Goal: Task Accomplishment & Management: Manage account settings

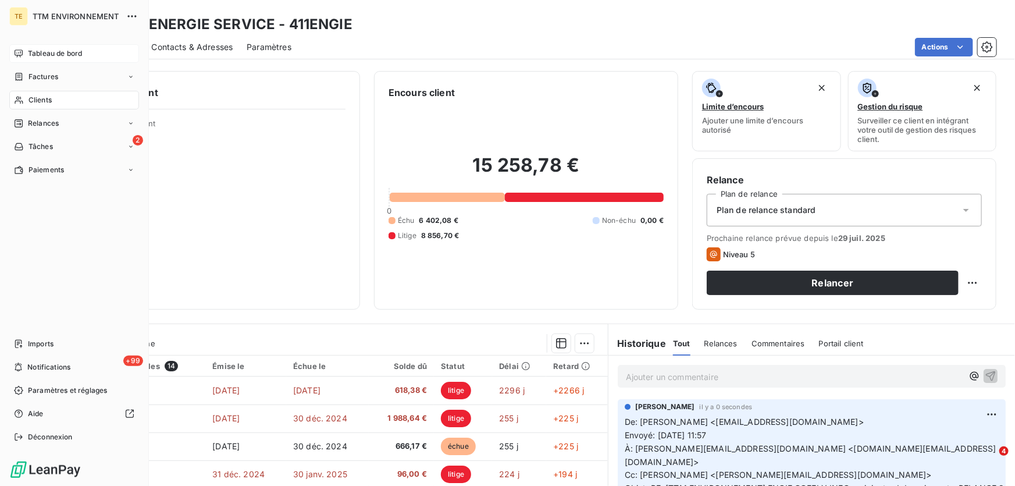
click at [53, 51] on span "Tableau de bord" at bounding box center [55, 53] width 54 height 10
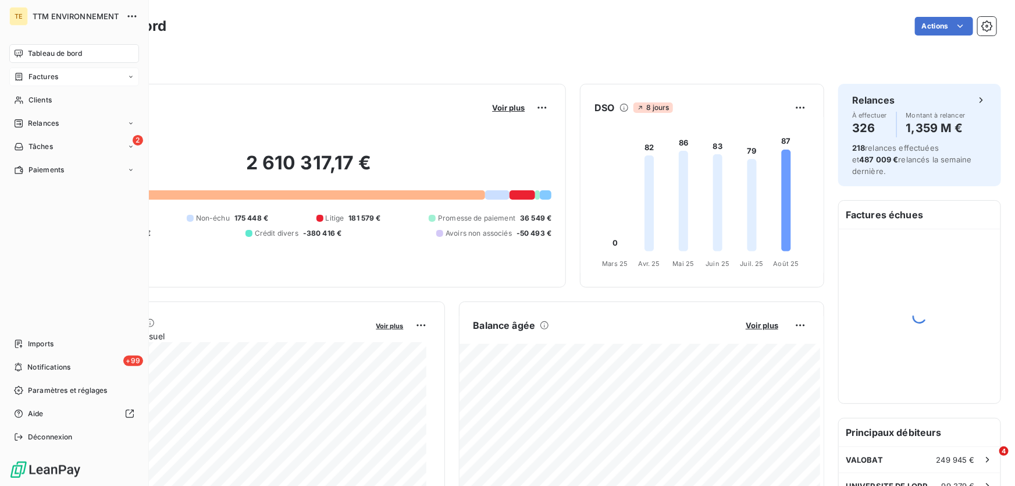
click at [41, 77] on span "Factures" at bounding box center [43, 77] width 30 height 10
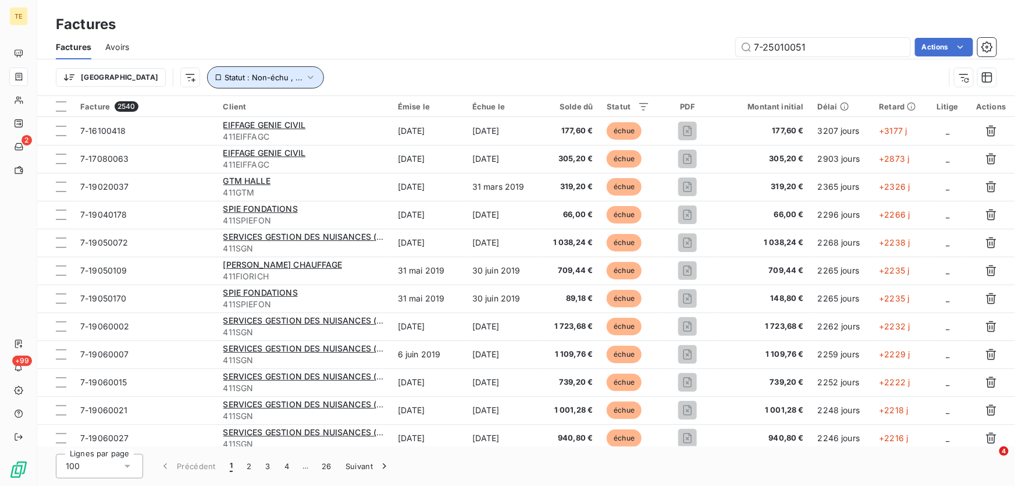
click at [305, 76] on icon "button" at bounding box center [311, 78] width 12 height 12
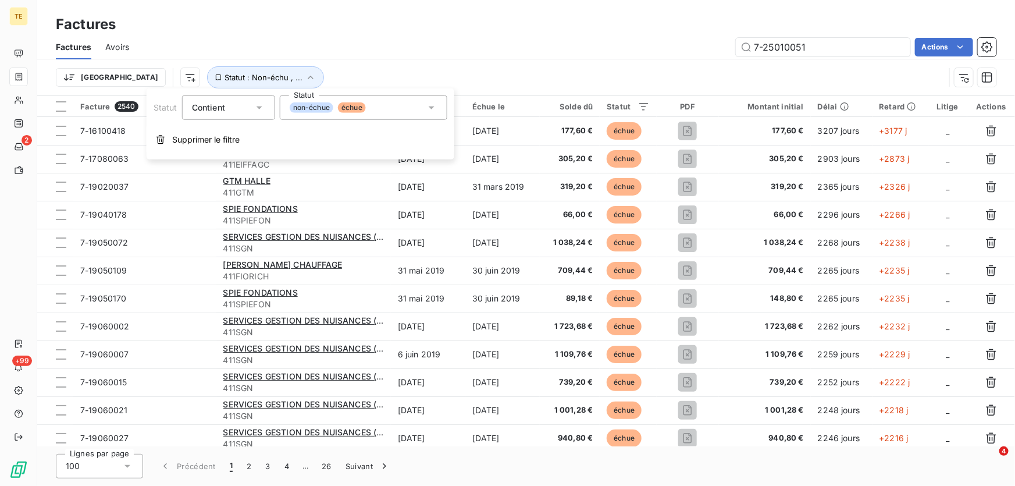
click at [430, 105] on icon at bounding box center [432, 108] width 12 height 12
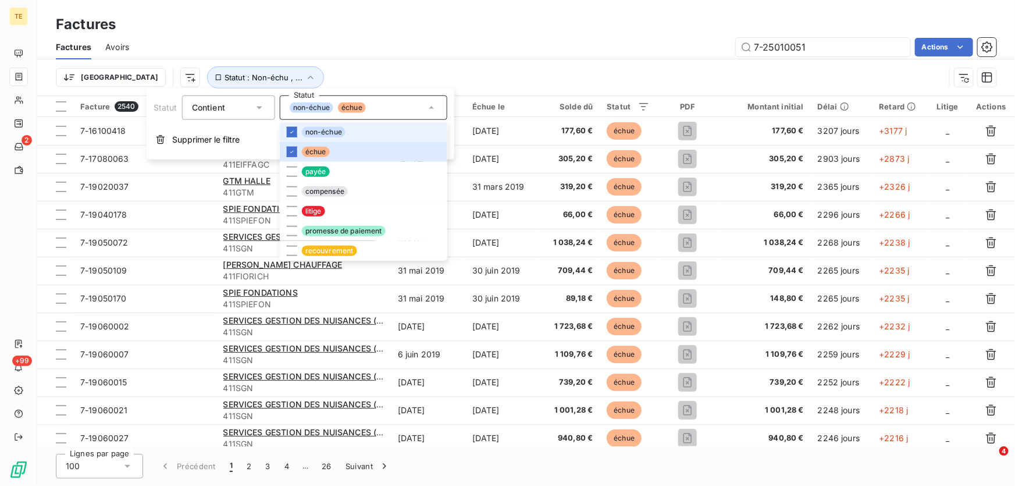
click at [314, 135] on span "non-échue" at bounding box center [324, 132] width 44 height 10
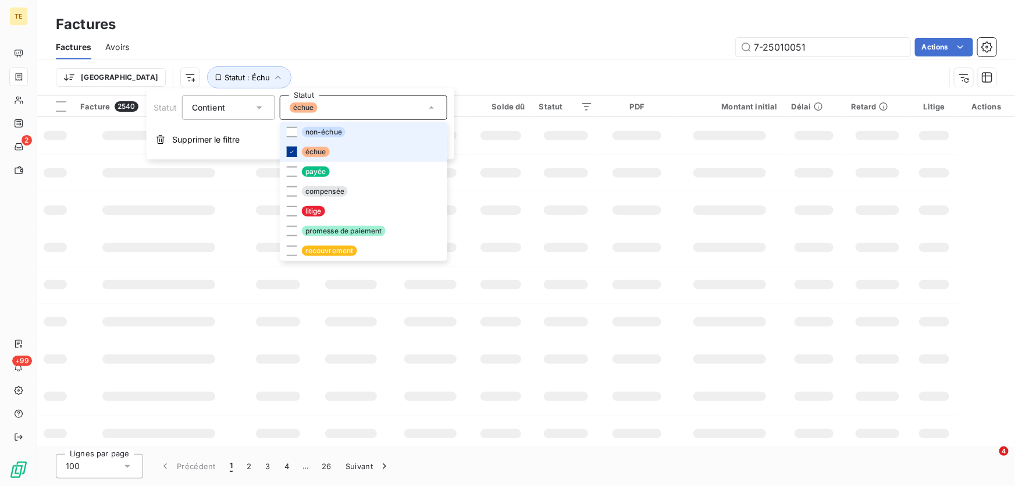
click at [288, 154] on icon at bounding box center [291, 151] width 7 height 7
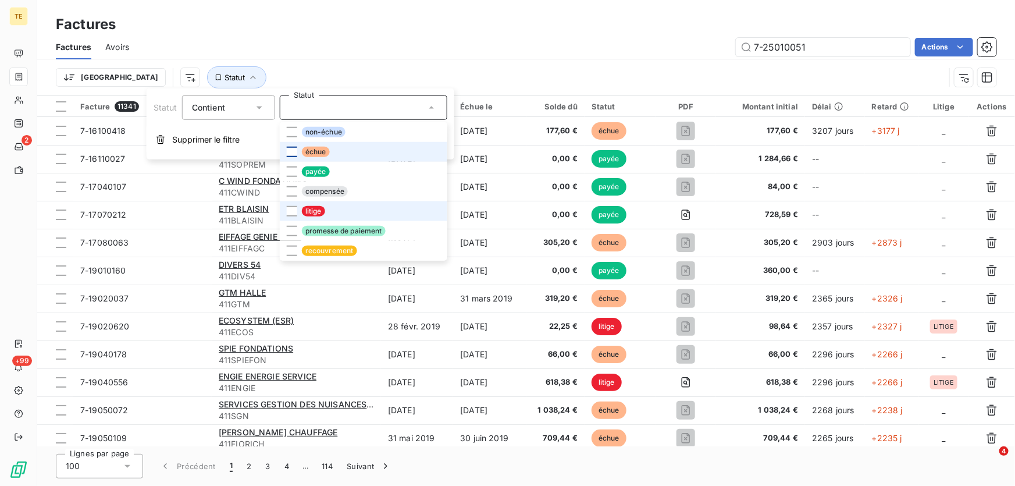
click at [302, 211] on span "litige" at bounding box center [313, 211] width 23 height 10
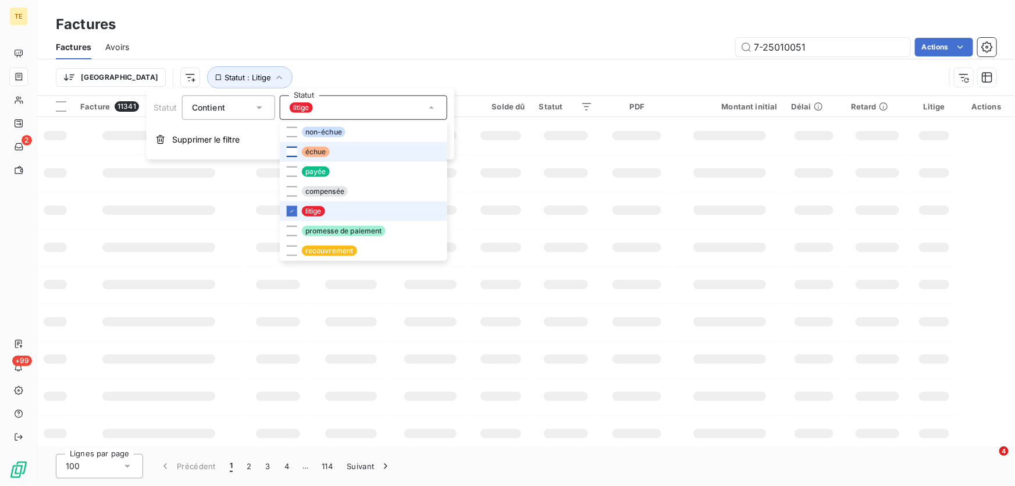
click at [432, 44] on div "7-25010051 Actions" at bounding box center [569, 47] width 853 height 19
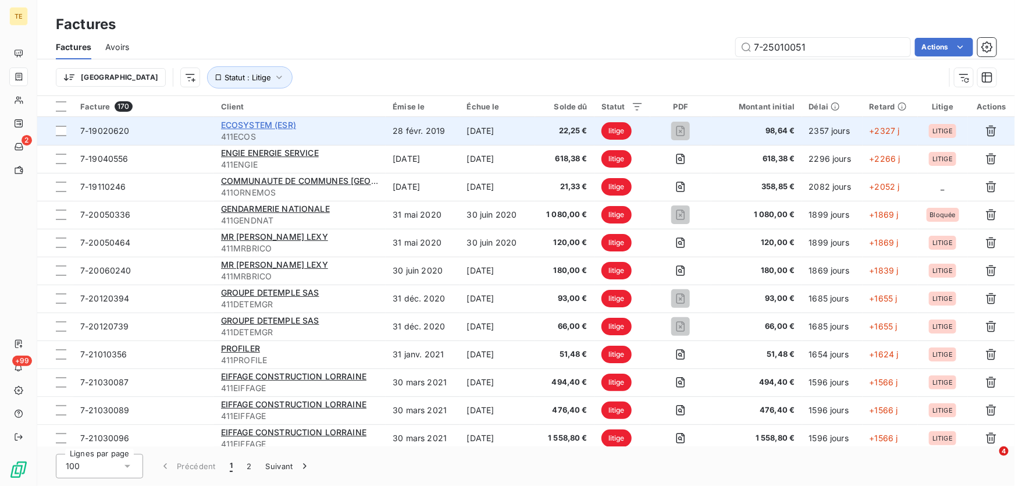
click at [268, 126] on span "ECOSYSTEM (ESR)" at bounding box center [258, 125] width 75 height 10
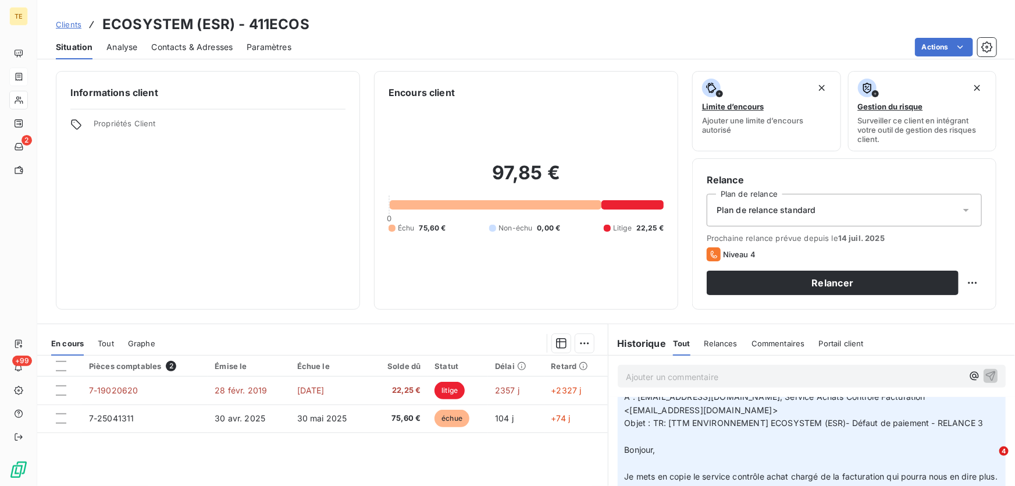
scroll to position [370, 0]
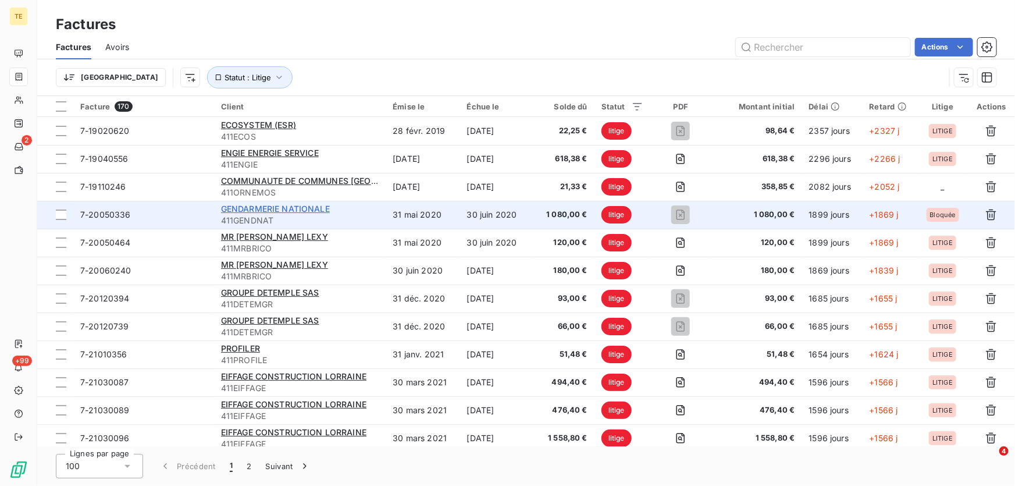
click at [244, 209] on span "GENDARMERIE NATIONALE" at bounding box center [275, 209] width 109 height 10
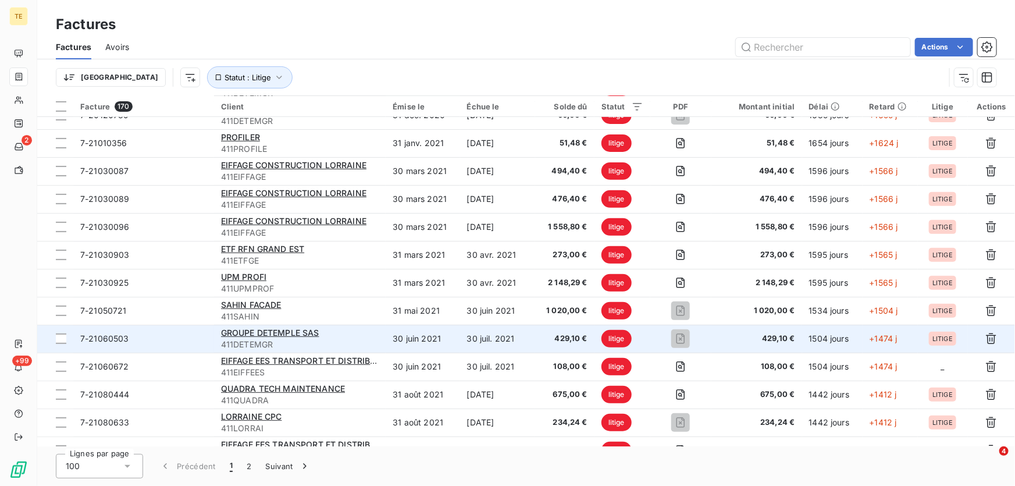
scroll to position [264, 0]
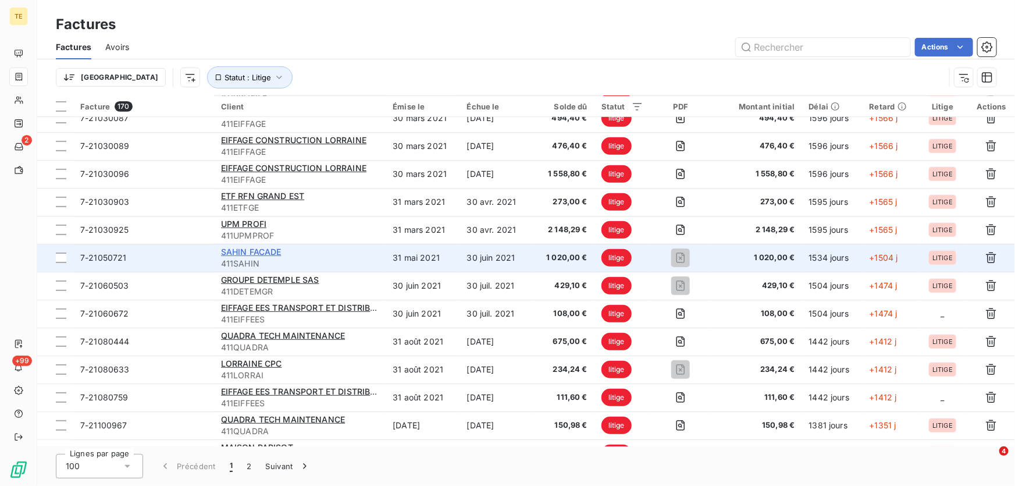
click at [238, 249] on span "SAHIN FACADE" at bounding box center [251, 252] width 60 height 10
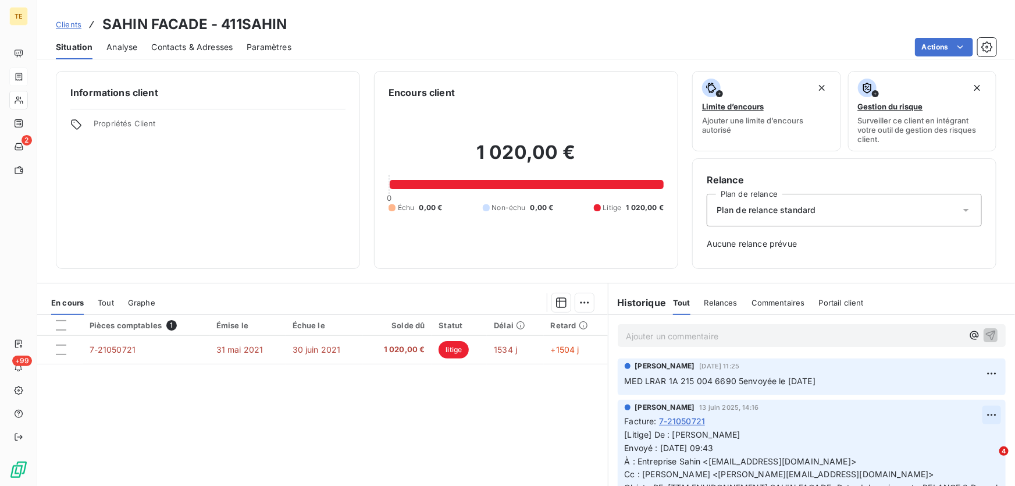
click at [973, 415] on html "TE 2 +99 Clients SAHIN FACADE - 411SAHIN Situation Analyse Contacts & Adresses …" at bounding box center [507, 243] width 1015 height 486
click at [926, 440] on div "Editer" at bounding box center [947, 440] width 65 height 19
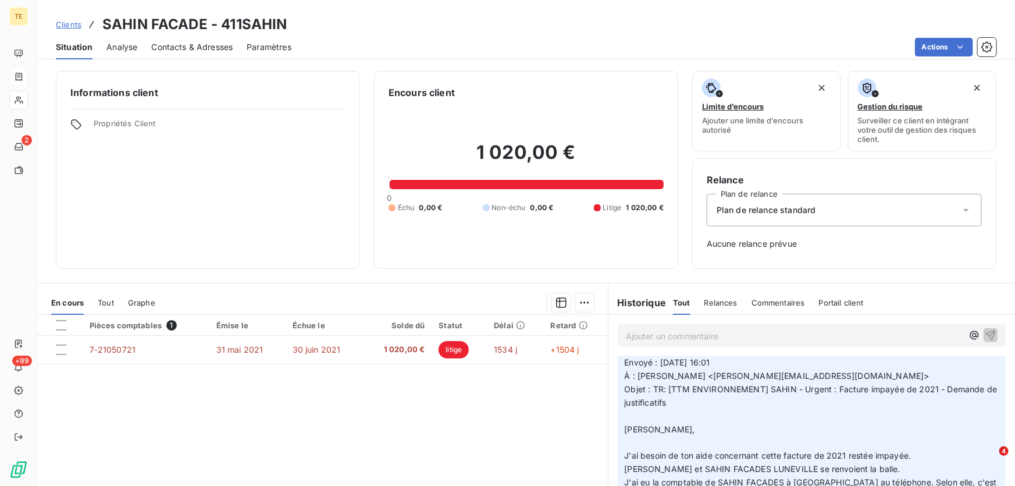
scroll to position [317, 0]
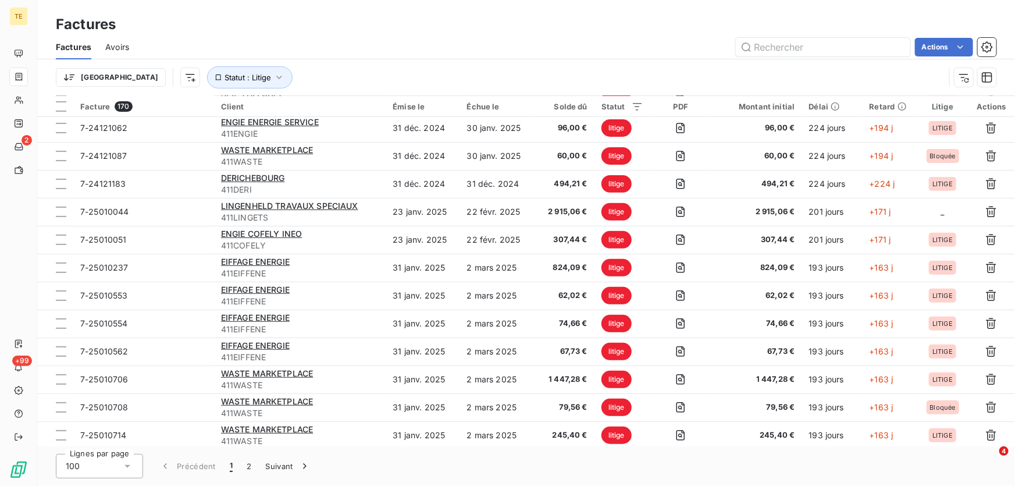
scroll to position [2462, 0]
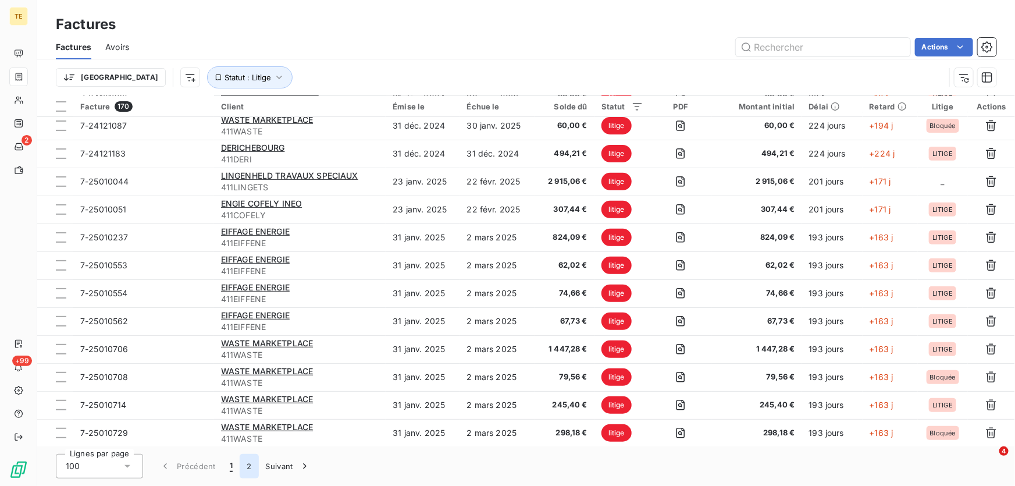
click at [249, 465] on button "2" at bounding box center [249, 466] width 19 height 24
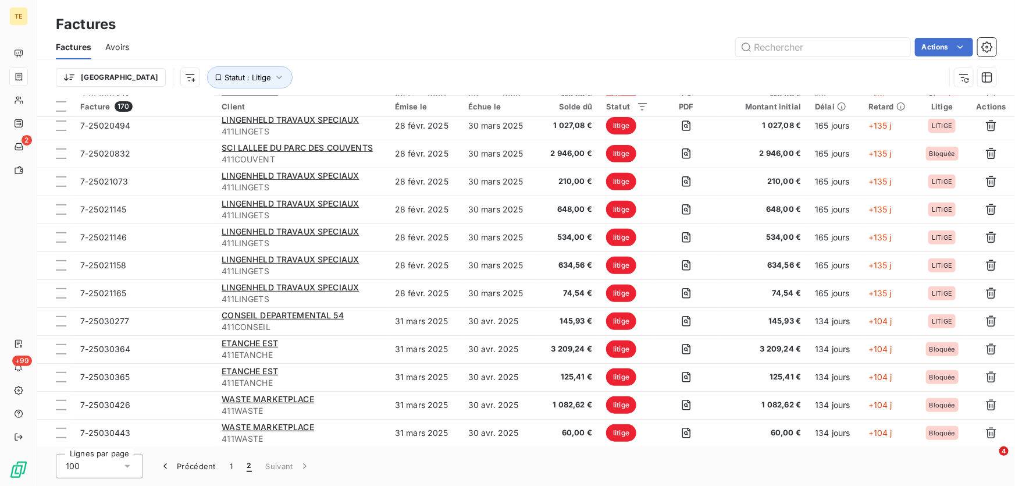
scroll to position [1624, 0]
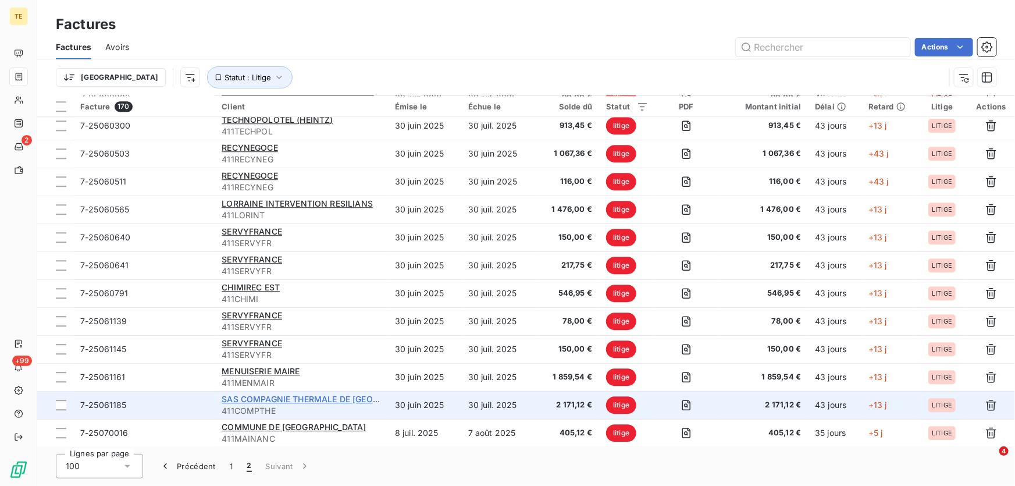
click at [266, 395] on span "SAS COMPAGNIE THERMALE DE [GEOGRAPHIC_DATA]" at bounding box center [329, 399] width 215 height 10
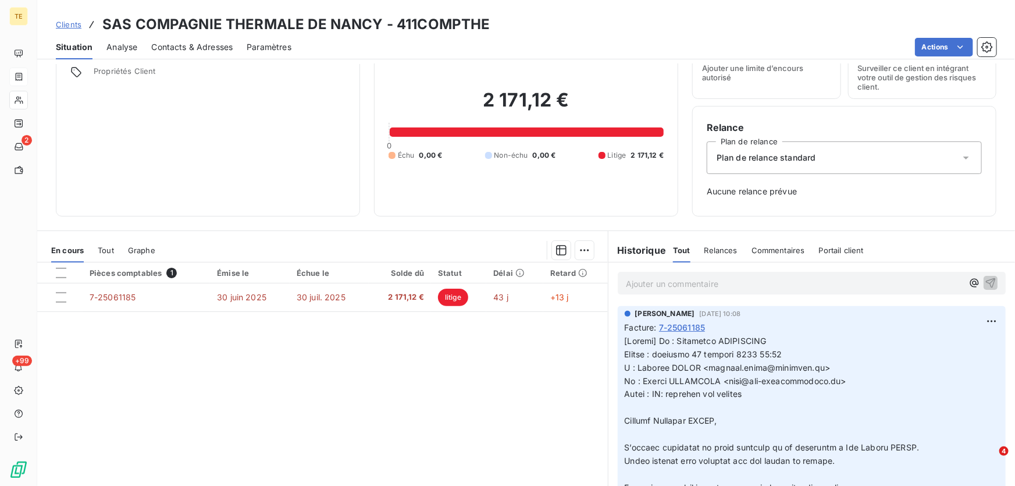
scroll to position [87, 0]
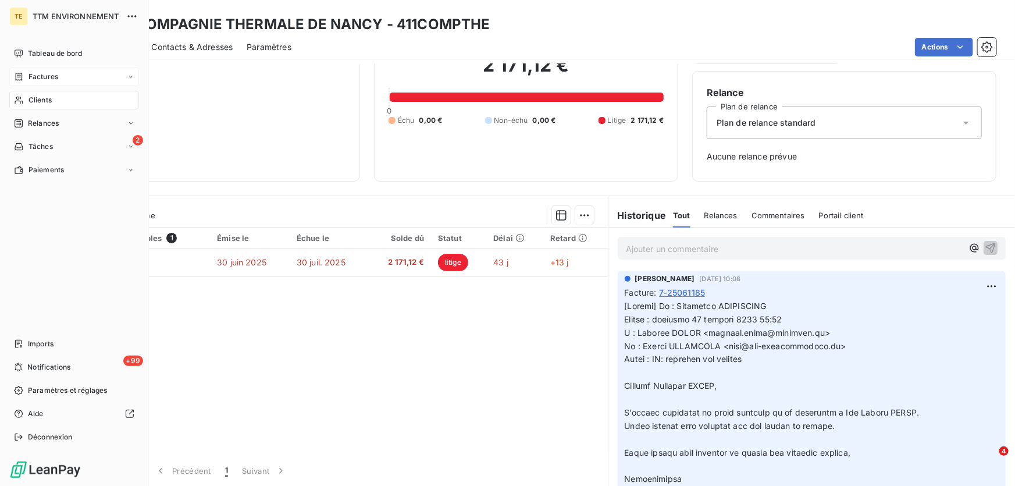
click at [47, 104] on span "Clients" at bounding box center [39, 100] width 23 height 10
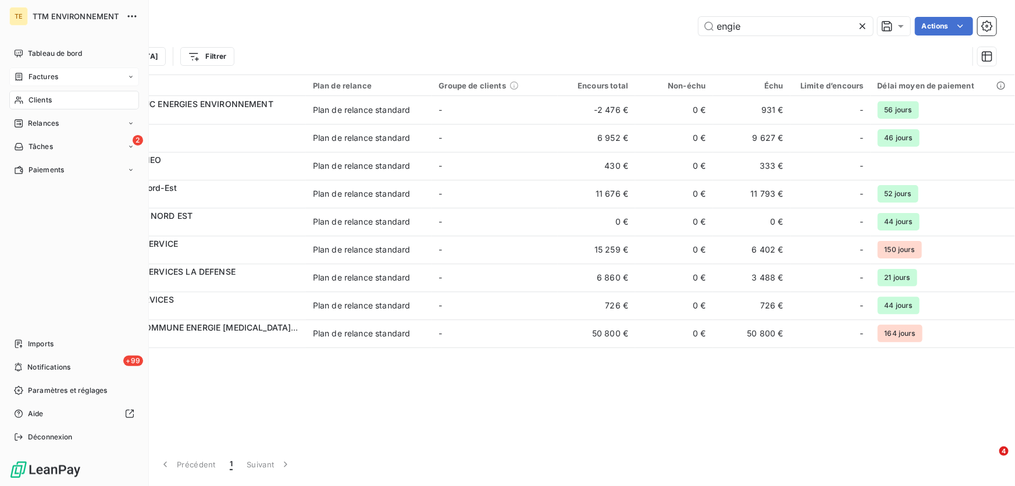
click at [38, 76] on span "Factures" at bounding box center [43, 77] width 30 height 10
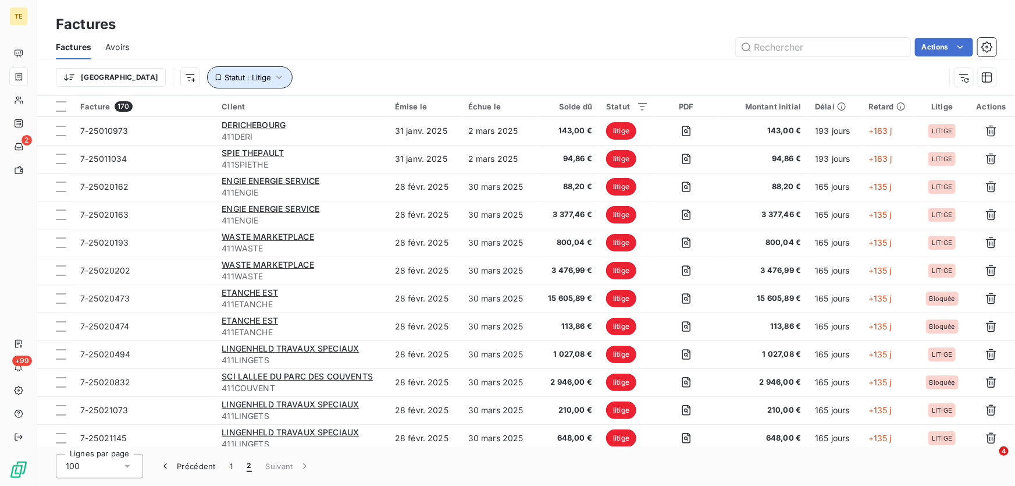
click at [273, 77] on icon "button" at bounding box center [279, 78] width 12 height 12
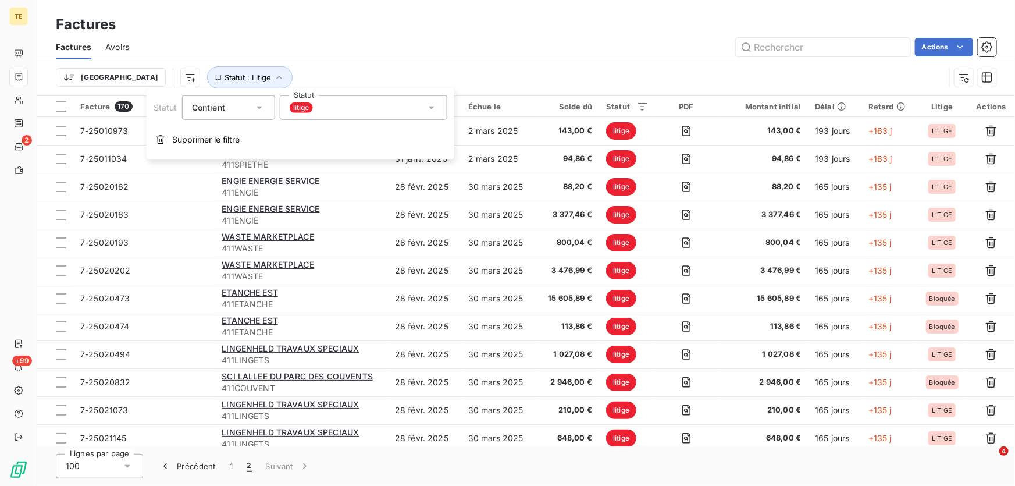
click at [434, 106] on icon at bounding box center [432, 108] width 12 height 12
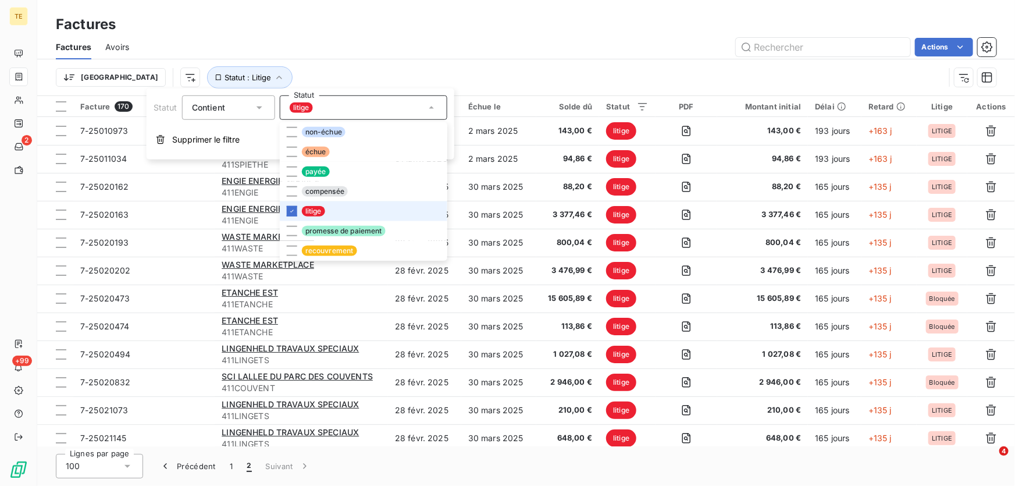
click at [313, 209] on span "litige" at bounding box center [313, 211] width 23 height 10
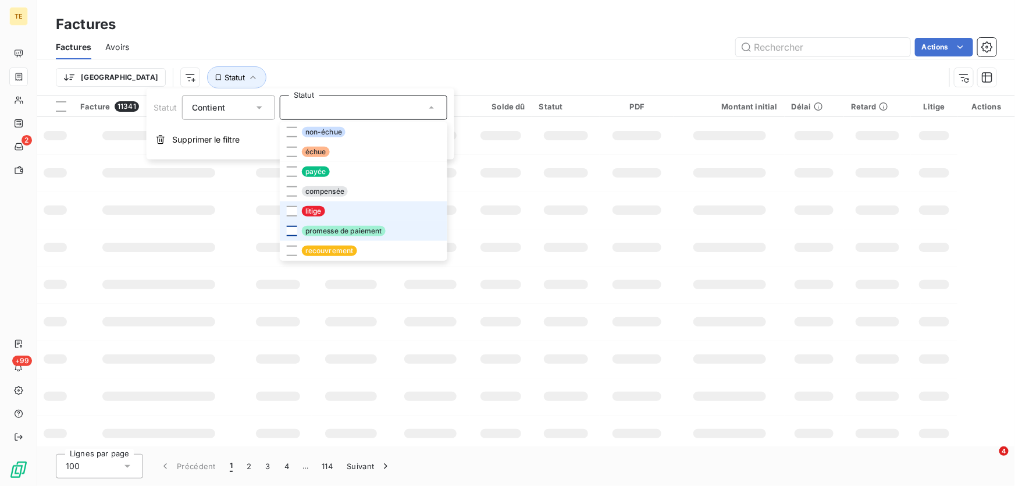
click at [288, 233] on div at bounding box center [292, 231] width 10 height 10
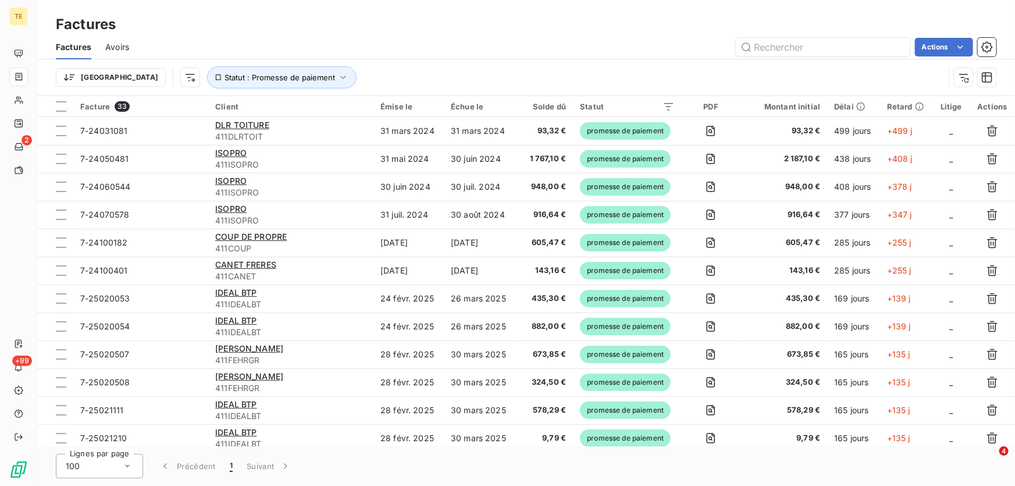
click at [523, 6] on div "Factures Factures Avoirs Actions Trier Statut : Promesse de paiement" at bounding box center [526, 48] width 978 height 96
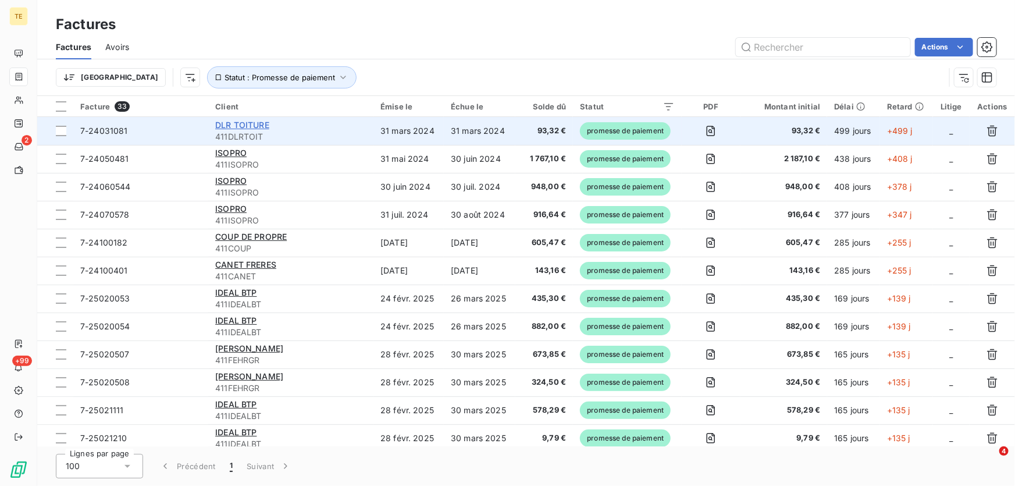
click at [249, 126] on span "DLR TOITURE" at bounding box center [242, 125] width 54 height 10
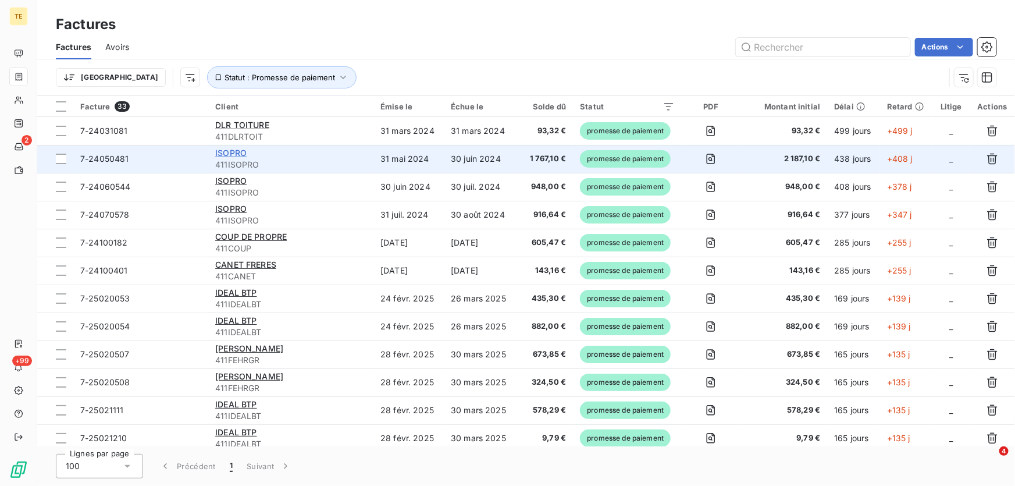
click at [236, 151] on span "ISOPRO" at bounding box center [230, 153] width 31 height 10
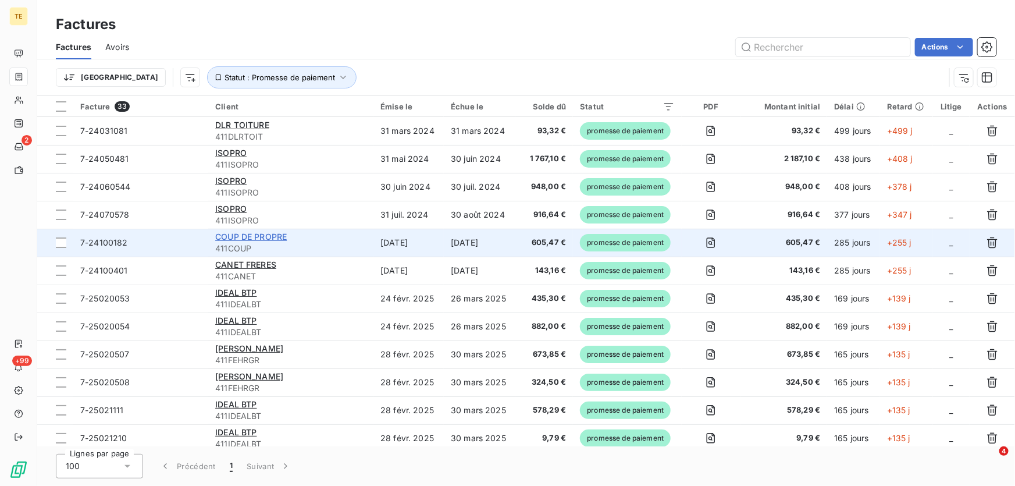
click at [244, 236] on span "COUP DE PROPRE" at bounding box center [251, 236] width 72 height 10
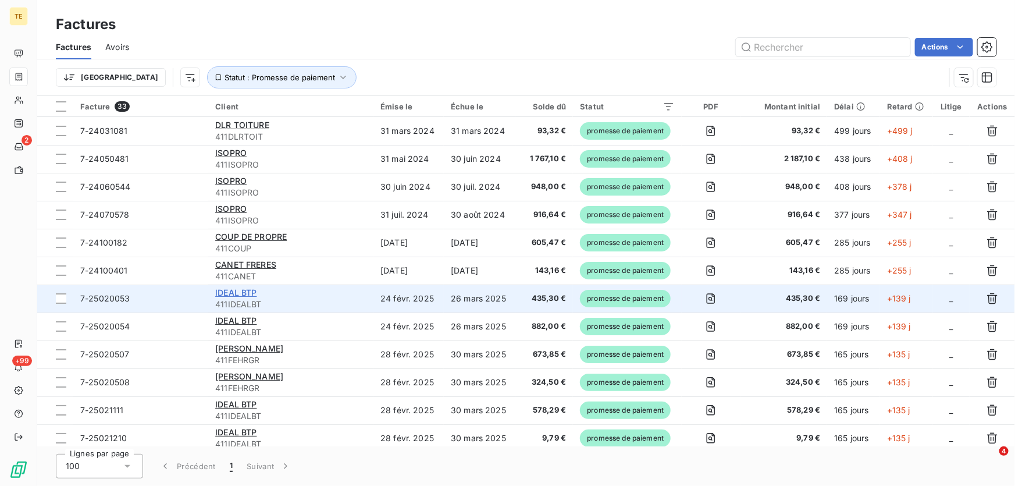
click at [249, 292] on span "IDEAL BTP" at bounding box center [235, 292] width 41 height 10
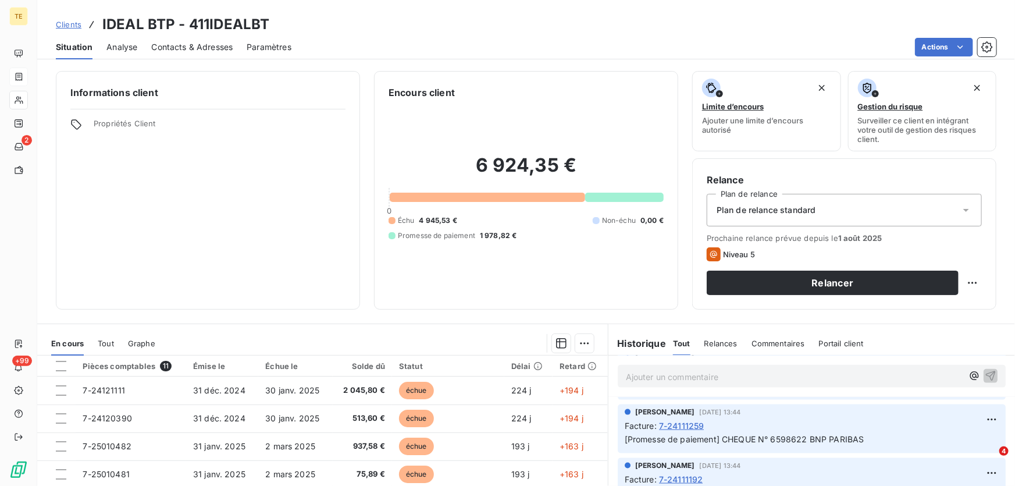
scroll to position [822, 0]
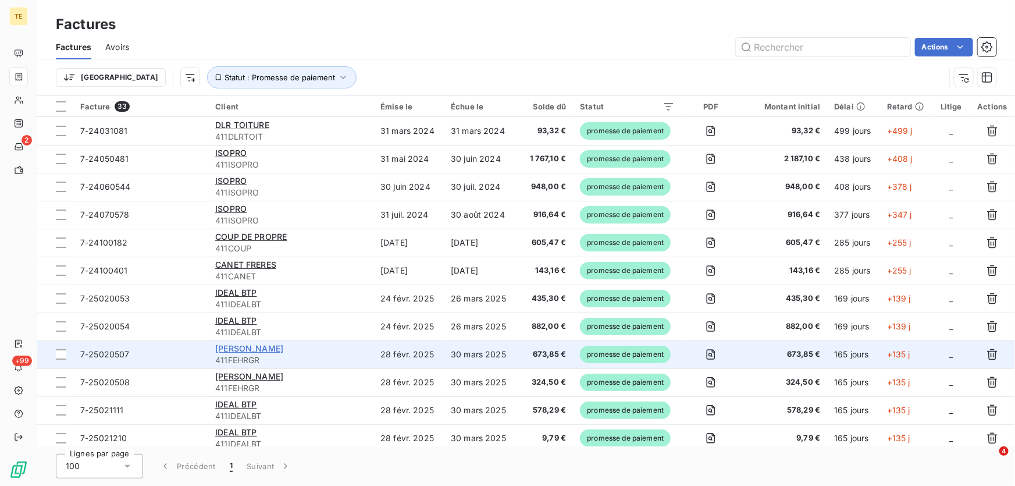
click at [219, 348] on span "[PERSON_NAME]" at bounding box center [249, 348] width 68 height 10
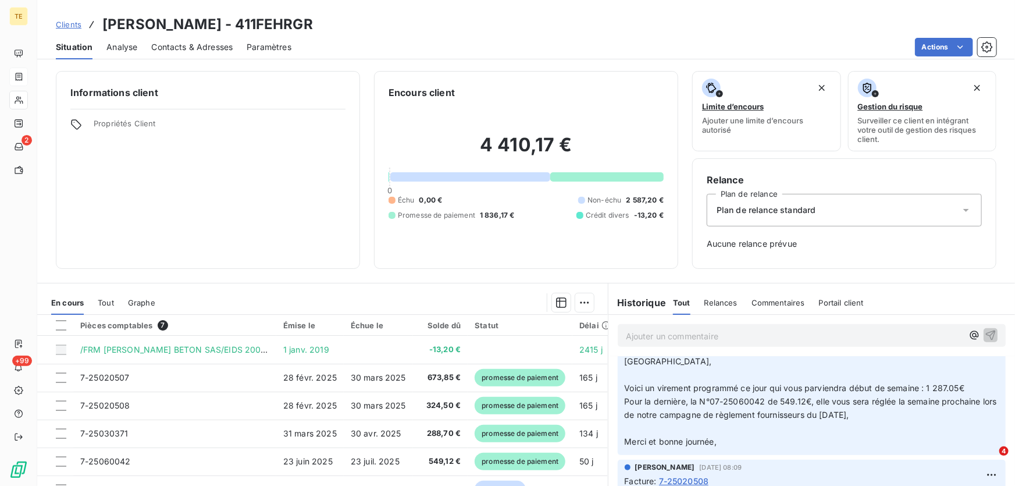
scroll to position [370, 0]
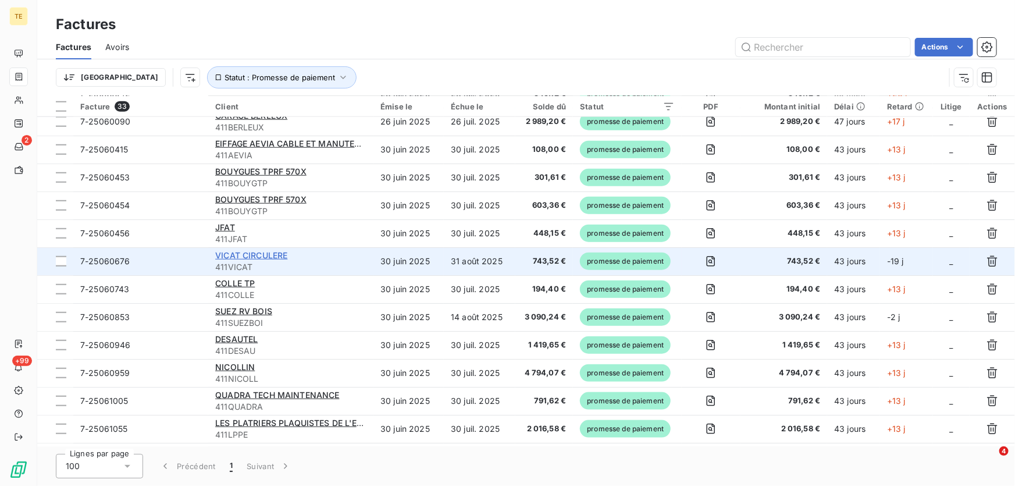
scroll to position [591, 0]
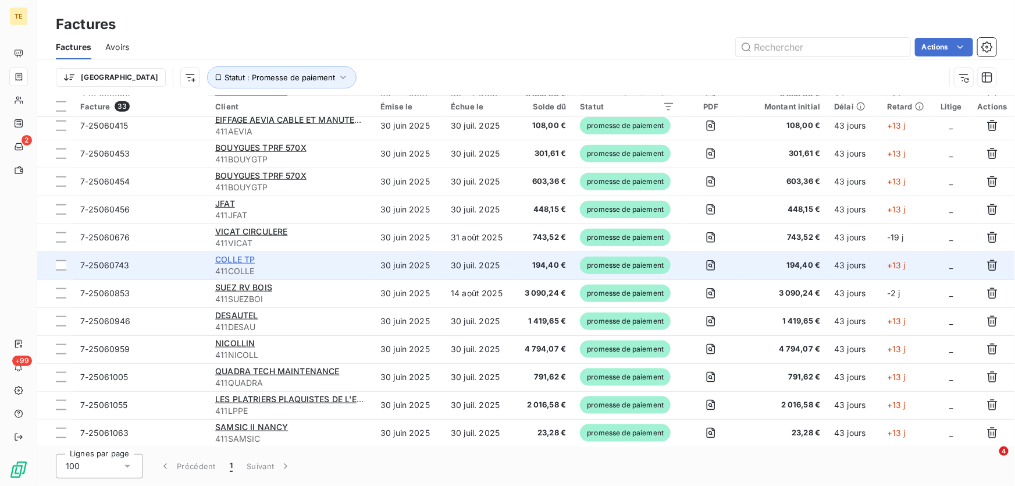
click at [230, 259] on span "COLLE TP" at bounding box center [235, 259] width 40 height 10
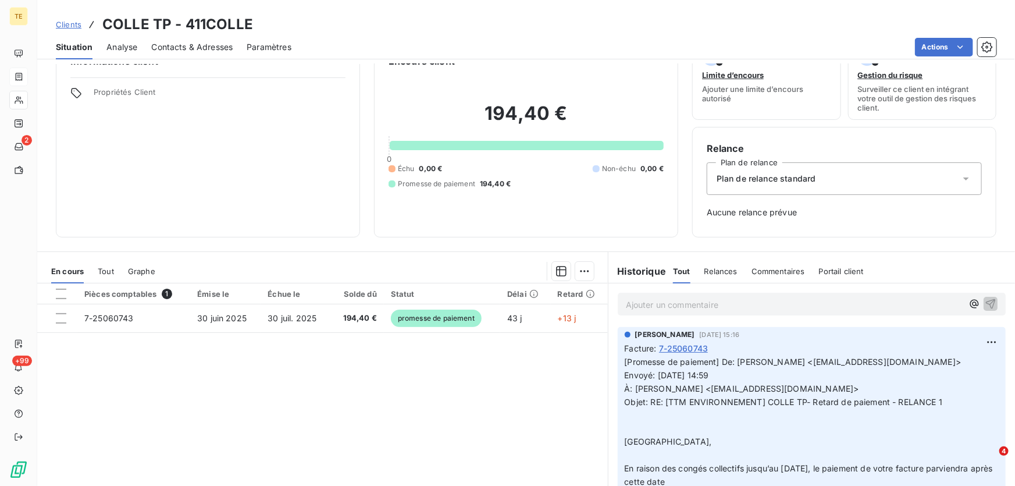
scroll to position [52, 0]
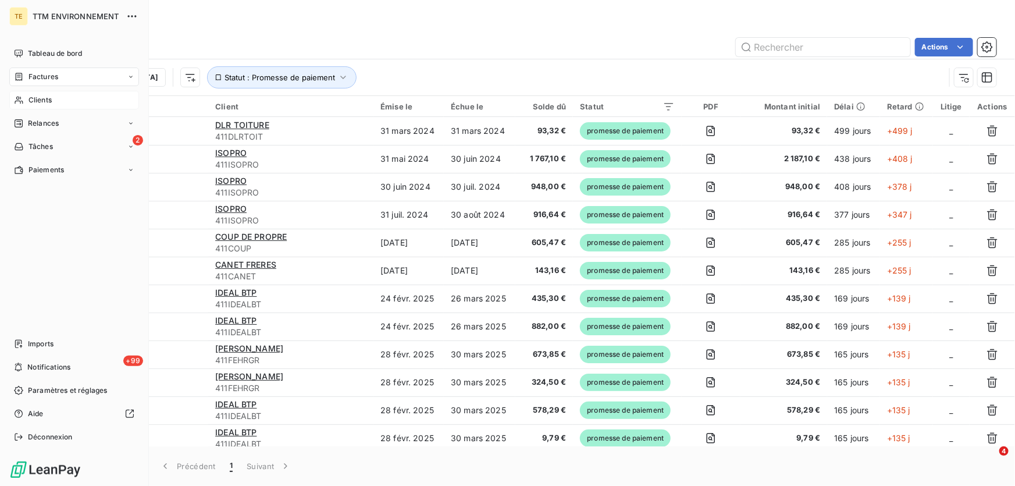
click at [35, 102] on span "Clients" at bounding box center [39, 100] width 23 height 10
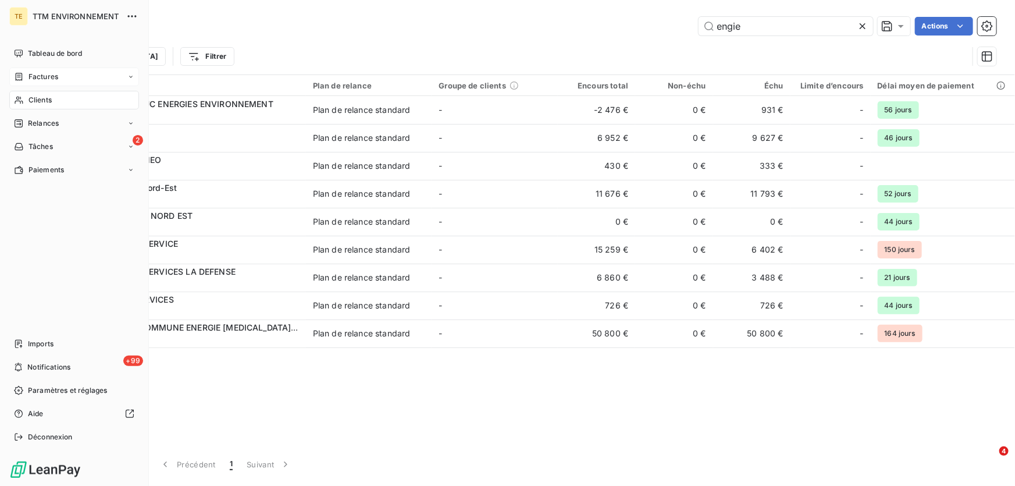
click at [29, 78] on span "Factures" at bounding box center [43, 77] width 30 height 10
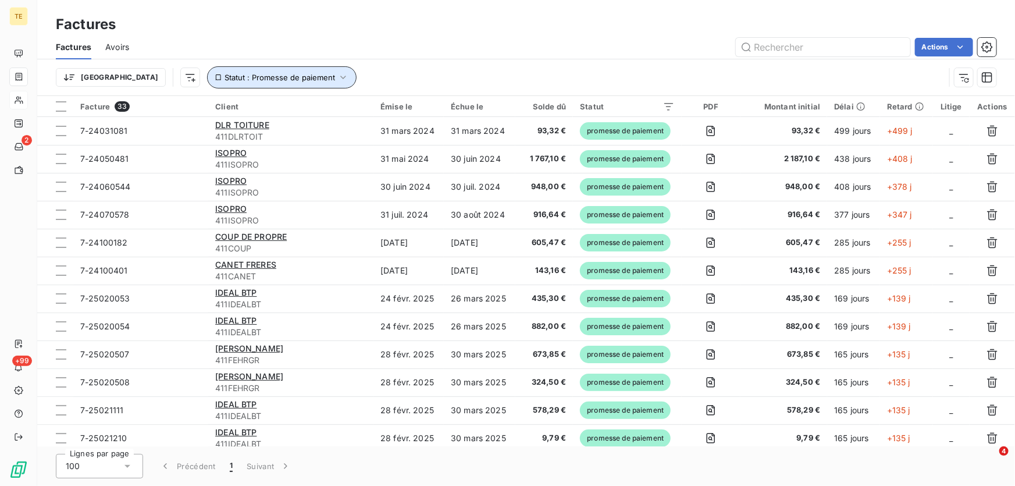
click at [337, 76] on icon "button" at bounding box center [343, 78] width 12 height 12
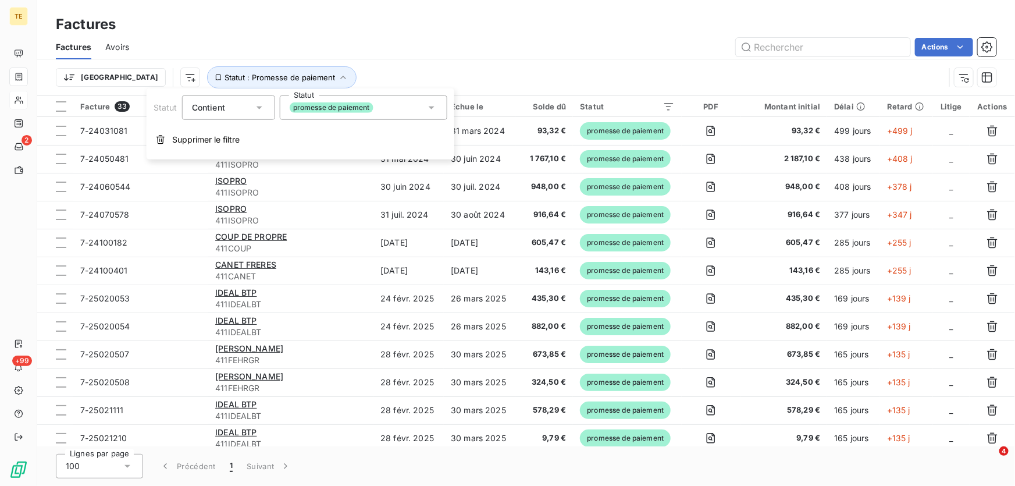
click at [304, 105] on span "promesse de paiement" at bounding box center [332, 107] width 84 height 10
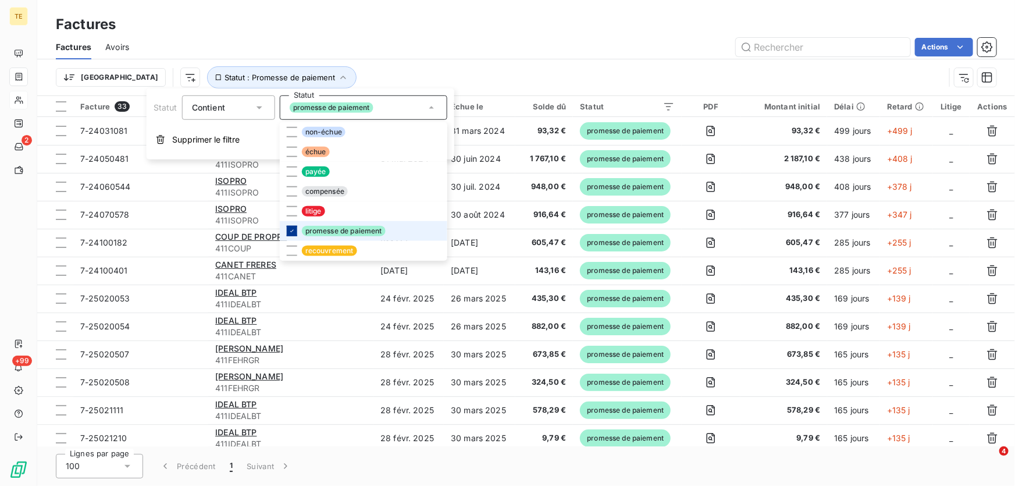
click at [290, 233] on icon at bounding box center [291, 230] width 7 height 7
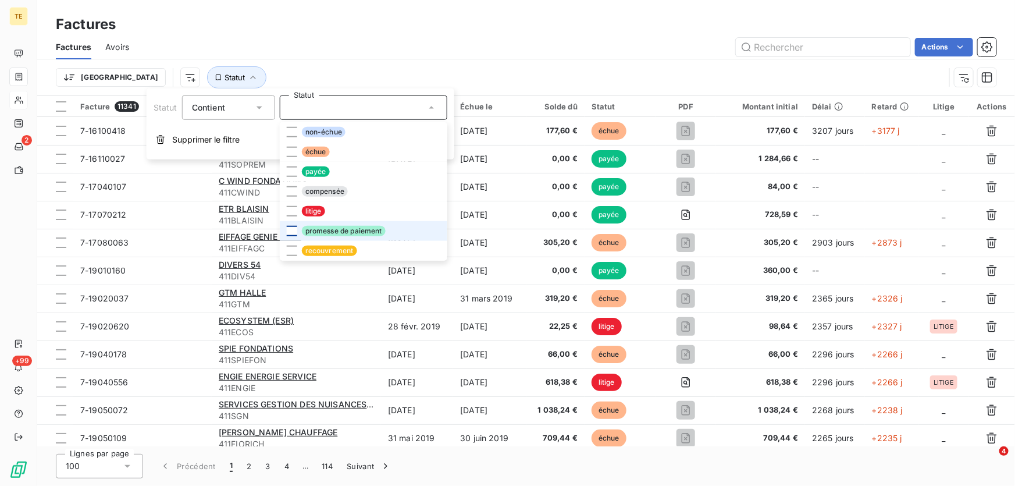
click at [312, 51] on div "Actions" at bounding box center [569, 47] width 853 height 19
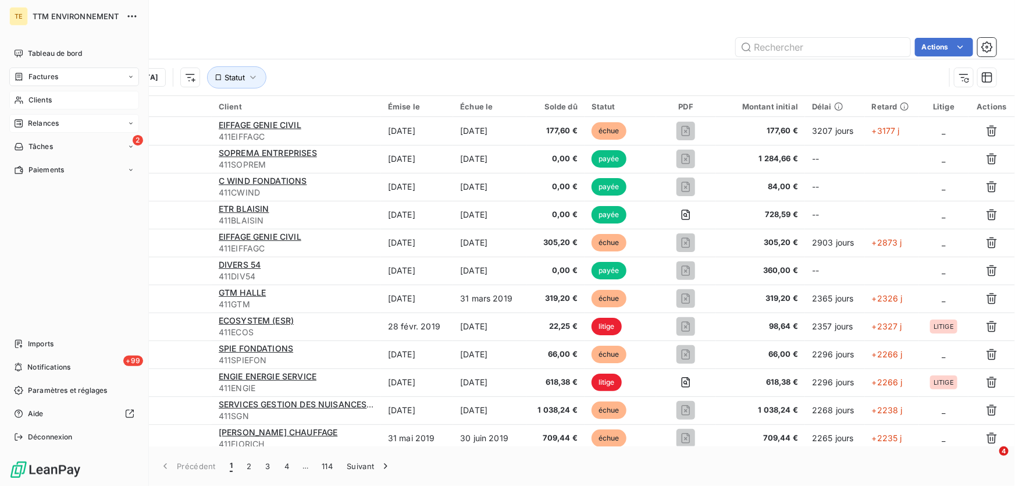
click at [40, 123] on span "Relances" at bounding box center [43, 123] width 31 height 10
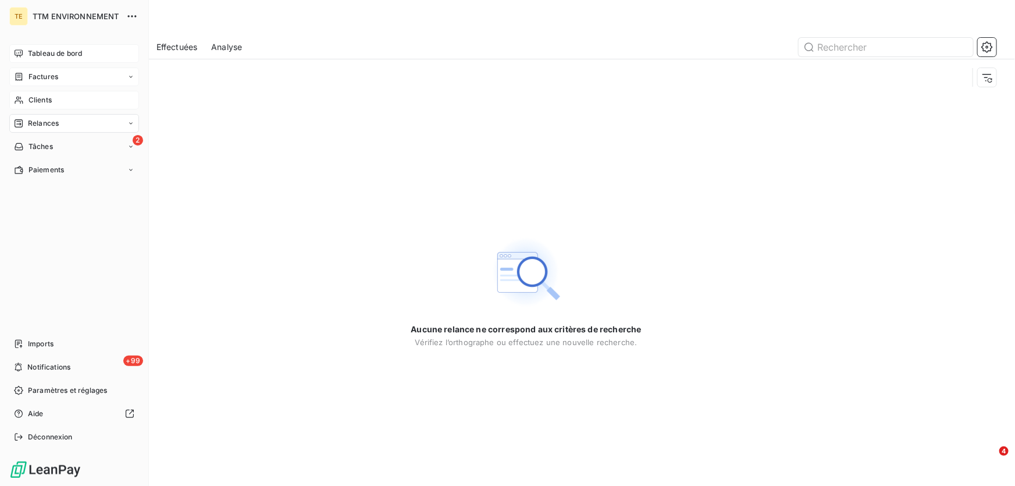
click at [41, 51] on span "Tableau de bord" at bounding box center [55, 53] width 54 height 10
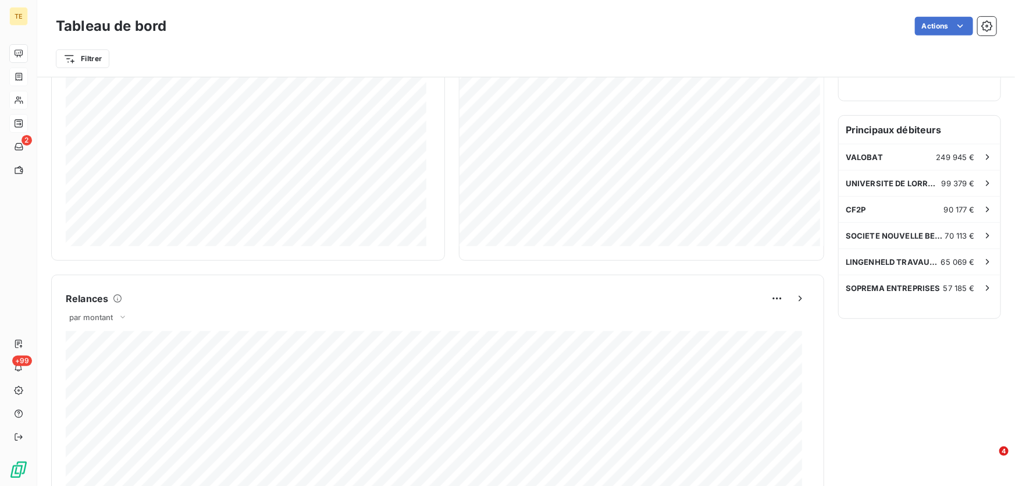
scroll to position [318, 0]
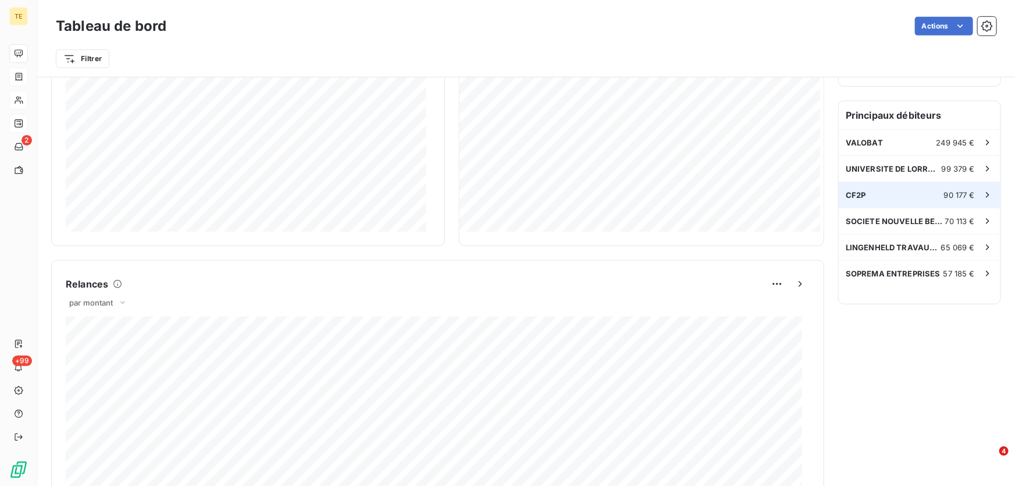
click at [954, 193] on span "90 177 €" at bounding box center [959, 194] width 31 height 9
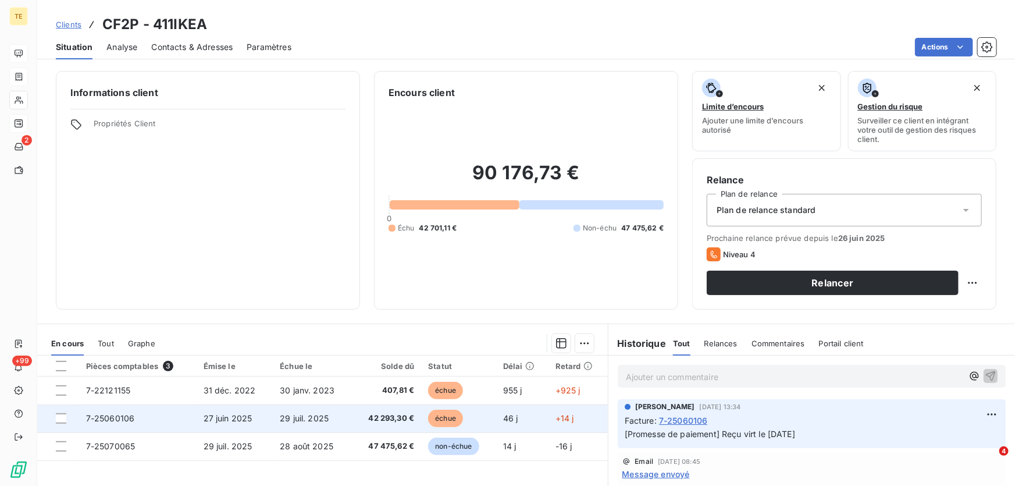
click at [362, 415] on span "42 293,30 €" at bounding box center [386, 418] width 55 height 12
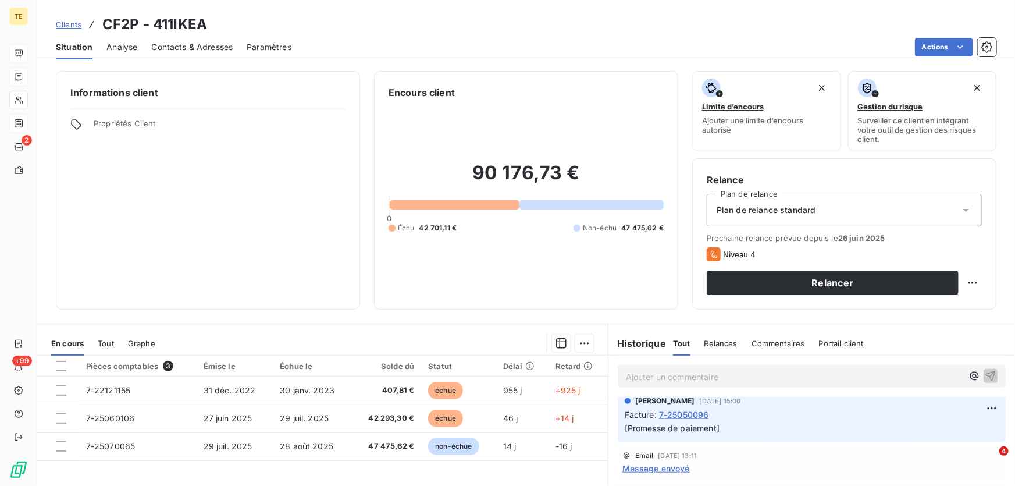
scroll to position [951, 0]
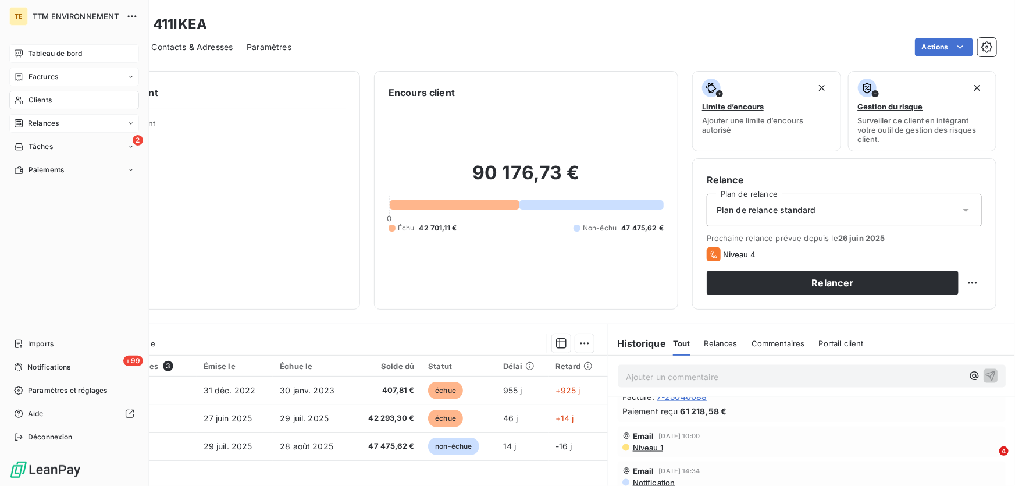
click at [43, 50] on span "Tableau de bord" at bounding box center [55, 53] width 54 height 10
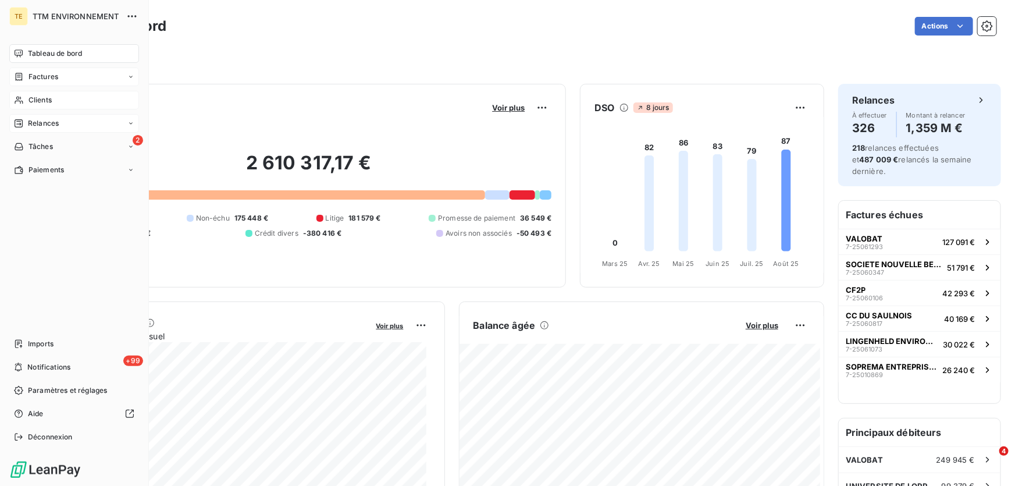
click at [42, 97] on span "Clients" at bounding box center [39, 100] width 23 height 10
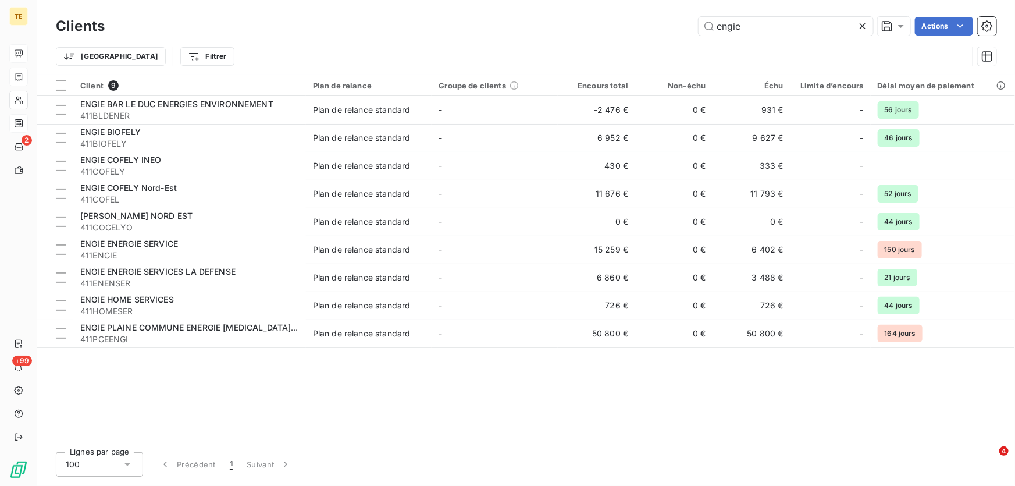
click at [862, 26] on icon at bounding box center [863, 26] width 6 height 6
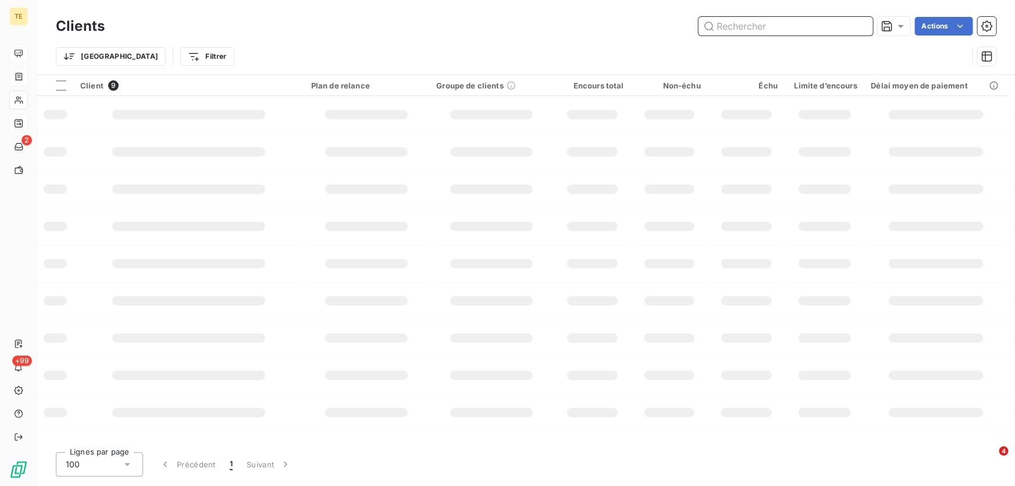
click at [808, 26] on input "text" at bounding box center [785, 26] width 174 height 19
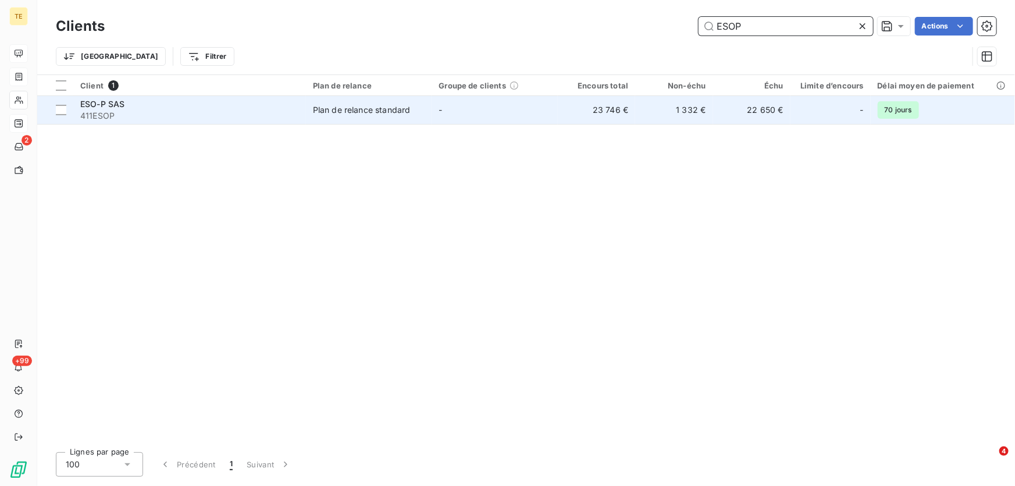
type input "ESOP"
click at [99, 104] on span "ESO-P SAS" at bounding box center [102, 104] width 44 height 10
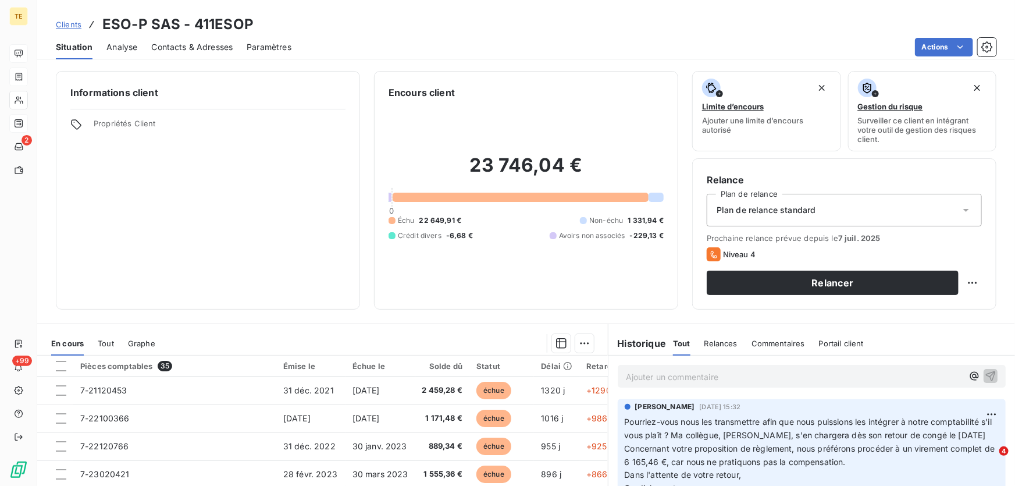
scroll to position [52, 0]
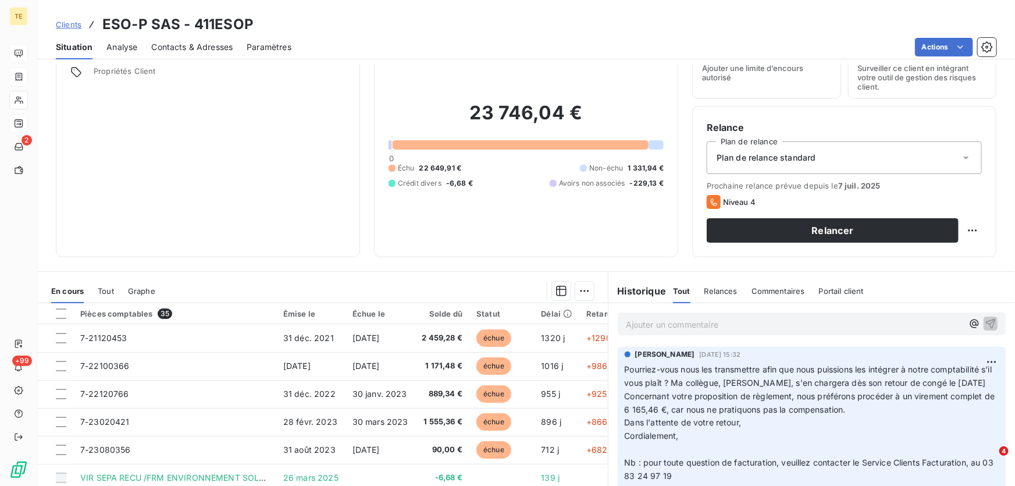
click at [960, 380] on span "Pourriez-vous nous les transmettre afin que nous puissions les intégrer à notre…" at bounding box center [810, 375] width 370 height 23
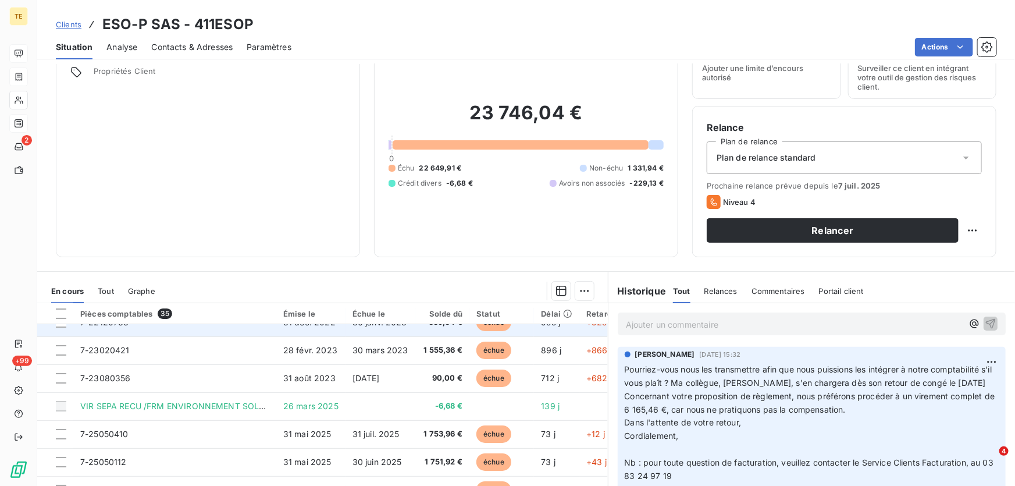
scroll to position [0, 0]
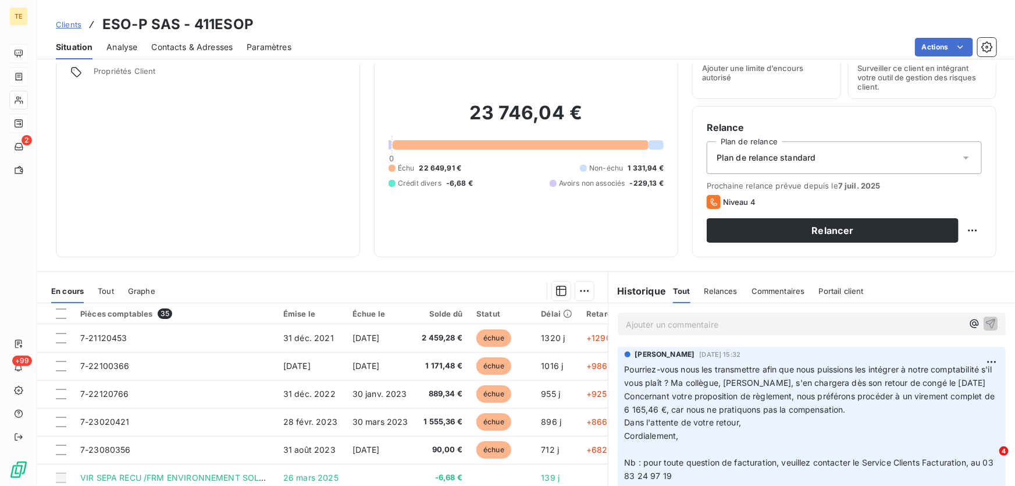
click at [632, 326] on p "Ajouter un commentaire ﻿" at bounding box center [794, 324] width 337 height 15
click at [985, 320] on icon "button" at bounding box center [991, 323] width 12 height 12
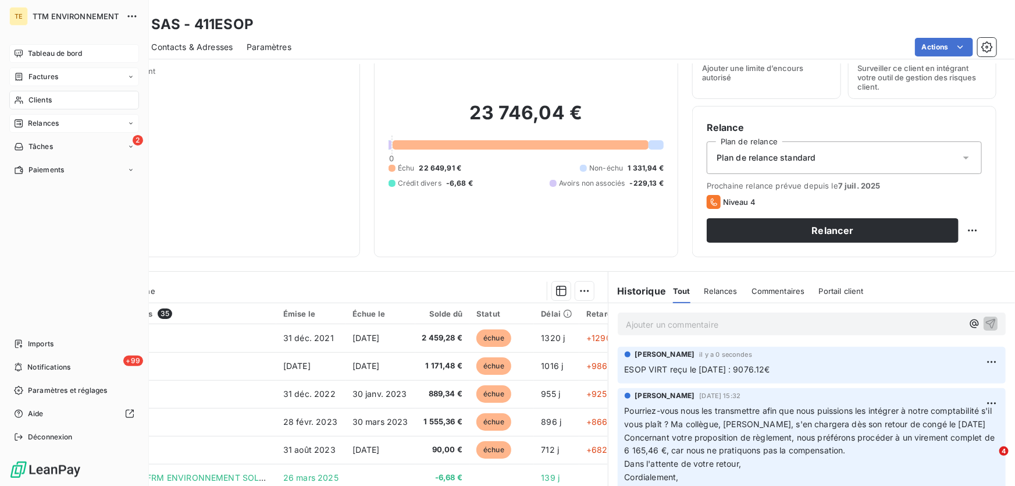
click at [39, 127] on span "Relances" at bounding box center [43, 123] width 31 height 10
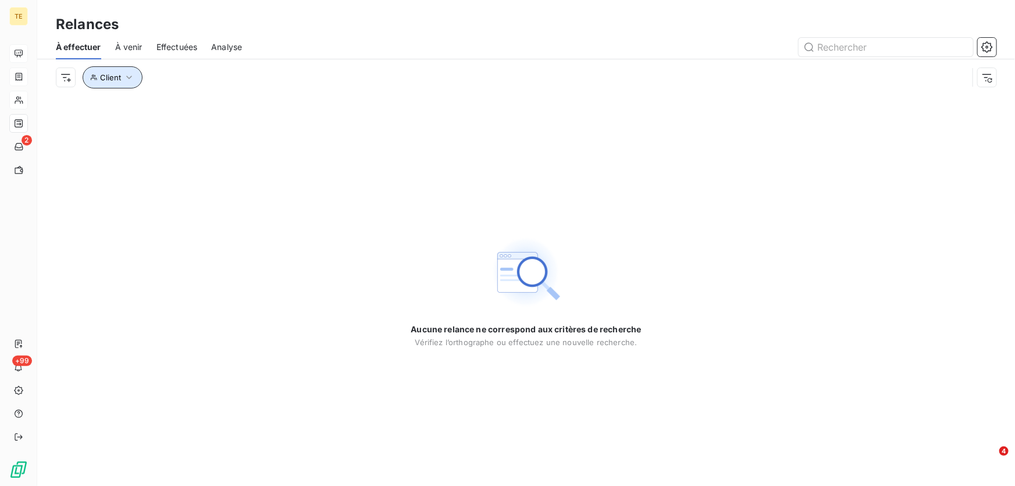
click at [128, 76] on icon "button" at bounding box center [129, 78] width 12 height 12
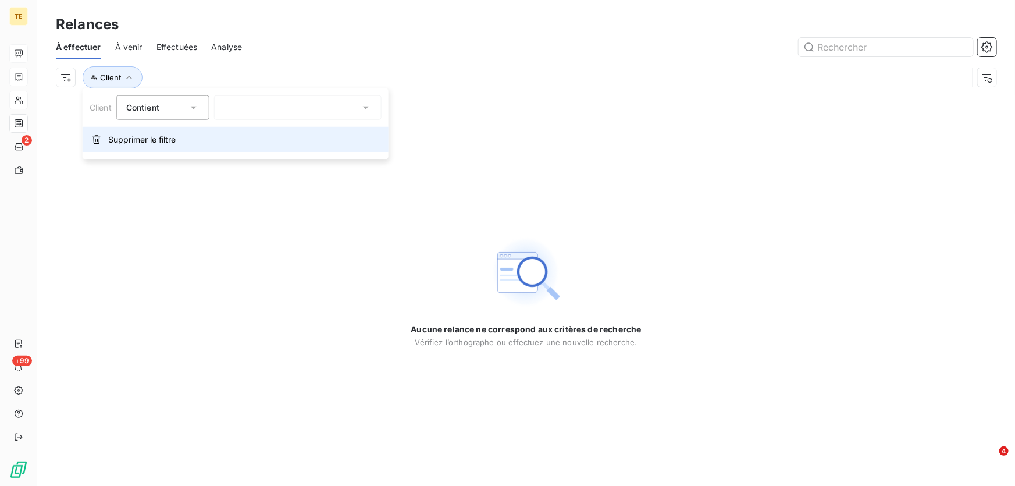
click at [144, 141] on span "Supprimer le filtre" at bounding box center [141, 140] width 67 height 12
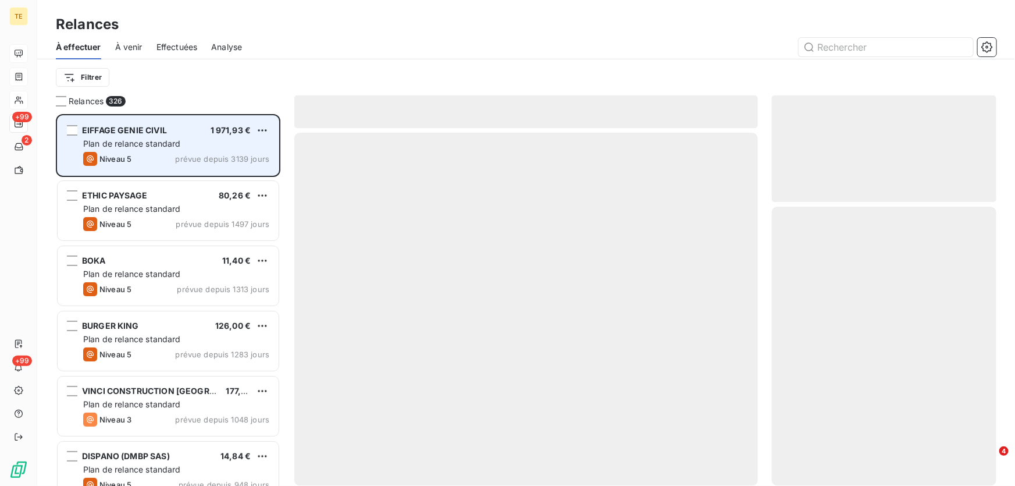
scroll to position [364, 216]
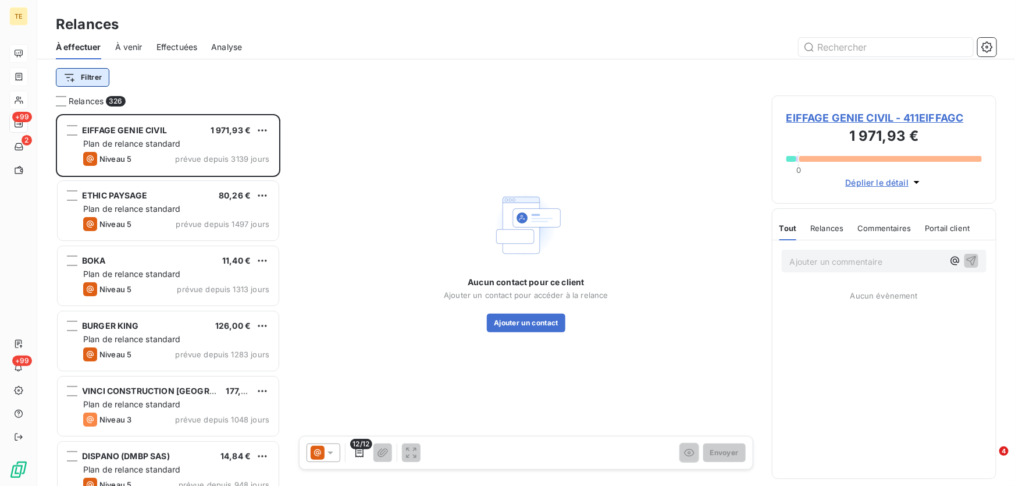
click at [88, 79] on html "TE +99 2 +99 Relances À effectuer À venir Effectuées Analyse Filtrer Relances 3…" at bounding box center [507, 243] width 1015 height 486
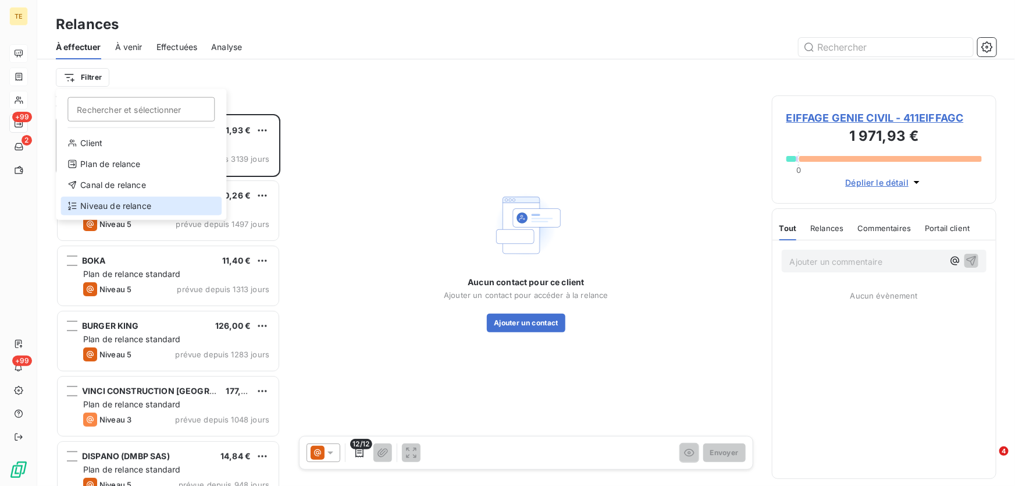
click at [101, 208] on div "Niveau de relance" at bounding box center [140, 206] width 161 height 19
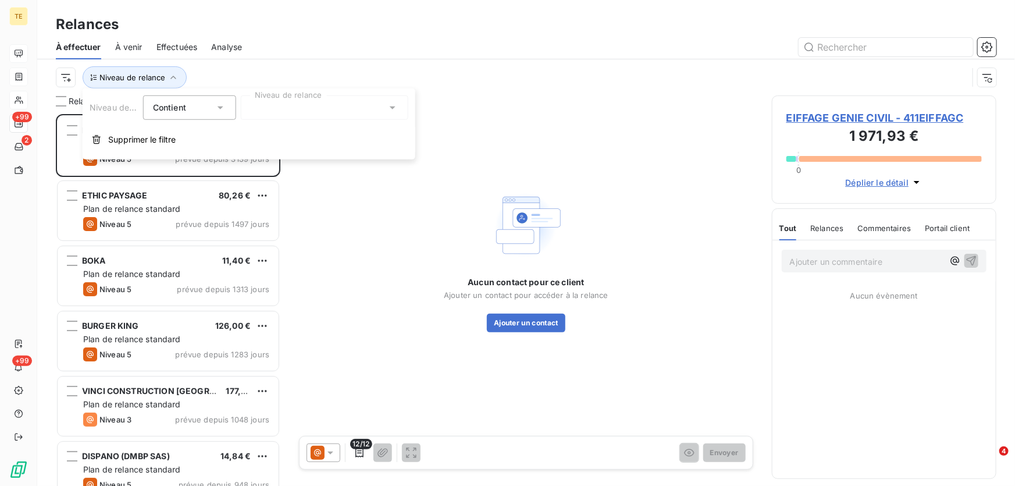
click at [421, 234] on div "Aucun contact pour ce client Ajouter un contact pour accéder à la relance Ajout…" at bounding box center [526, 259] width 464 height 329
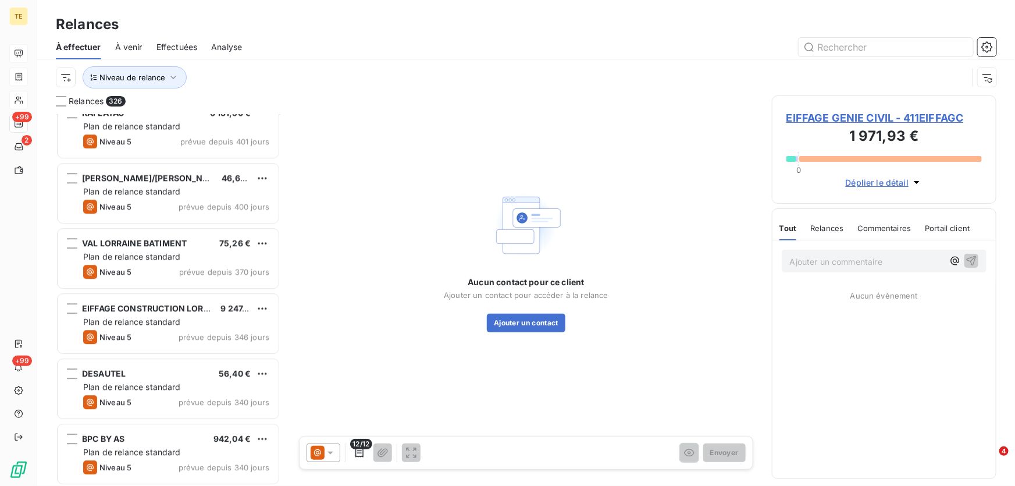
scroll to position [1639, 0]
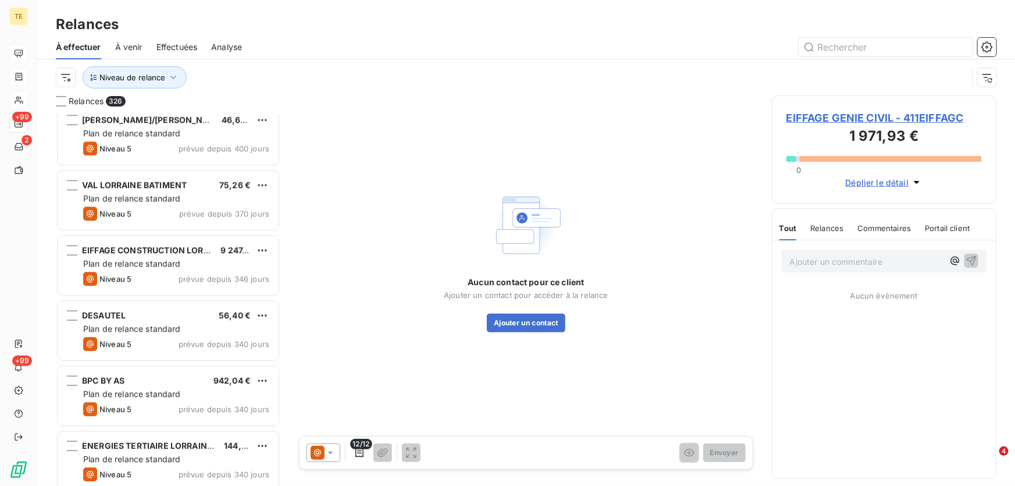
click at [157, 193] on span "Plan de relance standard" at bounding box center [132, 198] width 98 height 10
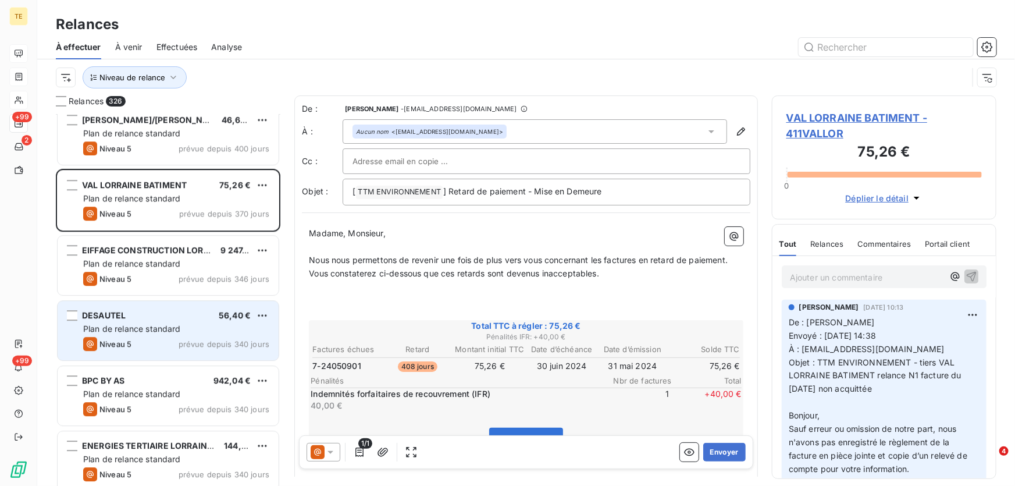
click at [129, 328] on span "Plan de relance standard" at bounding box center [132, 328] width 98 height 10
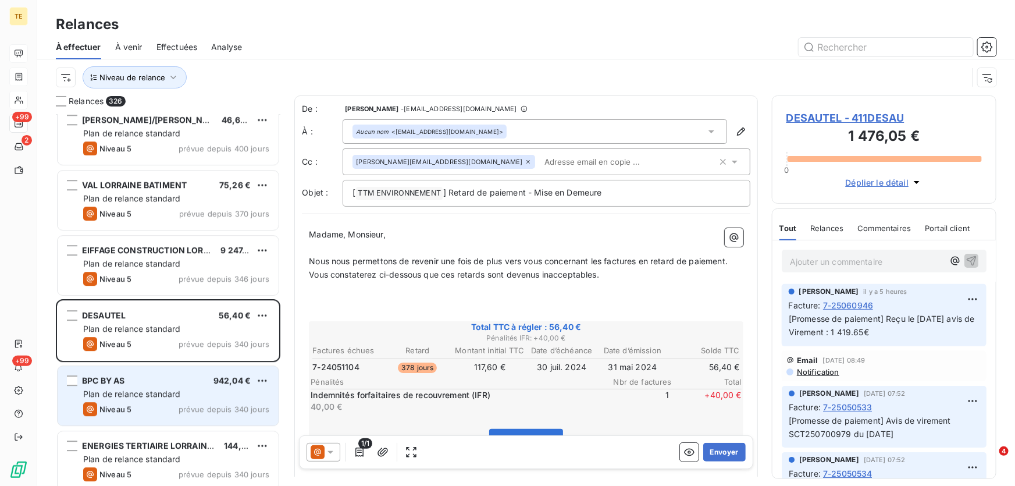
click at [138, 391] on span "Plan de relance standard" at bounding box center [132, 393] width 98 height 10
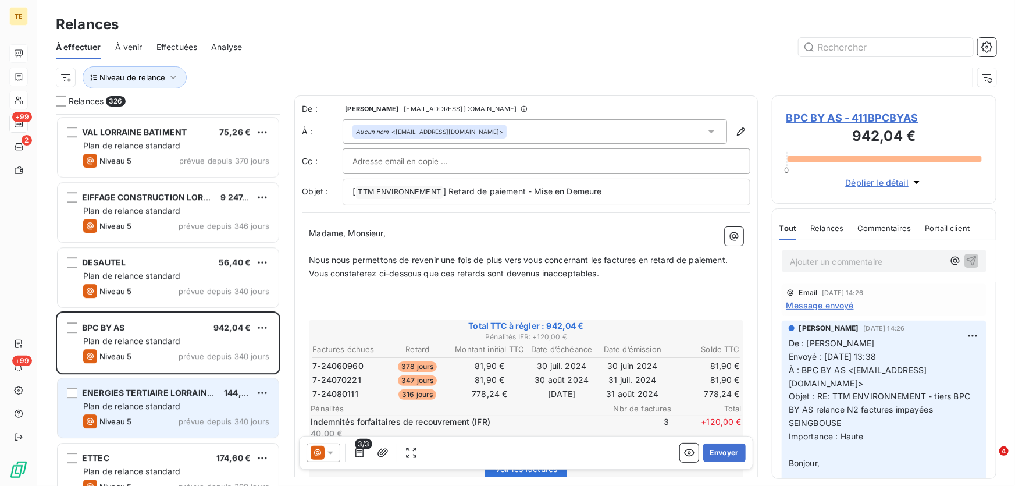
click at [111, 401] on span "Plan de relance standard" at bounding box center [132, 406] width 98 height 10
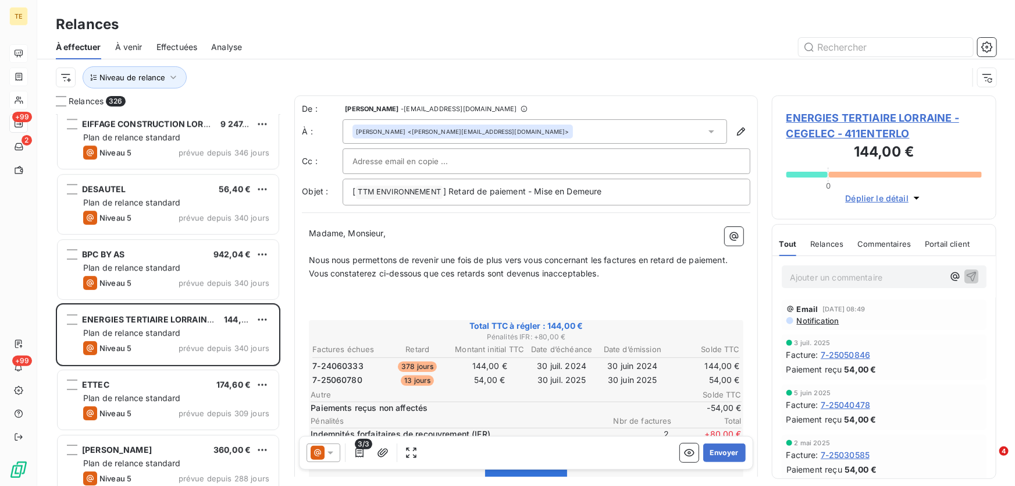
scroll to position [1798, 0]
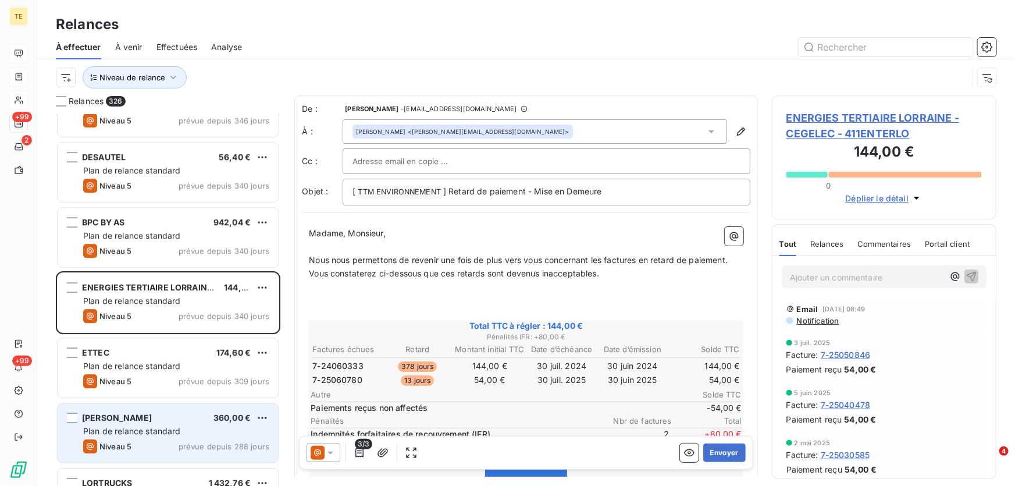
click at [130, 424] on div "[PERSON_NAME] 360,00 € Plan de relance standard Niveau 5 prévue depuis 288 jours" at bounding box center [168, 432] width 221 height 59
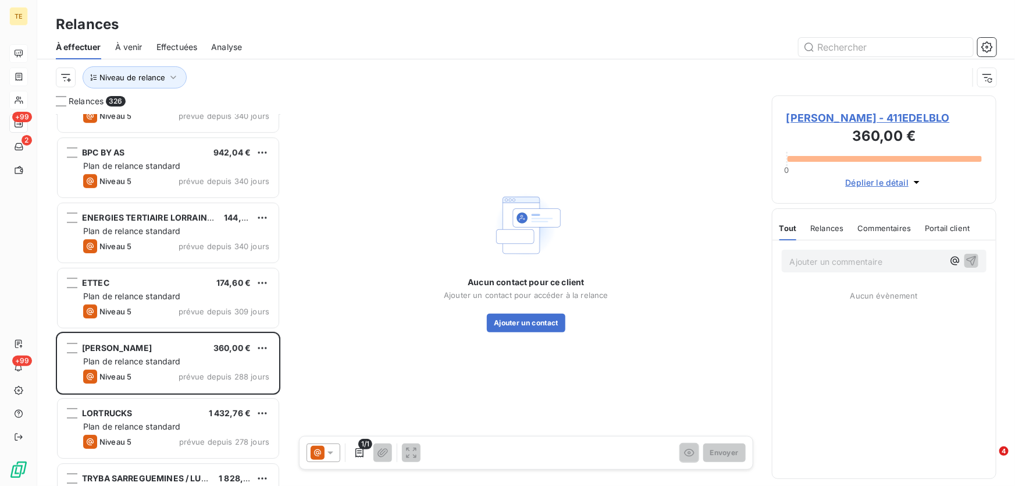
scroll to position [1903, 0]
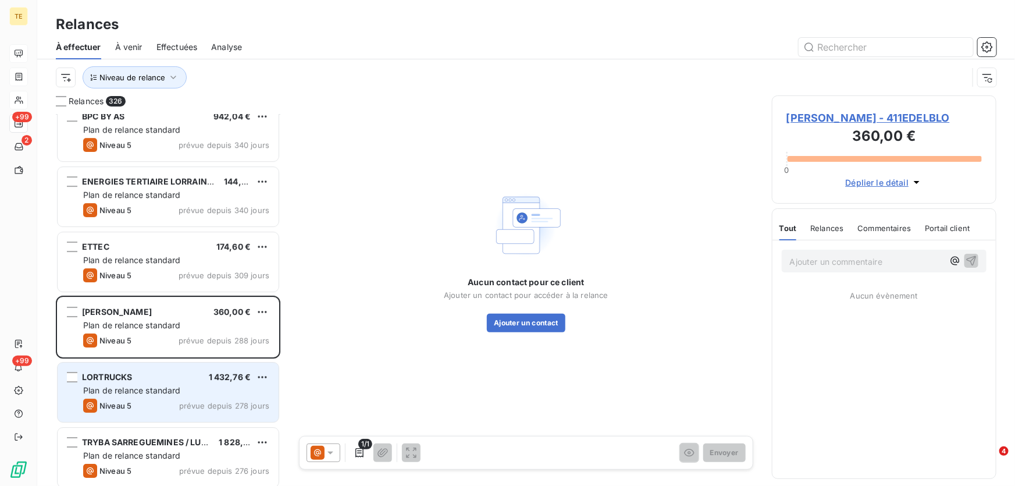
click at [139, 385] on span "Plan de relance standard" at bounding box center [132, 390] width 98 height 10
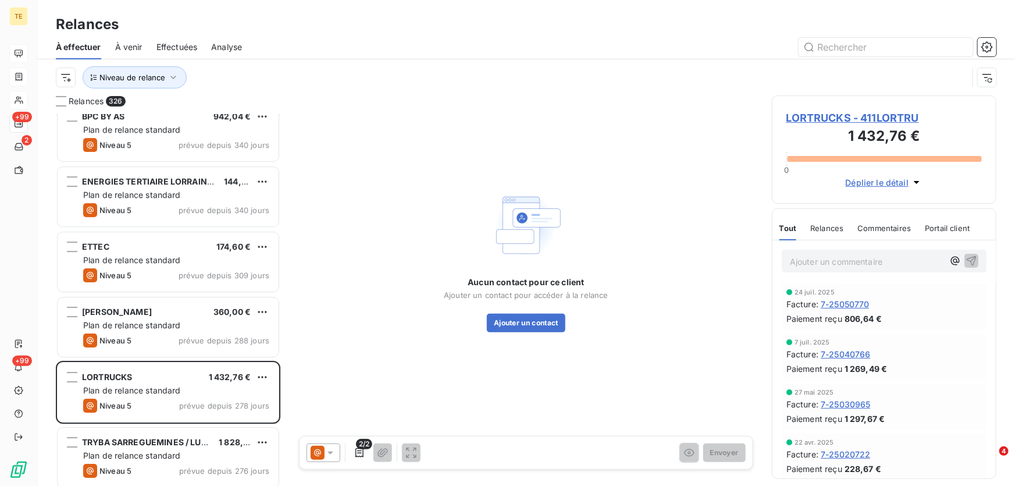
click at [837, 111] on span "LORTRUCKS - 411LORTRU" at bounding box center [883, 118] width 195 height 16
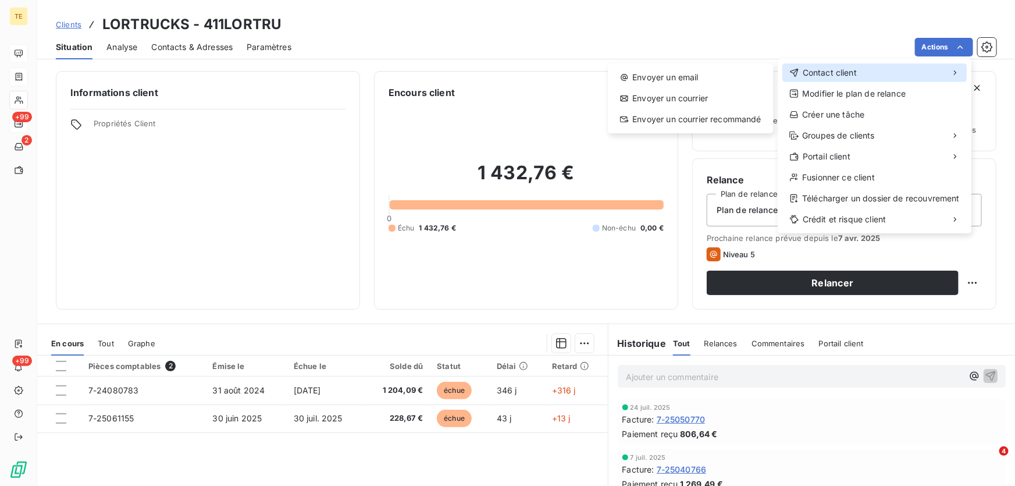
click at [842, 70] on span "Contact client" at bounding box center [830, 73] width 54 height 12
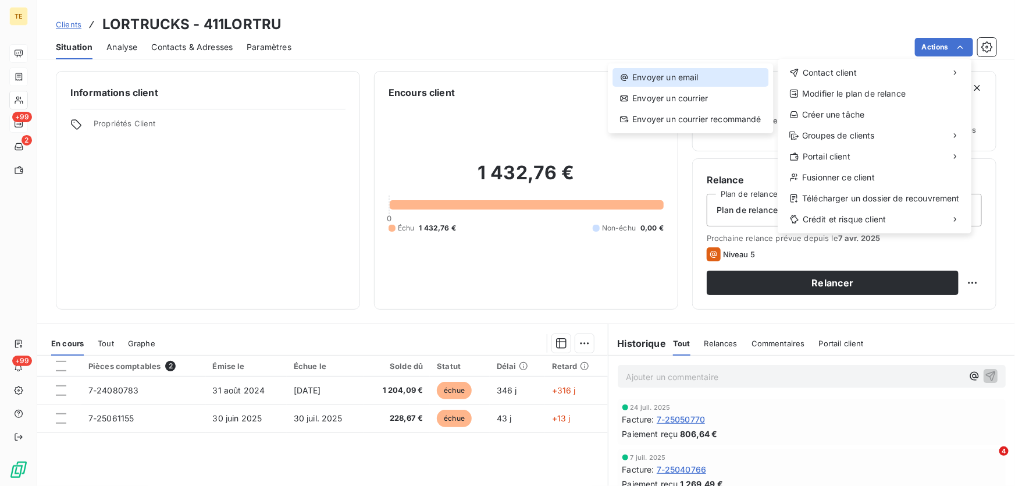
click at [651, 83] on div "Envoyer un email" at bounding box center [690, 77] width 156 height 19
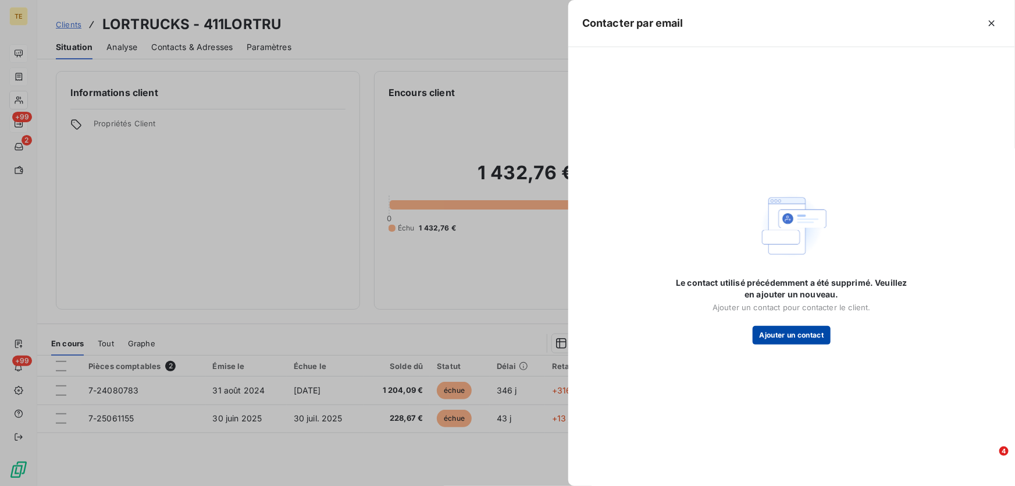
click at [789, 337] on button "Ajouter un contact" at bounding box center [792, 335] width 79 height 19
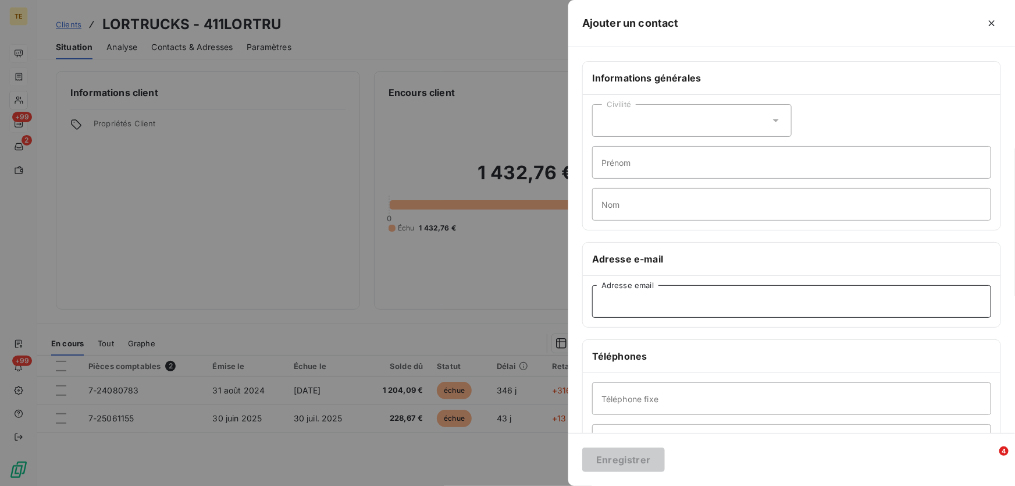
click at [614, 311] on input "Adresse email" at bounding box center [791, 301] width 399 height 33
paste input "[EMAIL_ADDRESS][DOMAIN_NAME]"
type input "[EMAIL_ADDRESS][DOMAIN_NAME]"
click at [623, 463] on button "Enregistrer" at bounding box center [623, 459] width 83 height 24
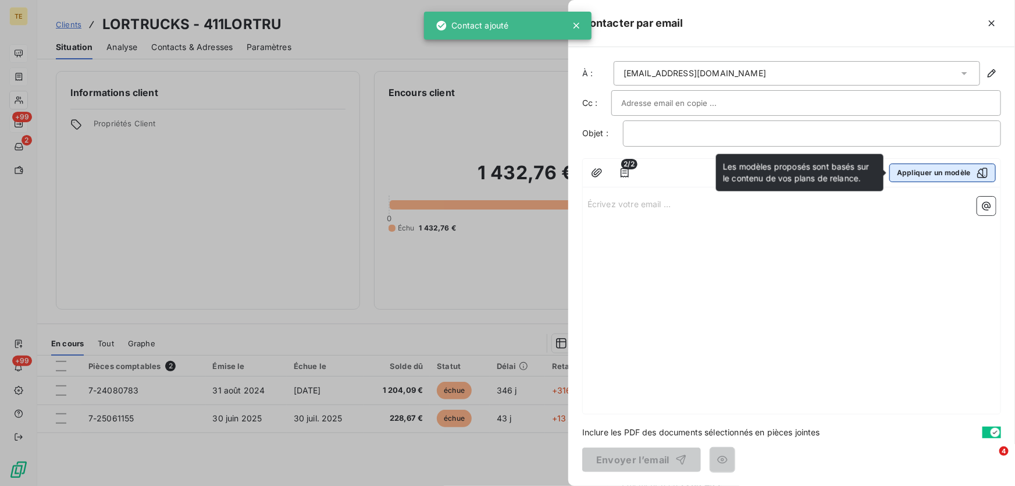
click at [979, 170] on icon "button" at bounding box center [982, 172] width 10 height 10
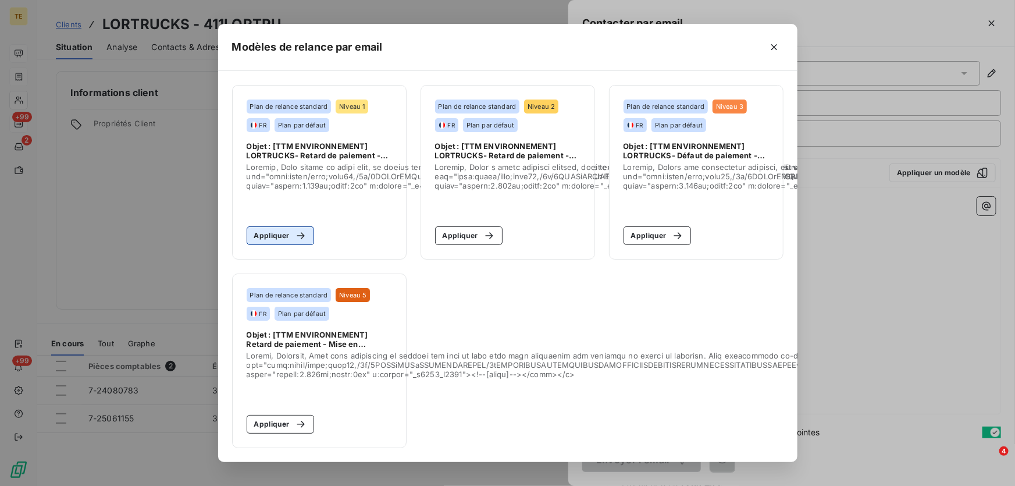
click at [288, 230] on button "Appliquer" at bounding box center [281, 235] width 68 height 19
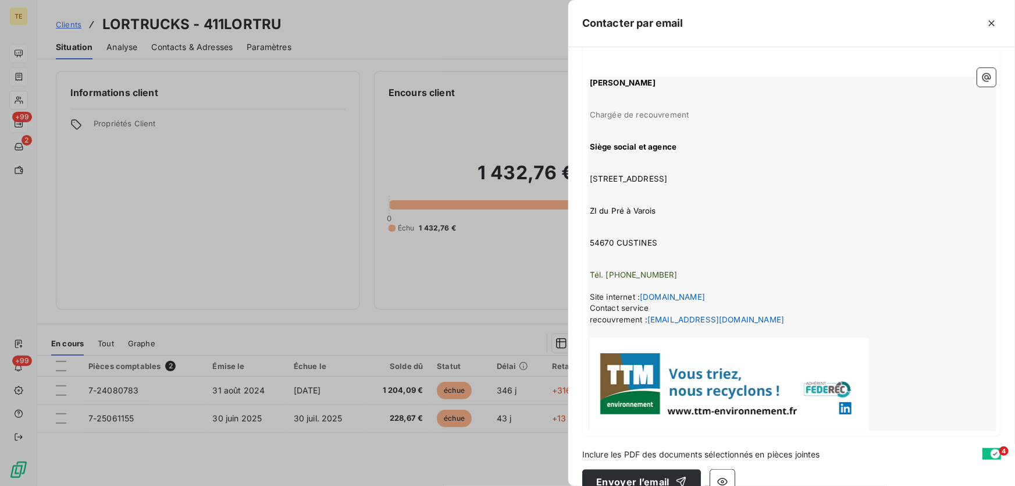
scroll to position [467, 0]
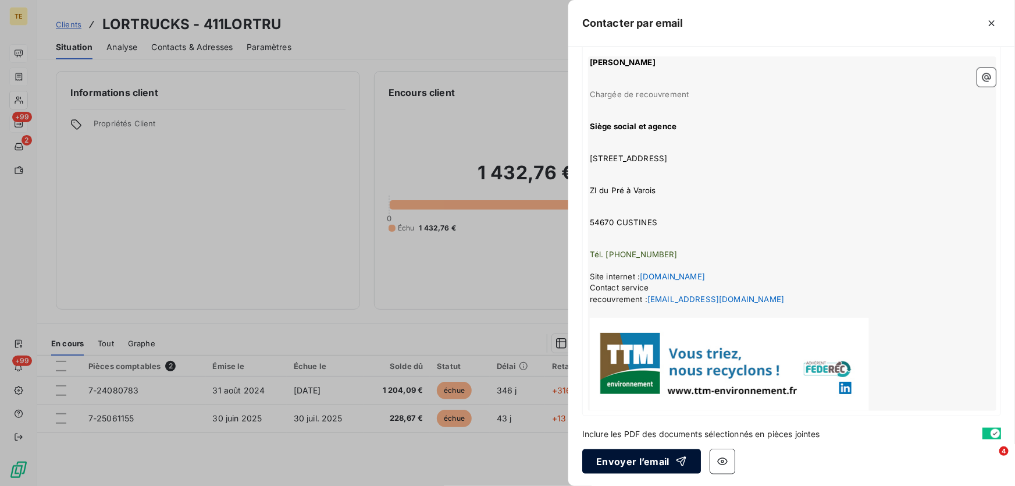
click at [633, 459] on button "Envoyer l’email" at bounding box center [641, 461] width 119 height 24
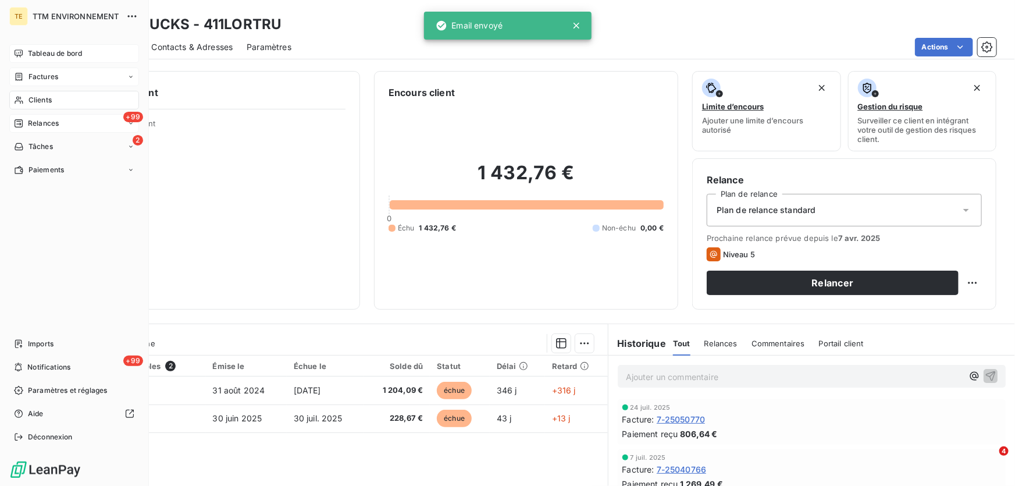
click at [47, 123] on span "Relances" at bounding box center [43, 123] width 31 height 10
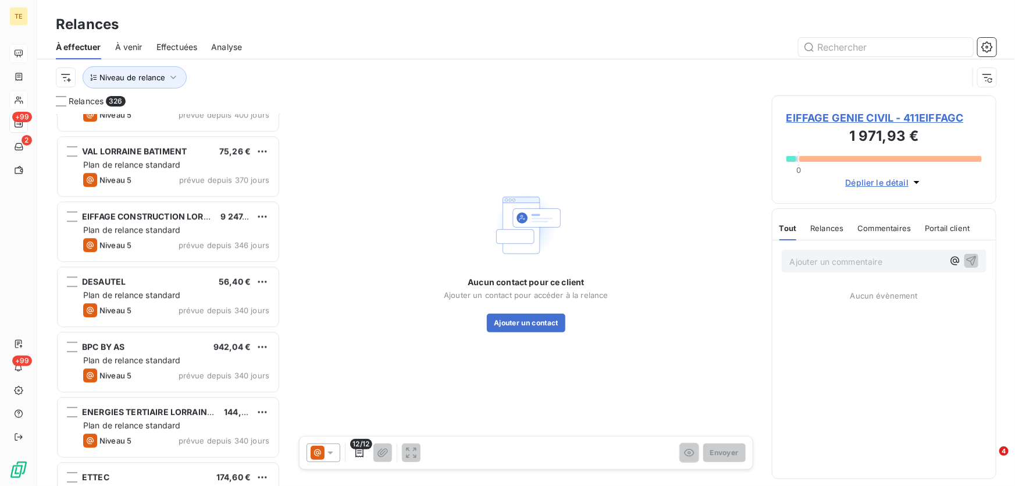
scroll to position [1692, 0]
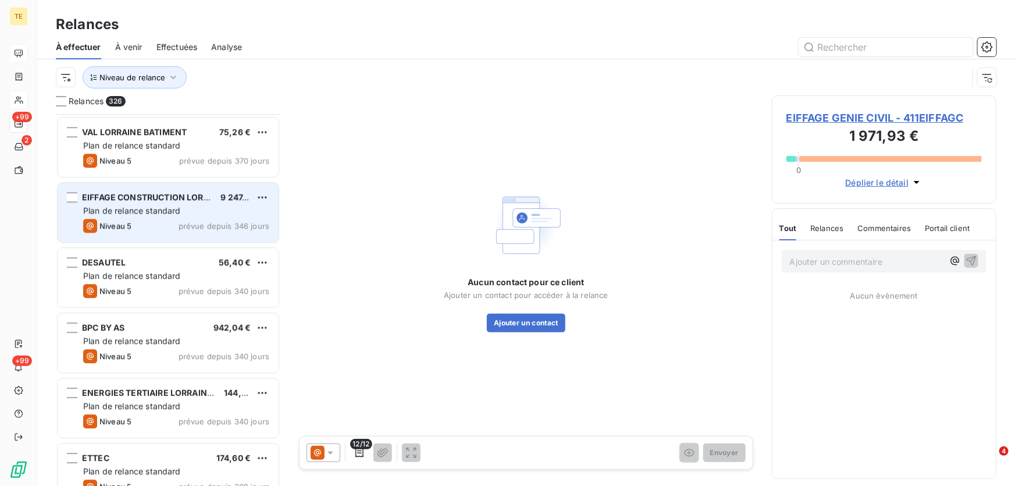
click at [122, 213] on span "Plan de relance standard" at bounding box center [132, 210] width 98 height 10
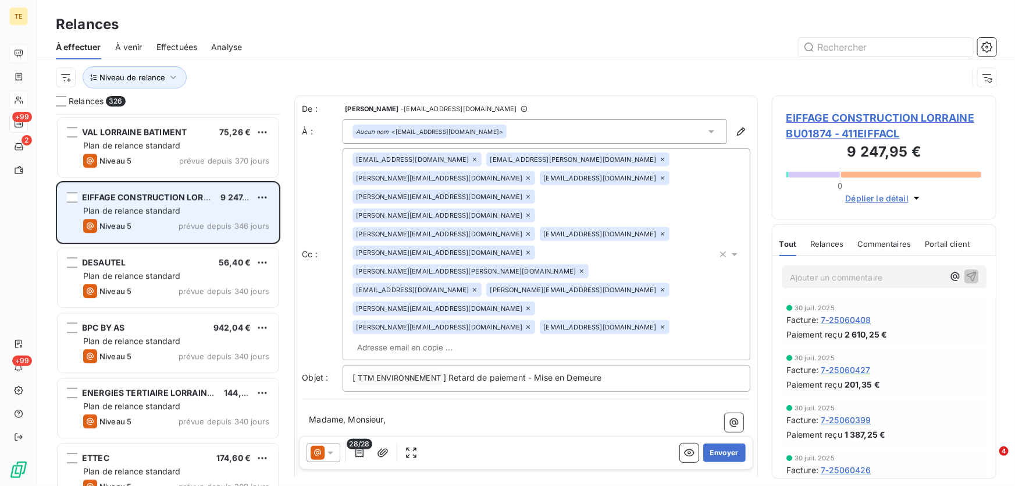
click at [120, 195] on span "EIFFAGE CONSTRUCTION LORRAINE BU01874" at bounding box center [174, 197] width 184 height 10
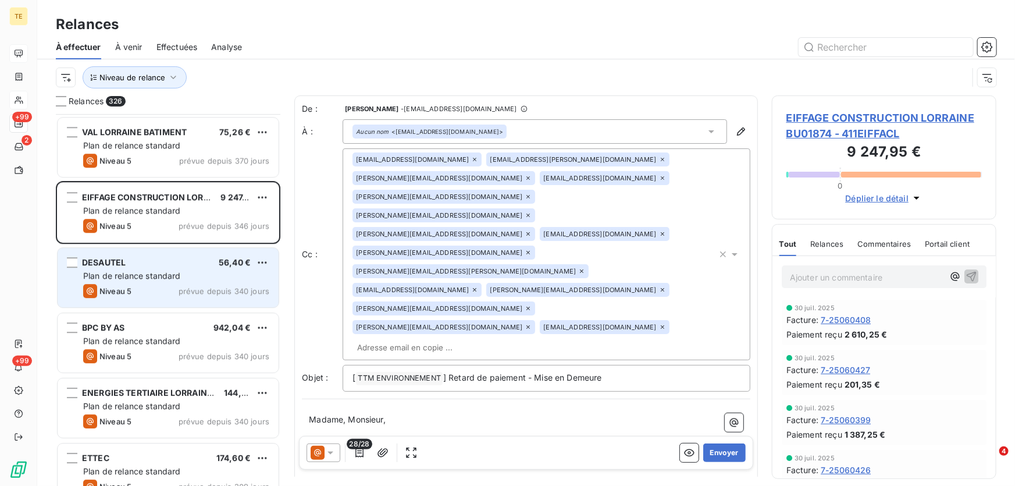
click at [122, 273] on span "Plan de relance standard" at bounding box center [132, 275] width 98 height 10
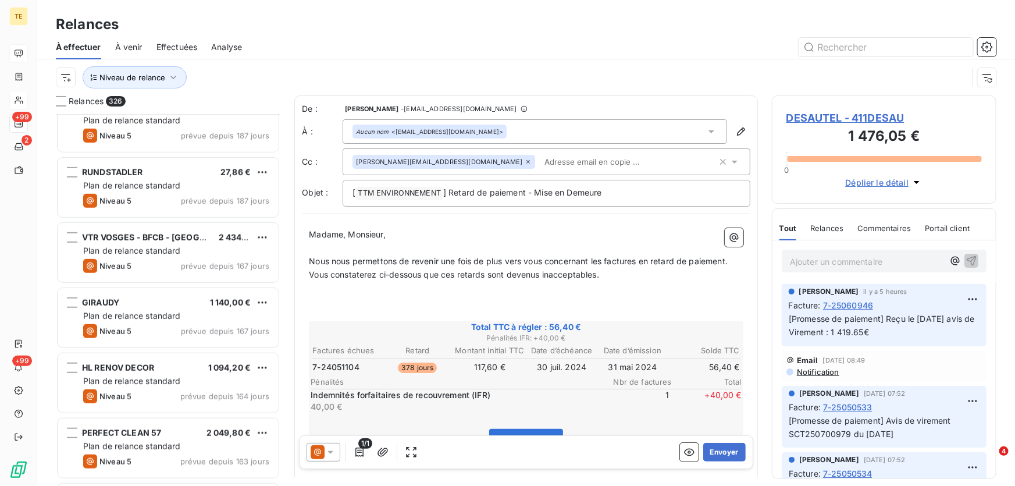
scroll to position [2644, 0]
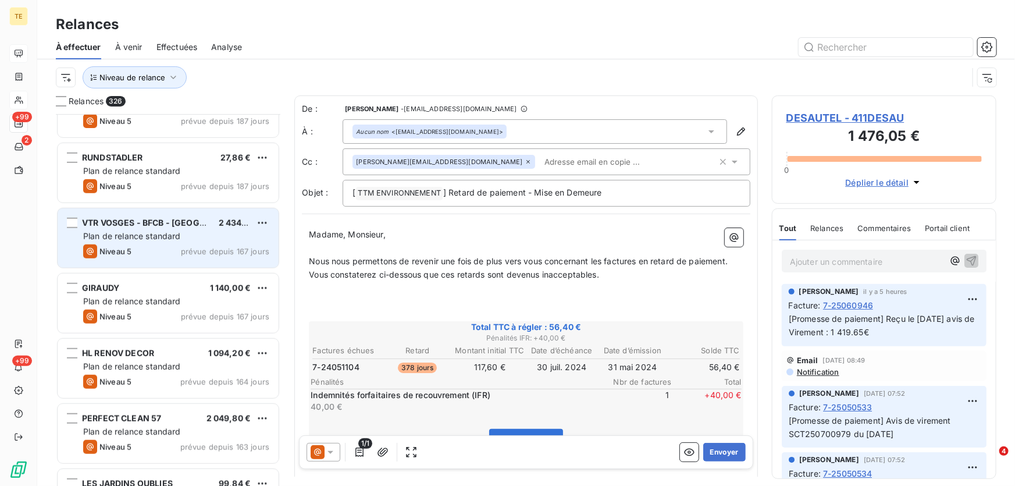
click at [169, 233] on span "Plan de relance standard" at bounding box center [132, 236] width 98 height 10
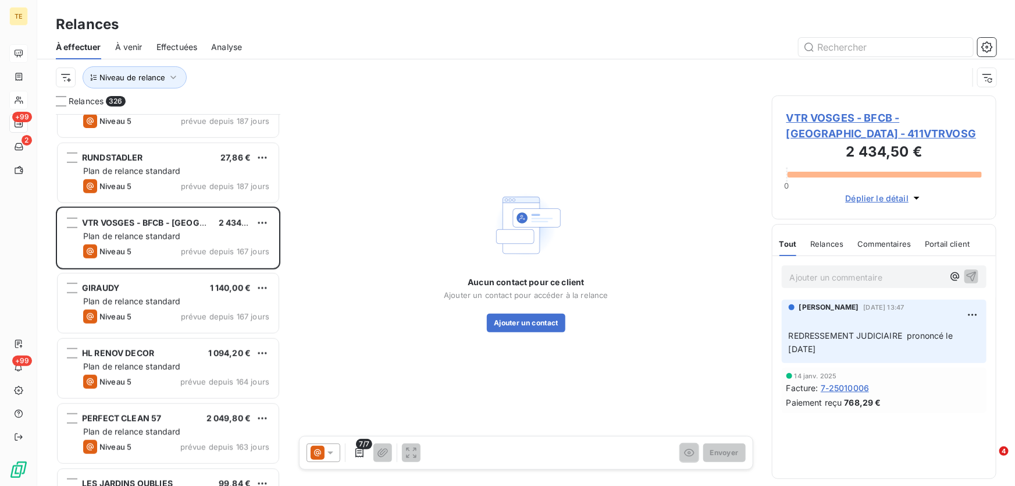
click at [801, 122] on span "VTR VOSGES - BFCB - [GEOGRAPHIC_DATA] - 411VTRVOSG" at bounding box center [883, 125] width 195 height 31
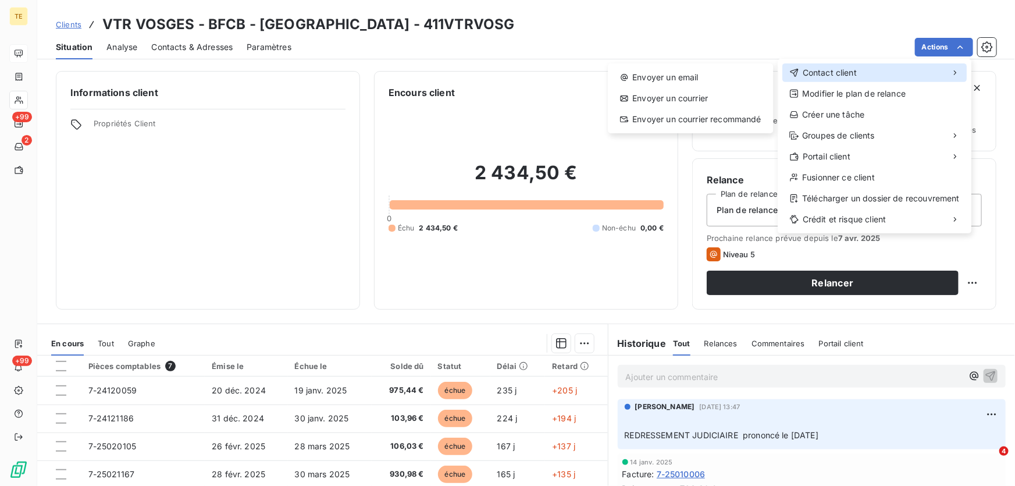
click at [839, 72] on span "Contact client" at bounding box center [830, 73] width 54 height 12
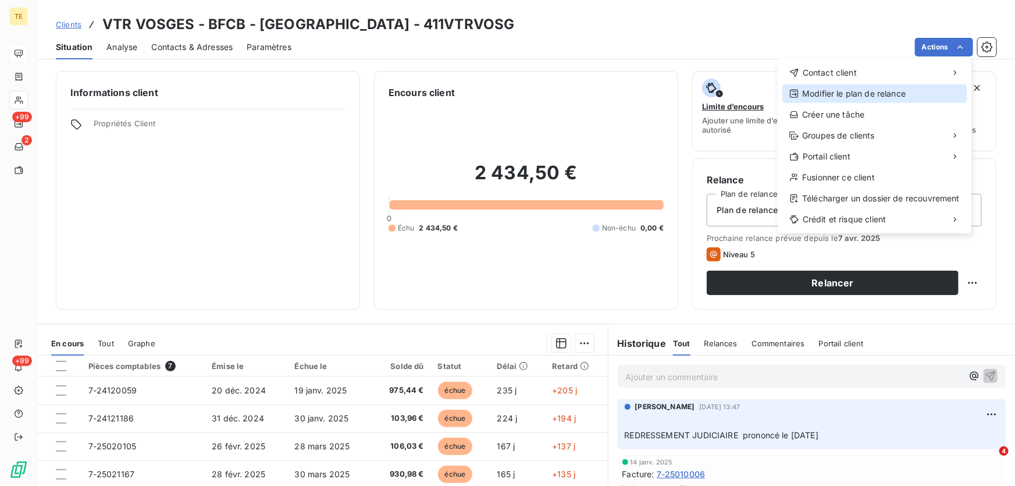
click at [832, 96] on div "Modifier le plan de relance" at bounding box center [874, 93] width 184 height 19
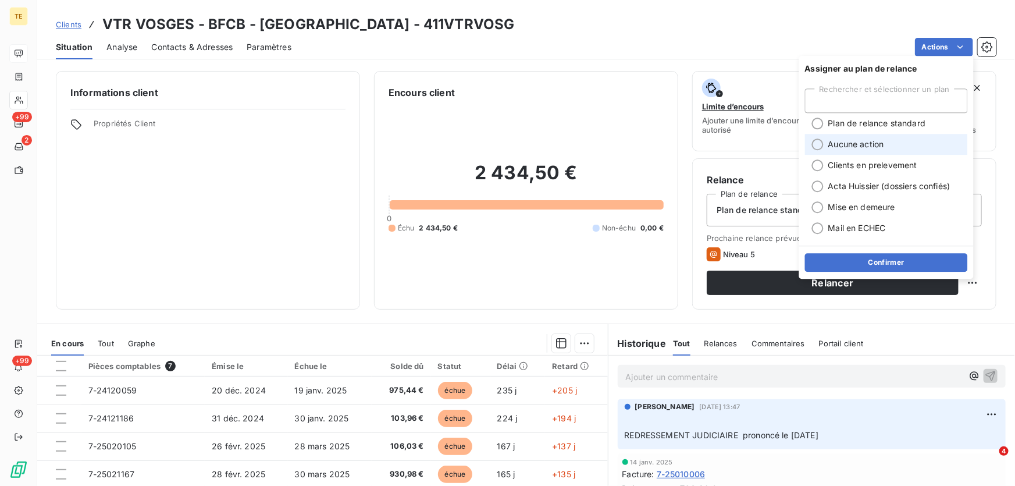
click at [828, 144] on span "Aucune action" at bounding box center [856, 144] width 56 height 12
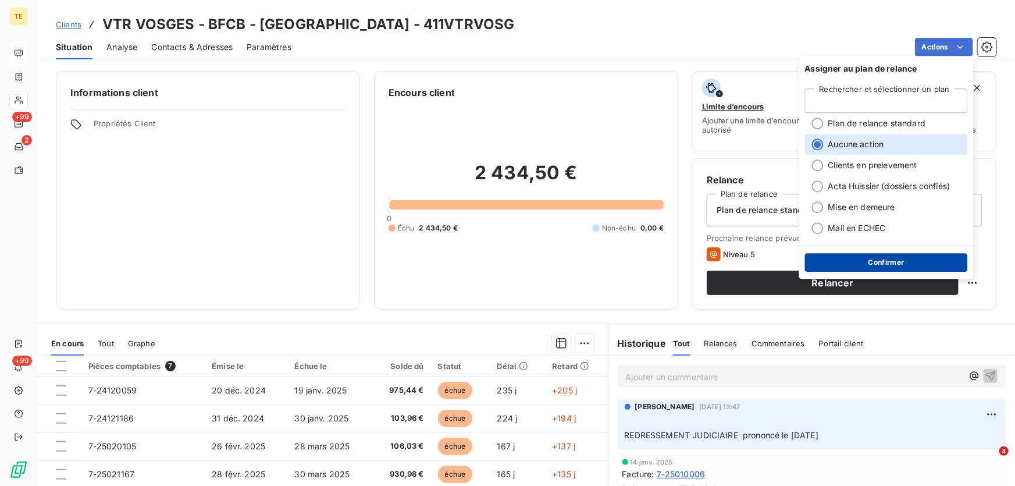
click at [877, 263] on button "Confirmer" at bounding box center [886, 262] width 163 height 19
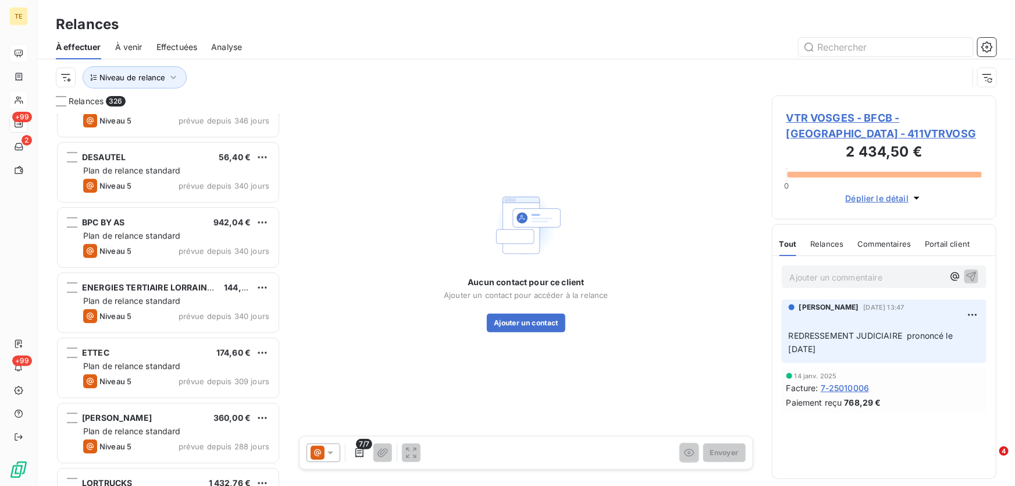
scroll to position [1851, 0]
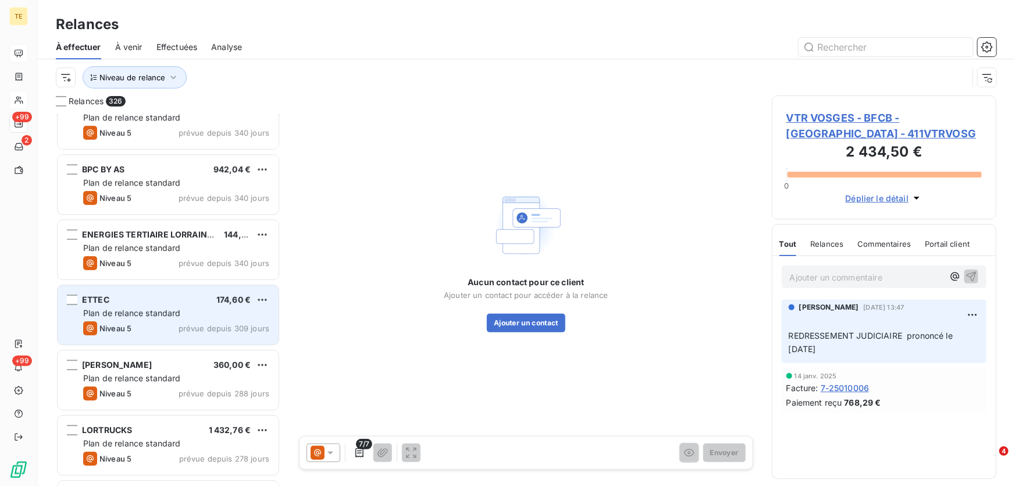
click at [190, 315] on div "Plan de relance standard" at bounding box center [176, 313] width 186 height 12
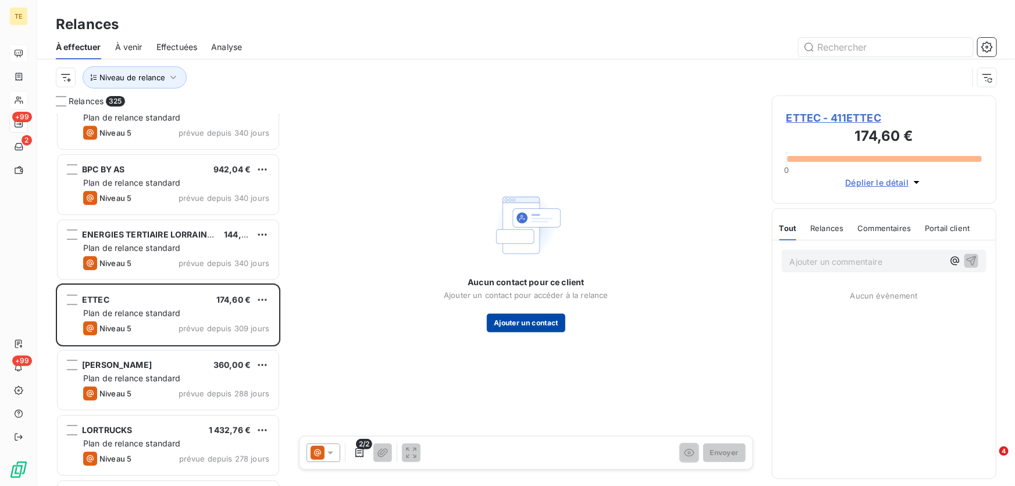
click at [523, 323] on button "Ajouter un contact" at bounding box center [526, 322] width 79 height 19
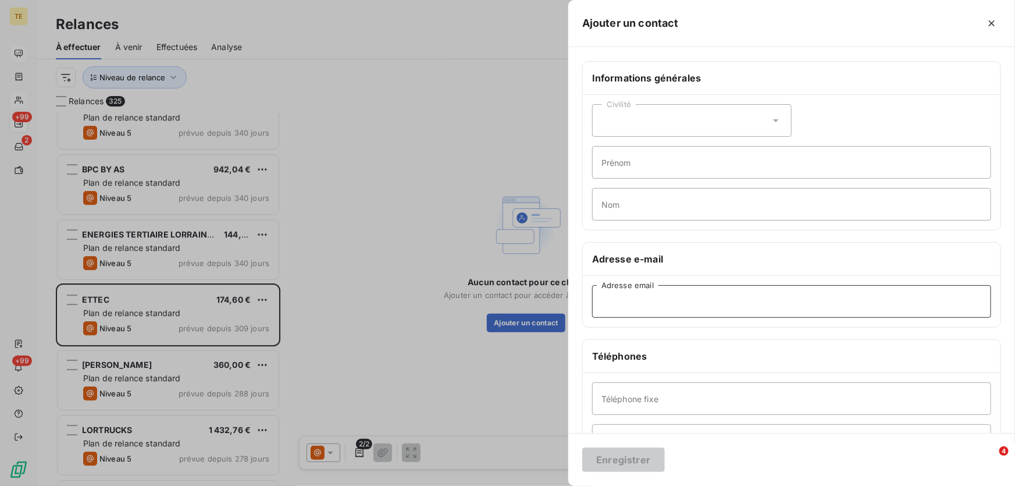
click at [618, 306] on input "Adresse email" at bounding box center [791, 301] width 399 height 33
paste input "[EMAIL_ADDRESS][DOMAIN_NAME]"
click at [602, 304] on input "[EMAIL_ADDRESS][DOMAIN_NAME]" at bounding box center [791, 301] width 399 height 33
click at [797, 299] on input "[EMAIL_ADDRESS][DOMAIN_NAME]" at bounding box center [791, 301] width 399 height 33
type input "[EMAIL_ADDRESS][DOMAIN_NAME]"
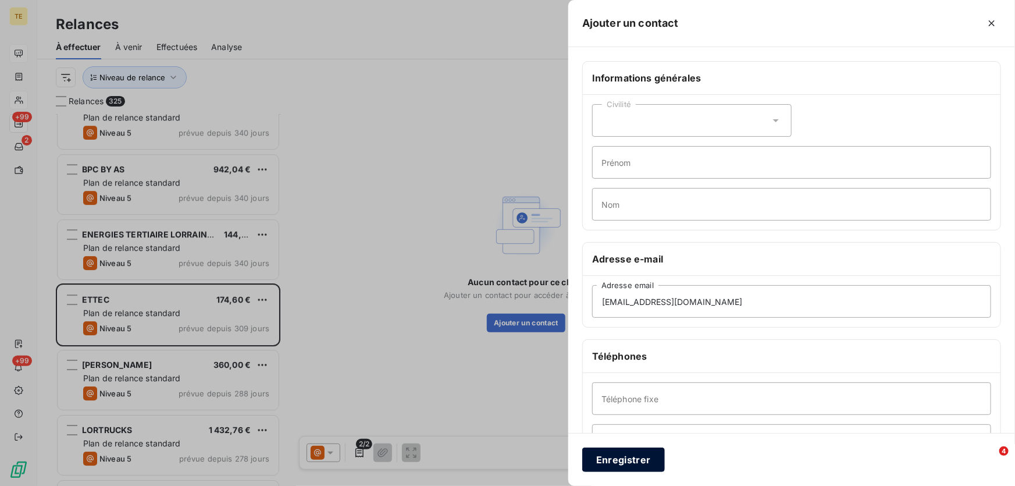
click at [621, 464] on button "Enregistrer" at bounding box center [623, 459] width 83 height 24
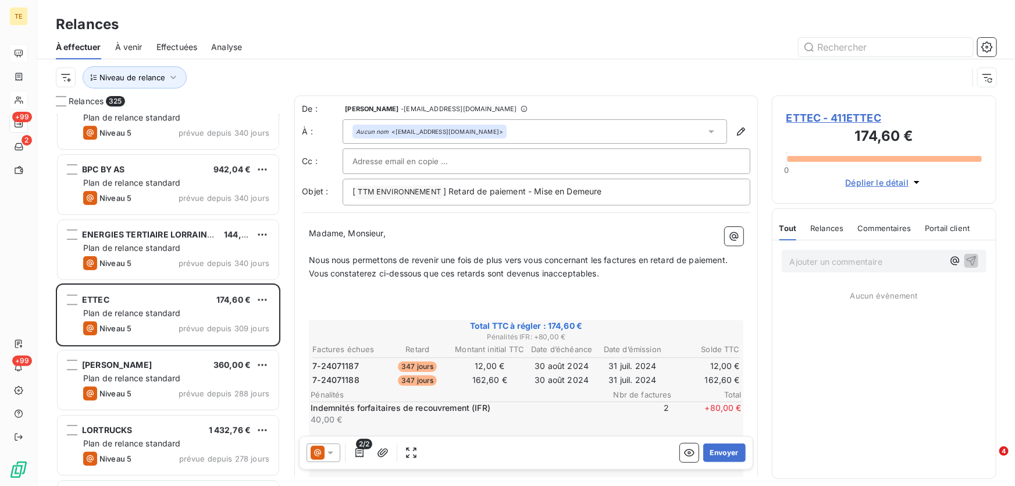
click at [329, 454] on icon at bounding box center [331, 453] width 12 height 12
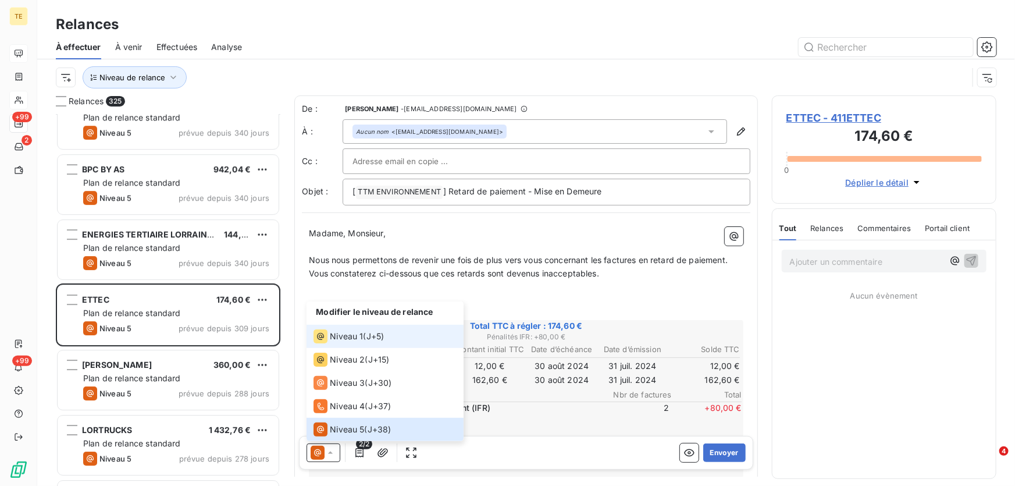
click at [340, 331] on span "Niveau 1" at bounding box center [346, 336] width 33 height 12
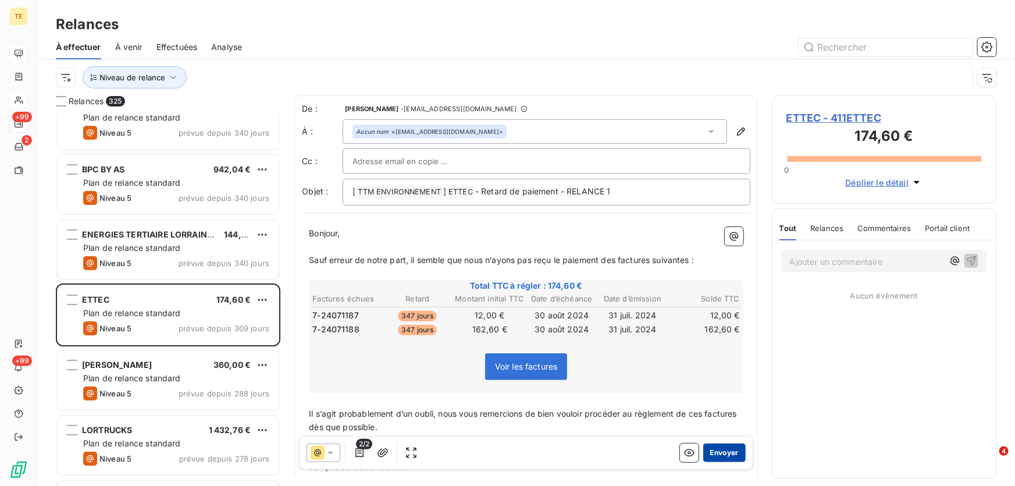
click at [719, 457] on button "Envoyer" at bounding box center [724, 452] width 42 height 19
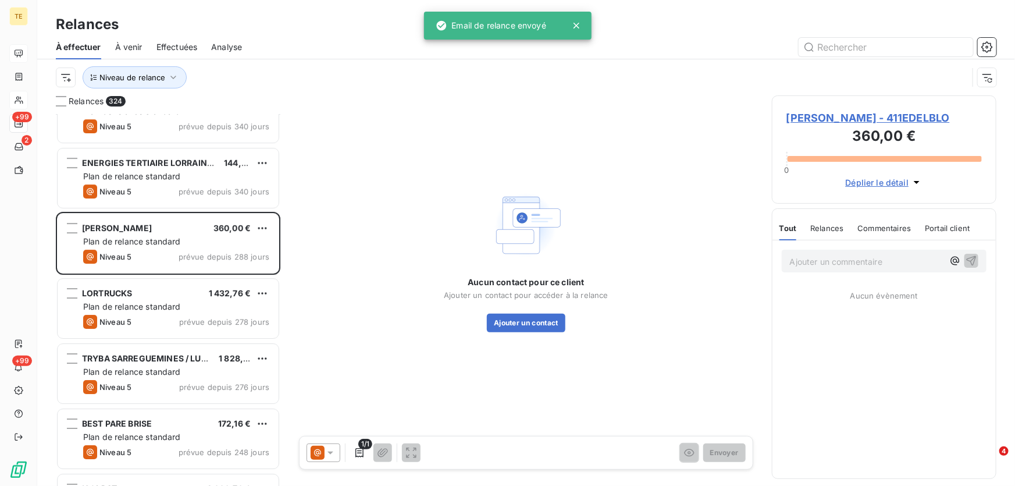
scroll to position [1956, 0]
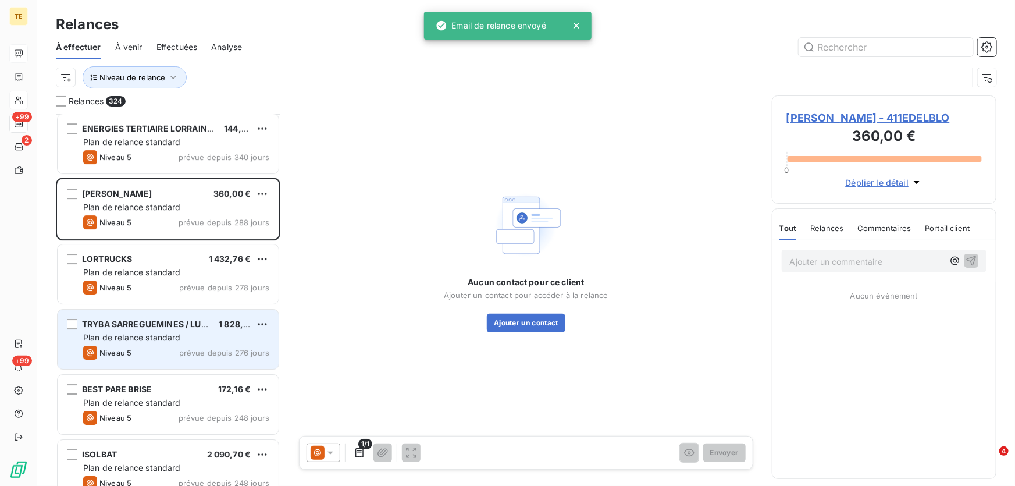
click at [127, 326] on span "TRYBA SARREGUEMINES / LUCALEX / RJ" at bounding box center [163, 324] width 163 height 10
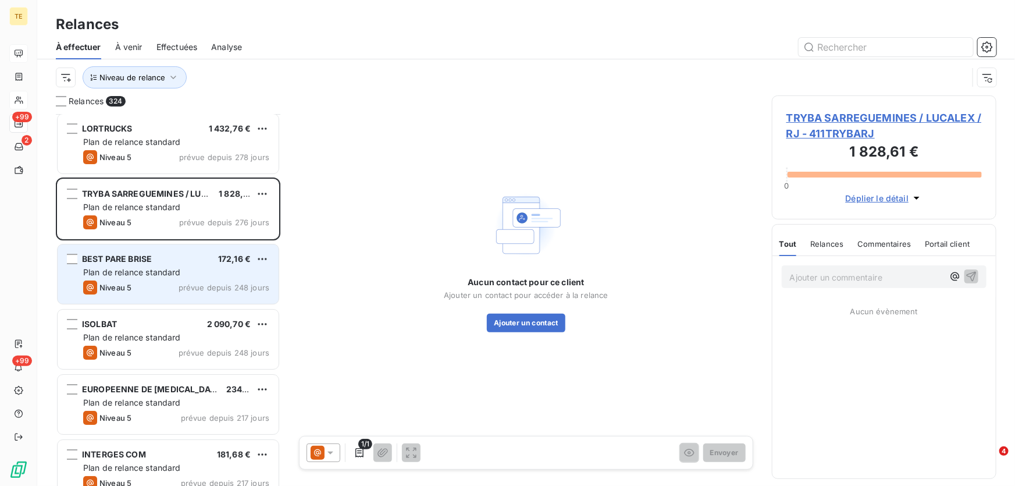
scroll to position [2168, 0]
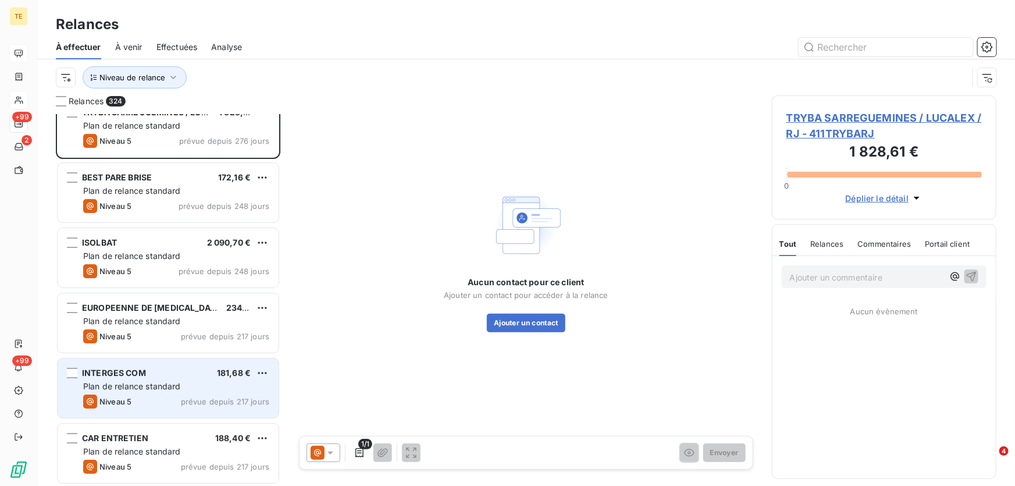
click at [133, 386] on span "Plan de relance standard" at bounding box center [132, 386] width 98 height 10
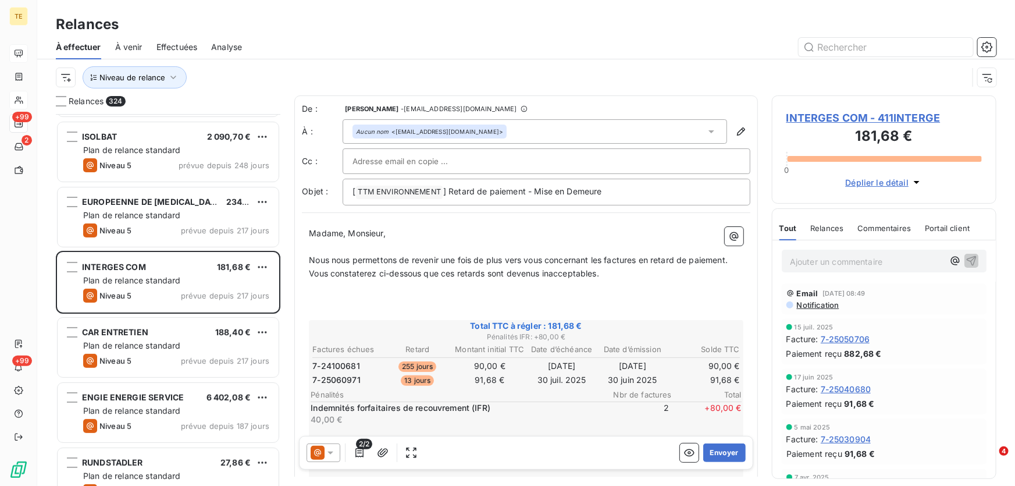
scroll to position [2326, 0]
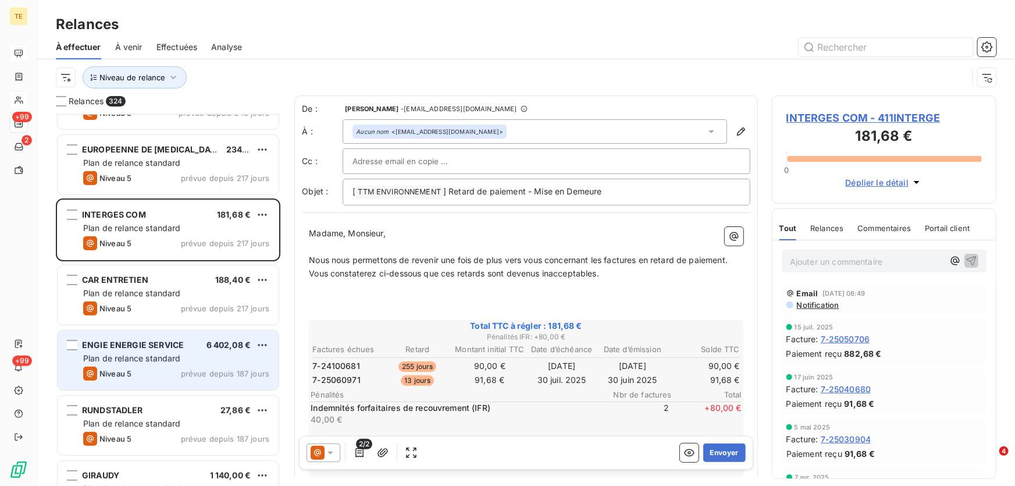
click at [129, 347] on span "ENGIE ENERGIE SERVICE" at bounding box center [133, 345] width 102 height 10
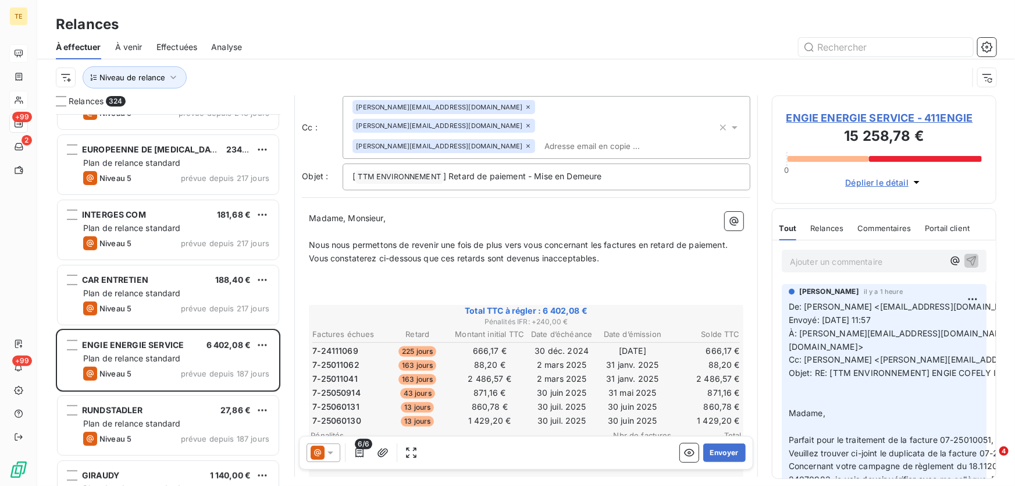
scroll to position [106, 0]
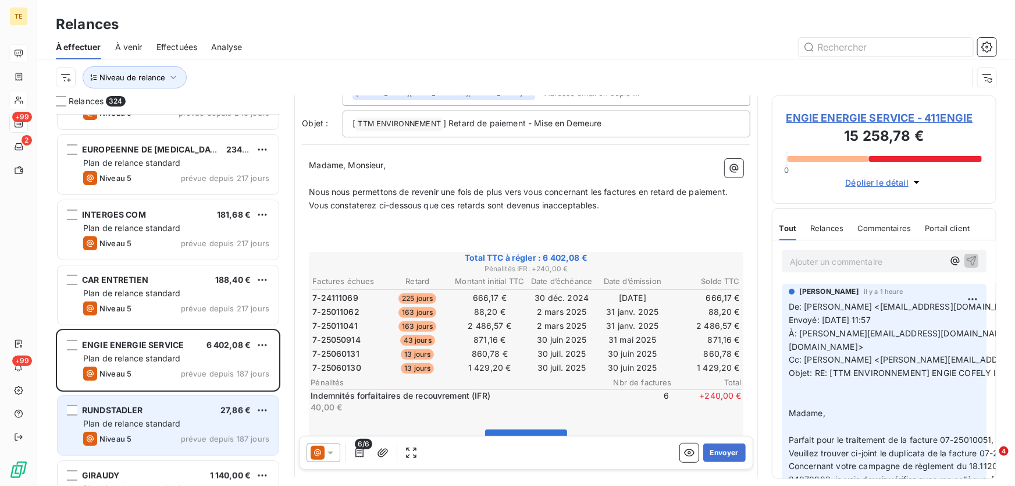
click at [114, 425] on span "Plan de relance standard" at bounding box center [132, 423] width 98 height 10
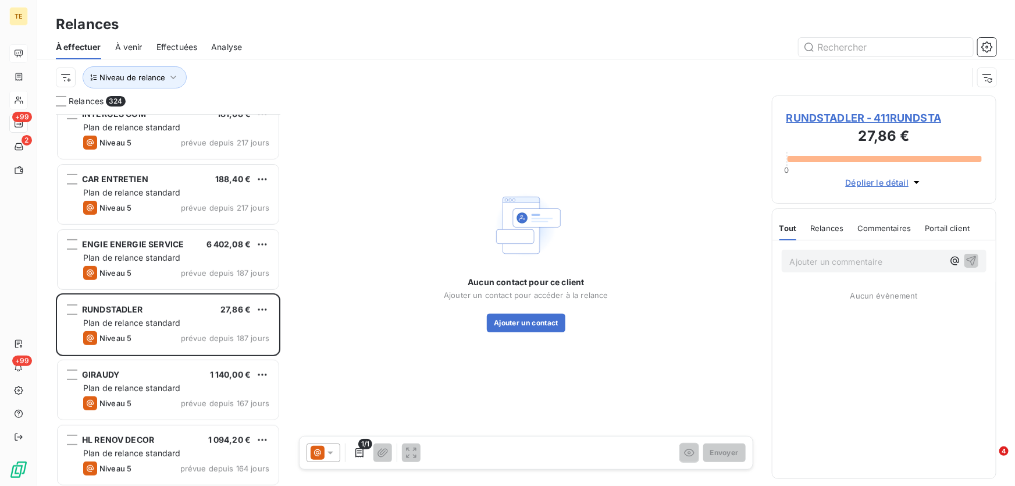
scroll to position [2432, 0]
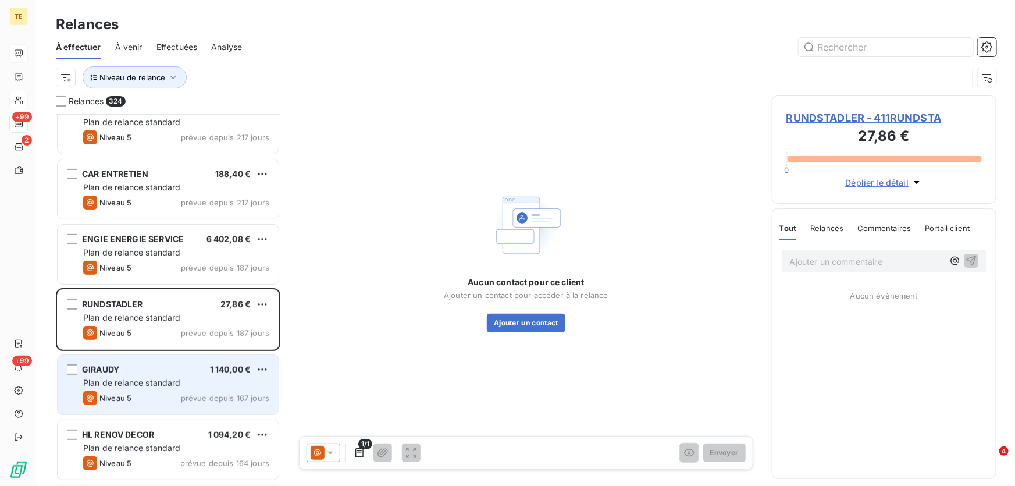
click at [98, 377] on span "Plan de relance standard" at bounding box center [132, 382] width 98 height 10
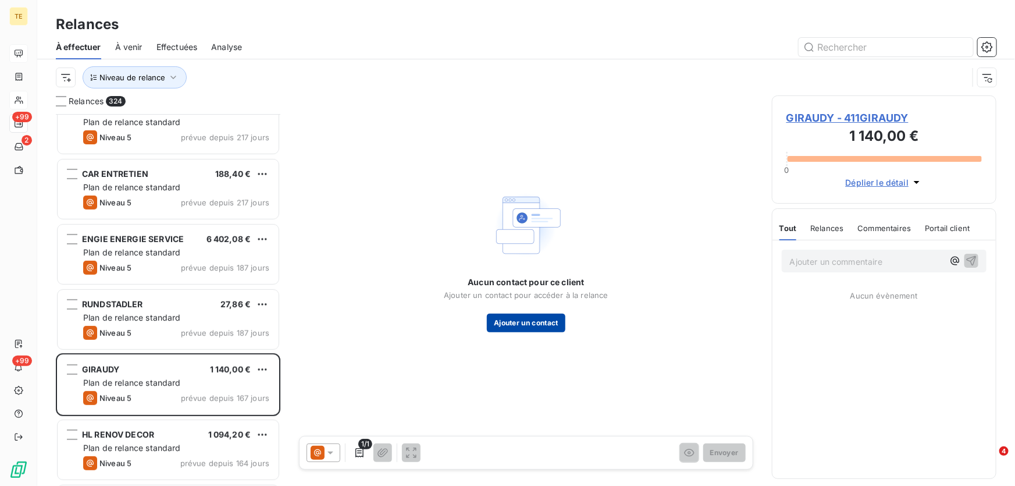
click at [541, 324] on button "Ajouter un contact" at bounding box center [526, 322] width 79 height 19
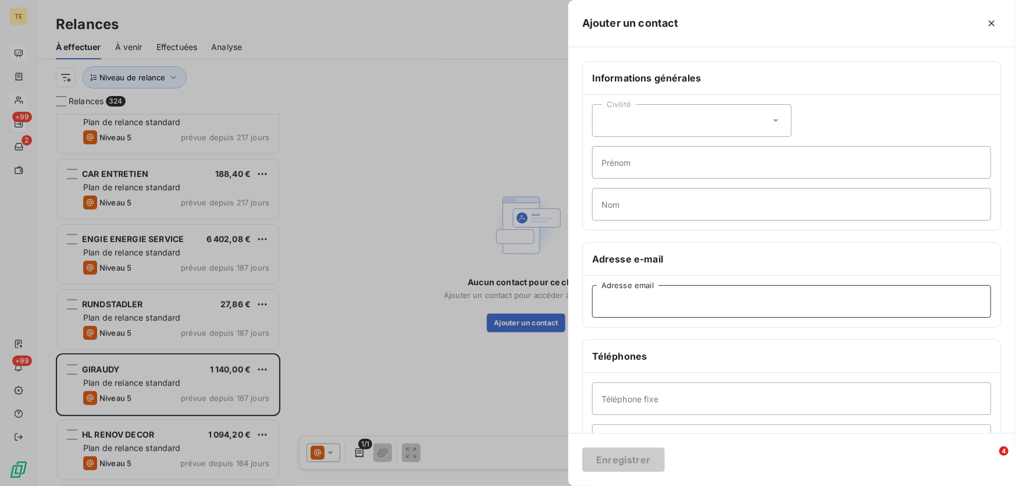
drag, startPoint x: 625, startPoint y: 316, endPoint x: 623, endPoint y: 308, distance: 7.8
click at [625, 316] on input "Adresse email" at bounding box center [791, 301] width 399 height 33
paste input "[EMAIL_ADDRESS][DOMAIN_NAME]"
type input "[EMAIL_ADDRESS][DOMAIN_NAME]"
click at [604, 465] on button "Enregistrer" at bounding box center [623, 459] width 83 height 24
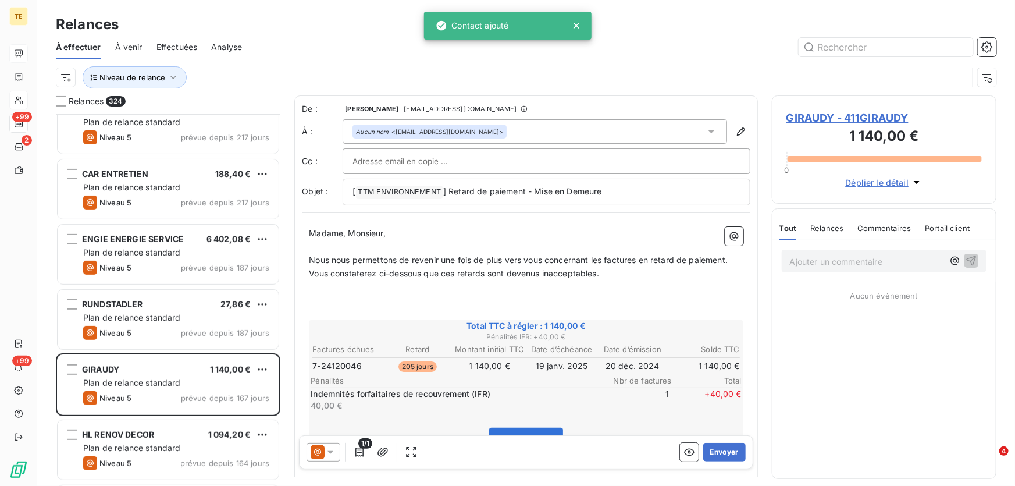
click at [331, 450] on icon at bounding box center [331, 453] width 12 height 12
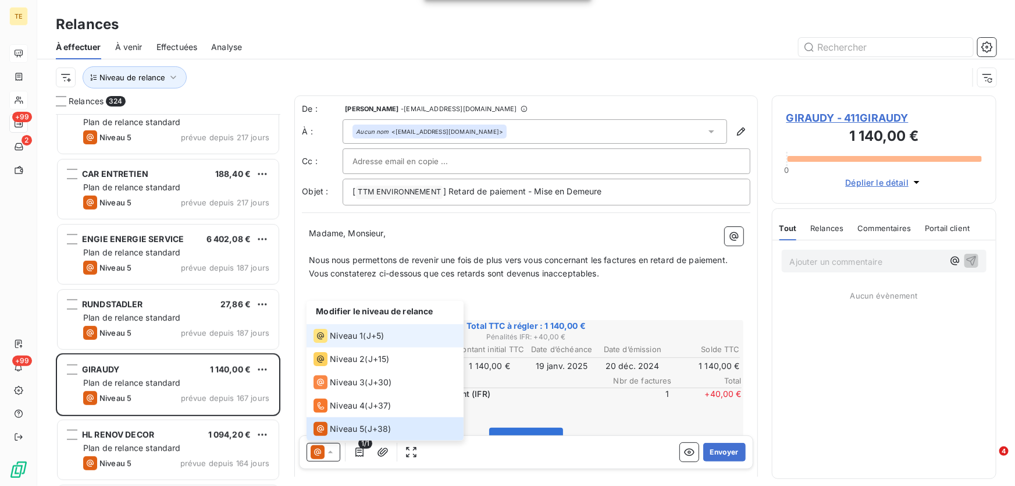
click at [336, 337] on span "Niveau 1" at bounding box center [346, 336] width 33 height 12
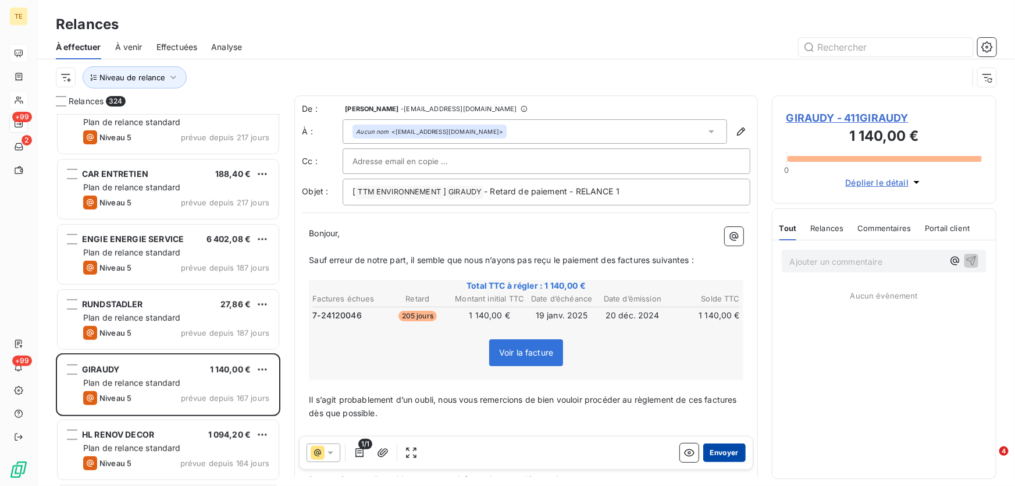
click at [712, 456] on button "Envoyer" at bounding box center [724, 452] width 42 height 19
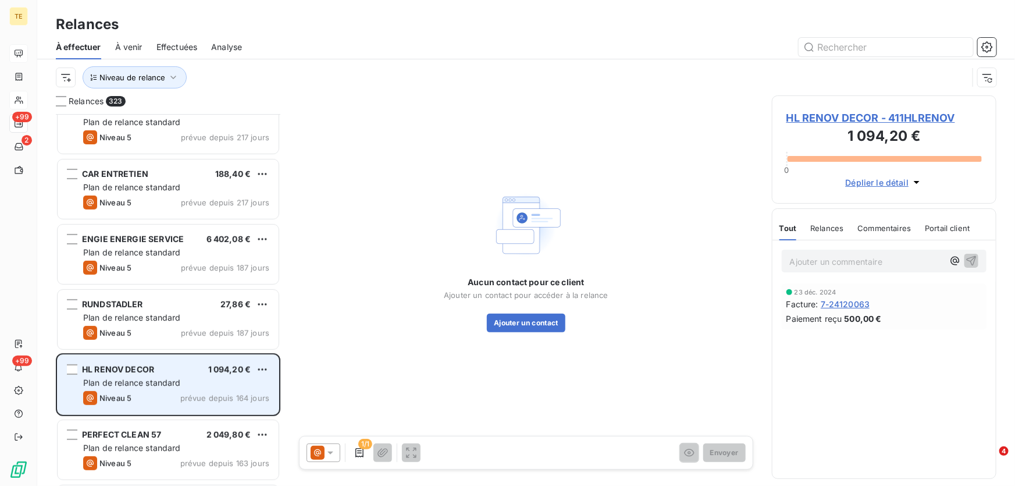
click at [127, 384] on span "Plan de relance standard" at bounding box center [132, 382] width 98 height 10
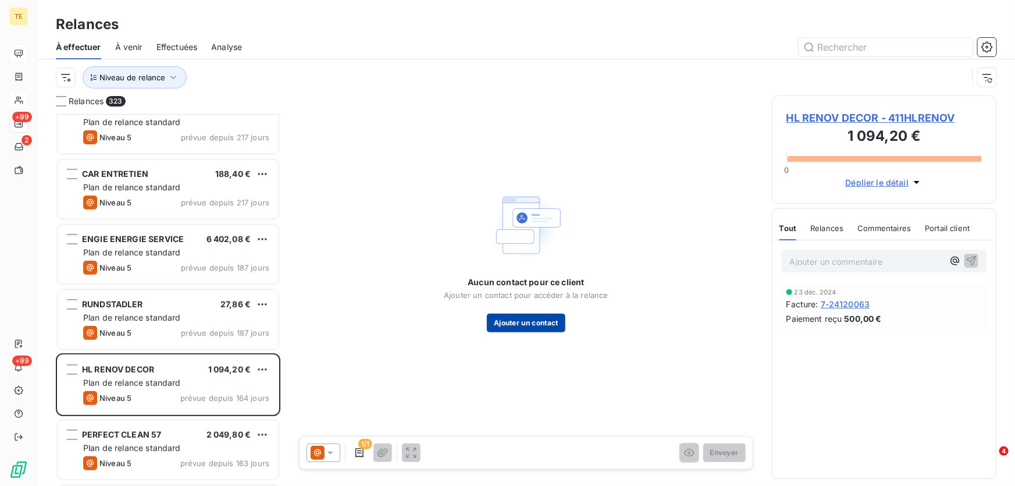
click at [520, 320] on button "Ajouter un contact" at bounding box center [526, 322] width 79 height 19
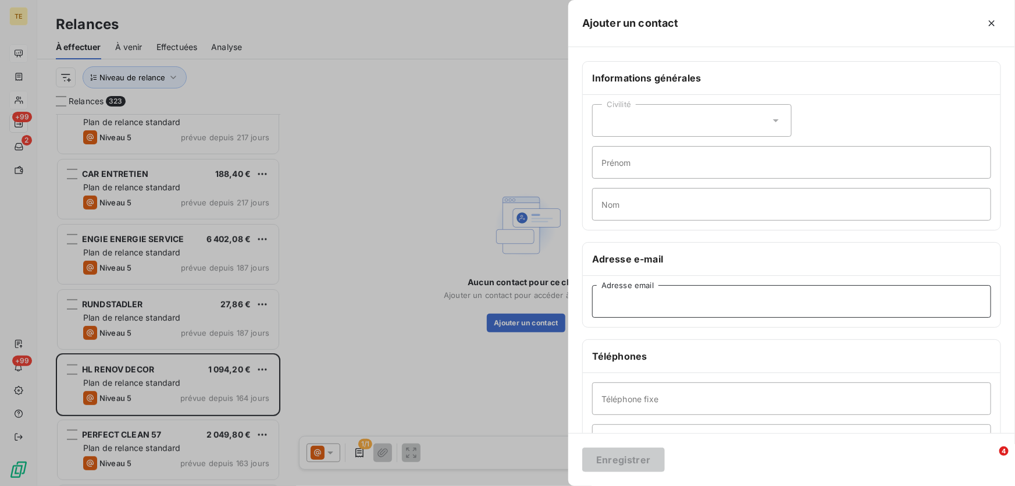
click at [609, 298] on input "Adresse email" at bounding box center [791, 301] width 399 height 33
paste input "[EMAIL_ADDRESS][DOMAIN_NAME]"
type input "[EMAIL_ADDRESS][DOMAIN_NAME]"
click at [615, 459] on button "Enregistrer" at bounding box center [623, 459] width 83 height 24
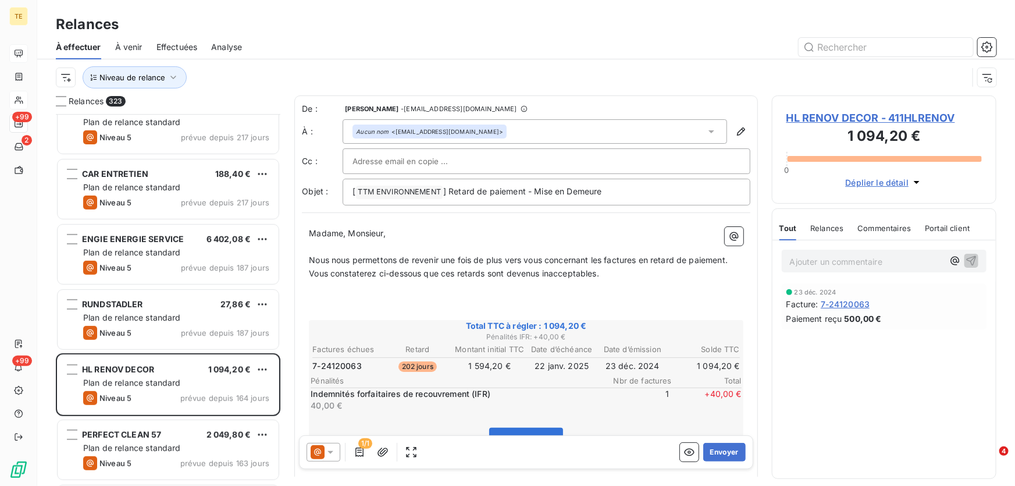
drag, startPoint x: 713, startPoint y: 453, endPoint x: 780, endPoint y: 401, distance: 84.9
click at [780, 401] on div "Relances 323 EUROPEENNE DE [MEDICAL_DATA] ET FUMISTERIE 234,36 € Plan de relanc…" at bounding box center [526, 290] width 978 height 390
drag, startPoint x: 711, startPoint y: 454, endPoint x: 377, endPoint y: 384, distance: 340.5
click at [331, 455] on icon at bounding box center [331, 453] width 12 height 12
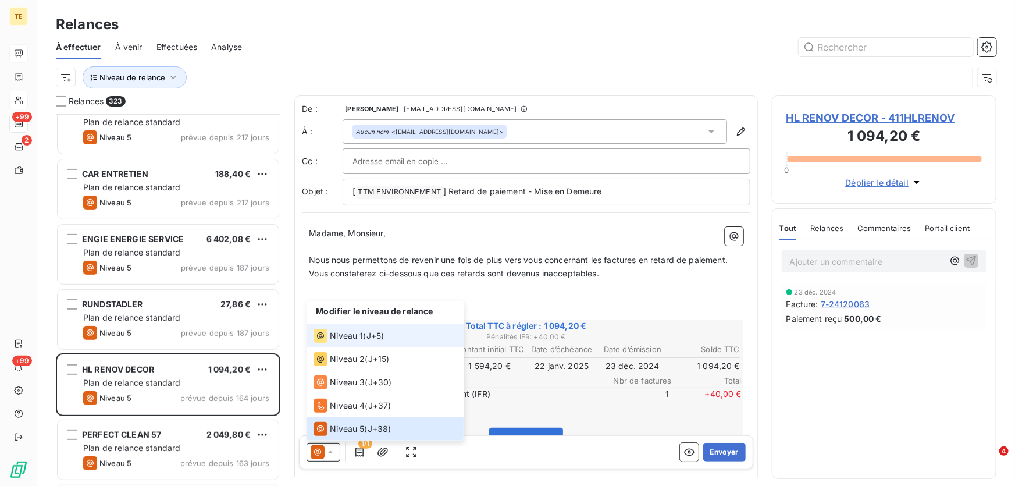
click at [343, 337] on span "Niveau 1" at bounding box center [346, 336] width 33 height 12
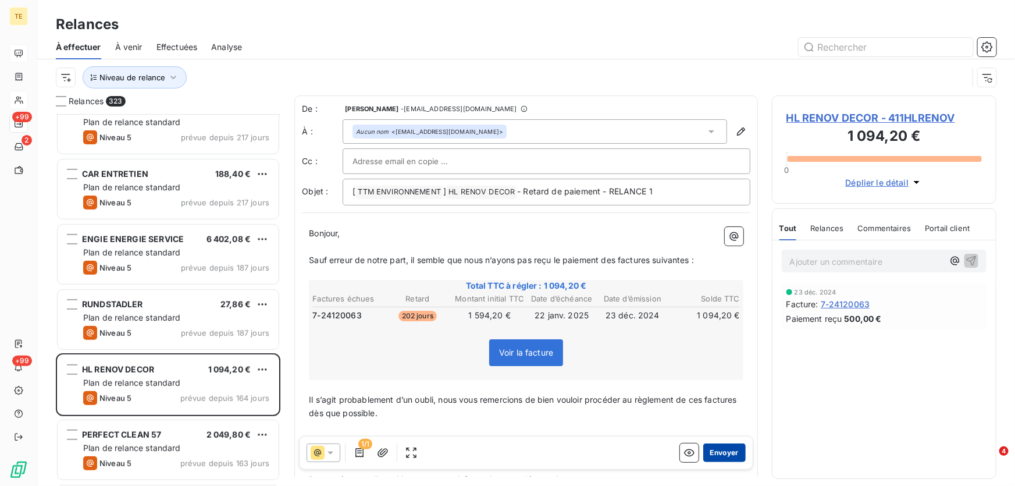
click at [714, 452] on button "Envoyer" at bounding box center [724, 452] width 42 height 19
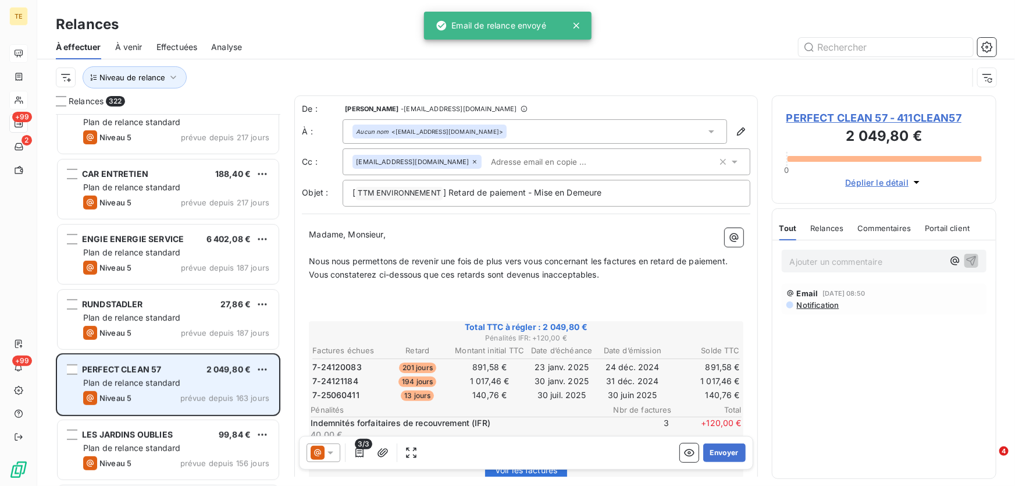
click at [127, 391] on div "Niveau 5" at bounding box center [107, 398] width 48 height 14
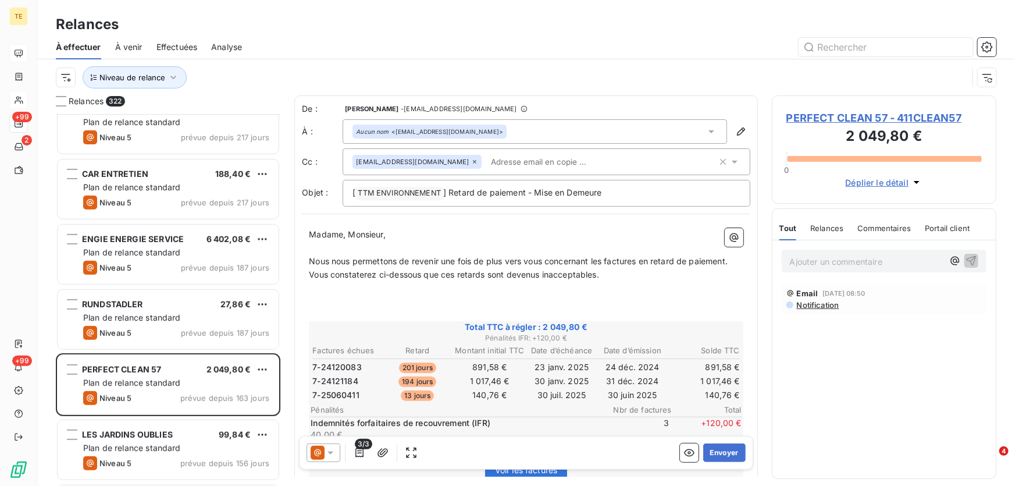
click at [815, 305] on span "Notification" at bounding box center [818, 304] width 44 height 9
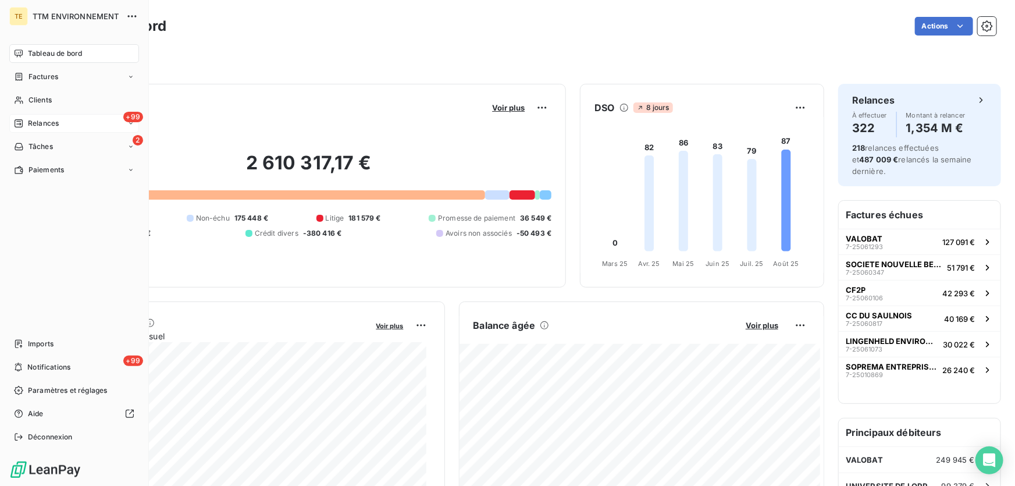
click at [47, 124] on span "Relances" at bounding box center [43, 123] width 31 height 10
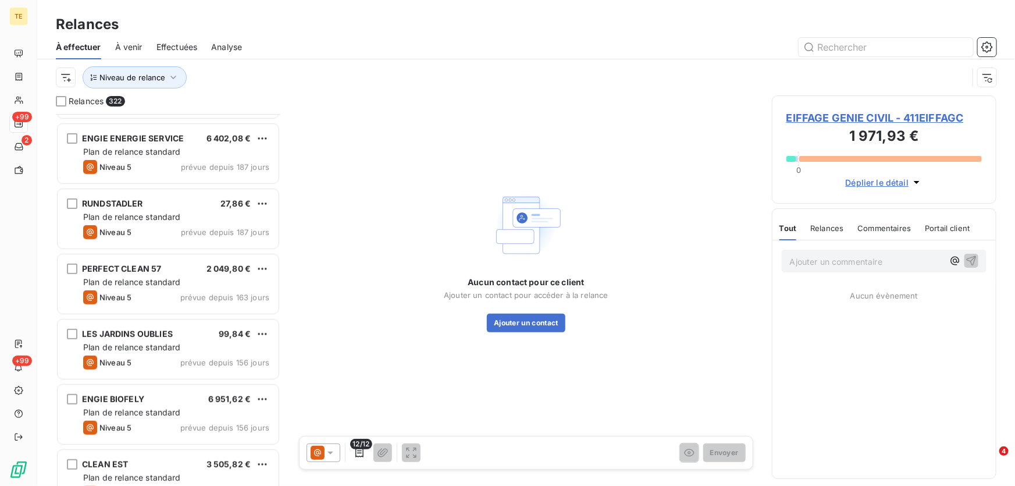
scroll to position [2538, 0]
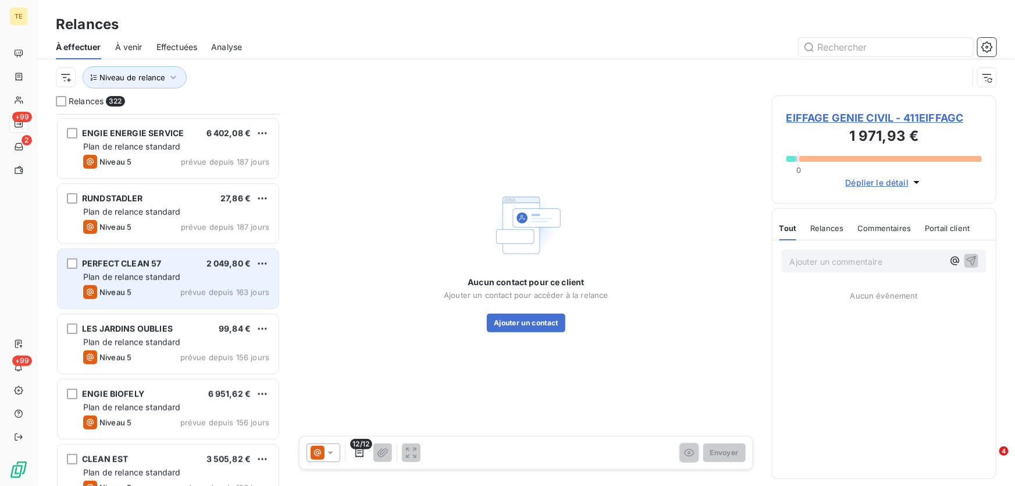
click at [154, 272] on span "Plan de relance standard" at bounding box center [132, 277] width 98 height 10
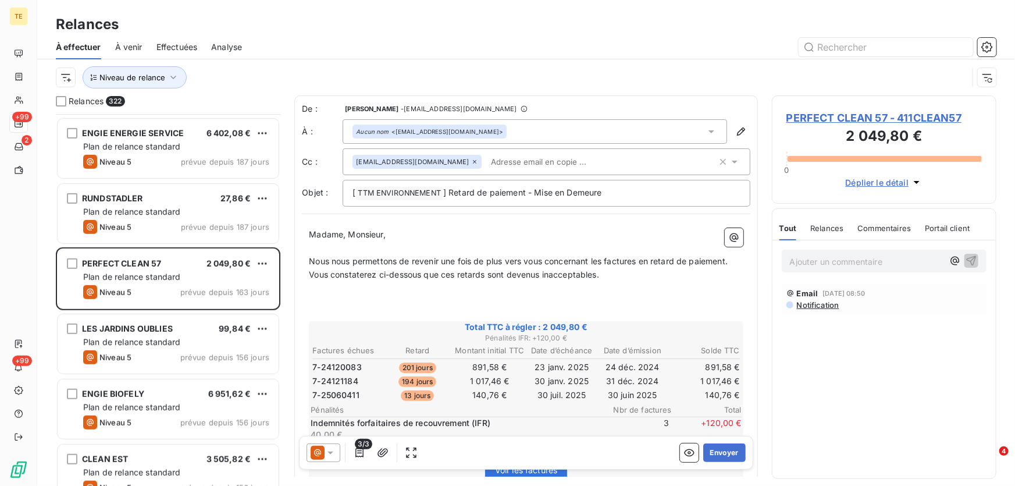
click at [333, 454] on icon at bounding box center [331, 453] width 12 height 12
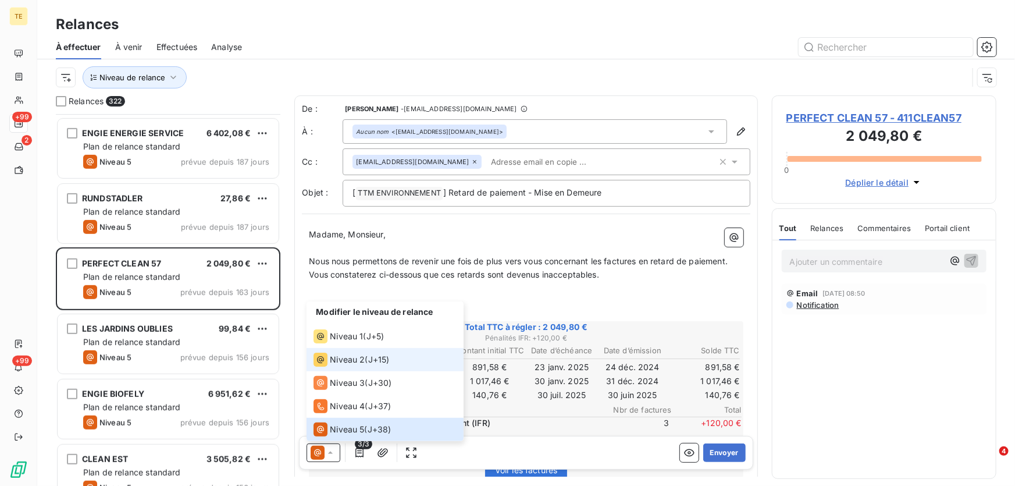
click at [341, 358] on span "Niveau 2" at bounding box center [347, 360] width 35 height 12
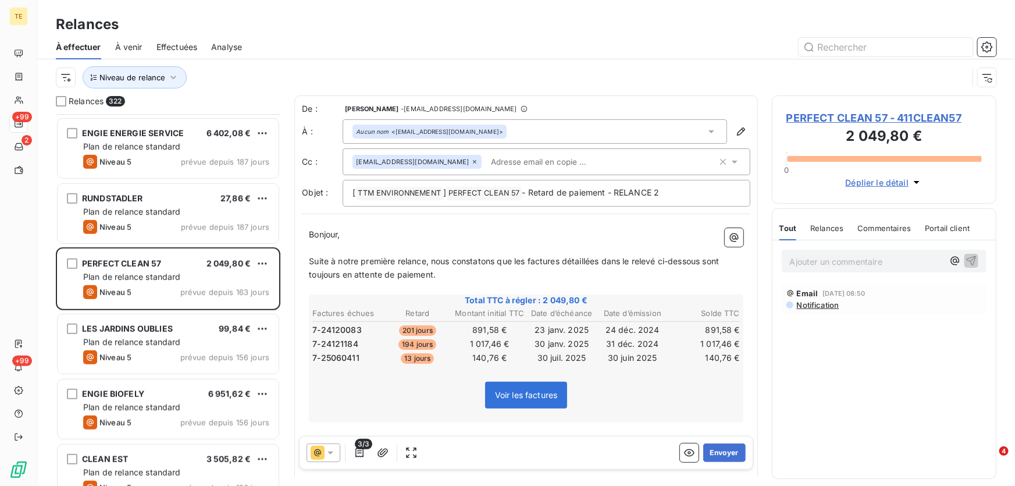
click at [471, 159] on icon at bounding box center [474, 161] width 7 height 7
click at [591, 234] on p "Bonjour," at bounding box center [526, 233] width 434 height 13
click at [719, 451] on button "Envoyer" at bounding box center [724, 452] width 42 height 19
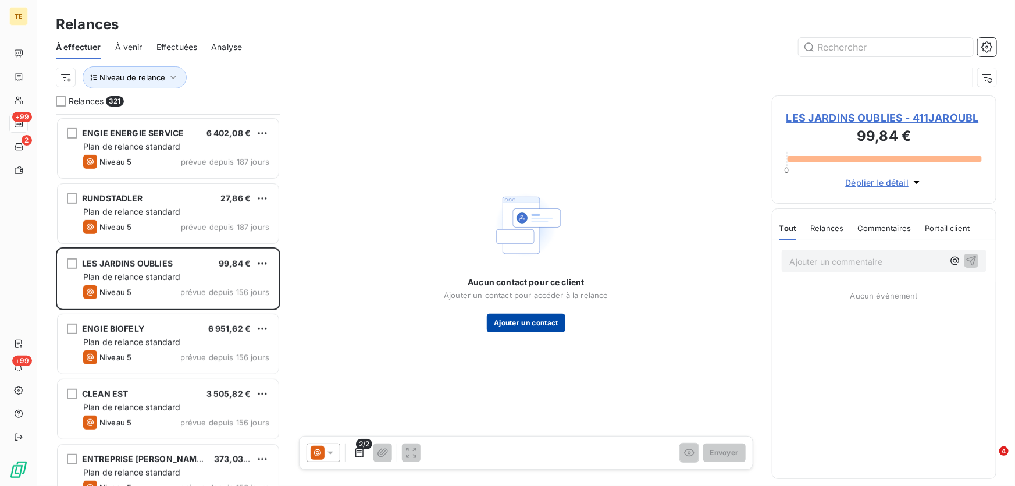
click at [543, 321] on button "Ajouter un contact" at bounding box center [526, 322] width 79 height 19
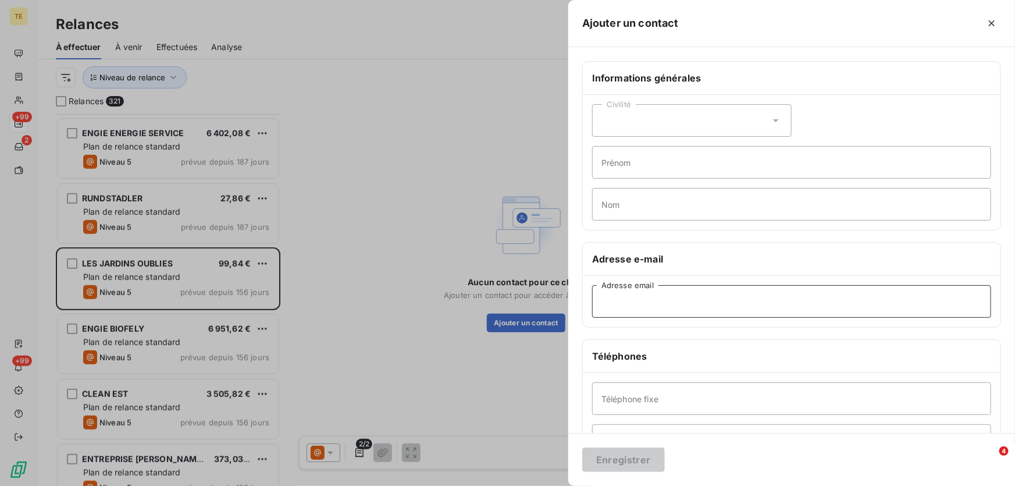
click at [626, 297] on input "Adresse email" at bounding box center [791, 301] width 399 height 33
paste input "david.georgel@icloud.com"
type input "david.georgel@icloud.com"
click at [616, 463] on button "Enregistrer" at bounding box center [623, 459] width 83 height 24
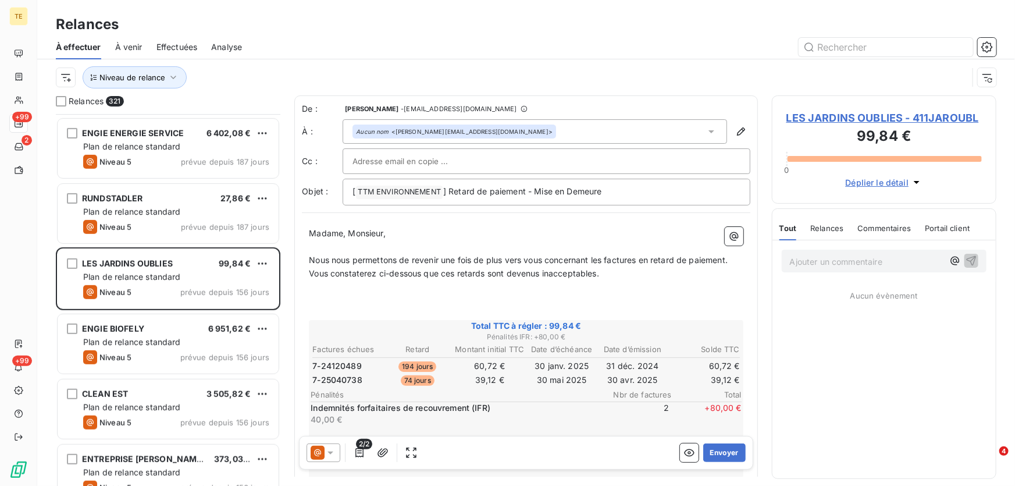
click at [330, 450] on icon at bounding box center [331, 453] width 12 height 12
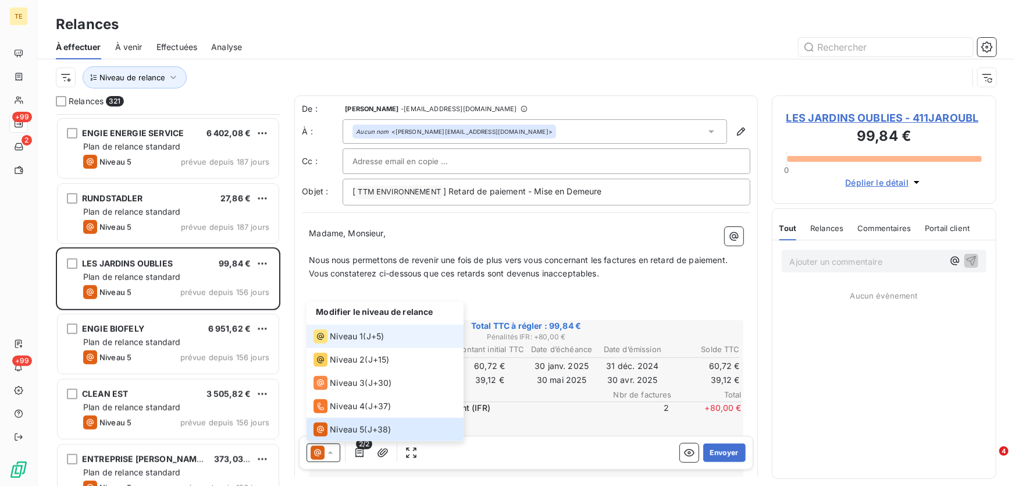
click at [349, 328] on li "Niveau 1 ( J+5 )" at bounding box center [384, 336] width 157 height 23
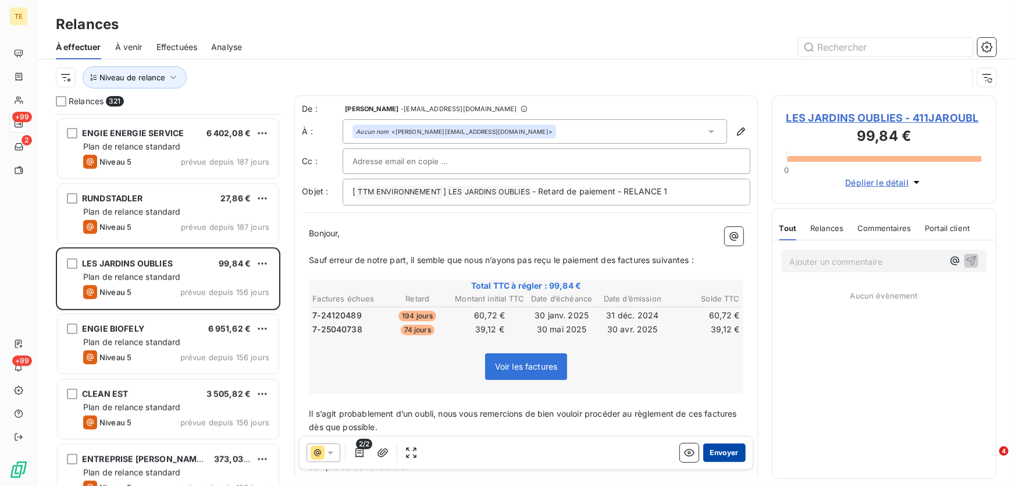
click at [722, 449] on button "Envoyer" at bounding box center [724, 452] width 42 height 19
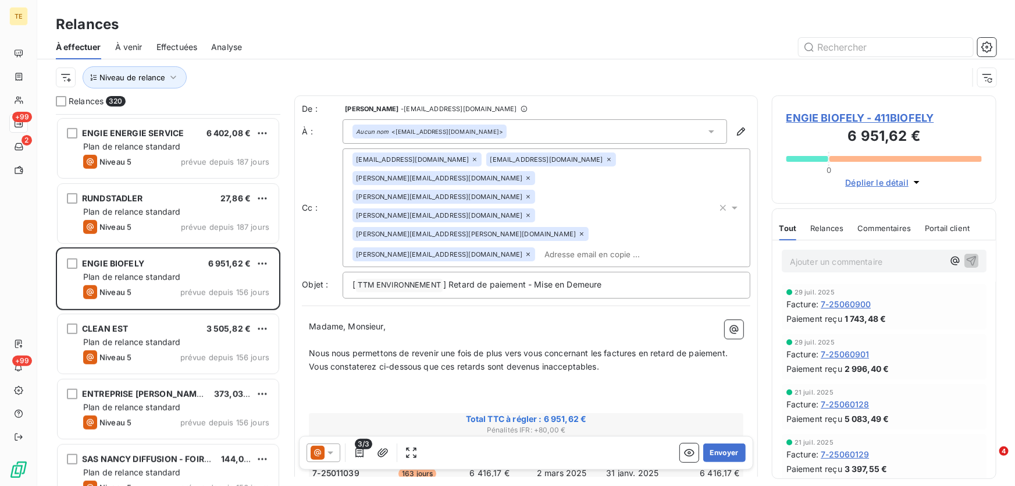
click at [868, 112] on span "ENGIE BIOFELY - 411BIOFELY" at bounding box center [883, 118] width 195 height 16
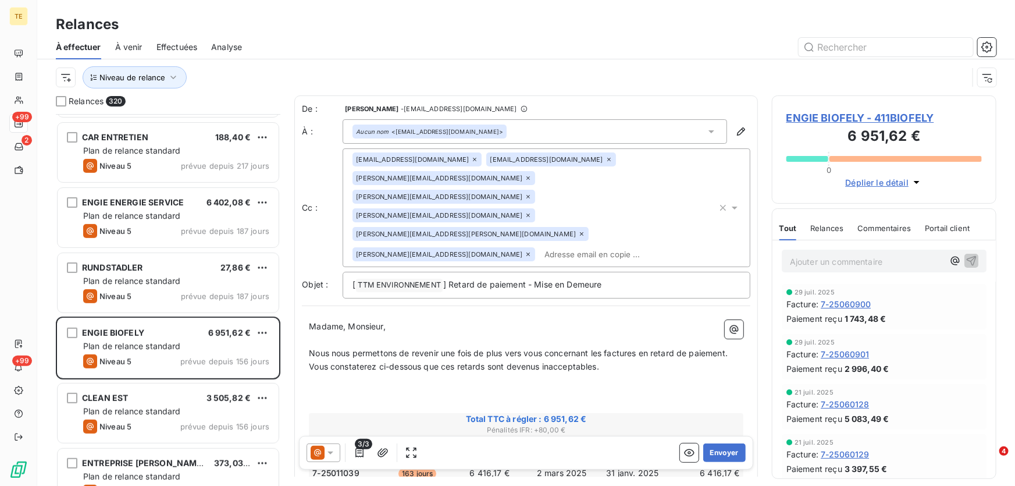
scroll to position [2485, 0]
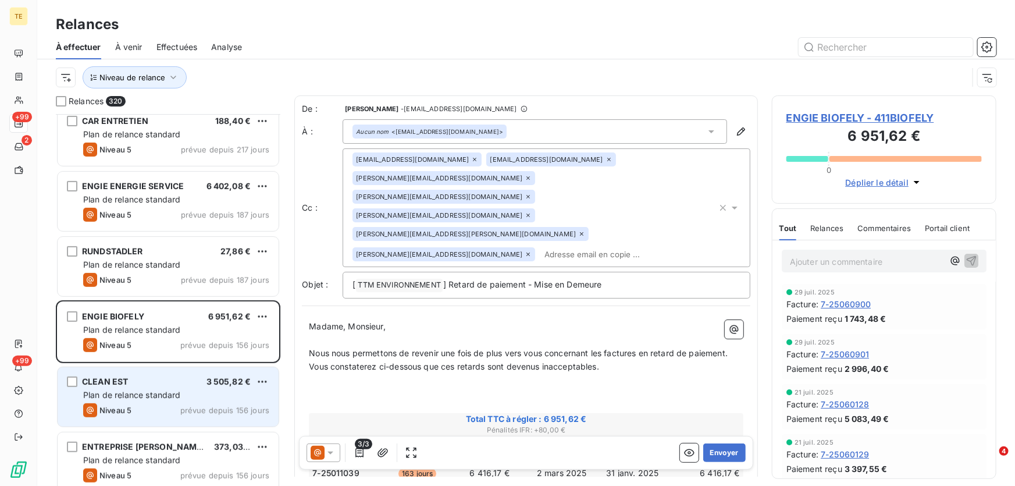
click at [208, 390] on div "Plan de relance standard" at bounding box center [176, 395] width 186 height 12
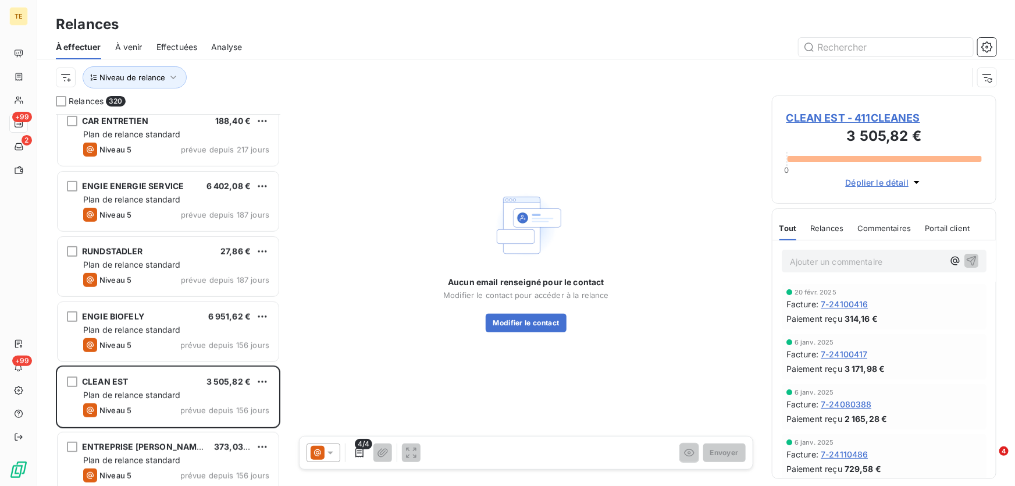
click at [846, 117] on span "CLEAN EST - 411CLEANES" at bounding box center [883, 118] width 195 height 16
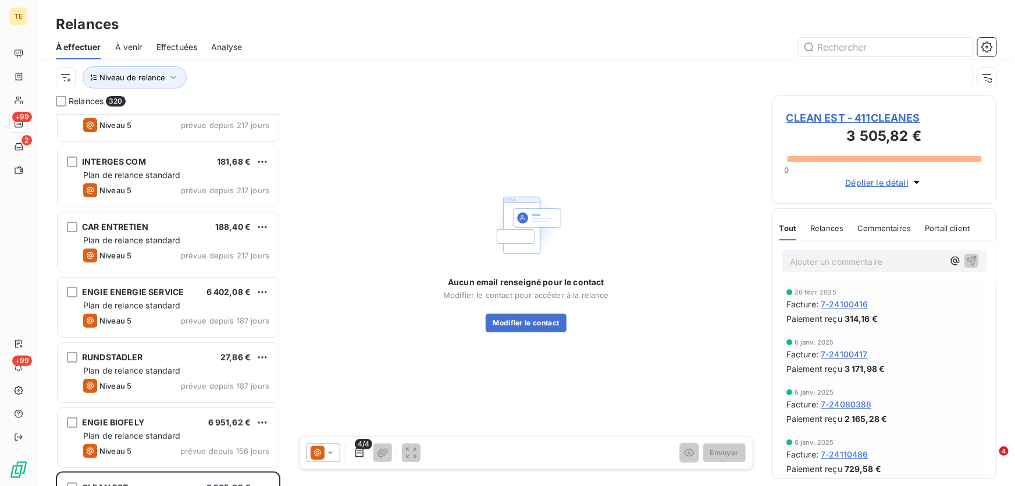
scroll to position [2644, 0]
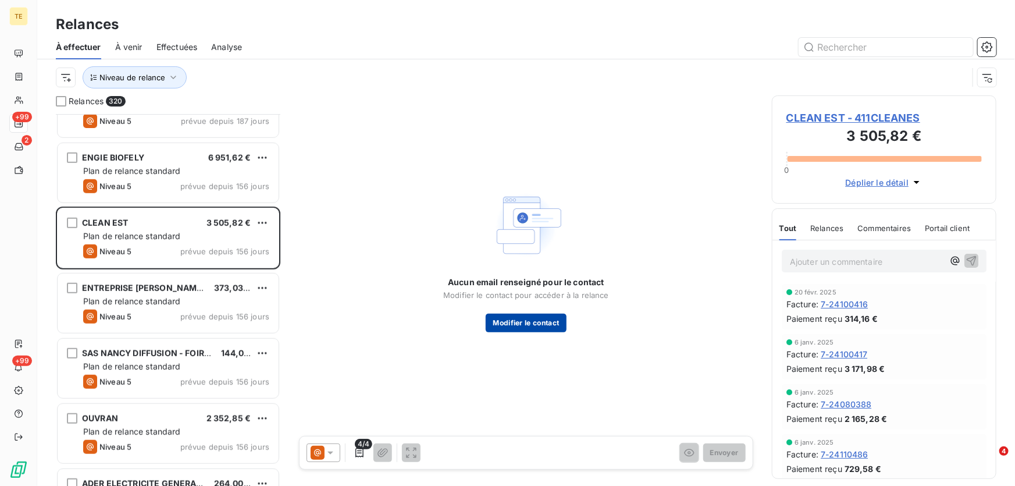
click at [551, 327] on button "Modifier le contact" at bounding box center [526, 322] width 80 height 19
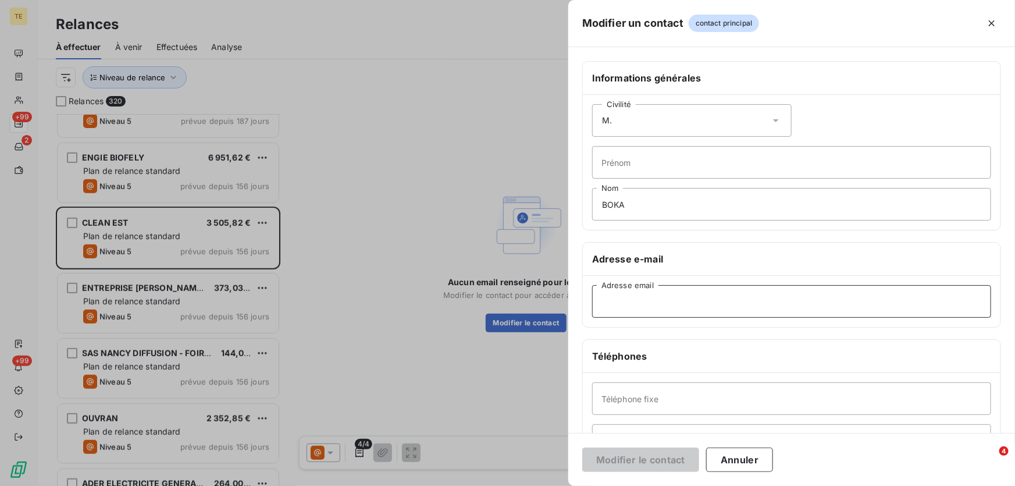
click at [615, 296] on input "Adresse email" at bounding box center [791, 301] width 399 height 33
paste input "sas.cleanest@gmail.com"
type input "sas.cleanest@gmail.com"
click at [623, 459] on button "Modifier le contact" at bounding box center [640, 459] width 117 height 24
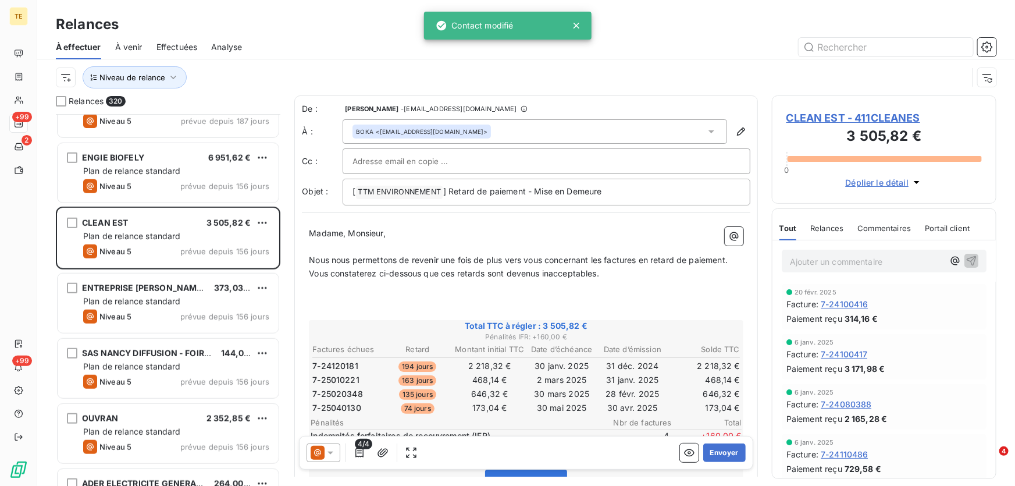
click at [335, 452] on icon at bounding box center [331, 453] width 12 height 12
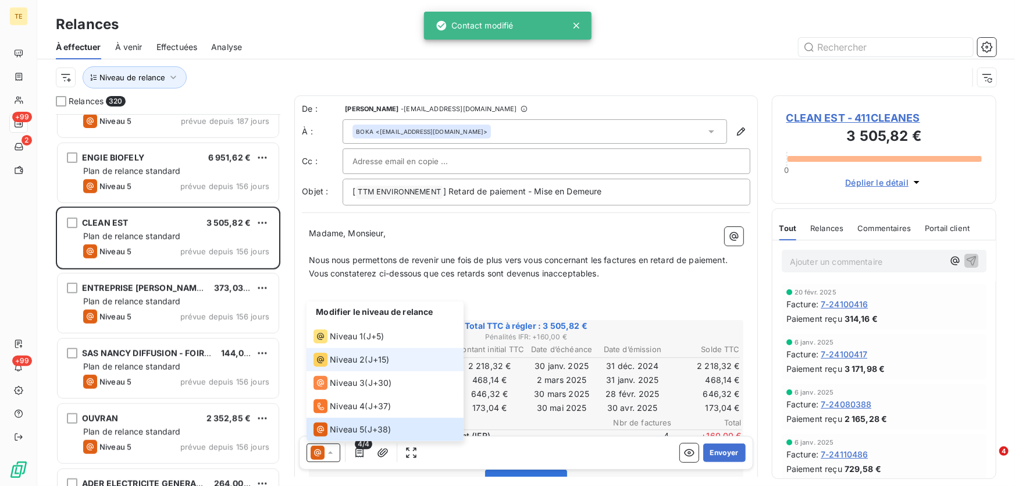
click at [346, 356] on span "Niveau 2" at bounding box center [347, 360] width 35 height 12
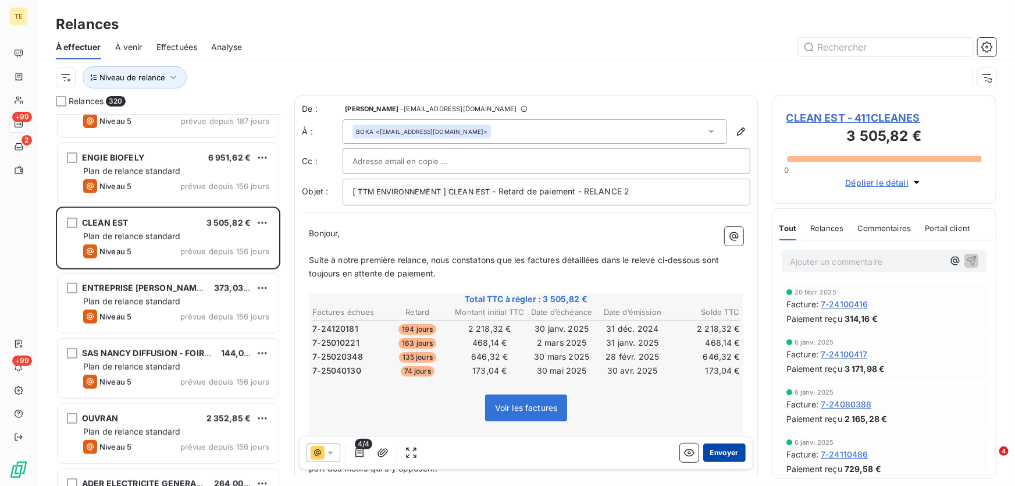
click at [721, 453] on button "Envoyer" at bounding box center [724, 452] width 42 height 19
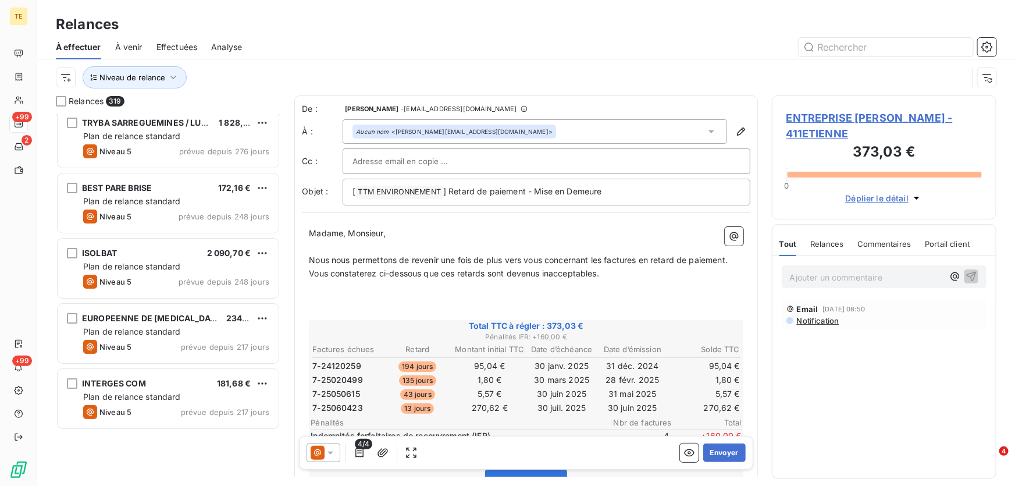
scroll to position [2009, 0]
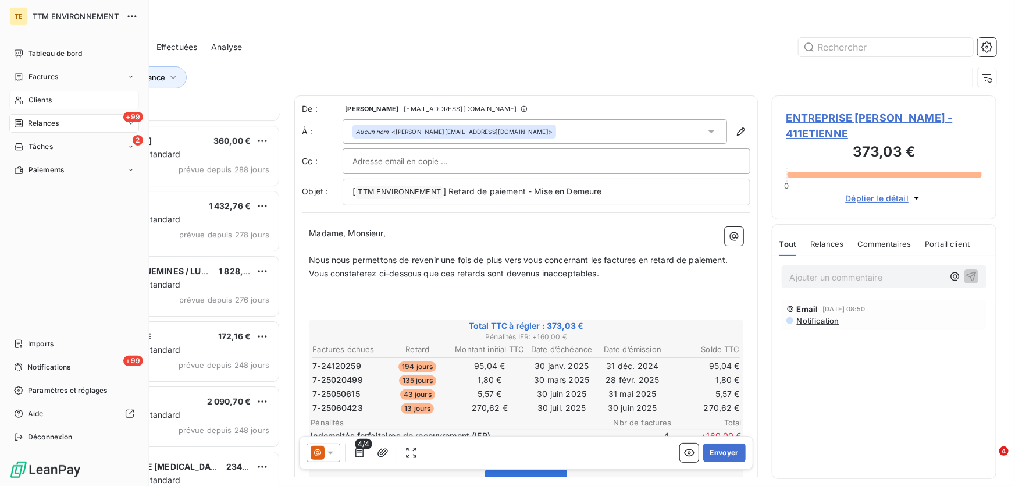
click at [52, 98] on span "Clients" at bounding box center [39, 100] width 23 height 10
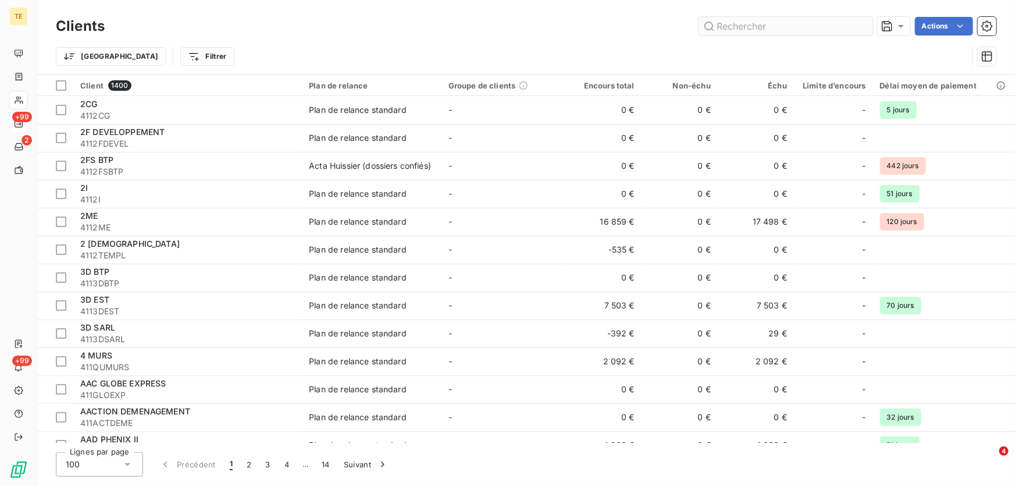
click at [725, 27] on input "text" at bounding box center [785, 26] width 174 height 19
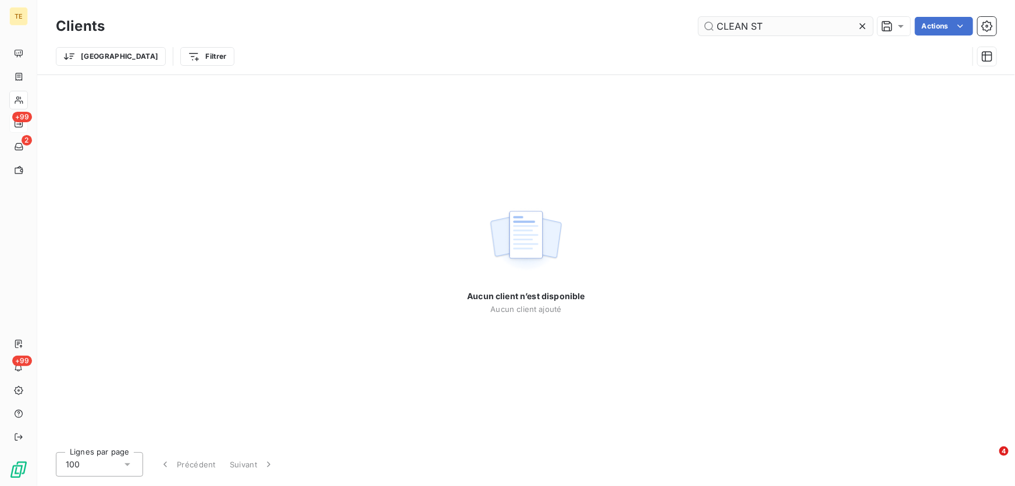
click at [753, 25] on input "CLEAN ST" at bounding box center [785, 26] width 174 height 19
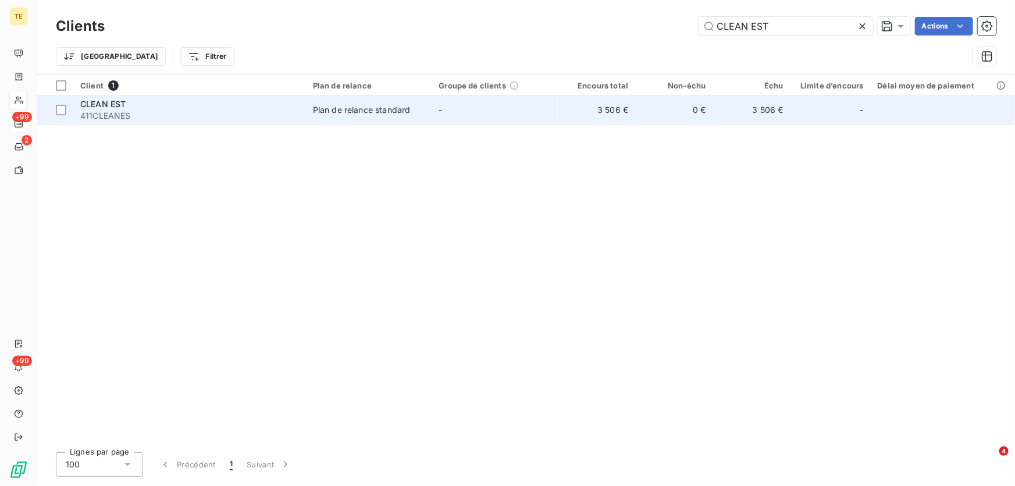
type input "CLEAN EST"
click at [106, 110] on span "411CLEANES" at bounding box center [189, 116] width 219 height 12
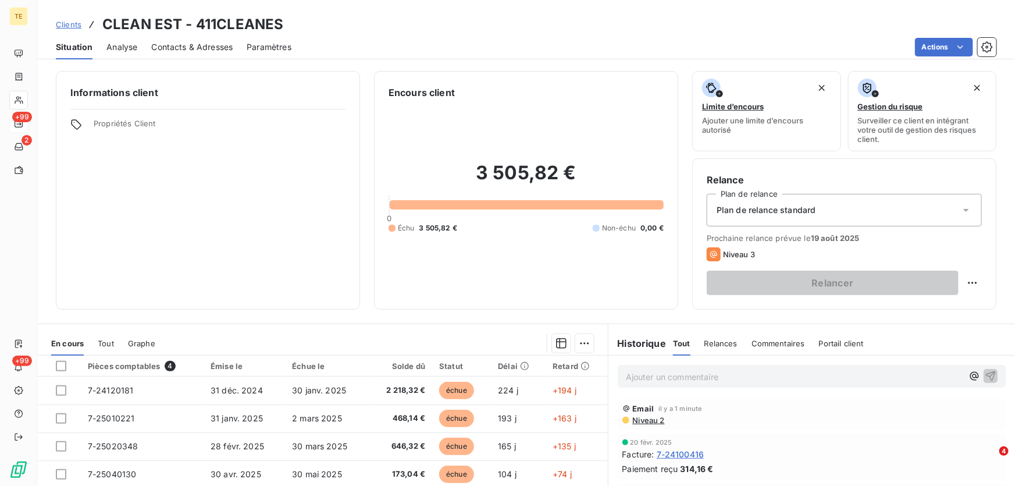
click at [650, 380] on p "Ajouter un commentaire ﻿" at bounding box center [794, 376] width 337 height 15
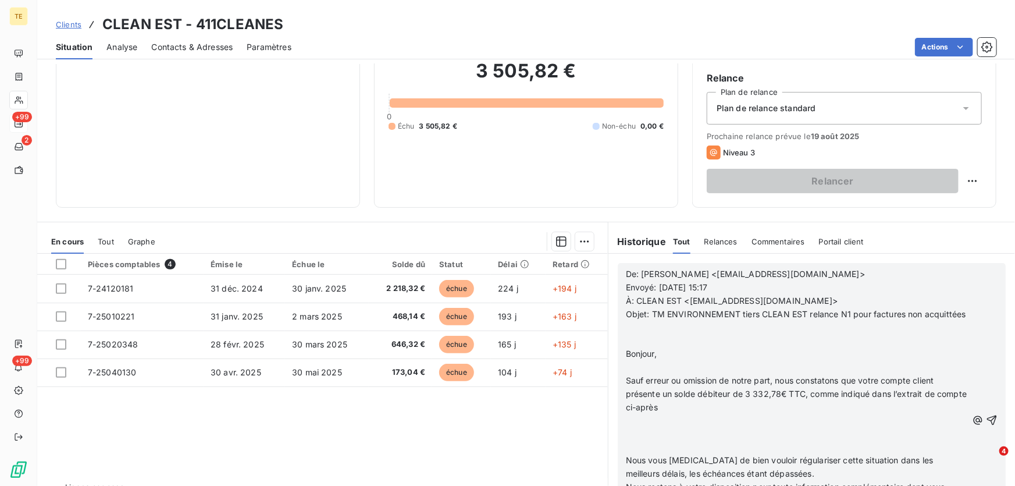
scroll to position [101, 0]
click at [986, 427] on icon "button" at bounding box center [992, 421] width 12 height 12
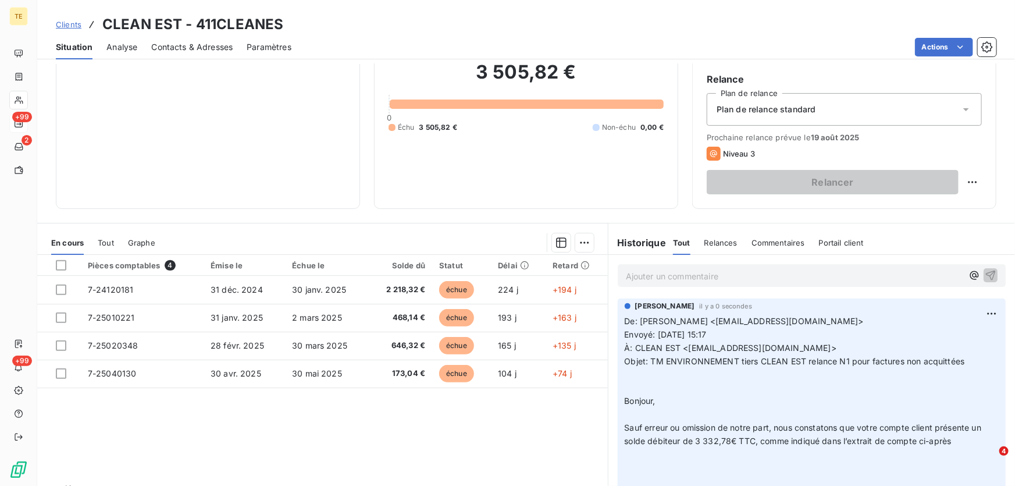
click at [662, 274] on p "Ajouter un commentaire ﻿" at bounding box center [794, 276] width 337 height 15
click at [642, 275] on p "Ajouter un commentaire ﻿" at bounding box center [794, 276] width 337 height 15
click at [985, 273] on icon "button" at bounding box center [991, 275] width 12 height 12
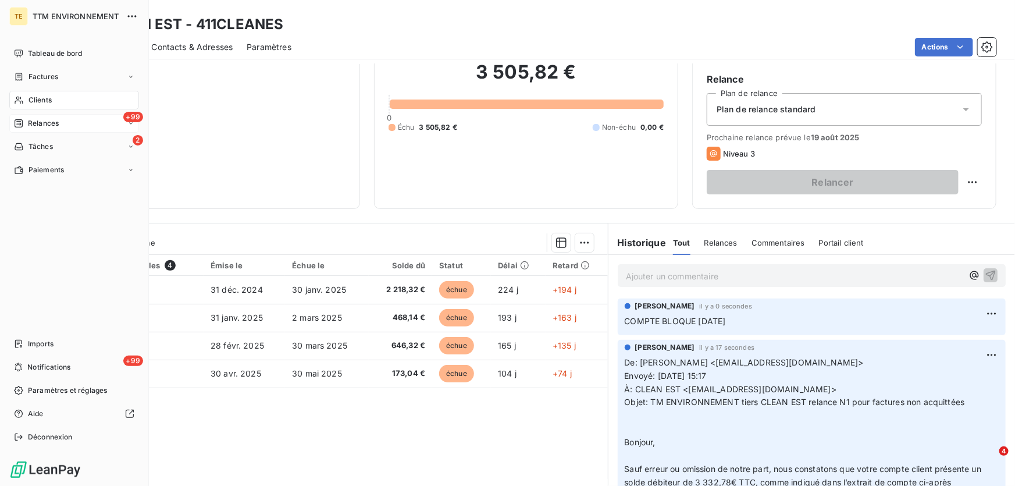
click at [47, 120] on span "Relances" at bounding box center [43, 123] width 31 height 10
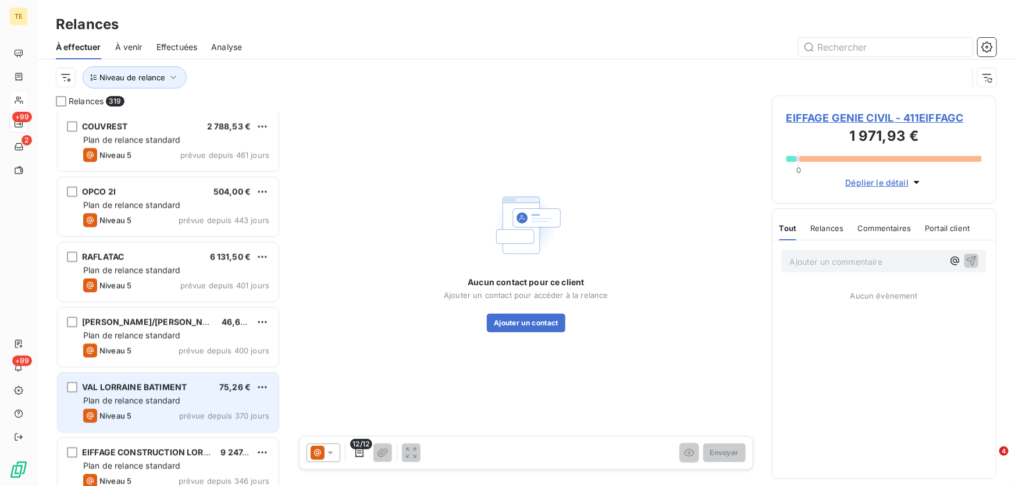
scroll to position [1428, 0]
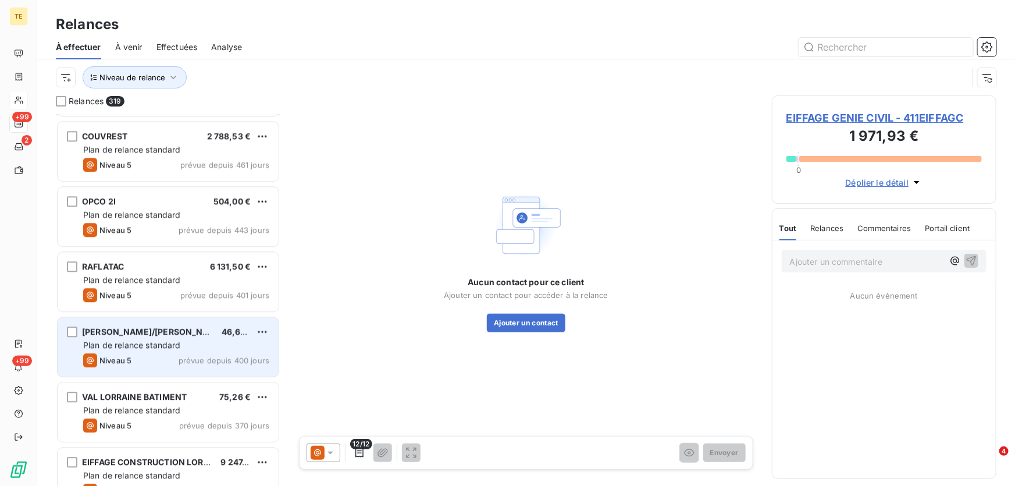
click at [145, 347] on span "Plan de relance standard" at bounding box center [132, 345] width 98 height 10
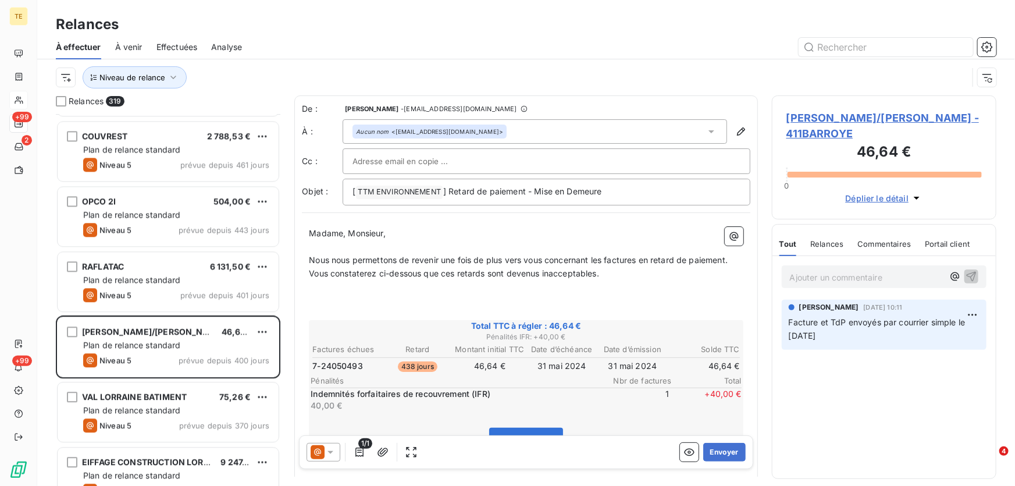
click at [329, 454] on icon at bounding box center [331, 453] width 12 height 12
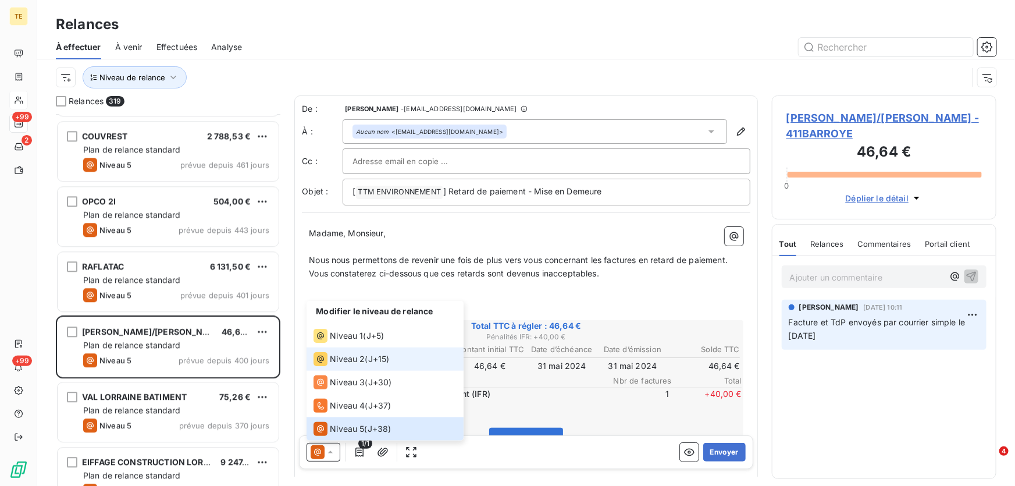
click at [340, 361] on span "Niveau 2" at bounding box center [347, 360] width 35 height 12
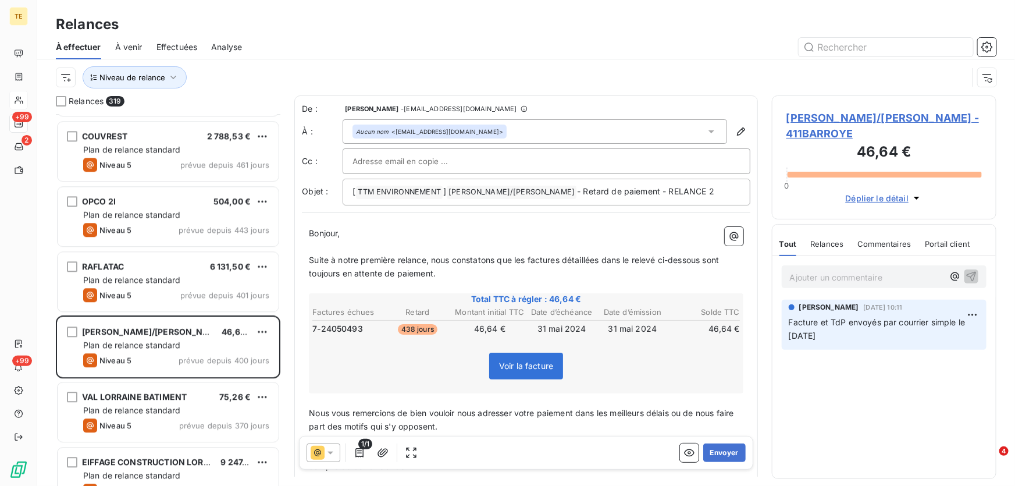
click at [814, 110] on span "BARROYER DOMINIQUE/STEVEN - 411BARROYE" at bounding box center [883, 125] width 195 height 31
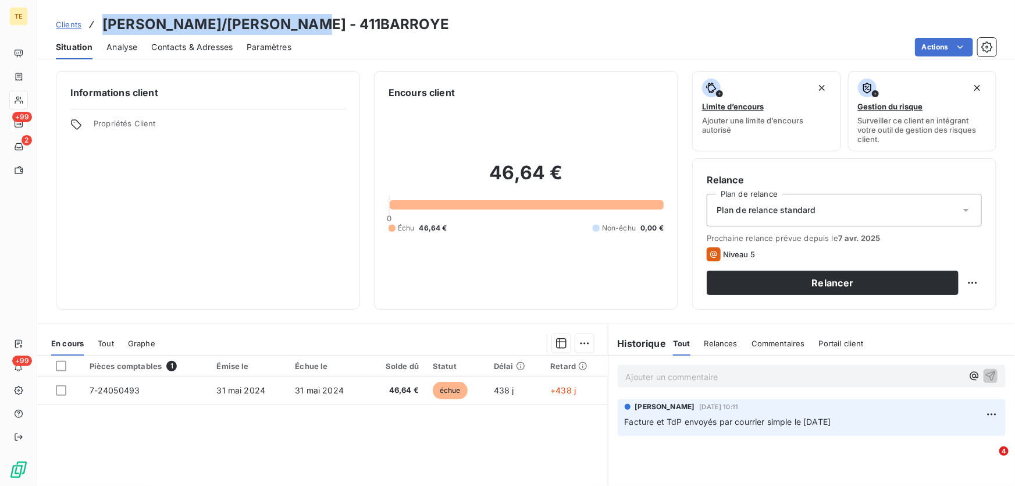
drag, startPoint x: 327, startPoint y: 23, endPoint x: 105, endPoint y: 22, distance: 222.2
click at [105, 22] on h3 "BARROYER DOMINIQUE/STEVEN - 411BARROYE" at bounding box center [275, 24] width 347 height 21
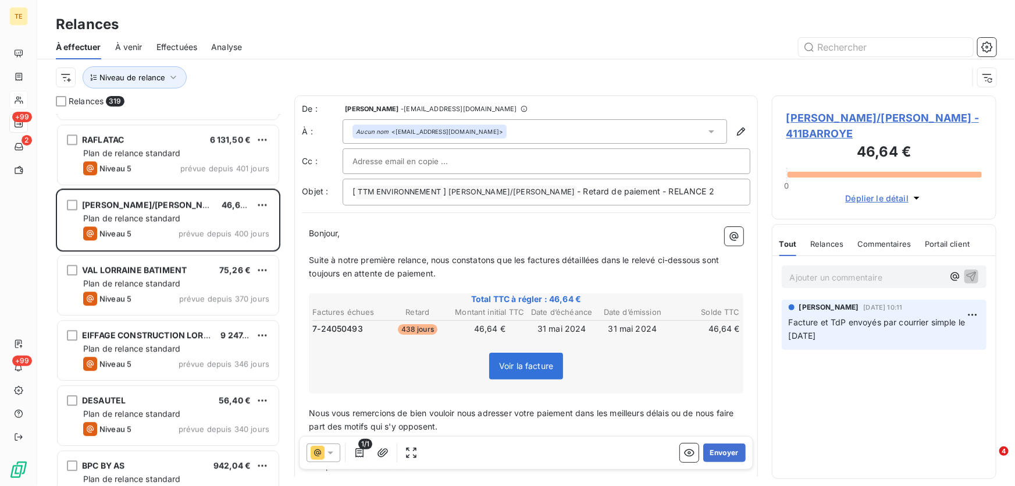
scroll to position [1428, 0]
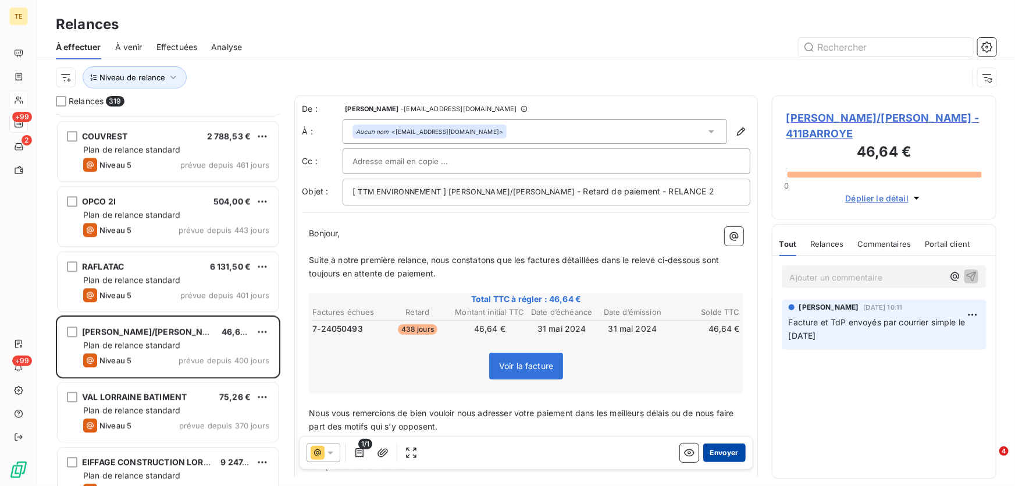
click at [723, 452] on button "Envoyer" at bounding box center [724, 452] width 42 height 19
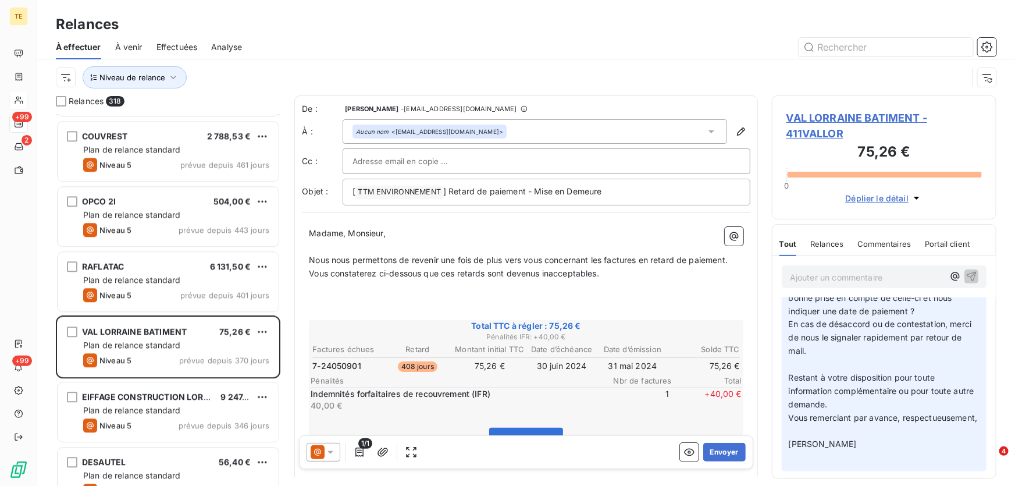
scroll to position [309, 0]
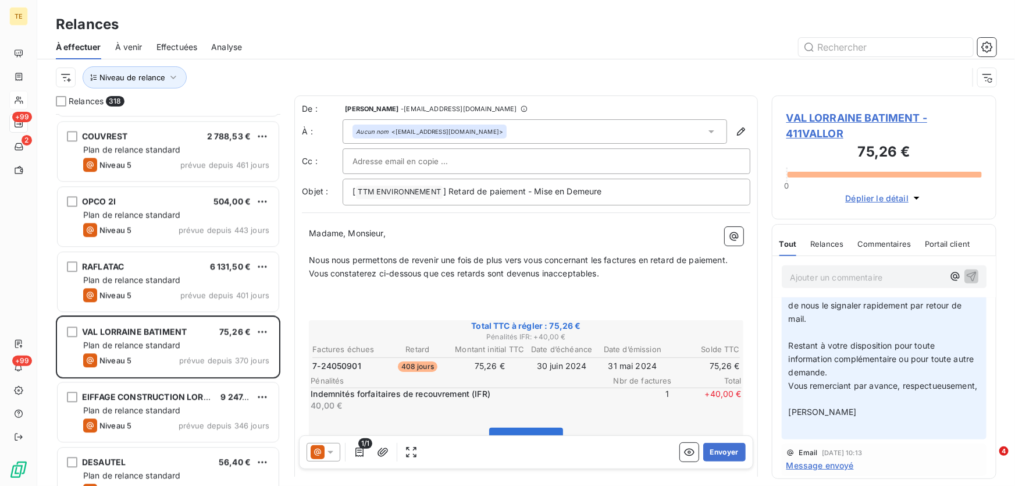
click at [819, 465] on span "Message envoyé" at bounding box center [819, 465] width 67 height 12
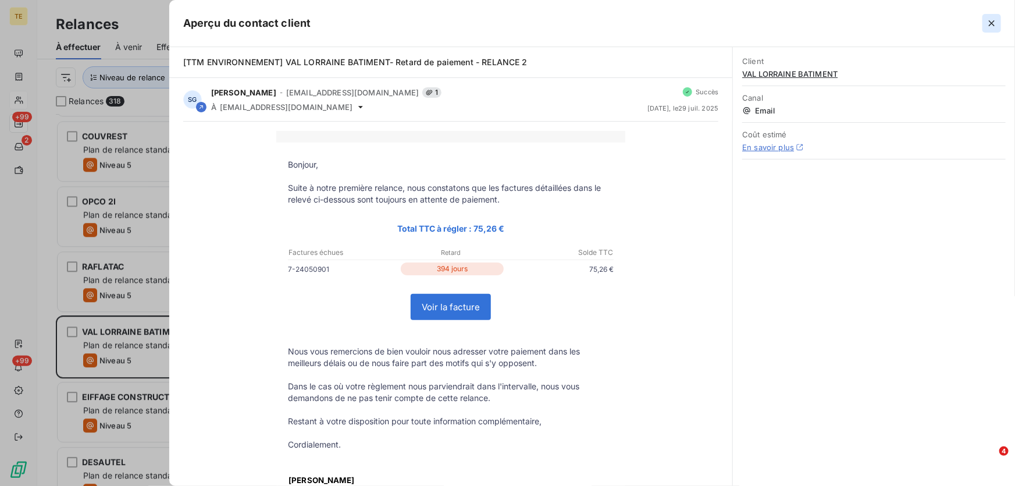
click at [989, 20] on icon "button" at bounding box center [992, 23] width 6 height 6
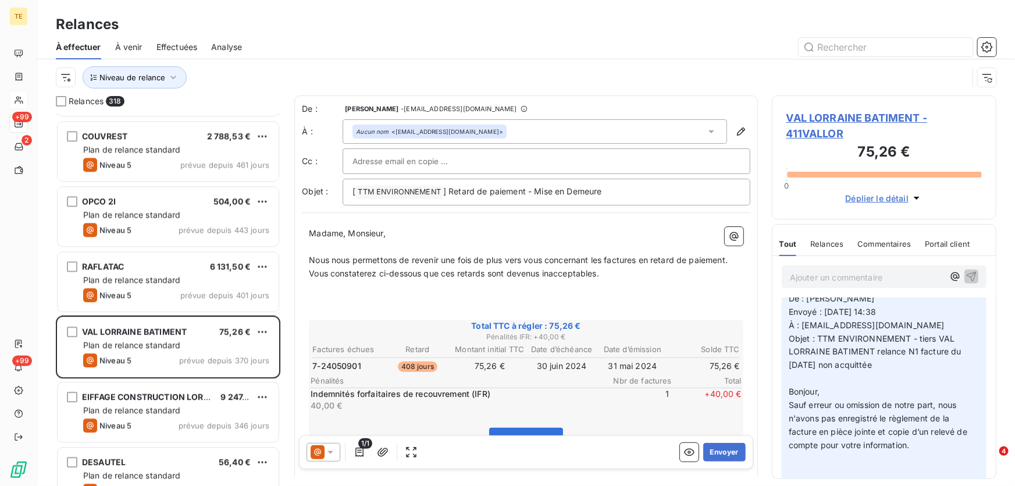
scroll to position [0, 0]
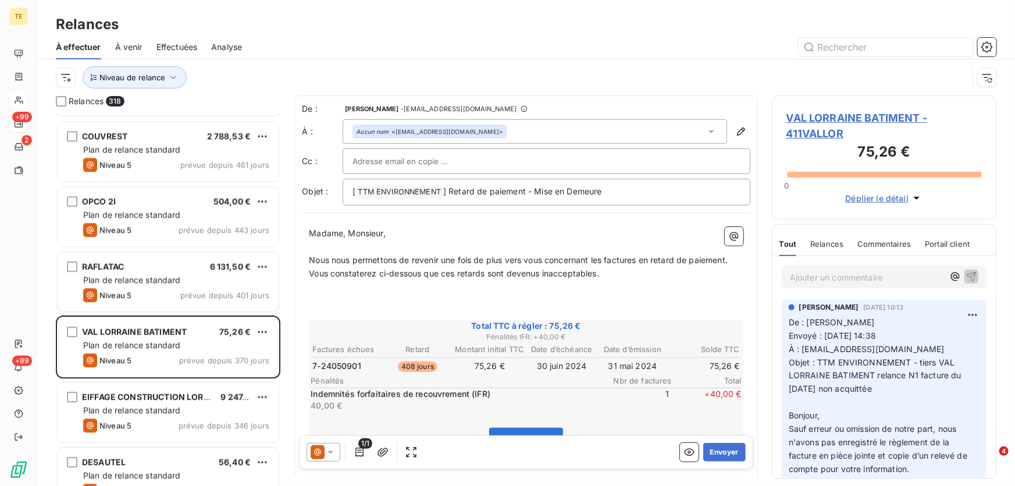
click at [332, 454] on icon at bounding box center [331, 453] width 12 height 12
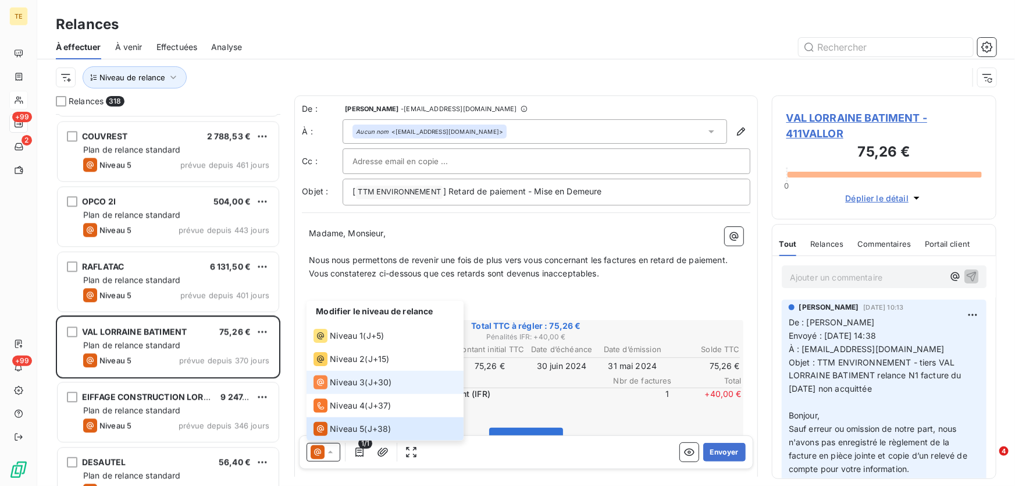
click at [337, 384] on span "Niveau 3" at bounding box center [347, 383] width 35 height 12
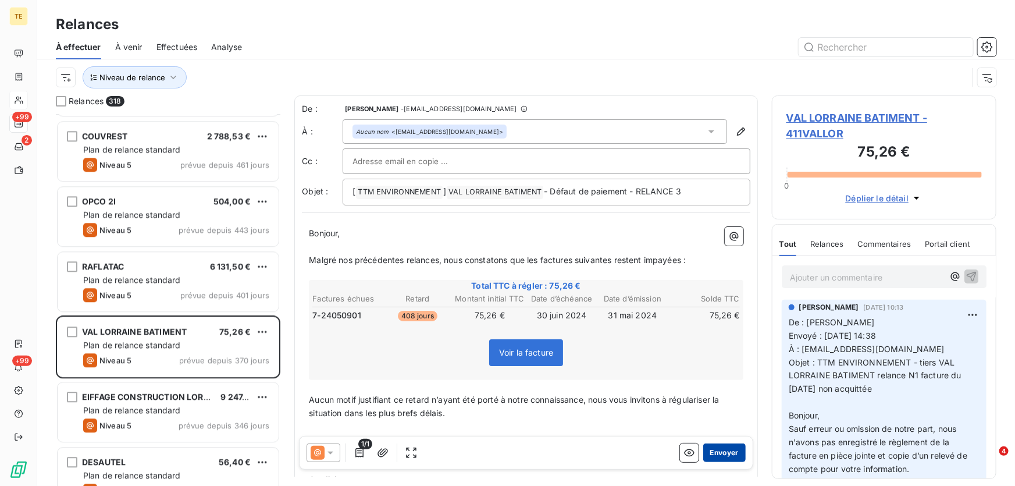
click at [715, 448] on button "Envoyer" at bounding box center [724, 452] width 42 height 19
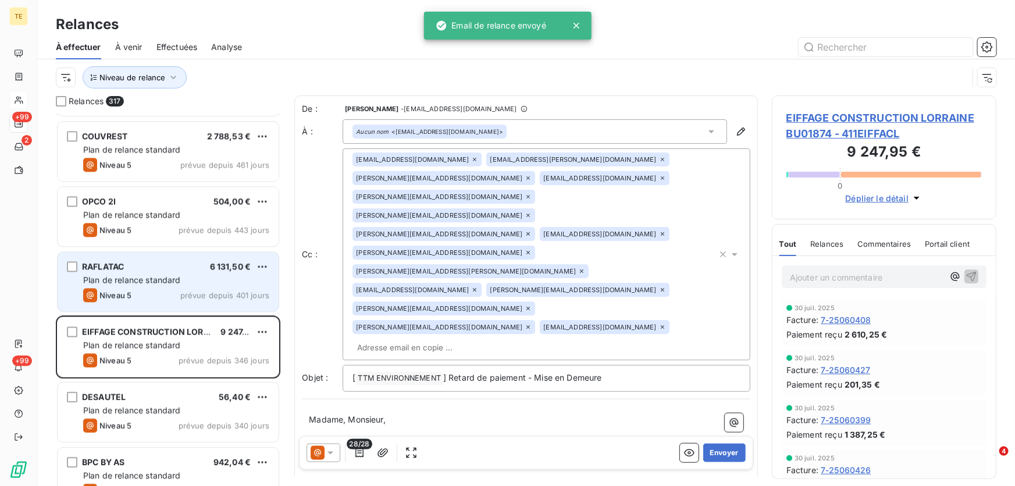
scroll to position [1481, 0]
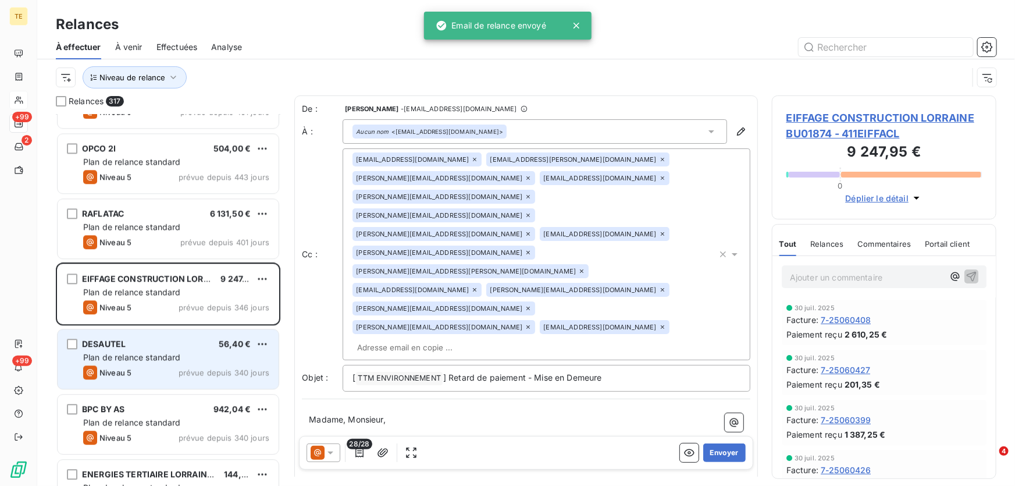
click at [148, 354] on span "Plan de relance standard" at bounding box center [132, 357] width 98 height 10
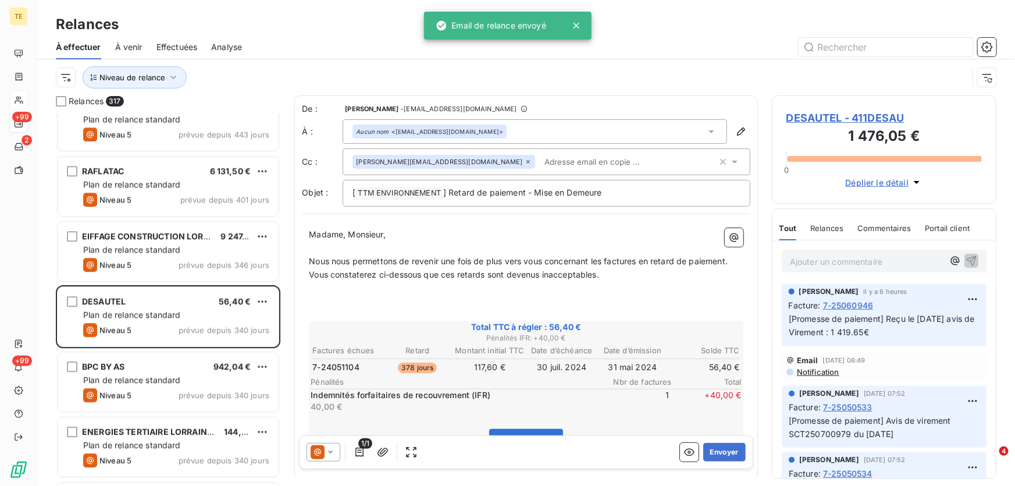
scroll to position [1534, 0]
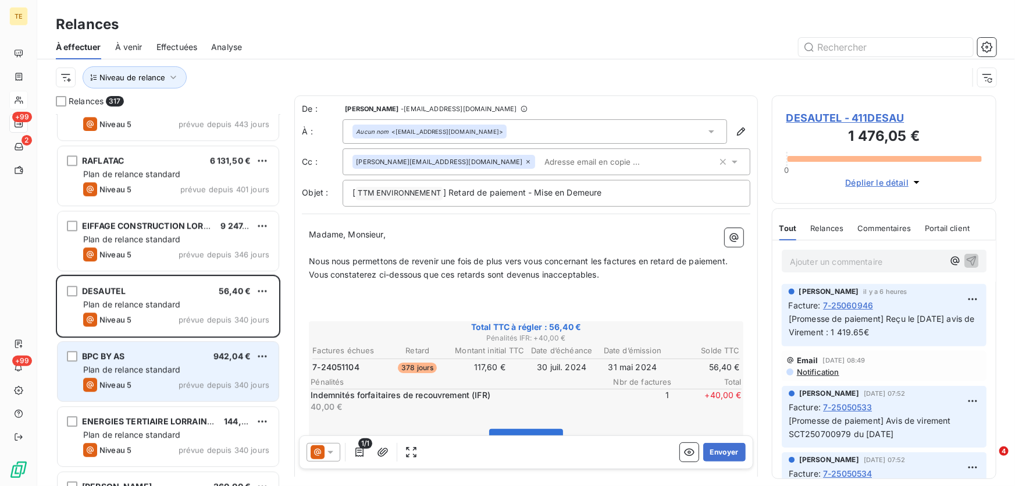
click at [129, 360] on div "BPC BY AS 942,04 €" at bounding box center [176, 356] width 186 height 10
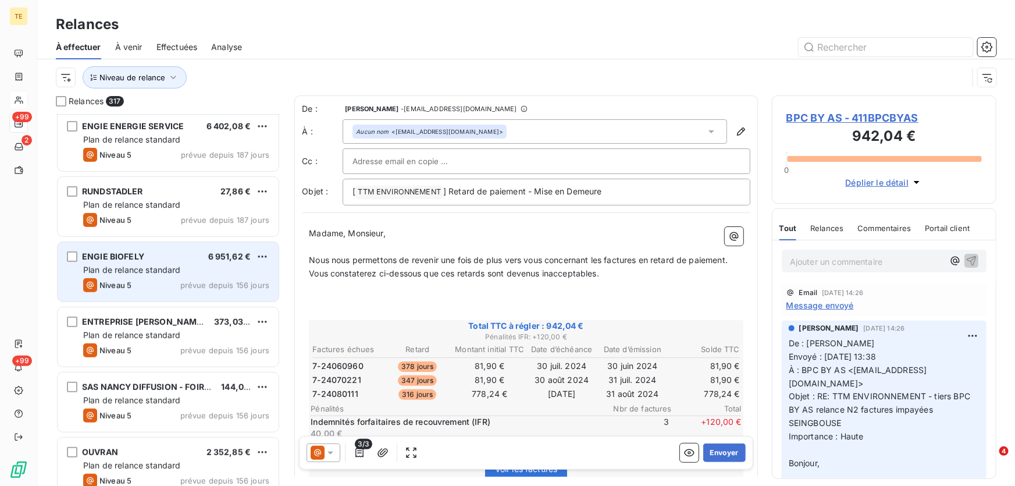
scroll to position [2432, 0]
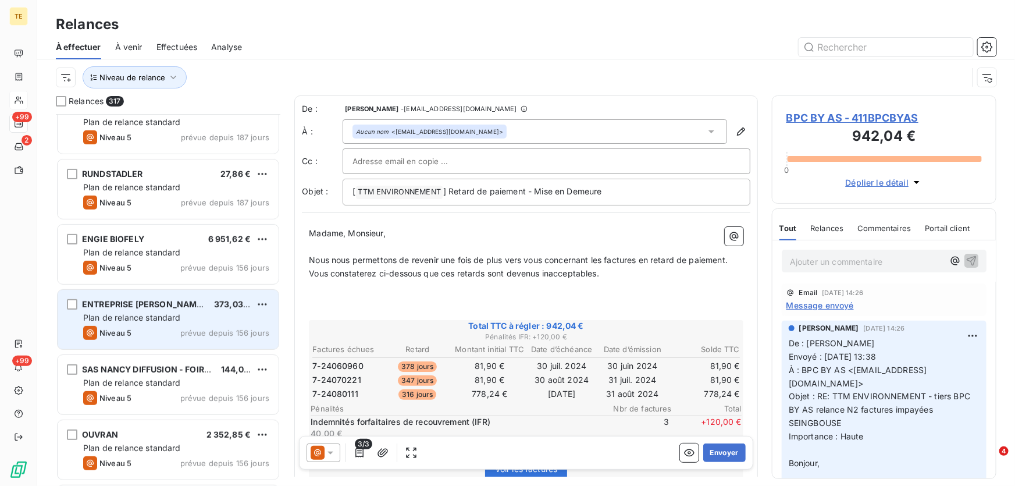
click at [140, 309] on div "ENTREPRISE [PERSON_NAME]" at bounding box center [143, 304] width 123 height 12
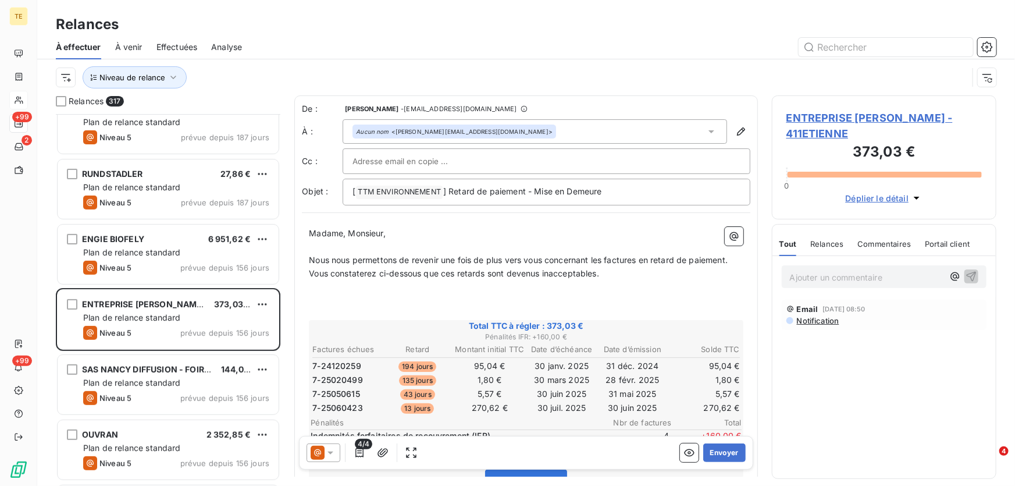
click at [812, 320] on span "Notification" at bounding box center [818, 320] width 44 height 9
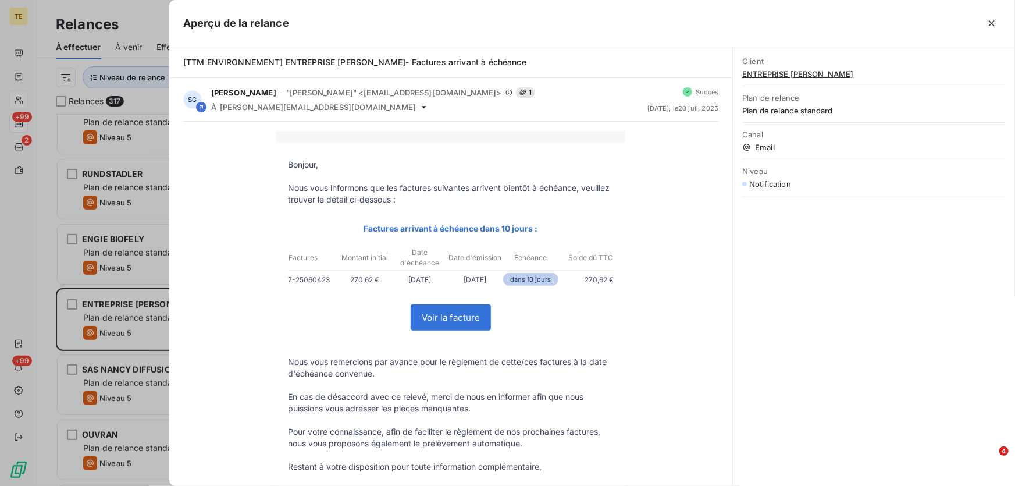
click at [993, 24] on icon "button" at bounding box center [992, 23] width 6 height 6
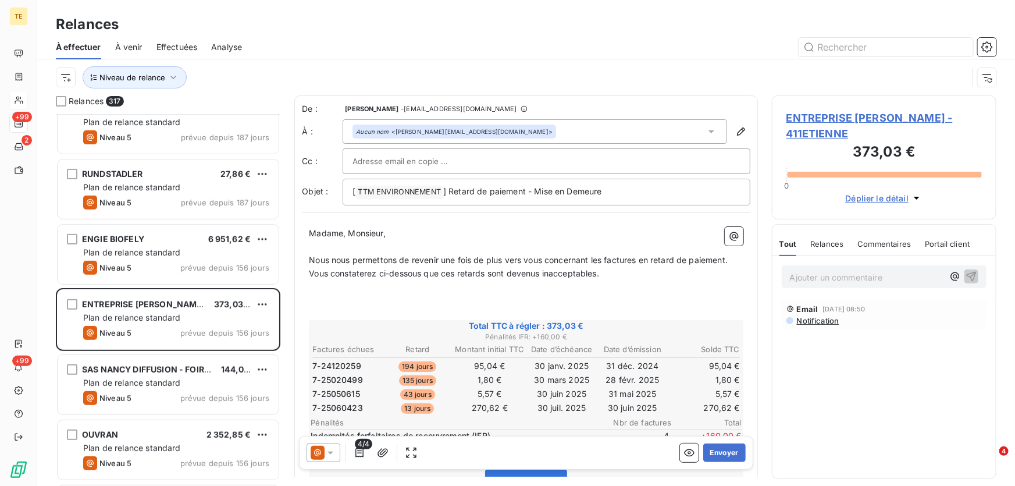
click at [330, 454] on icon at bounding box center [330, 452] width 6 height 3
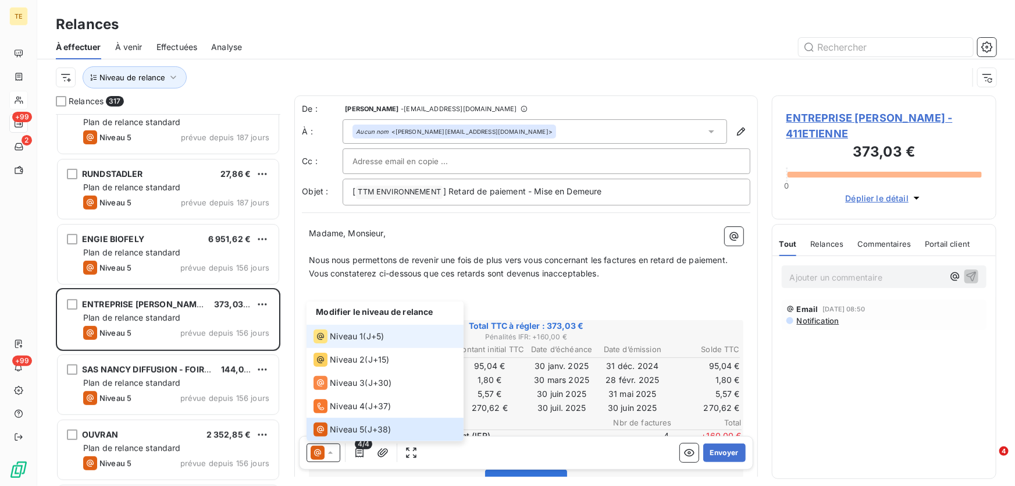
click at [341, 332] on span "Niveau 1" at bounding box center [346, 336] width 33 height 12
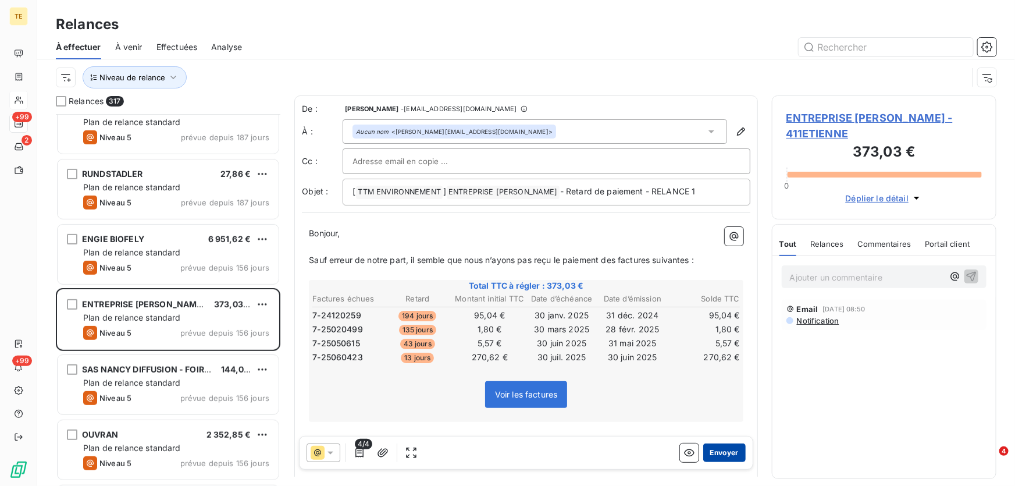
click at [716, 452] on button "Envoyer" at bounding box center [724, 452] width 42 height 19
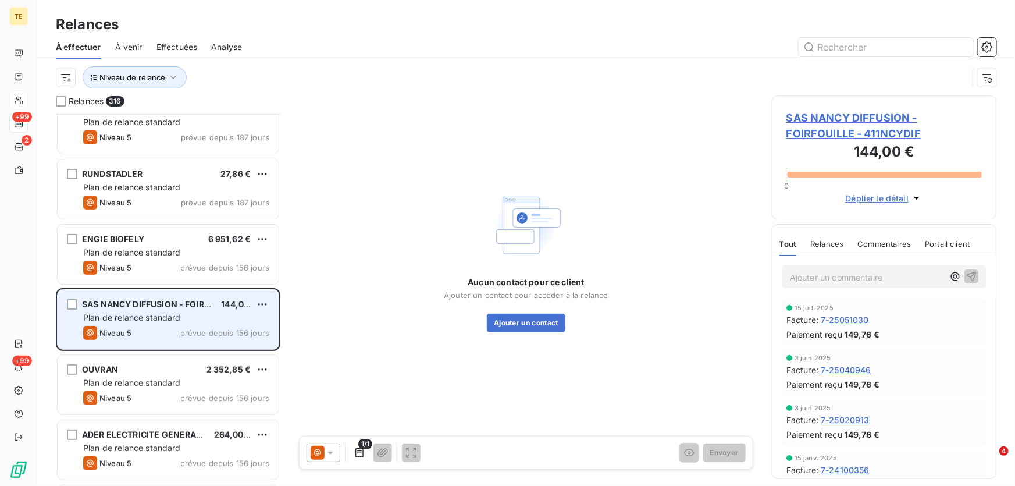
click at [133, 318] on span "Plan de relance standard" at bounding box center [132, 317] width 98 height 10
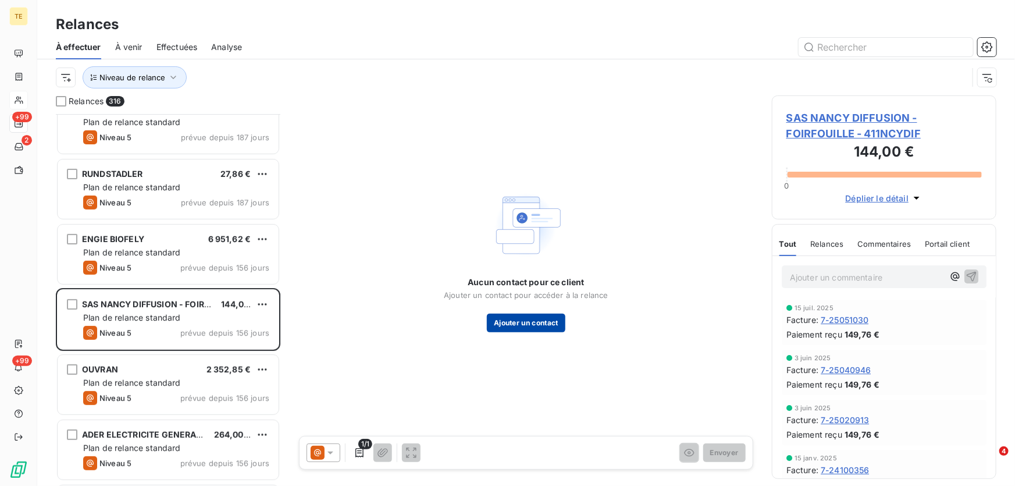
click at [525, 322] on button "Ajouter un contact" at bounding box center [526, 322] width 79 height 19
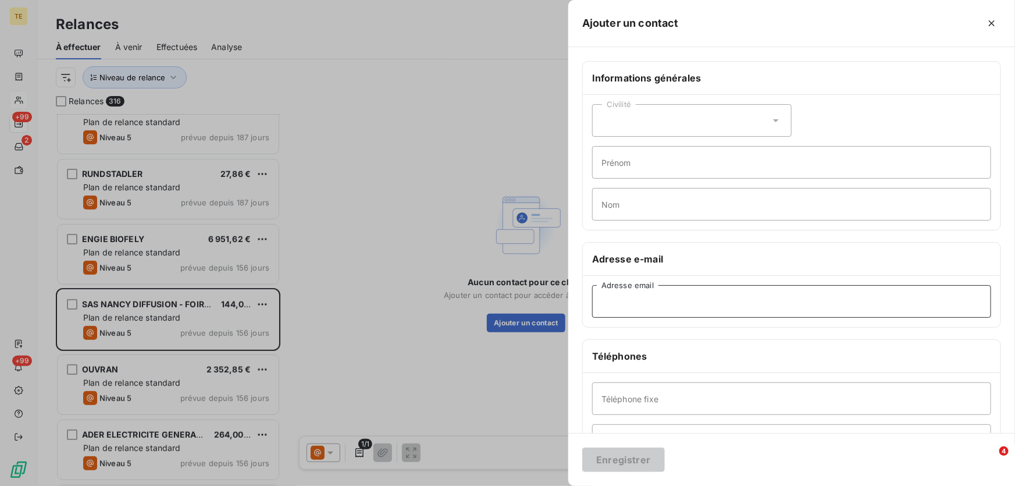
click at [605, 308] on input "Adresse email" at bounding box center [791, 301] width 399 height 33
paste input "comptanancydif@ffest.fr"
type input "comptanancydif@ffest.fr"
click at [623, 459] on button "Enregistrer" at bounding box center [623, 459] width 83 height 24
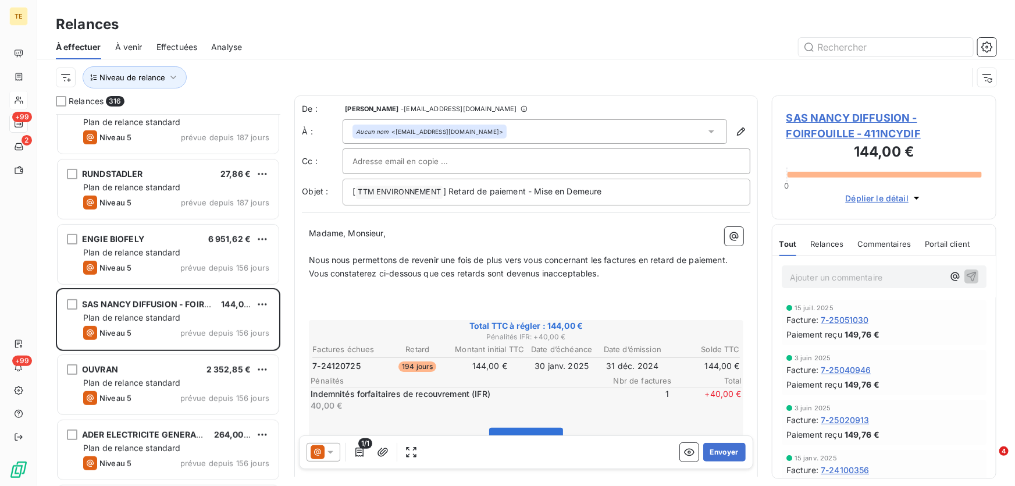
click at [328, 453] on icon at bounding box center [331, 453] width 12 height 12
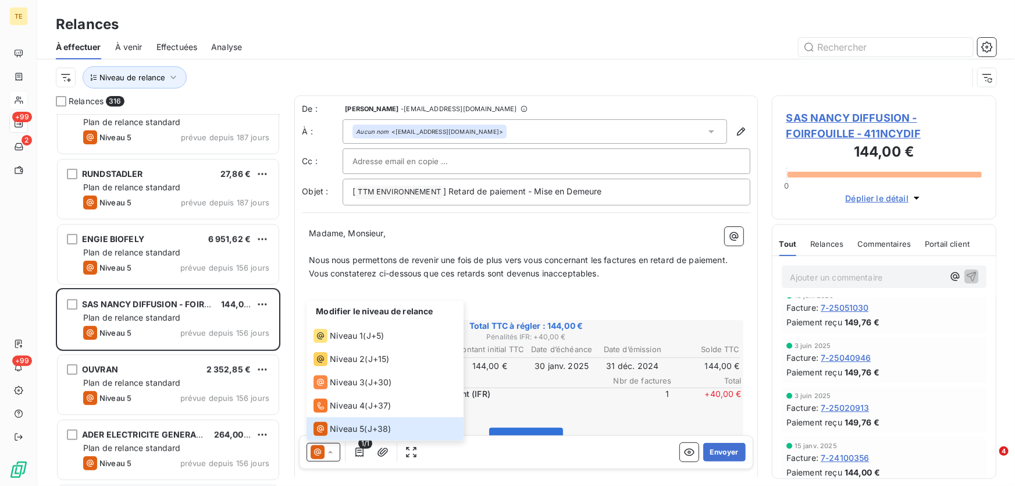
scroll to position [18, 0]
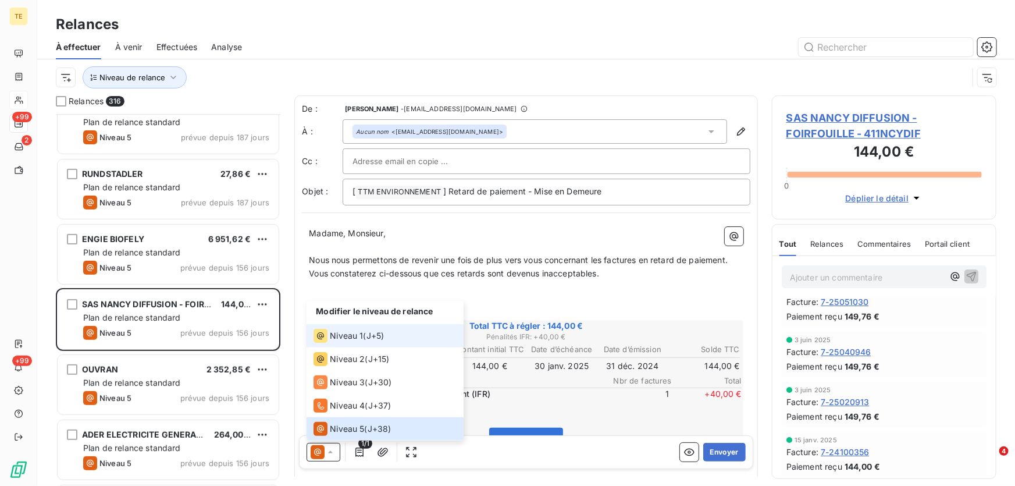
click at [347, 333] on span "Niveau 1" at bounding box center [346, 336] width 33 height 12
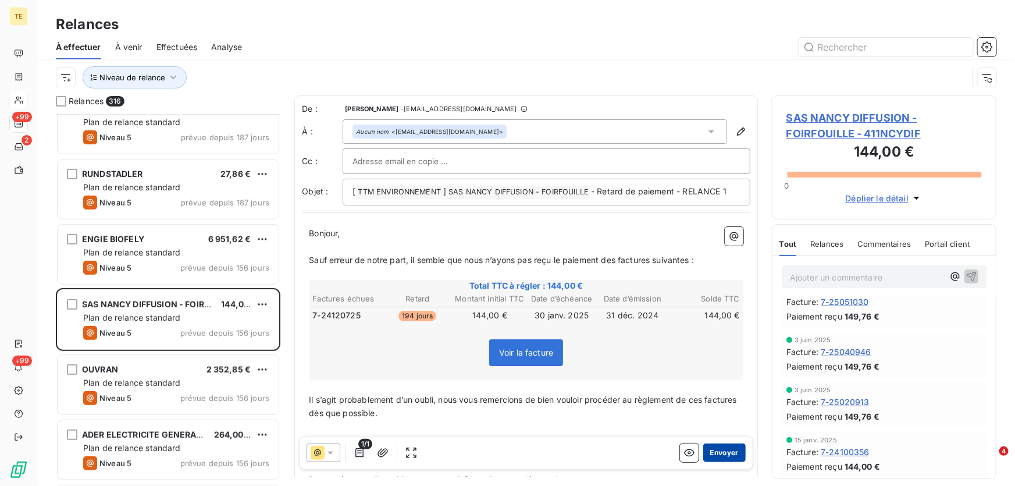
click at [715, 453] on button "Envoyer" at bounding box center [724, 452] width 42 height 19
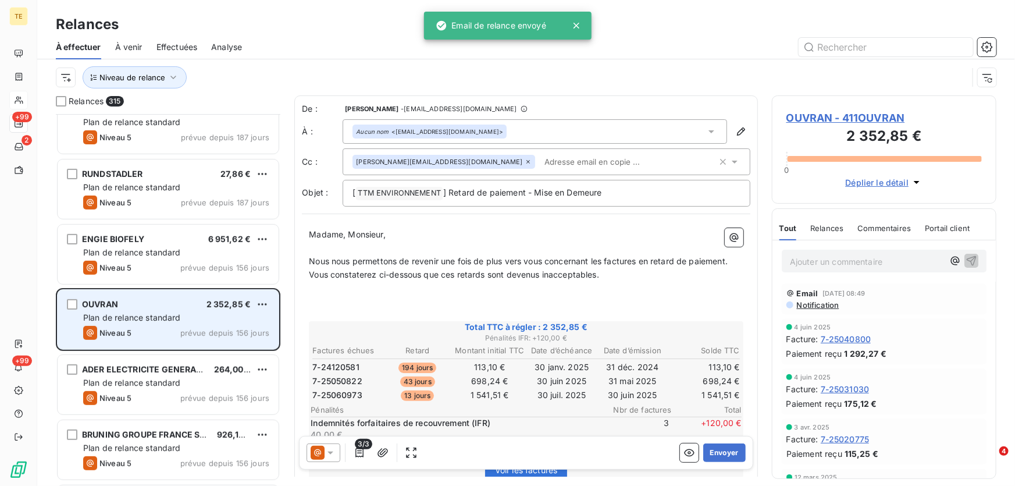
click at [223, 316] on div "Plan de relance standard" at bounding box center [176, 318] width 186 height 12
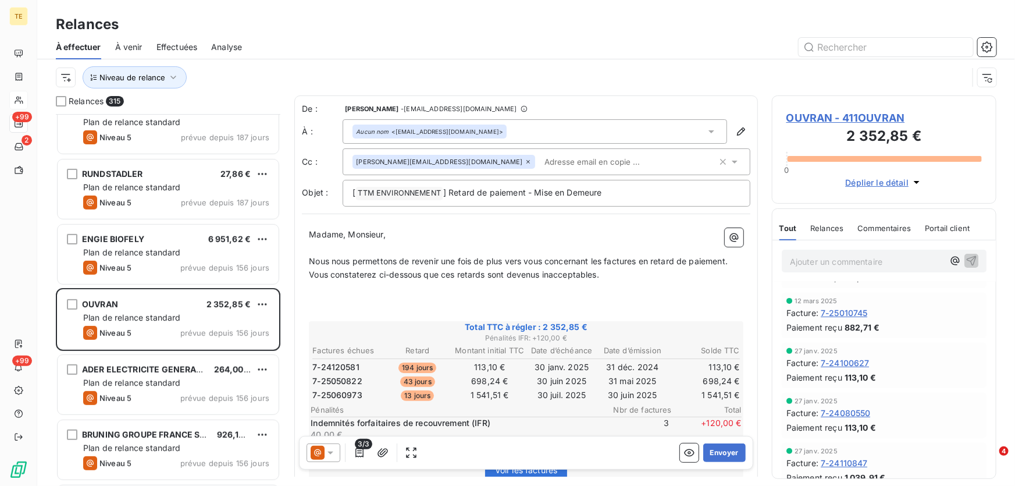
scroll to position [287, 0]
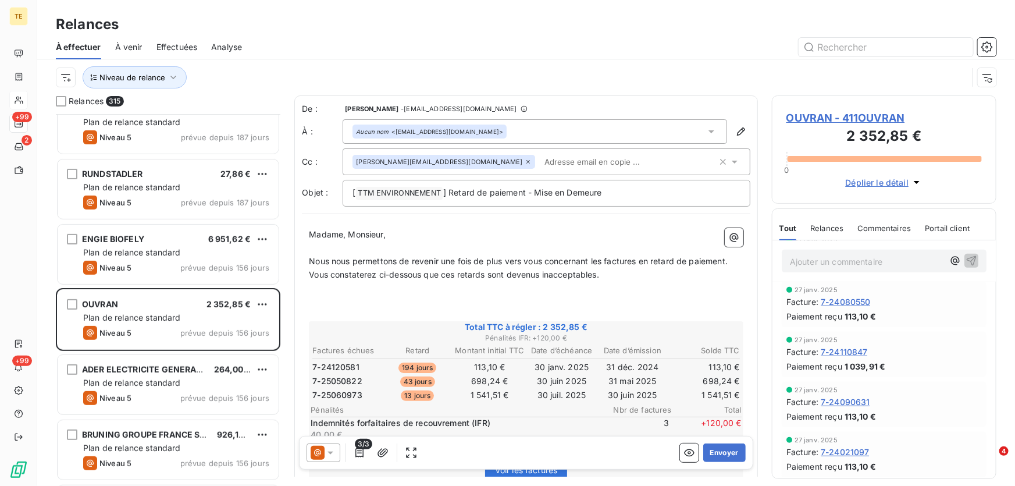
click at [331, 455] on icon at bounding box center [331, 453] width 12 height 12
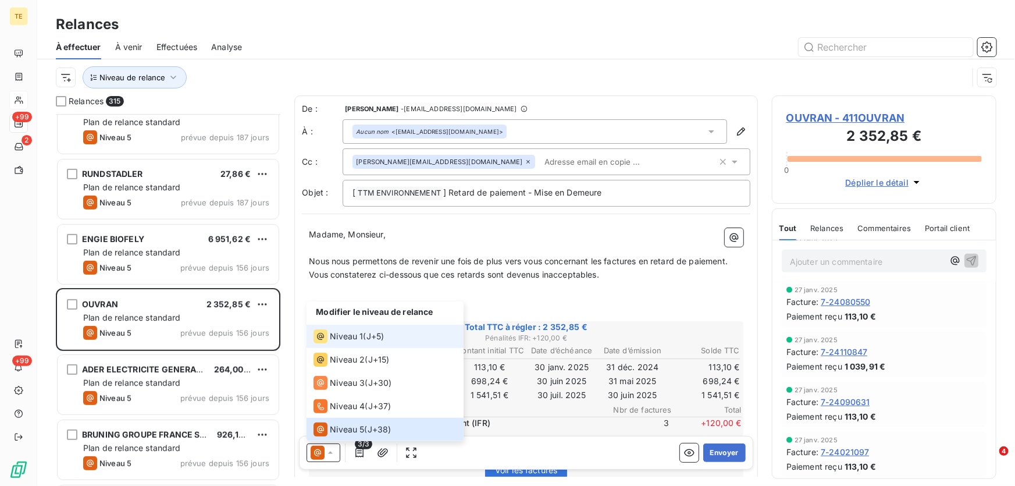
click at [342, 336] on span "Niveau 1" at bounding box center [346, 336] width 33 height 12
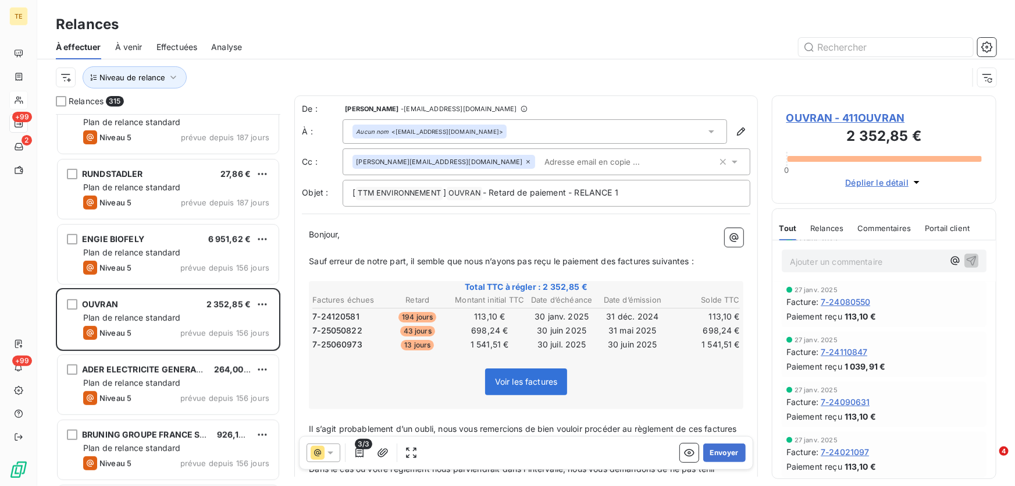
click at [796, 261] on p "Ajouter un commentaire ﻿" at bounding box center [867, 261] width 154 height 15
click at [823, 229] on span "Relances" at bounding box center [826, 227] width 33 height 9
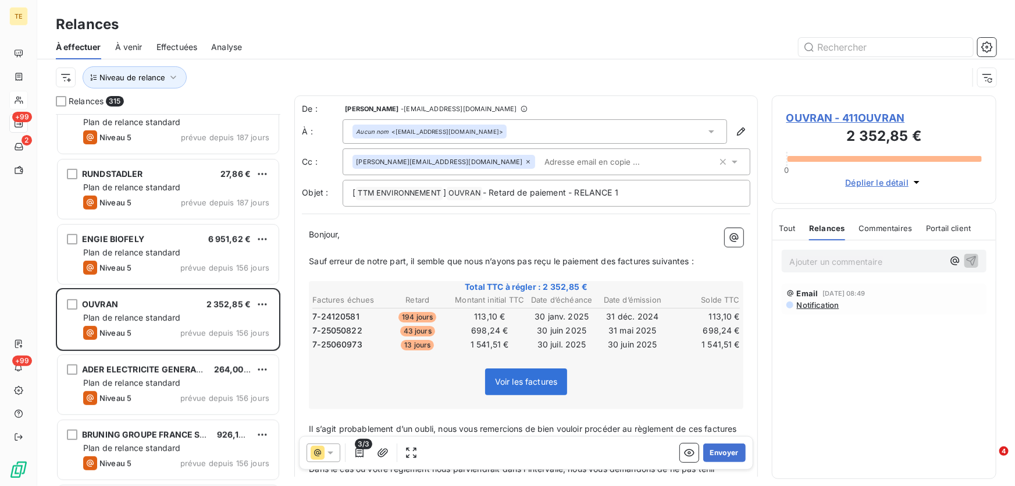
click at [806, 263] on p "Ajouter un commentaire ﻿" at bounding box center [867, 261] width 154 height 15
drag, startPoint x: 871, startPoint y: 272, endPoint x: 864, endPoint y: 267, distance: 8.4
click at [864, 267] on div "factures@ouvran.fr" at bounding box center [883, 260] width 223 height 40
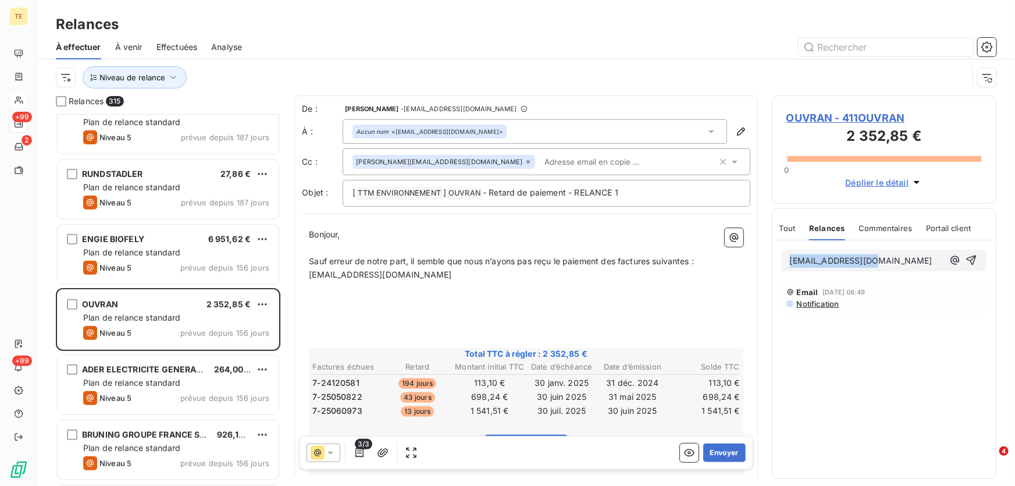
drag, startPoint x: 865, startPoint y: 262, endPoint x: 779, endPoint y: 265, distance: 85.5
click at [779, 265] on div "factures@ouvran.fr" at bounding box center [883, 260] width 223 height 40
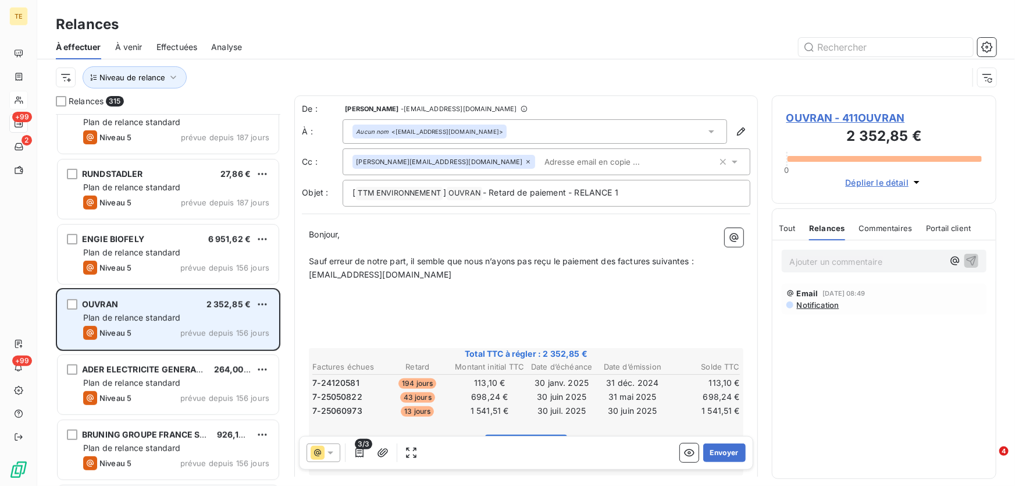
click at [99, 305] on span "OUVRAN" at bounding box center [100, 304] width 36 height 10
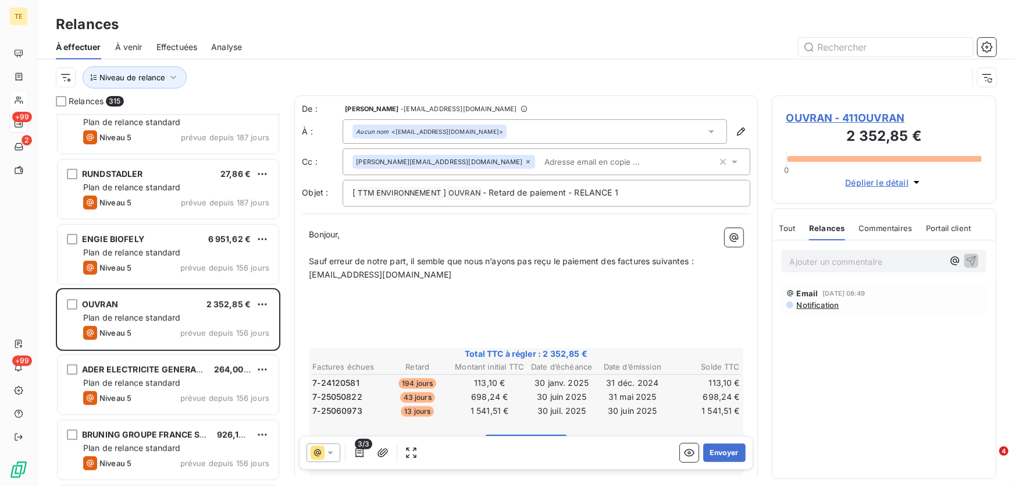
click at [832, 110] on span "OUVRAN - 411OUVRAN" at bounding box center [883, 118] width 195 height 16
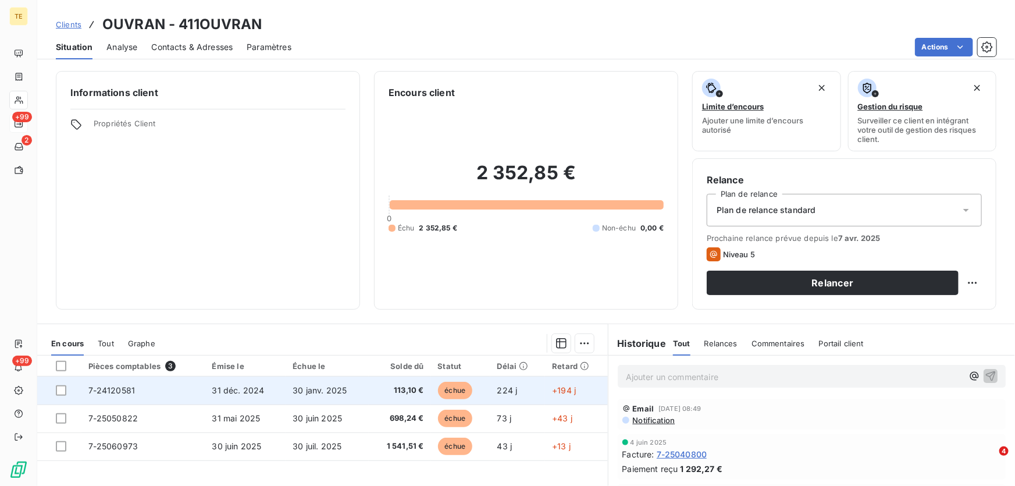
click at [60, 395] on td at bounding box center [59, 390] width 44 height 28
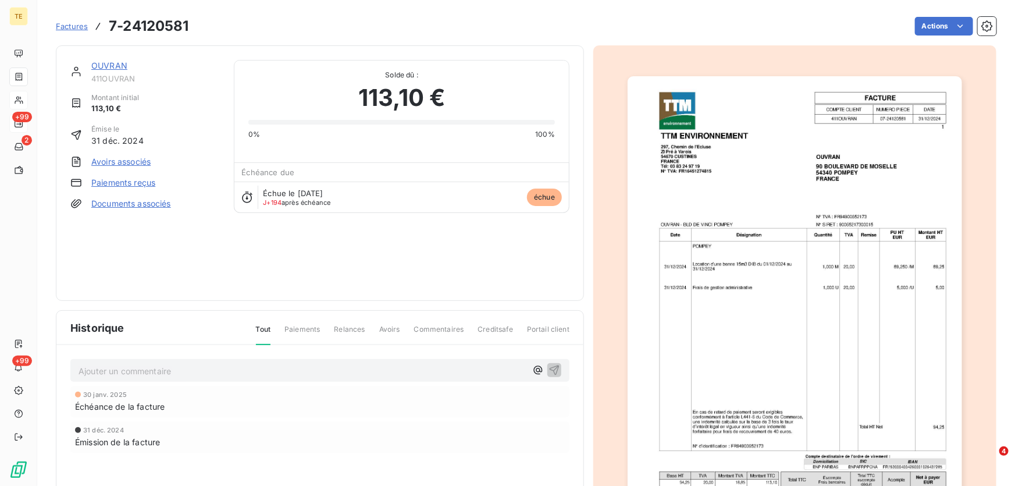
click at [108, 373] on p "Ajouter un commentaire ﻿" at bounding box center [303, 370] width 448 height 15
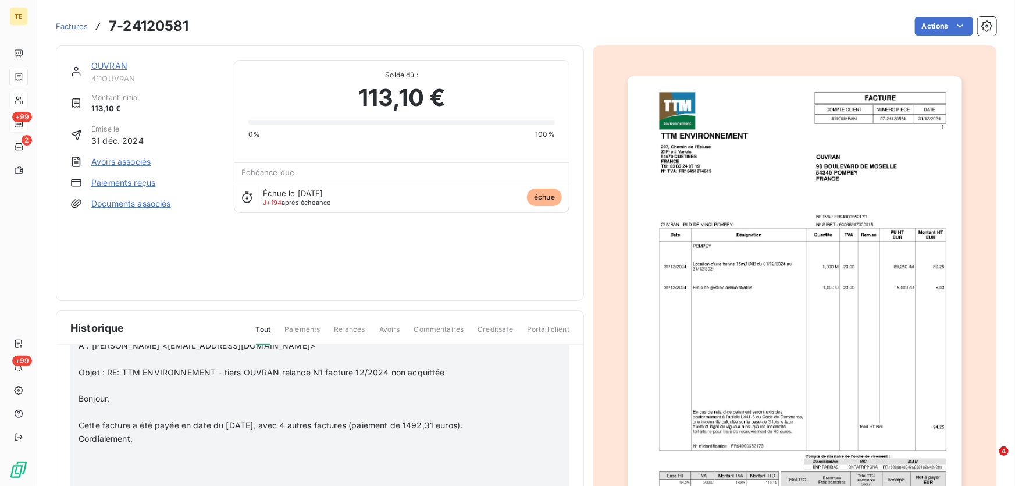
scroll to position [793, 0]
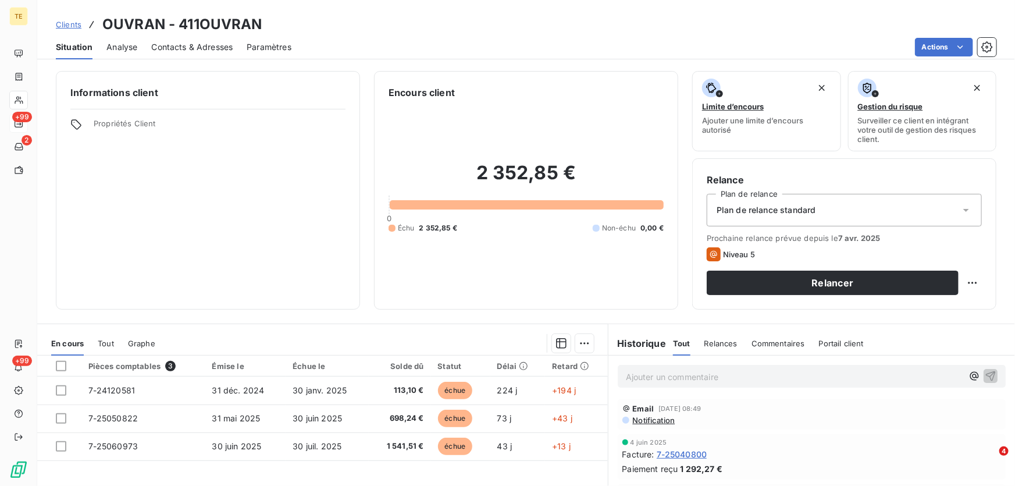
click at [639, 375] on p "Ajouter un commentaire ﻿" at bounding box center [794, 376] width 337 height 15
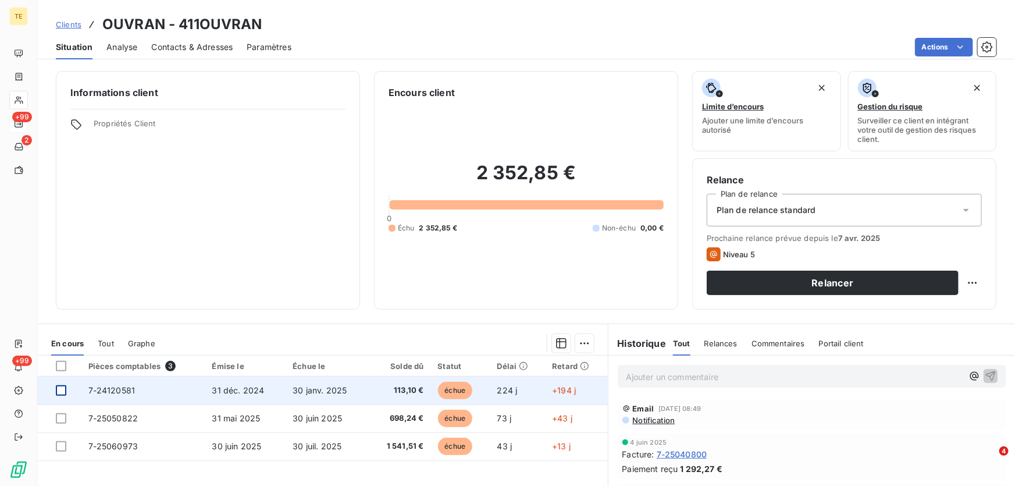
click at [58, 390] on div at bounding box center [61, 390] width 10 height 10
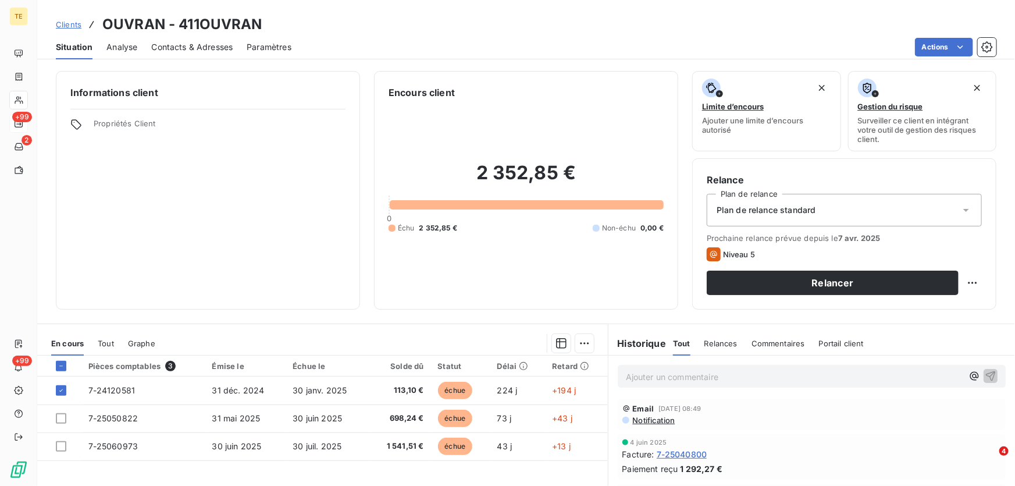
click at [651, 379] on p "Ajouter un commentaire ﻿" at bounding box center [794, 376] width 337 height 15
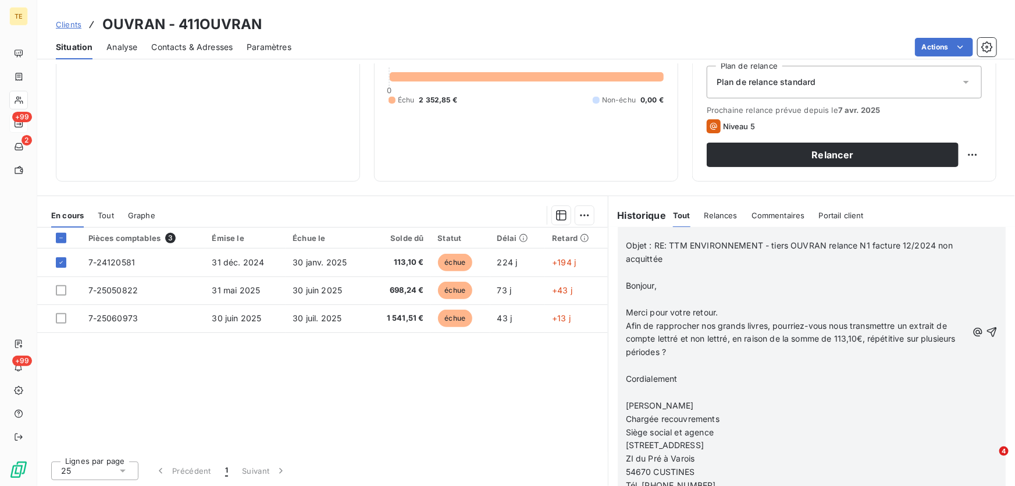
scroll to position [1119, 0]
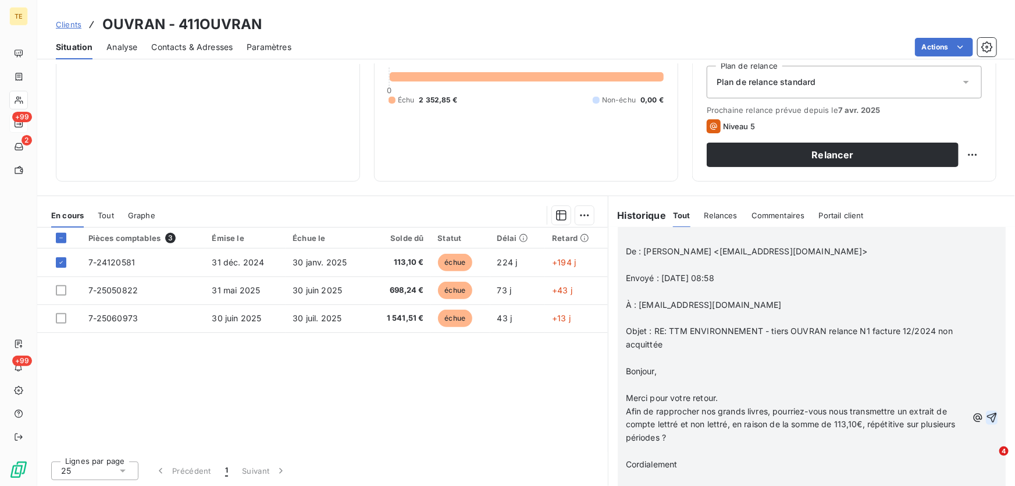
click at [986, 422] on icon "button" at bounding box center [992, 418] width 12 height 12
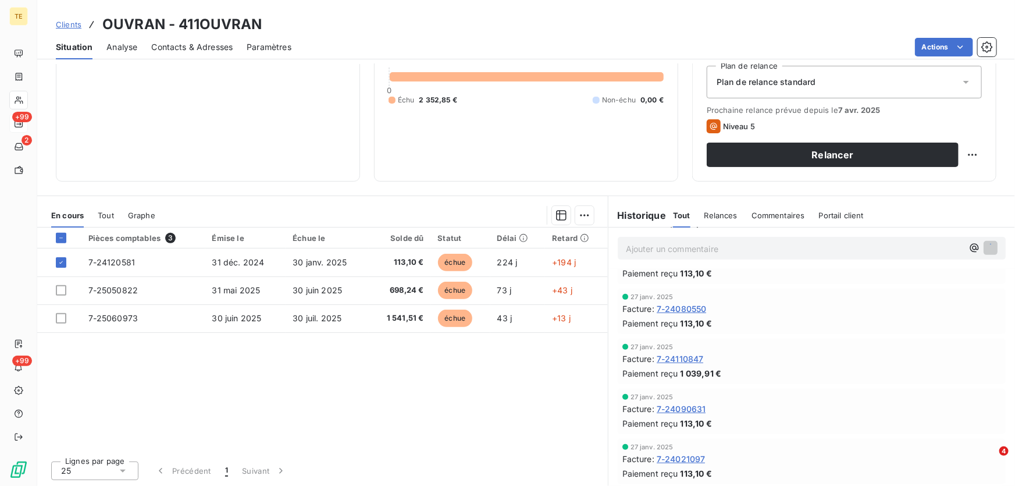
scroll to position [1892, 0]
click at [721, 211] on span "Relances" at bounding box center [720, 215] width 33 height 9
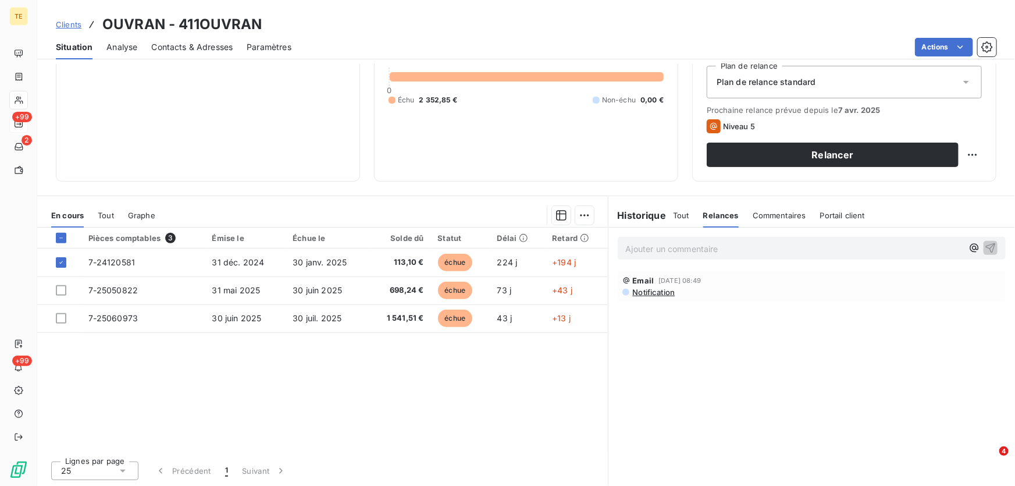
click at [675, 212] on span "Tout" at bounding box center [681, 215] width 16 height 9
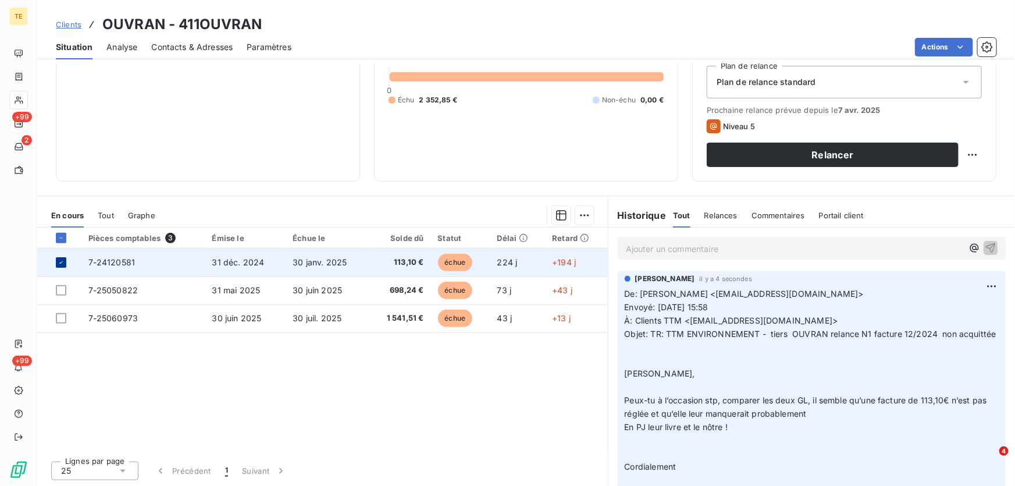
click at [60, 261] on icon at bounding box center [61, 262] width 7 height 7
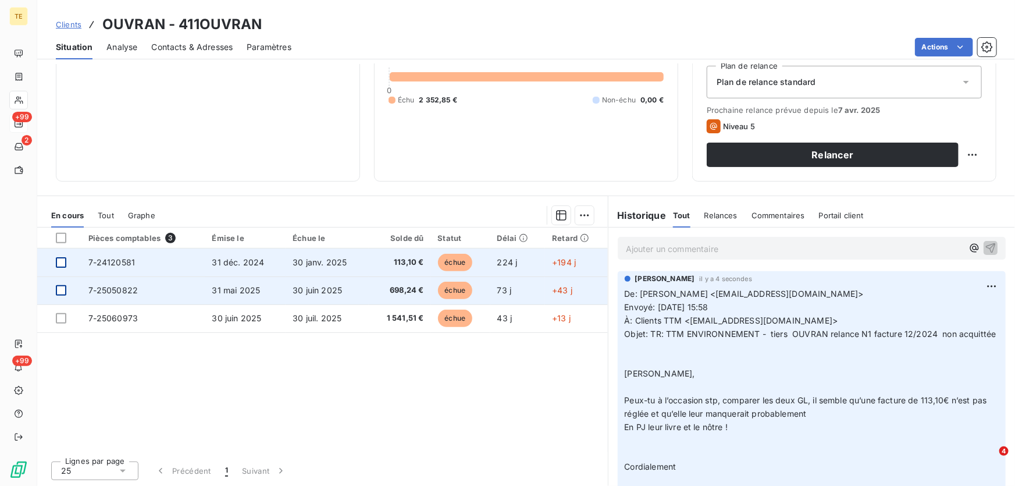
click at [62, 290] on div at bounding box center [61, 290] width 10 height 10
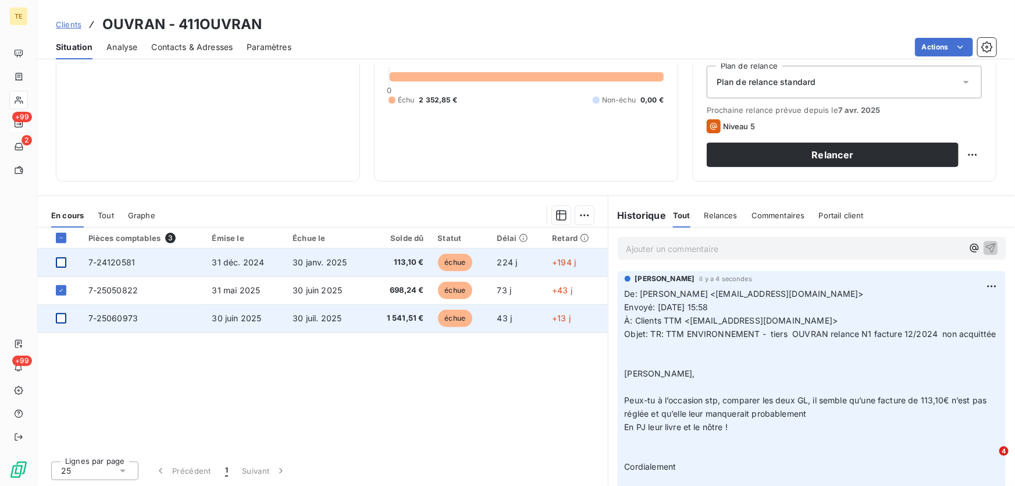
click at [56, 317] on div at bounding box center [61, 318] width 10 height 10
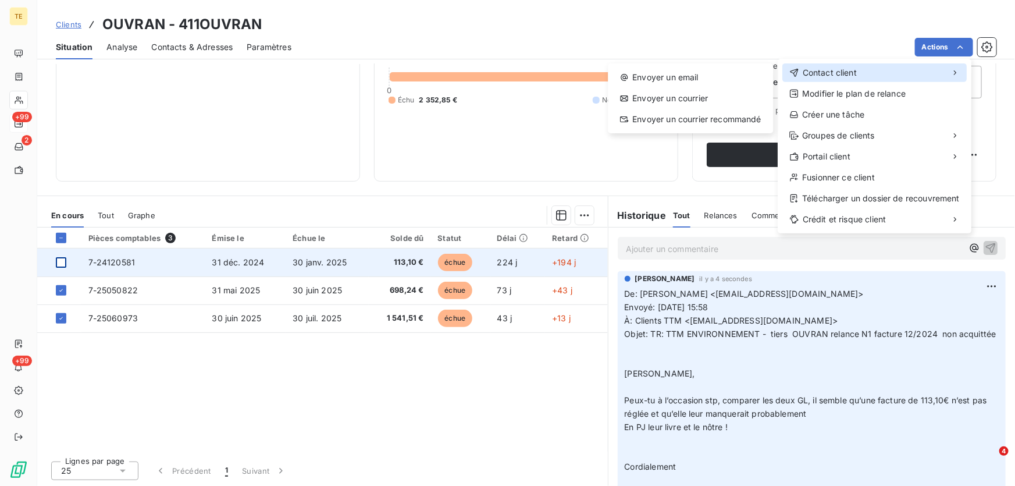
click at [825, 74] on span "Contact client" at bounding box center [830, 73] width 54 height 12
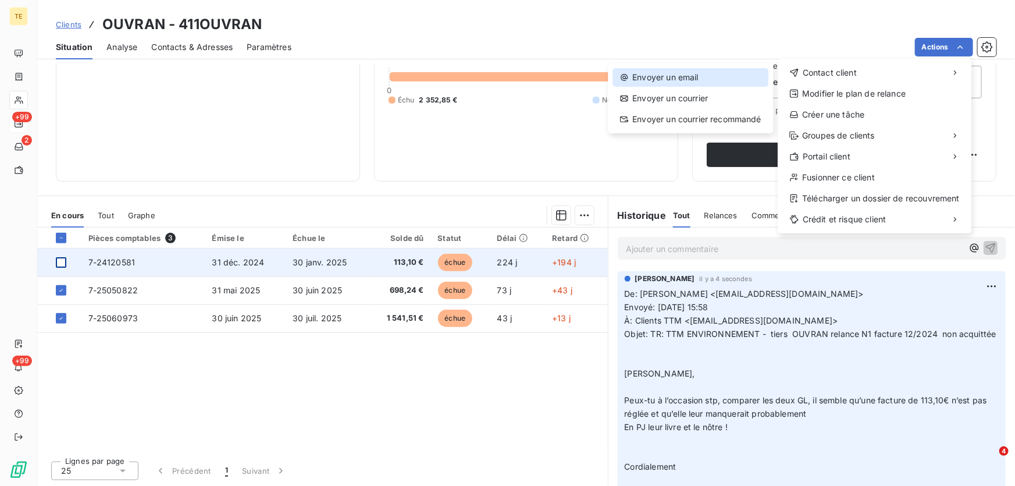
click at [640, 74] on div "Envoyer un email" at bounding box center [690, 77] width 156 height 19
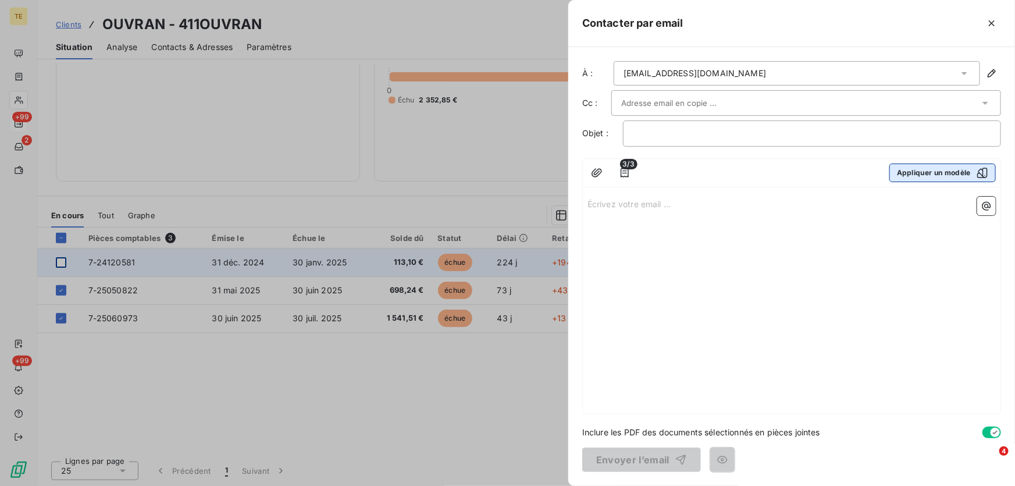
click at [942, 172] on button "Appliquer un modèle" at bounding box center [942, 172] width 106 height 19
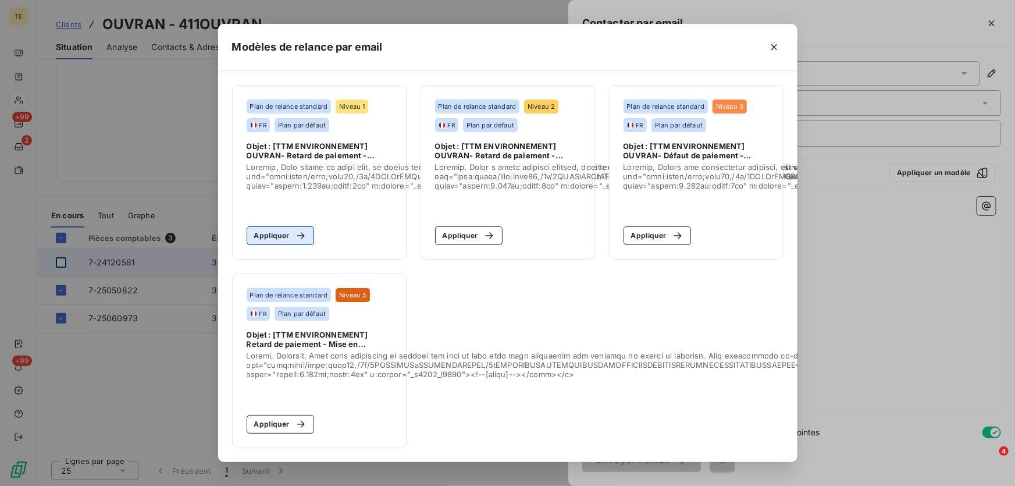
click at [273, 229] on button "Appliquer" at bounding box center [281, 235] width 68 height 19
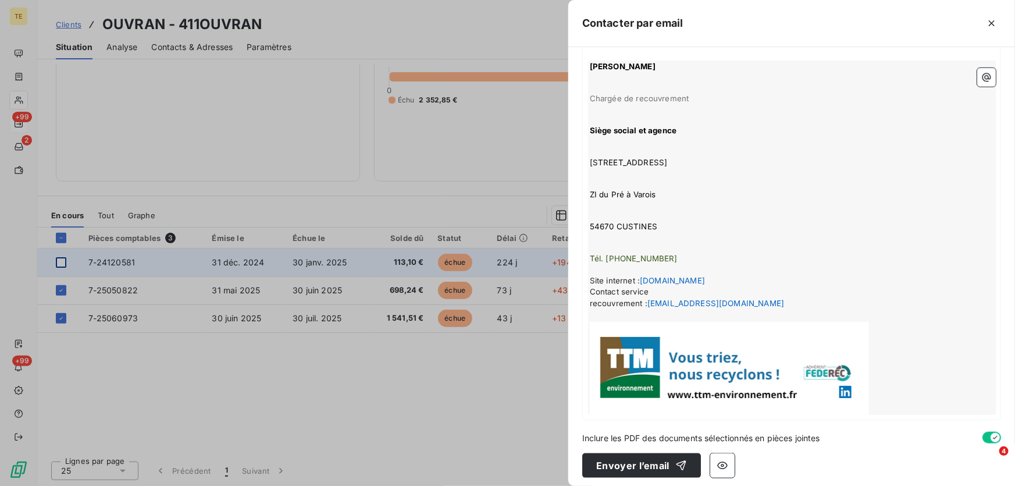
scroll to position [482, 0]
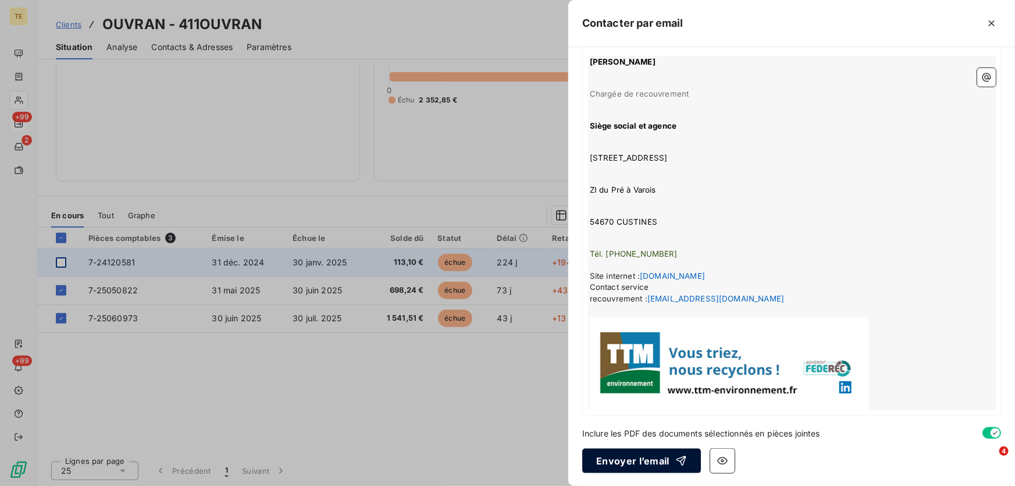
click at [622, 462] on button "Envoyer l’email" at bounding box center [641, 460] width 119 height 24
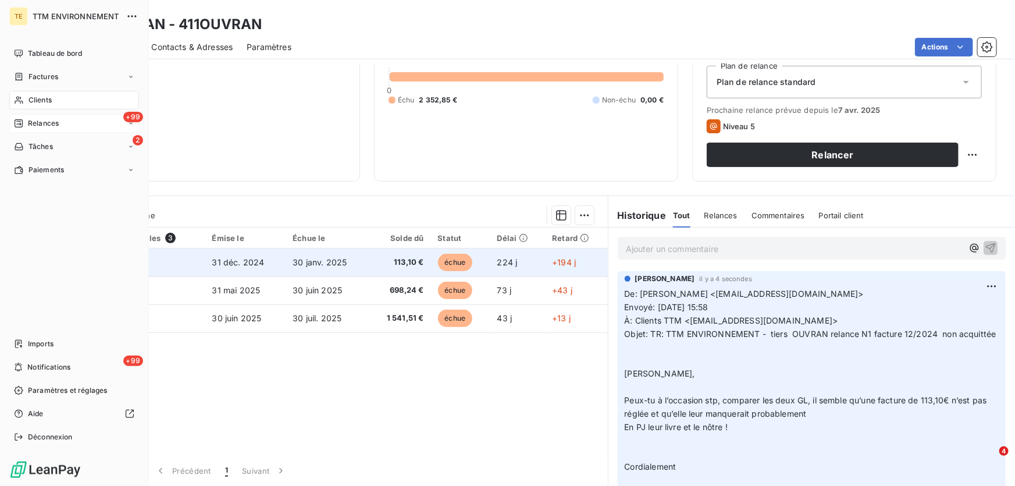
click at [39, 124] on span "Relances" at bounding box center [43, 123] width 31 height 10
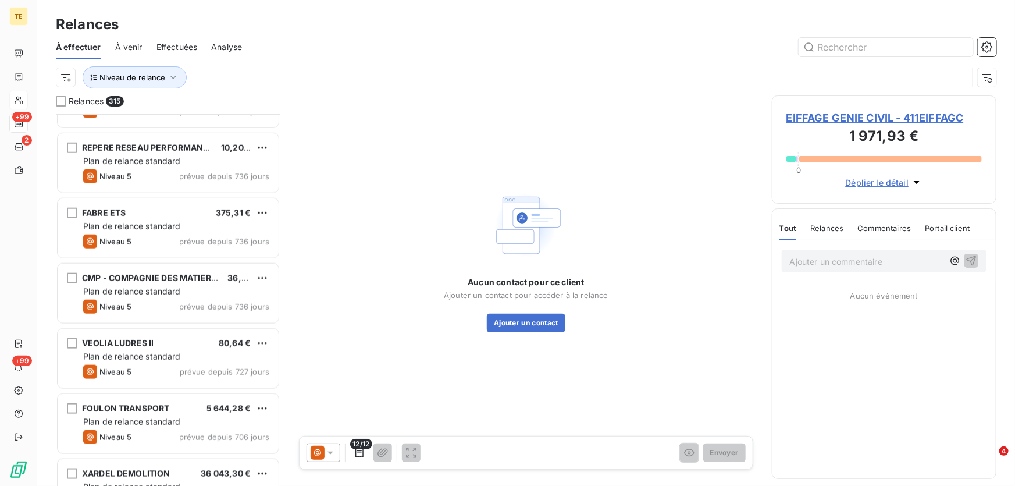
scroll to position [423, 0]
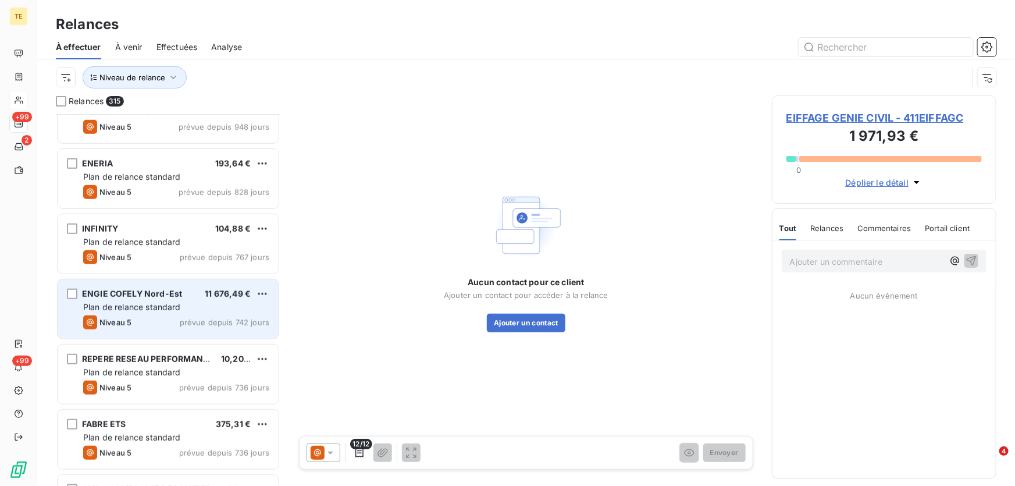
click at [150, 304] on span "Plan de relance standard" at bounding box center [132, 307] width 98 height 10
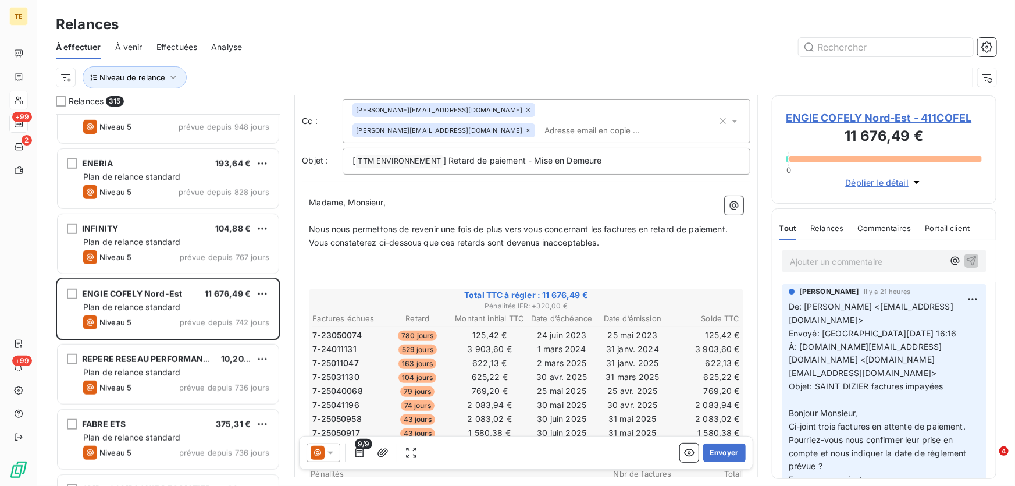
scroll to position [53, 0]
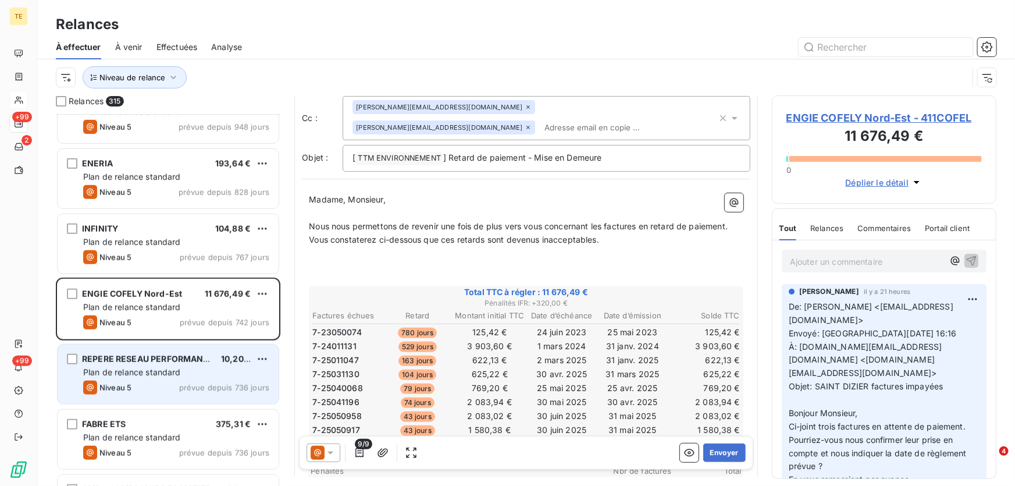
click at [129, 361] on span "REPERE RESEAU PERFORMANCE" at bounding box center [148, 359] width 133 height 10
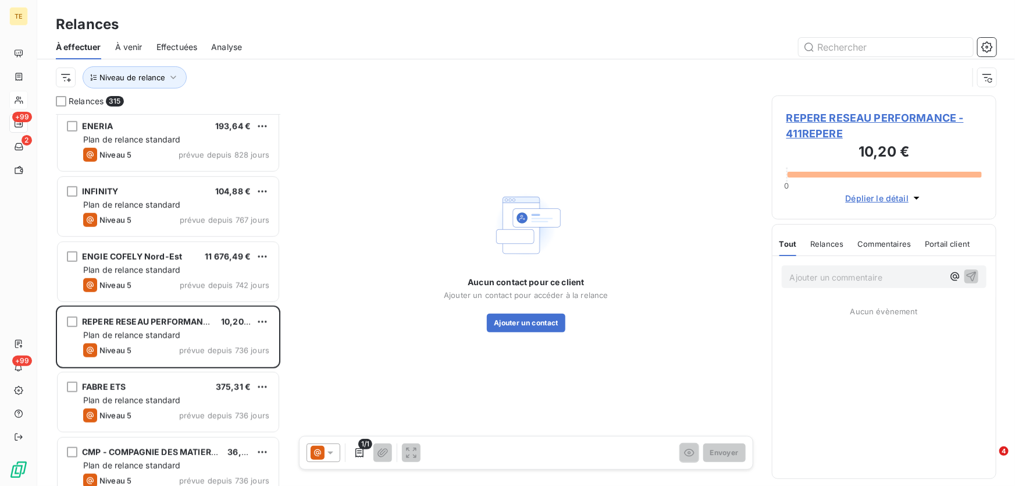
scroll to position [476, 0]
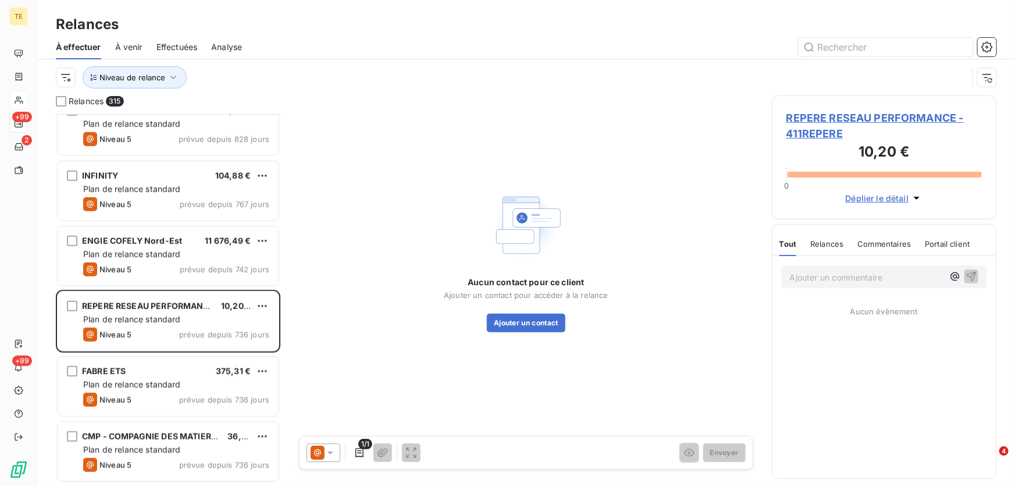
click at [821, 116] on span "REPERE RESEAU PERFORMANCE - 411REPERE" at bounding box center [883, 125] width 195 height 31
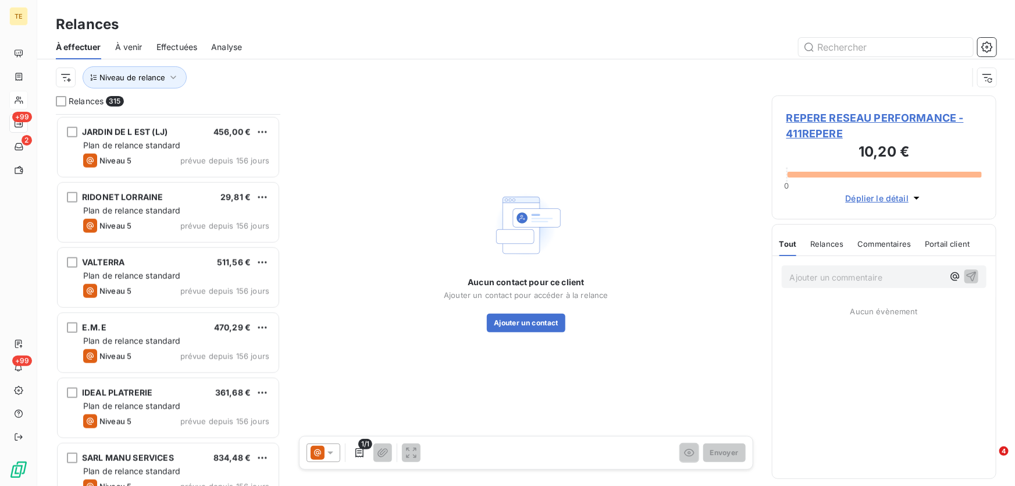
scroll to position [2803, 0]
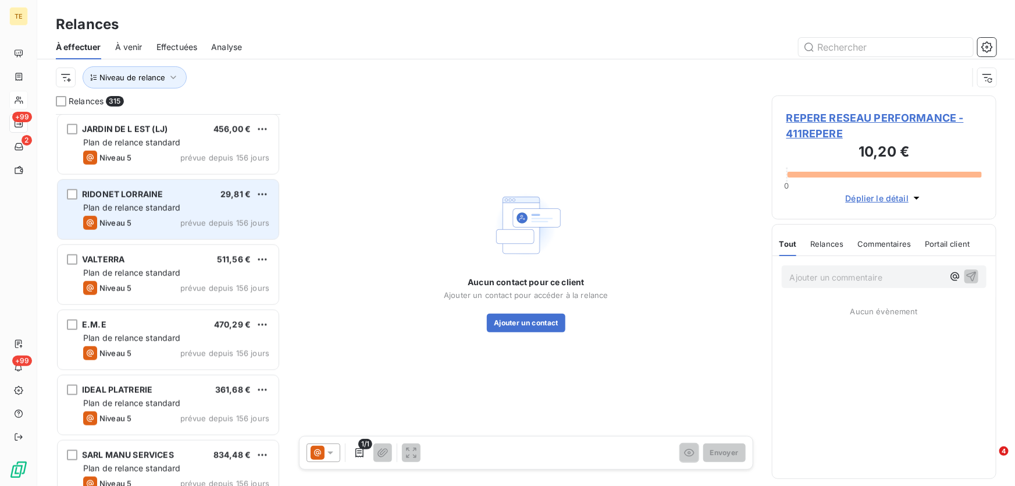
click at [158, 200] on div "RIDONET LORRAINE 29,81 € Plan de relance standard Niveau 5 prévue depuis 156 jo…" at bounding box center [168, 209] width 221 height 59
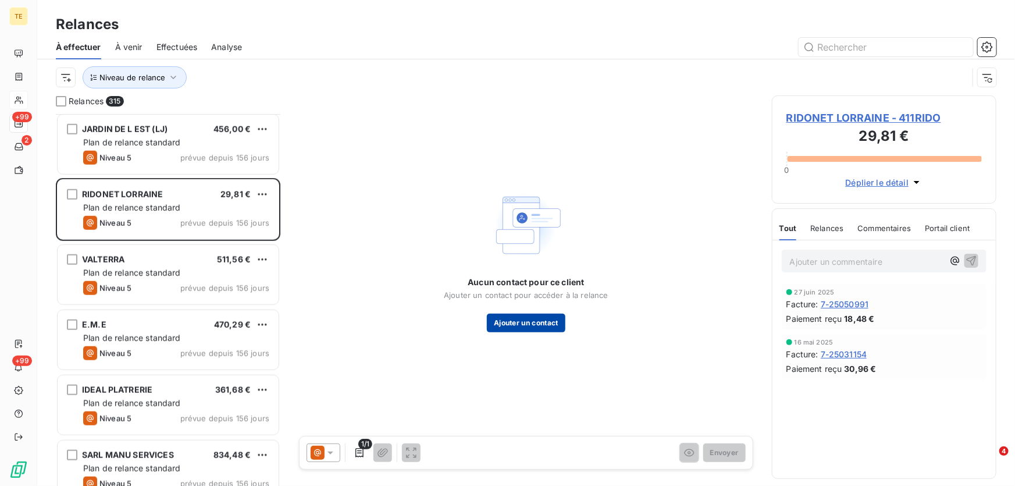
click at [516, 320] on button "Ajouter un contact" at bounding box center [526, 322] width 79 height 19
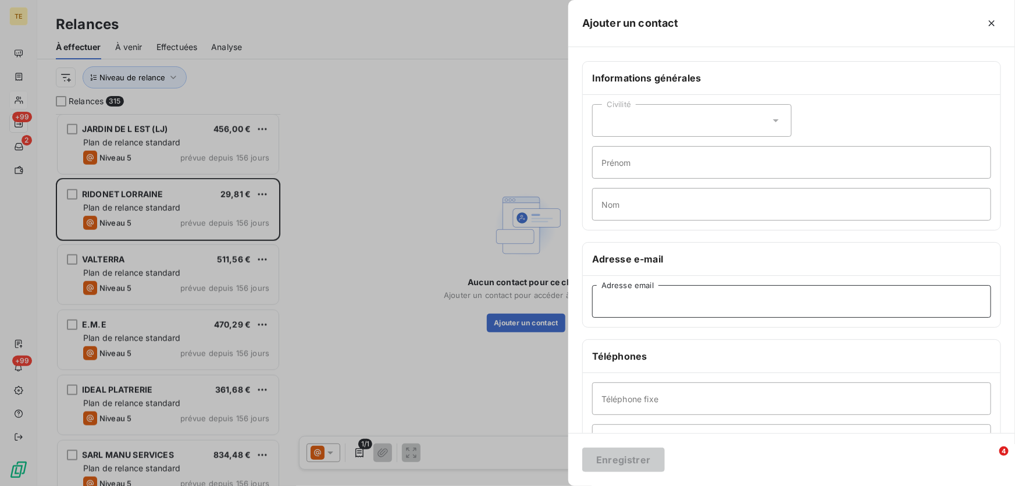
click at [643, 308] on input "Adresse email" at bounding box center [791, 301] width 399 height 33
paste input "ridonet@orange.fr"
type input "ridonet@orange.fr"
click at [625, 467] on button "Enregistrer" at bounding box center [623, 459] width 83 height 24
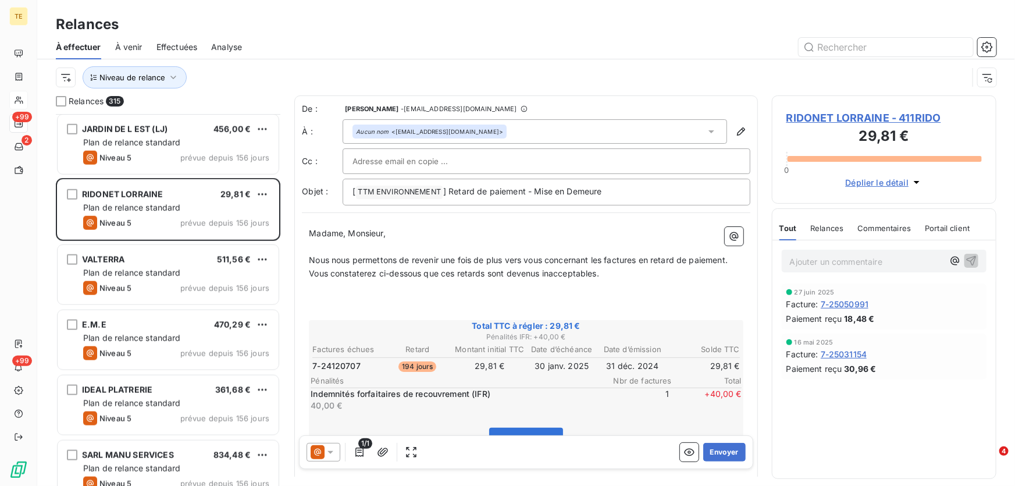
click at [331, 454] on icon at bounding box center [331, 453] width 12 height 12
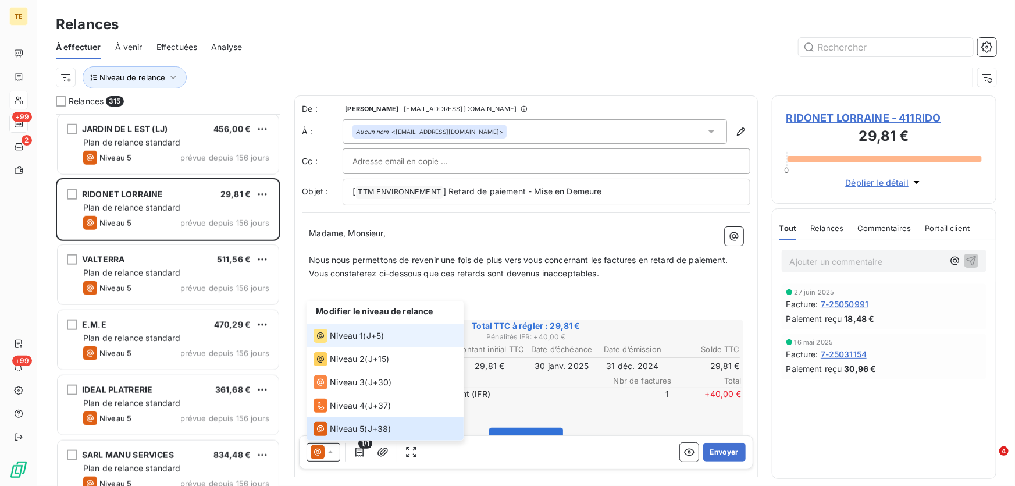
click at [358, 333] on span "Niveau 1" at bounding box center [346, 336] width 33 height 12
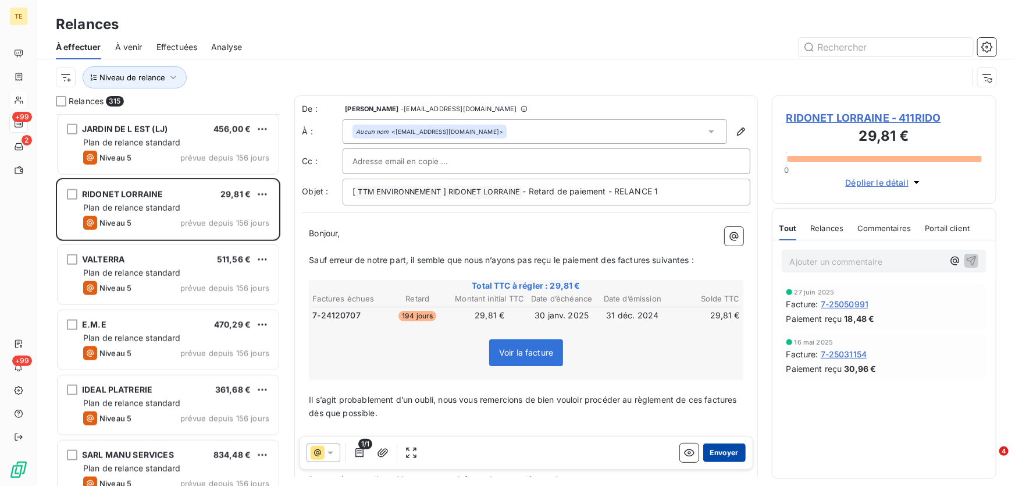
click at [712, 449] on button "Envoyer" at bounding box center [724, 452] width 42 height 19
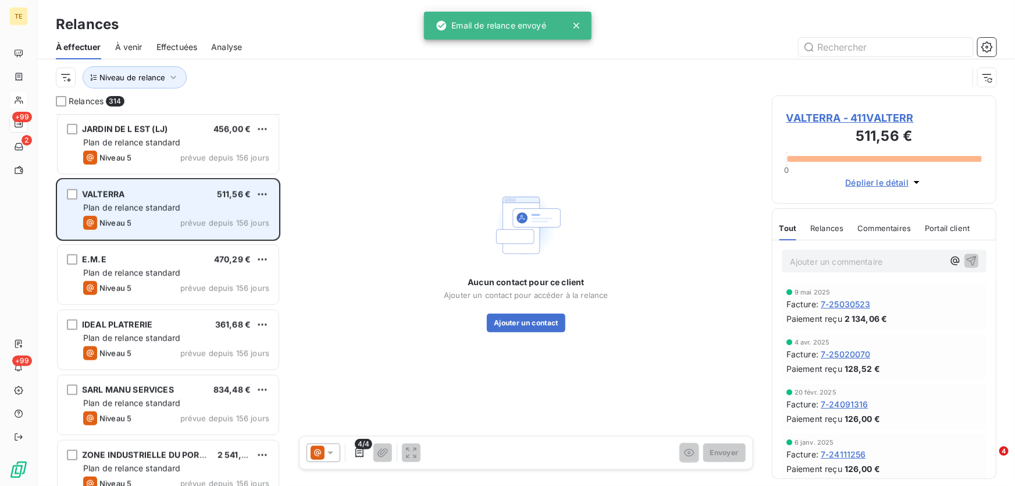
click at [135, 205] on span "Plan de relance standard" at bounding box center [132, 207] width 98 height 10
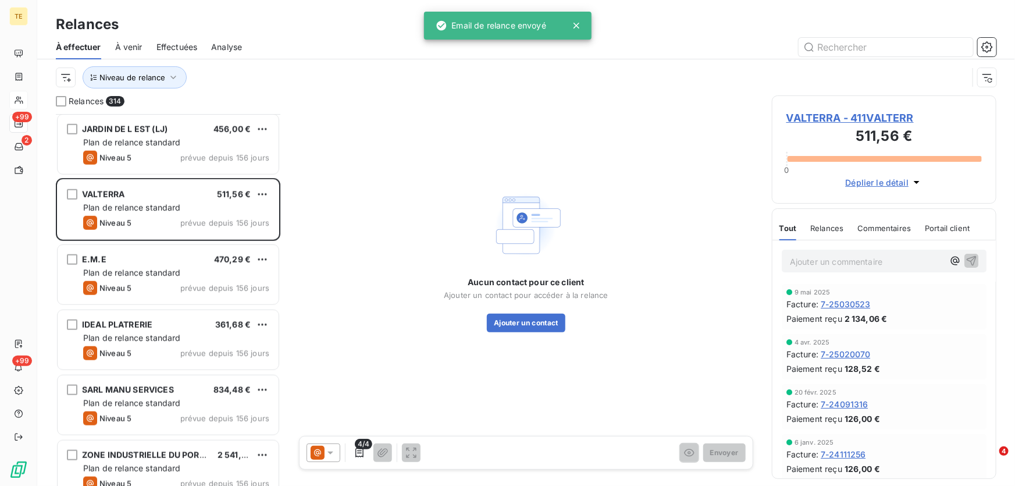
scroll to position [3, 0]
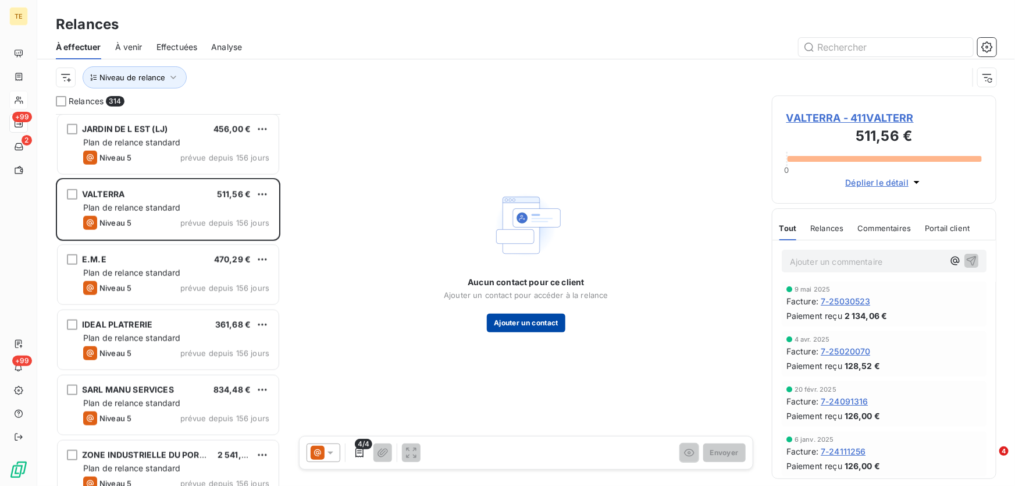
click at [527, 325] on button "Ajouter un contact" at bounding box center [526, 322] width 79 height 19
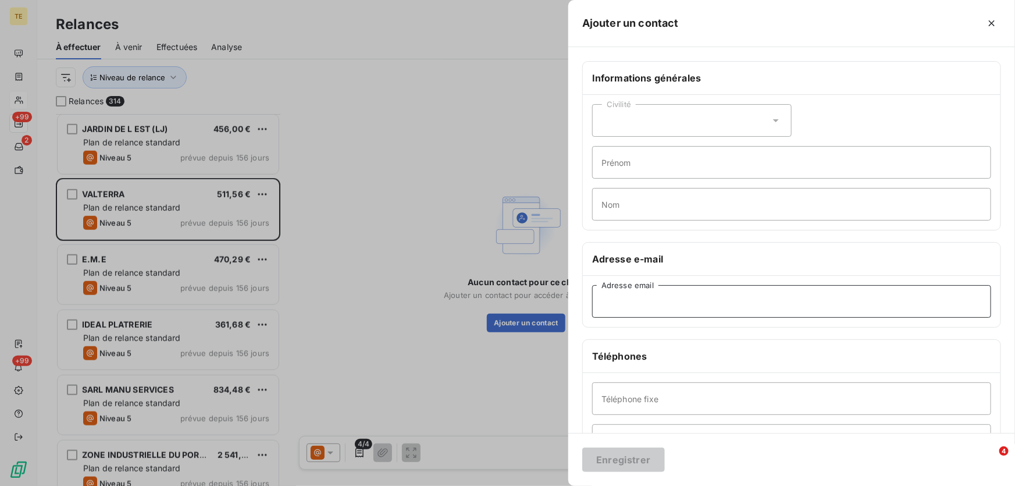
click at [621, 314] on input "Adresse email" at bounding box center [791, 301] width 399 height 33
paste input "facturesfournisseurs.vmo@valterra.fr"
type input "facturesfournisseurs.vmo@valterra.fr"
click at [611, 462] on button "Enregistrer" at bounding box center [623, 459] width 83 height 24
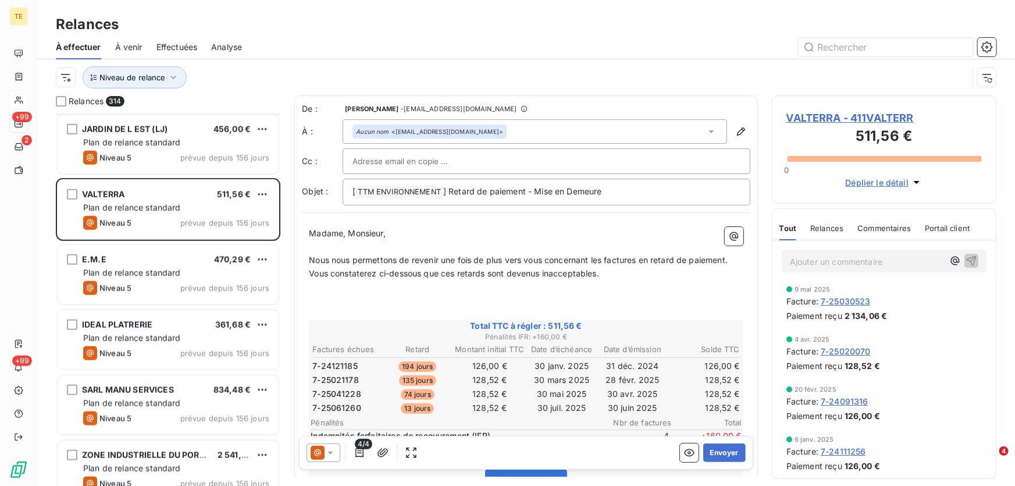
click at [329, 454] on icon at bounding box center [331, 453] width 12 height 12
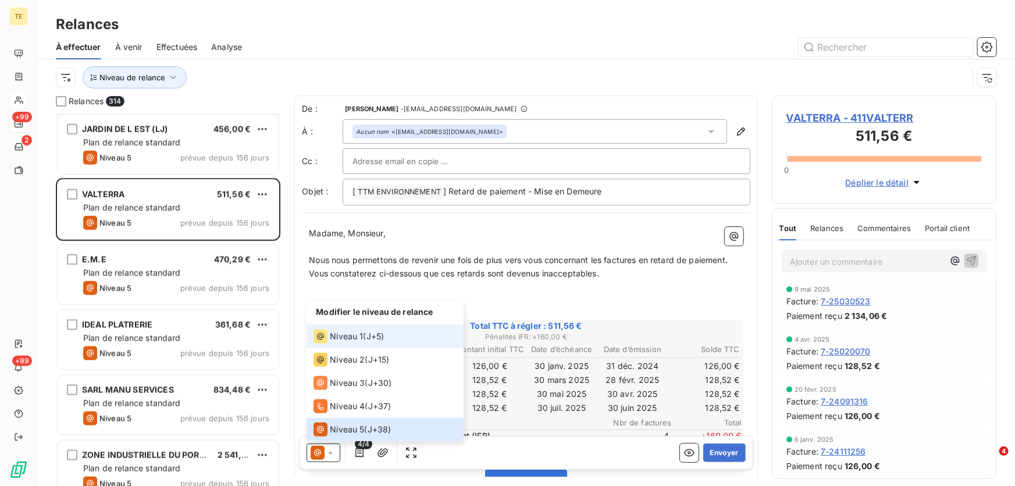
click at [346, 334] on span "Niveau 1" at bounding box center [346, 336] width 33 height 12
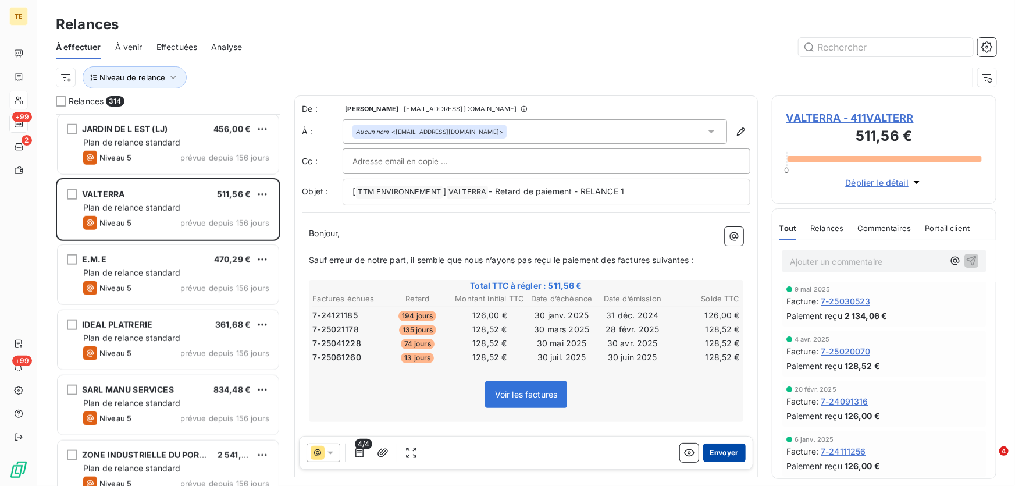
click at [714, 454] on button "Envoyer" at bounding box center [724, 452] width 42 height 19
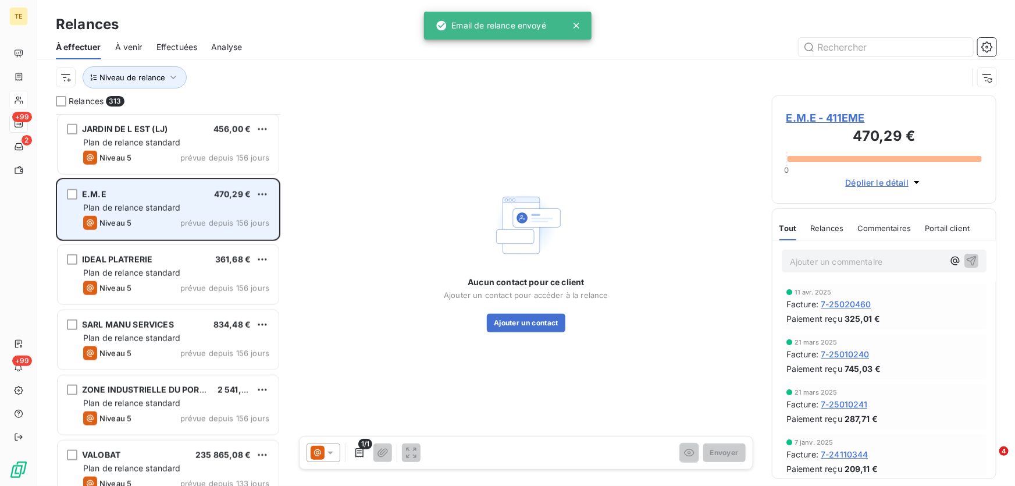
click at [105, 204] on span "Plan de relance standard" at bounding box center [132, 207] width 98 height 10
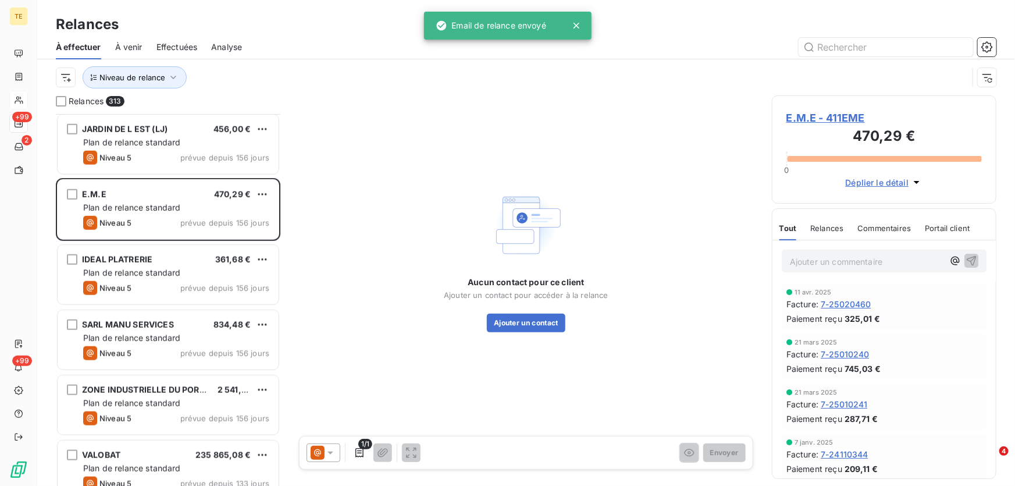
scroll to position [3, 0]
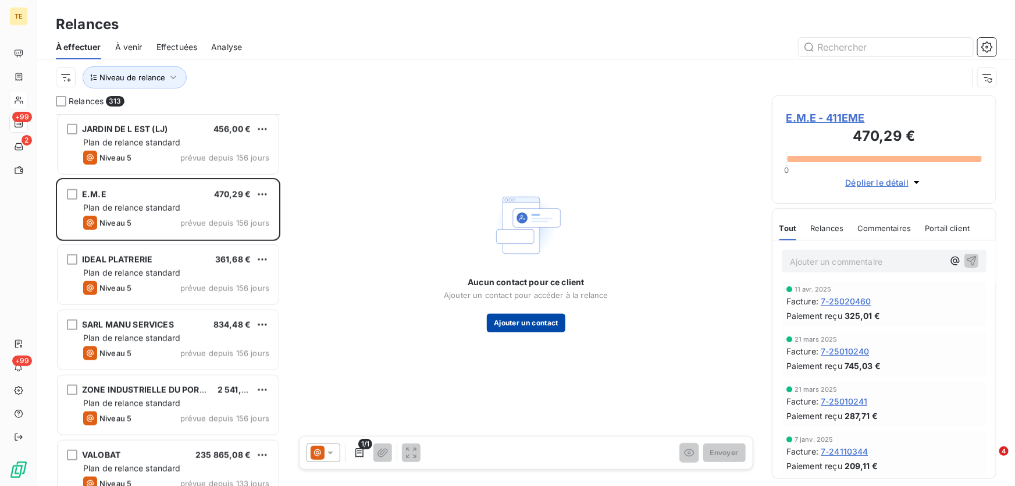
click at [530, 320] on button "Ajouter un contact" at bounding box center [526, 322] width 79 height 19
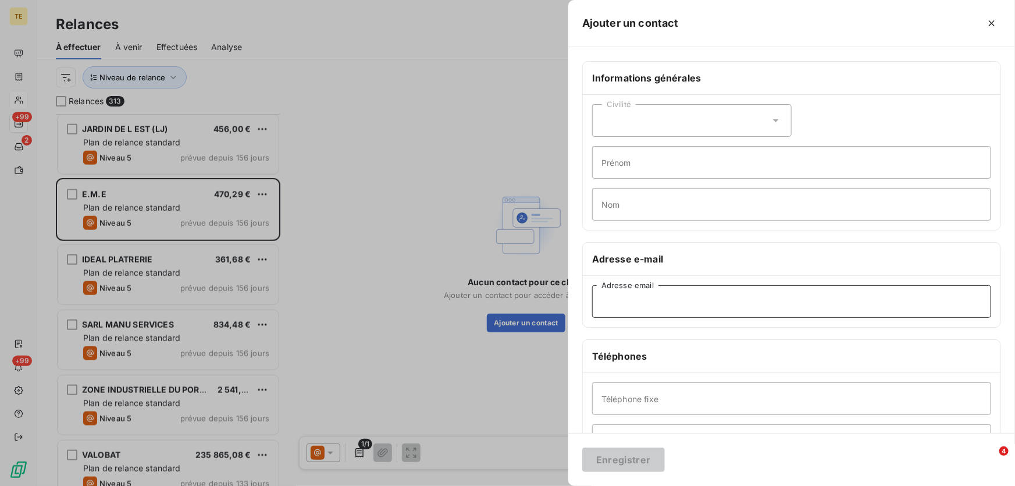
click at [609, 308] on input "Adresse email" at bounding box center [791, 301] width 399 height 33
paste input "becker.marjorie@emefrance.com"
type input "becker.marjorie@emefrance.com"
click at [620, 461] on button "Enregistrer" at bounding box center [623, 459] width 83 height 24
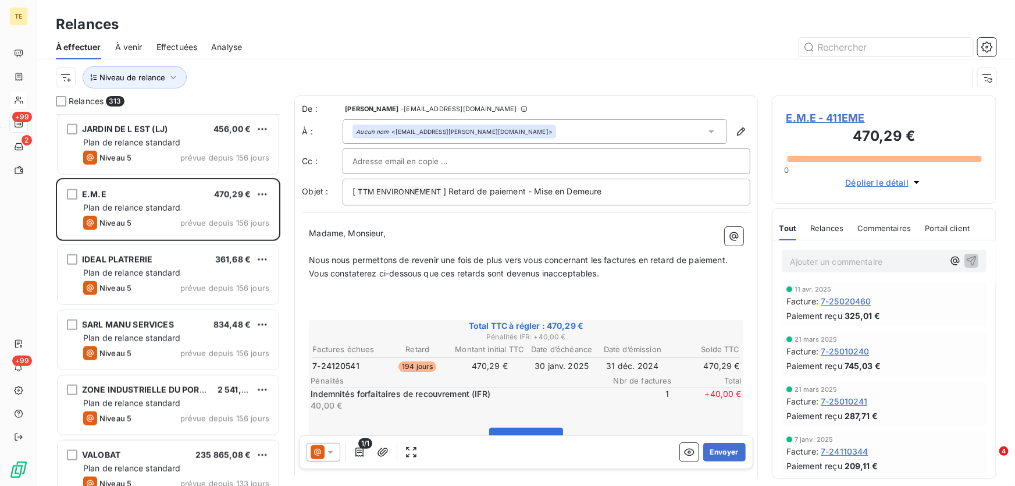
click at [808, 261] on p "Ajouter un commentaire ﻿" at bounding box center [867, 261] width 154 height 15
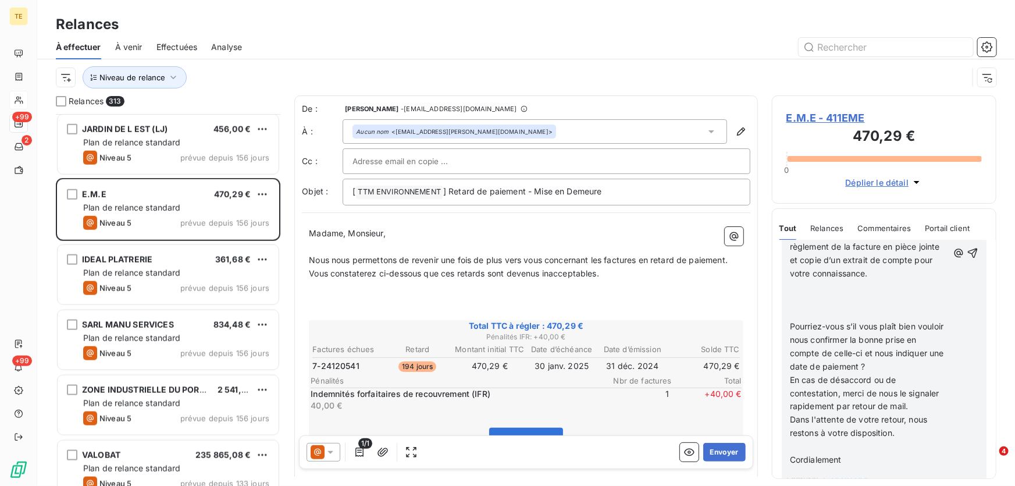
scroll to position [334, 0]
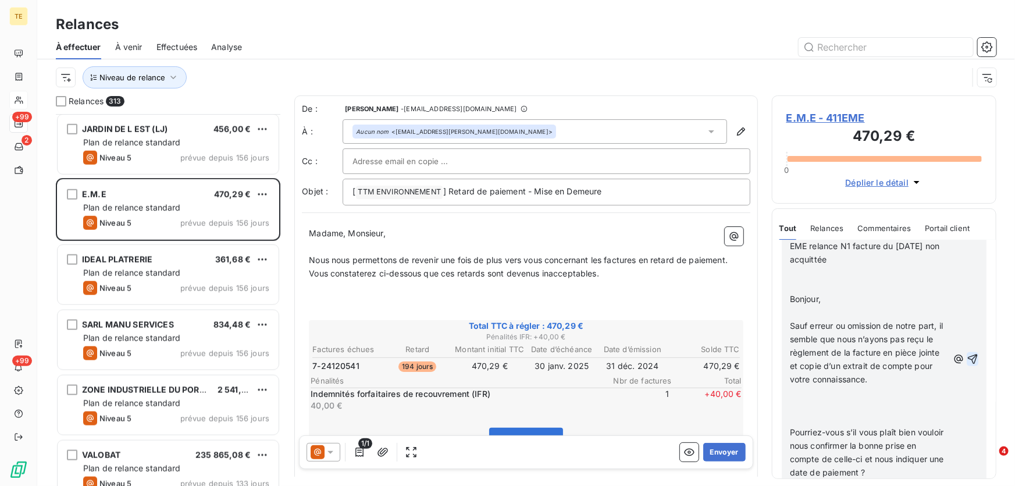
click at [967, 353] on icon "button" at bounding box center [973, 359] width 12 height 12
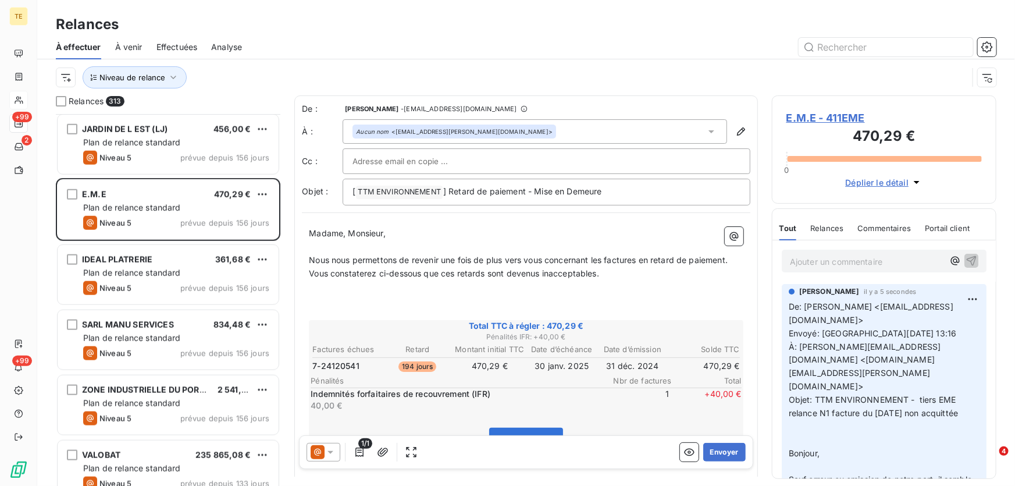
click at [814, 262] on p "Ajouter un commentaire ﻿" at bounding box center [867, 261] width 154 height 15
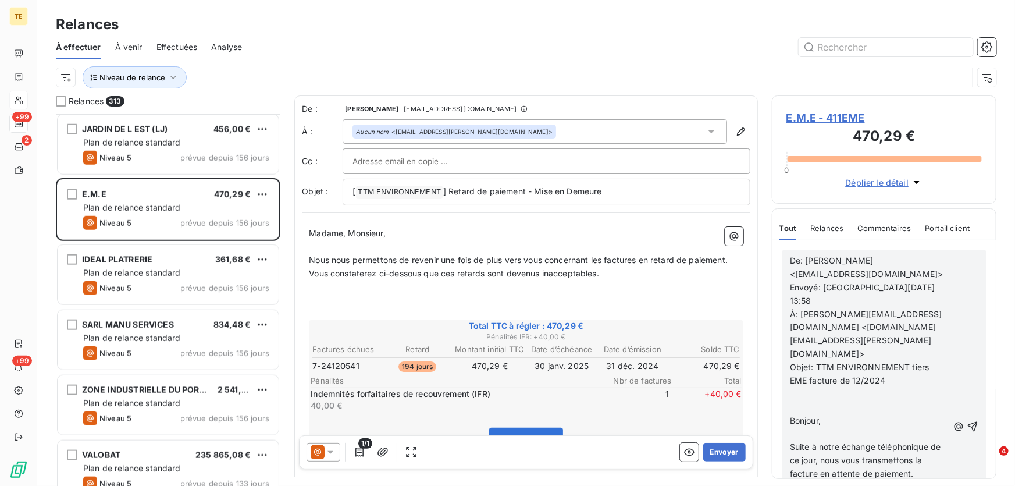
click at [904, 361] on p "Objet: TTM ENVIRONNEMENT tiers EME facture de 12/2024" at bounding box center [869, 374] width 158 height 27
click at [968, 427] on icon "button" at bounding box center [973, 433] width 12 height 12
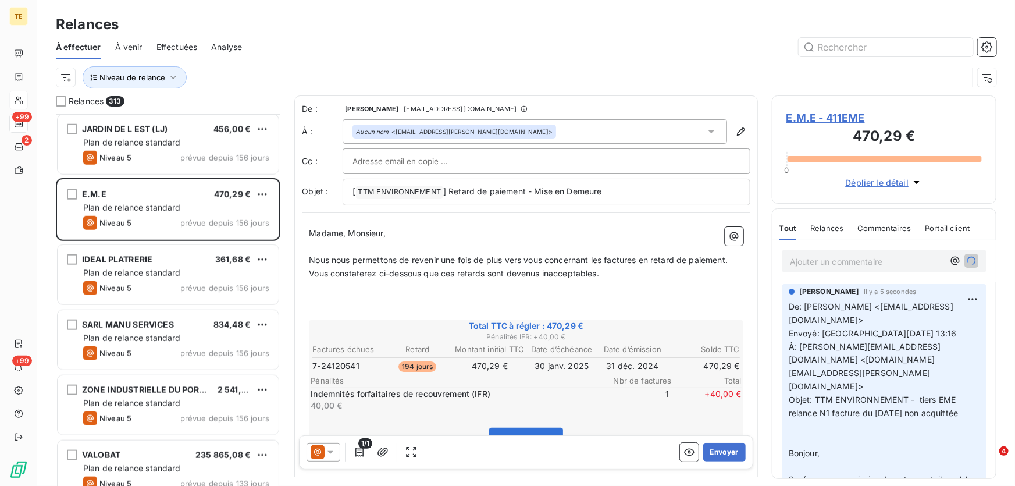
click at [331, 451] on icon at bounding box center [331, 453] width 12 height 12
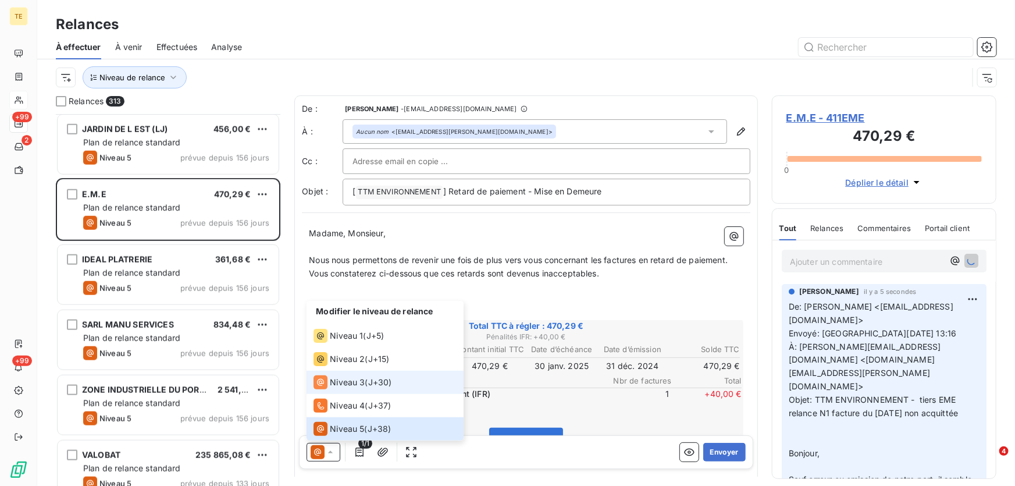
click at [357, 384] on span "Niveau 3" at bounding box center [347, 383] width 35 height 12
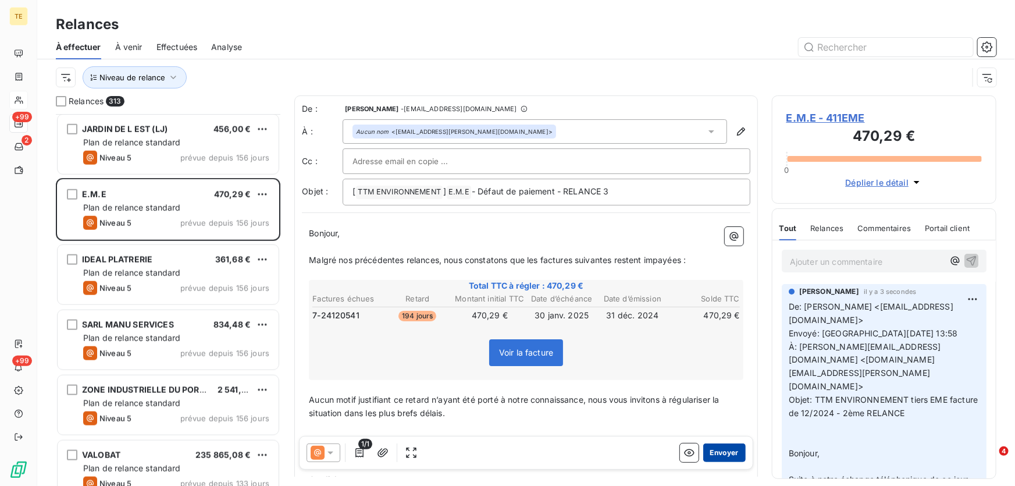
click at [716, 456] on button "Envoyer" at bounding box center [724, 452] width 42 height 19
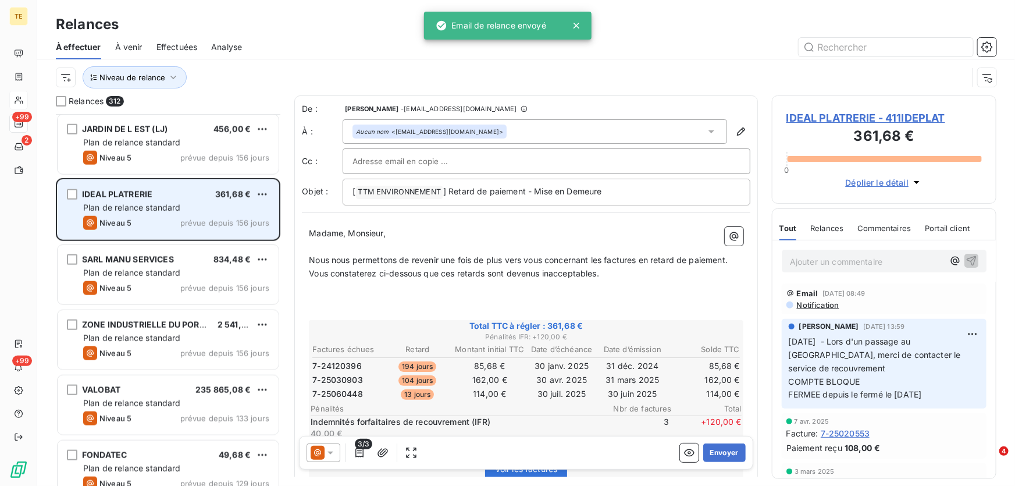
click at [177, 205] on span "Plan de relance standard" at bounding box center [132, 207] width 98 height 10
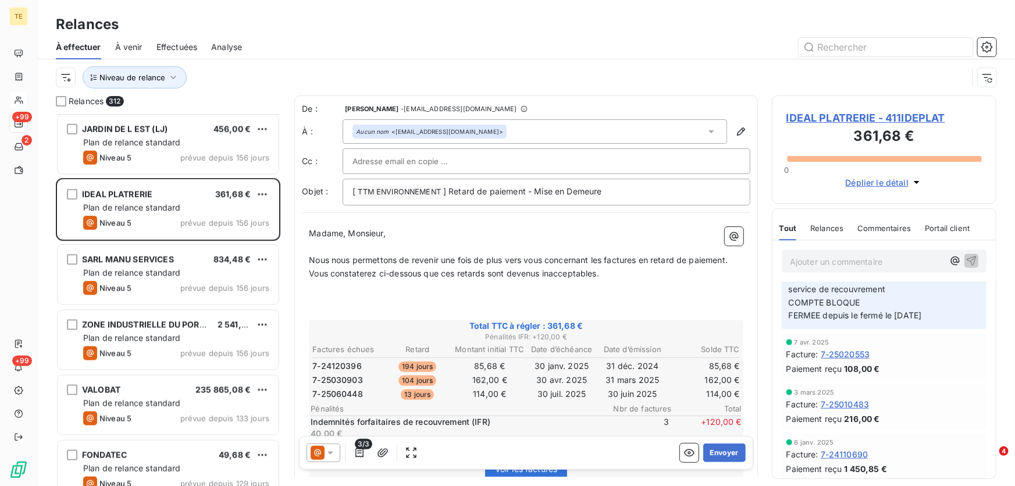
scroll to position [82, 0]
click at [333, 448] on icon at bounding box center [331, 453] width 12 height 12
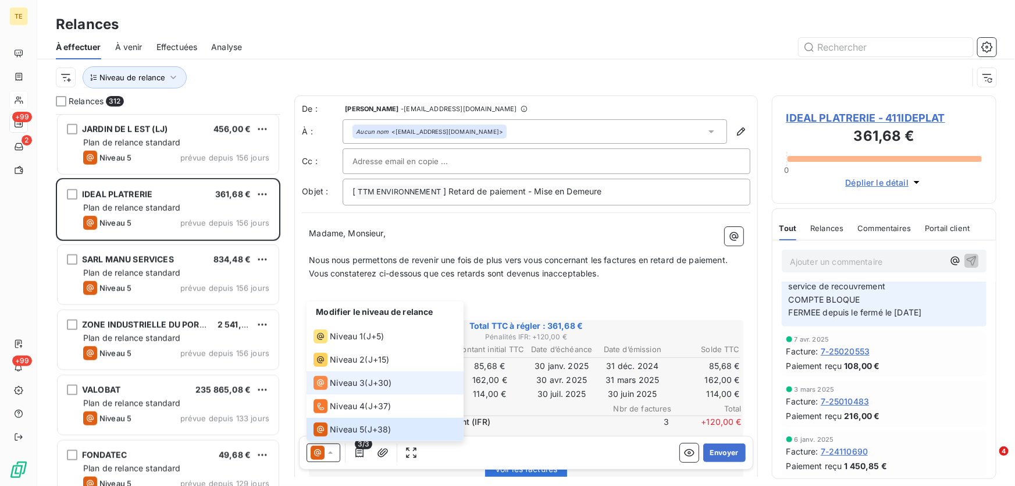
click at [355, 384] on span "Niveau 3" at bounding box center [347, 383] width 35 height 12
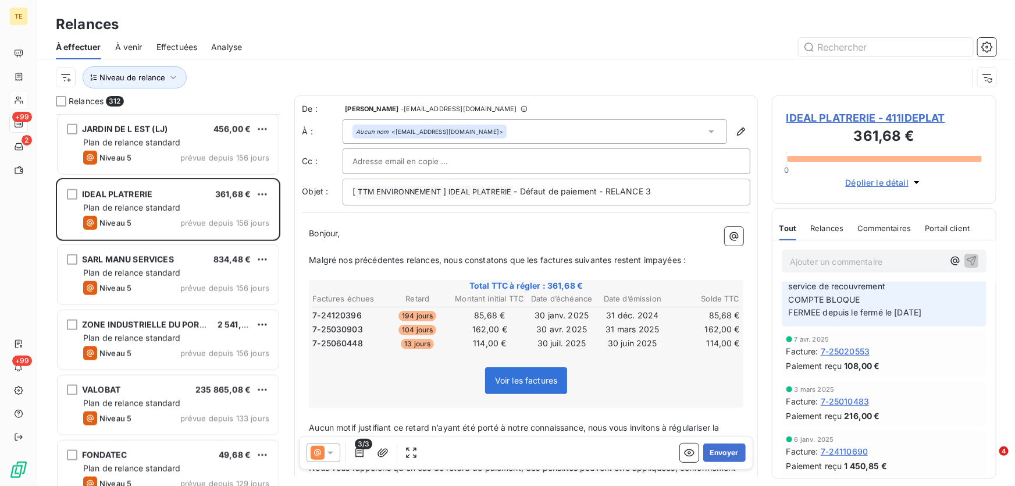
click at [331, 448] on icon at bounding box center [331, 453] width 12 height 12
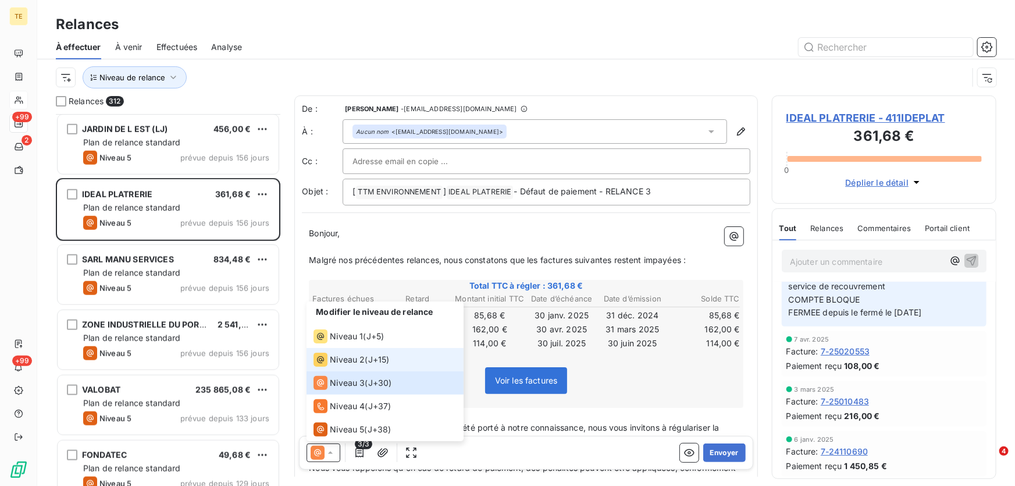
click at [343, 355] on span "Niveau 2" at bounding box center [347, 360] width 35 height 12
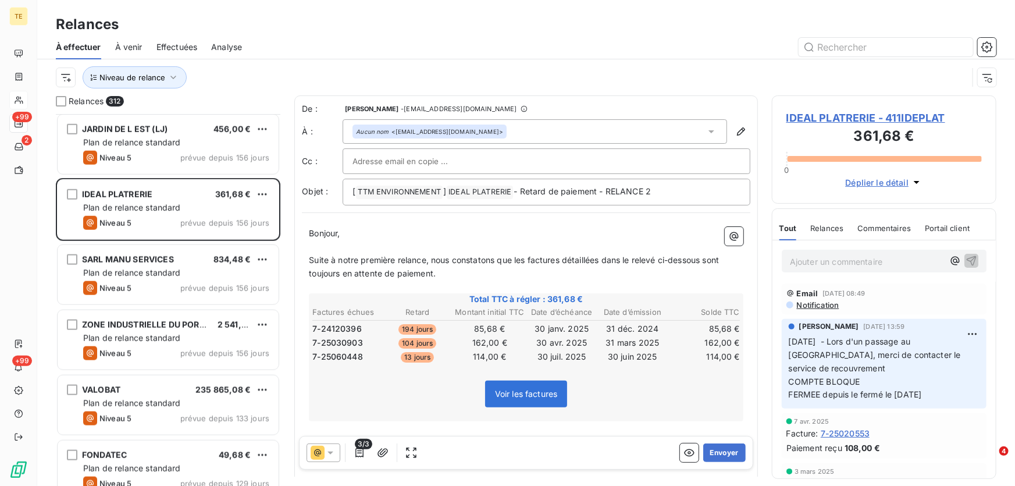
drag, startPoint x: 720, startPoint y: 451, endPoint x: 905, endPoint y: 446, distance: 185.0
click at [905, 446] on div "Relances 312 BRUNING GROUPE FRANCE SAS 926,16 € Plan de relance standard Niveau…" at bounding box center [526, 290] width 978 height 390
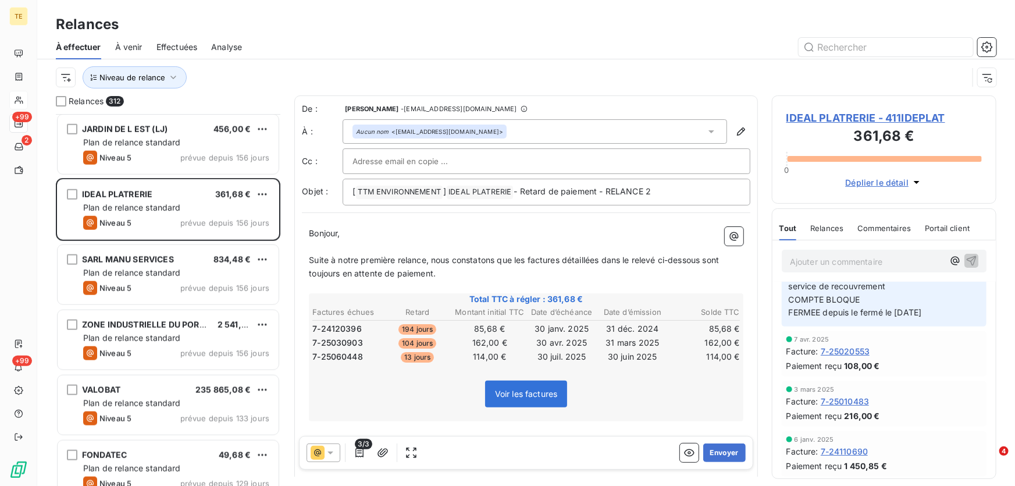
drag, startPoint x: 722, startPoint y: 448, endPoint x: 697, endPoint y: 401, distance: 53.3
click at [709, 454] on button "Envoyer" at bounding box center [724, 452] width 42 height 19
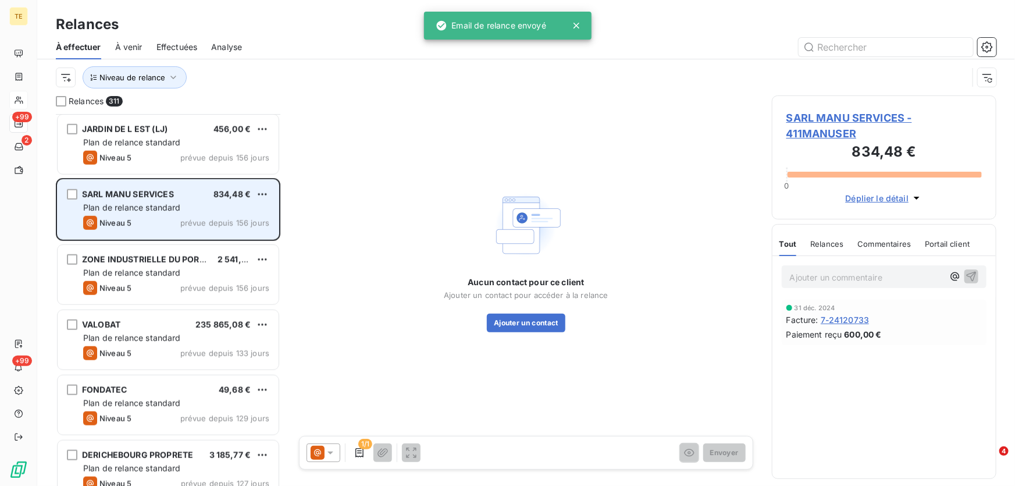
click at [148, 213] on div "Plan de relance standard" at bounding box center [176, 208] width 186 height 12
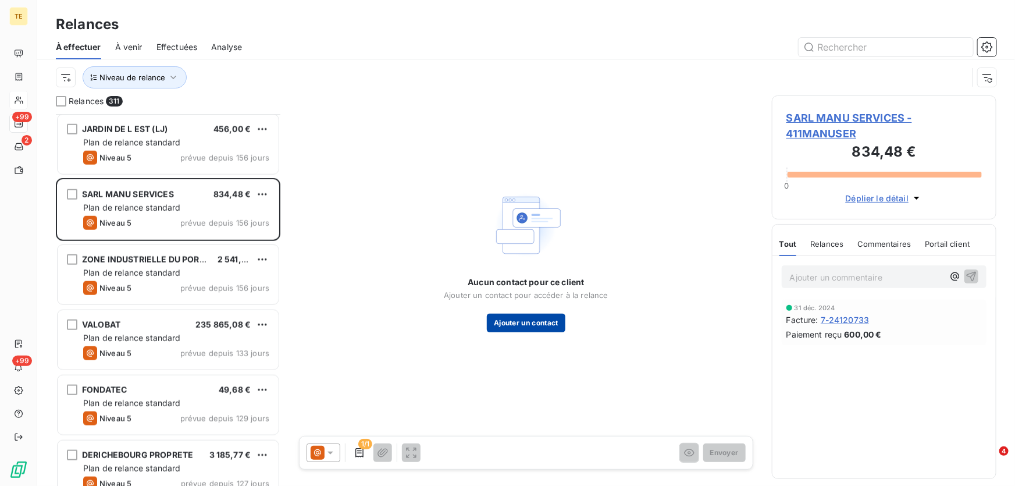
click at [529, 322] on button "Ajouter un contact" at bounding box center [526, 322] width 79 height 19
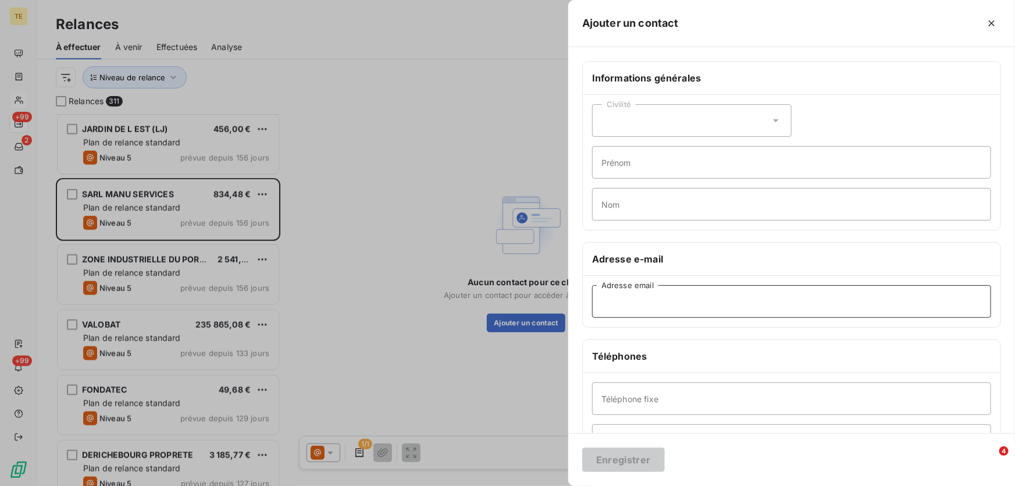
click at [611, 311] on input "Adresse email" at bounding box center [791, 301] width 399 height 33
paste input "manu_services@orange.fr"
type input "manu_services@orange.fr"
click at [628, 464] on button "Enregistrer" at bounding box center [623, 459] width 83 height 24
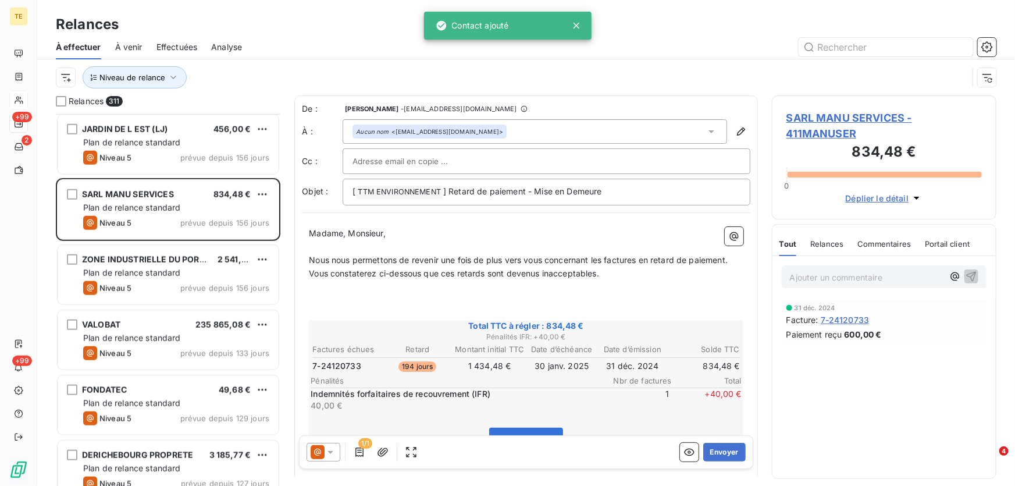
click at [335, 452] on icon at bounding box center [331, 453] width 12 height 12
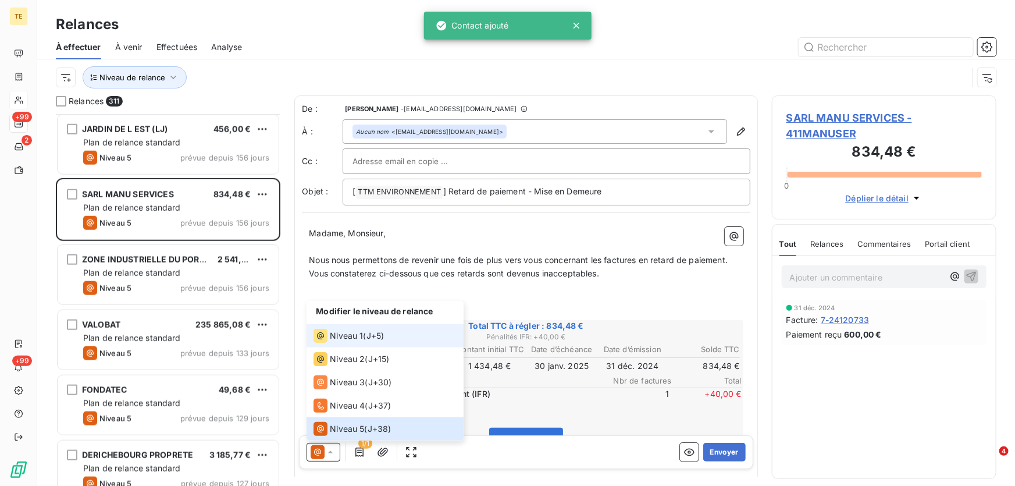
click at [343, 334] on span "Niveau 1" at bounding box center [346, 336] width 33 height 12
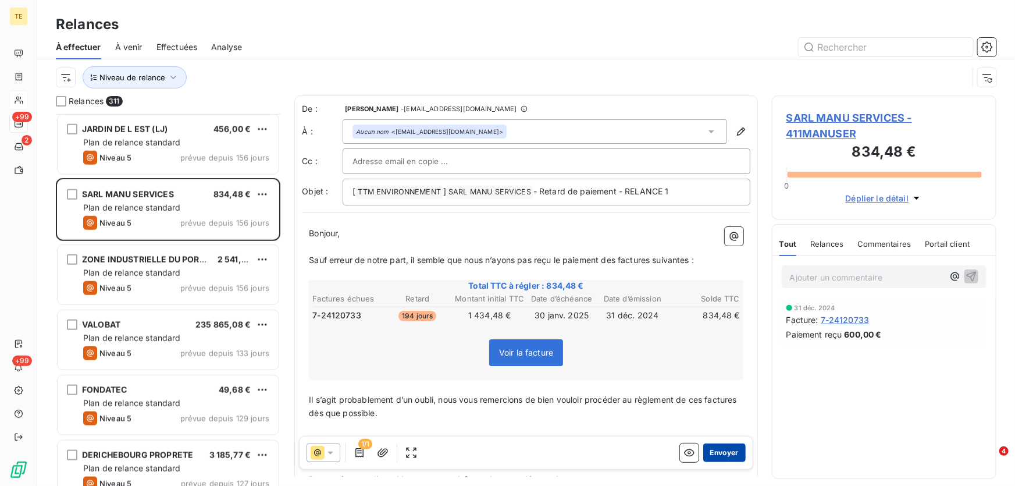
click at [715, 454] on button "Envoyer" at bounding box center [724, 452] width 42 height 19
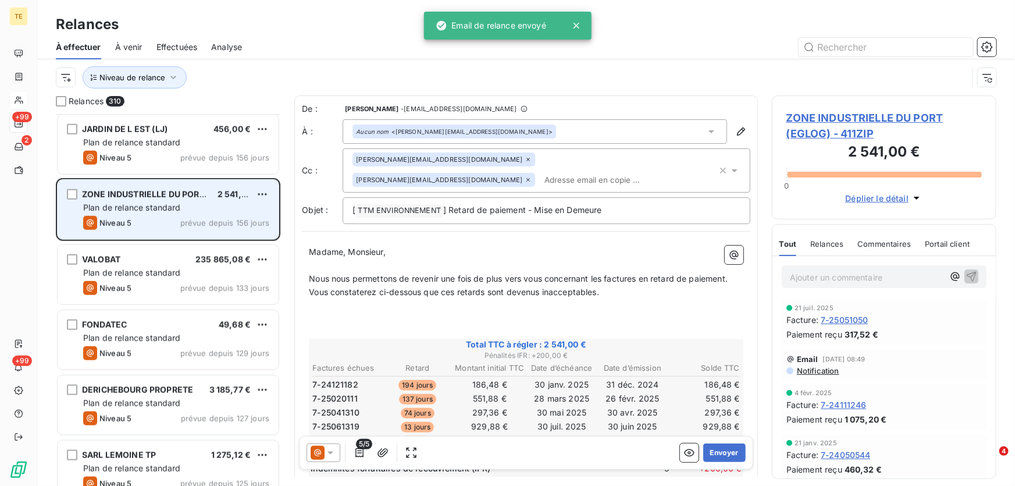
click at [160, 204] on span "Plan de relance standard" at bounding box center [132, 207] width 98 height 10
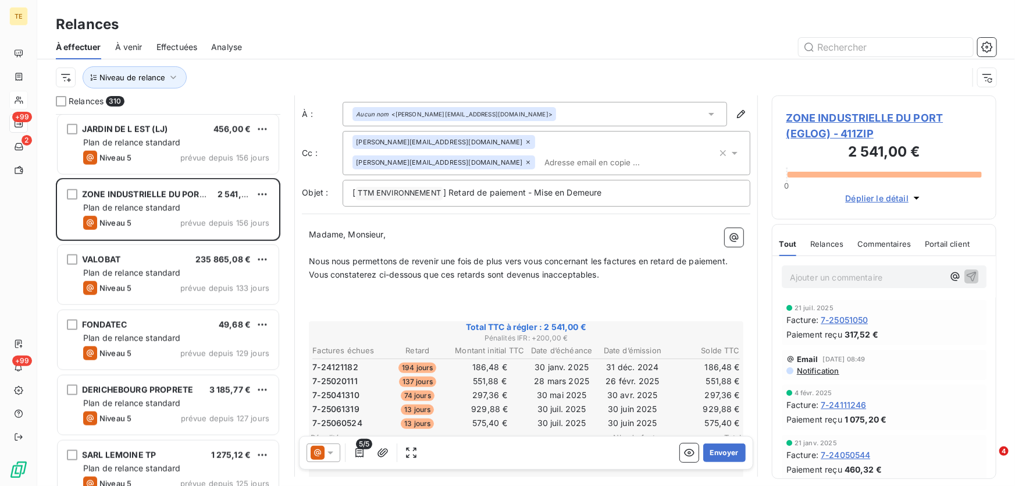
scroll to position [53, 0]
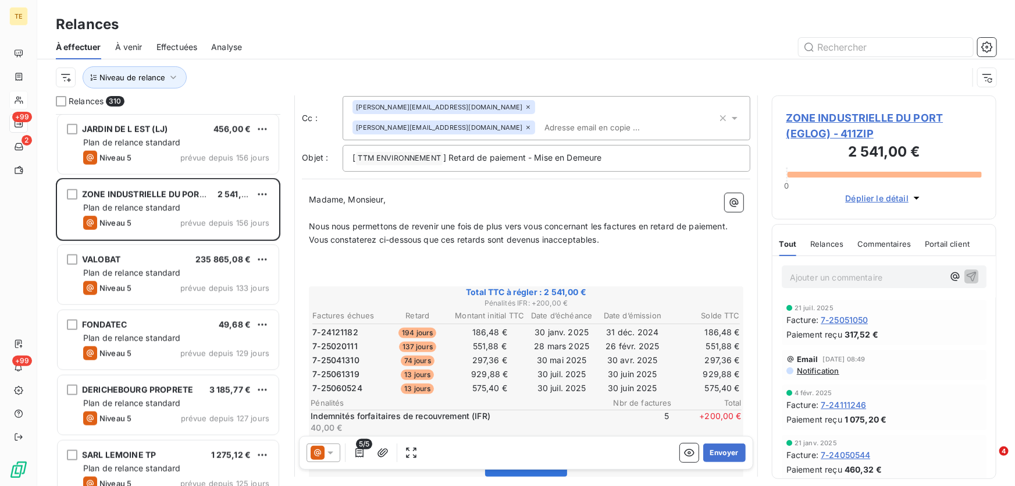
click at [804, 118] on span "ZONE INDUSTRIELLE DU PORT (EGLOG) - 411ZIP" at bounding box center [883, 125] width 195 height 31
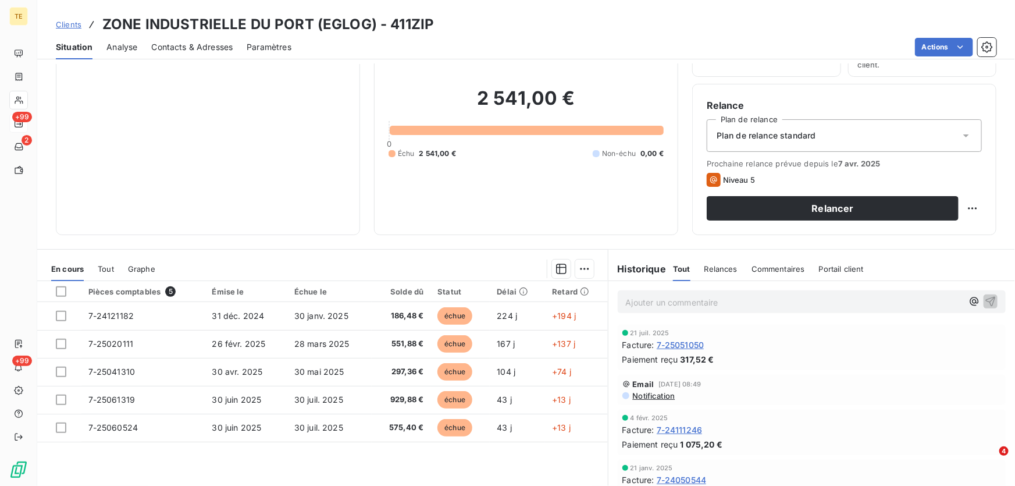
scroll to position [105, 0]
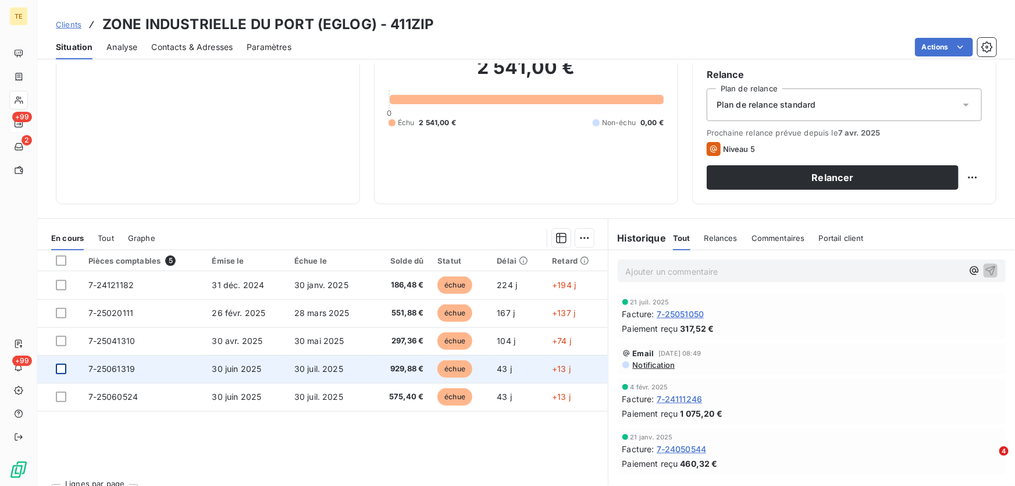
click at [62, 367] on div at bounding box center [61, 368] width 10 height 10
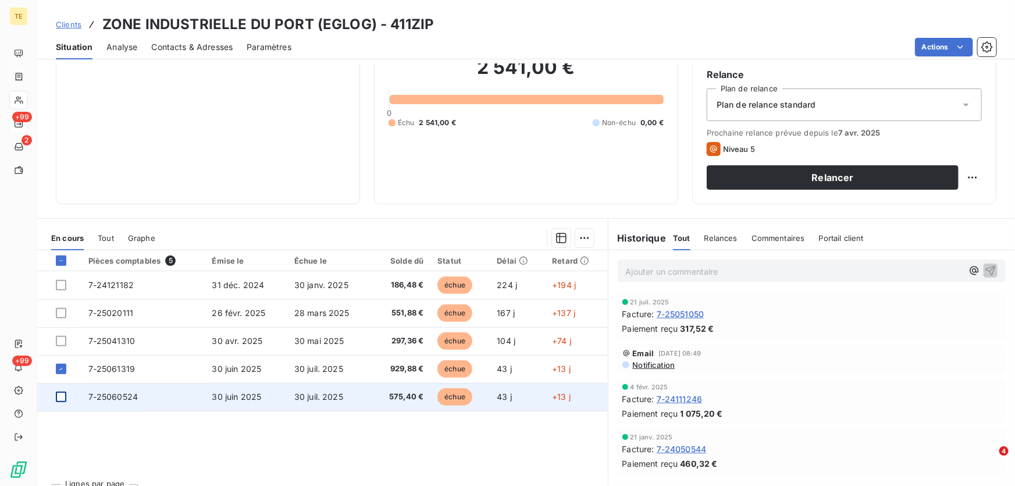
click at [63, 399] on div at bounding box center [61, 396] width 10 height 10
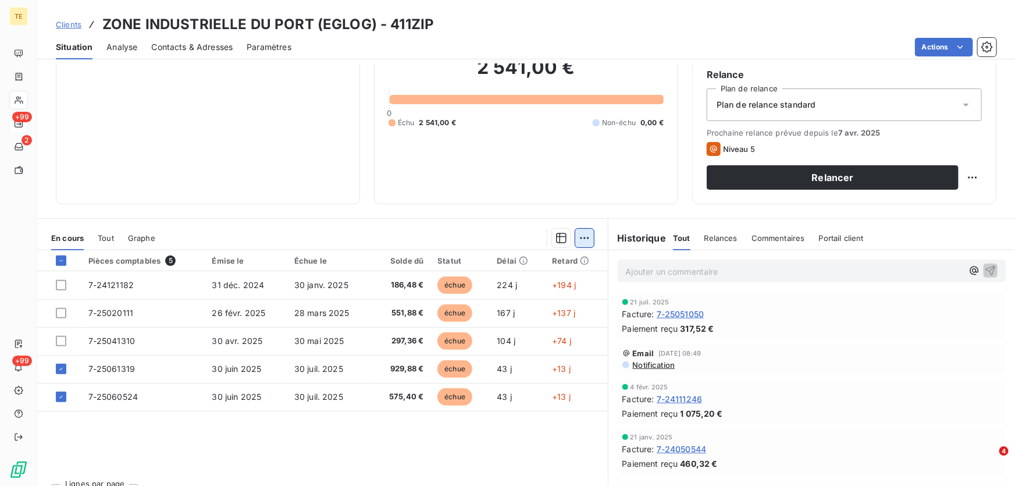
click at [580, 236] on html "TE +99 2 +99 Clients ZONE INDUSTRIELLE DU PORT (EGLOG) - 411ZIP Situation Analy…" at bounding box center [507, 243] width 1015 height 486
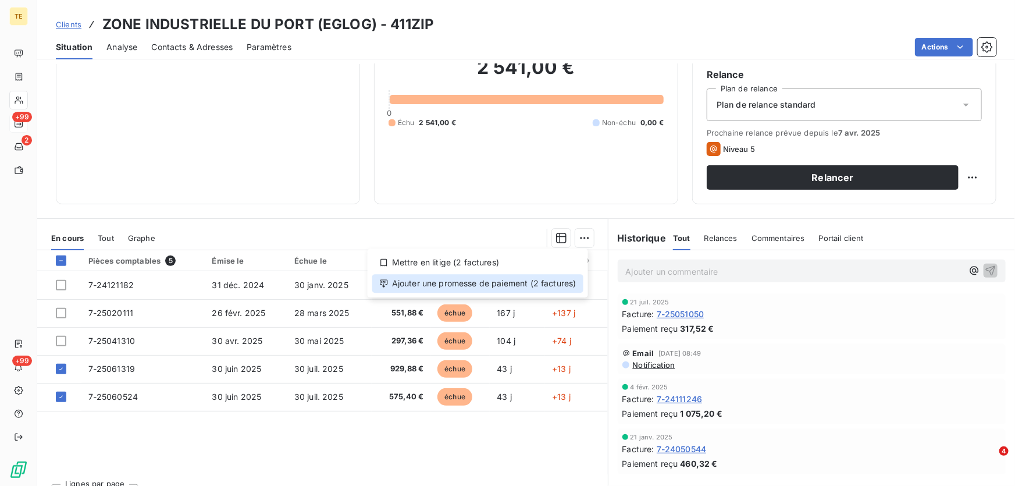
click at [497, 281] on div "Ajouter une promesse de paiement (2 factures)" at bounding box center [477, 283] width 211 height 19
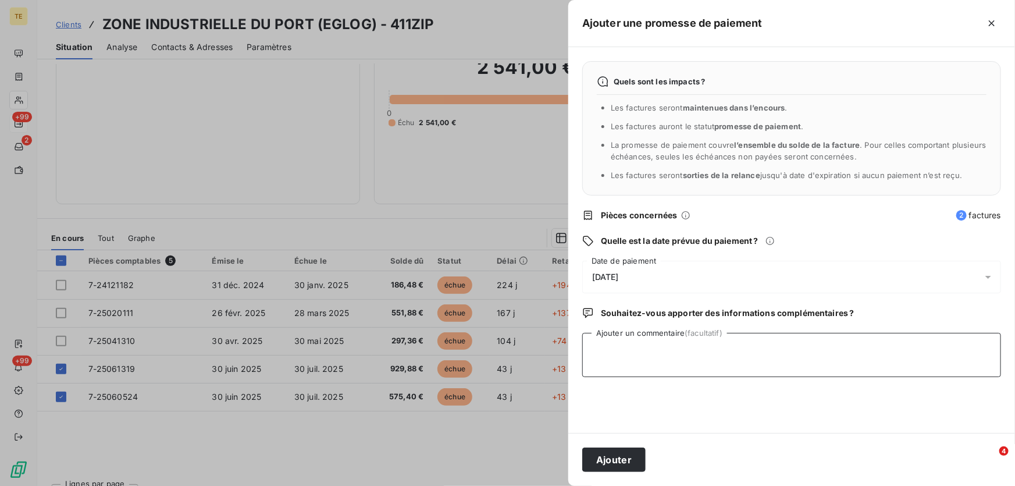
click at [602, 340] on textarea "Ajouter un commentaire (facultatif)" at bounding box center [791, 355] width 419 height 44
click at [693, 350] on textarea "Virt reçu le 06/08/2025 : 1505.28€" at bounding box center [791, 355] width 419 height 44
type textarea "Virt reçu le 06/08/2025 : 1 505.28€"
click at [616, 457] on button "Ajouter" at bounding box center [613, 459] width 63 height 24
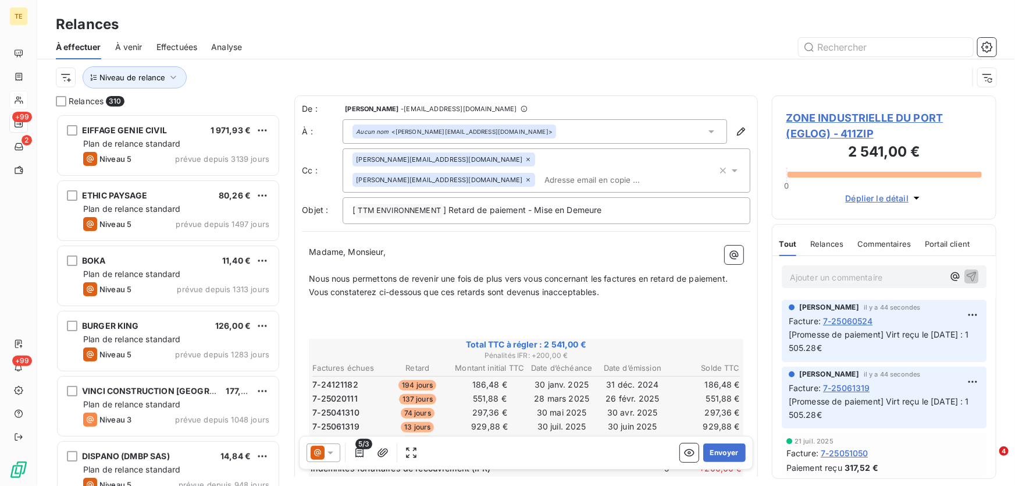
scroll to position [364, 216]
click at [345, 407] on span "7-25041310" at bounding box center [335, 413] width 47 height 12
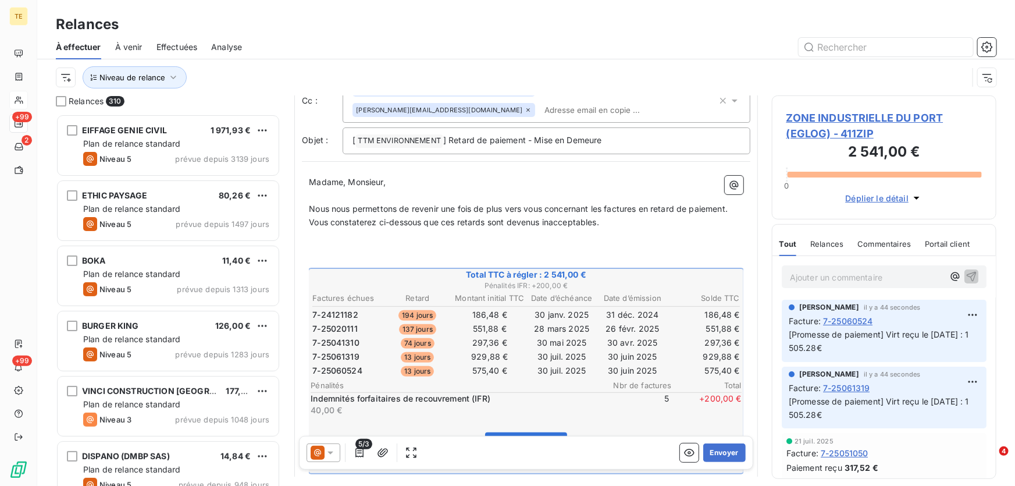
scroll to position [212, 0]
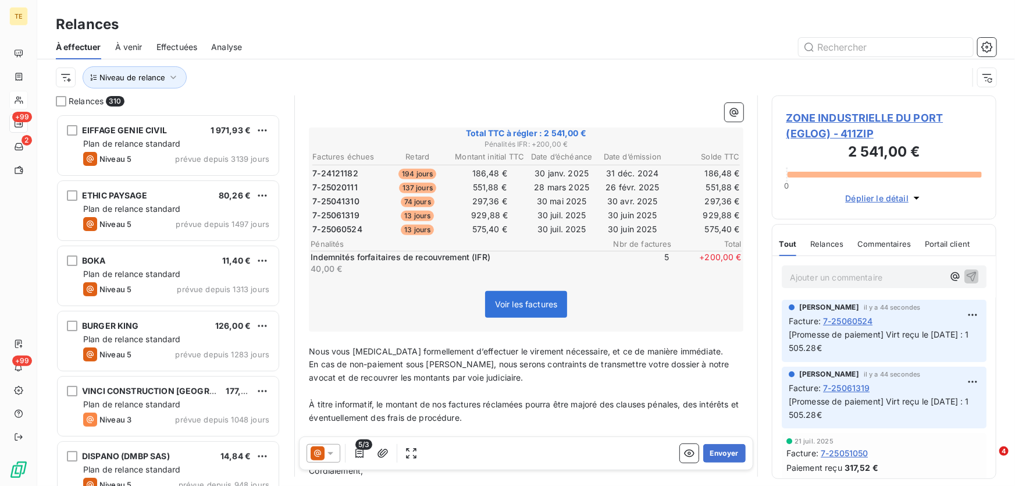
click at [829, 114] on span "ZONE INDUSTRIELLE DU PORT (EGLOG) - 411ZIP" at bounding box center [883, 125] width 195 height 31
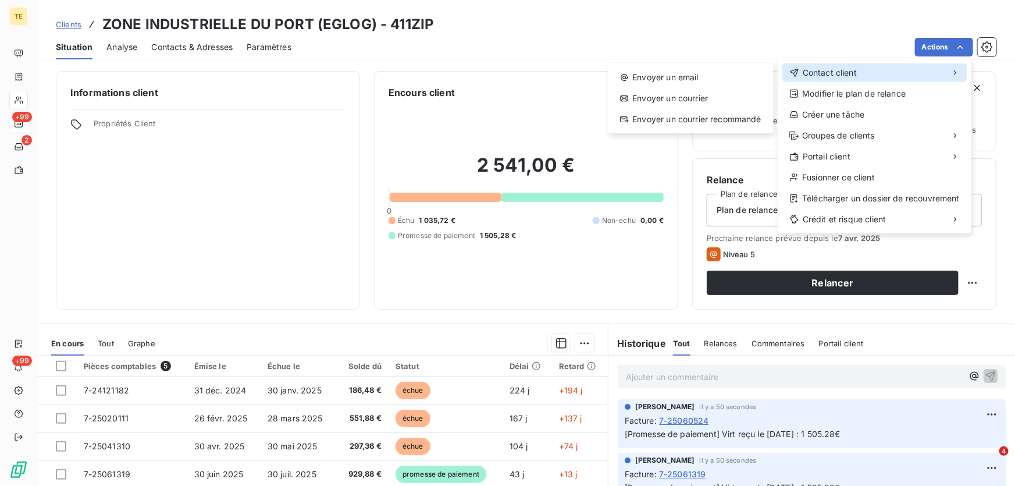
click at [827, 70] on span "Contact client" at bounding box center [830, 73] width 54 height 12
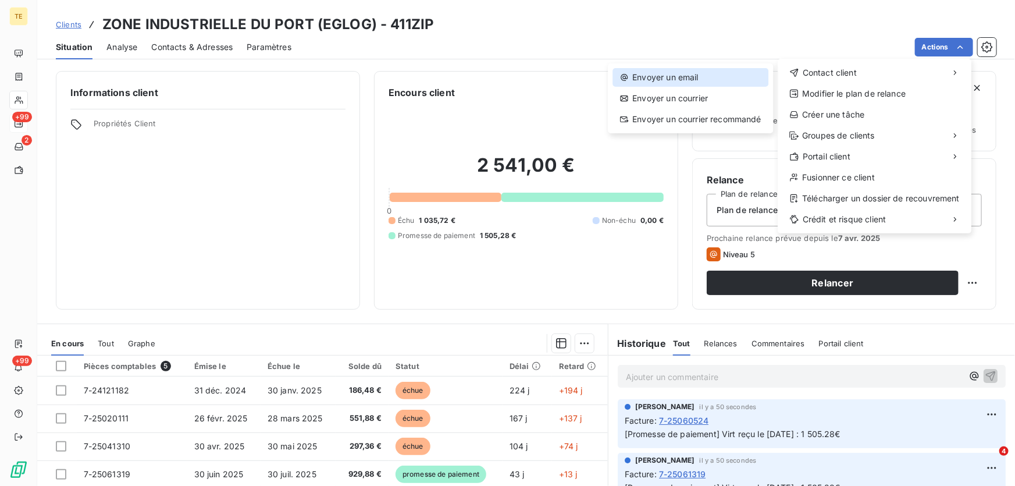
click at [672, 78] on div "Envoyer un email" at bounding box center [690, 77] width 156 height 19
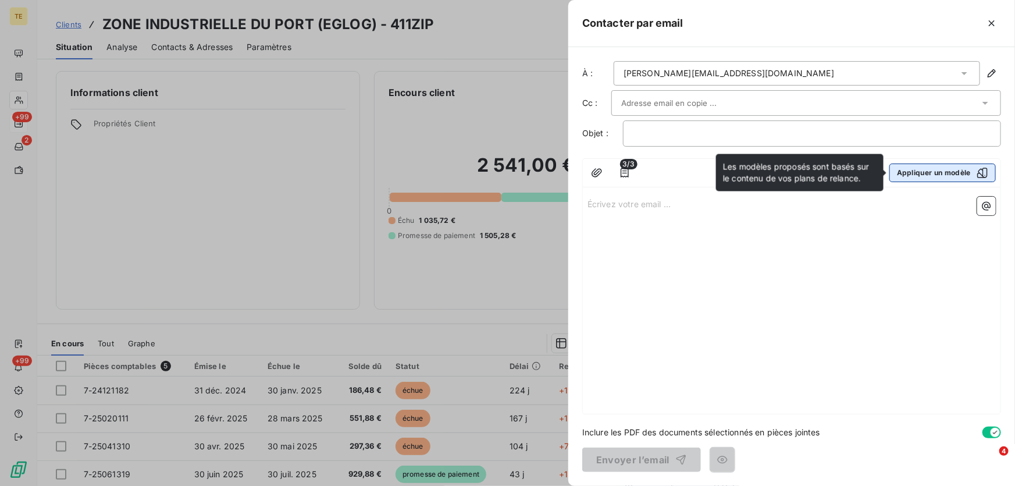
click at [960, 169] on button "Appliquer un modèle" at bounding box center [942, 172] width 106 height 19
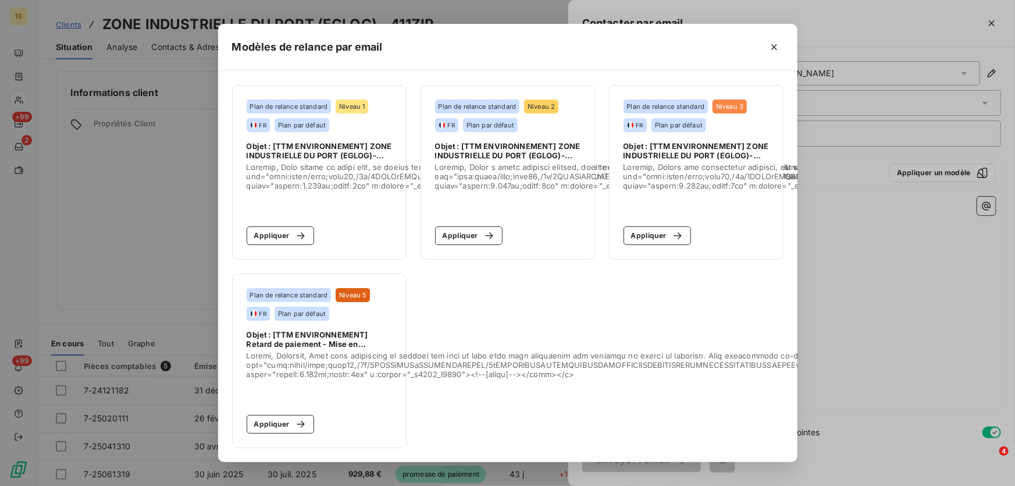
click at [262, 237] on button "Appliquer" at bounding box center [281, 235] width 68 height 19
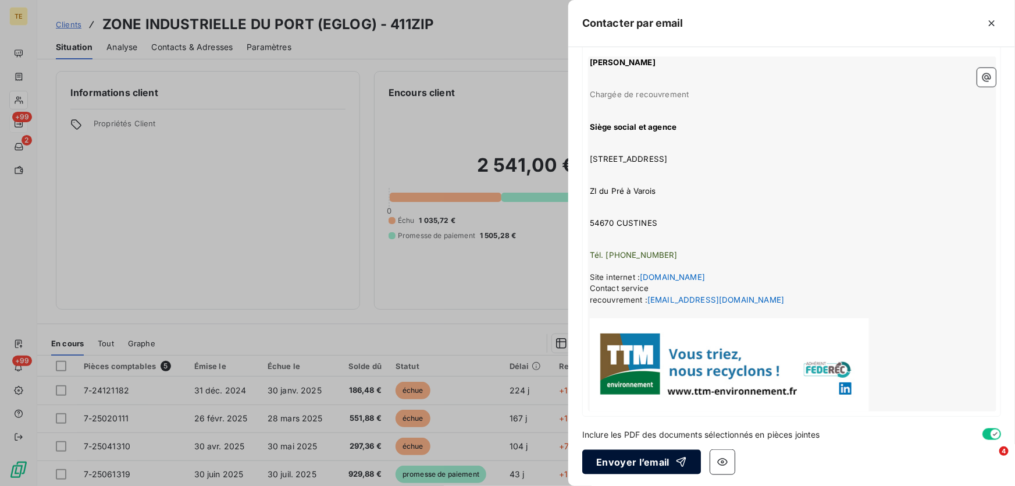
scroll to position [494, 0]
click at [619, 459] on button "Envoyer l’email" at bounding box center [641, 461] width 119 height 24
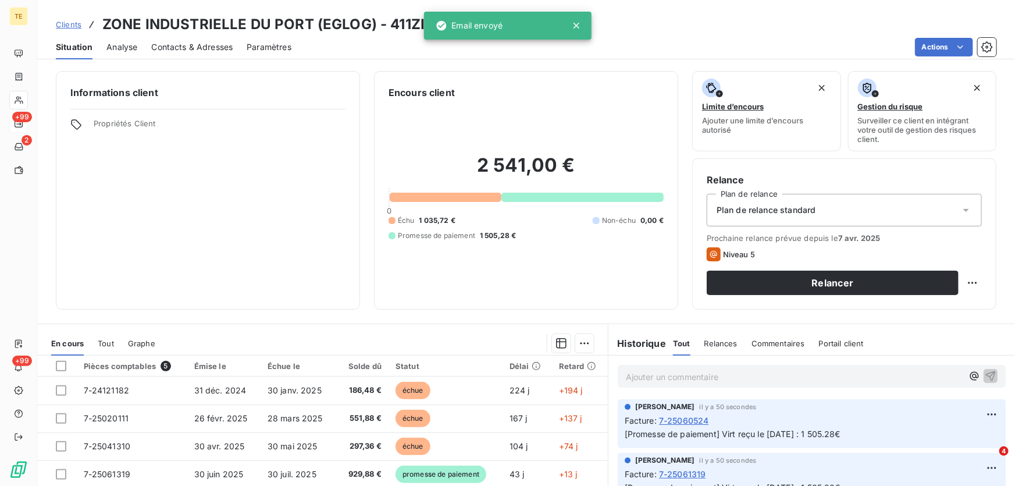
click at [708, 338] on span "Relances" at bounding box center [720, 342] width 33 height 9
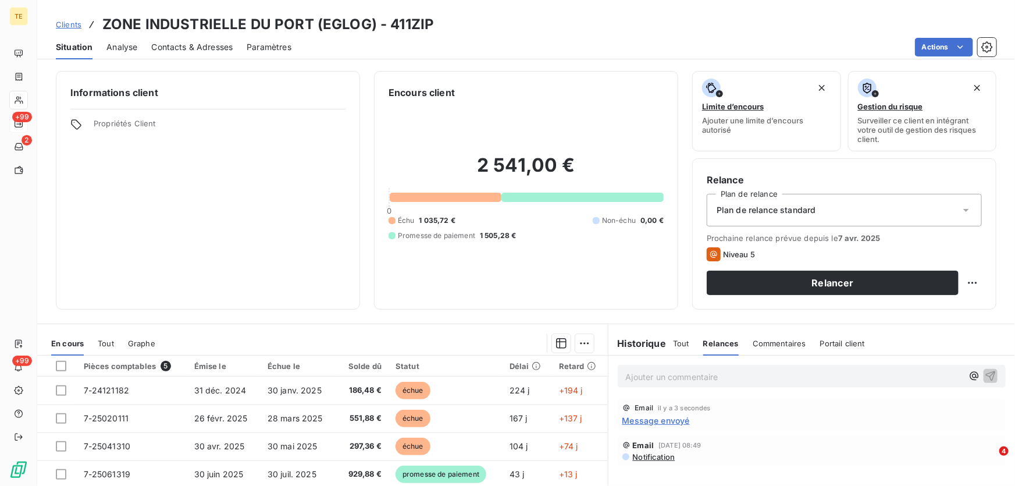
click at [641, 419] on span "Message envoyé" at bounding box center [655, 420] width 67 height 12
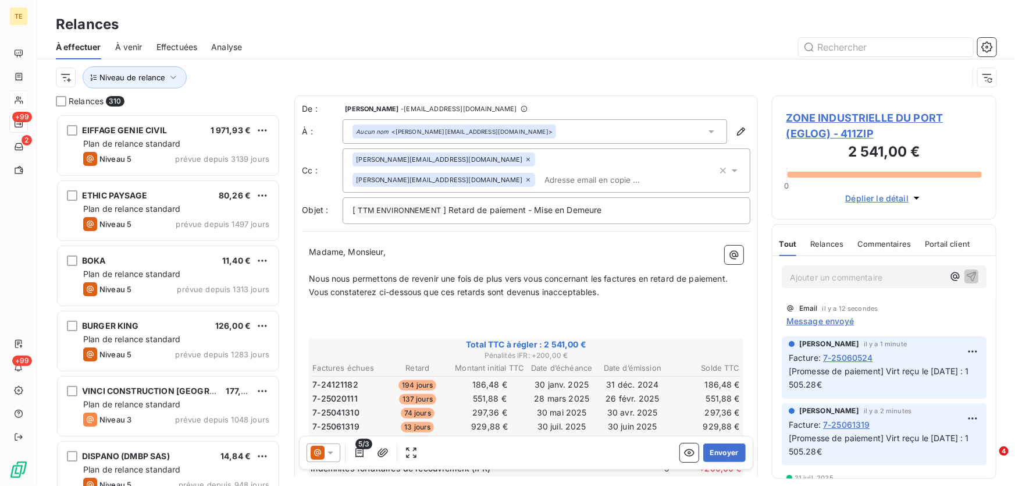
scroll to position [364, 216]
click at [808, 318] on span "Message envoyé" at bounding box center [819, 321] width 67 height 12
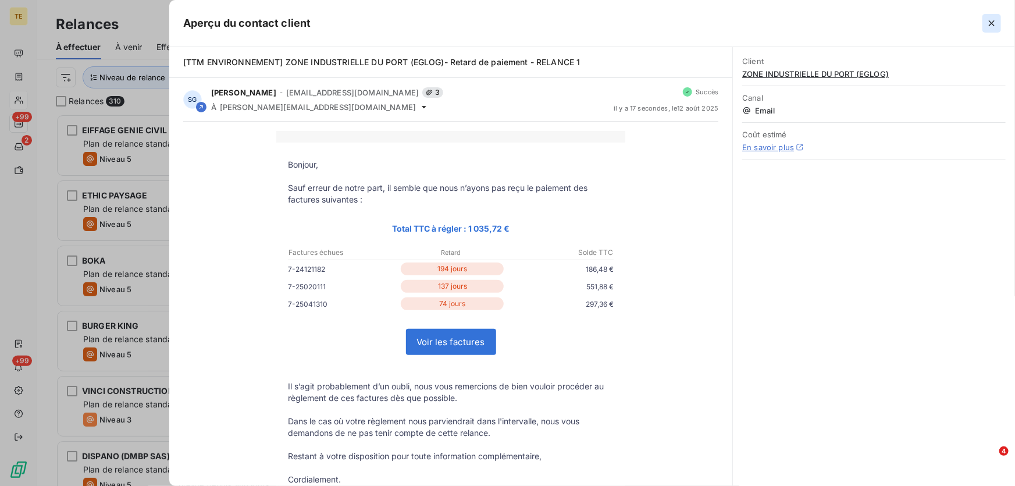
click at [989, 28] on icon "button" at bounding box center [992, 23] width 12 height 12
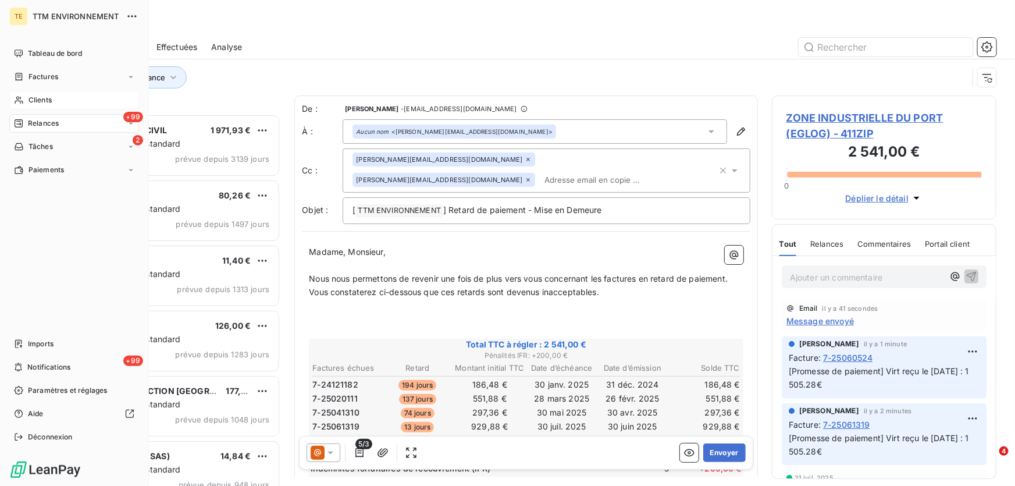
click at [40, 105] on span "Clients" at bounding box center [39, 100] width 23 height 10
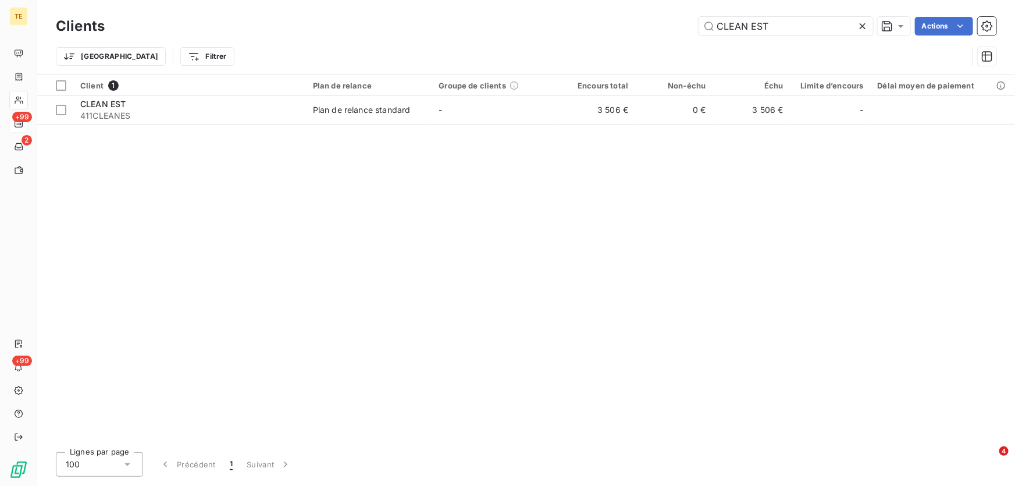
drag, startPoint x: 778, startPoint y: 26, endPoint x: 559, endPoint y: 30, distance: 218.7
click at [559, 30] on div "CLEAN EST Actions" at bounding box center [558, 26] width 878 height 19
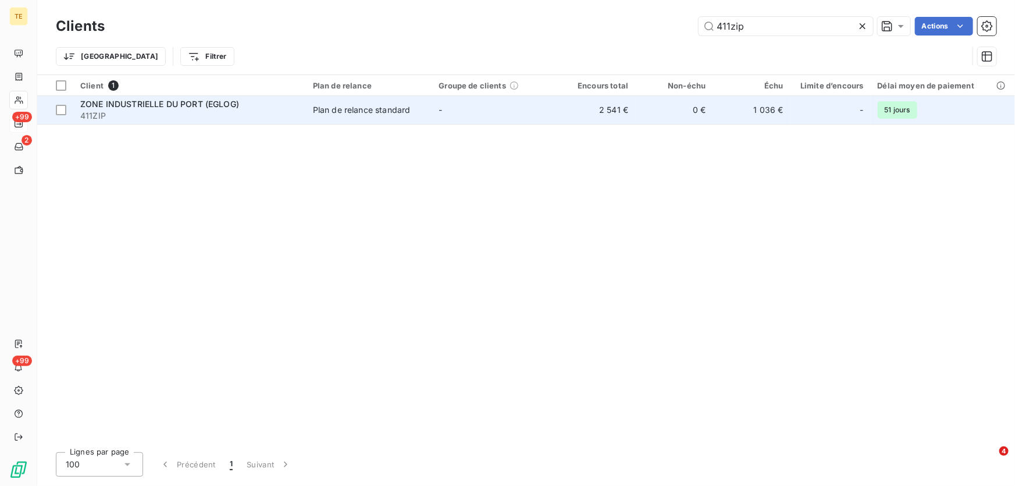
type input "411zip"
click at [190, 102] on span "ZONE INDUSTRIELLE DU PORT (EGLOG)" at bounding box center [159, 104] width 159 height 10
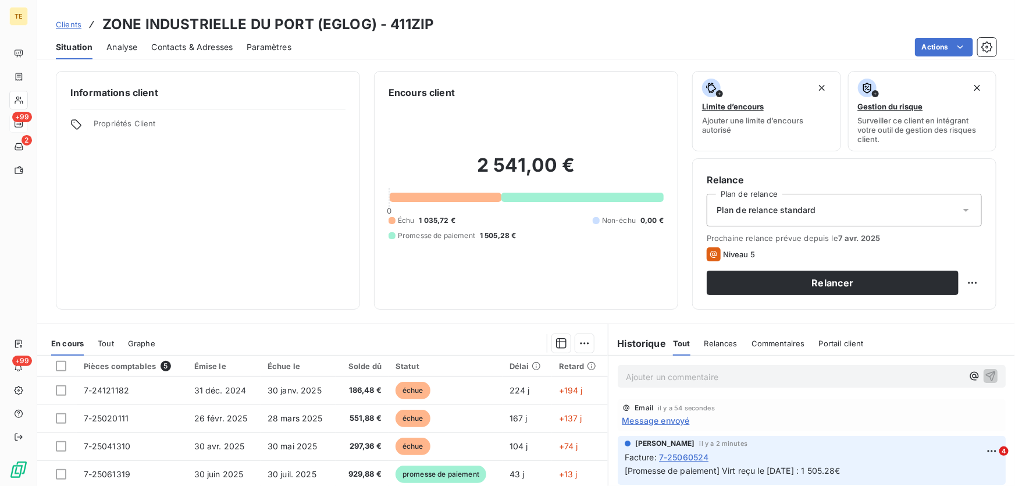
click at [646, 378] on p "Ajouter un commentaire ﻿" at bounding box center [794, 376] width 337 height 15
click at [664, 373] on span "Relancé le 12.08.2025 - fac 07-24121182 * 2502011 * 25041310 soit 1035.72€" at bounding box center [770, 375] width 289 height 10
click at [655, 374] on span "Relancé le 12.08.2025 - fac 07-24121182 * 2502011 * 25041310 soit 1035.72€" at bounding box center [770, 375] width 289 height 10
click at [711, 375] on span "Relancé le 12.08.2025 - fac 07-24121182 * 2502011 * 25041310 soit 1035.72€" at bounding box center [770, 375] width 289 height 10
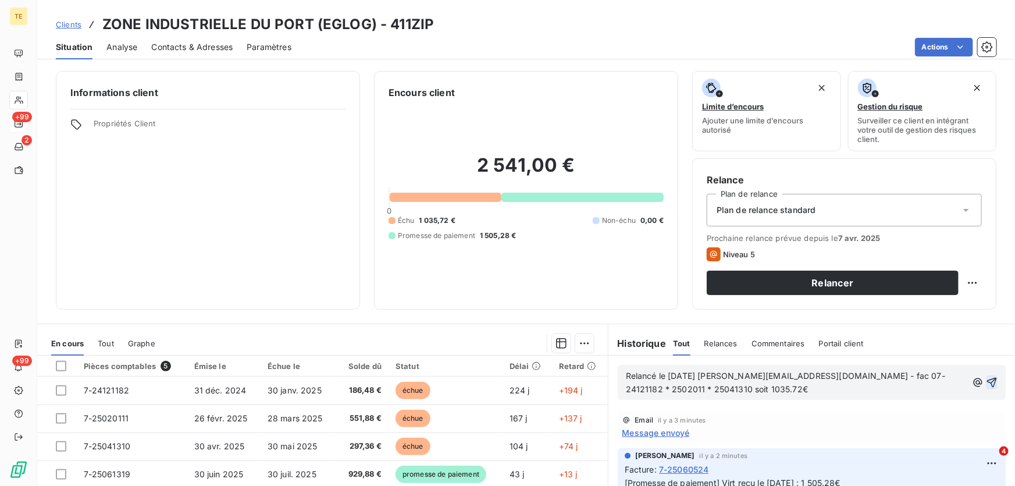
click at [986, 382] on icon "button" at bounding box center [992, 382] width 12 height 12
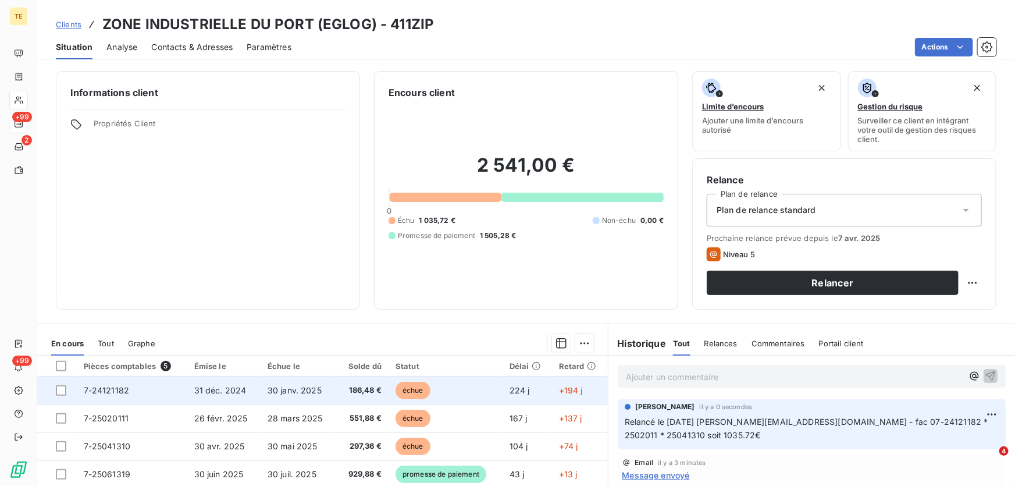
scroll to position [52, 0]
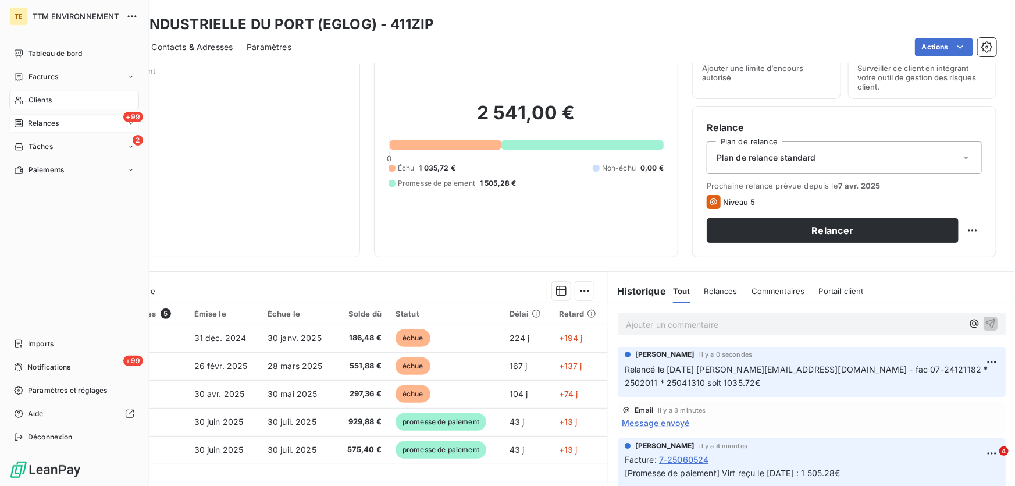
click at [50, 123] on span "Relances" at bounding box center [43, 123] width 31 height 10
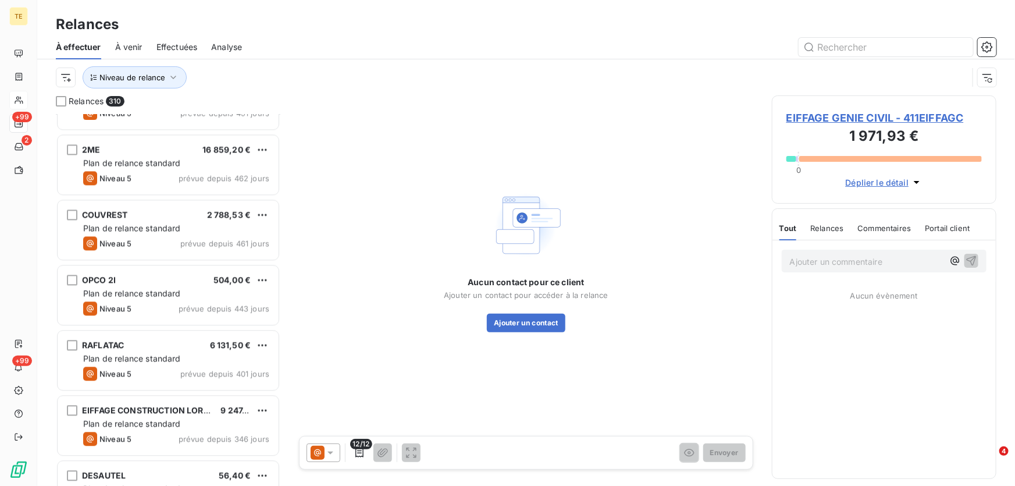
scroll to position [1322, 0]
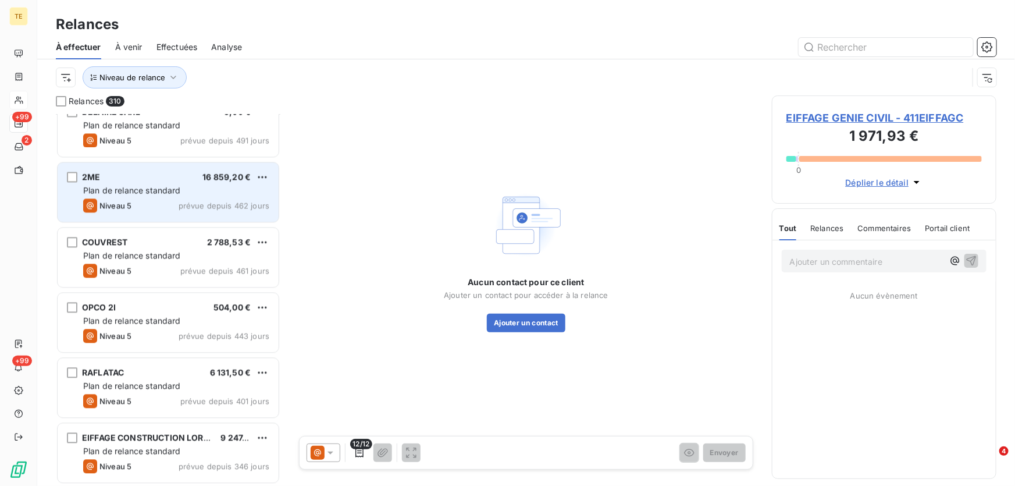
click at [135, 189] on span "Plan de relance standard" at bounding box center [132, 190] width 98 height 10
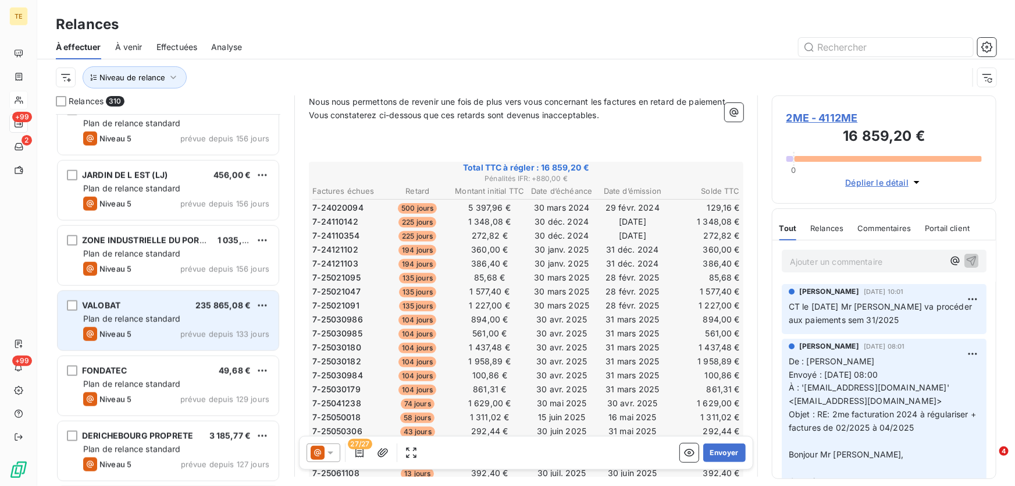
scroll to position [2750, 0]
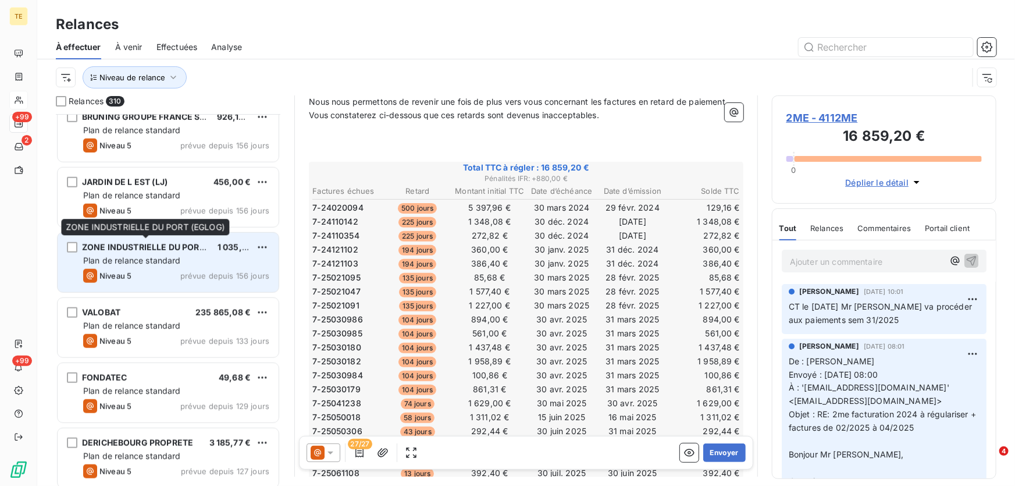
click at [172, 252] on div "ZONE INDUSTRIELLE DU PORT (EGLOG)" at bounding box center [145, 247] width 126 height 12
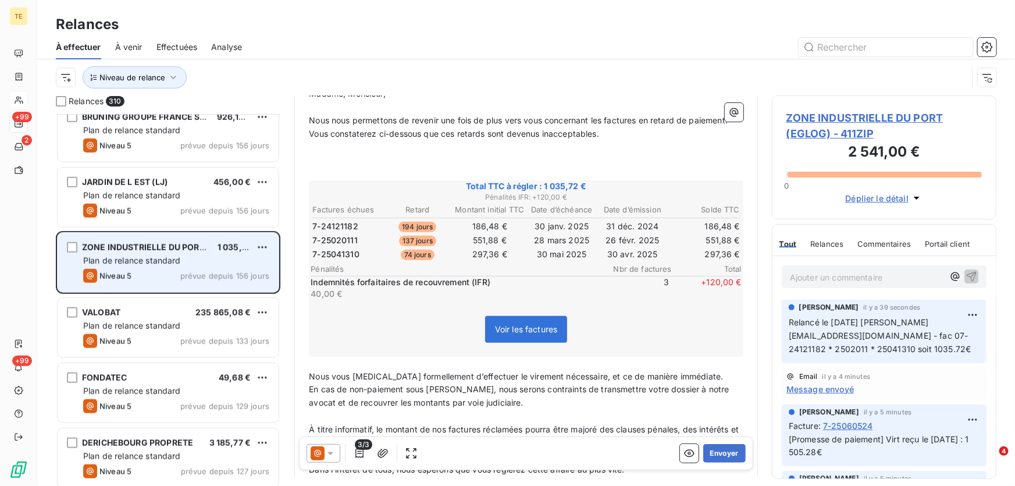
scroll to position [117, 0]
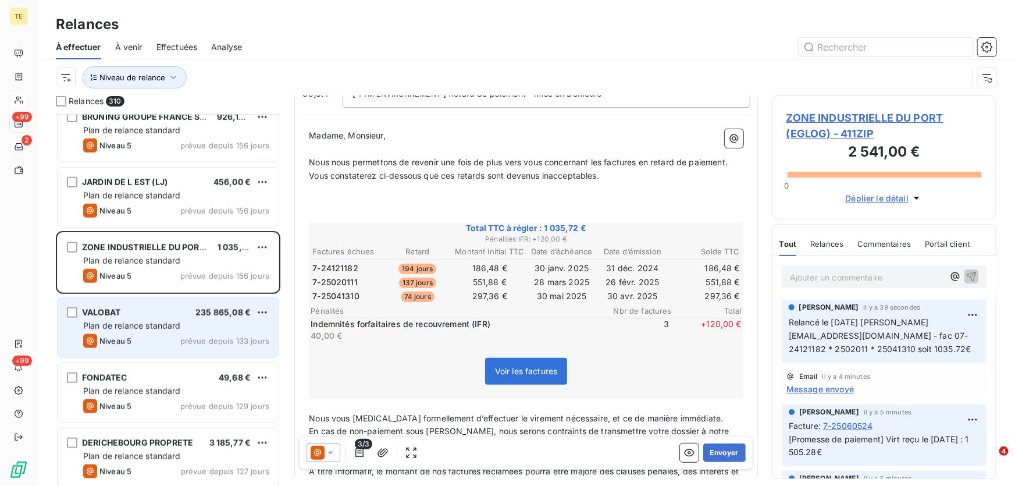
click at [165, 323] on span "Plan de relance standard" at bounding box center [132, 325] width 98 height 10
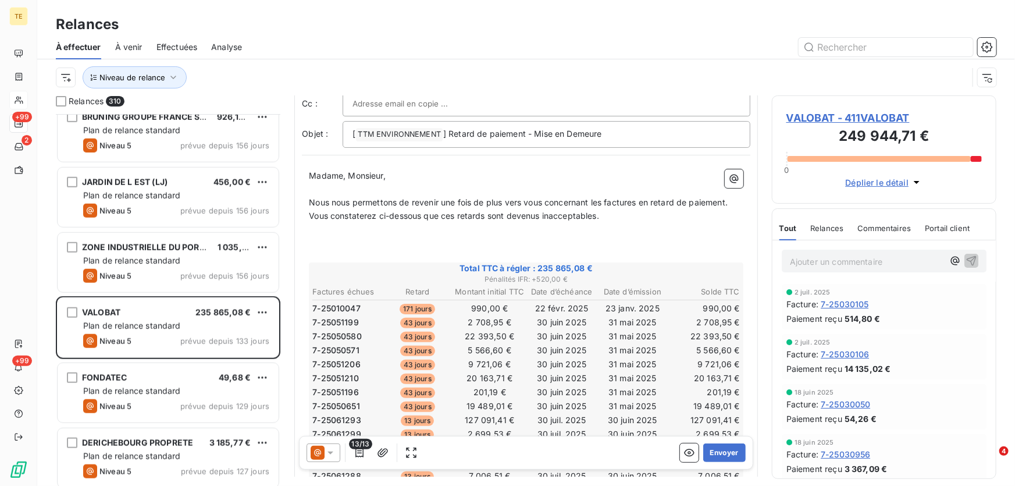
scroll to position [53, 0]
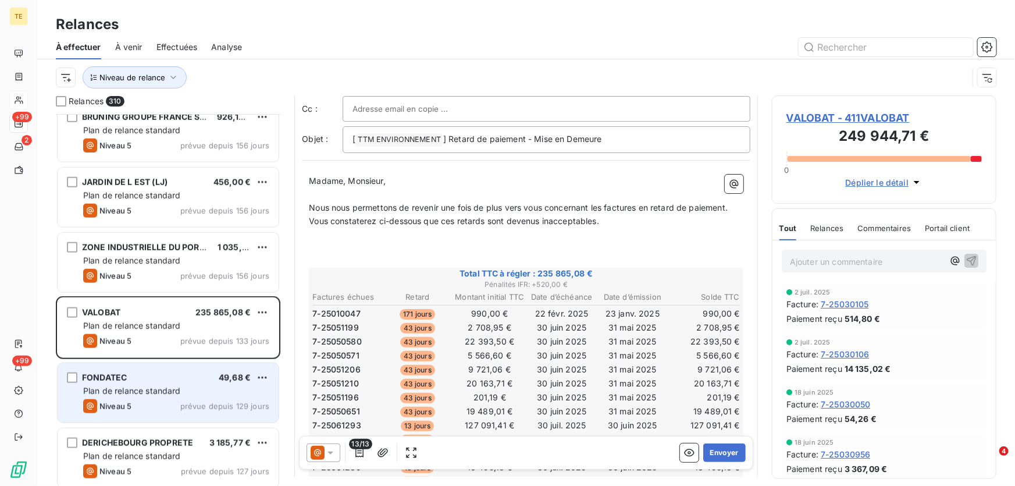
click at [158, 394] on span "Plan de relance standard" at bounding box center [132, 391] width 98 height 10
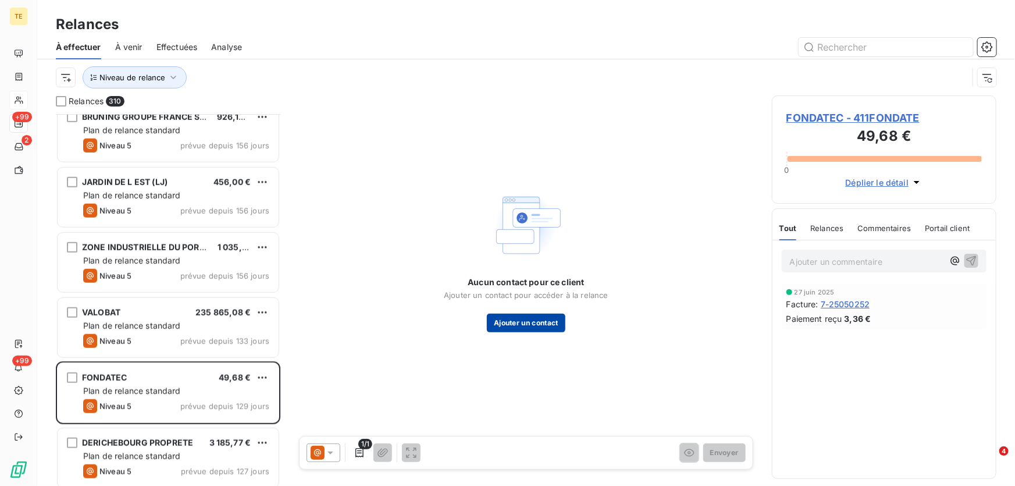
click at [539, 323] on button "Ajouter un contact" at bounding box center [526, 322] width 79 height 19
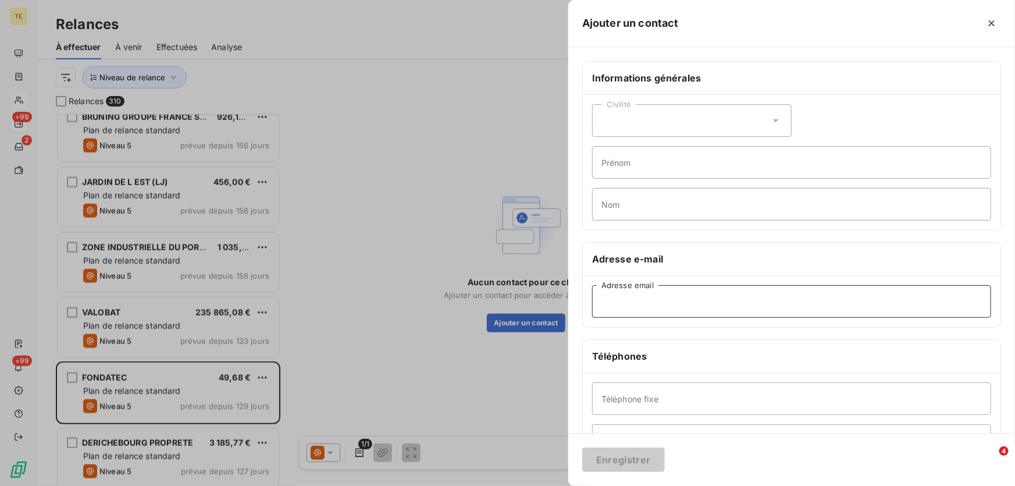
click at [612, 302] on input "Adresse email" at bounding box center [791, 301] width 399 height 33
paste input "nordest@fondatec.fr"
type input "nordest@fondatec.fr"
click at [606, 461] on button "Enregistrer" at bounding box center [623, 459] width 83 height 24
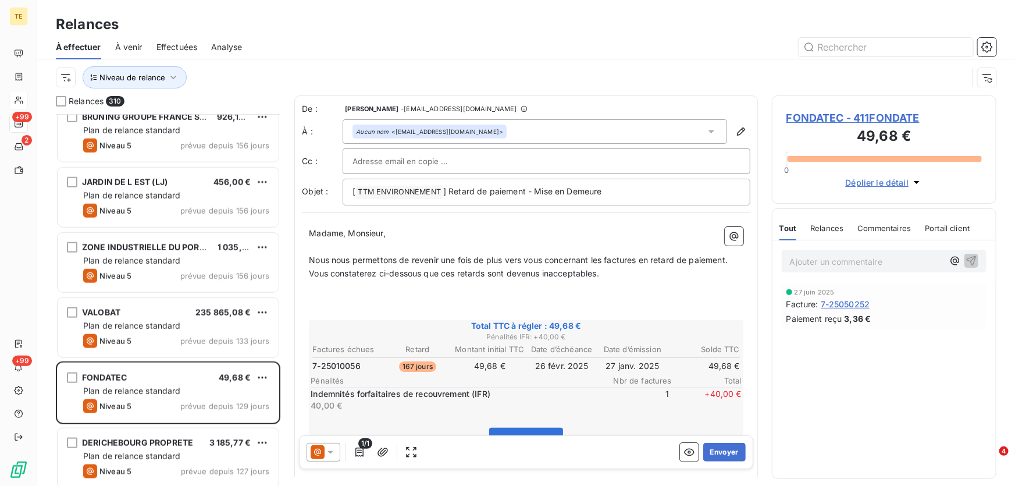
click at [333, 451] on icon at bounding box center [331, 453] width 12 height 12
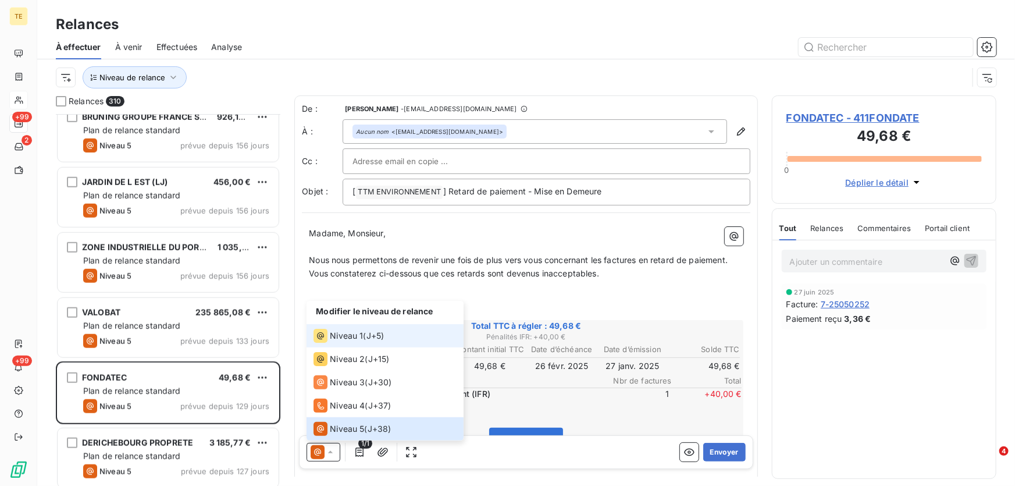
click at [347, 337] on span "Niveau 1" at bounding box center [346, 336] width 33 height 12
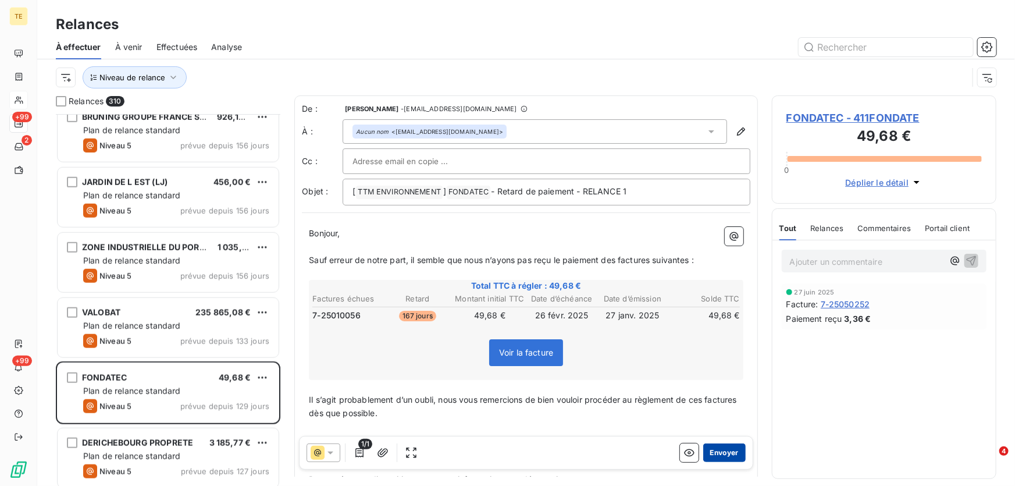
click at [712, 452] on button "Envoyer" at bounding box center [724, 452] width 42 height 19
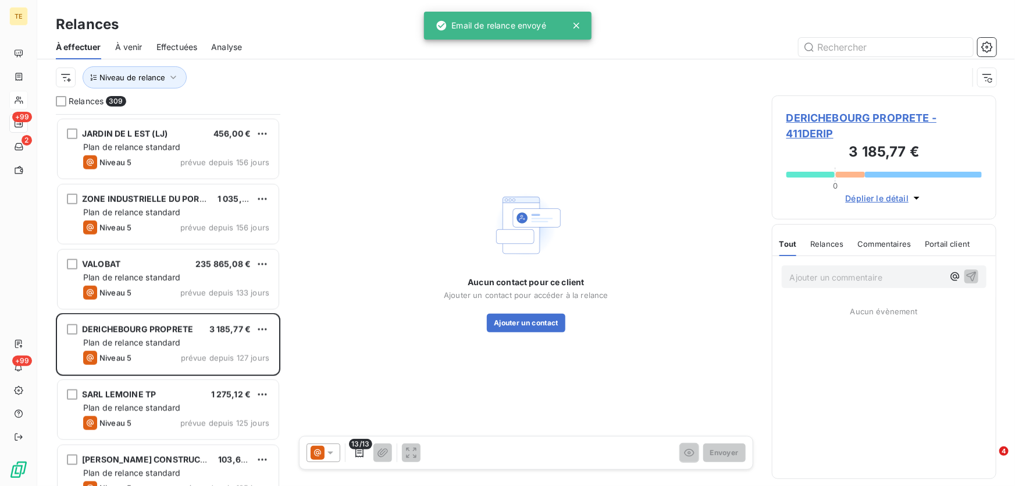
scroll to position [2803, 0]
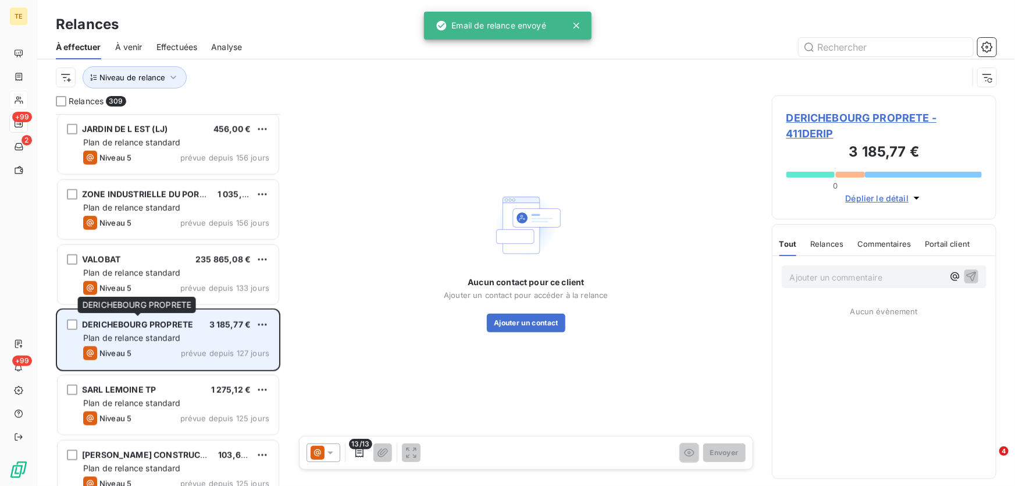
click at [142, 326] on span "DERICHEBOURG PROPRETE" at bounding box center [137, 324] width 111 height 10
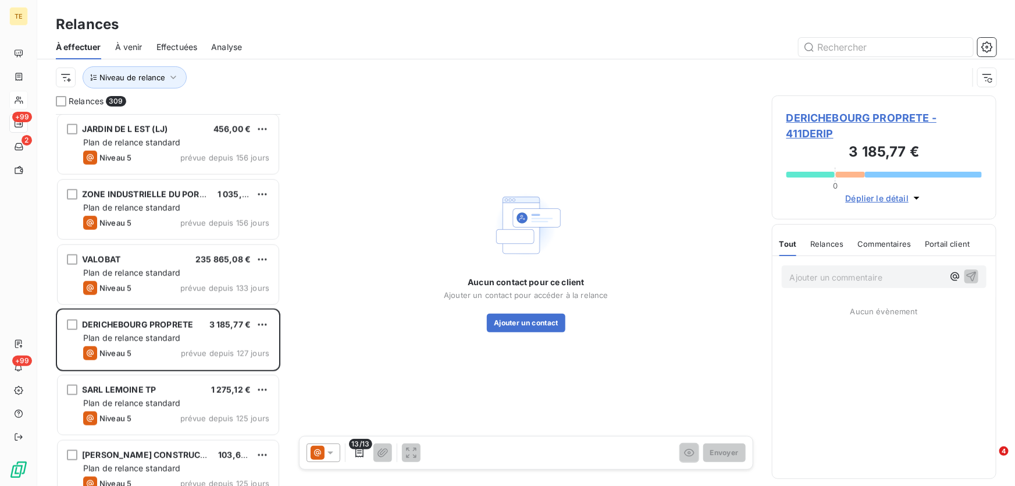
click at [840, 118] on span "DERICHEBOURG PROPRETE - 411DERIP" at bounding box center [883, 125] width 195 height 31
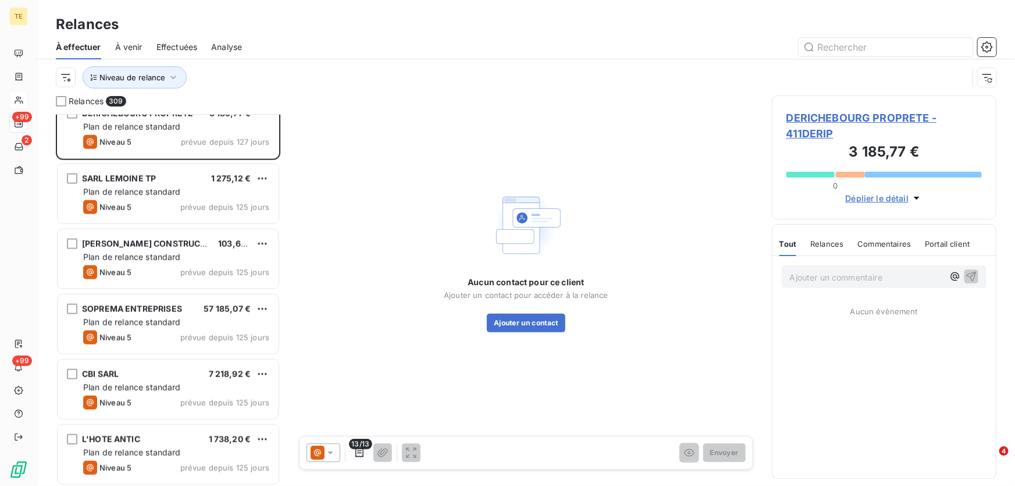
scroll to position [2855, 0]
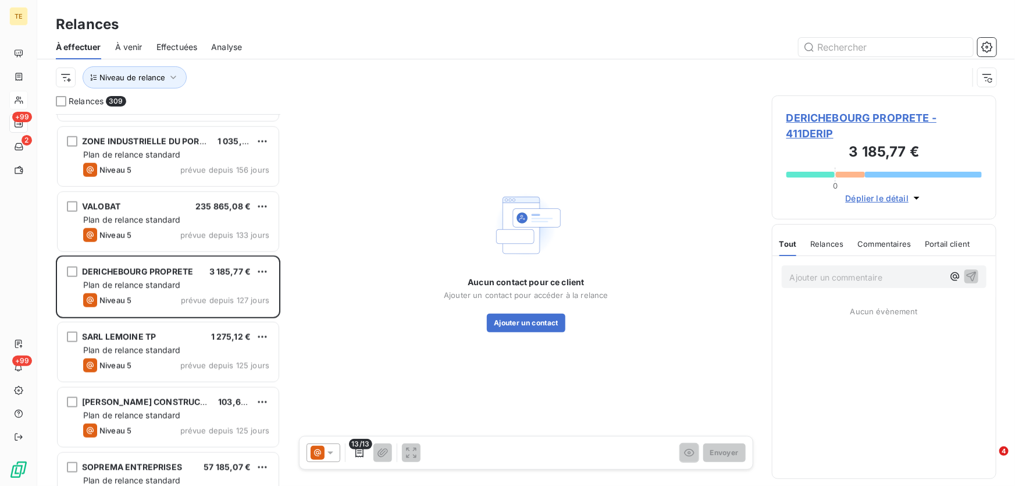
click at [861, 115] on span "DERICHEBOURG PROPRETE - 411DERIP" at bounding box center [883, 125] width 195 height 31
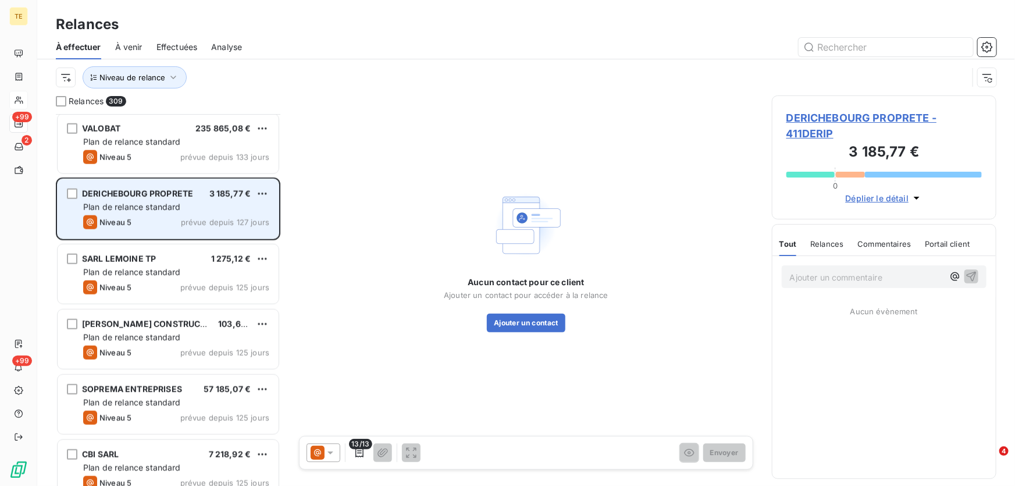
scroll to position [2855, 0]
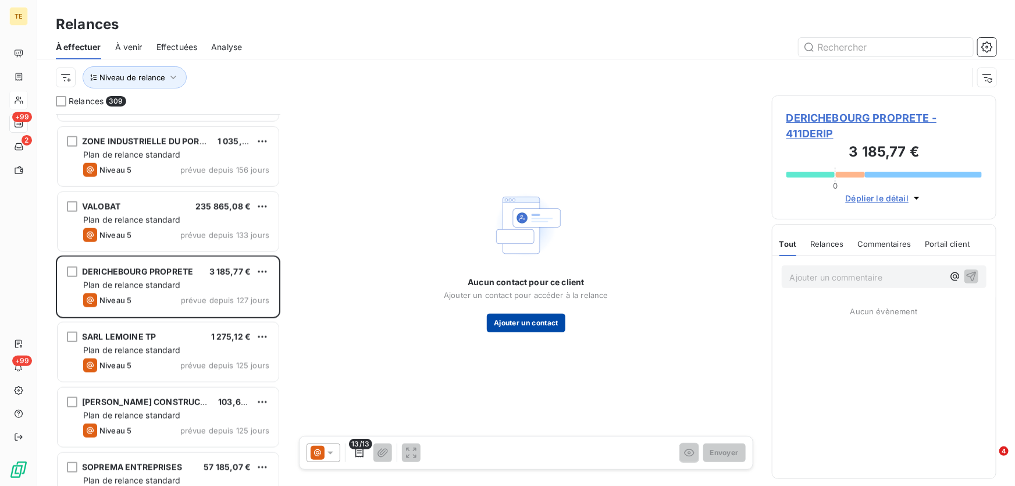
click at [518, 320] on button "Ajouter un contact" at bounding box center [526, 322] width 79 height 19
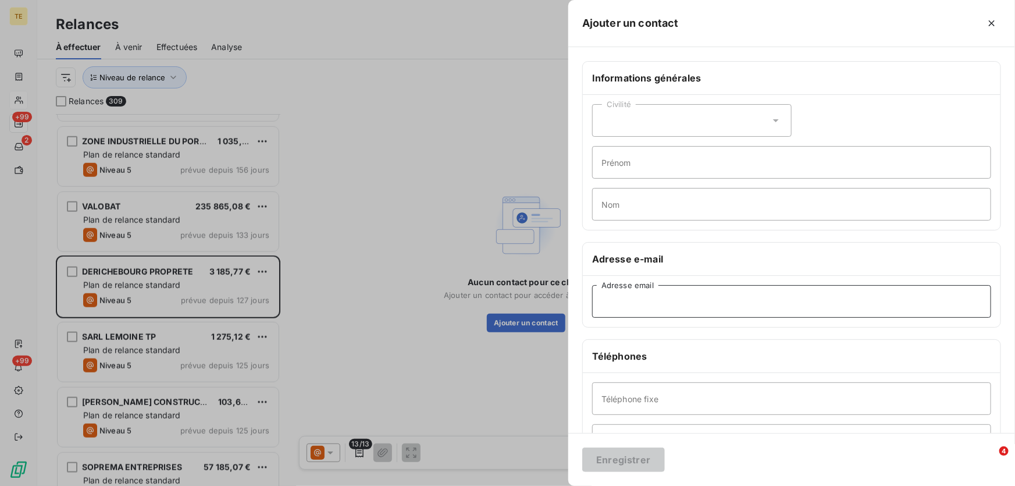
click at [634, 308] on input "Adresse email" at bounding box center [791, 301] width 399 height 33
paste input "relation.fournisseurs@derichebourg-multiservices.com"
type input "relation.fournisseurs@derichebourg-multiservices.com"
click at [616, 460] on button "Enregistrer" at bounding box center [623, 459] width 83 height 24
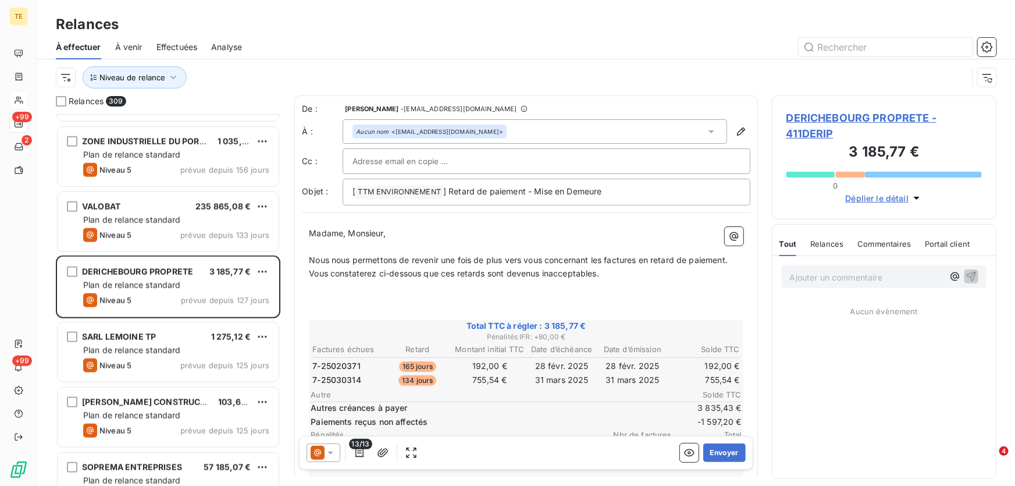
click at [462, 153] on div at bounding box center [546, 160] width 388 height 17
paste input "emilie.giron@derichebourg-multiservices.com"
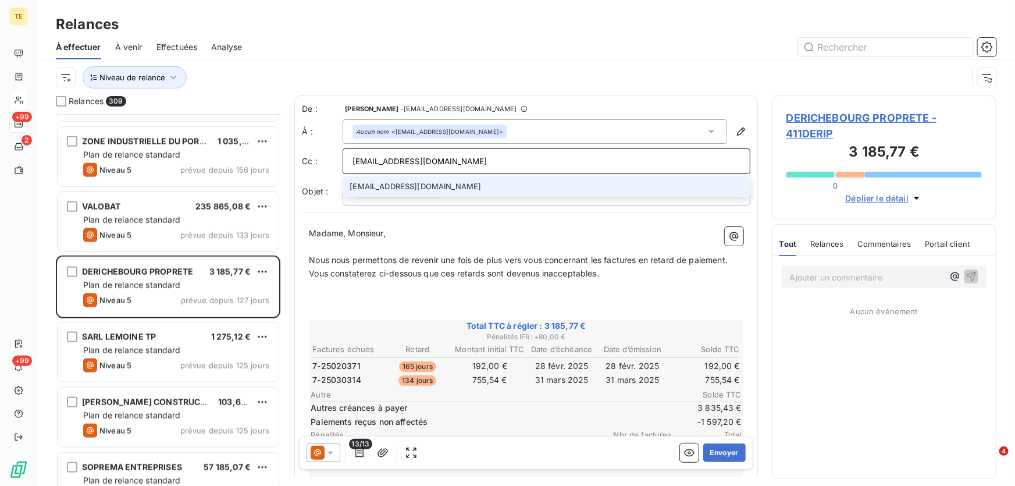
type input "emilie.giron@derichebourg-multiservices.com"
click at [419, 188] on li "emilie.giron@derichebourg-multiservices.com" at bounding box center [547, 186] width 408 height 20
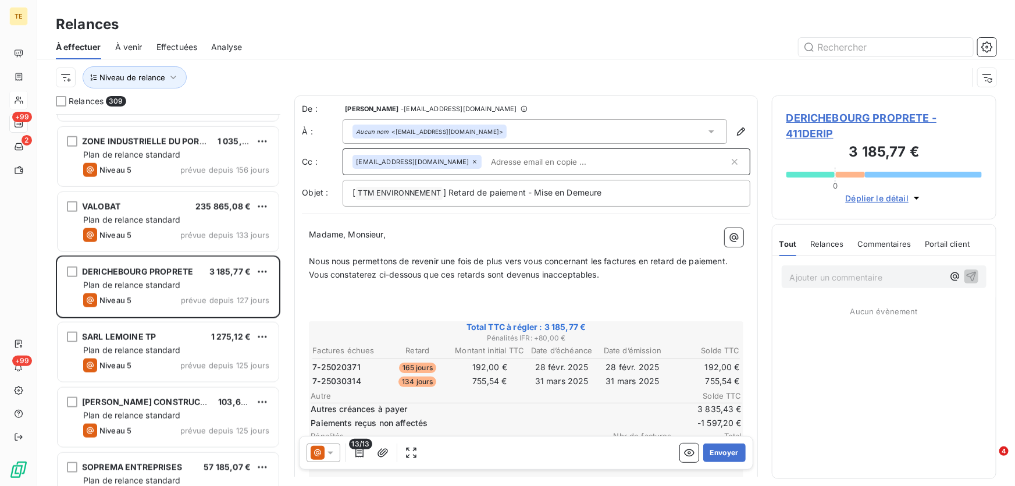
click at [329, 448] on icon at bounding box center [331, 453] width 12 height 12
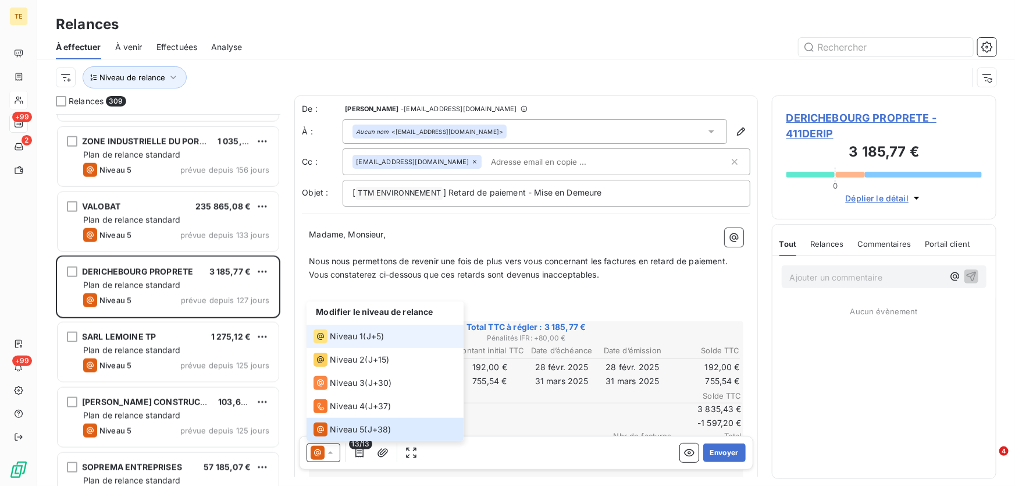
click at [367, 338] on div "Niveau 1 ( J+5 )" at bounding box center [348, 336] width 70 height 14
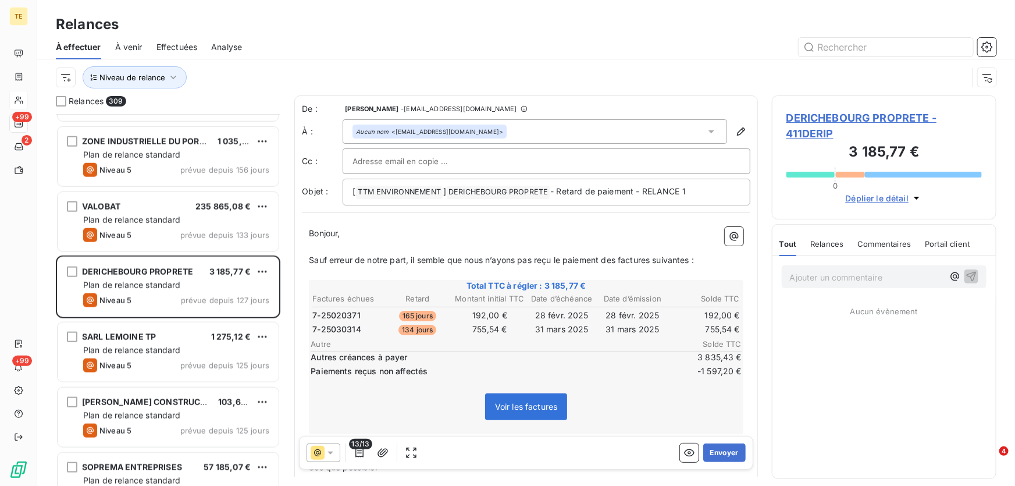
drag, startPoint x: 714, startPoint y: 454, endPoint x: 693, endPoint y: 452, distance: 21.6
click at [693, 452] on div "Envoyer" at bounding box center [713, 452] width 66 height 19
click at [683, 452] on icon "button" at bounding box center [689, 453] width 12 height 12
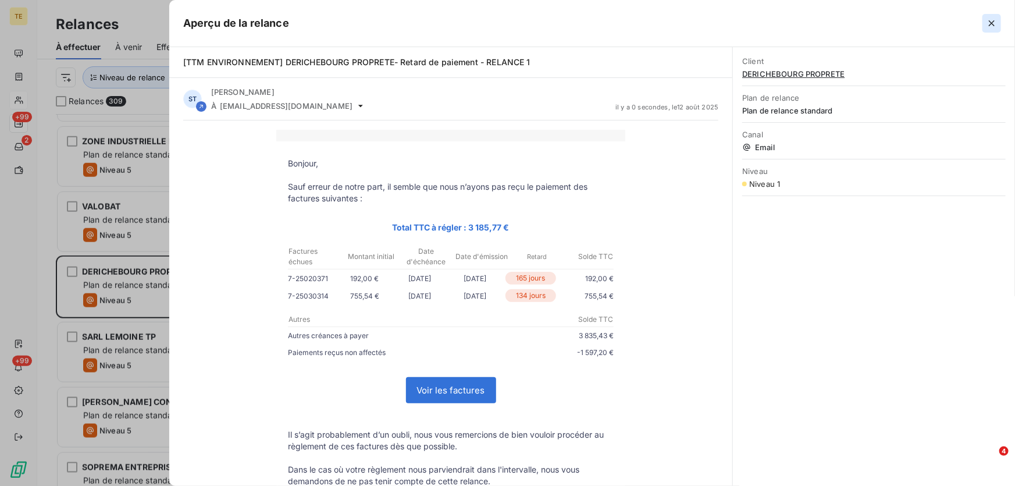
click at [992, 23] on icon "button" at bounding box center [992, 23] width 6 height 6
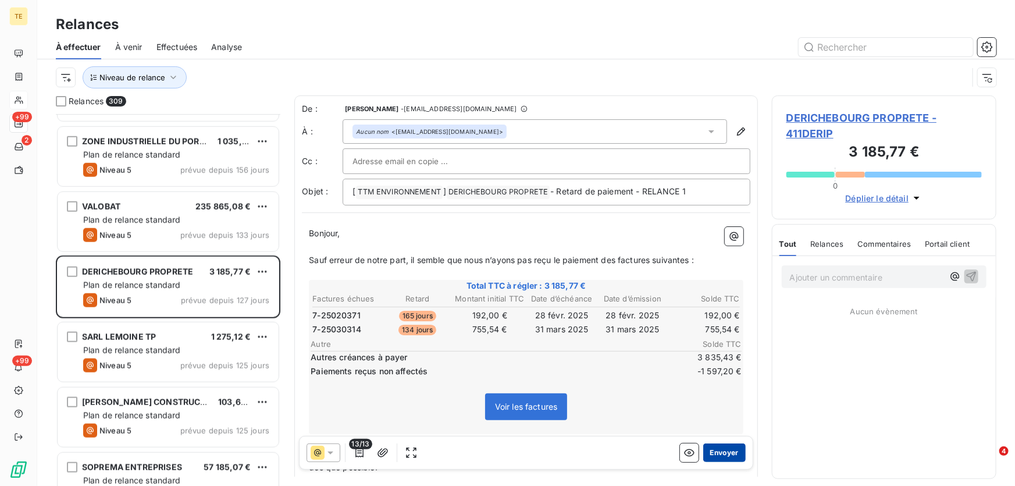
click at [711, 452] on button "Envoyer" at bounding box center [724, 452] width 42 height 19
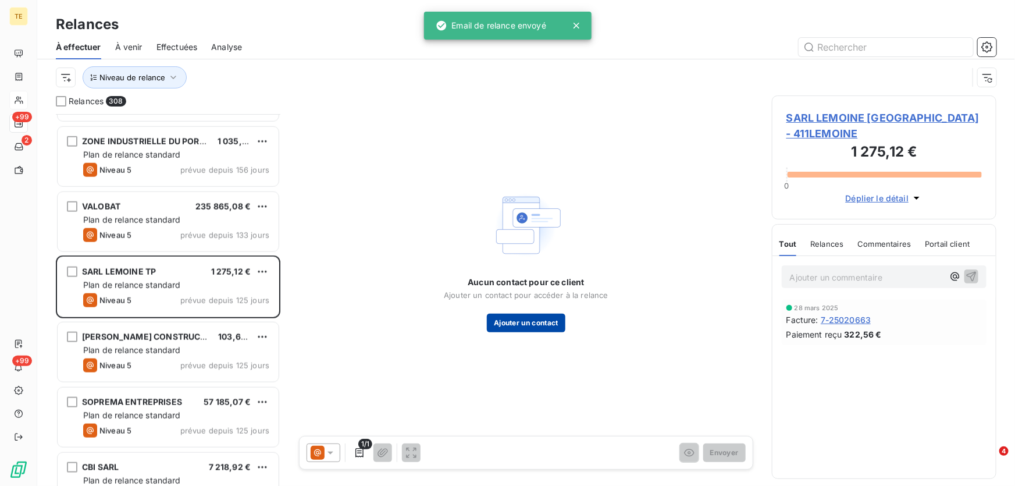
click at [552, 322] on button "Ajouter un contact" at bounding box center [526, 322] width 79 height 19
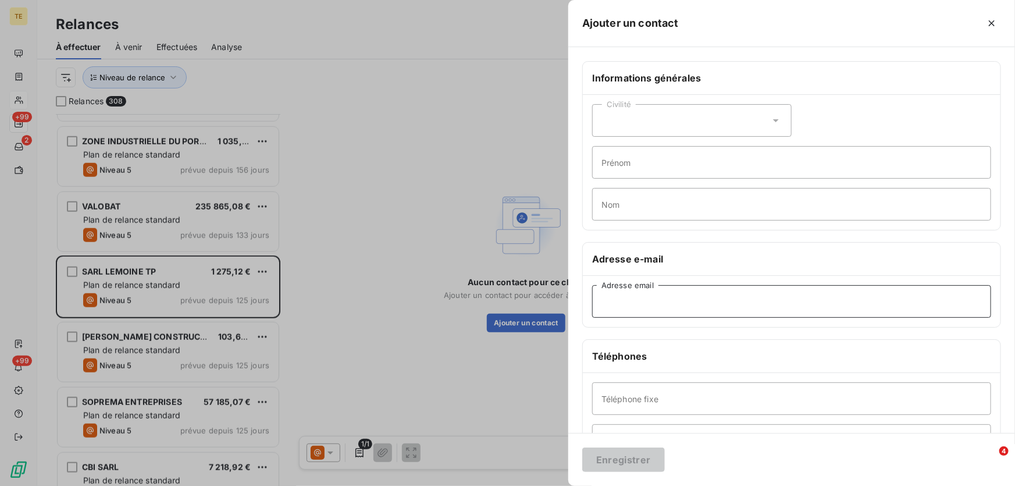
click at [622, 304] on input "Adresse email" at bounding box center [791, 301] width 399 height 33
paste input "etalemoine@outlook.fr"
type input "etalemoine@outlook.fr"
click at [614, 458] on button "Enregistrer" at bounding box center [623, 459] width 83 height 24
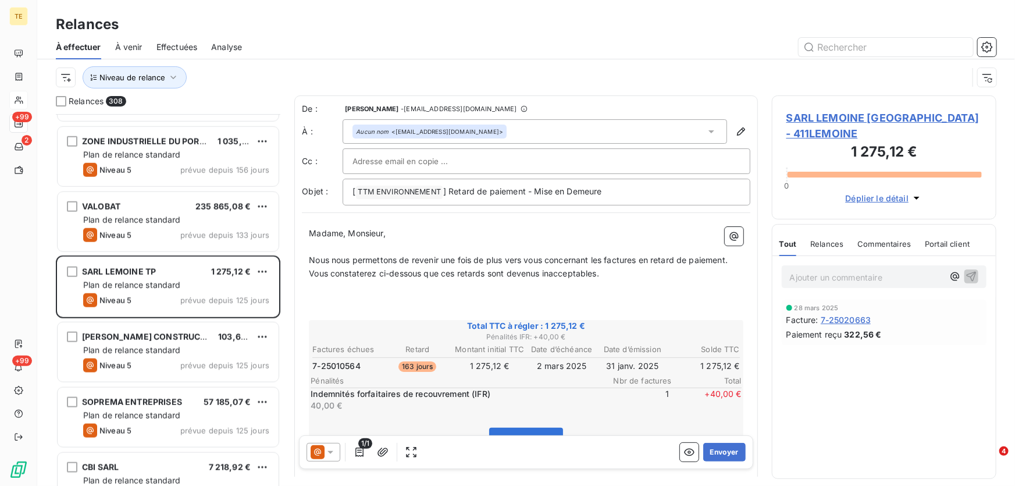
click at [329, 452] on icon at bounding box center [330, 452] width 6 height 3
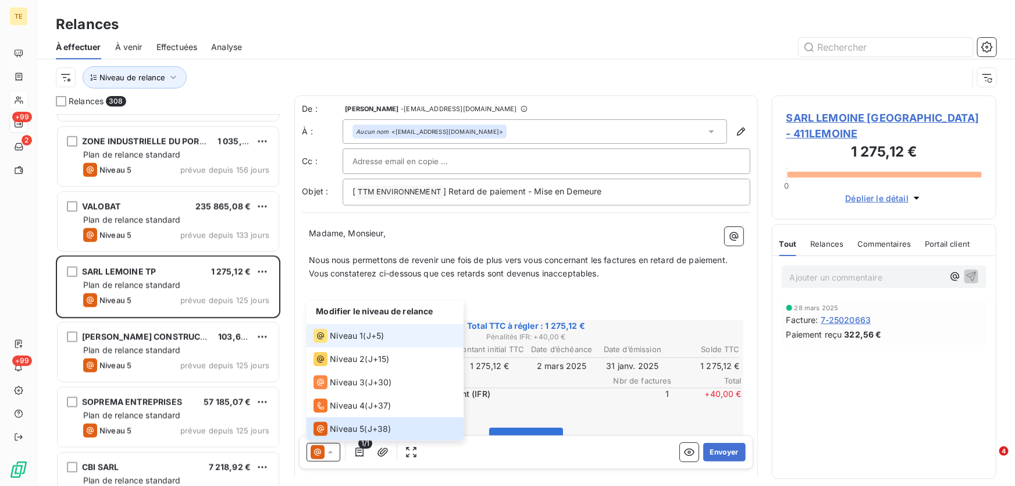
click at [344, 334] on span "Niveau 1" at bounding box center [346, 336] width 33 height 12
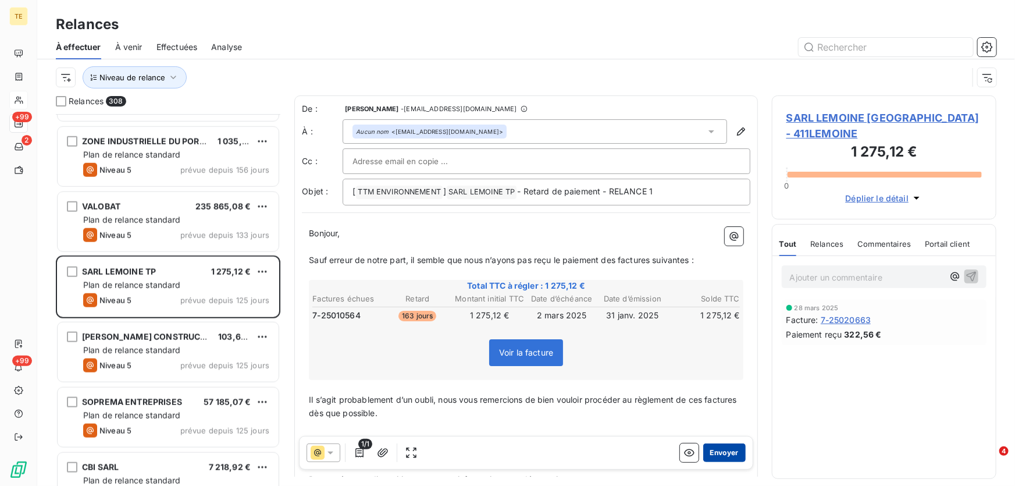
click at [715, 452] on button "Envoyer" at bounding box center [724, 452] width 42 height 19
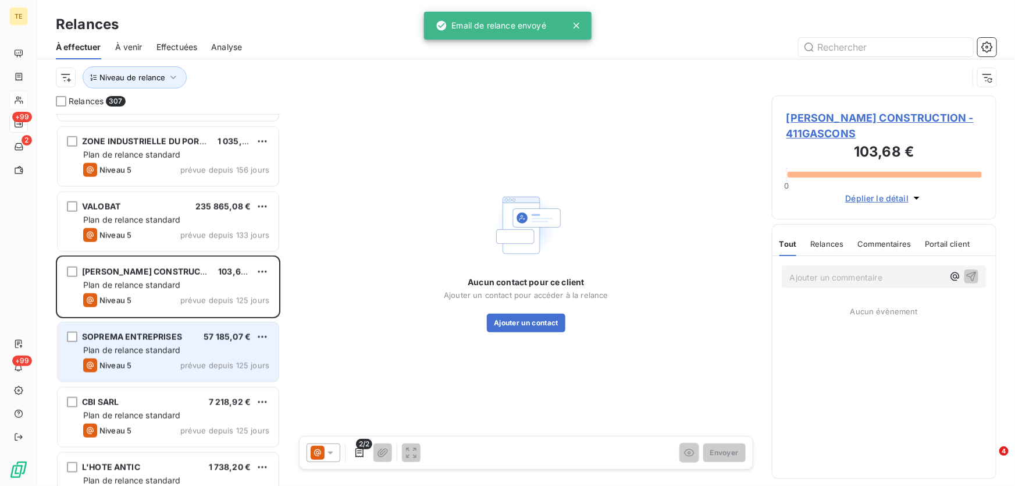
click at [149, 340] on span "SOPREMA ENTREPRISES" at bounding box center [132, 336] width 100 height 10
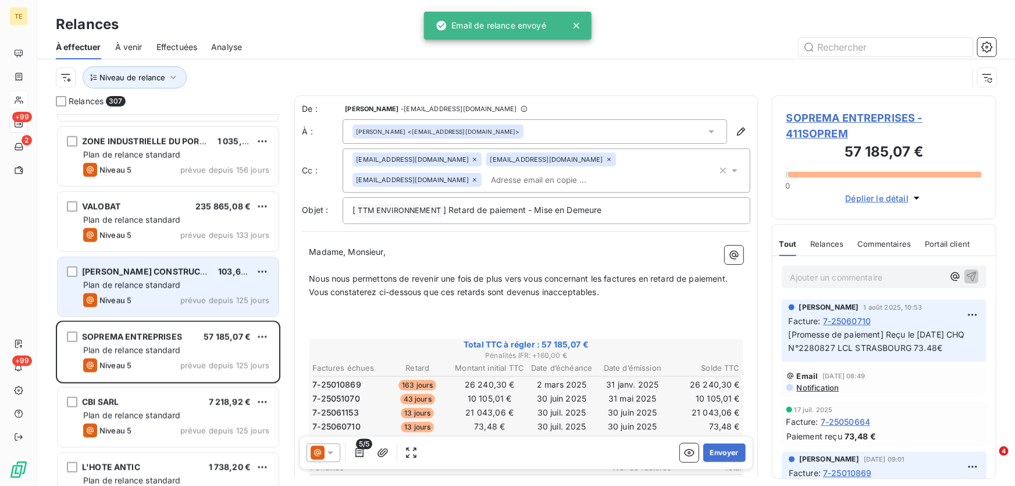
click at [174, 272] on span "GASPARD CONSTRUCTION" at bounding box center [151, 271] width 139 height 10
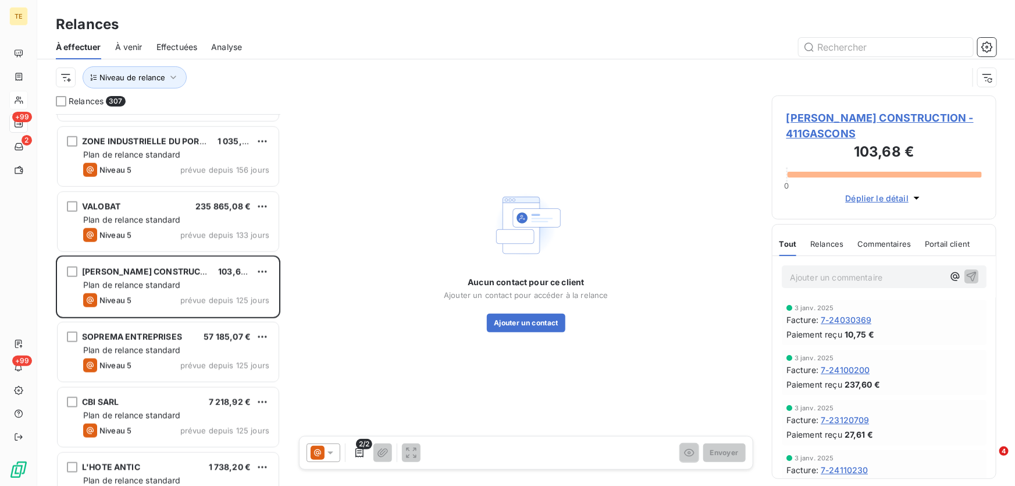
click at [804, 280] on p "Ajouter un commentaire ﻿" at bounding box center [867, 277] width 154 height 15
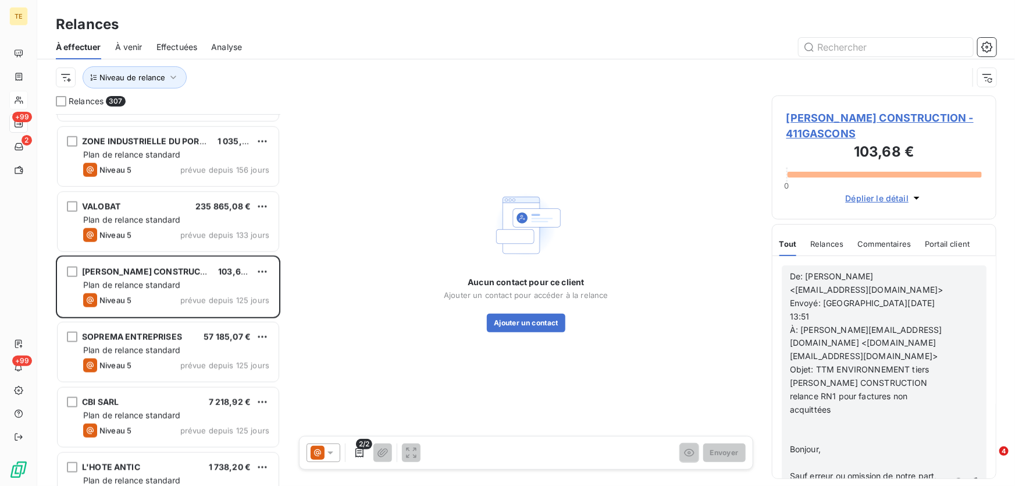
scroll to position [211, 0]
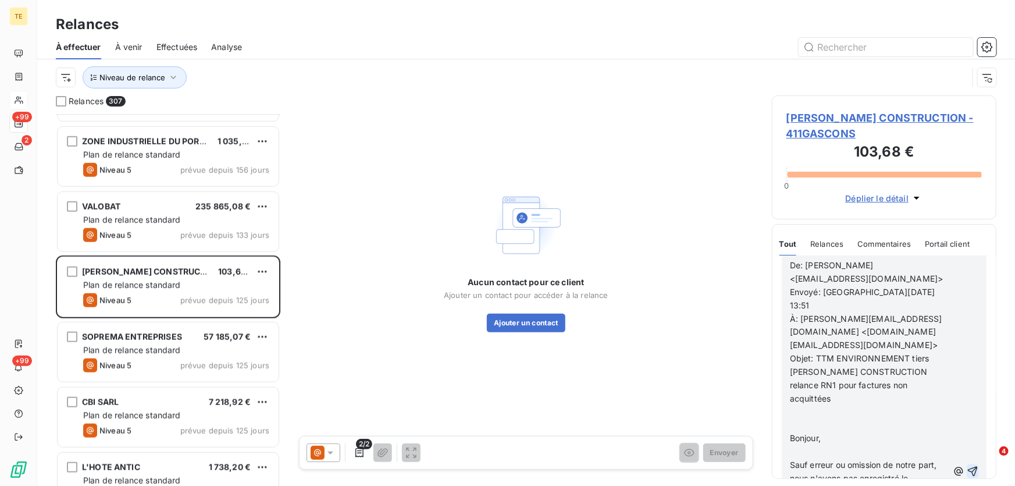
click at [968, 466] on icon "button" at bounding box center [973, 471] width 10 height 10
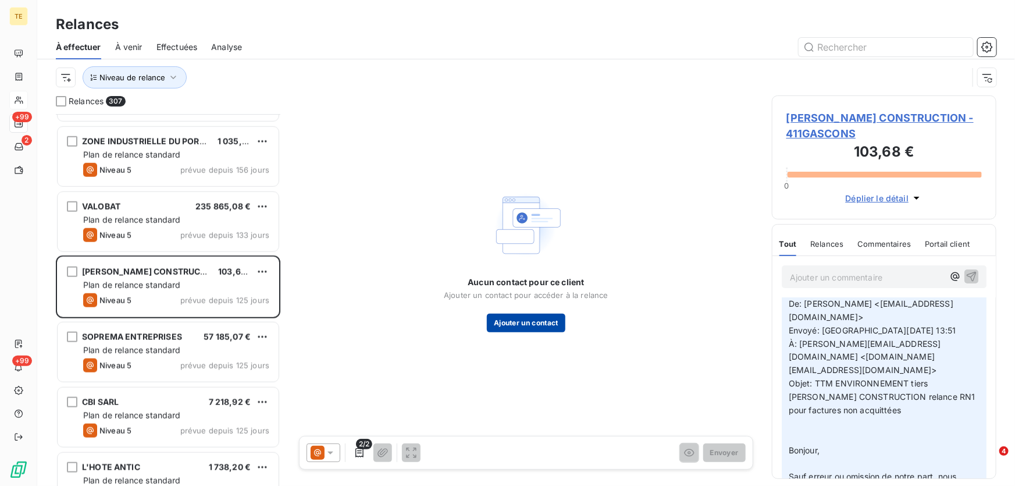
click at [526, 319] on button "Ajouter un contact" at bounding box center [526, 322] width 79 height 19
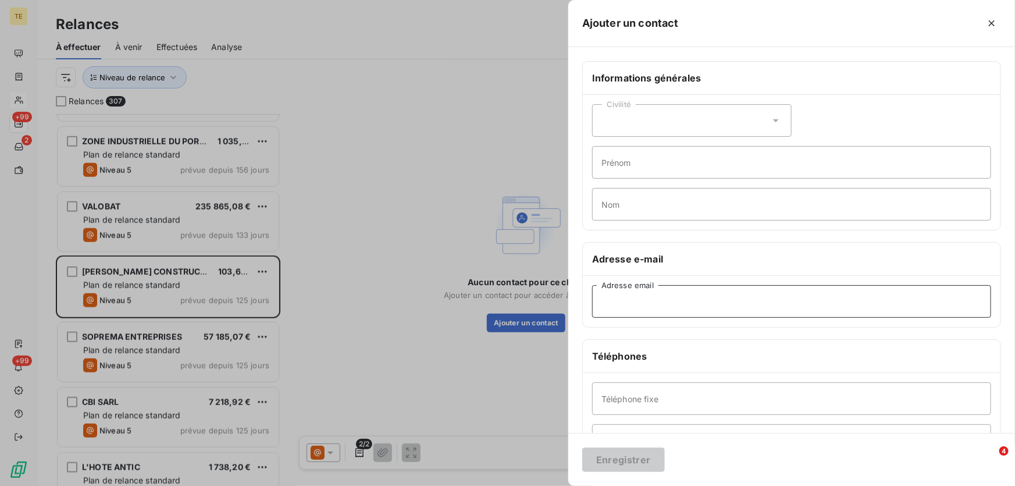
click at [621, 305] on input "Adresse email" at bounding box center [791, 301] width 399 height 33
paste input "gaspard.victor@hotmail.com"
type input "gaspard.victor@hotmail.com"
click at [606, 459] on button "Enregistrer" at bounding box center [623, 459] width 83 height 24
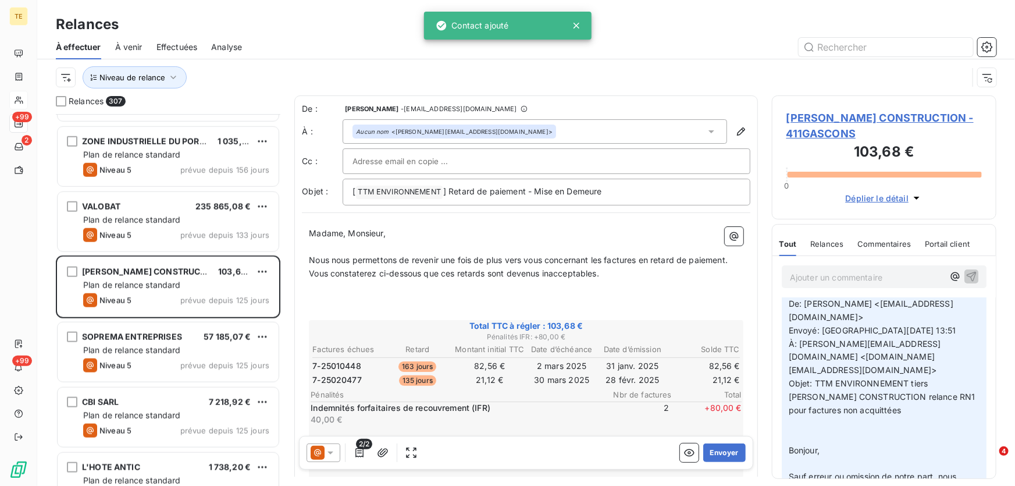
click at [331, 454] on icon at bounding box center [331, 453] width 12 height 12
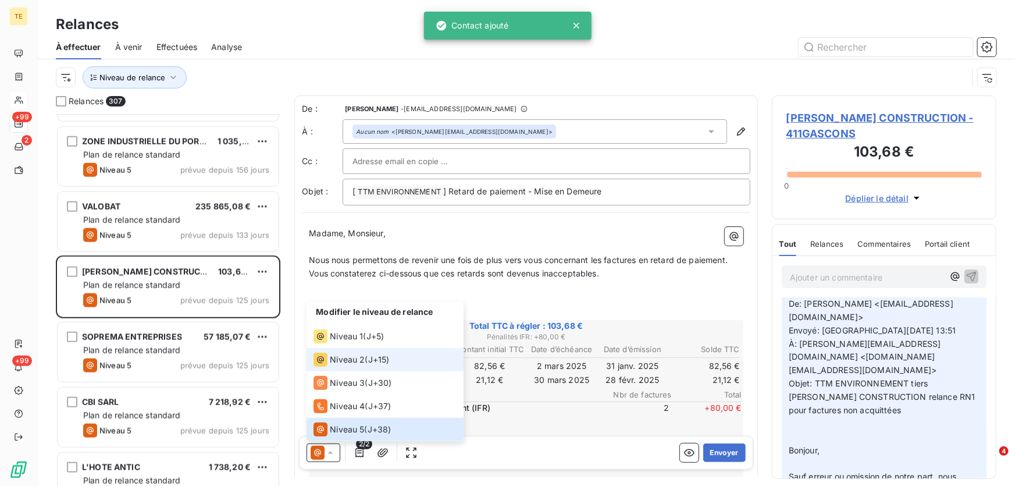
click at [350, 358] on span "Niveau 2" at bounding box center [347, 360] width 35 height 12
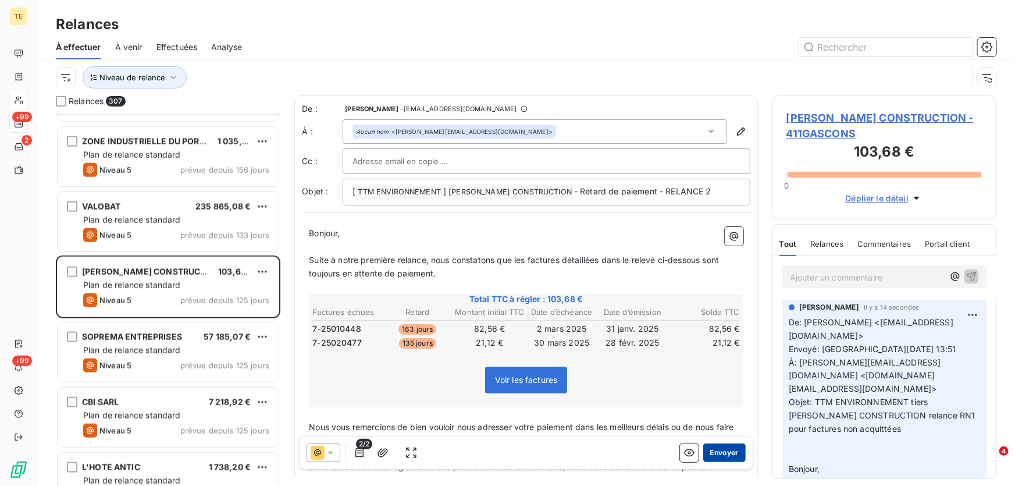
click at [723, 452] on button "Envoyer" at bounding box center [724, 452] width 42 height 19
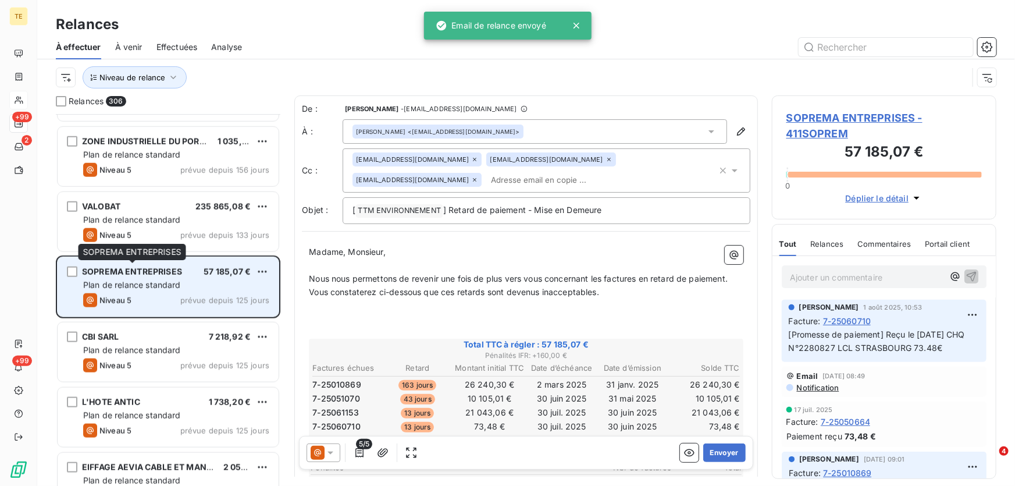
click at [174, 272] on span "SOPREMA ENTREPRISES" at bounding box center [132, 271] width 100 height 10
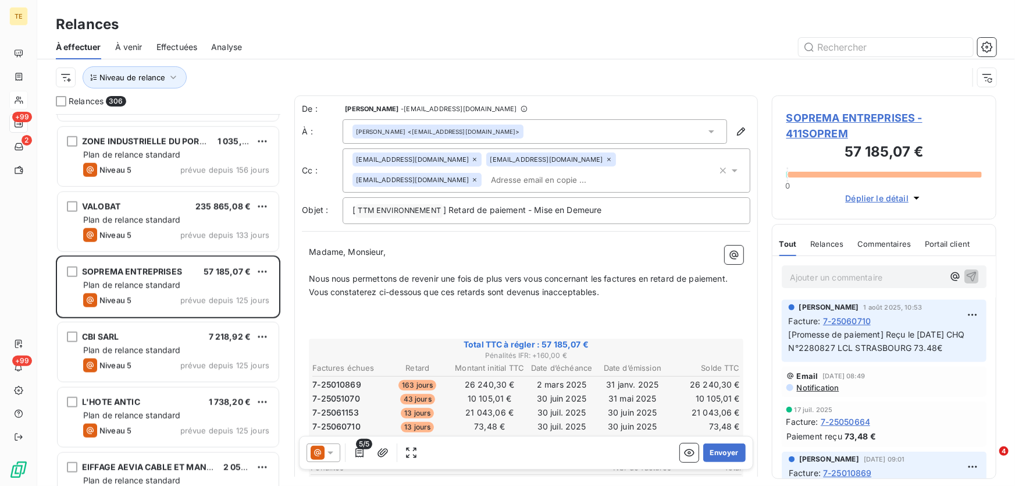
click at [471, 157] on icon at bounding box center [474, 159] width 7 height 7
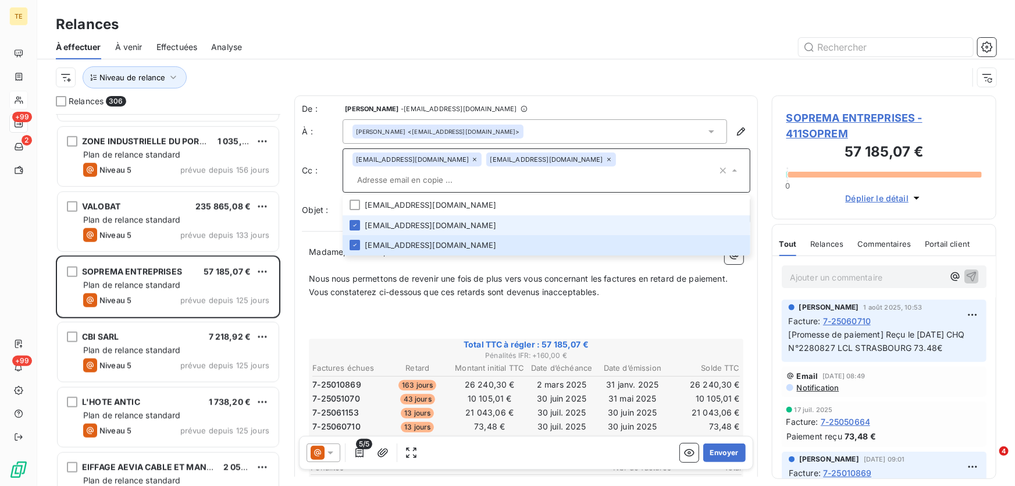
click at [471, 161] on icon at bounding box center [474, 159] width 7 height 7
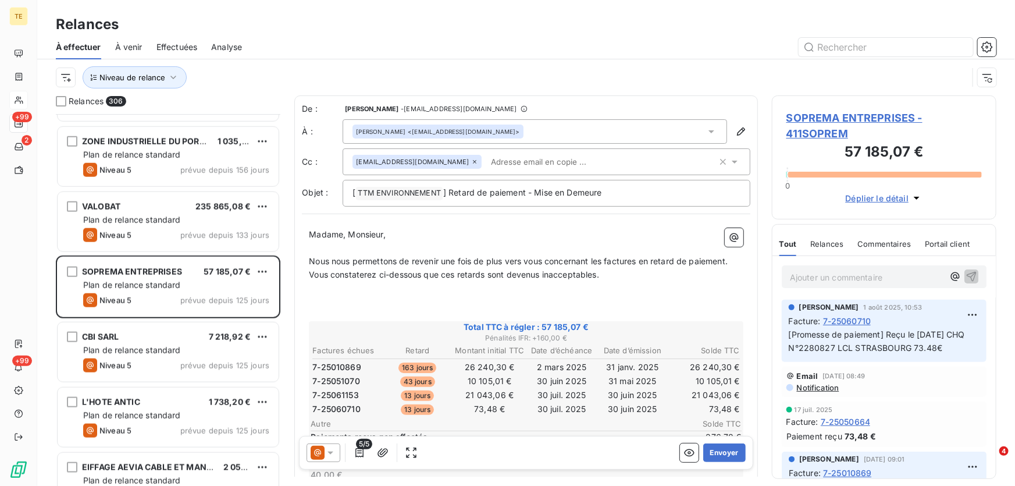
click at [471, 161] on icon at bounding box center [474, 161] width 7 height 7
click at [331, 452] on icon at bounding box center [330, 452] width 6 height 3
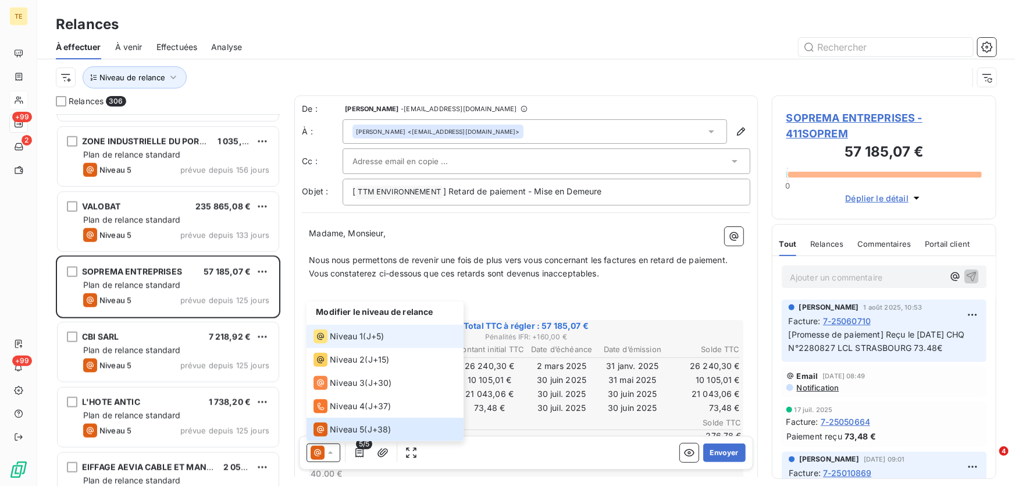
click at [351, 334] on span "Niveau 1" at bounding box center [346, 336] width 33 height 12
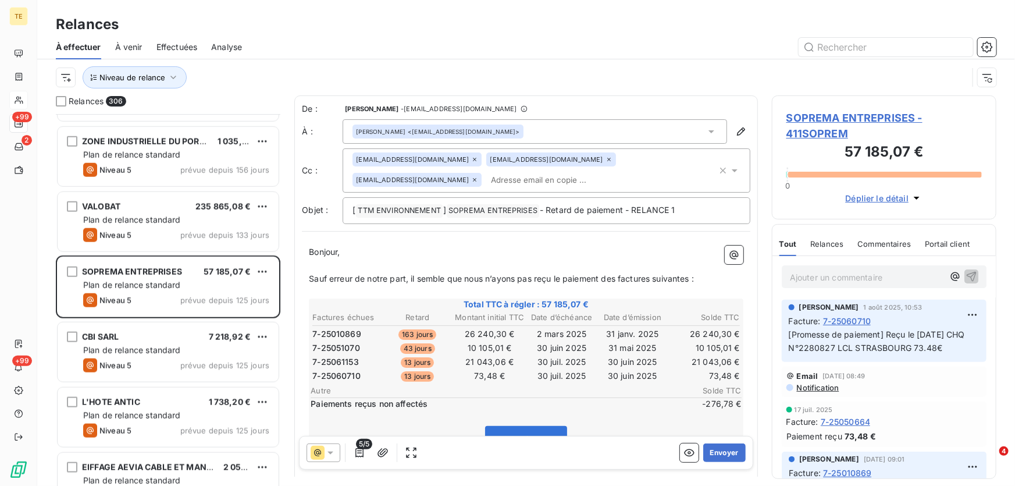
click at [847, 114] on span "SOPREMA ENTREPRISES - 411SOPREM" at bounding box center [883, 125] width 195 height 31
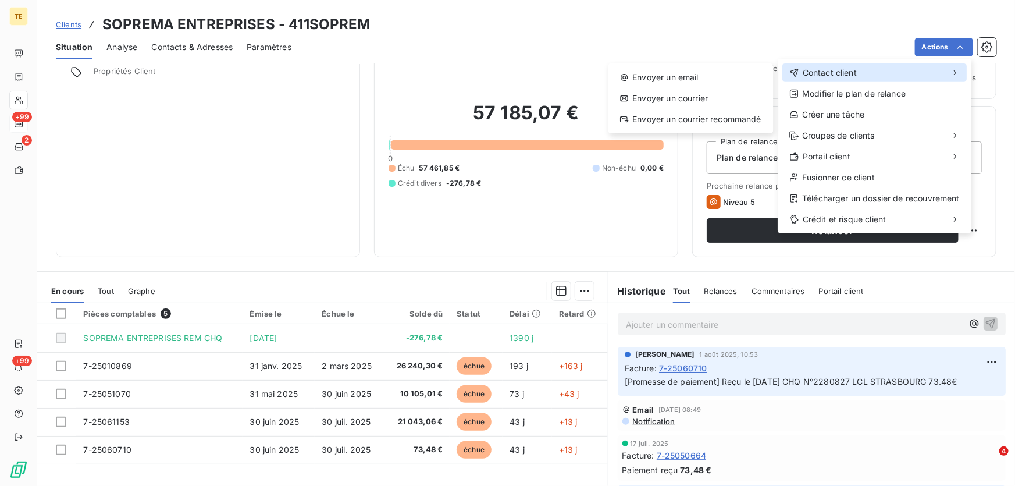
click at [851, 72] on span "Contact client" at bounding box center [830, 73] width 54 height 12
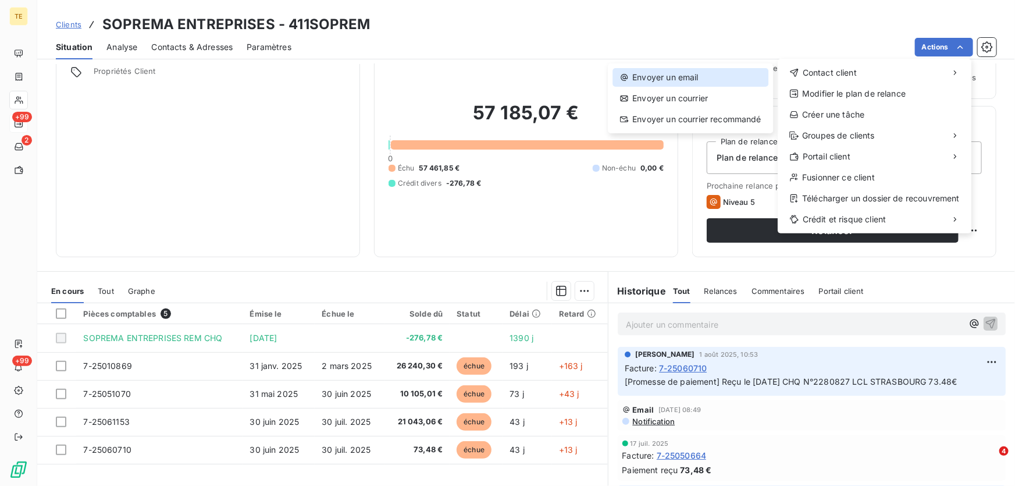
click at [687, 77] on div "Envoyer un email" at bounding box center [690, 77] width 156 height 19
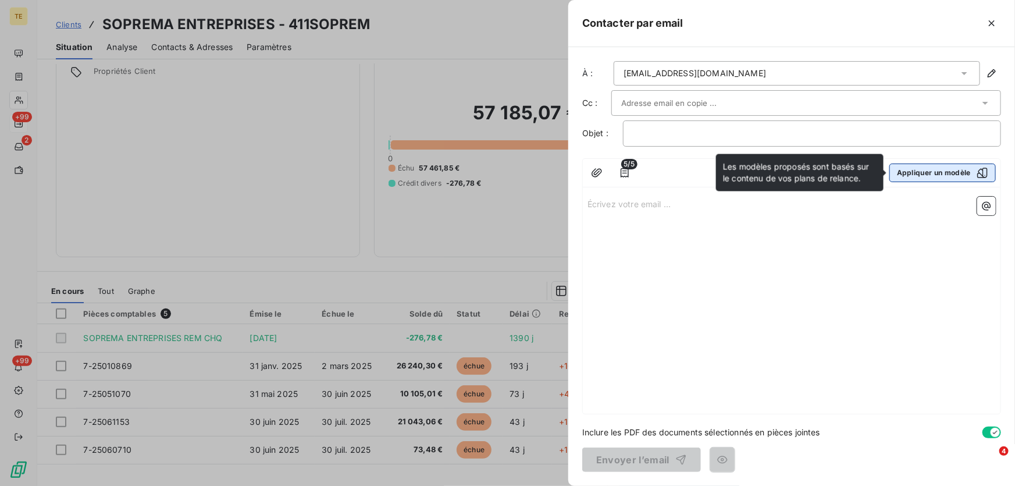
click at [980, 169] on icon "button" at bounding box center [982, 172] width 10 height 10
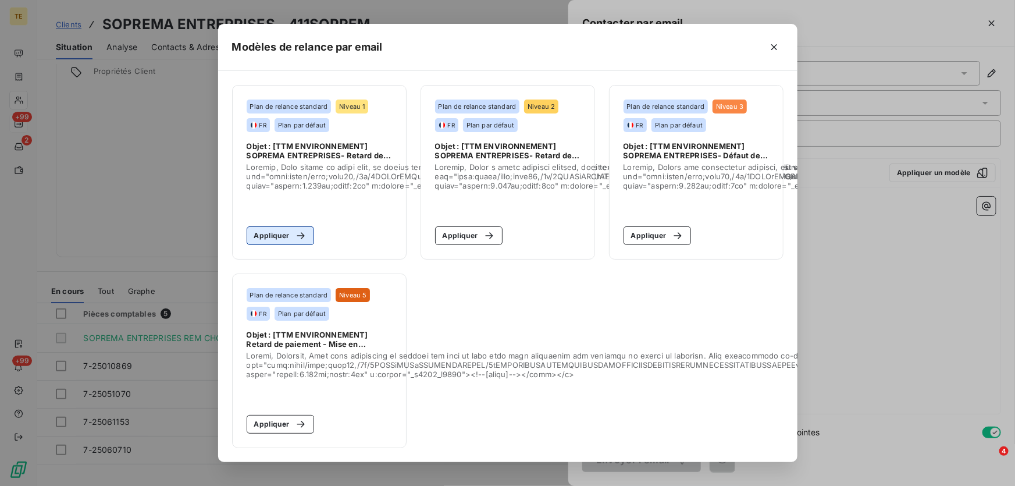
click at [283, 228] on button "Appliquer" at bounding box center [281, 235] width 68 height 19
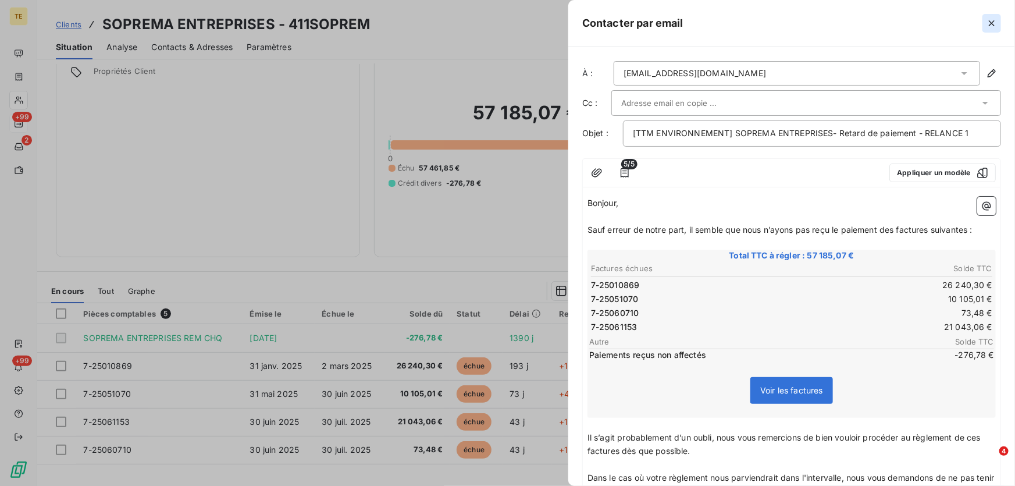
click at [988, 20] on icon "button" at bounding box center [992, 23] width 12 height 12
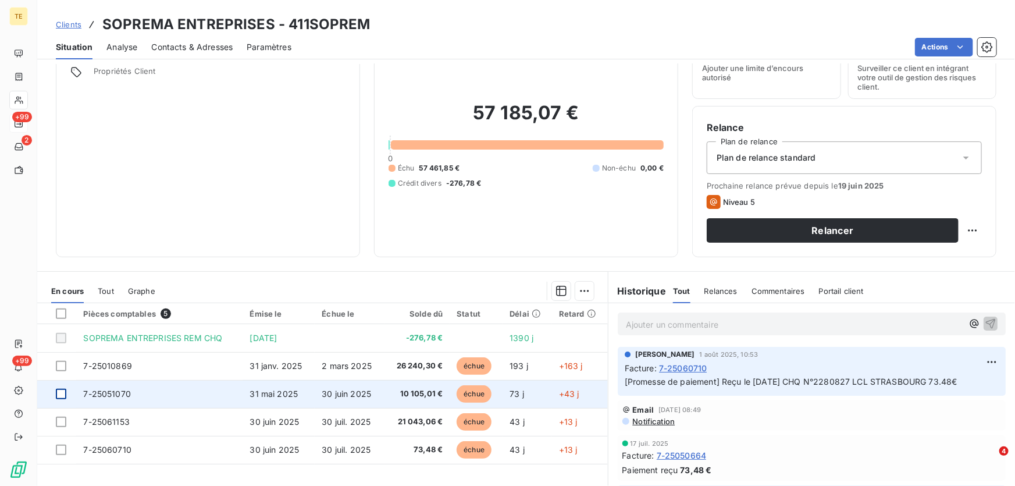
click at [62, 391] on div at bounding box center [61, 393] width 10 height 10
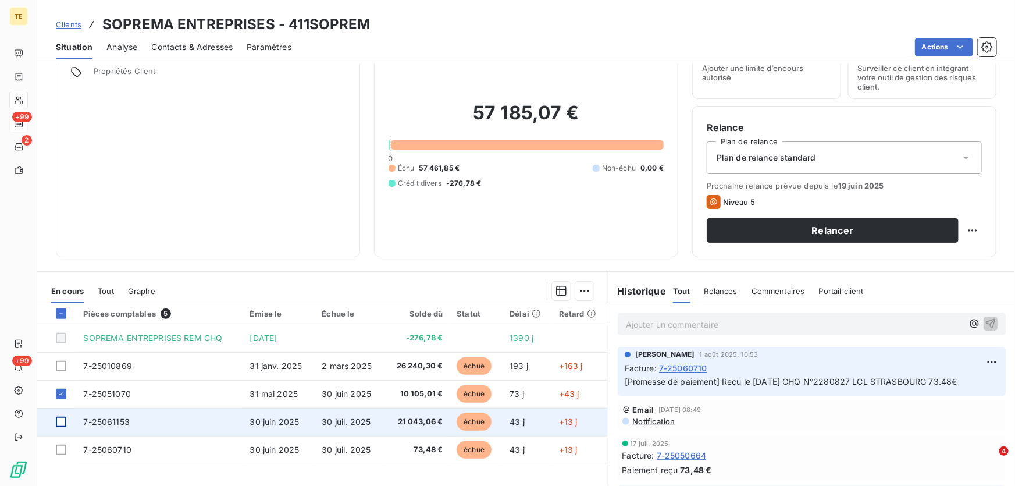
click at [62, 420] on div at bounding box center [61, 421] width 10 height 10
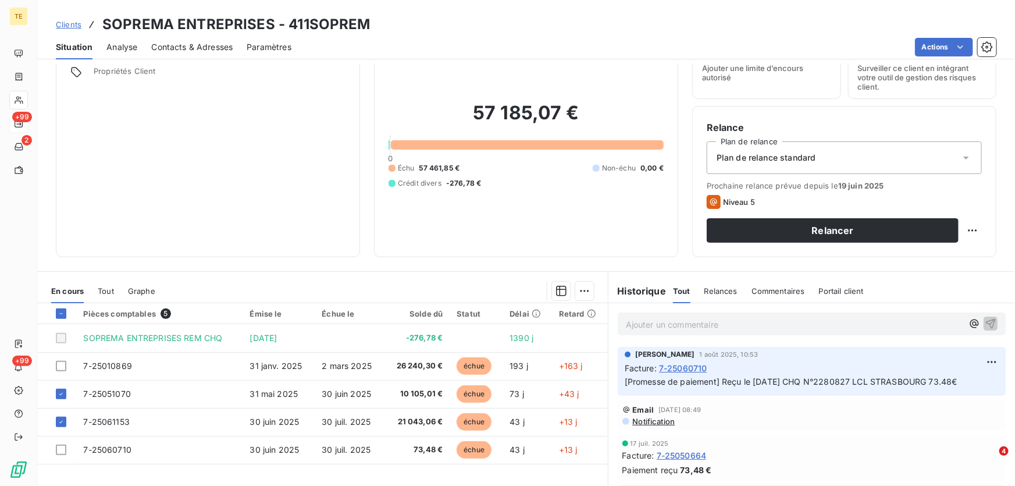
click at [253, 230] on html "TE +99 2 +99 Clients SOPREMA ENTREPRISES - 411SOPREM Situation Analyse Contacts…" at bounding box center [507, 243] width 1015 height 486
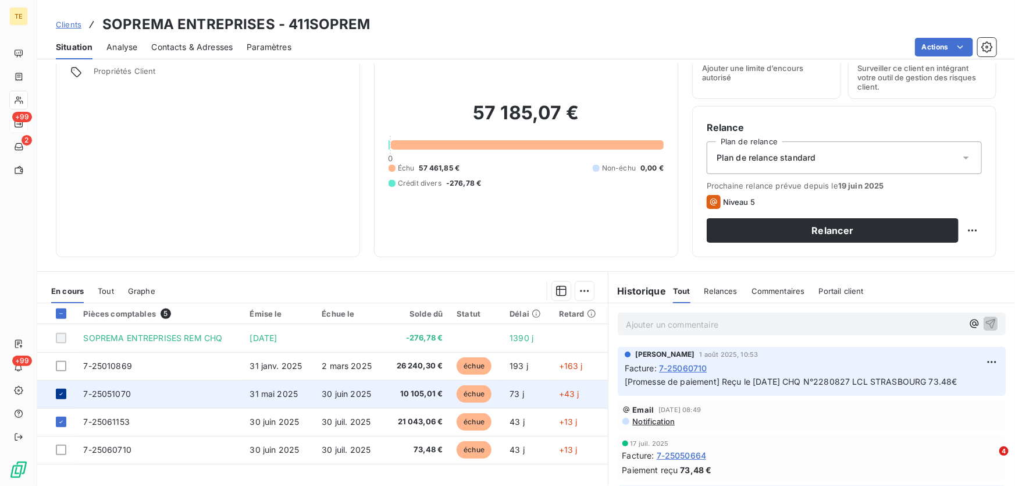
click at [63, 391] on icon at bounding box center [61, 393] width 7 height 7
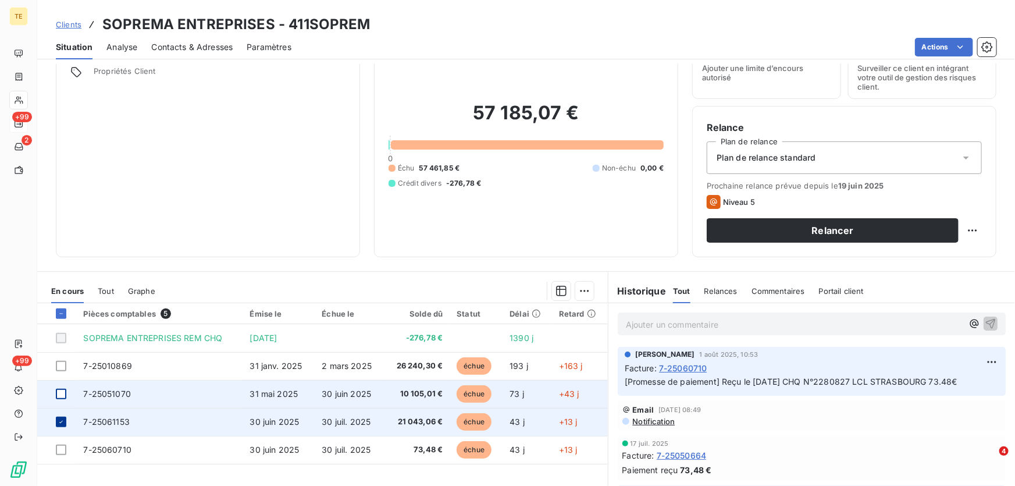
click at [61, 420] on icon at bounding box center [61, 421] width 7 height 7
click at [58, 391] on div at bounding box center [61, 393] width 10 height 10
click at [96, 390] on span "7-25051070" at bounding box center [107, 393] width 48 height 10
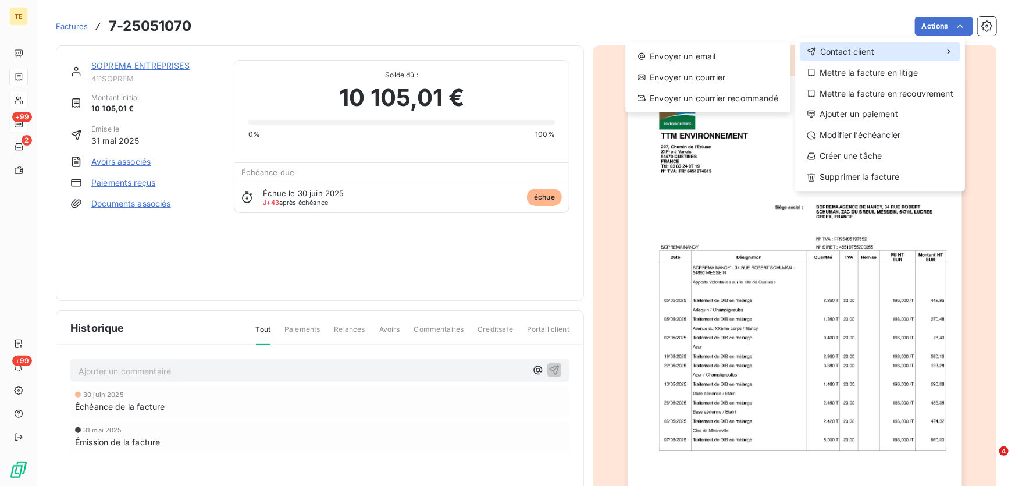
click at [855, 51] on span "Contact client" at bounding box center [847, 52] width 54 height 12
click at [856, 49] on span "Contact client" at bounding box center [847, 52] width 54 height 12
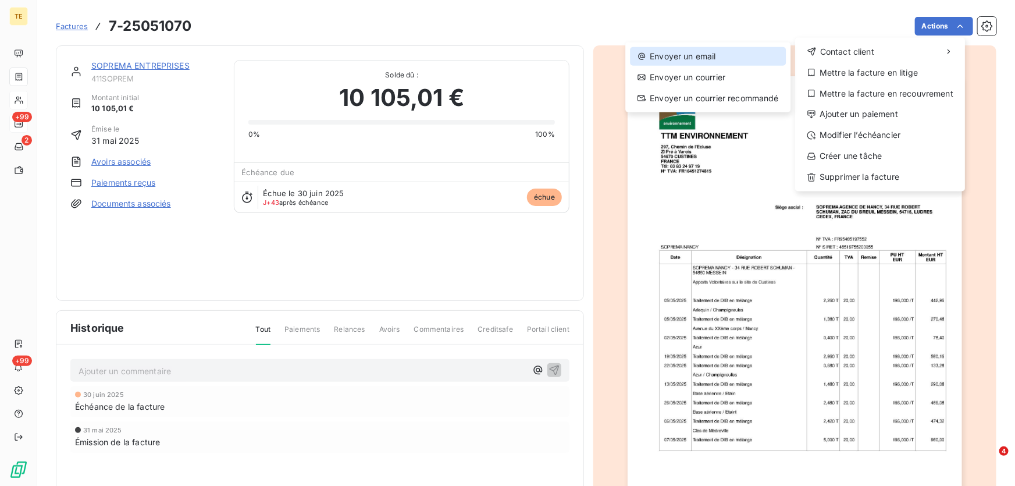
click at [684, 53] on div "Envoyer un email" at bounding box center [708, 56] width 156 height 19
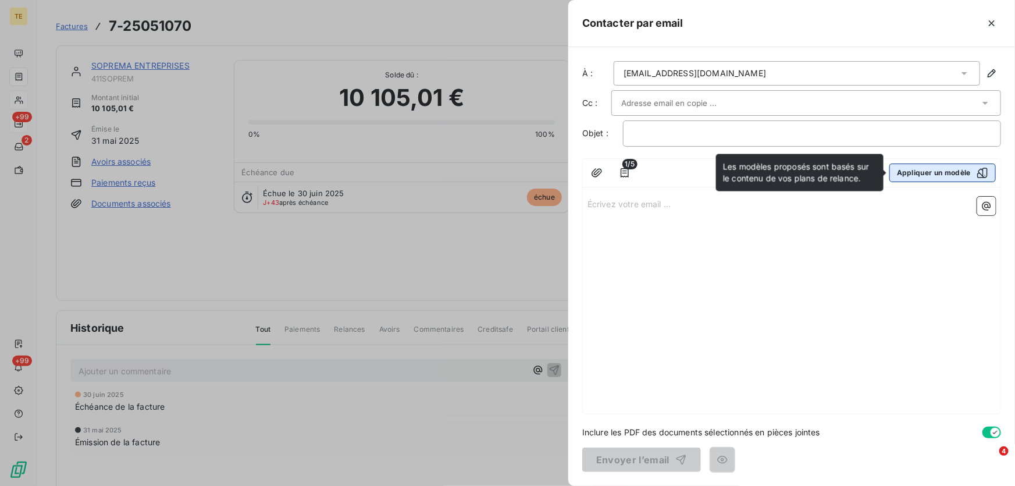
click at [986, 171] on icon "button" at bounding box center [982, 173] width 12 height 12
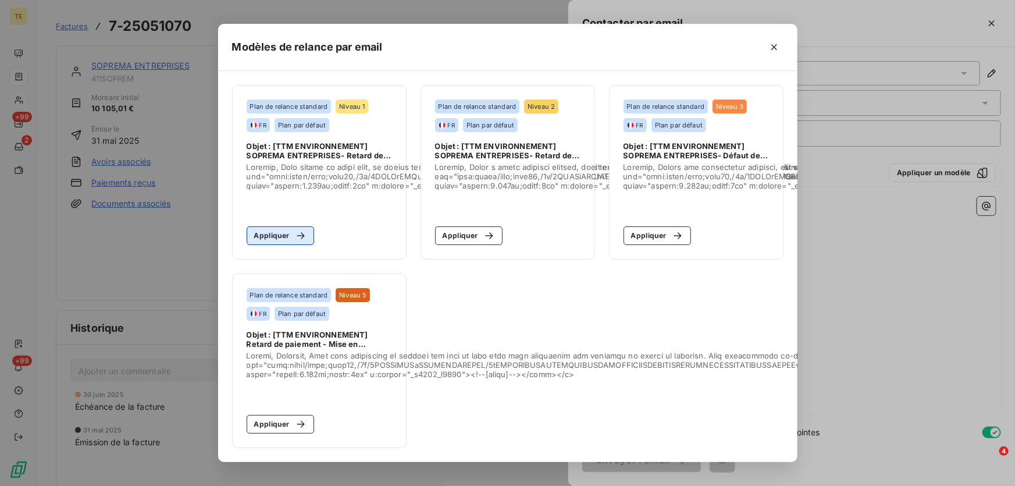
click at [278, 231] on button "Appliquer" at bounding box center [281, 235] width 68 height 19
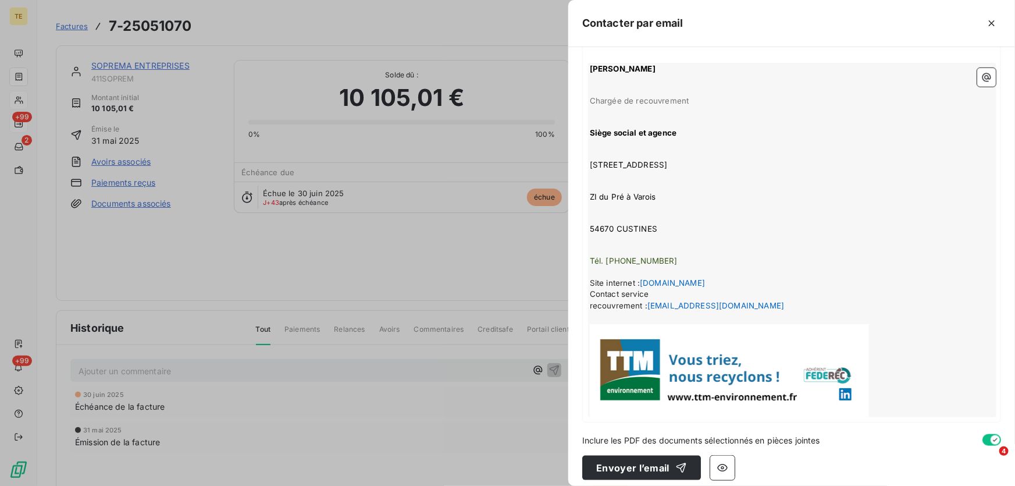
scroll to position [454, 0]
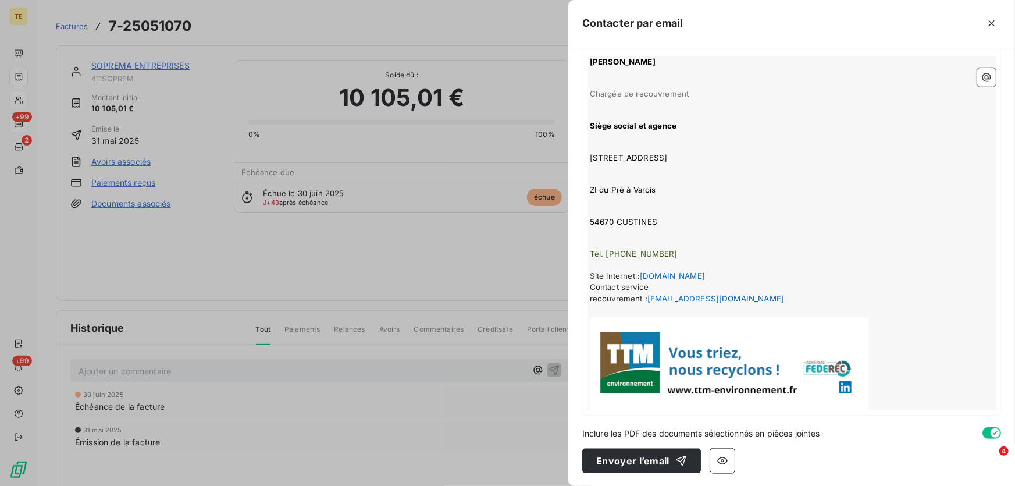
drag, startPoint x: 635, startPoint y: 459, endPoint x: 600, endPoint y: 445, distance: 37.8
click at [600, 445] on div "À : elotte@soprema.fr Cc : Objet : [TTM ENVIRONNEMENT] SOPREMA ENTREPRISES- Ret…" at bounding box center [791, 266] width 447 height 438
click at [638, 459] on button "Envoyer l’email" at bounding box center [641, 460] width 119 height 24
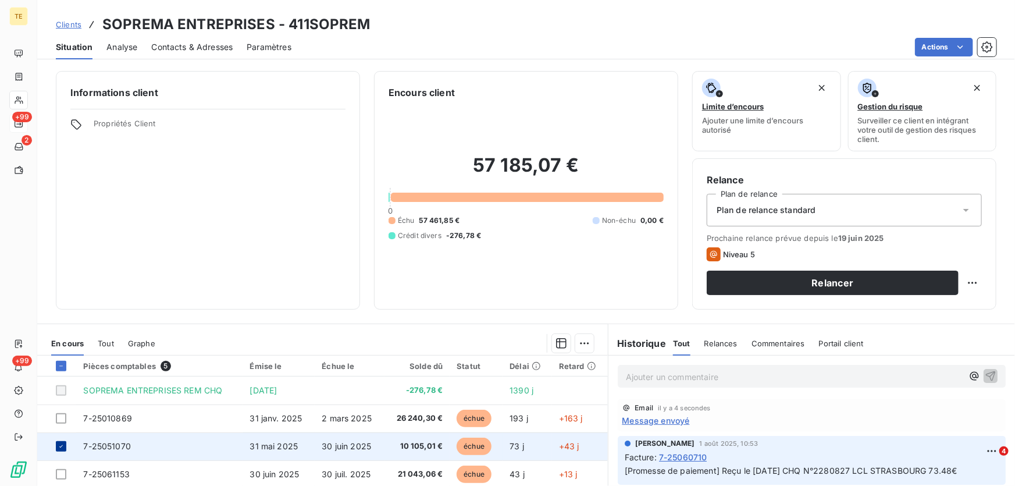
click at [62, 445] on icon at bounding box center [61, 446] width 7 height 7
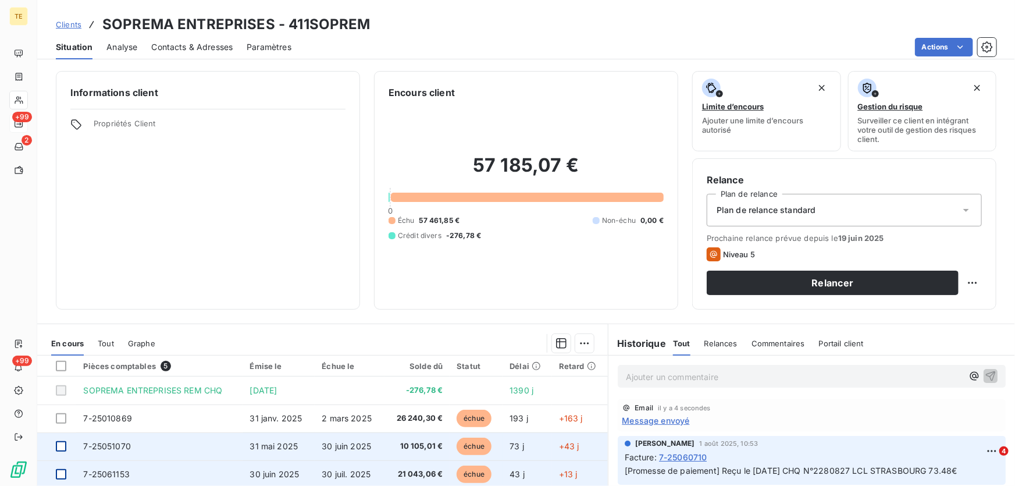
click at [59, 471] on div at bounding box center [61, 474] width 10 height 10
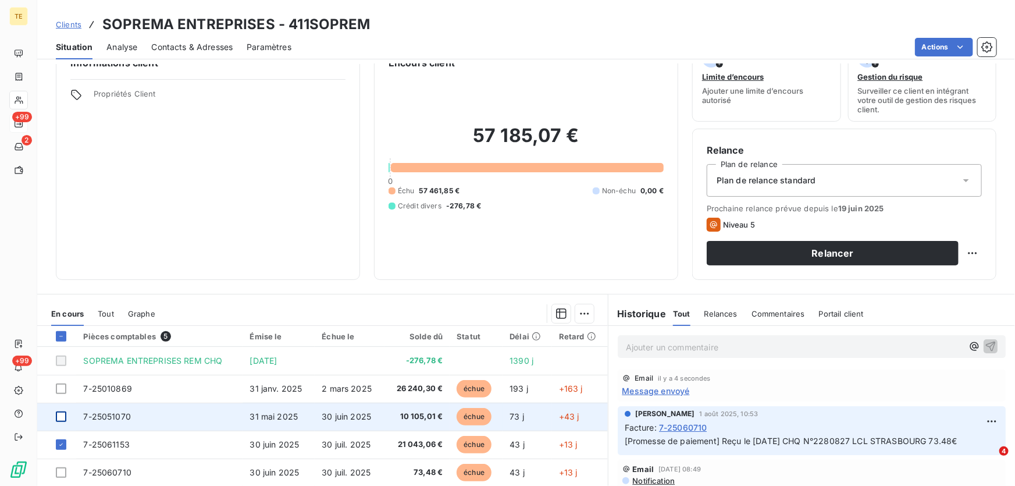
scroll to position [52, 0]
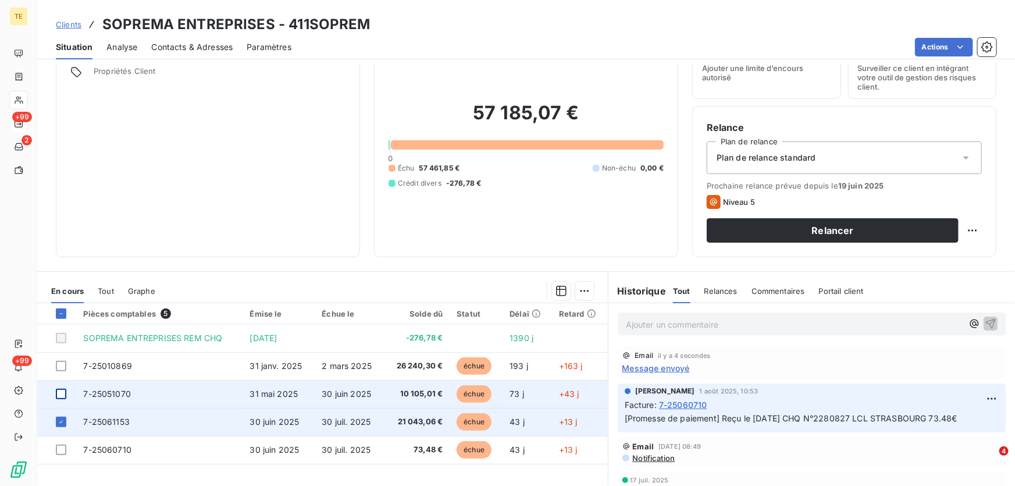
click at [117, 422] on span "7-25061153" at bounding box center [106, 421] width 47 height 10
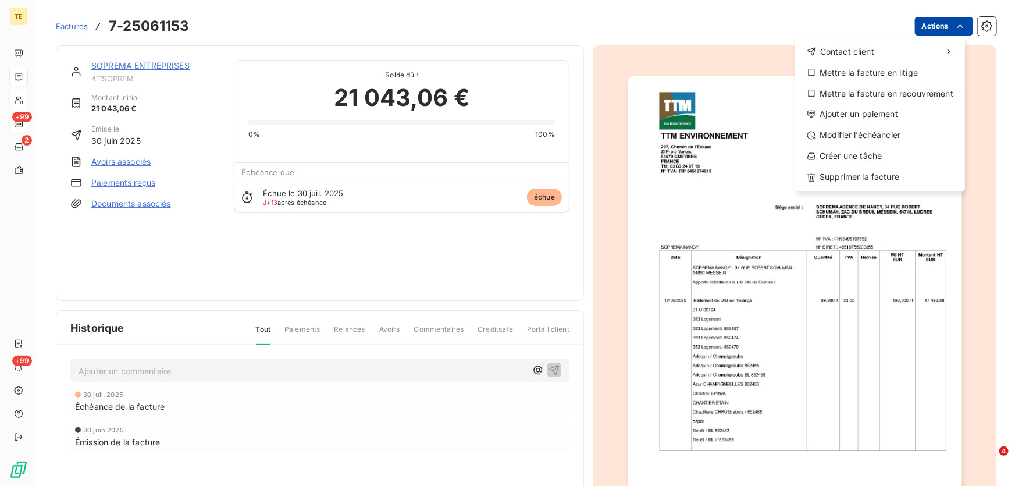
click at [937, 23] on html "TE +99 2 +99 Factures 7-25061153 Actions Contact client Mettre la facture en li…" at bounding box center [507, 243] width 1015 height 486
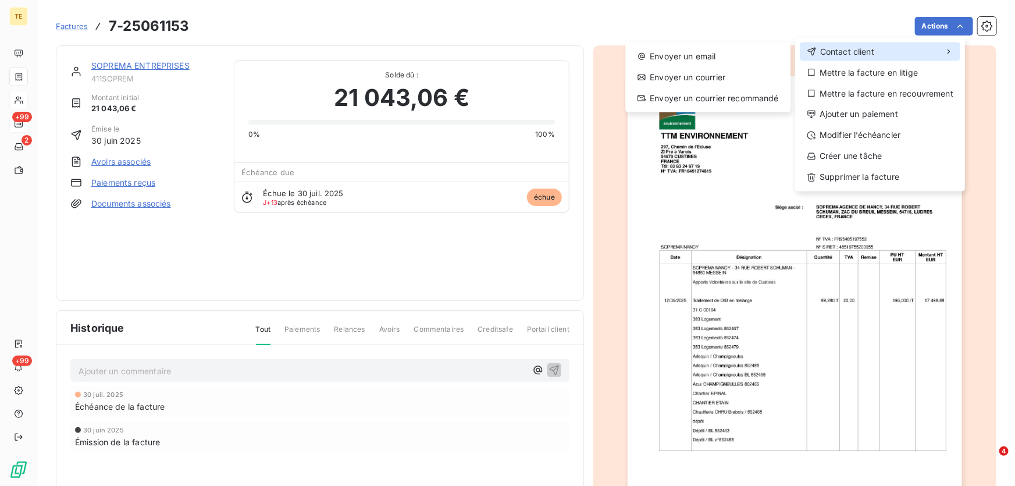
click at [847, 52] on span "Contact client" at bounding box center [847, 52] width 54 height 12
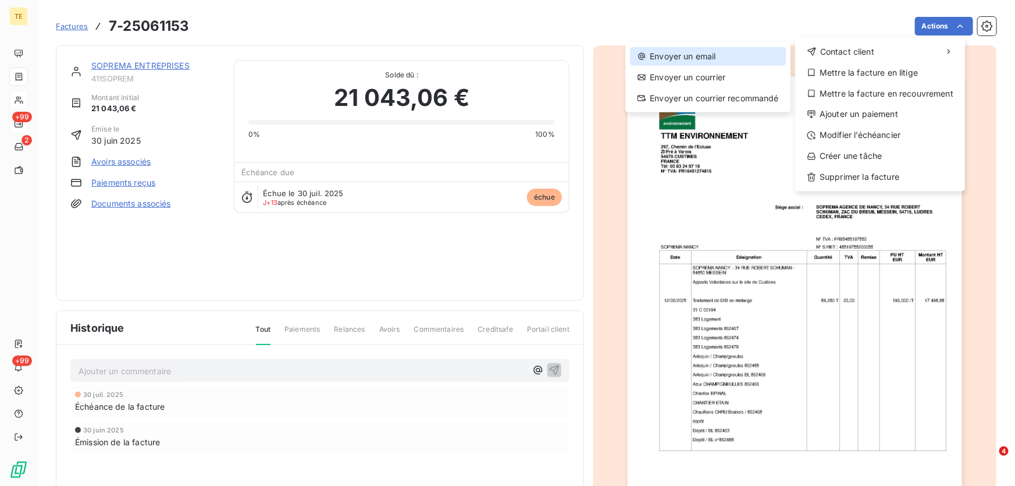
click at [686, 52] on div "Envoyer un email" at bounding box center [708, 56] width 156 height 19
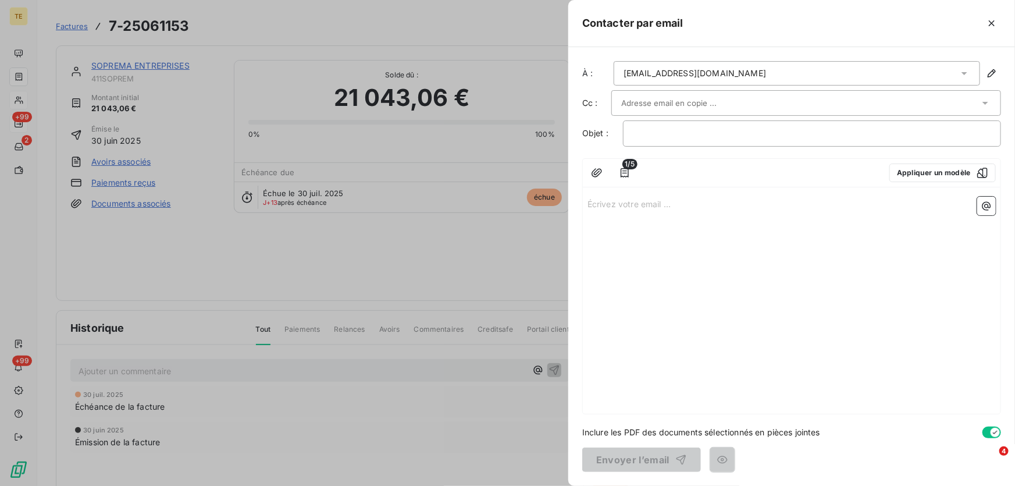
click at [982, 104] on icon at bounding box center [985, 103] width 12 height 12
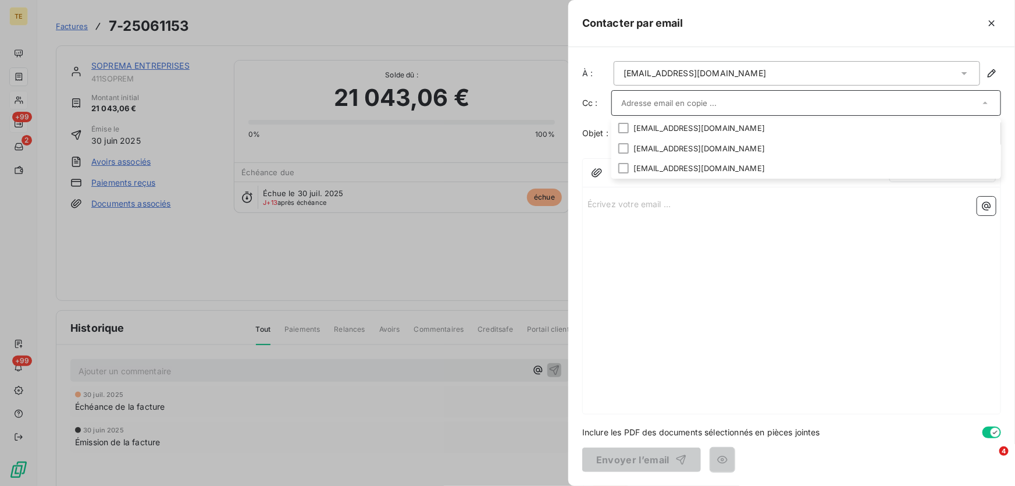
drag, startPoint x: 744, startPoint y: 287, endPoint x: 857, endPoint y: 248, distance: 119.2
click at [746, 287] on div "Écrivez votre email ... ﻿" at bounding box center [792, 303] width 418 height 222
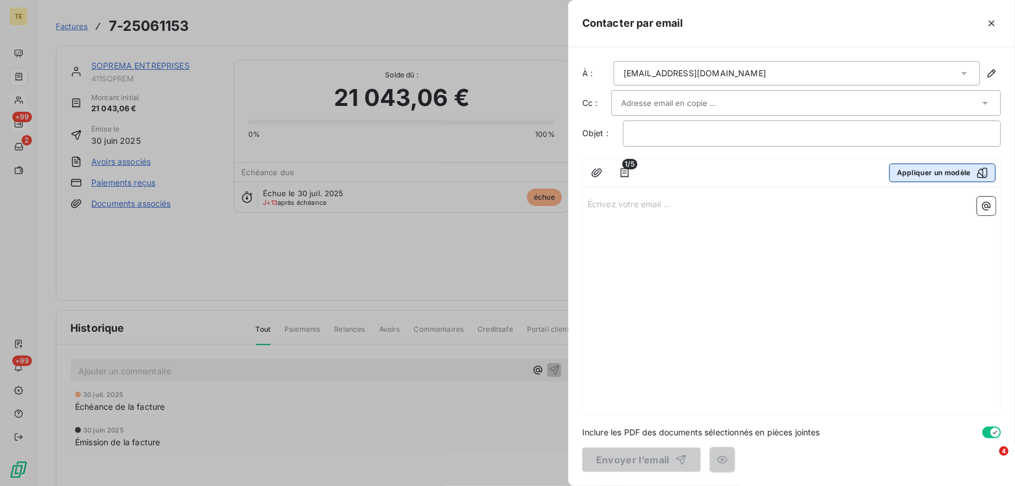
click at [981, 170] on icon "button" at bounding box center [982, 173] width 12 height 12
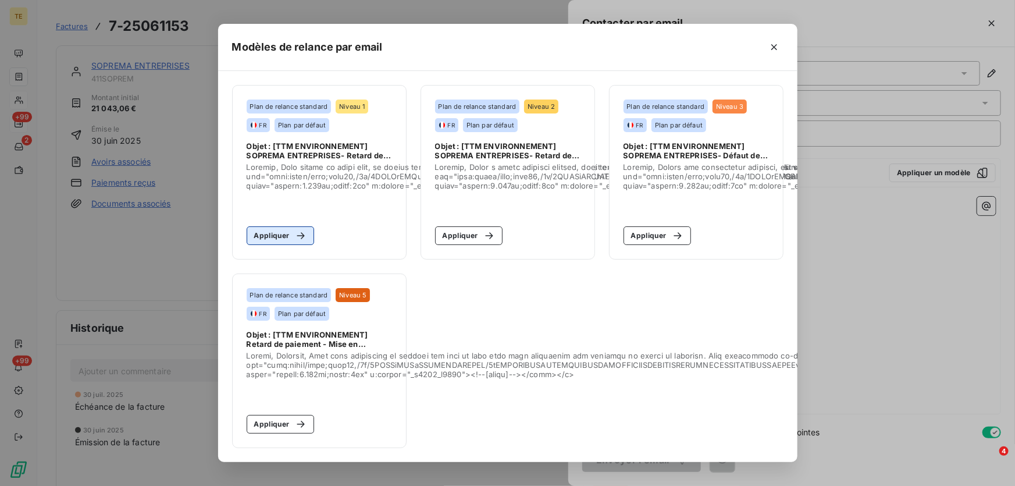
click at [268, 227] on button "Appliquer" at bounding box center [281, 235] width 68 height 19
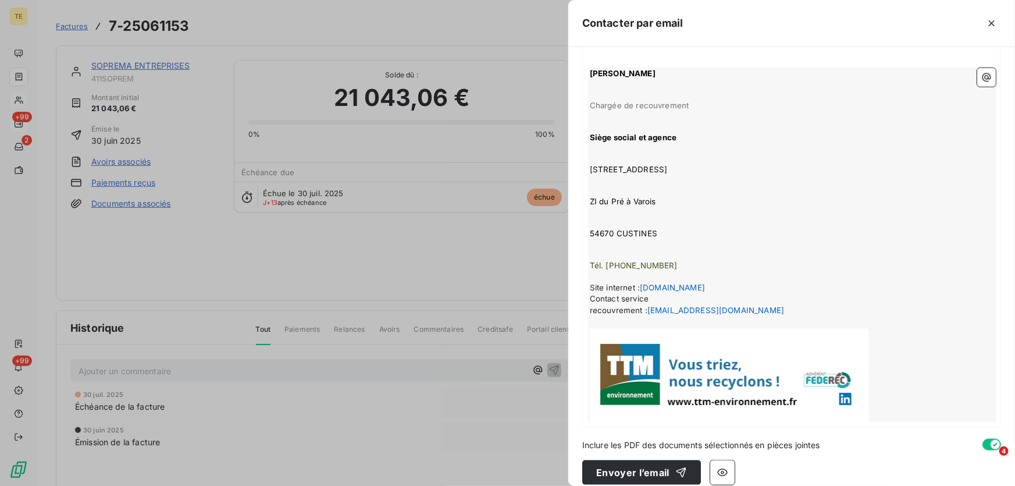
scroll to position [454, 0]
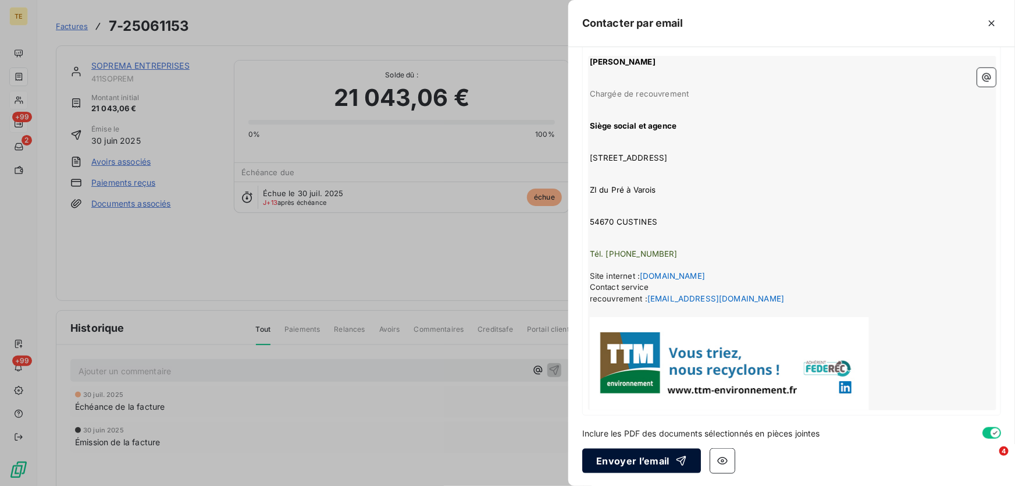
click at [614, 462] on button "Envoyer l’email" at bounding box center [641, 460] width 119 height 24
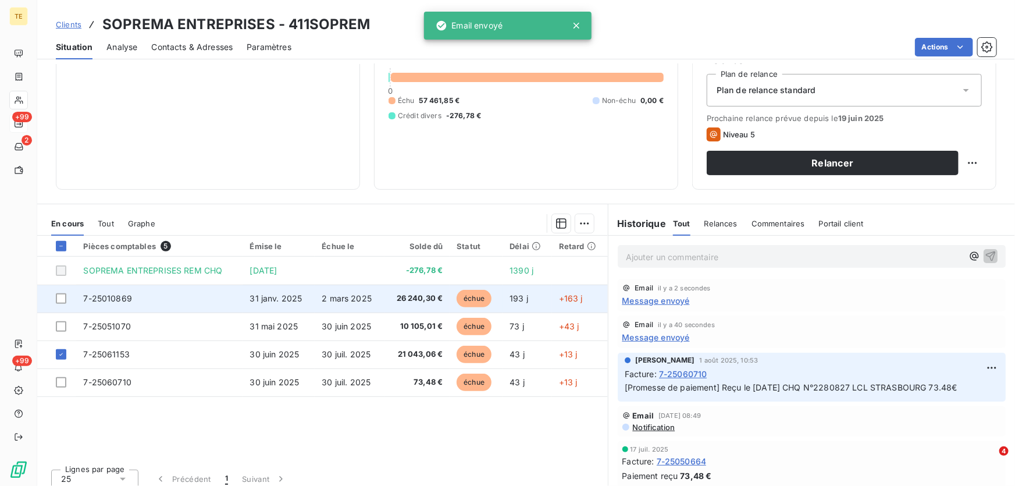
scroll to position [128, 0]
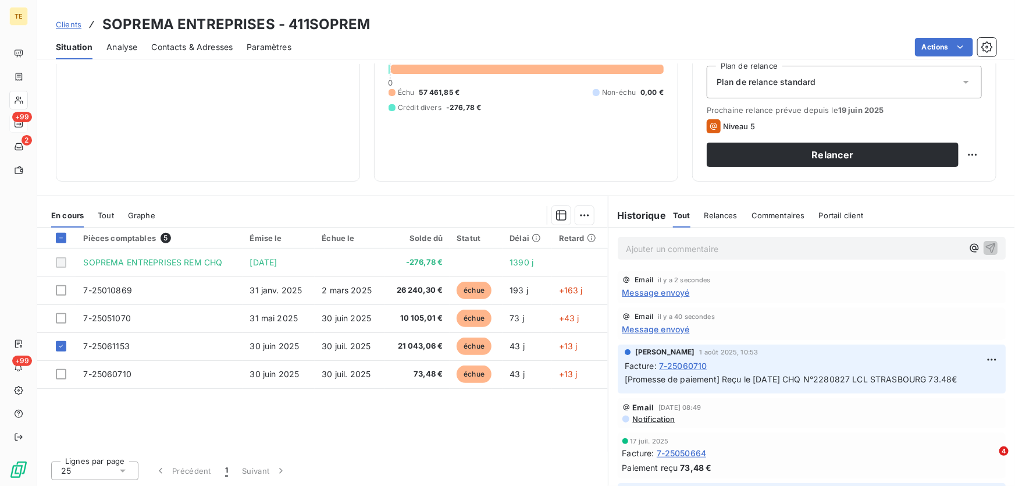
click at [219, 400] on div "Pièces comptables 5 Émise le Échue le Solde dû Statut Délai Retard SOPREMA ENTR…" at bounding box center [322, 339] width 571 height 224
click at [670, 247] on p "Ajouter un commentaire ﻿" at bounding box center [794, 248] width 337 height 15
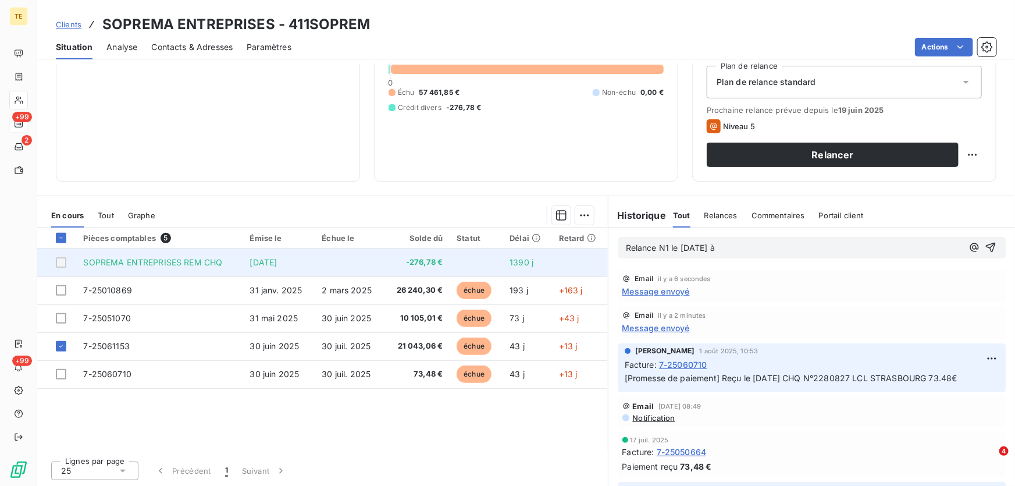
drag, startPoint x: 686, startPoint y: 246, endPoint x: 581, endPoint y: 248, distance: 105.3
click at [581, 248] on div "En cours Tout Graphe Pièces comptables 5 Émise le Échue le Solde dû Statut Déla…" at bounding box center [526, 340] width 978 height 291
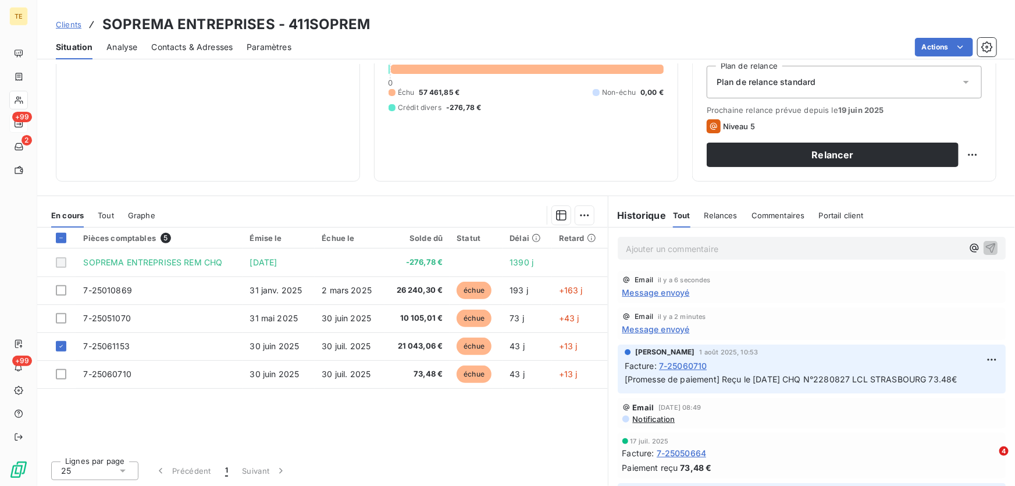
click at [666, 326] on span "Message envoyé" at bounding box center [655, 329] width 67 height 12
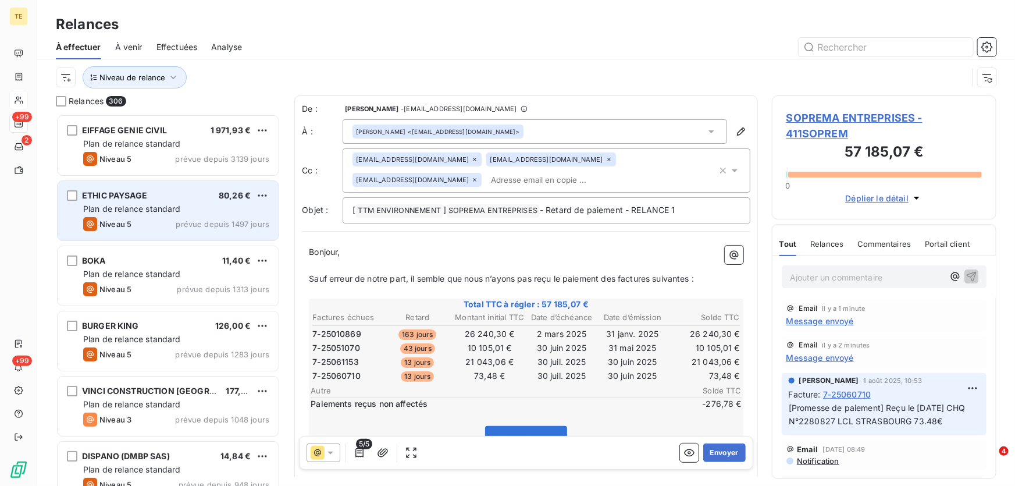
scroll to position [364, 216]
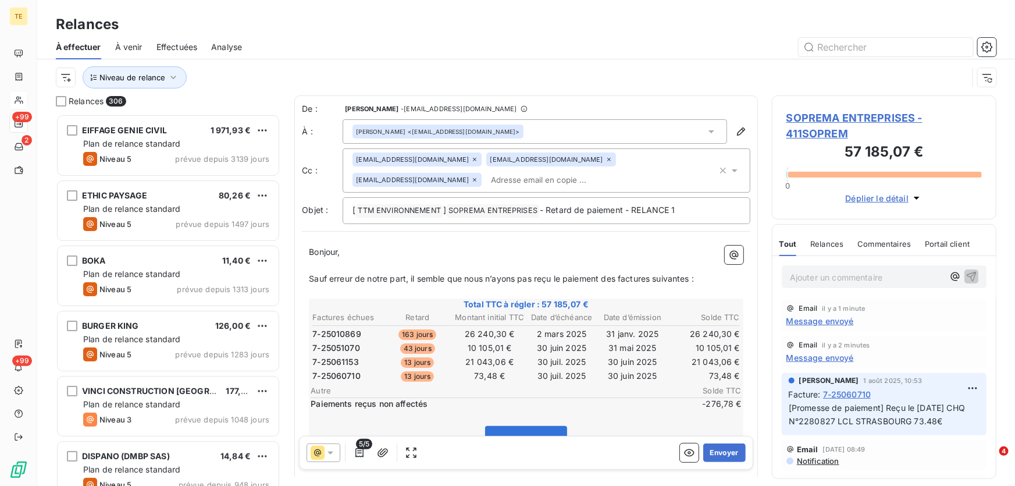
click at [821, 314] on div "Email il y a 1 minute Message envoyé" at bounding box center [883, 315] width 195 height 23
click at [822, 316] on span "Message envoyé" at bounding box center [819, 321] width 67 height 12
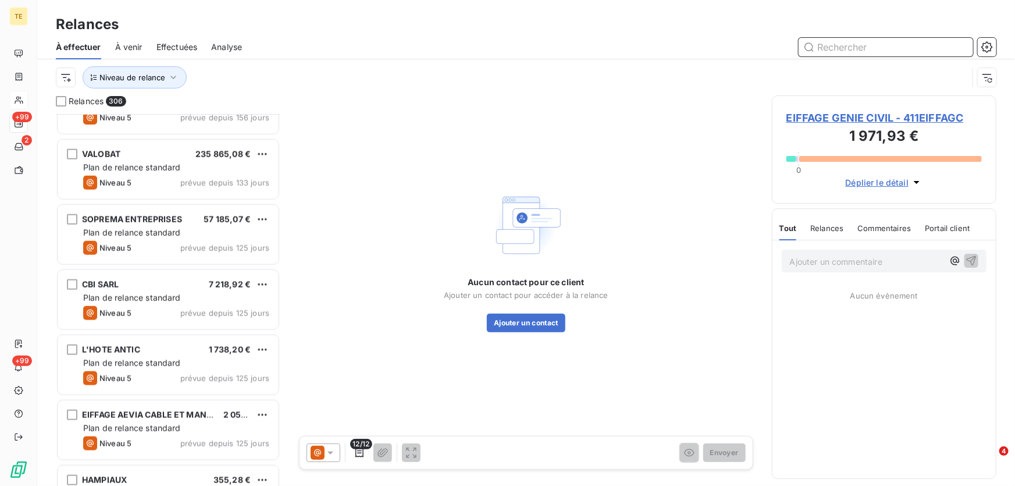
scroll to position [2803, 0]
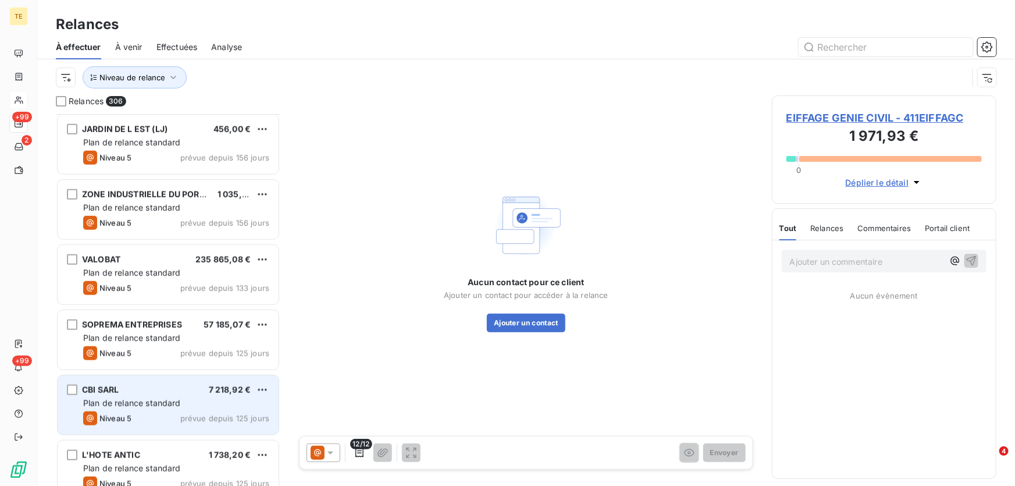
click at [123, 387] on div "CBI SARL 7 218,92 €" at bounding box center [176, 389] width 186 height 10
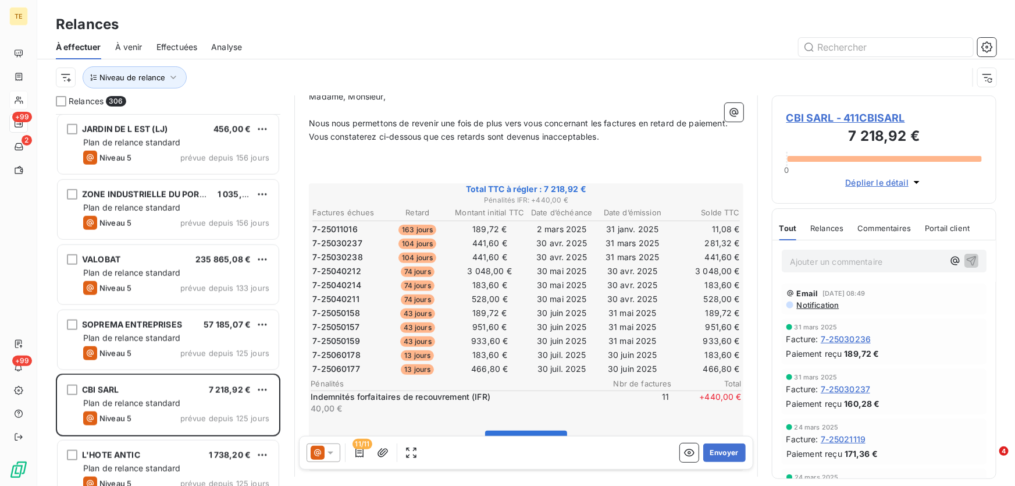
scroll to position [159, 0]
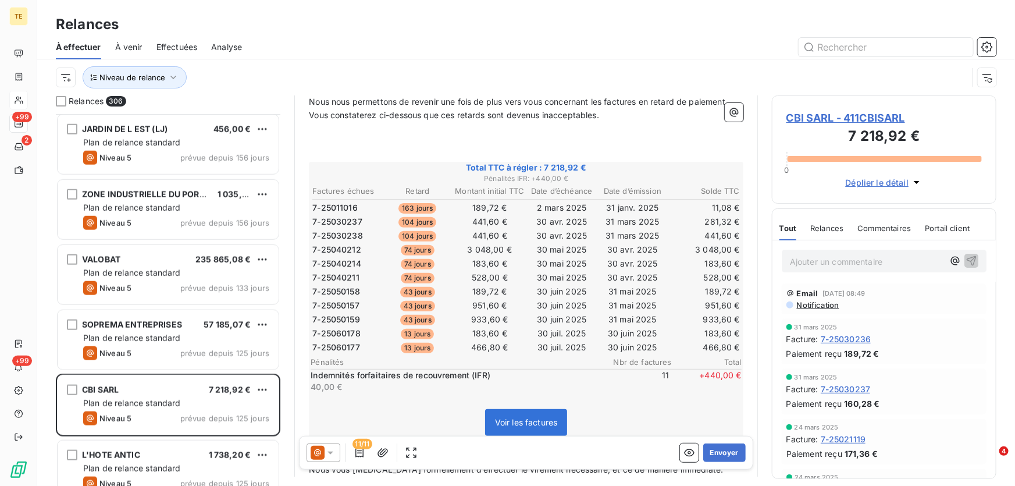
click at [847, 114] on span "CBI SARL - 411CBISARL" at bounding box center [883, 118] width 195 height 16
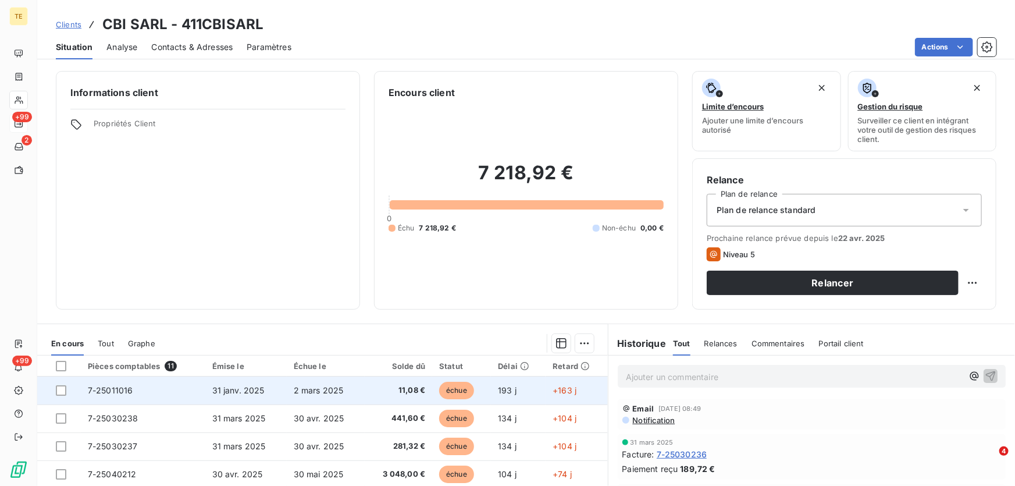
click at [114, 387] on span "7-25011016" at bounding box center [110, 390] width 45 height 10
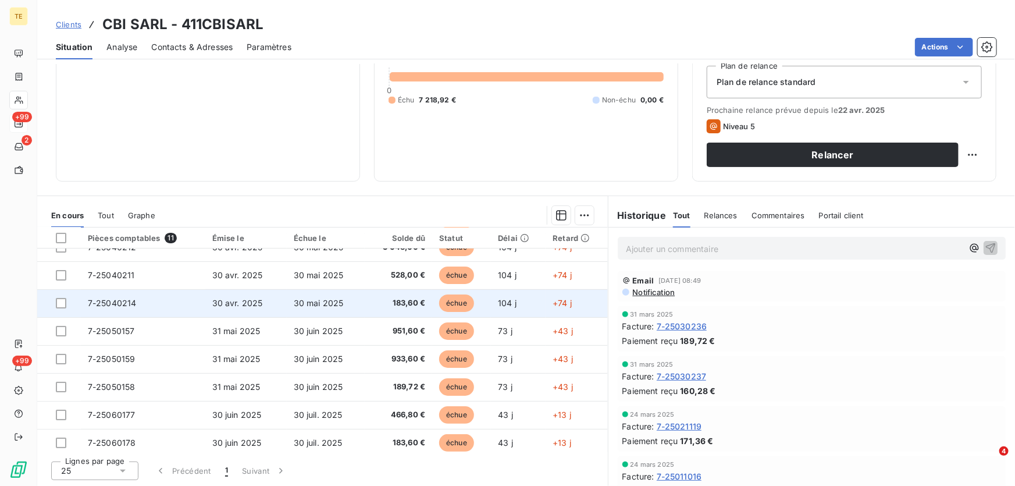
scroll to position [104, 0]
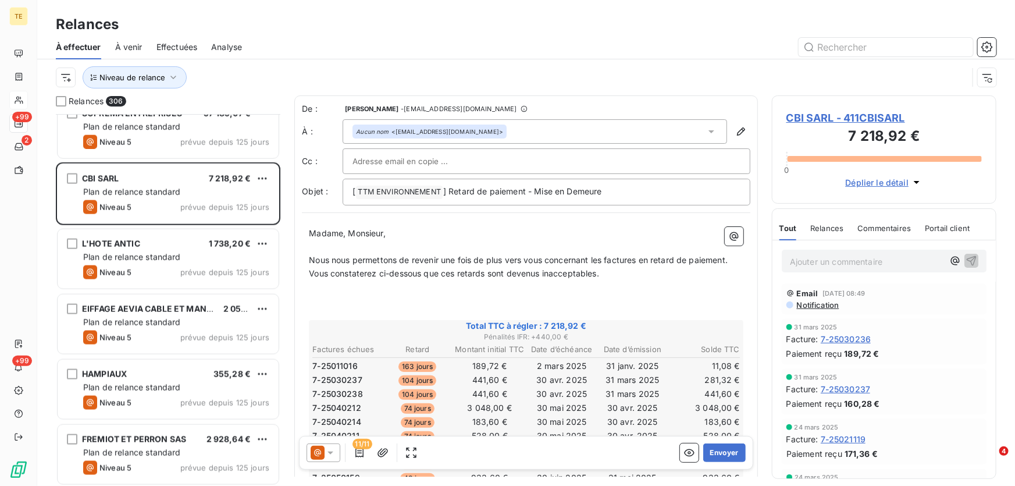
scroll to position [2908, 0]
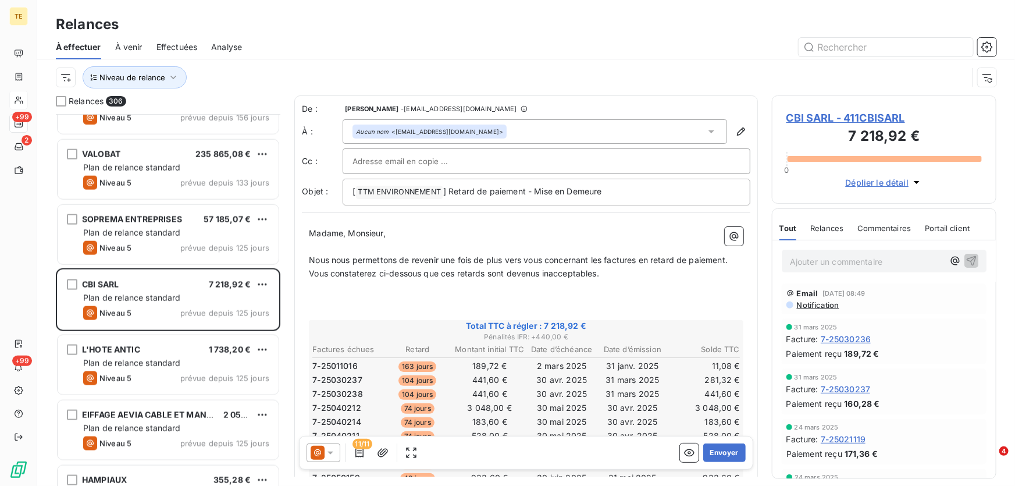
click at [329, 451] on icon at bounding box center [331, 453] width 12 height 12
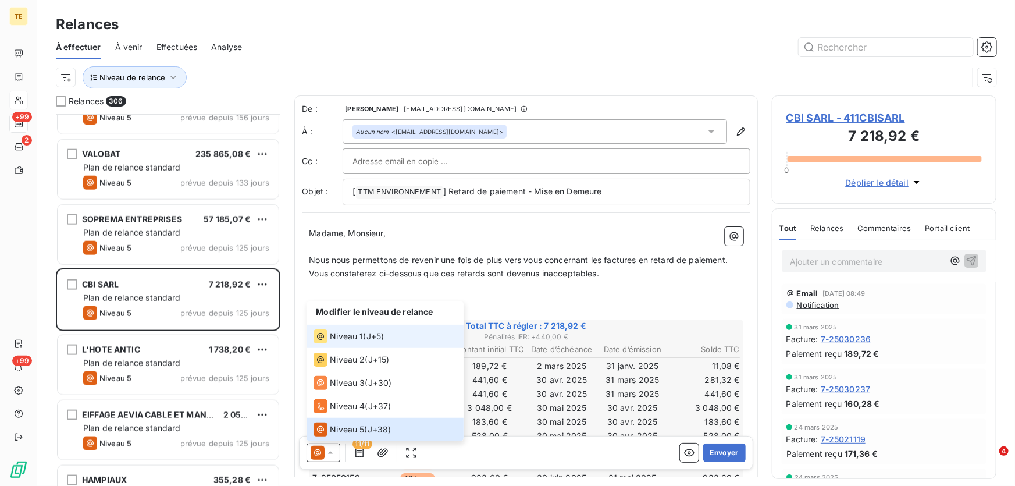
click at [353, 332] on span "Niveau 1" at bounding box center [346, 336] width 33 height 12
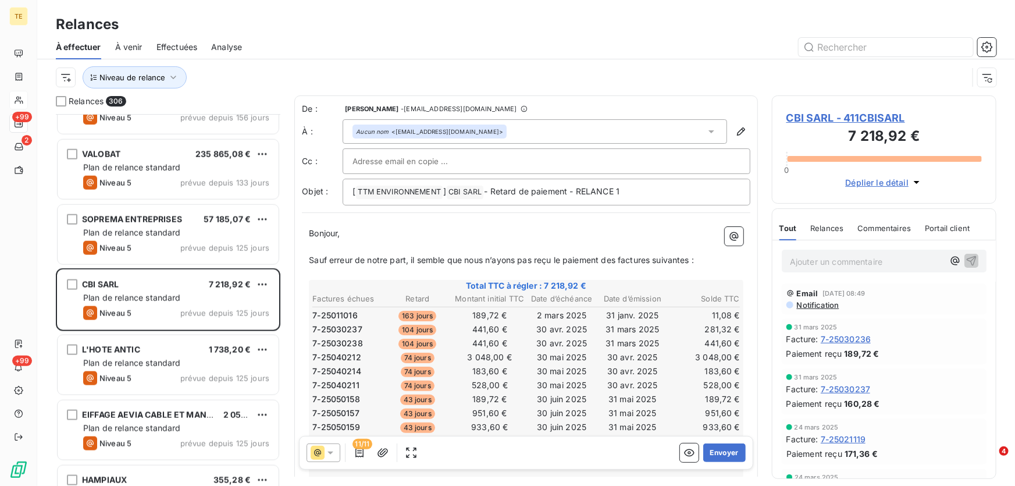
scroll to position [53, 0]
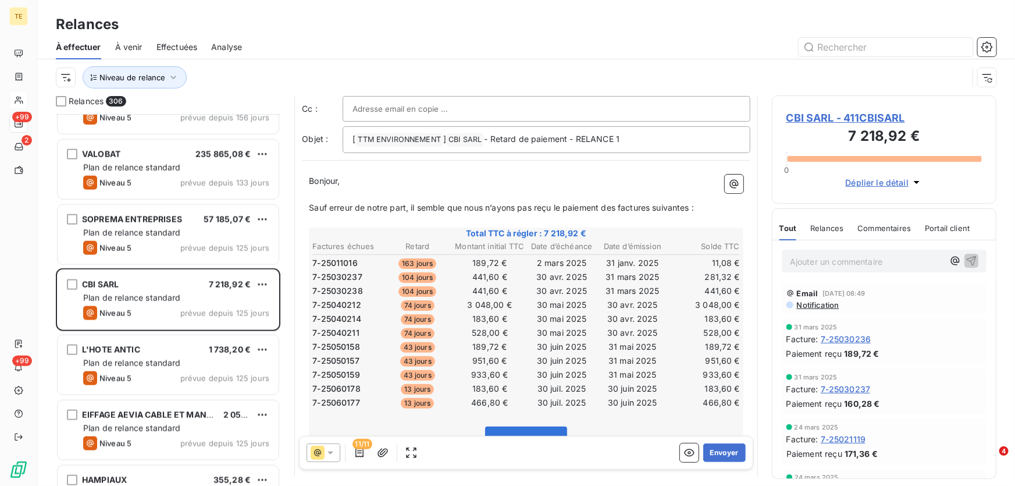
click at [795, 114] on span "CBI SARL - 411CBISARL" at bounding box center [883, 118] width 195 height 16
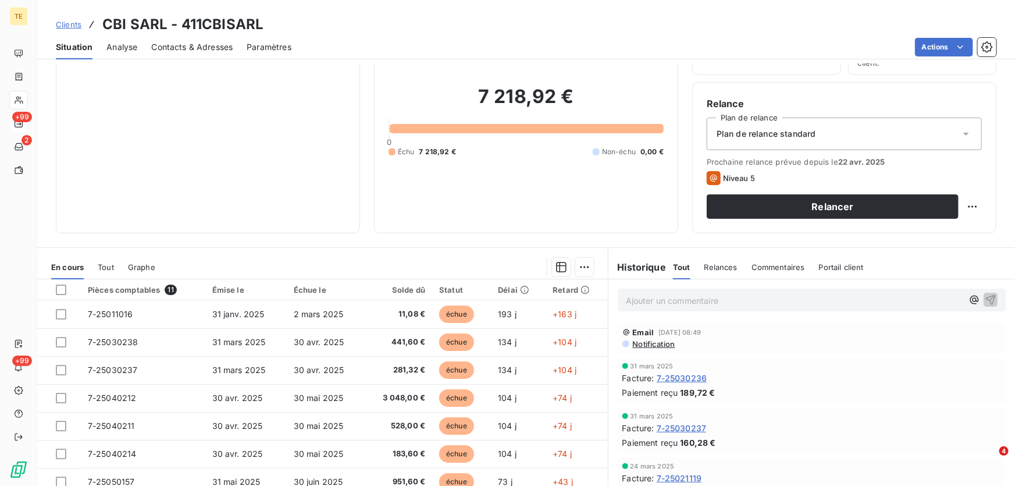
scroll to position [75, 0]
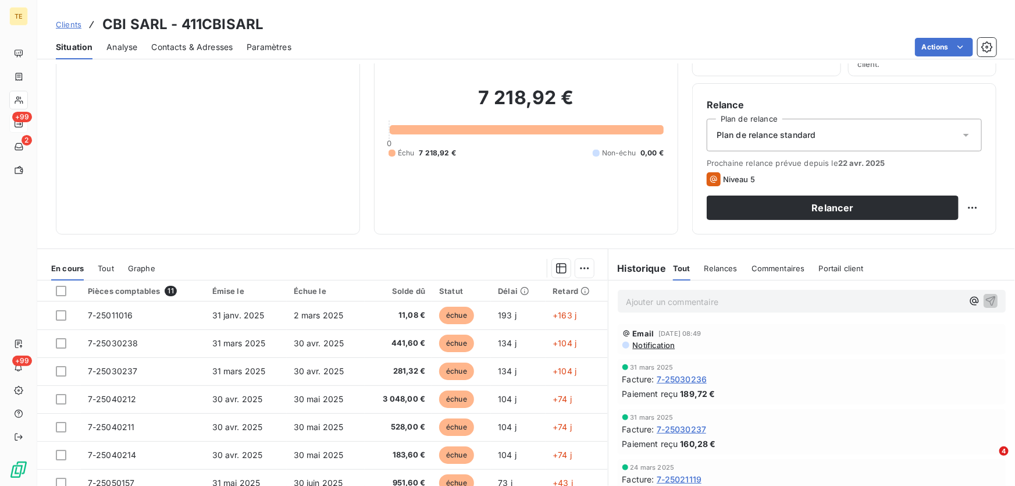
click at [645, 344] on span "Notification" at bounding box center [654, 344] width 44 height 9
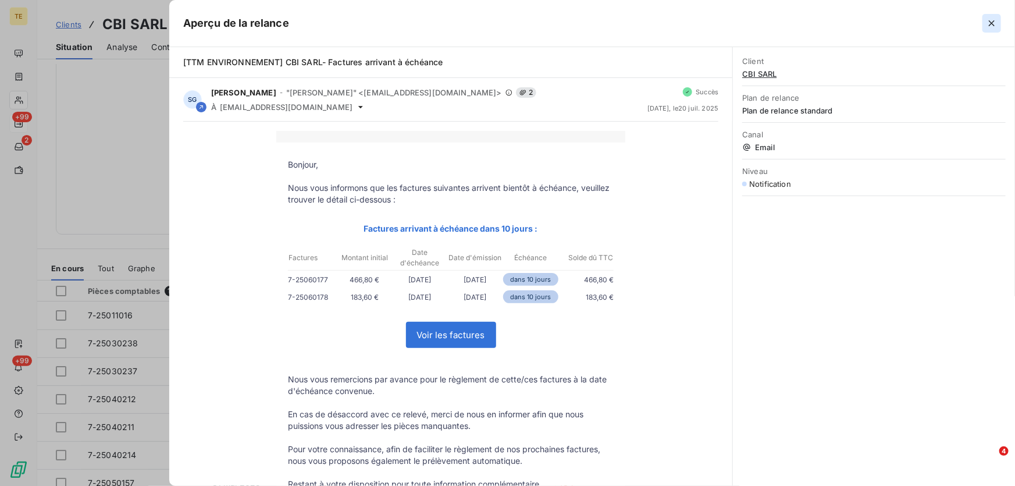
click at [992, 23] on icon "button" at bounding box center [992, 23] width 6 height 6
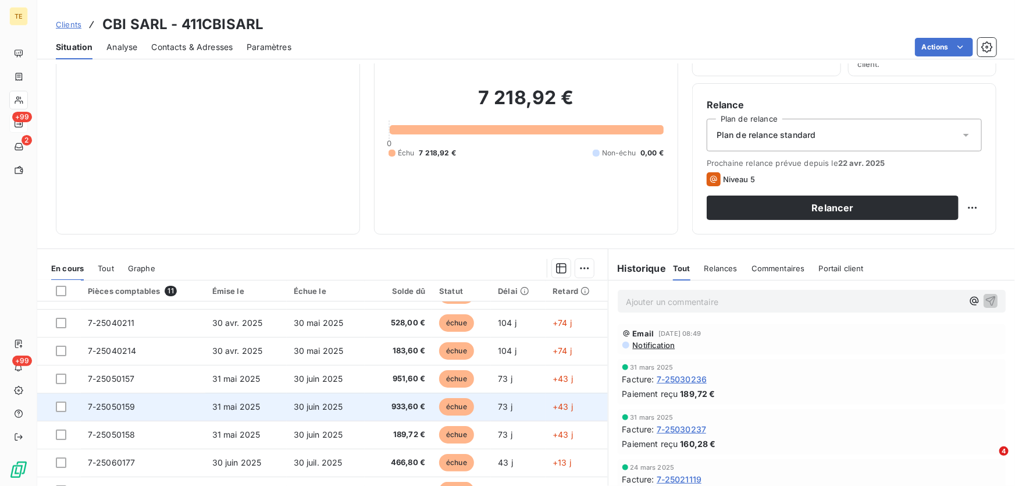
scroll to position [128, 0]
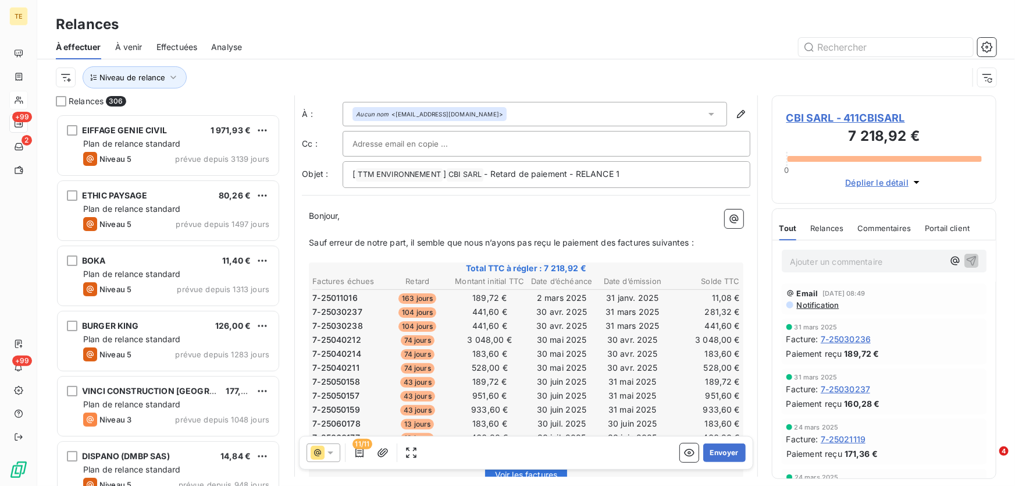
scroll to position [53, 0]
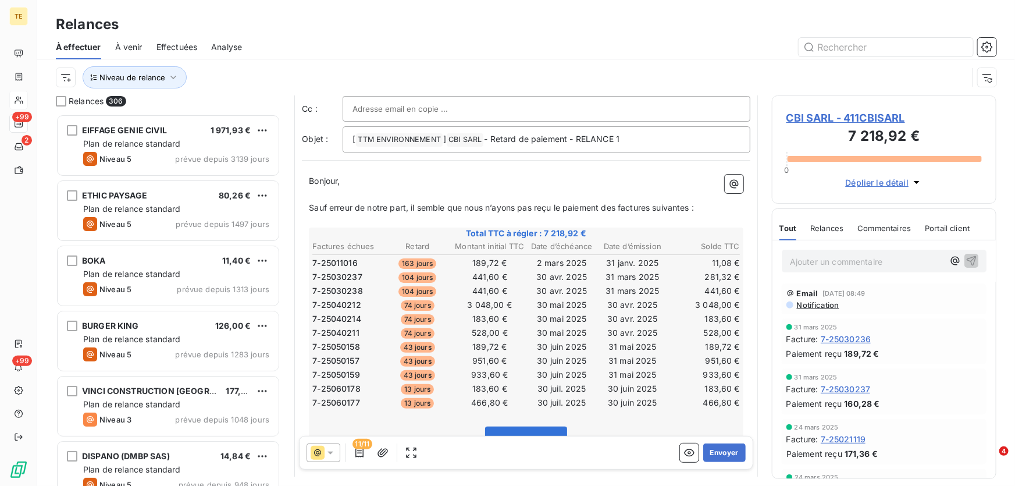
click at [327, 452] on icon at bounding box center [331, 453] width 12 height 12
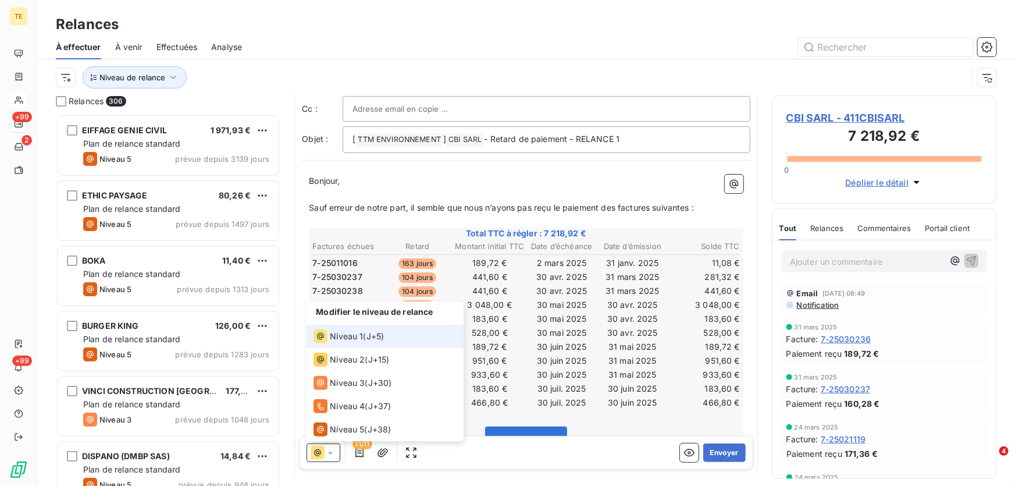
click at [343, 336] on span "Niveau 1" at bounding box center [346, 336] width 33 height 12
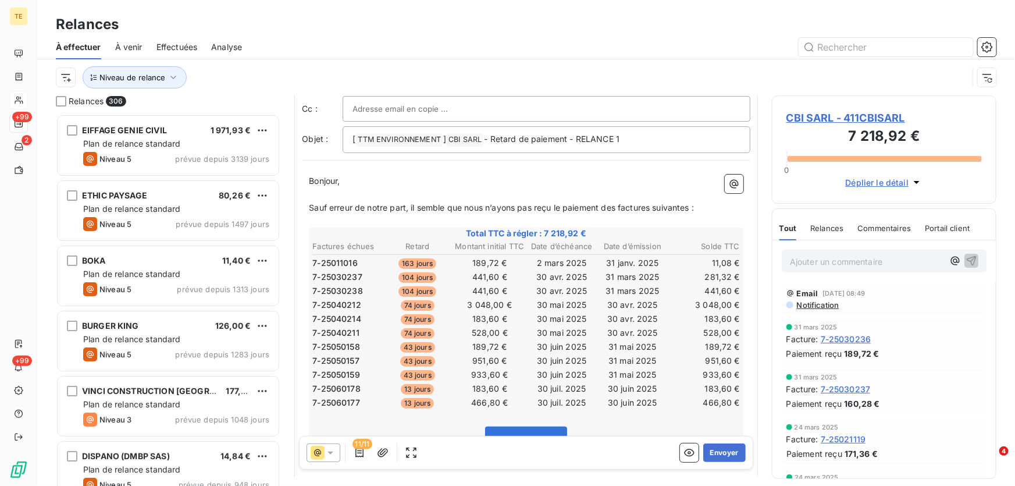
click at [400, 105] on input "text" at bounding box center [414, 108] width 125 height 17
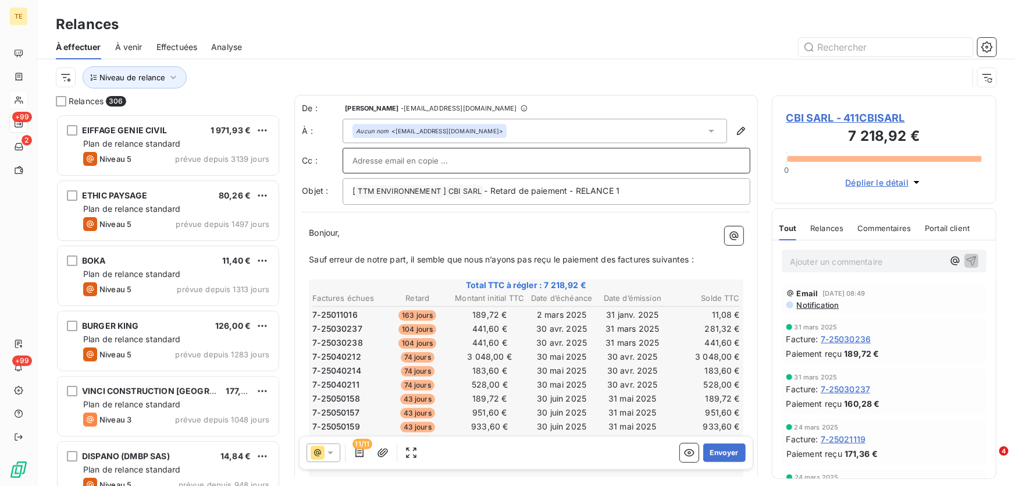
scroll to position [0, 0]
click at [616, 130] on div "Aucun nom <sarlcbi49@gmail.com>" at bounding box center [535, 131] width 384 height 24
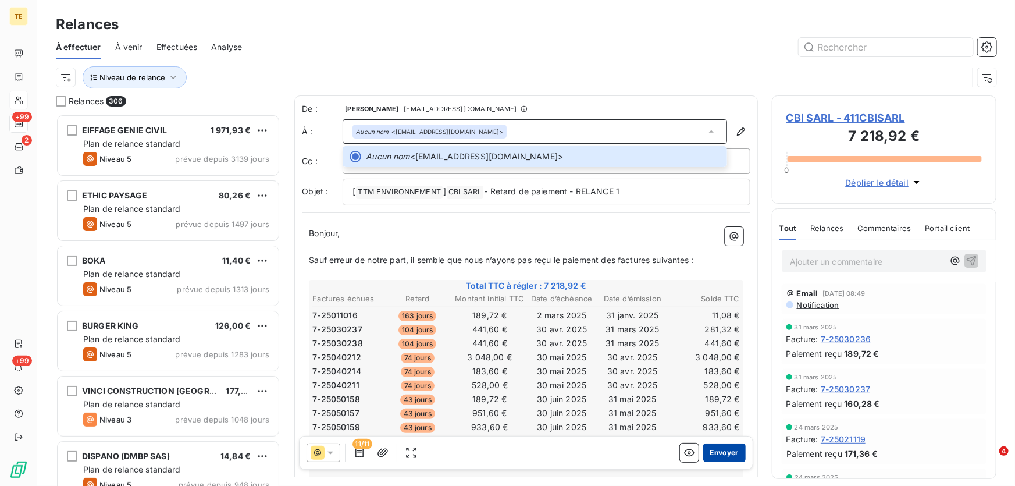
click at [715, 457] on button "Envoyer" at bounding box center [724, 452] width 42 height 19
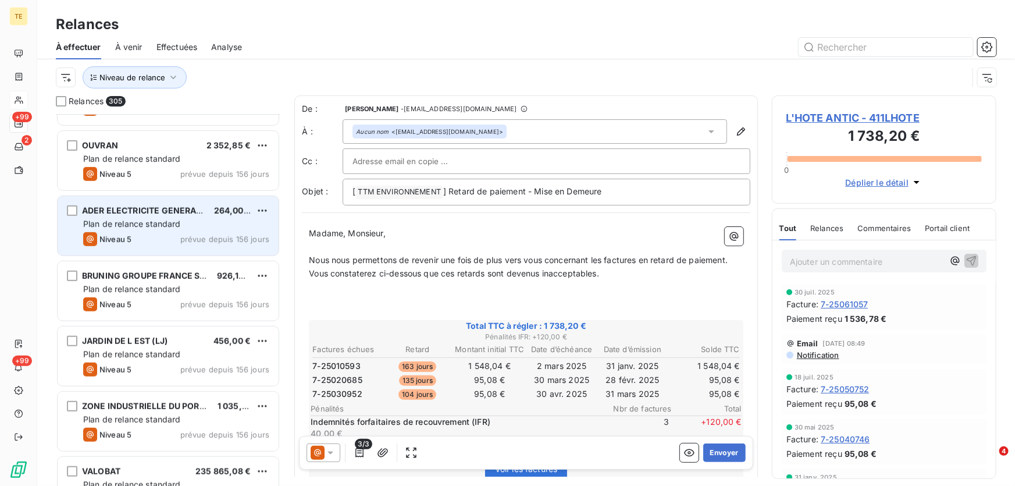
scroll to position [2538, 0]
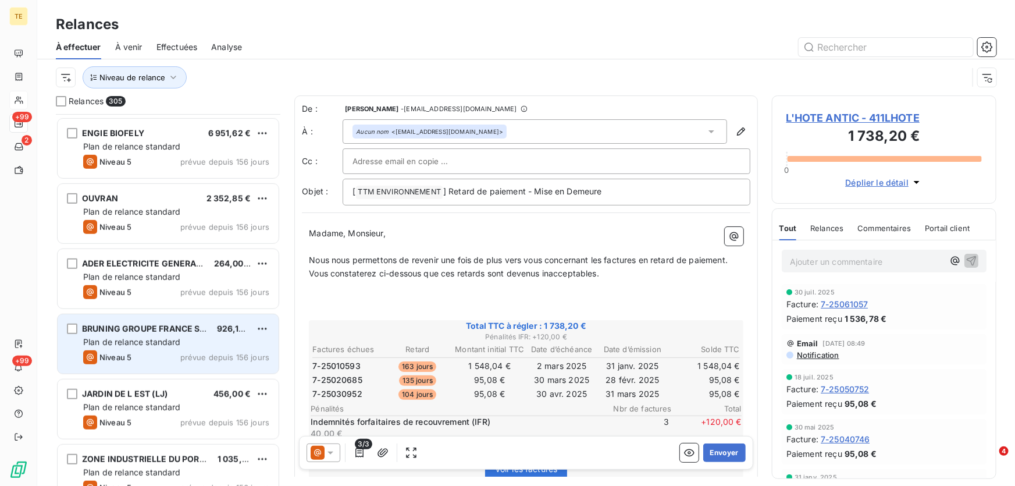
click at [166, 337] on span "Plan de relance standard" at bounding box center [132, 342] width 98 height 10
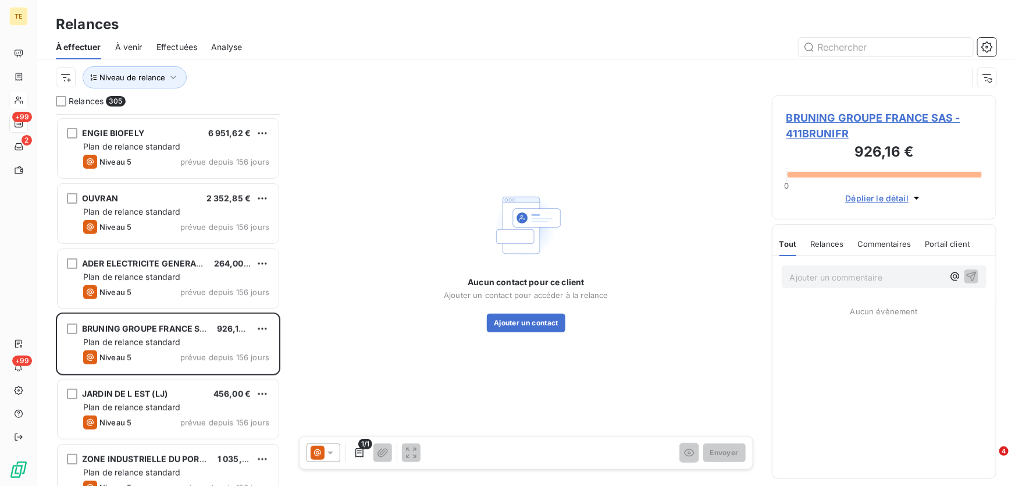
click at [807, 134] on span "BRUNING GROUPE FRANCE SAS - 411BRUNIFR" at bounding box center [883, 125] width 195 height 31
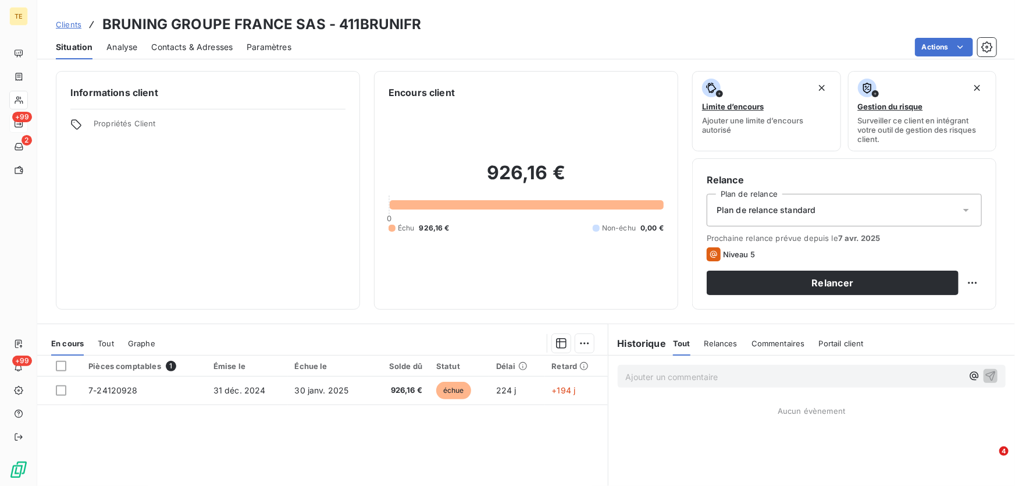
click at [687, 377] on p "Ajouter un commentaire ﻿" at bounding box center [794, 376] width 337 height 15
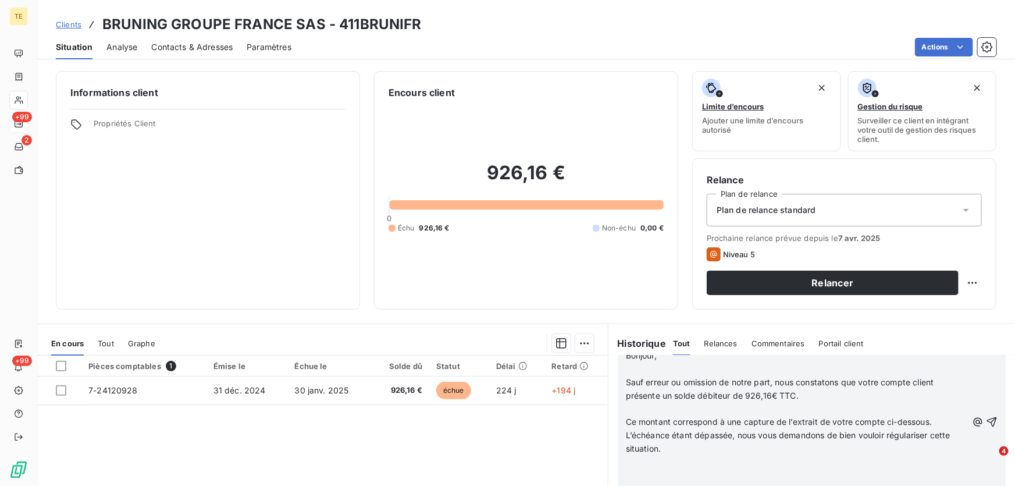
scroll to position [128, 0]
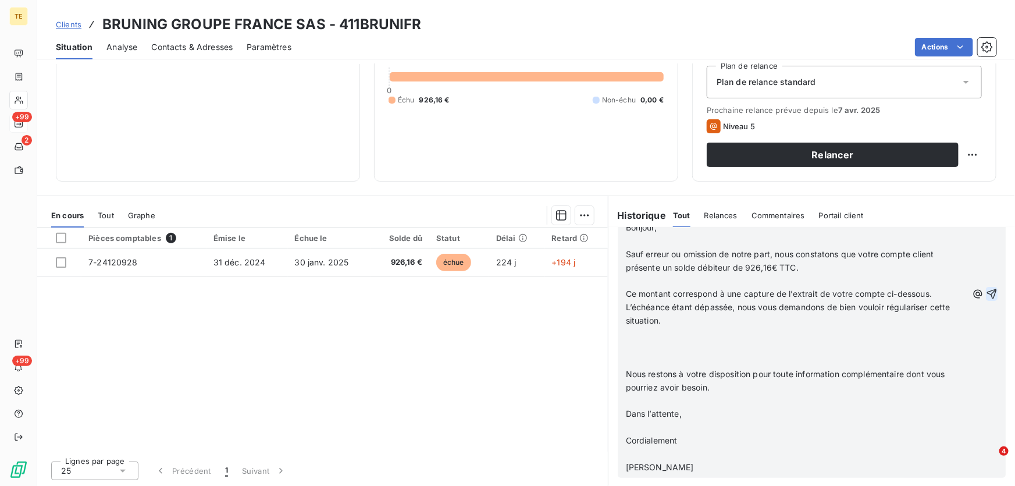
click at [986, 294] on icon "button" at bounding box center [992, 294] width 12 height 12
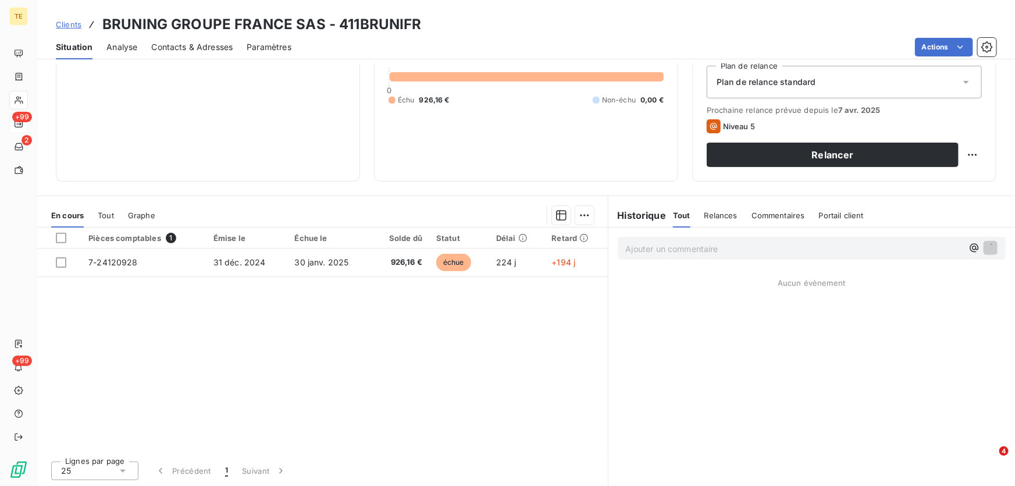
scroll to position [0, 0]
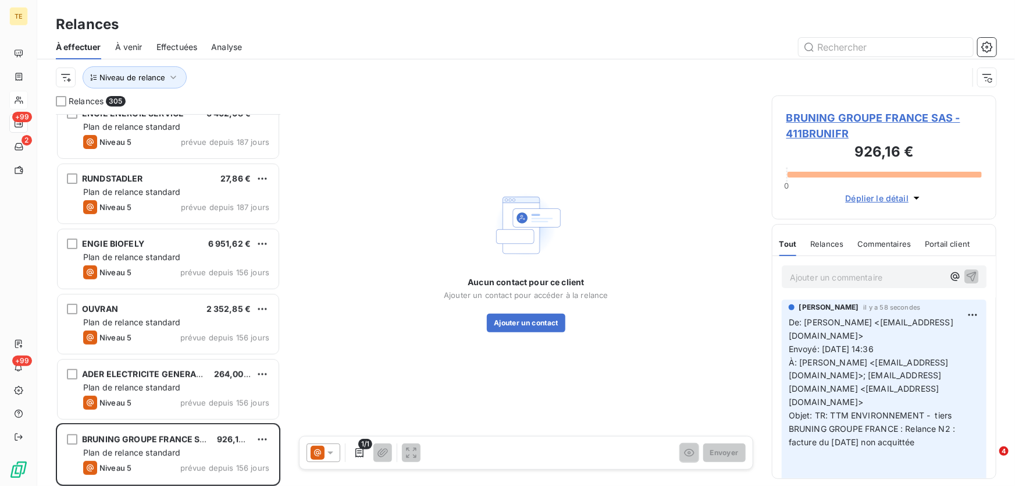
scroll to position [2485, 0]
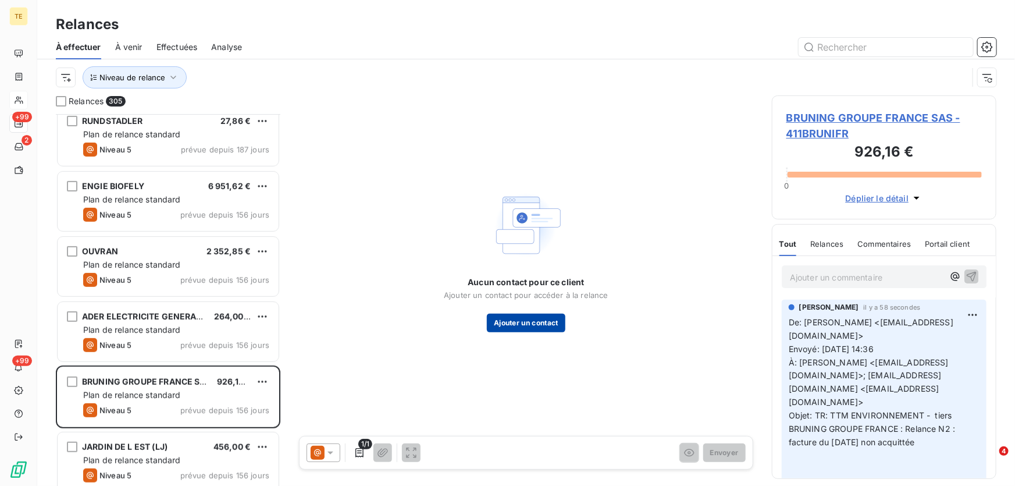
click at [548, 323] on button "Ajouter un contact" at bounding box center [526, 322] width 79 height 19
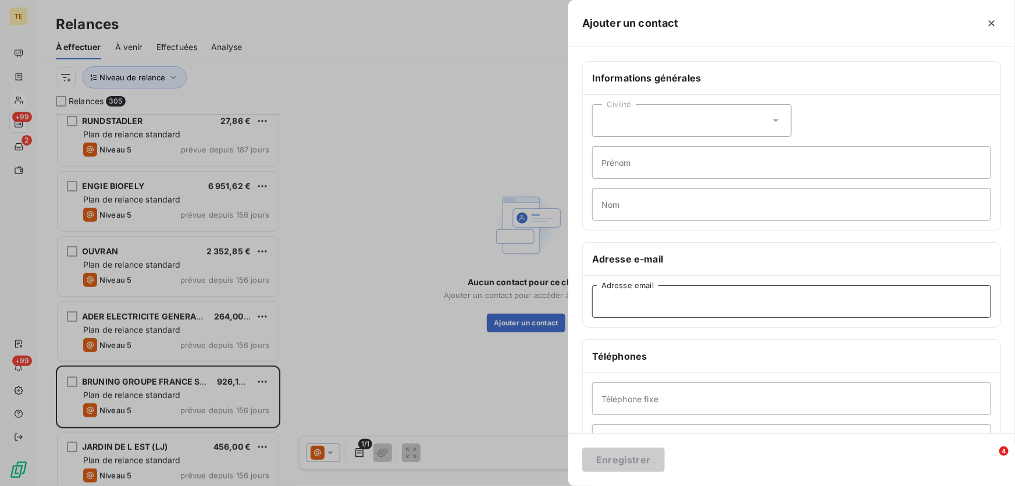
click at [612, 308] on input "Adresse email" at bounding box center [791, 301] width 399 height 33
paste input "De: Stéphanie GRÜNENWALD <sg@ttm-environnement.fr> Envoyé: Mardi 06 mai 2025 14…"
type input "De: Stéphanie GRÜNENWALD <sg@ttm-environnement.fr> Envoyé: Mardi 06 mai 2025 14…"
drag, startPoint x: 975, startPoint y: 300, endPoint x: 457, endPoint y: 305, distance: 518.2
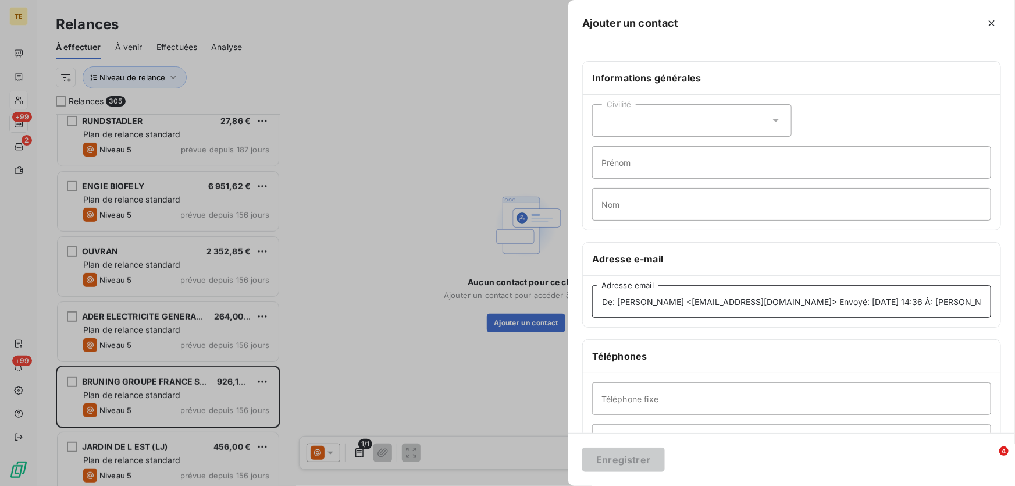
click at [457, 485] on div "Ajouter un contact Informations générales Civilité Prénom Nom Adresse e-mail De…" at bounding box center [507, 486] width 1015 height 0
click at [621, 308] on input "Adresse email" at bounding box center [791, 301] width 399 height 33
paste input "Serine Mazouni <Serine.Mazouni@bruening-group.de>"
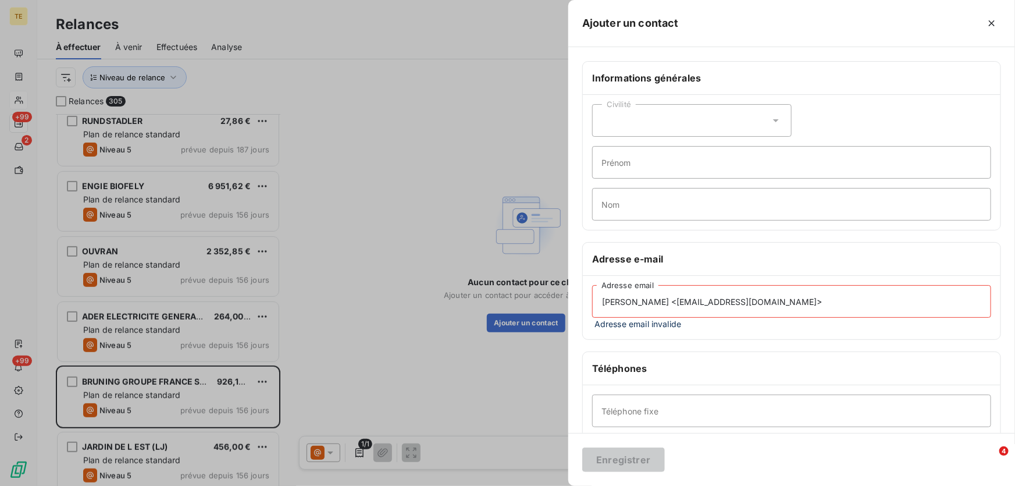
click at [670, 301] on input "Serine Mazouni <Serine.Mazouni@bruening-group.de>" at bounding box center [791, 301] width 399 height 33
click at [768, 304] on input "Serine.Mazouni@bruening-group.de>" at bounding box center [791, 301] width 399 height 33
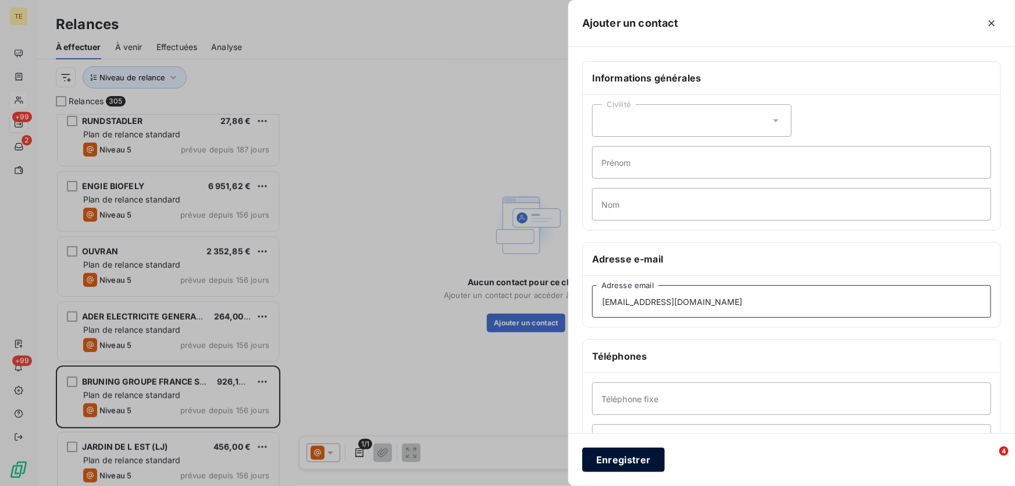
type input "Serine.Mazouni@bruening-group.de"
click at [628, 462] on button "Enregistrer" at bounding box center [623, 459] width 83 height 24
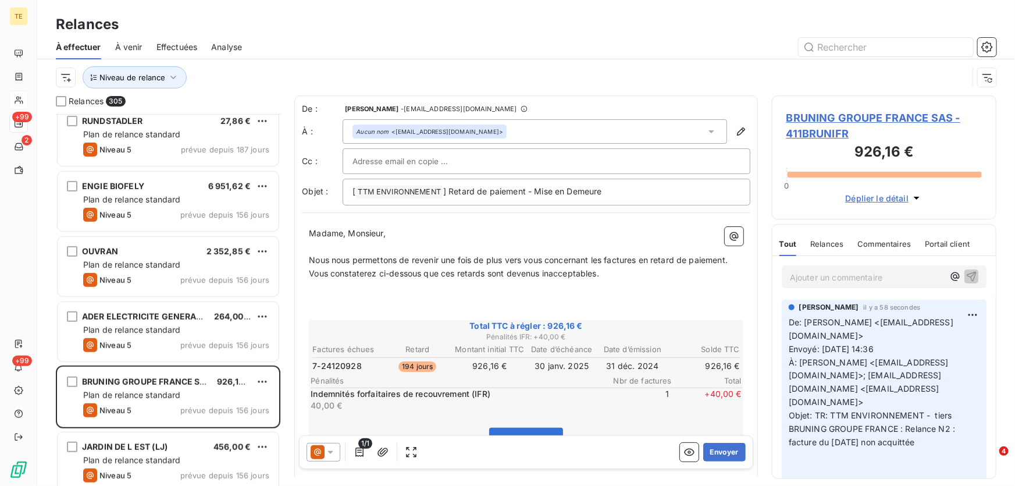
click at [329, 454] on icon at bounding box center [331, 453] width 12 height 12
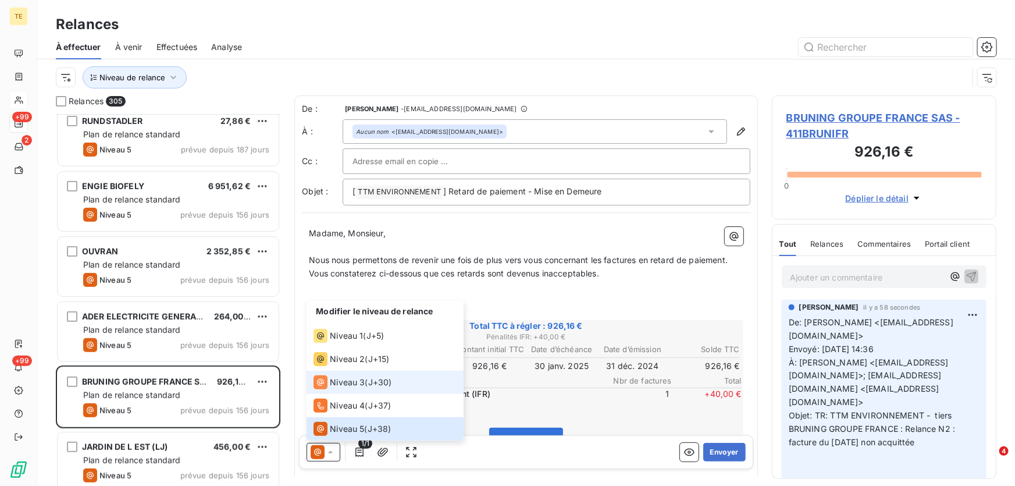
click at [359, 384] on span "Niveau 3" at bounding box center [347, 383] width 35 height 12
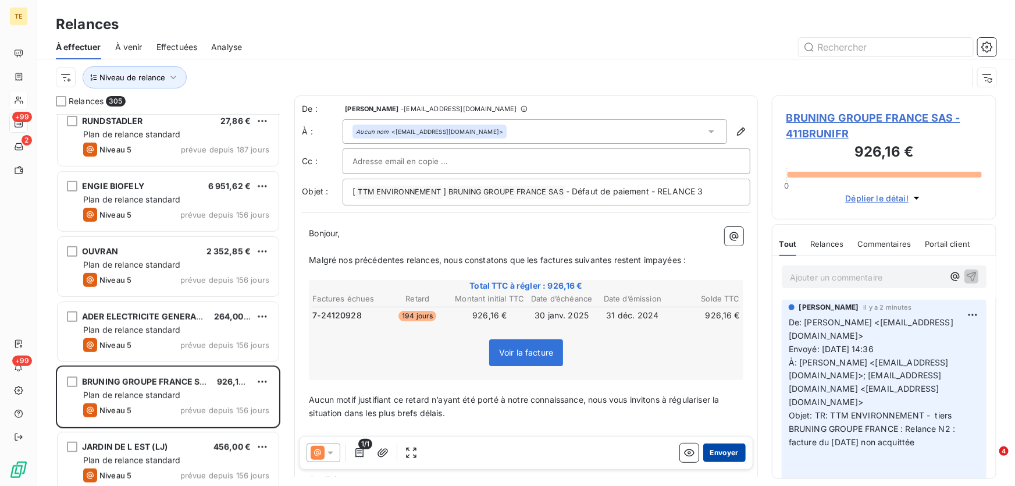
click at [711, 455] on button "Envoyer" at bounding box center [724, 452] width 42 height 19
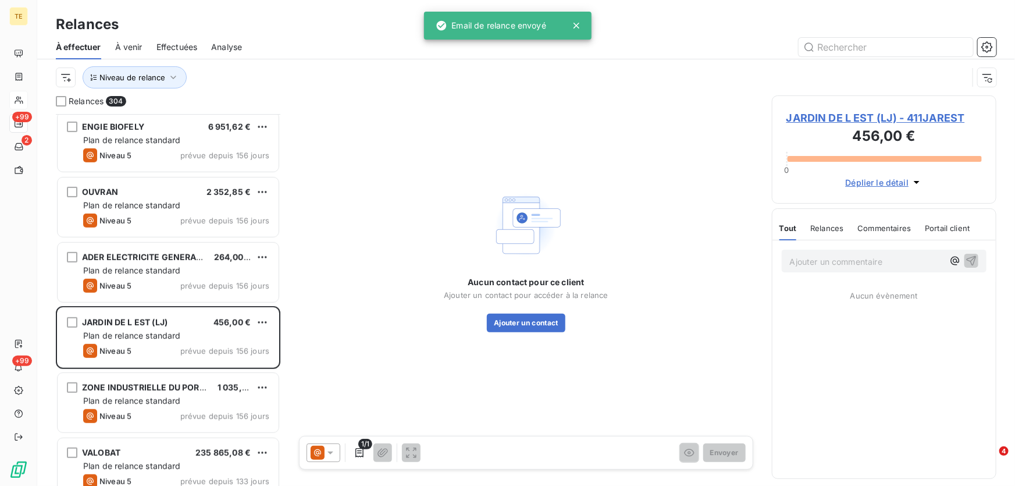
scroll to position [2591, 0]
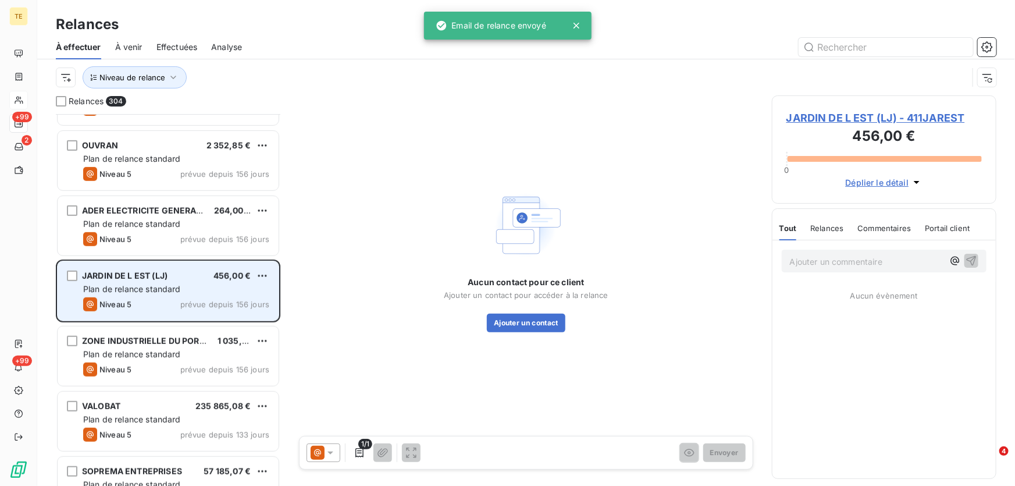
click at [125, 286] on span "Plan de relance standard" at bounding box center [132, 289] width 98 height 10
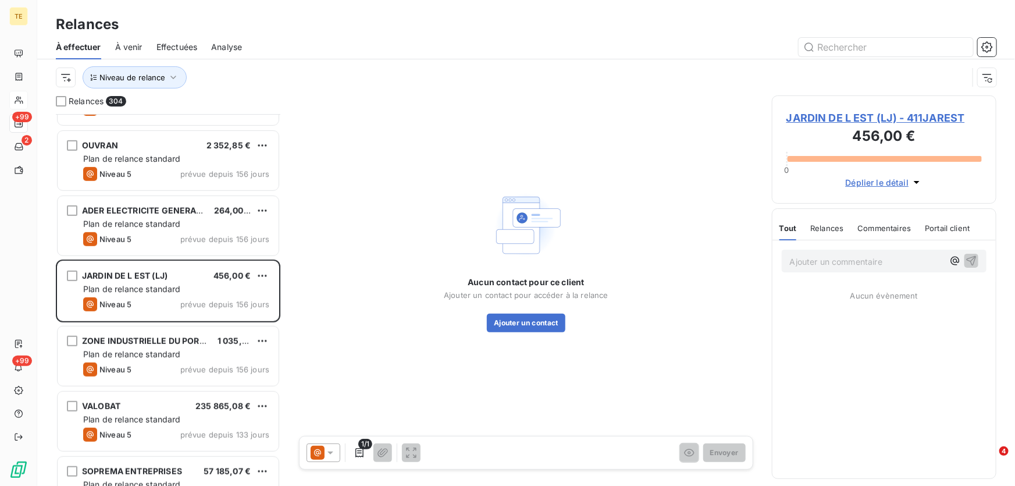
click at [837, 116] on span "JARDIN DE L EST (LJ) - 411JAREST" at bounding box center [883, 118] width 195 height 16
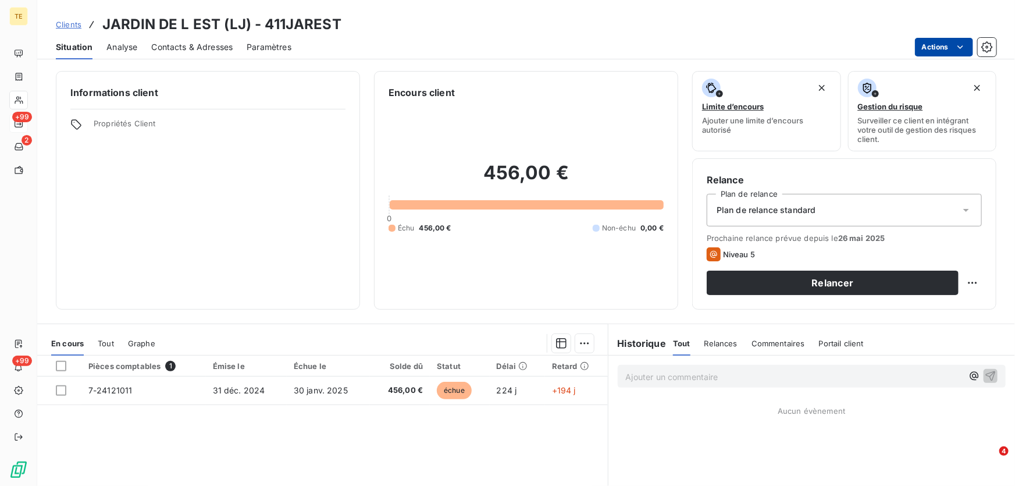
click at [937, 45] on html "TE +99 2 +99 Clients JARDIN DE L EST (LJ) - 411JAREST Situation Analyse Contact…" at bounding box center [507, 243] width 1015 height 486
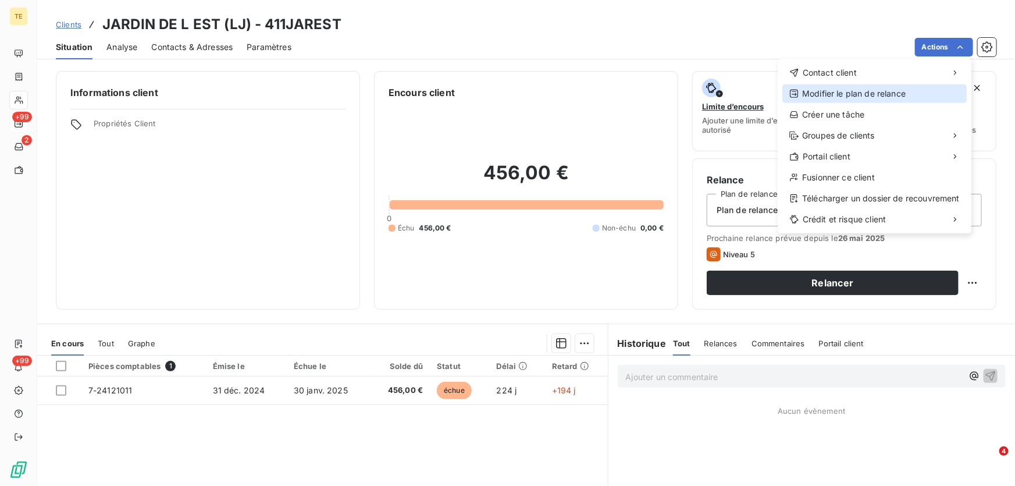
click at [828, 98] on div "Modifier le plan de relance" at bounding box center [874, 93] width 184 height 19
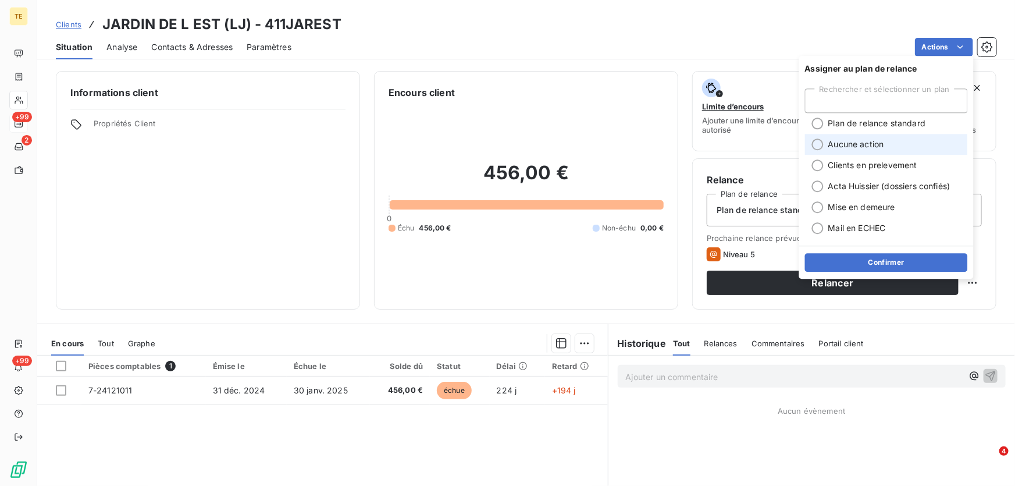
click at [824, 145] on li "Aucune action" at bounding box center [886, 144] width 163 height 21
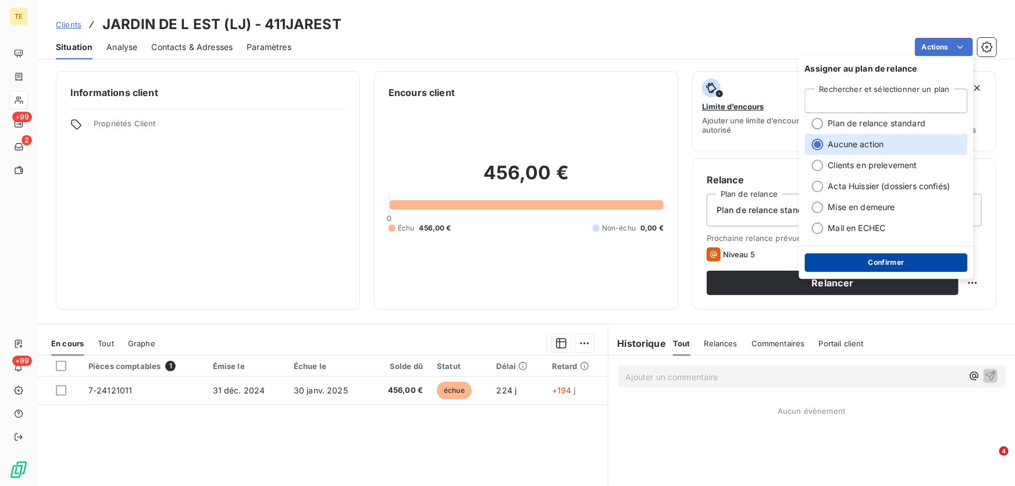
click at [884, 262] on button "Confirmer" at bounding box center [886, 262] width 163 height 19
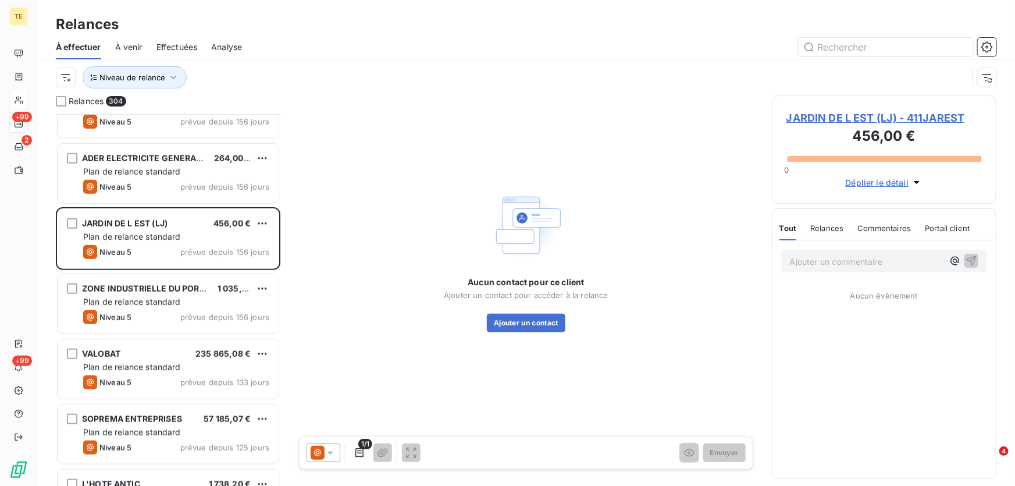
scroll to position [2697, 0]
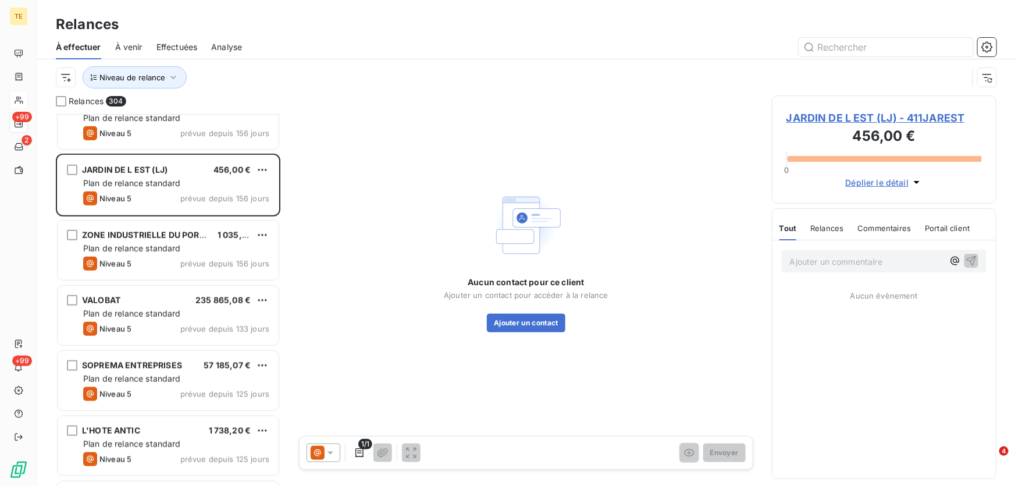
click at [359, 219] on div "Aucun contact pour ce client Ajouter un contact pour accéder à la relance Ajout…" at bounding box center [526, 259] width 464 height 329
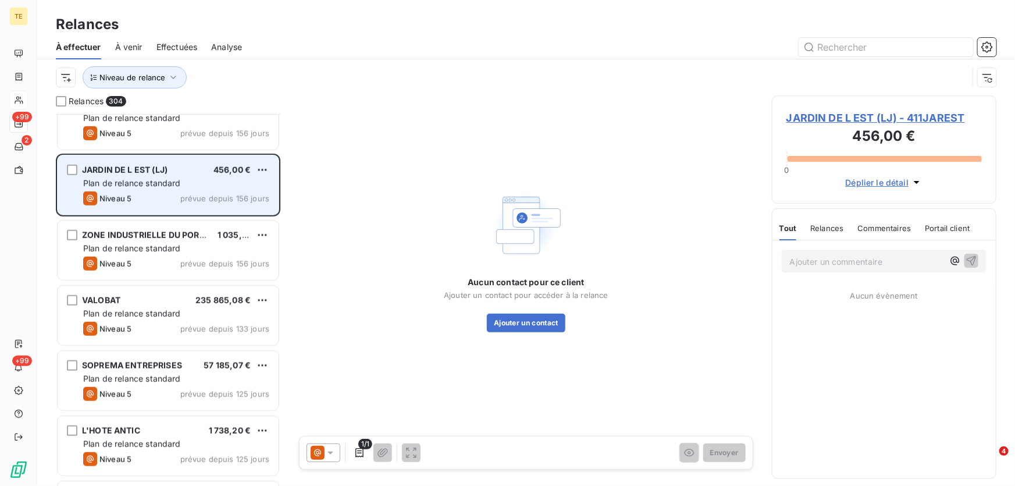
click at [230, 179] on div "Plan de relance standard" at bounding box center [176, 183] width 186 height 12
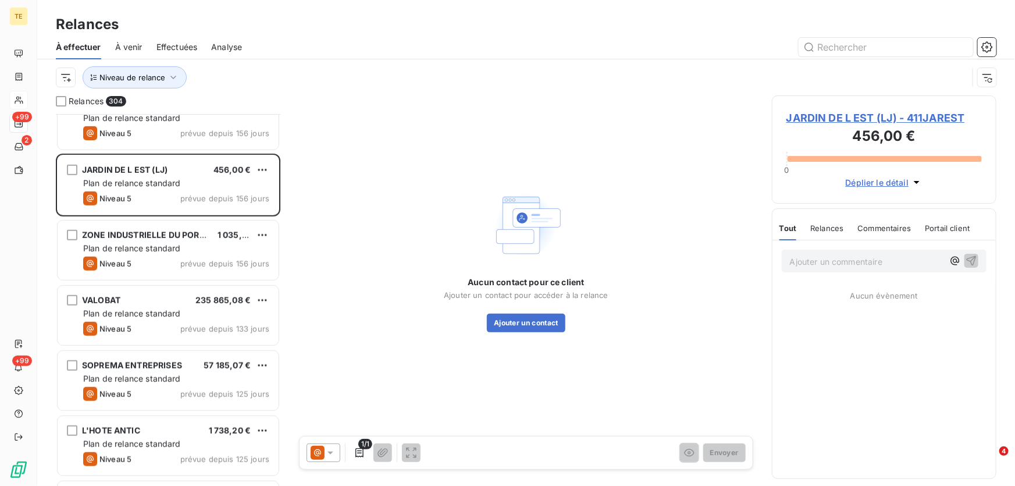
click at [803, 259] on p "Ajouter un commentaire ﻿" at bounding box center [867, 261] width 154 height 15
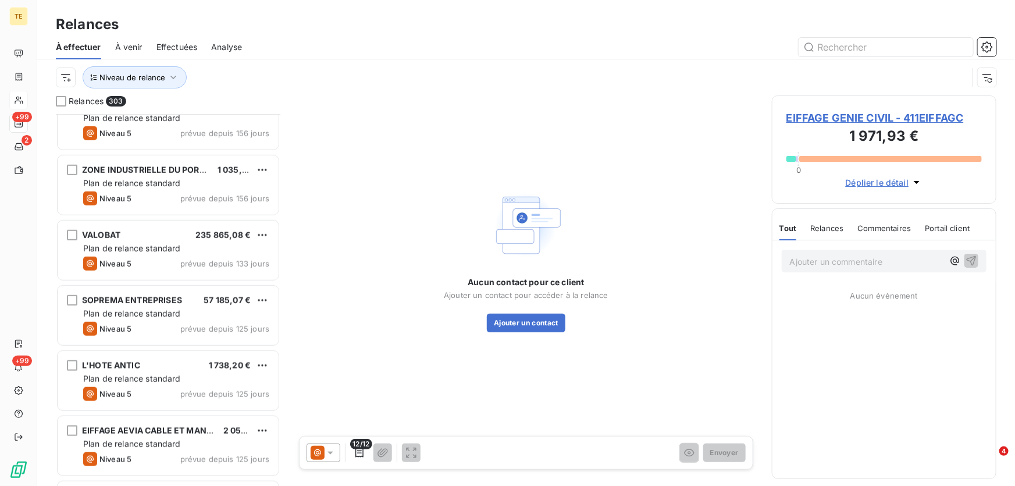
click at [797, 261] on p "Ajouter un commentaire ﻿" at bounding box center [867, 261] width 154 height 15
click at [969, 264] on icon "button" at bounding box center [972, 267] width 10 height 10
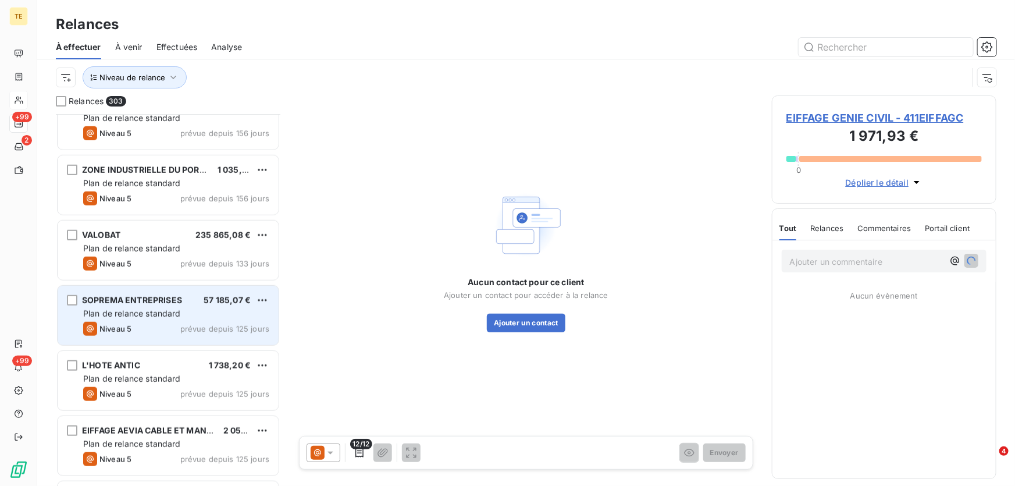
click at [189, 308] on div "Plan de relance standard" at bounding box center [176, 314] width 186 height 12
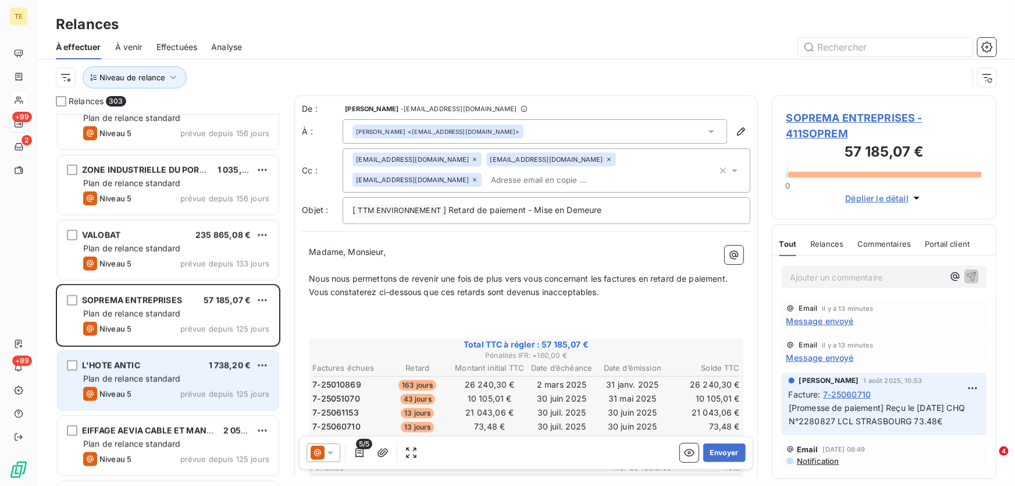
click at [146, 373] on span "Plan de relance standard" at bounding box center [132, 378] width 98 height 10
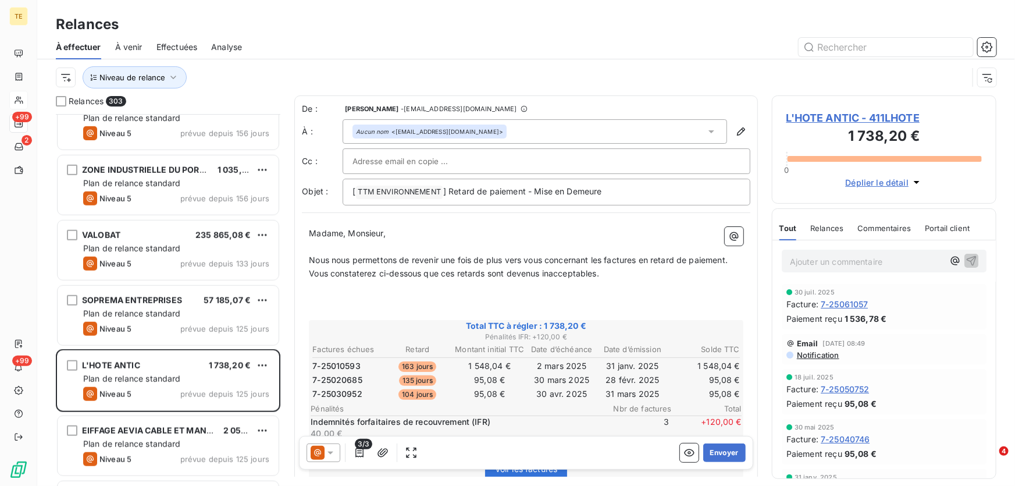
click at [860, 117] on span "L'HOTE ANTIC - 411LHOTE" at bounding box center [883, 118] width 195 height 16
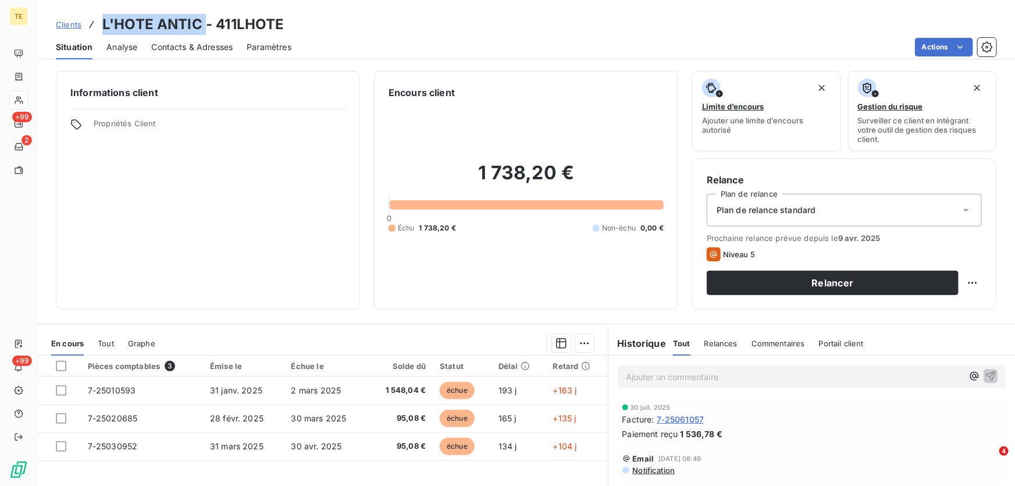
drag, startPoint x: 204, startPoint y: 23, endPoint x: 81, endPoint y: 23, distance: 122.7
click at [81, 23] on div "Clients L'HOTE ANTIC - 411LHOTE" at bounding box center [170, 24] width 229 height 21
copy div "L'HOTE ANTIC"
drag, startPoint x: 299, startPoint y: 21, endPoint x: 215, endPoint y: 22, distance: 83.7
click at [215, 22] on div "Clients L'HOTE ANTIC - 411LHOTE" at bounding box center [526, 24] width 978 height 21
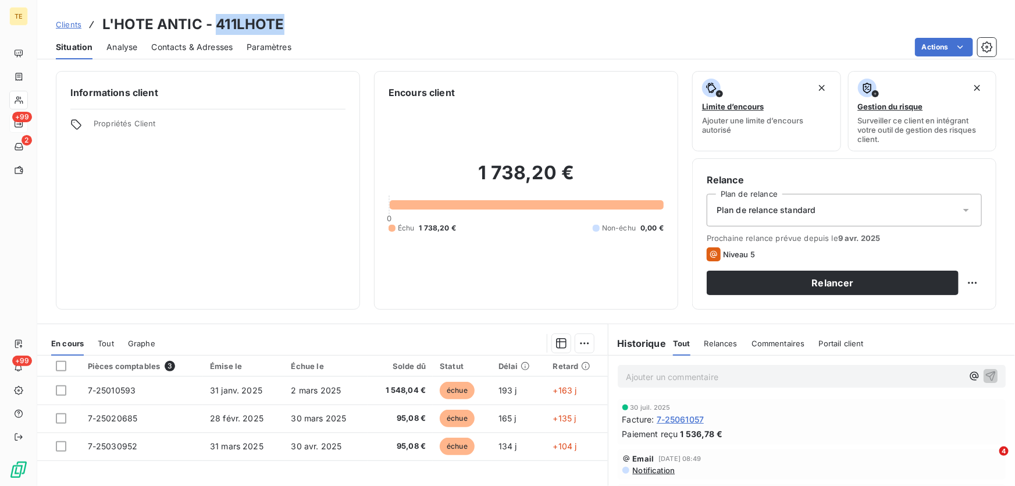
copy h3 "411LHOTE"
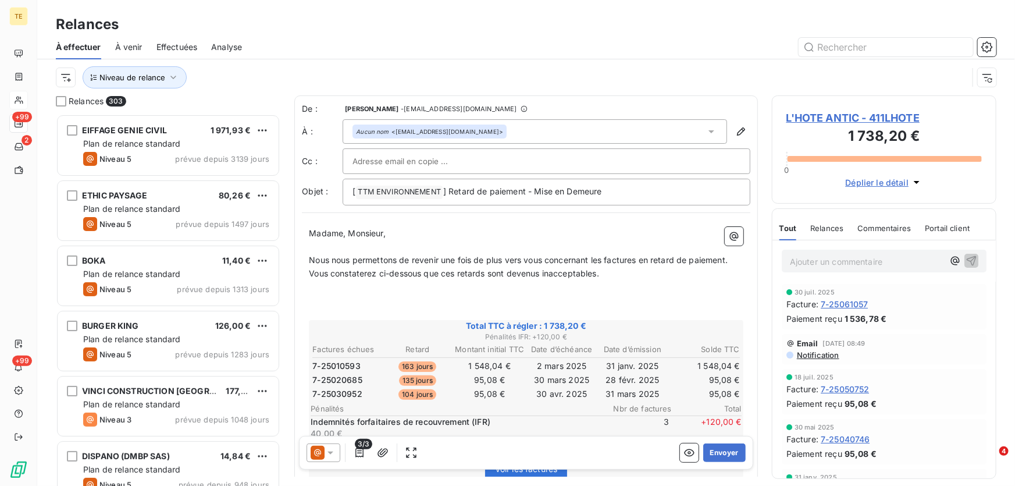
scroll to position [364, 216]
click at [330, 454] on icon at bounding box center [330, 452] width 6 height 3
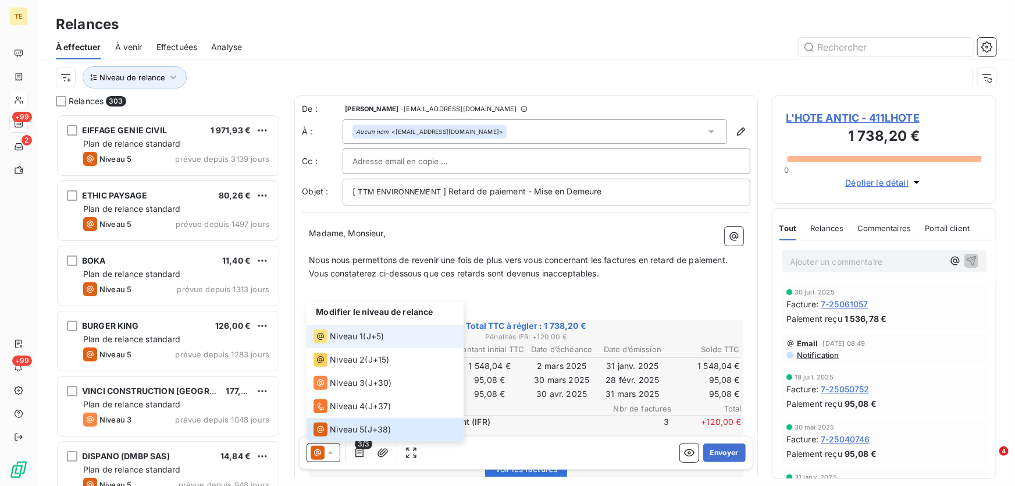
click at [352, 341] on span "Niveau 1" at bounding box center [346, 336] width 33 height 12
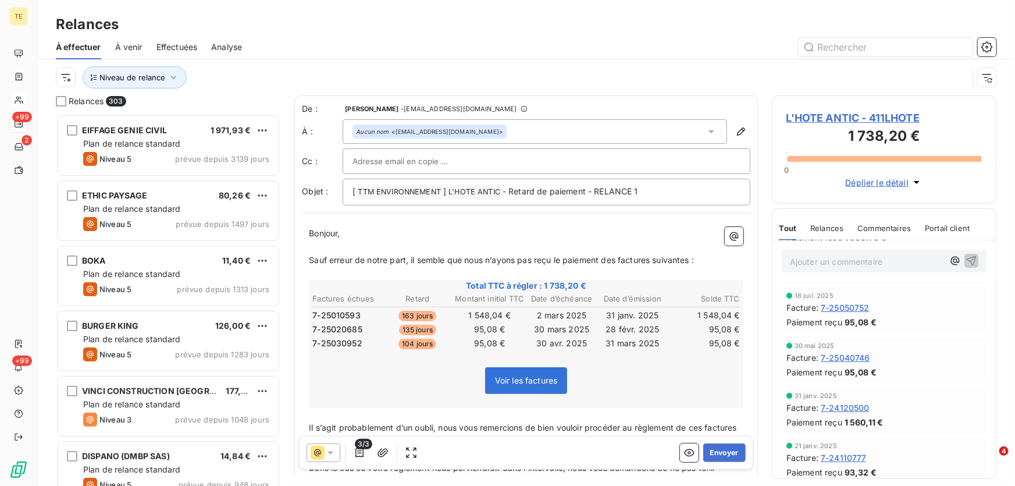
scroll to position [87, 0]
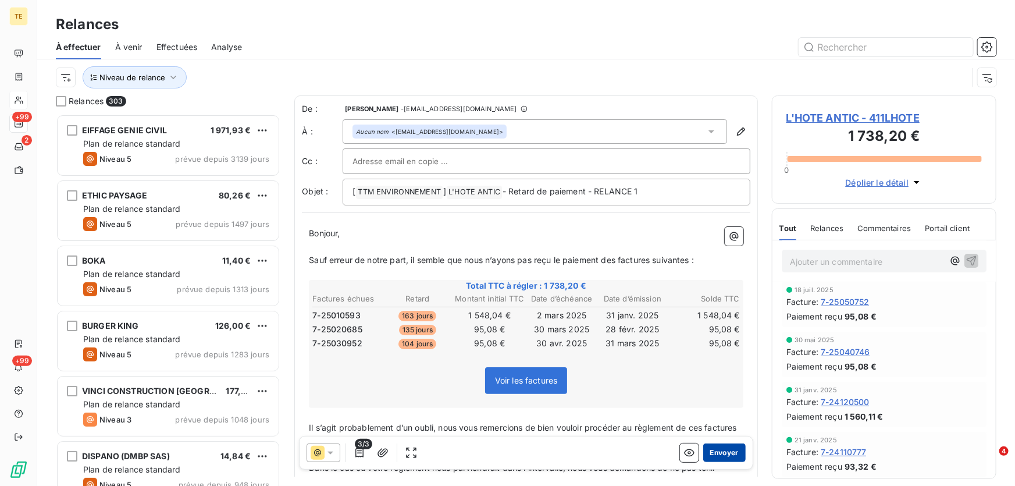
click at [718, 452] on button "Envoyer" at bounding box center [724, 452] width 42 height 19
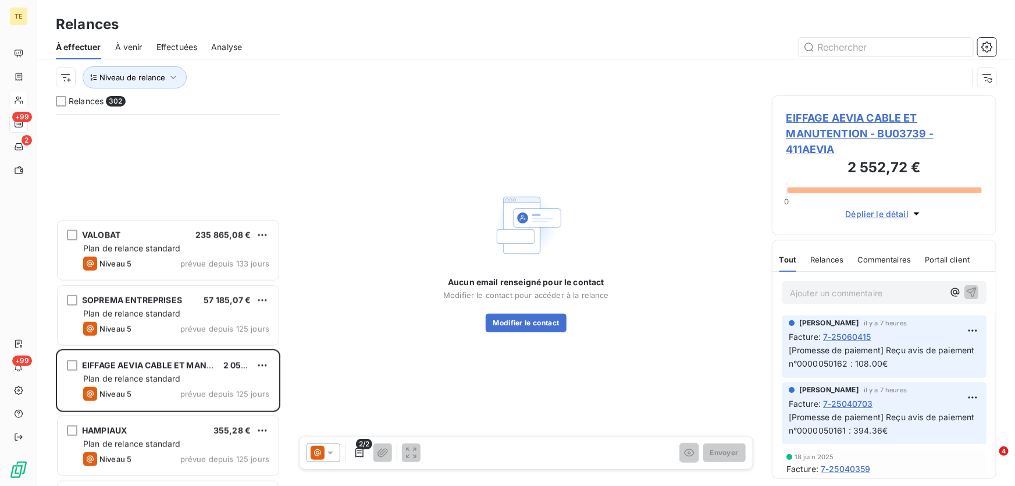
scroll to position [2908, 0]
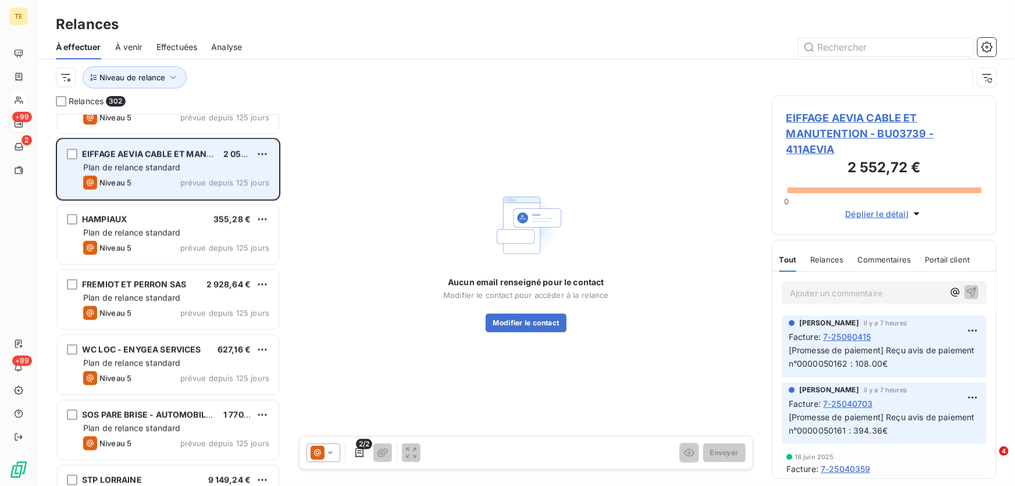
click at [137, 173] on div "EIFFAGE AEVIA CABLE ET MANUTENTION - BU03739 2 050,36 € Plan de relance standar…" at bounding box center [168, 169] width 221 height 59
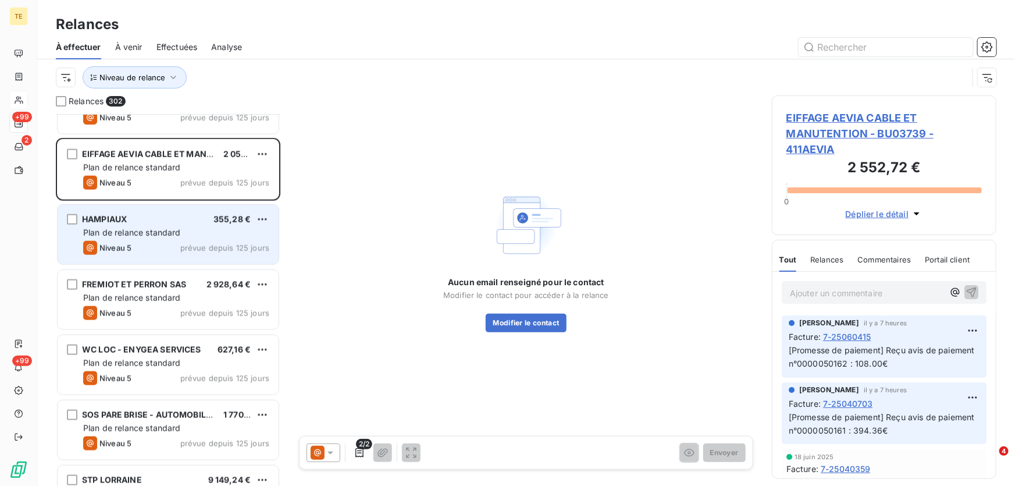
click at [142, 229] on span "Plan de relance standard" at bounding box center [132, 232] width 98 height 10
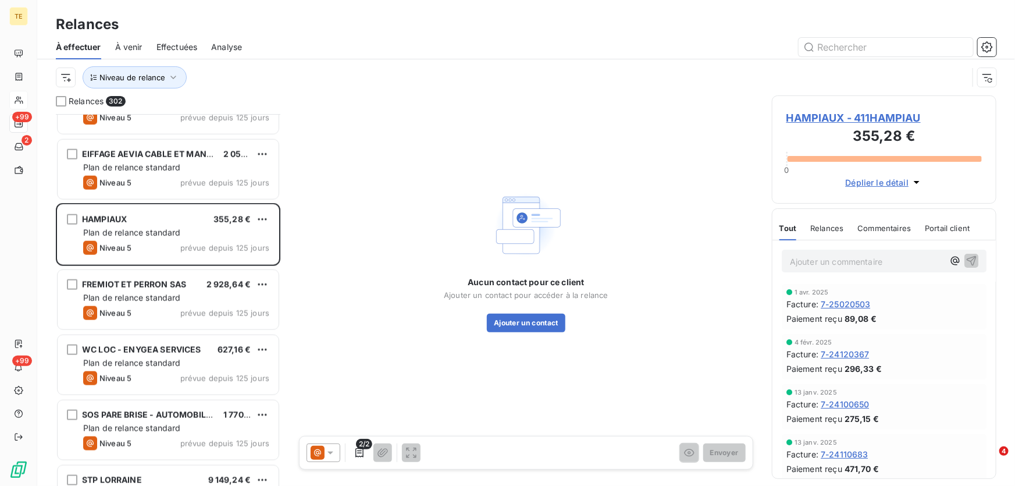
click at [814, 121] on span "HAMPIAUX - 411HAMPIAU" at bounding box center [883, 118] width 195 height 16
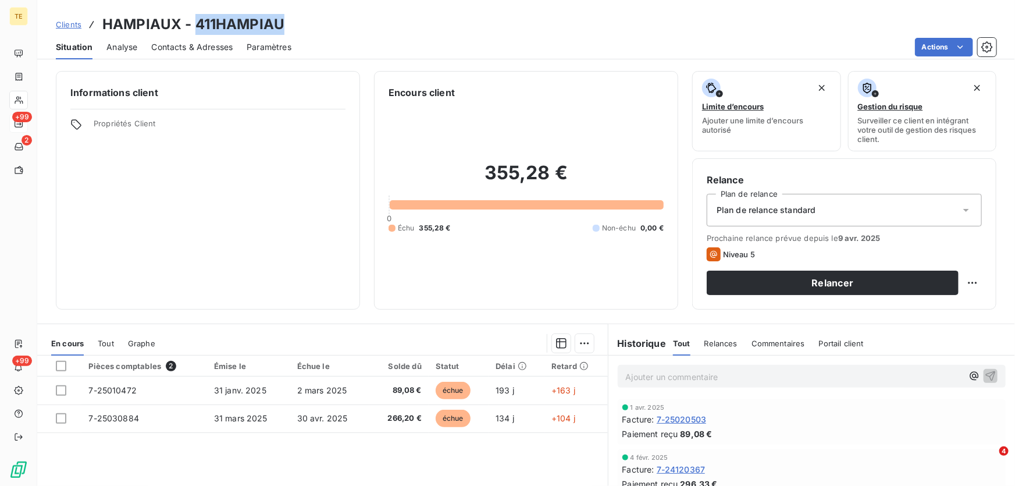
drag, startPoint x: 288, startPoint y: 22, endPoint x: 195, endPoint y: 23, distance: 93.1
click at [195, 23] on div "Clients HAMPIAUX - 411HAMPIAU" at bounding box center [526, 24] width 978 height 21
copy h3 "411HAMPIAU"
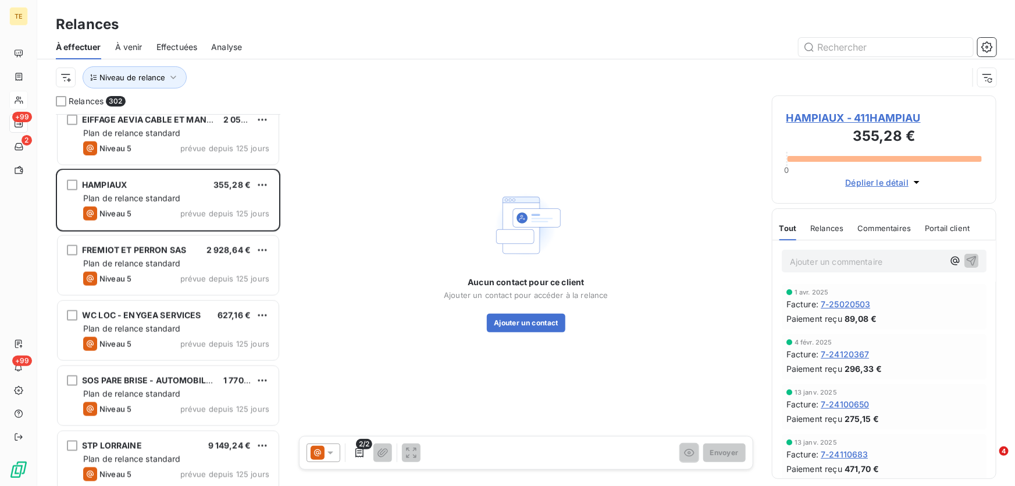
scroll to position [2855, 0]
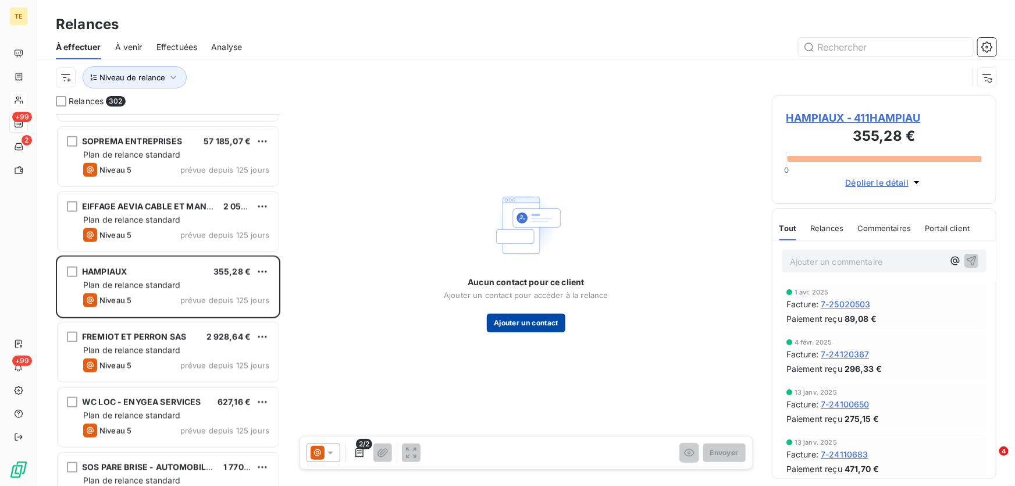
click at [543, 324] on button "Ajouter un contact" at bounding box center [526, 322] width 79 height 19
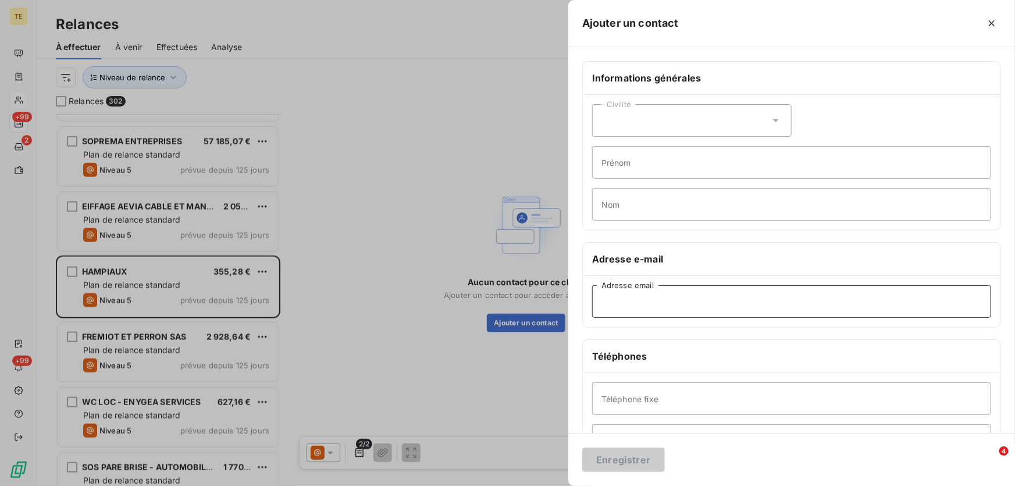
click at [617, 298] on input "Adresse email" at bounding box center [791, 301] width 399 height 33
paste input "danielle.wlodaz@lelorrain.fr"
type input "danielle.wlodaz@lelorrain.fr"
click at [616, 464] on button "Enregistrer" at bounding box center [623, 459] width 83 height 24
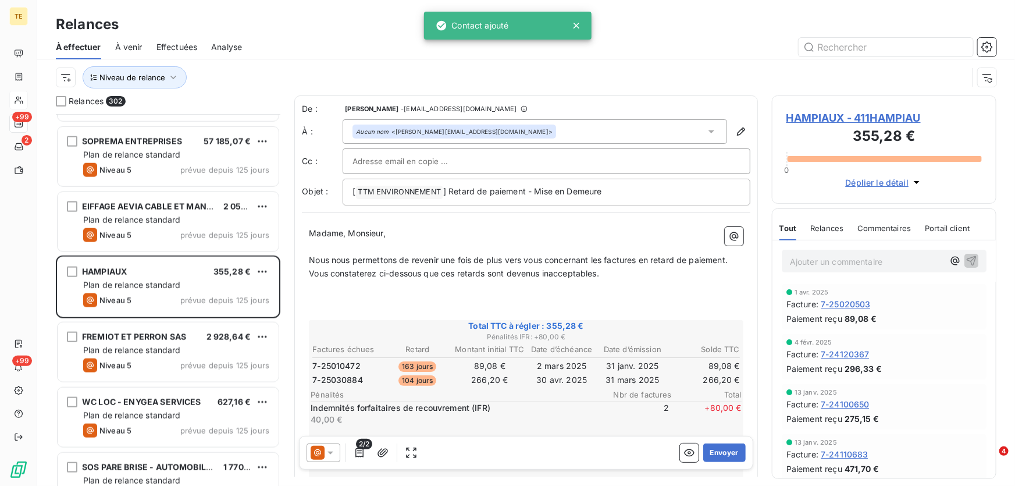
click at [332, 452] on icon at bounding box center [330, 452] width 6 height 3
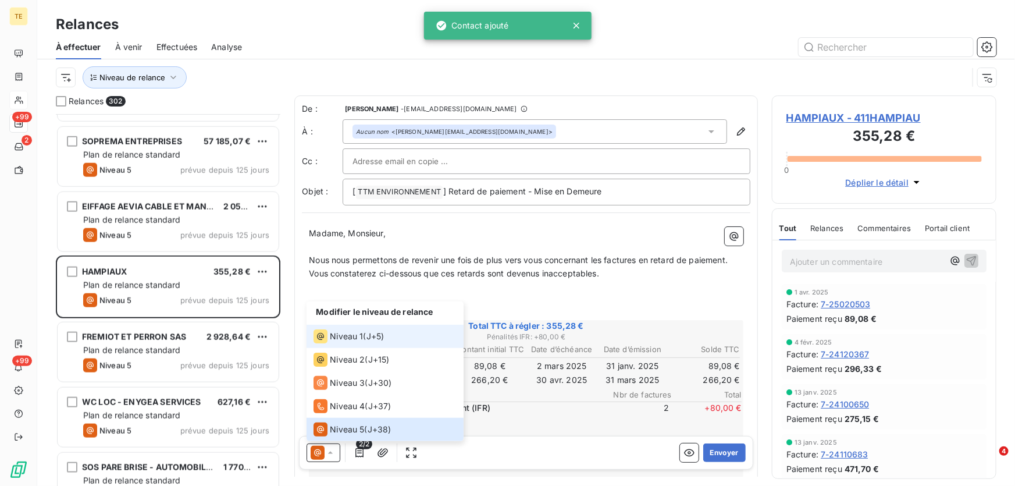
click at [348, 330] on span "Niveau 1" at bounding box center [346, 336] width 33 height 12
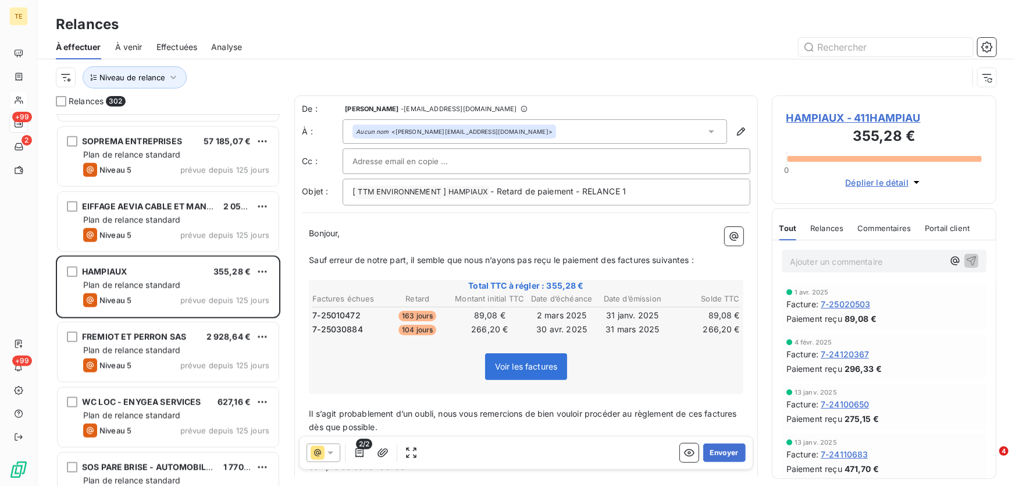
drag, startPoint x: 726, startPoint y: 452, endPoint x: 890, endPoint y: 404, distance: 171.0
click at [893, 404] on div "Relances 302 ISOLBAT 2 090,70 € Plan de relance standard Niveau 5 prévue depuis…" at bounding box center [526, 290] width 978 height 390
click at [717, 453] on button "Envoyer" at bounding box center [724, 452] width 42 height 19
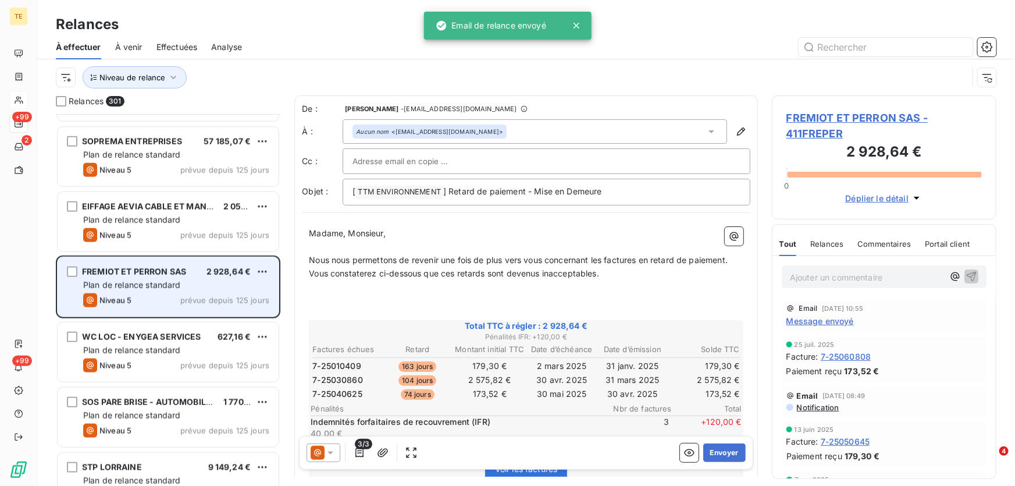
click at [109, 281] on span "Plan de relance standard" at bounding box center [132, 285] width 98 height 10
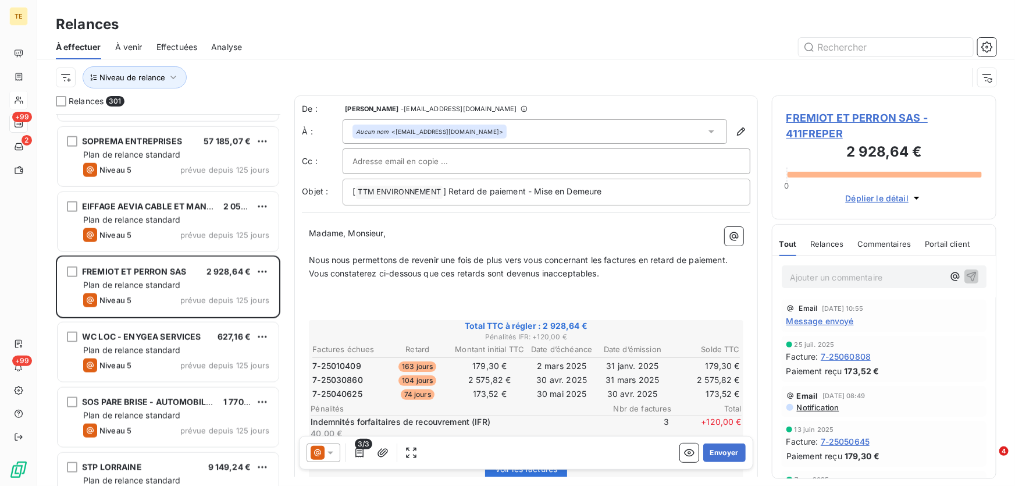
click at [814, 115] on span "FREMIOT ET PERRON SAS - 411FREPER" at bounding box center [883, 125] width 195 height 31
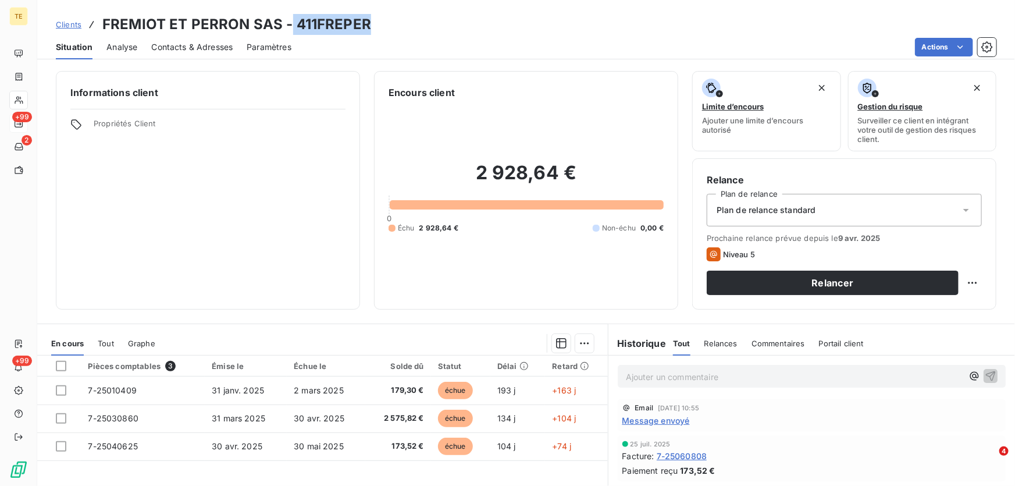
drag, startPoint x: 382, startPoint y: 25, endPoint x: 290, endPoint y: 27, distance: 91.3
click at [290, 27] on div "Clients FREMIOT ET PERRON SAS - 411FREPER" at bounding box center [526, 24] width 978 height 21
copy h3 "411FREPER"
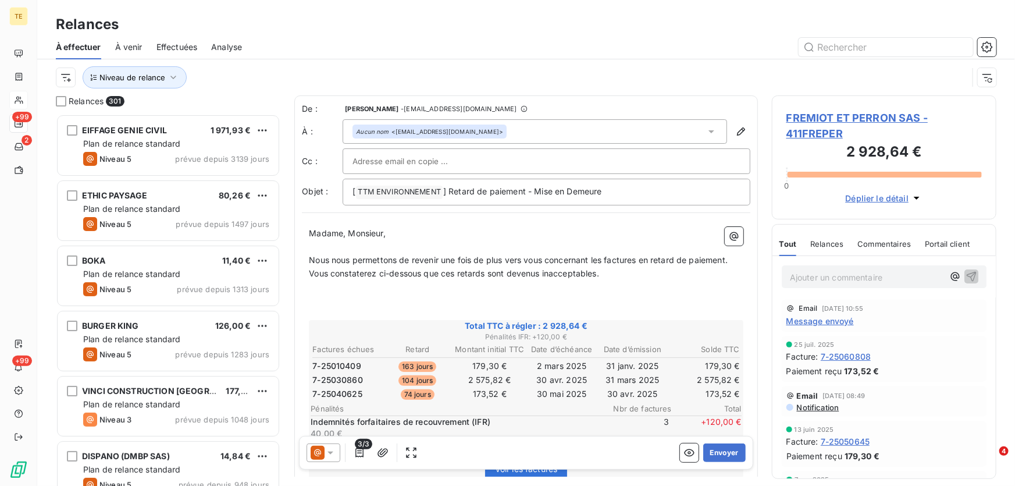
scroll to position [364, 216]
click at [331, 455] on icon at bounding box center [331, 453] width 12 height 12
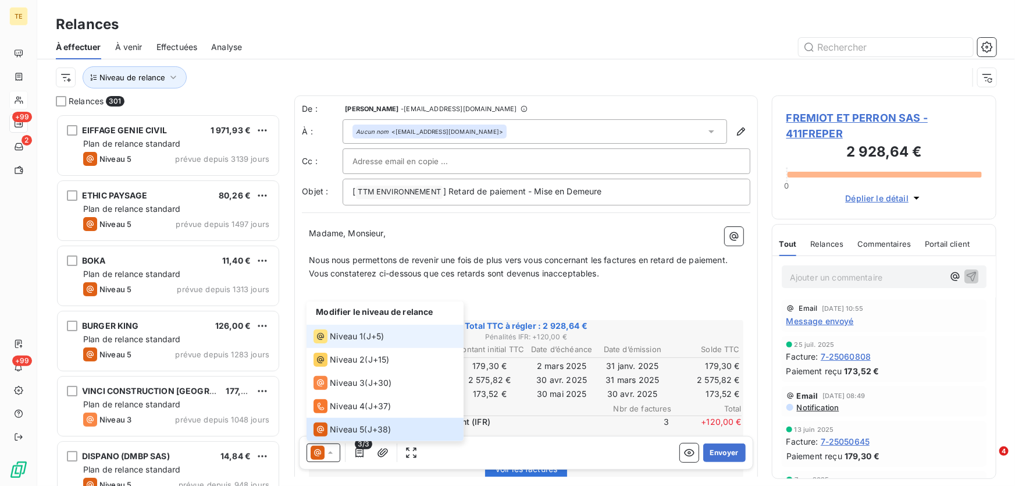
click at [359, 337] on span "Niveau 1" at bounding box center [346, 336] width 33 height 12
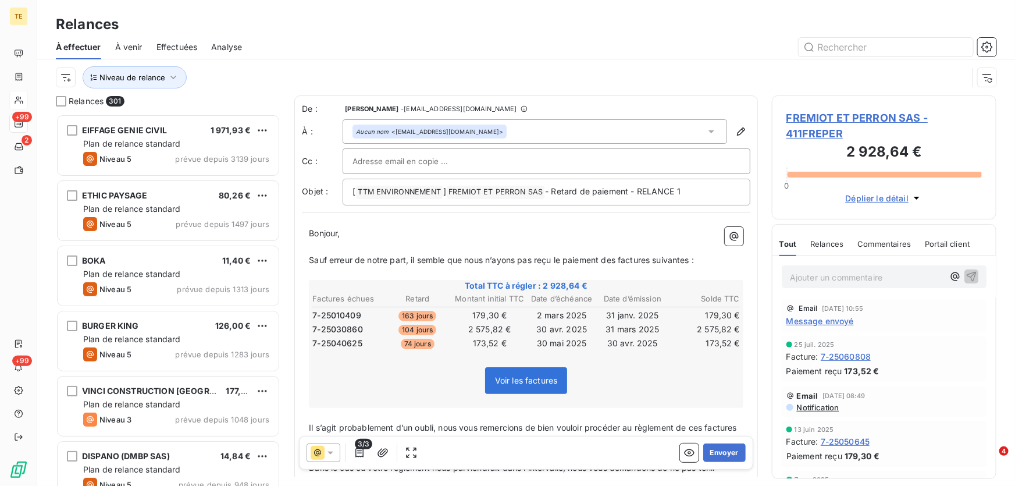
scroll to position [0, 0]
click at [812, 315] on span "Message envoyé" at bounding box center [819, 321] width 67 height 12
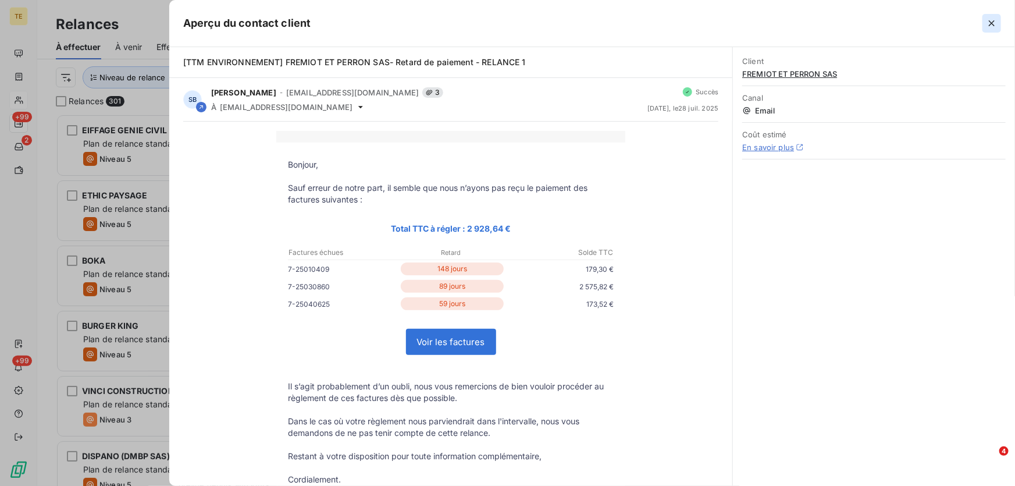
click at [987, 24] on icon "button" at bounding box center [992, 23] width 12 height 12
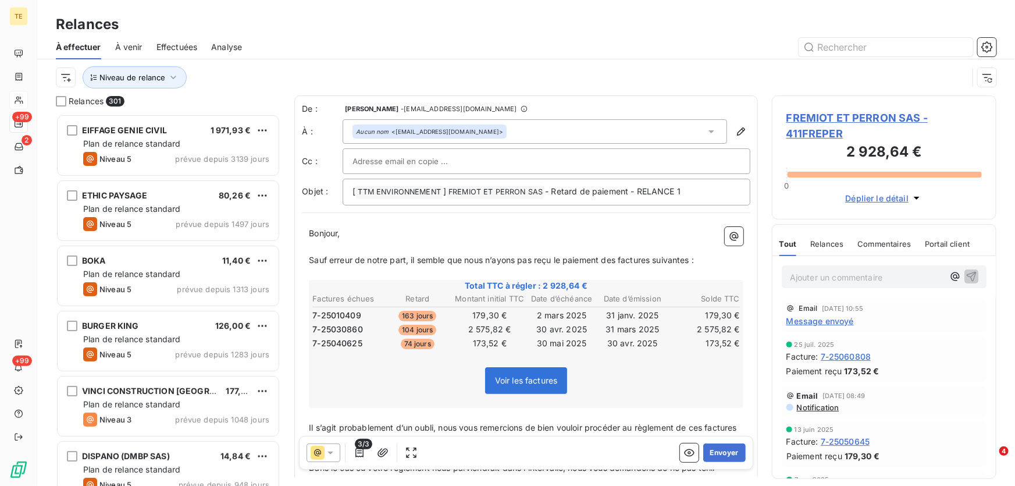
click at [331, 450] on icon at bounding box center [331, 453] width 12 height 12
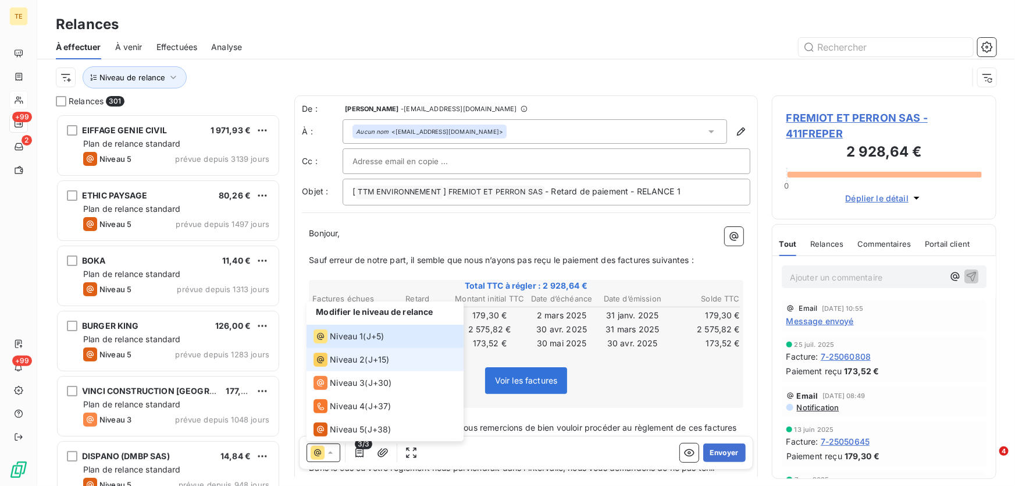
click at [344, 365] on span "Niveau 2" at bounding box center [347, 360] width 35 height 12
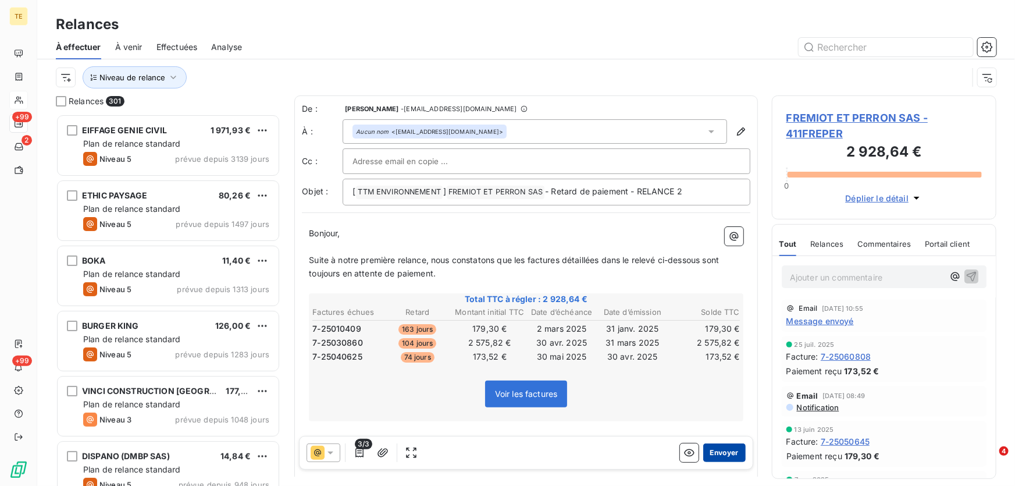
click at [723, 451] on button "Envoyer" at bounding box center [724, 452] width 42 height 19
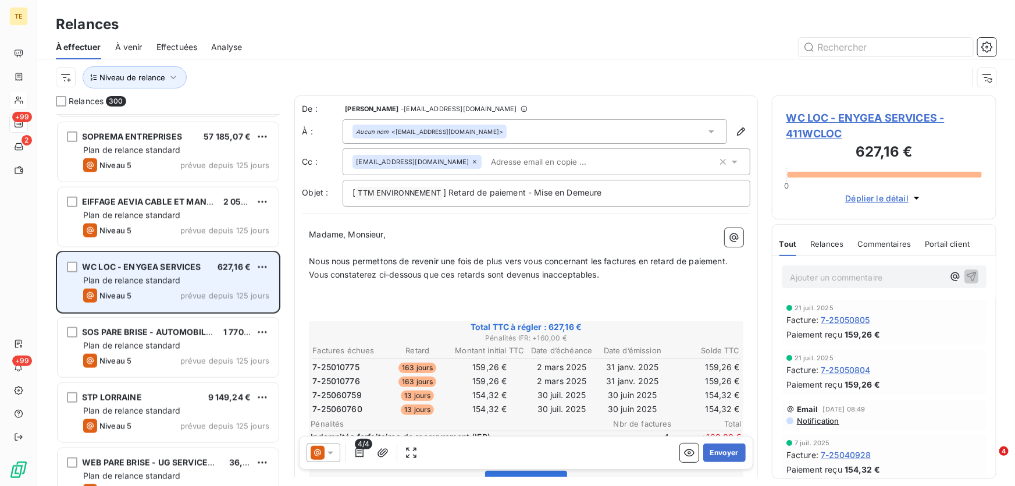
scroll to position [2855, 0]
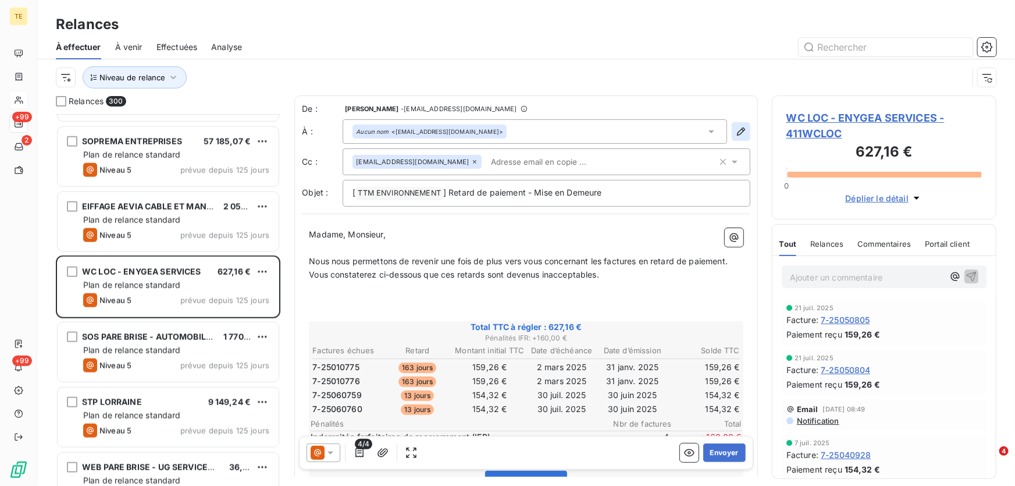
click at [735, 131] on icon "button" at bounding box center [741, 132] width 12 height 12
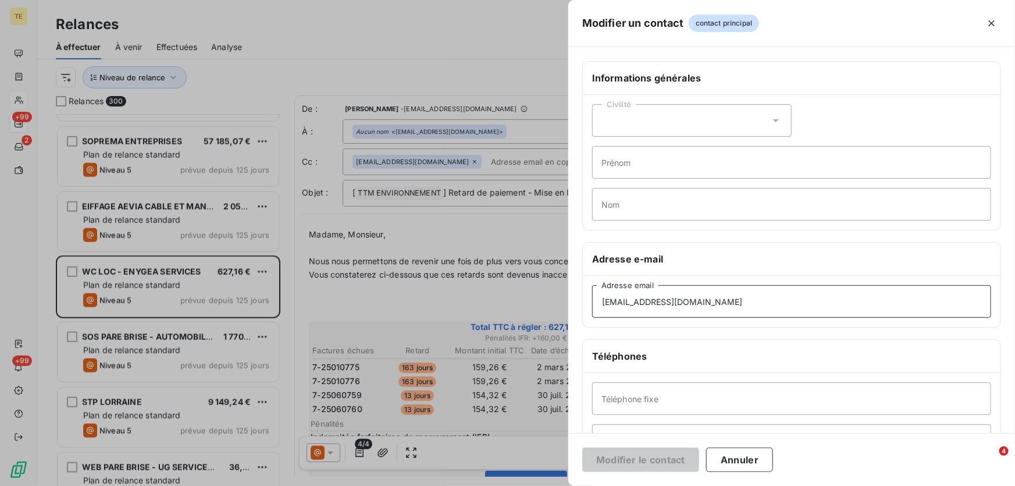
drag, startPoint x: 686, startPoint y: 300, endPoint x: 433, endPoint y: 285, distance: 253.4
click at [433, 485] on div "Modifier un contact contact principal Informations générales Civilité Prénom No…" at bounding box center [507, 486] width 1015 height 0
paste input "comptaF@enygea.com"
type input "comptaF@enygea.com"
click at [632, 459] on button "Modifier le contact" at bounding box center [640, 459] width 117 height 24
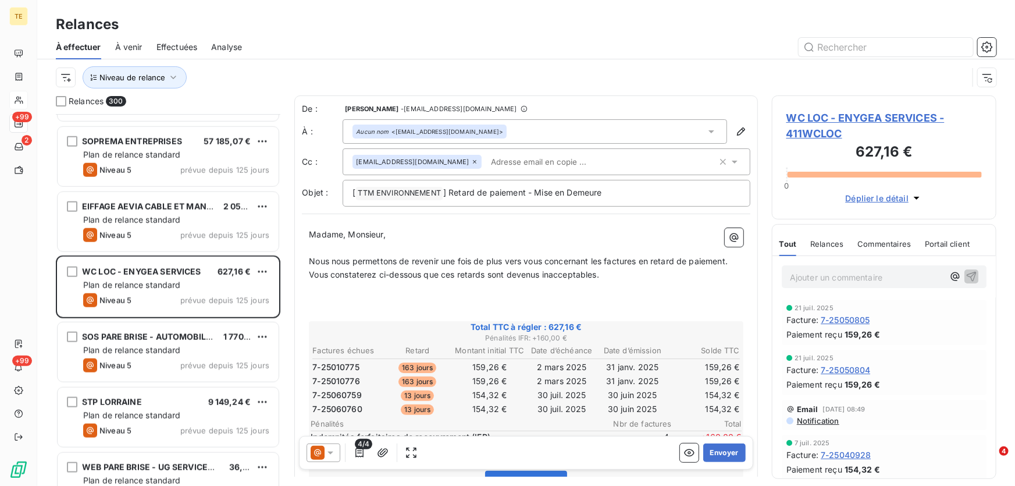
click at [471, 163] on icon at bounding box center [474, 161] width 7 height 7
click at [331, 454] on icon at bounding box center [331, 453] width 12 height 12
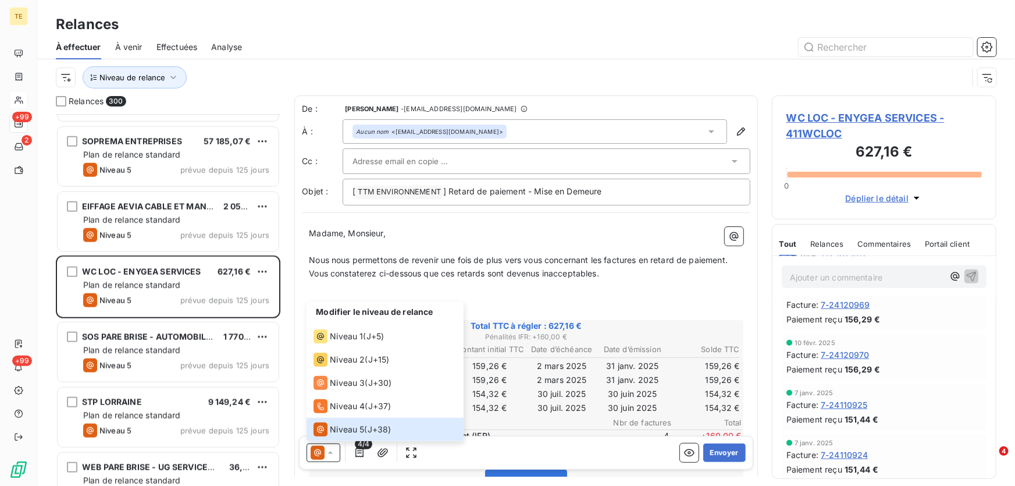
scroll to position [454, 0]
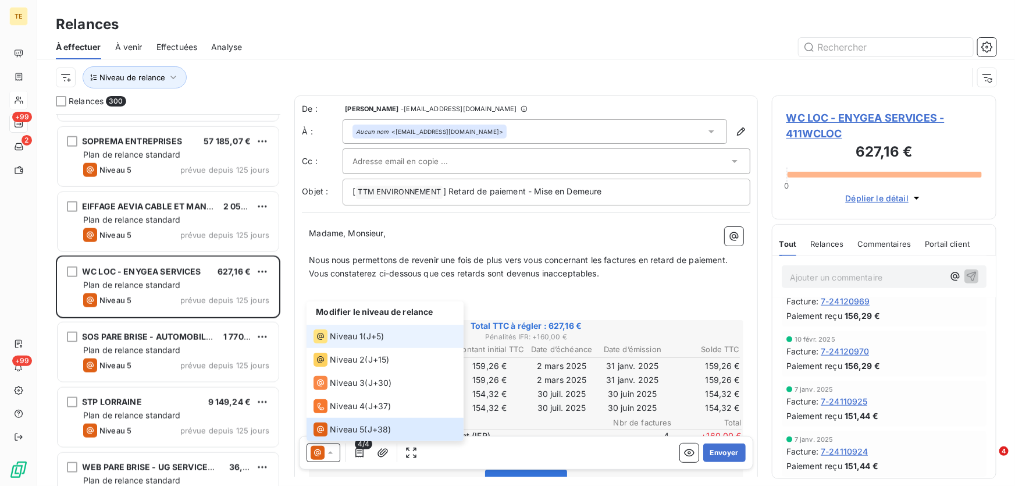
click at [374, 340] on span "J+5 )" at bounding box center [375, 336] width 18 height 12
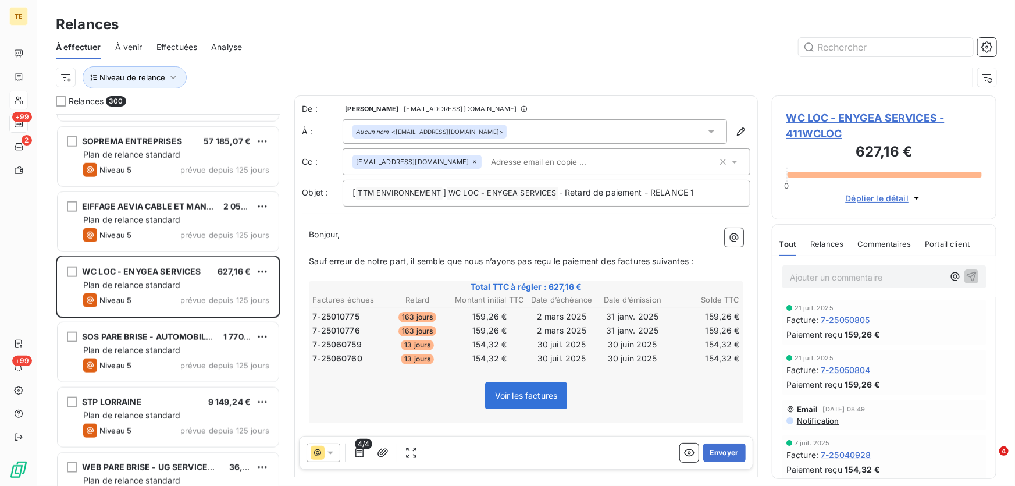
click at [814, 423] on span "Notification" at bounding box center [818, 420] width 44 height 9
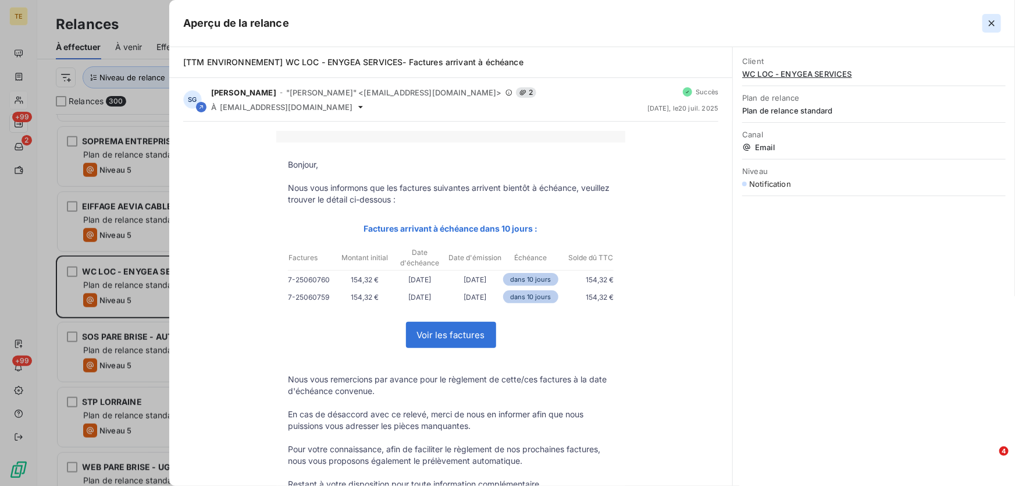
click at [995, 24] on icon "button" at bounding box center [992, 23] width 12 height 12
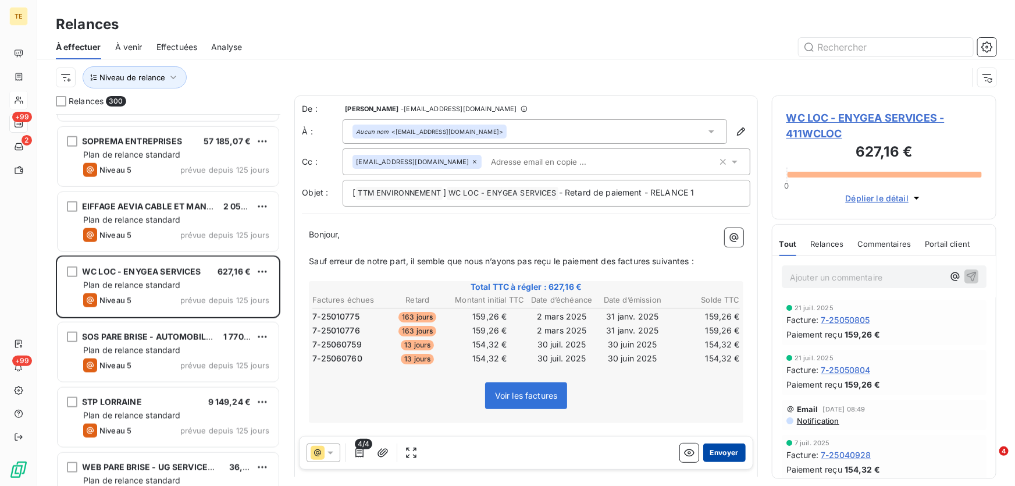
click at [705, 451] on button "Envoyer" at bounding box center [724, 452] width 42 height 19
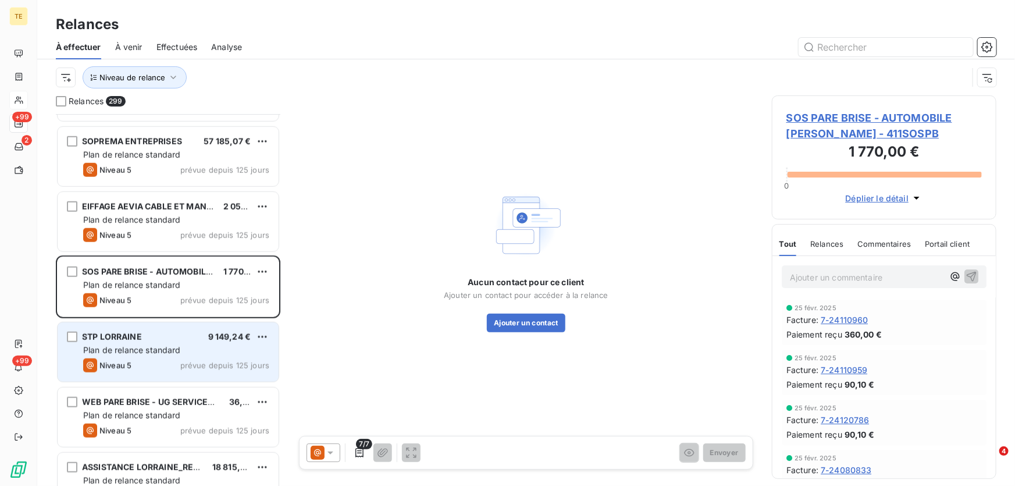
click at [132, 343] on div "STP LORRAINE" at bounding box center [112, 337] width 60 height 12
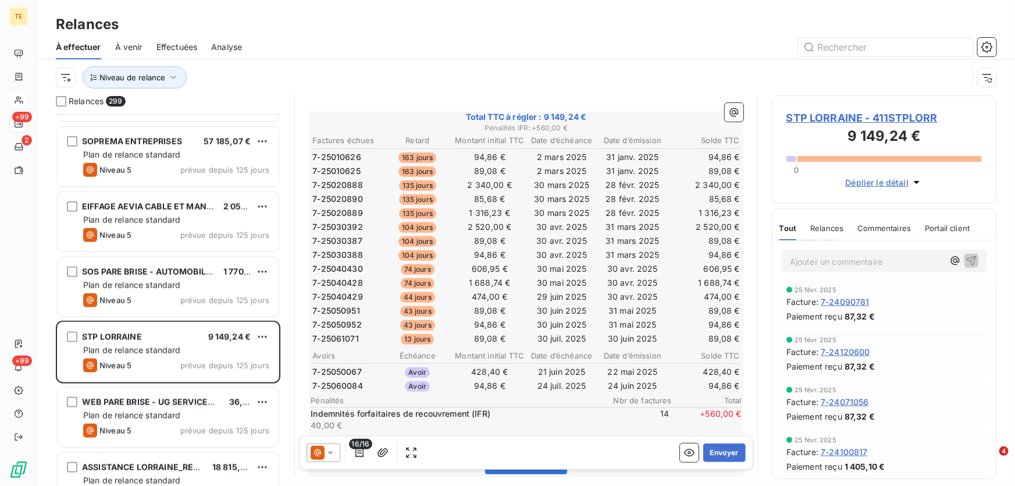
scroll to position [212, 0]
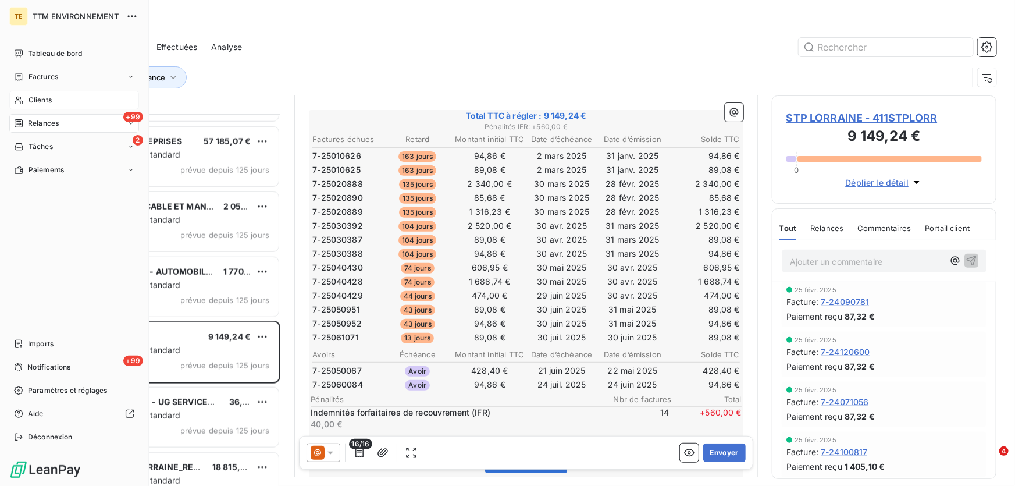
click at [44, 101] on span "Clients" at bounding box center [39, 100] width 23 height 10
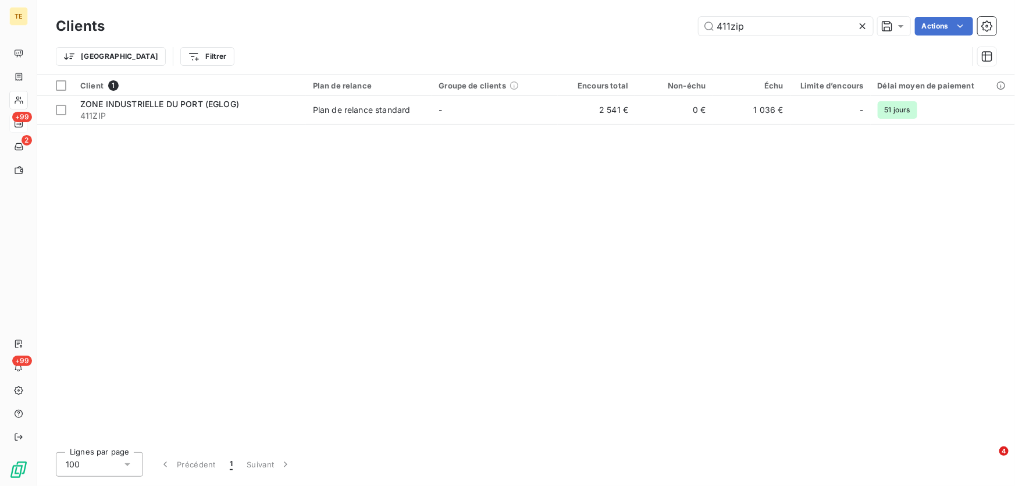
drag, startPoint x: 748, startPoint y: 27, endPoint x: 675, endPoint y: 25, distance: 73.3
click at [675, 25] on div "411zip Actions" at bounding box center [558, 26] width 878 height 19
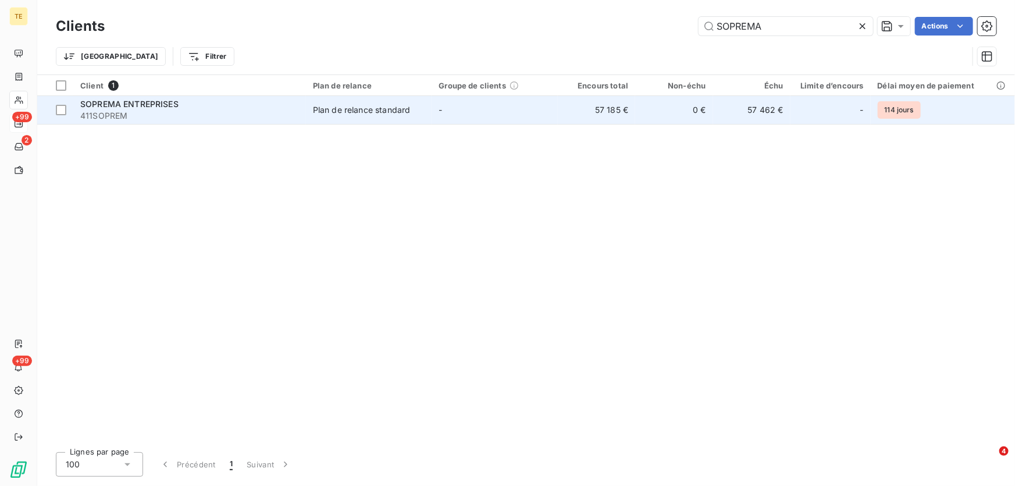
type input "SOPREMA"
click at [97, 103] on span "SOPREMA ENTREPRISES" at bounding box center [129, 104] width 98 height 10
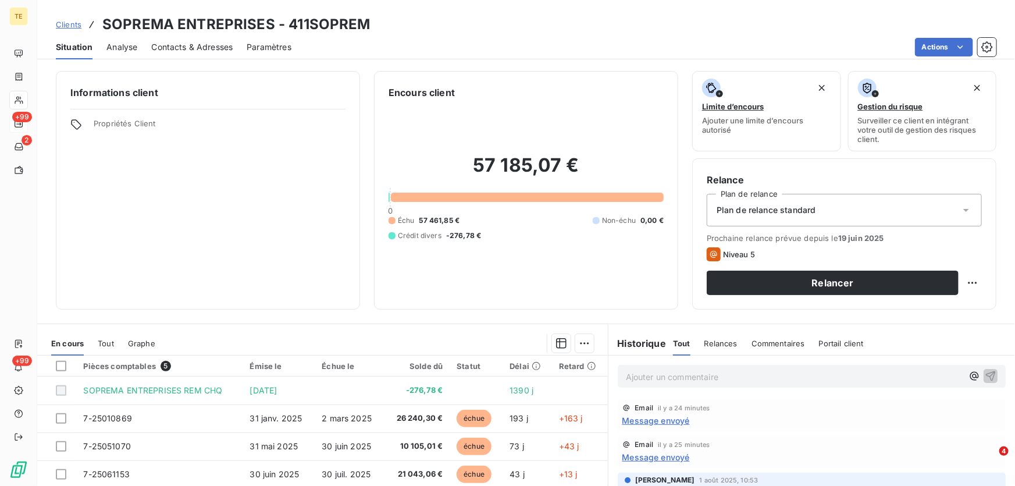
click at [634, 369] on p "Ajouter un commentaire ﻿" at bounding box center [794, 376] width 337 height 15
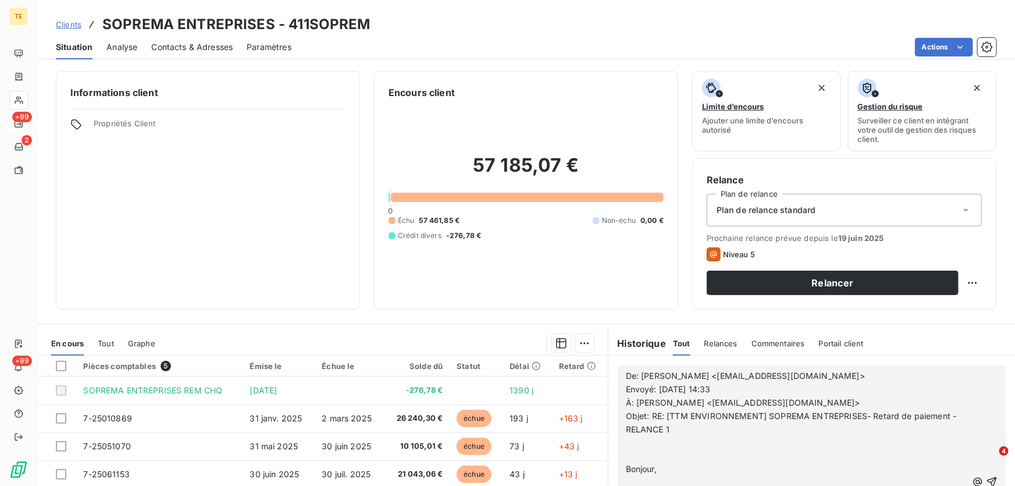
click at [639, 454] on p "﻿" at bounding box center [796, 455] width 341 height 13
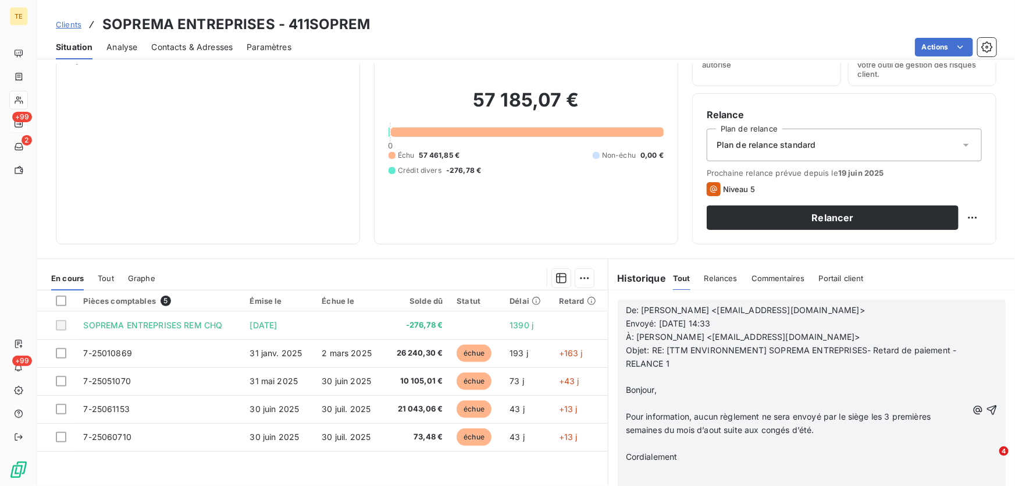
scroll to position [1374, 0]
click at [986, 408] on icon "button" at bounding box center [992, 410] width 12 height 12
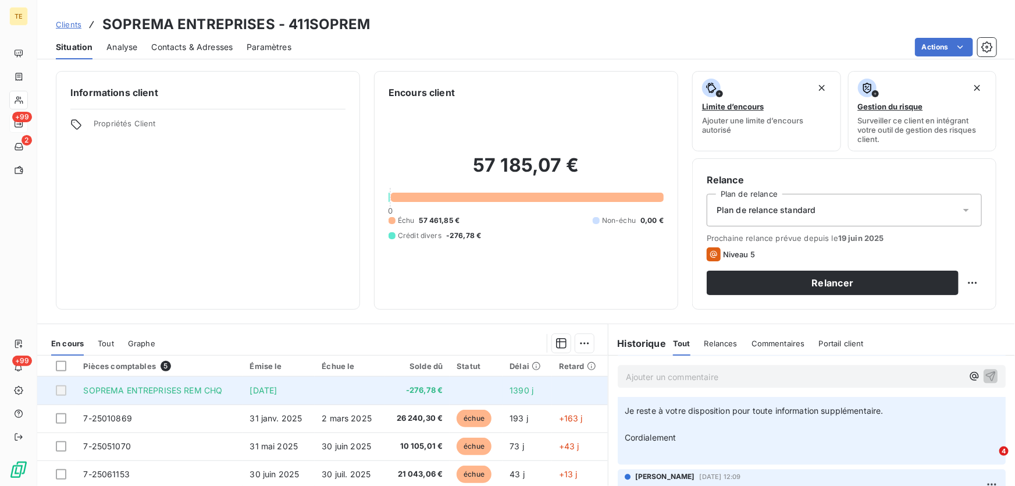
scroll to position [128, 0]
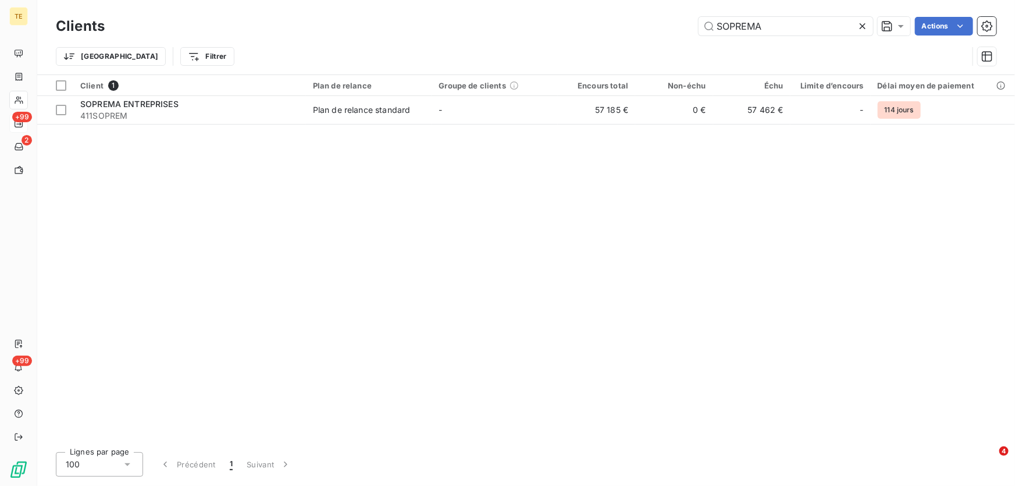
click at [867, 29] on icon at bounding box center [863, 26] width 12 height 12
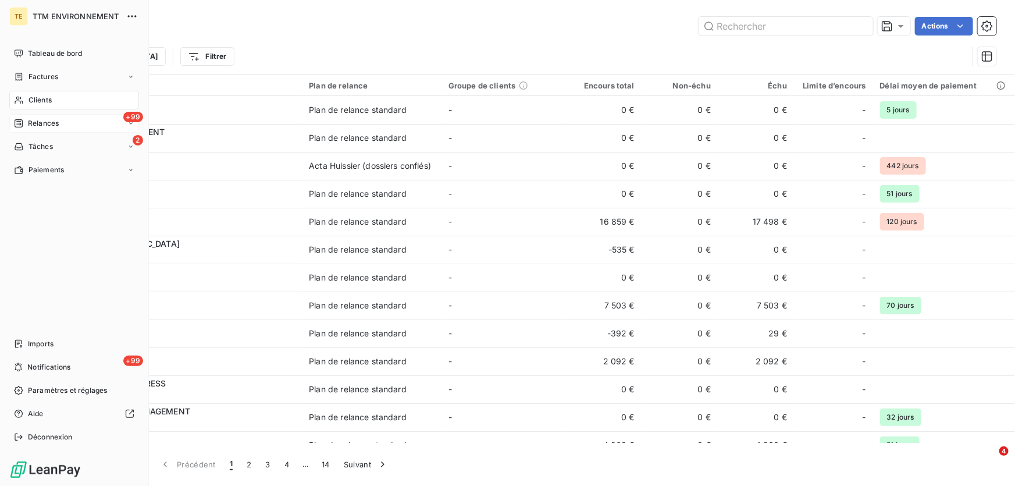
click at [29, 105] on span "Clients" at bounding box center [39, 100] width 23 height 10
click at [43, 123] on span "Relances" at bounding box center [43, 123] width 31 height 10
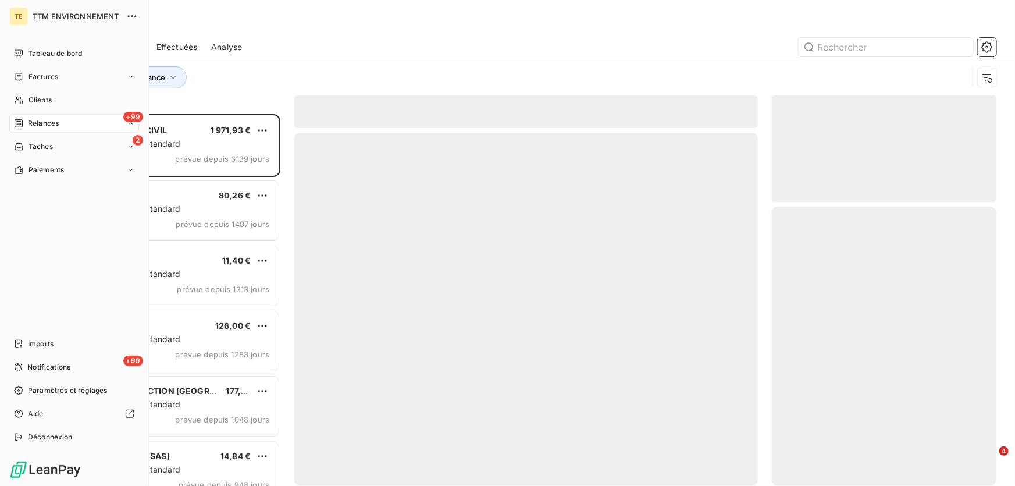
scroll to position [364, 216]
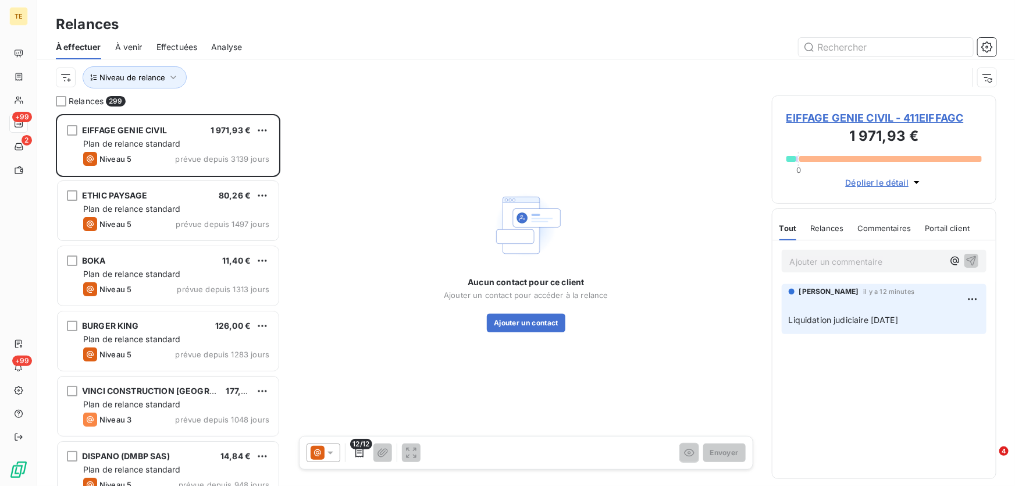
click at [183, 47] on span "Effectuées" at bounding box center [176, 47] width 41 height 12
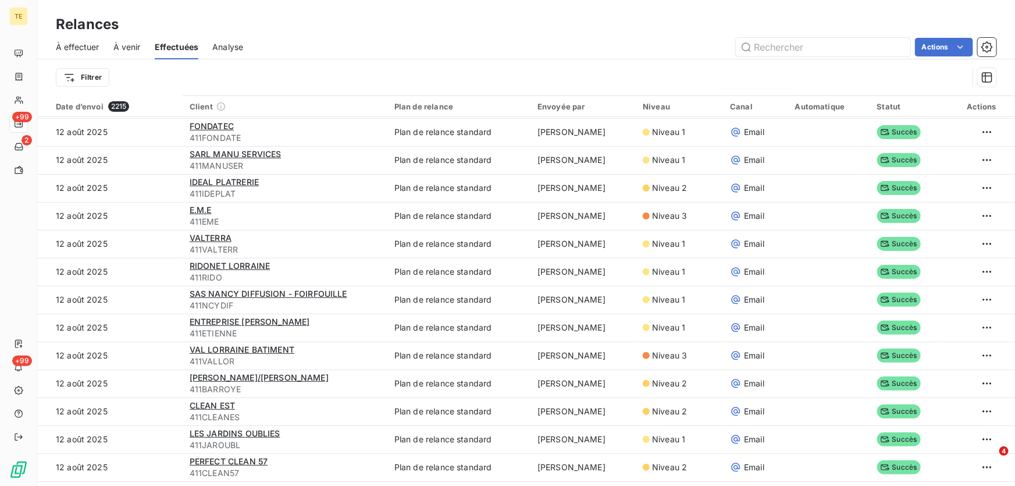
scroll to position [264, 0]
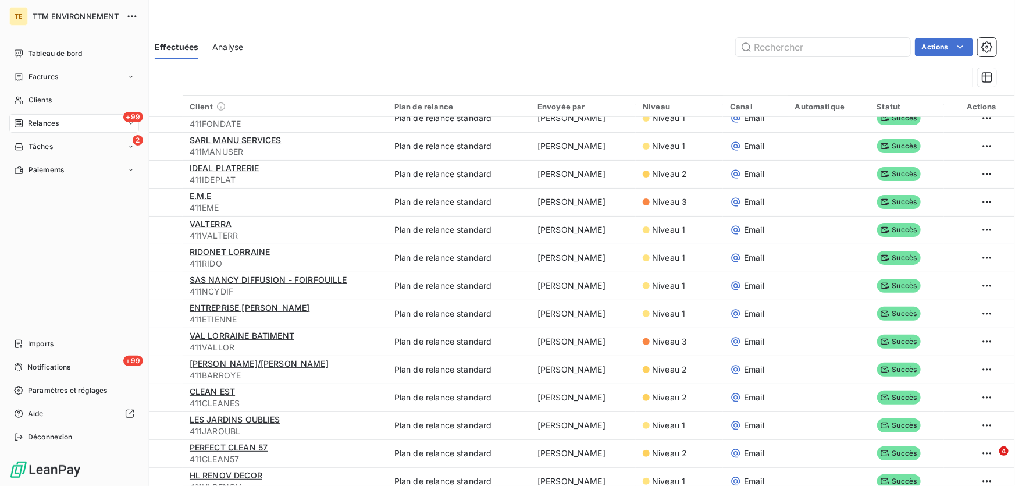
click at [40, 126] on span "Relances" at bounding box center [43, 123] width 31 height 10
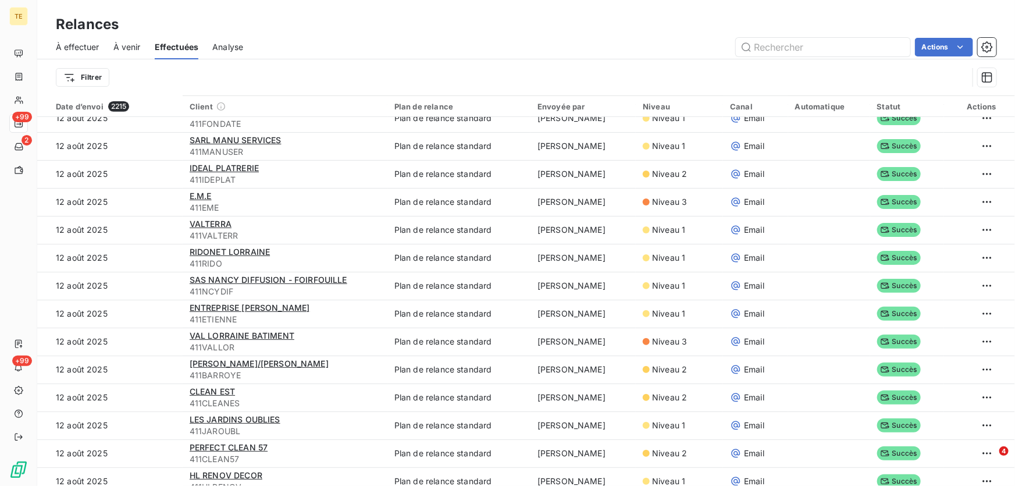
click at [85, 44] on span "À effectuer" at bounding box center [78, 47] width 44 height 12
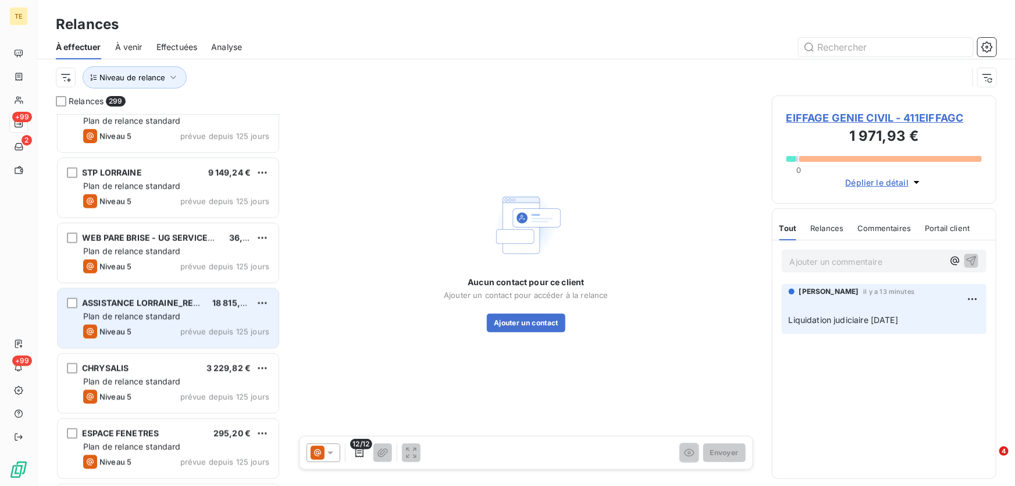
scroll to position [3014, 0]
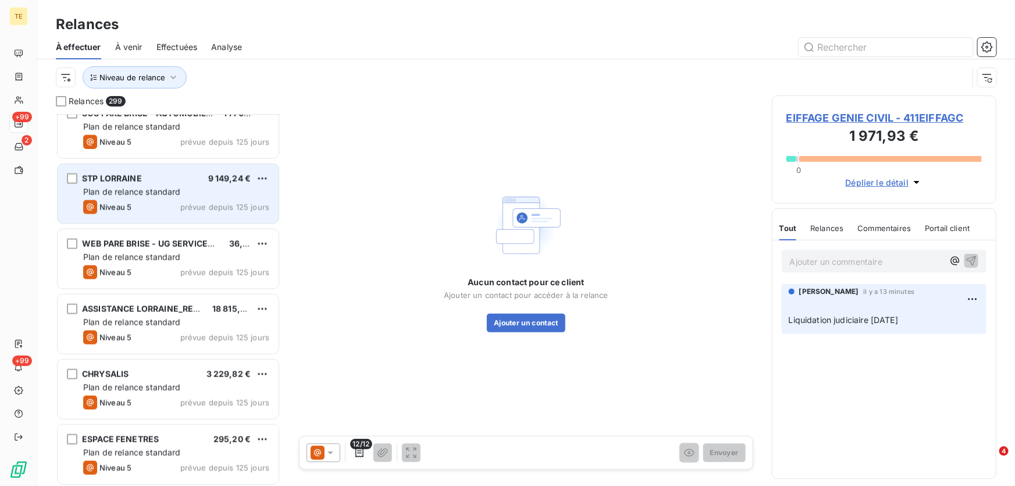
click at [140, 190] on span "Plan de relance standard" at bounding box center [132, 192] width 98 height 10
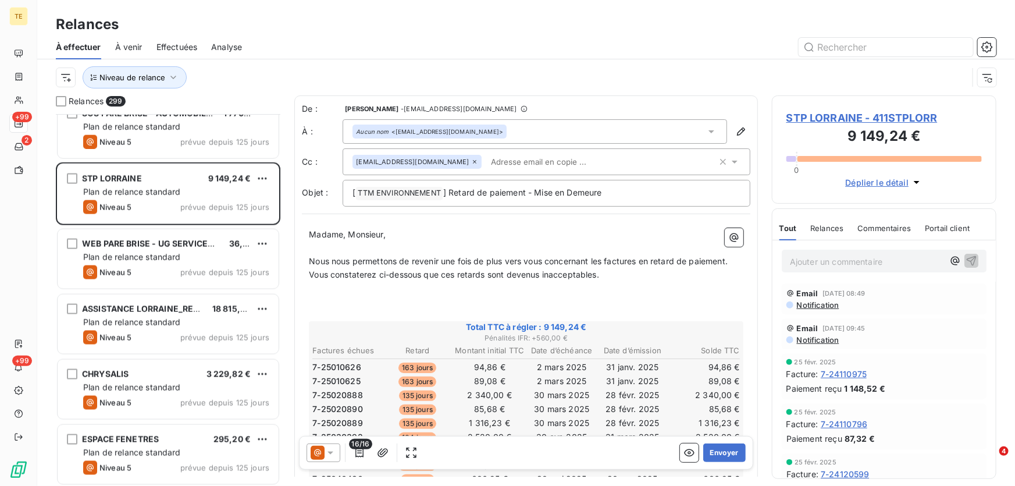
click at [797, 116] on span "STP LORRAINE - 411STPLORR" at bounding box center [883, 118] width 195 height 16
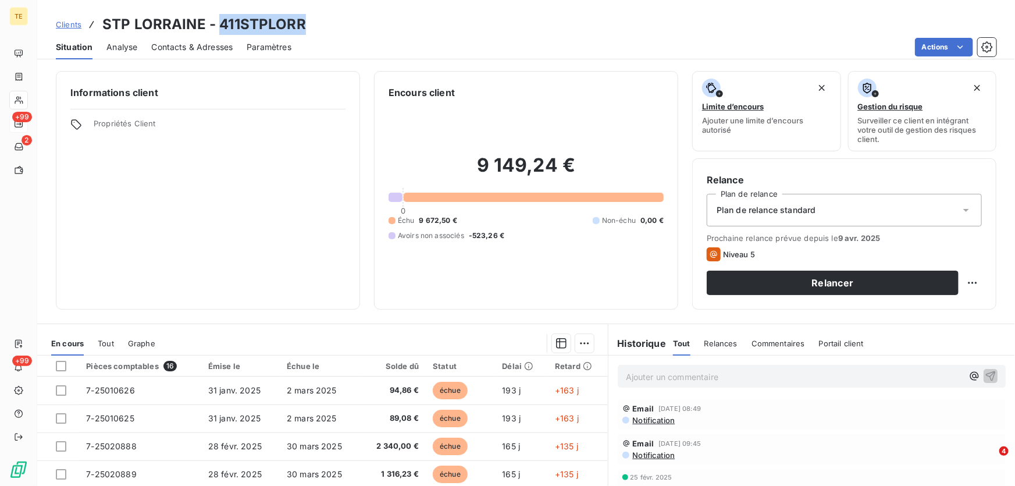
drag, startPoint x: 315, startPoint y: 23, endPoint x: 220, endPoint y: 24, distance: 94.8
click at [220, 24] on div "Clients STP LORRAINE - 411STPLORR" at bounding box center [526, 24] width 978 height 21
copy h3 "411STPLORR"
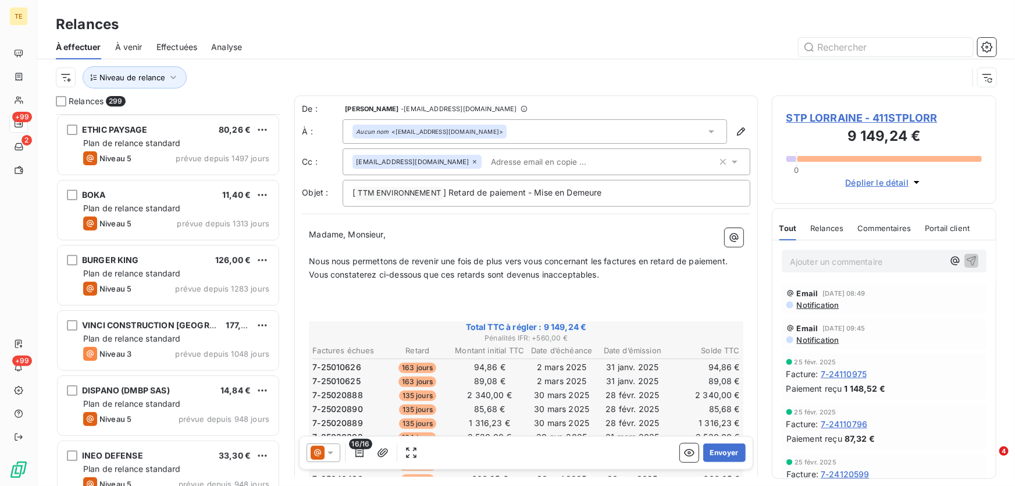
scroll to position [212, 0]
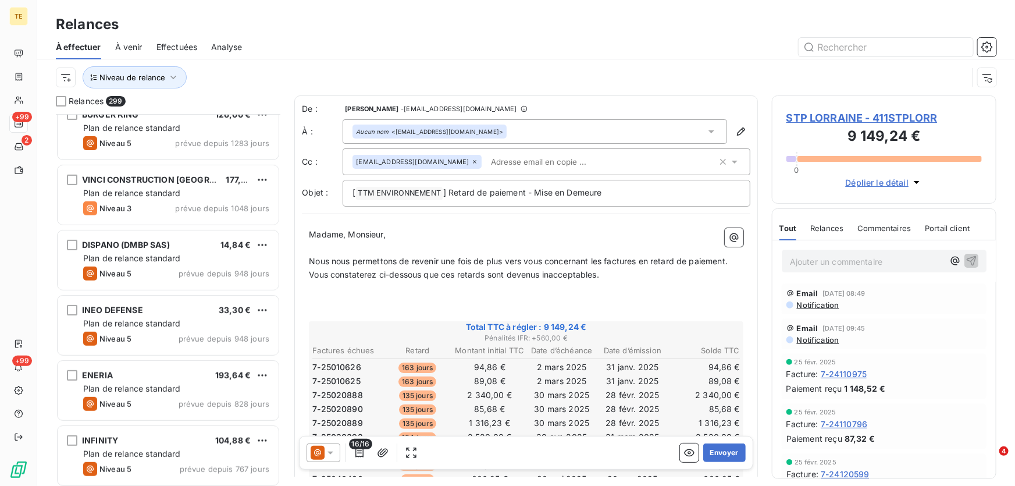
click at [471, 163] on icon at bounding box center [474, 161] width 7 height 7
click at [737, 130] on icon "button" at bounding box center [741, 131] width 8 height 8
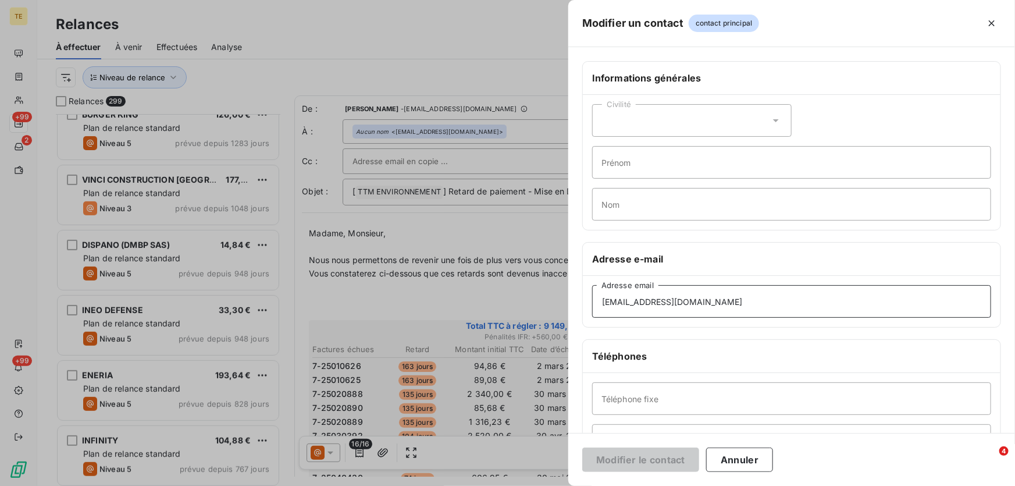
drag, startPoint x: 499, startPoint y: 314, endPoint x: 493, endPoint y: 314, distance: 6.4
click at [493, 485] on div "Modifier un contact contact principal Informations générales Civilité Prénom No…" at bounding box center [507, 486] width 1015 height 0
click at [601, 301] on input "facturation@forbeton-est.fr" at bounding box center [791, 301] width 399 height 33
click at [740, 298] on input "facturation@forbeton-est.fr" at bounding box center [791, 301] width 399 height 33
drag, startPoint x: 657, startPoint y: 440, endPoint x: 657, endPoint y: 430, distance: 9.9
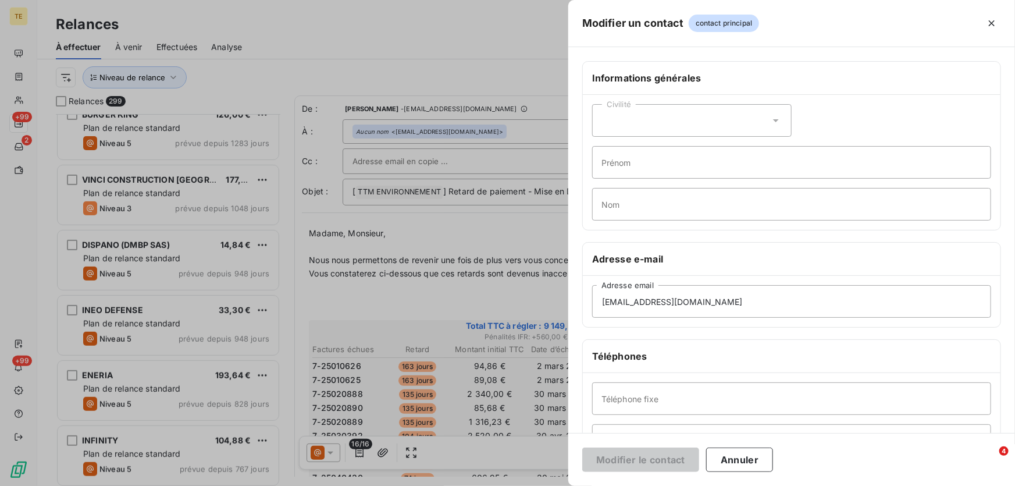
click at [657, 432] on form "Informations générales Civilité Prénom Nom Adresse e-mail facturation@forbeton-…" at bounding box center [791, 266] width 447 height 438
drag, startPoint x: 635, startPoint y: 350, endPoint x: 623, endPoint y: 352, distance: 12.6
click at [634, 349] on h6 "Téléphones" at bounding box center [791, 356] width 399 height 14
click at [602, 298] on input "facturation@forbeton-est.fr" at bounding box center [791, 301] width 399 height 33
click at [743, 297] on input "facturation@forbeton-est.fr" at bounding box center [791, 301] width 399 height 33
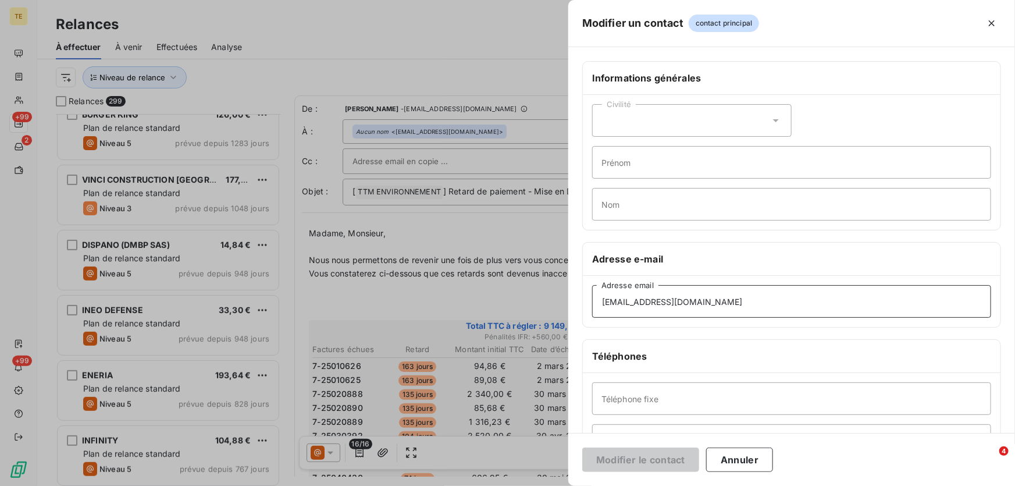
click at [817, 305] on input "facturation@forbeton-est.fr" at bounding box center [791, 301] width 399 height 33
type input "facturation@forbeton-est.fr"
click at [700, 306] on input "facturation@forbeton-est.fr" at bounding box center [791, 301] width 399 height 33
drag, startPoint x: 719, startPoint y: 305, endPoint x: 486, endPoint y: 304, distance: 232.6
click at [486, 485] on div "Modifier un contact contact principal Informations générales Civilité Prénom No…" at bounding box center [507, 486] width 1015 height 0
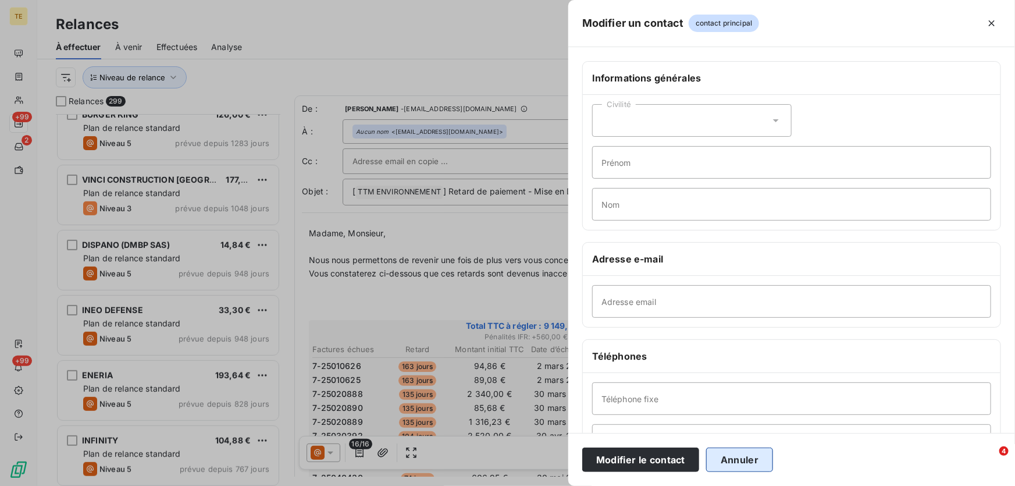
click at [751, 461] on button "Annuler" at bounding box center [739, 459] width 67 height 24
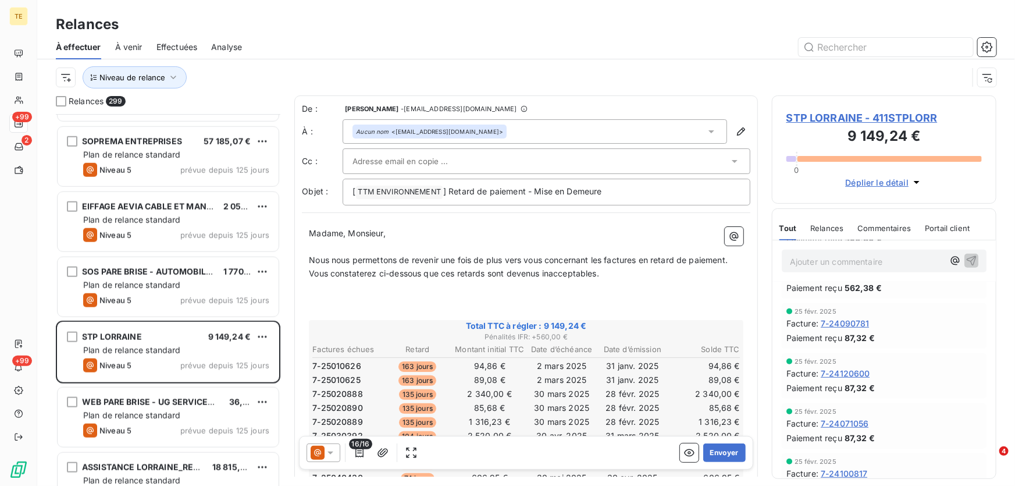
scroll to position [472, 0]
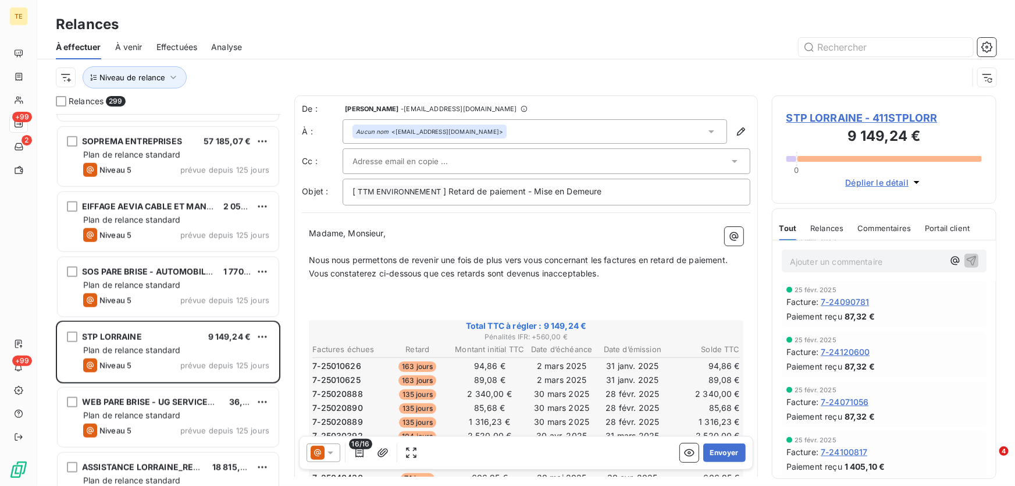
click at [330, 452] on icon at bounding box center [330, 452] width 6 height 3
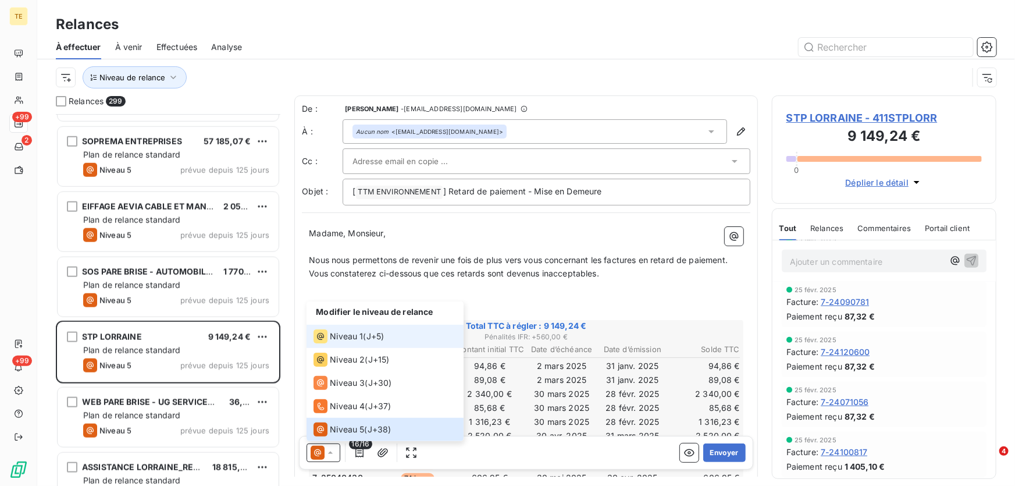
click at [341, 337] on span "Niveau 1" at bounding box center [346, 336] width 33 height 12
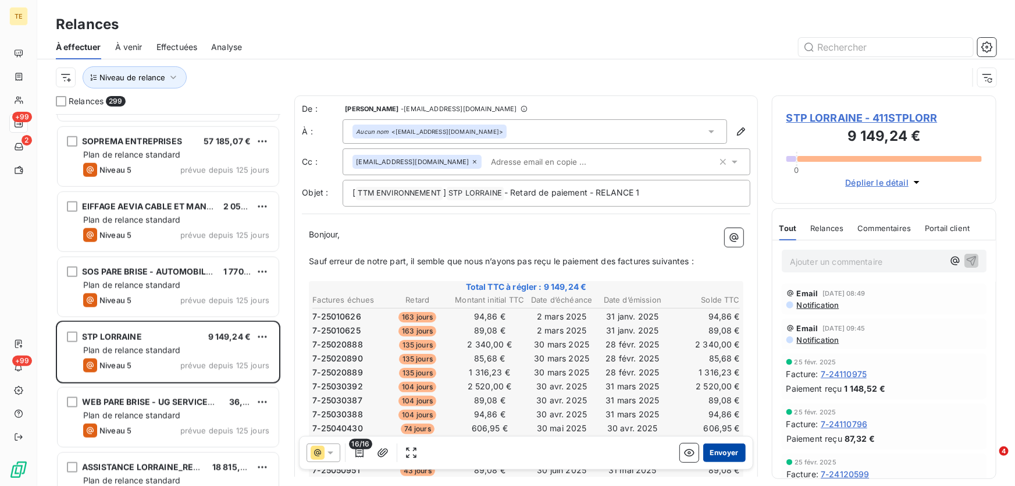
click at [727, 456] on button "Envoyer" at bounding box center [724, 452] width 42 height 19
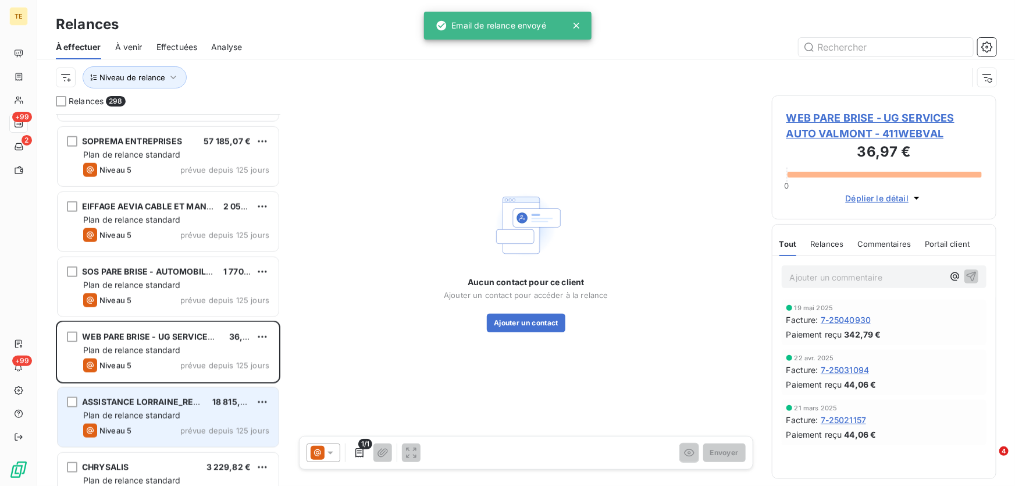
click at [137, 412] on span "Plan de relance standard" at bounding box center [132, 415] width 98 height 10
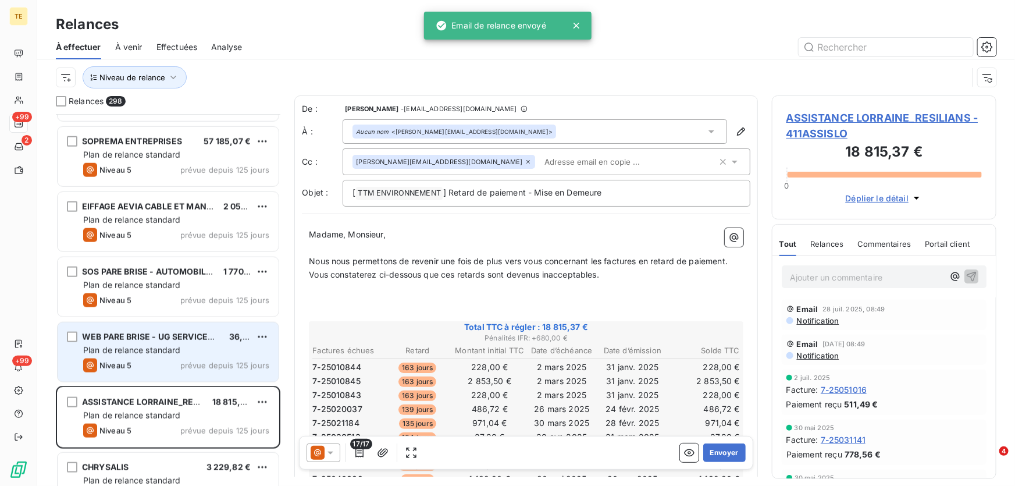
click at [145, 350] on span "Plan de relance standard" at bounding box center [132, 350] width 98 height 10
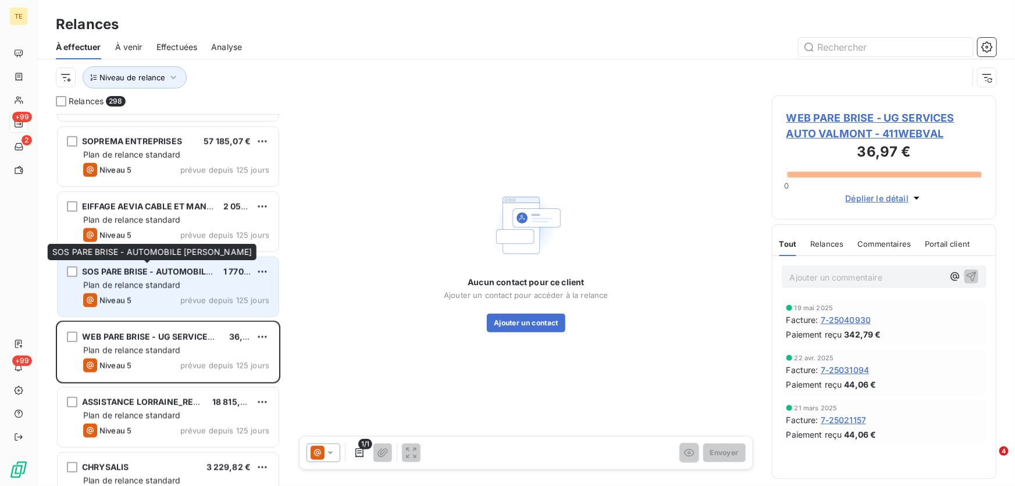
click at [151, 273] on span "SOS PARE BRISE - AUTOMOBILE MARCEL BROT" at bounding box center [182, 271] width 201 height 10
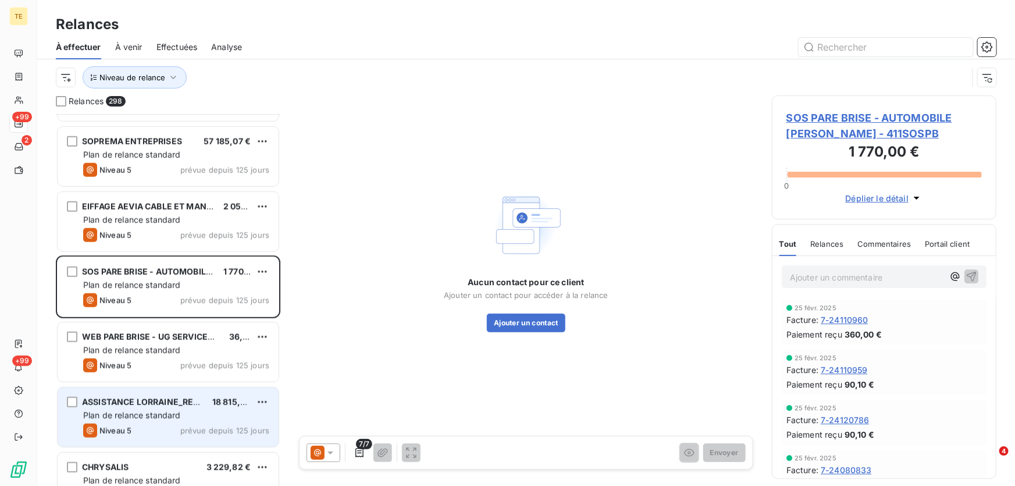
click at [141, 414] on span "Plan de relance standard" at bounding box center [132, 415] width 98 height 10
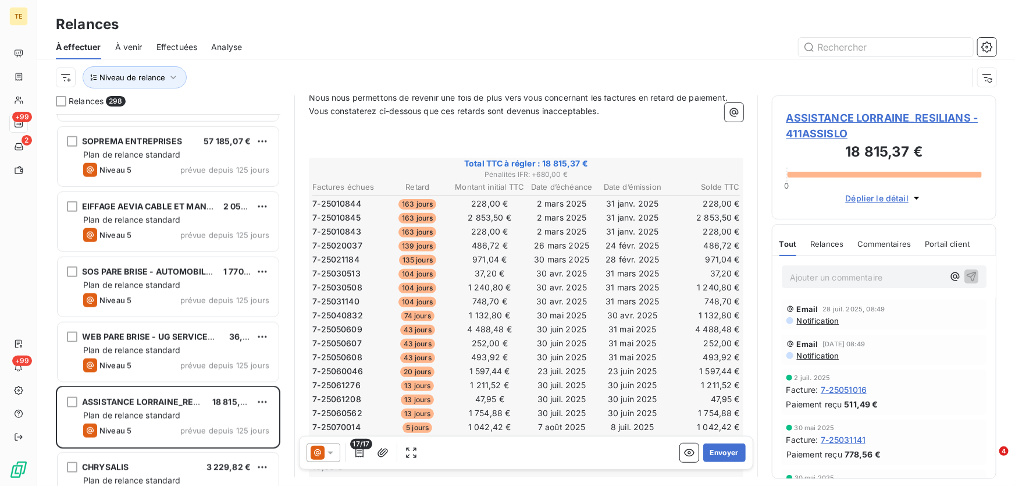
scroll to position [53, 0]
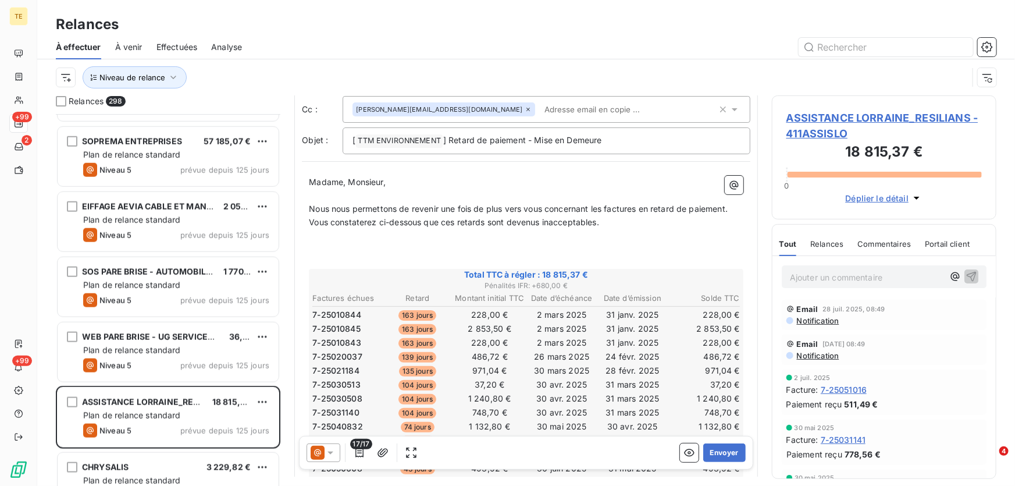
click at [811, 118] on span "ASSISTANCE LORRAINE_RESILIANS - 411ASSISLO" at bounding box center [883, 125] width 195 height 31
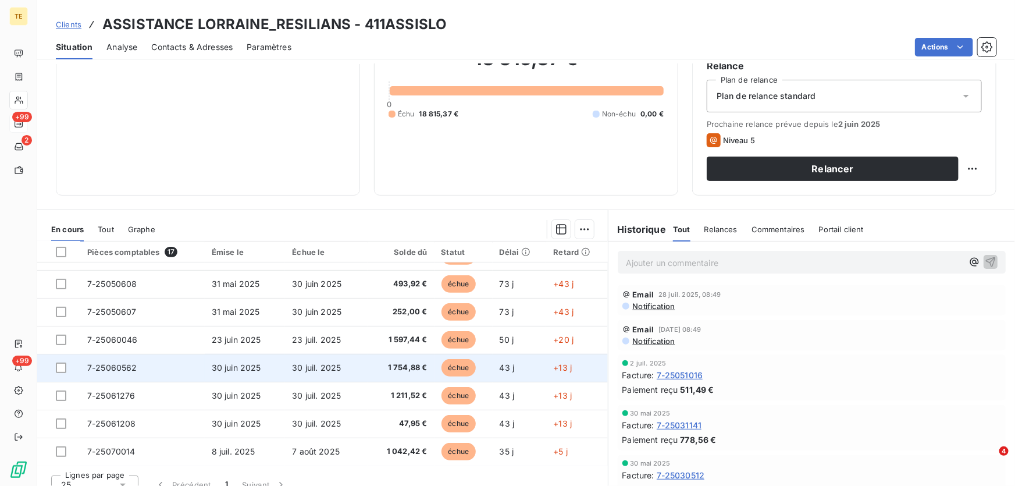
scroll to position [128, 0]
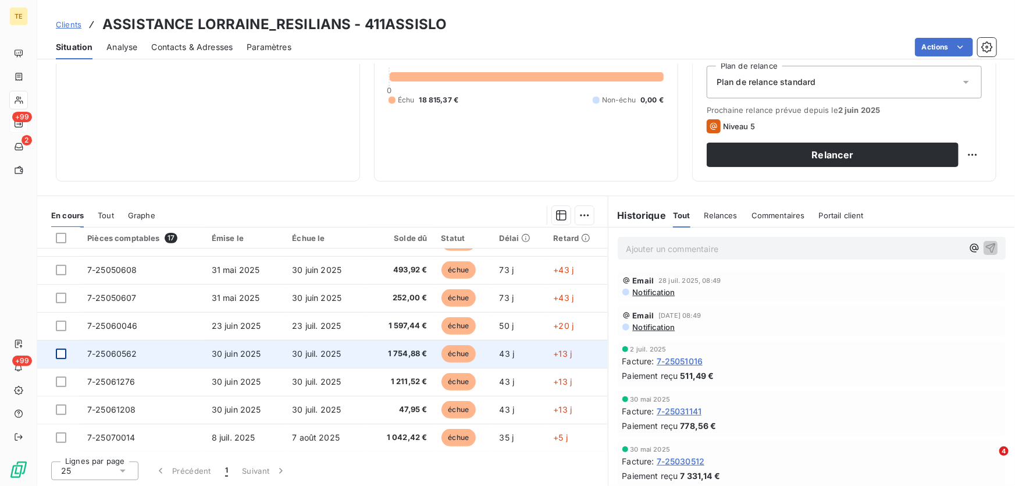
click at [59, 355] on div at bounding box center [61, 353] width 10 height 10
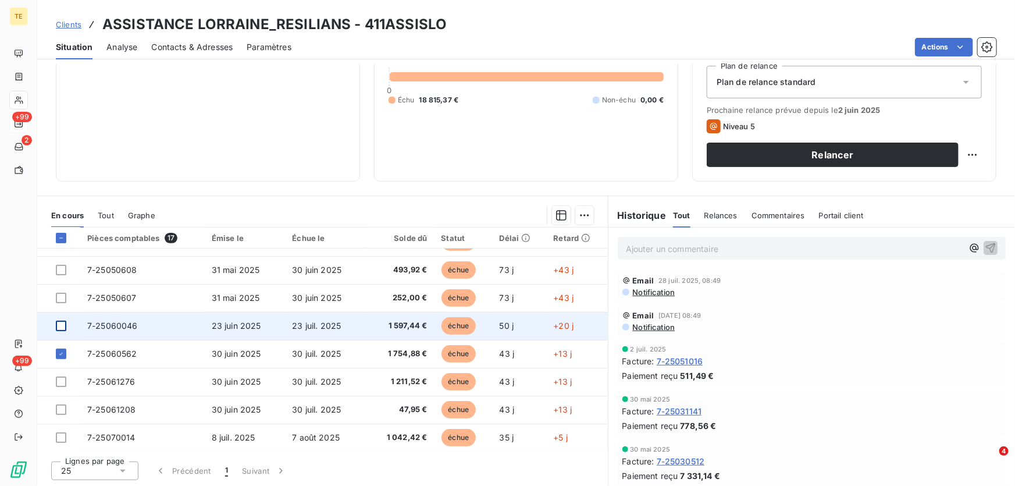
click at [62, 323] on div at bounding box center [61, 325] width 10 height 10
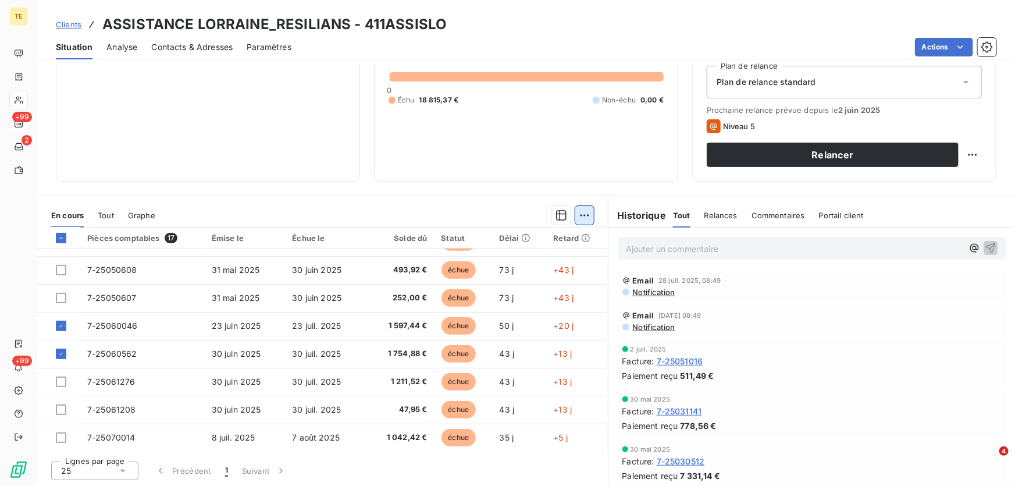
click at [583, 213] on html "TE +99 2 +99 Clients ASSISTANCE LORRAINE_RESILIANS - 411ASSISLO Situation Analy…" at bounding box center [507, 243] width 1015 height 486
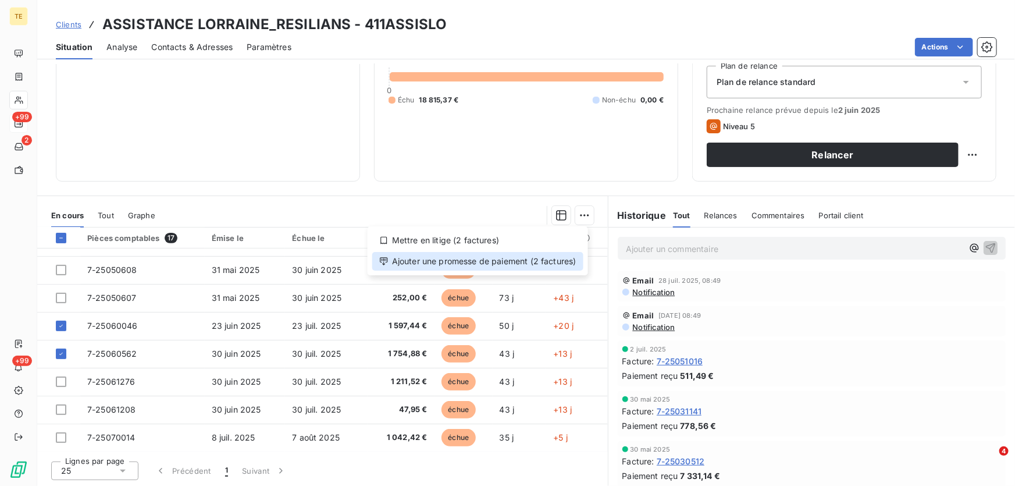
click at [440, 263] on div "Ajouter une promesse de paiement (2 factures)" at bounding box center [477, 261] width 211 height 19
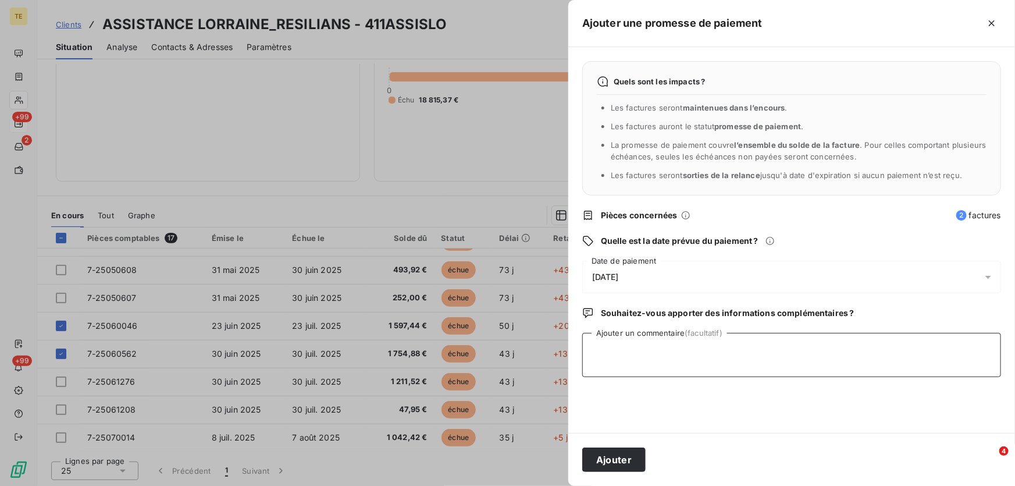
click at [622, 337] on textarea "Ajouter un commentaire (facultatif)" at bounding box center [791, 355] width 419 height 44
type textarea "Virt reçu le 01.08.2025 : 4611.79€"
click at [60, 379] on div at bounding box center [507, 243] width 1015 height 486
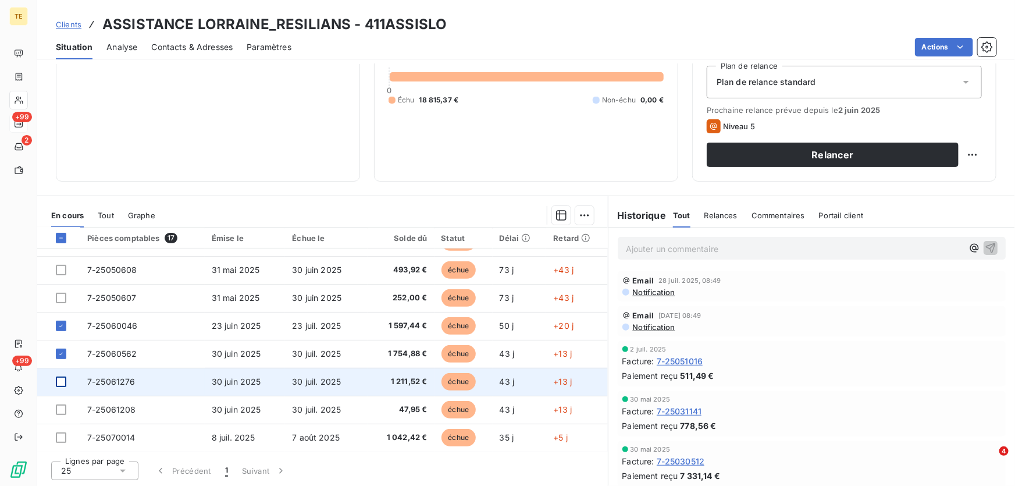
click at [62, 384] on div at bounding box center [61, 381] width 10 height 10
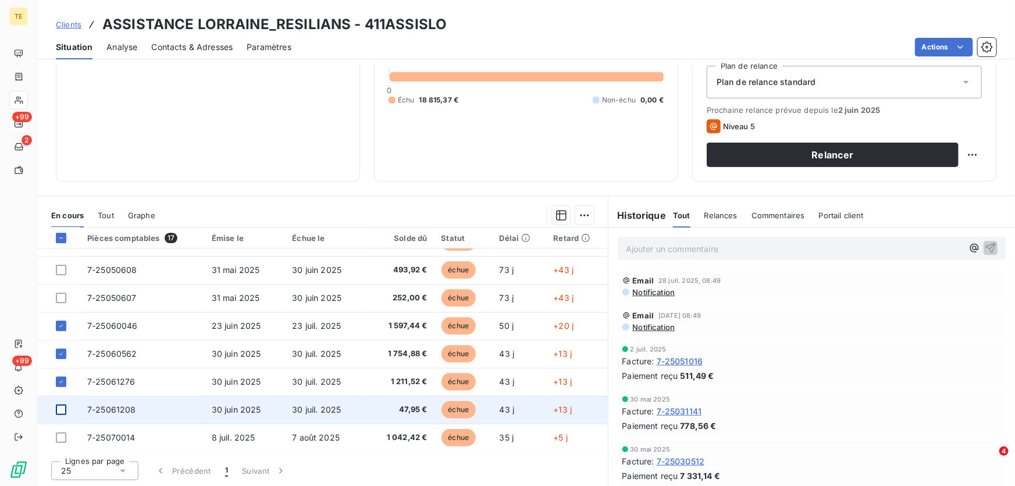
click at [62, 413] on div at bounding box center [61, 409] width 10 height 10
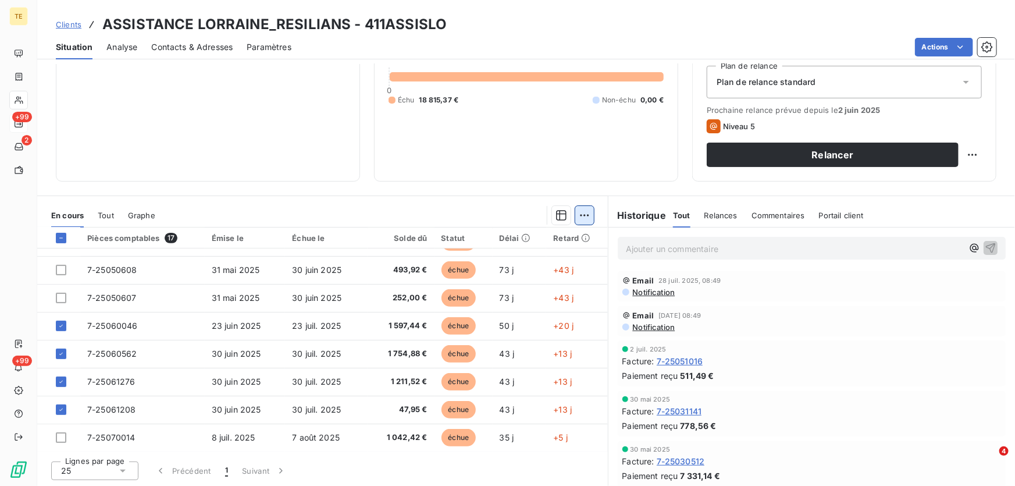
click at [582, 220] on html "TE +99 2 +99 Clients ASSISTANCE LORRAINE_RESILIANS - 411ASSISLO Situation Analy…" at bounding box center [507, 243] width 1015 height 486
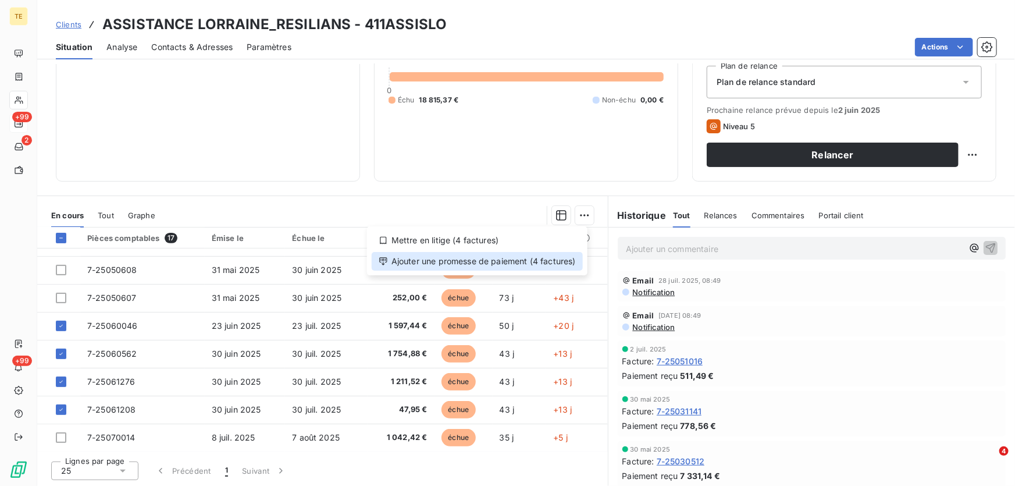
click at [535, 259] on div "Ajouter une promesse de paiement (4 factures)" at bounding box center [477, 261] width 211 height 19
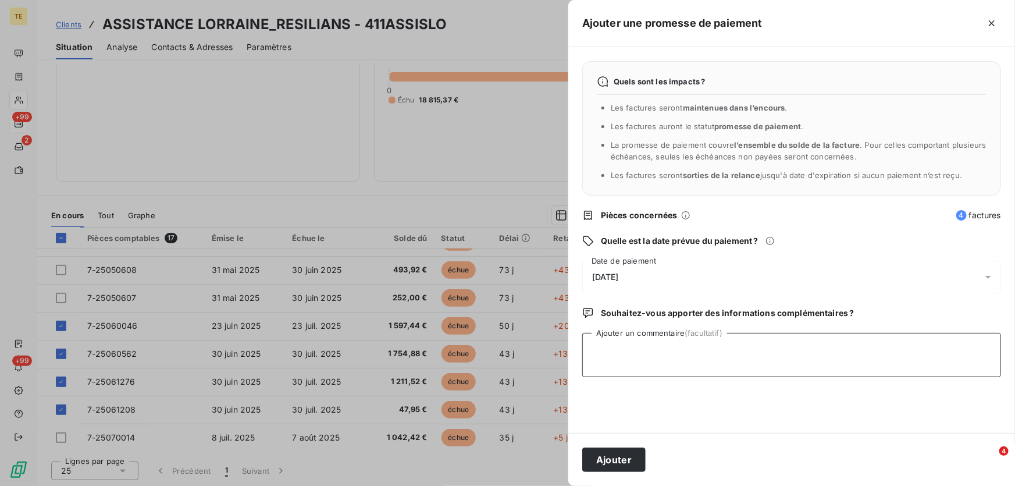
click at [596, 344] on textarea "Ajouter un commentaire (facultatif)" at bounding box center [791, 355] width 419 height 44
type textarea "Virt reçu le 01.08.2025 : 4611.79€"
click at [619, 459] on button "Ajouter" at bounding box center [613, 459] width 63 height 24
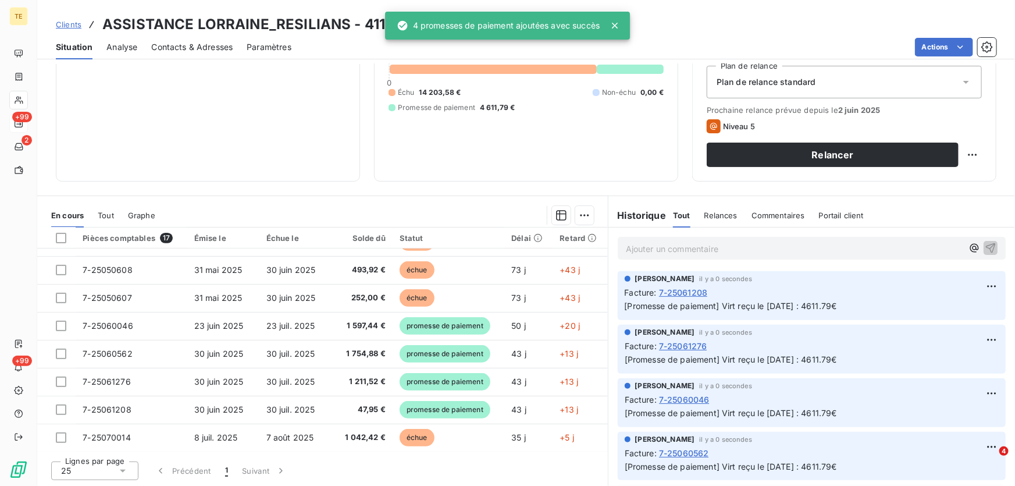
click at [432, 174] on div "Encours client 18 815,37 € 0 Échu 14 203,58 € Non-échu 0,00 € Promesse de paiem…" at bounding box center [526, 62] width 304 height 238
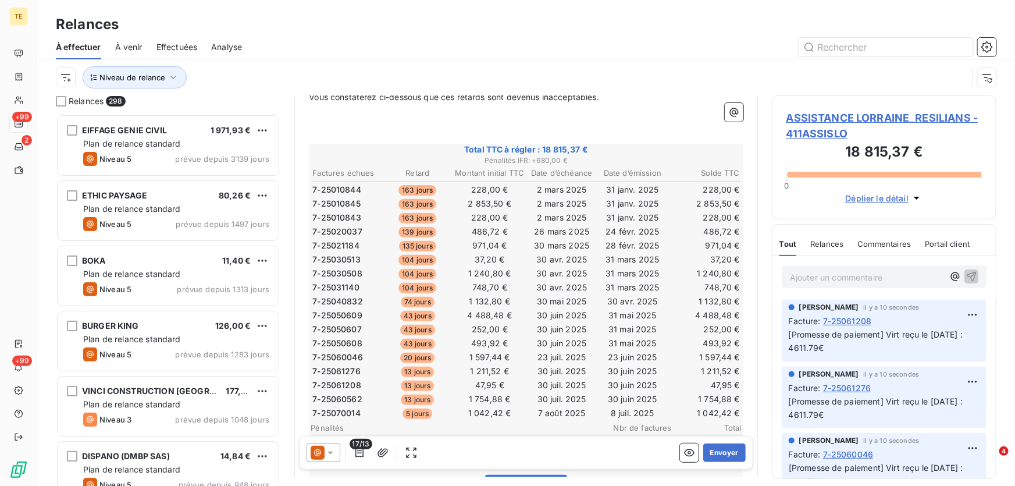
scroll to position [106, 0]
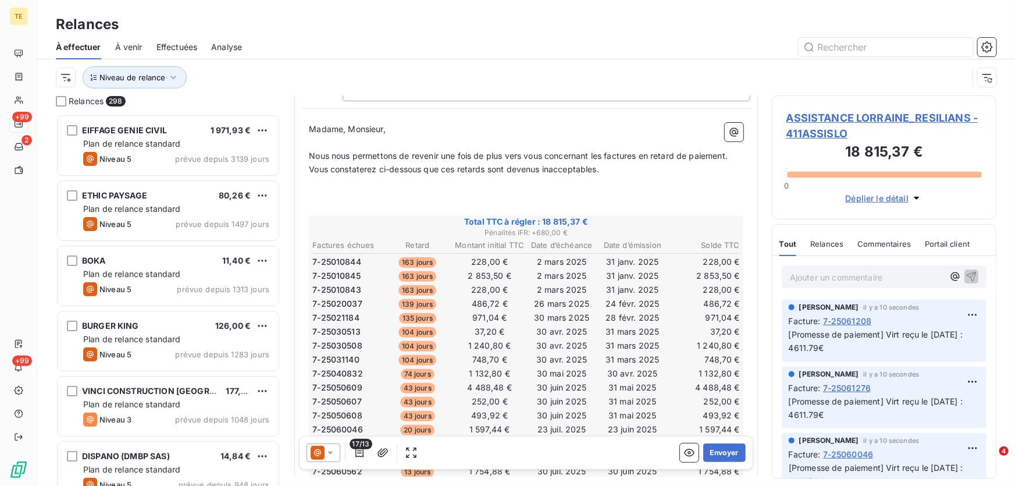
click at [861, 117] on span "ASSISTANCE LORRAINE_RESILIANS - 411ASSISLO" at bounding box center [883, 125] width 195 height 31
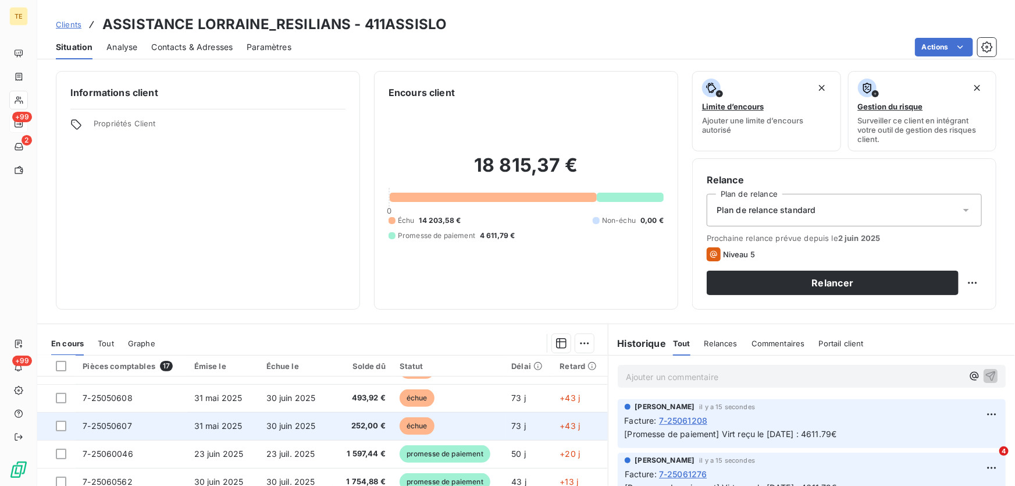
scroll to position [166, 0]
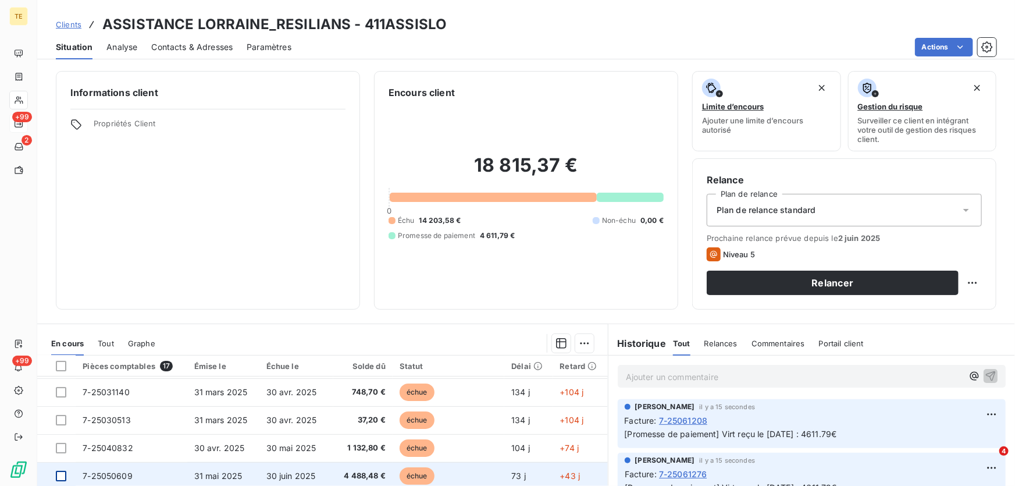
click at [62, 473] on div at bounding box center [61, 475] width 10 height 10
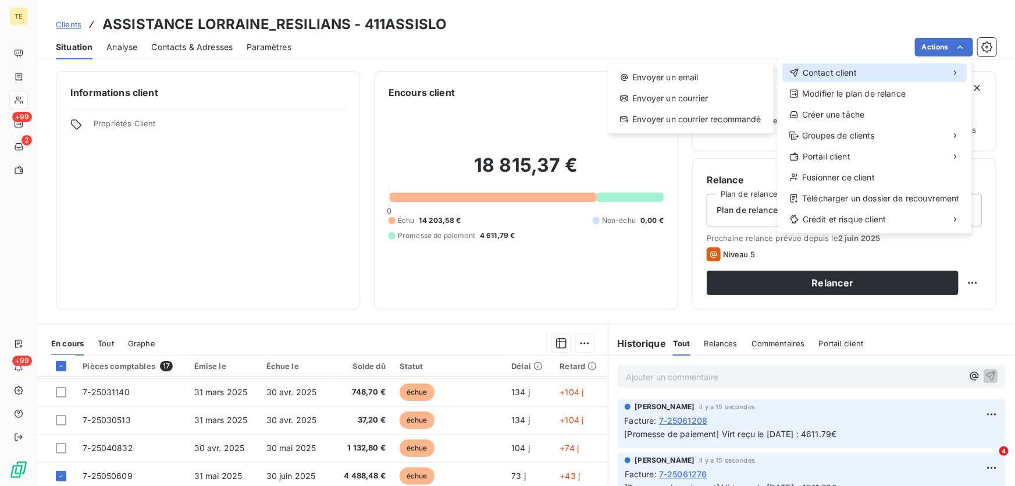
click at [821, 76] on span "Contact client" at bounding box center [830, 73] width 54 height 12
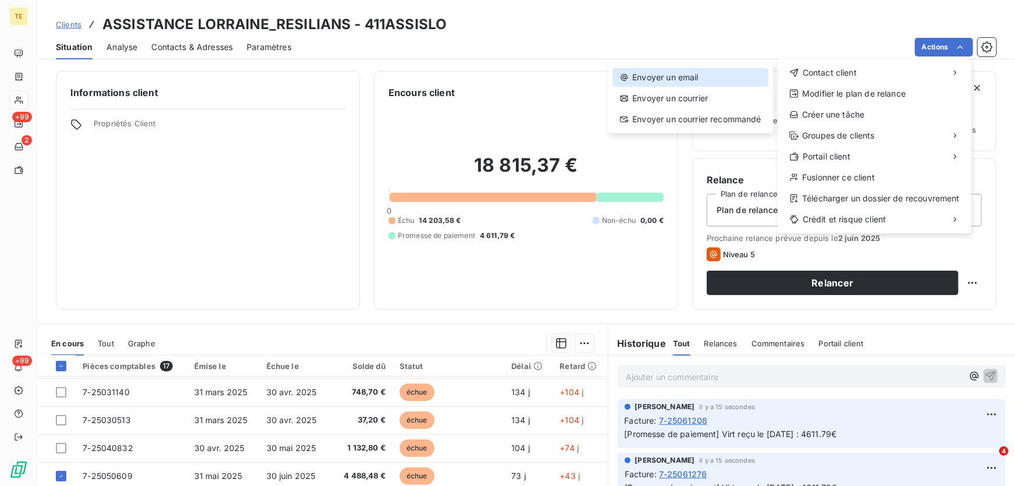
click at [687, 79] on div "Envoyer un email" at bounding box center [690, 77] width 156 height 19
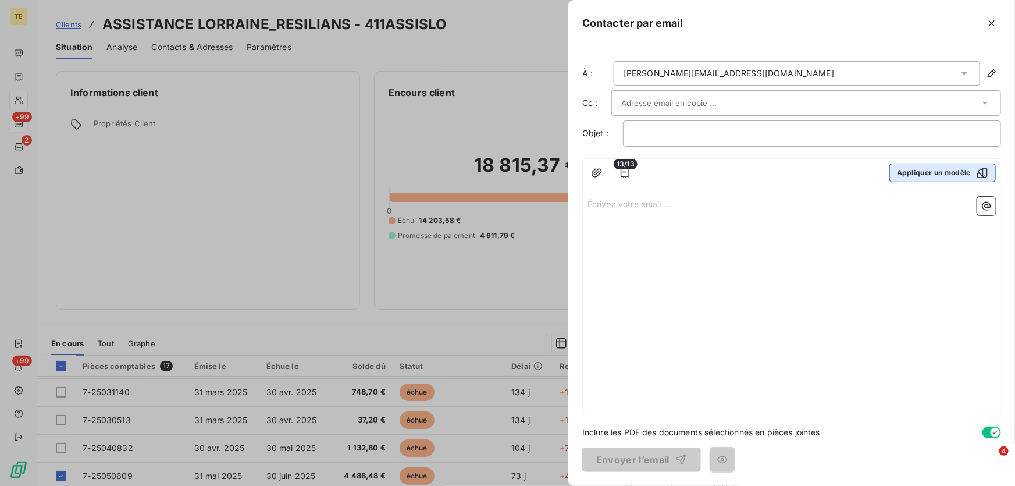
click at [959, 172] on button "Appliquer un modèle" at bounding box center [942, 172] width 106 height 19
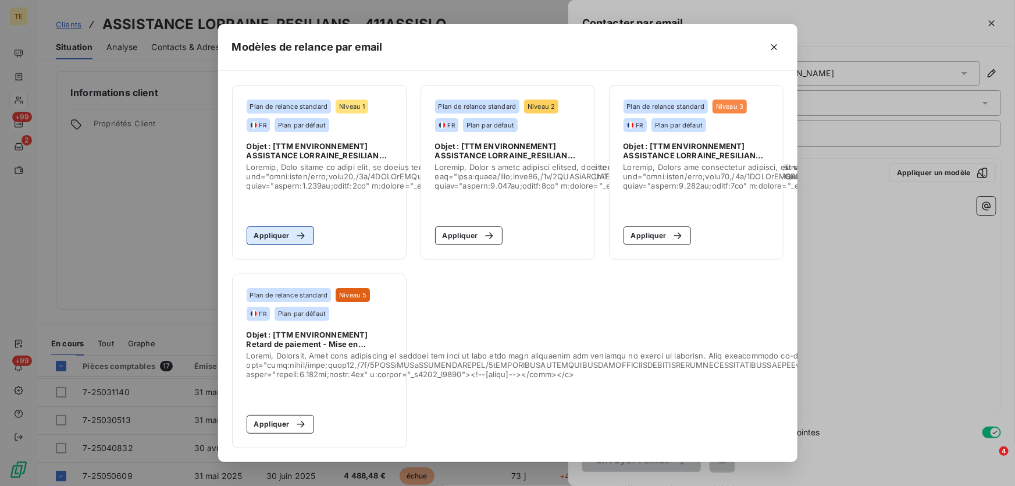
click at [276, 236] on button "Appliquer" at bounding box center [281, 235] width 68 height 19
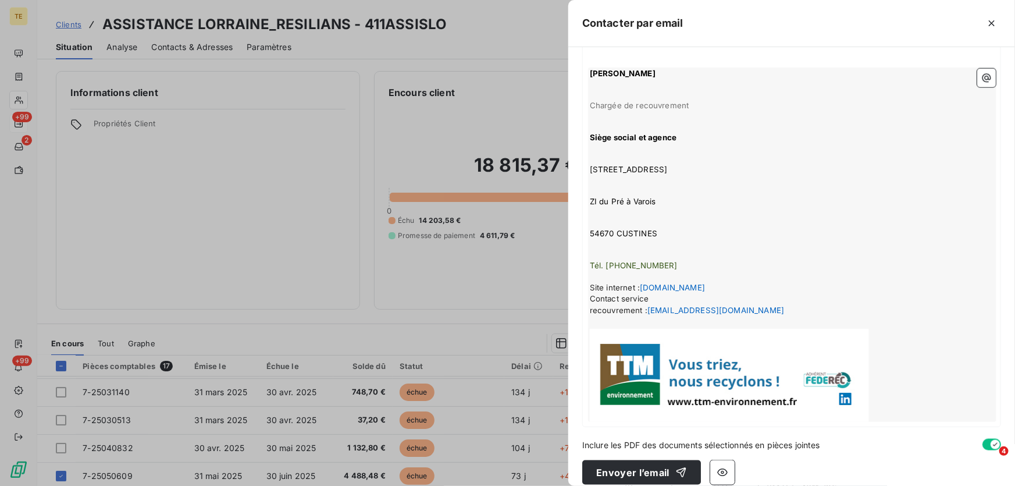
scroll to position [633, 0]
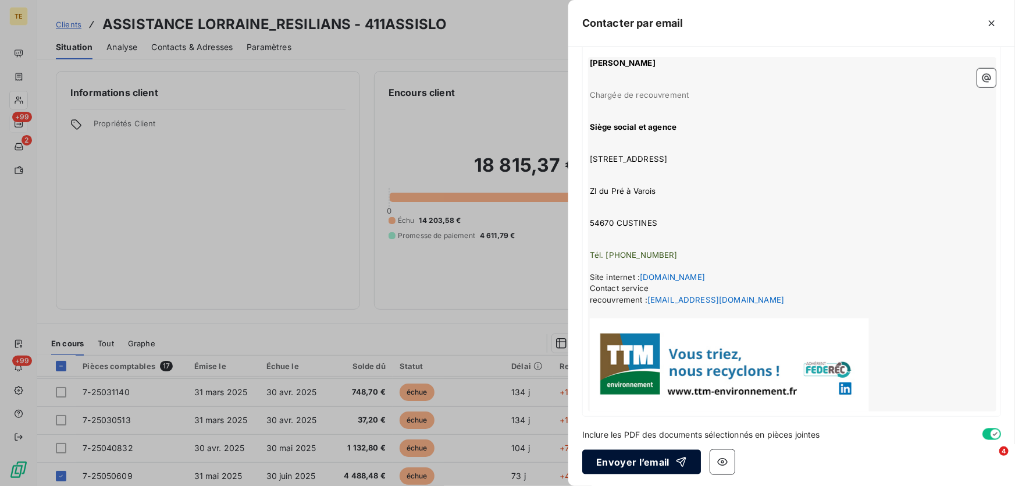
click at [616, 457] on button "Envoyer l’email" at bounding box center [641, 462] width 119 height 24
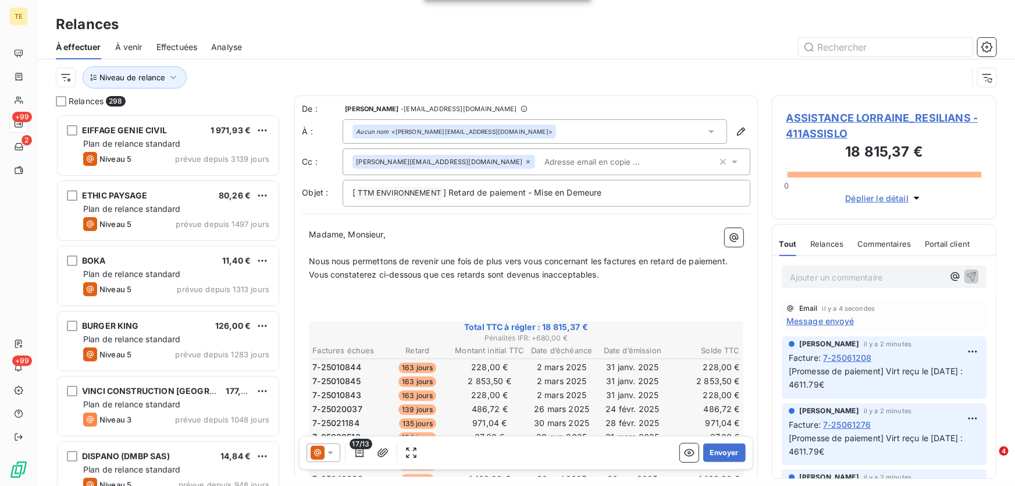
scroll to position [364, 216]
click at [826, 325] on span "Message envoyé" at bounding box center [819, 321] width 67 height 12
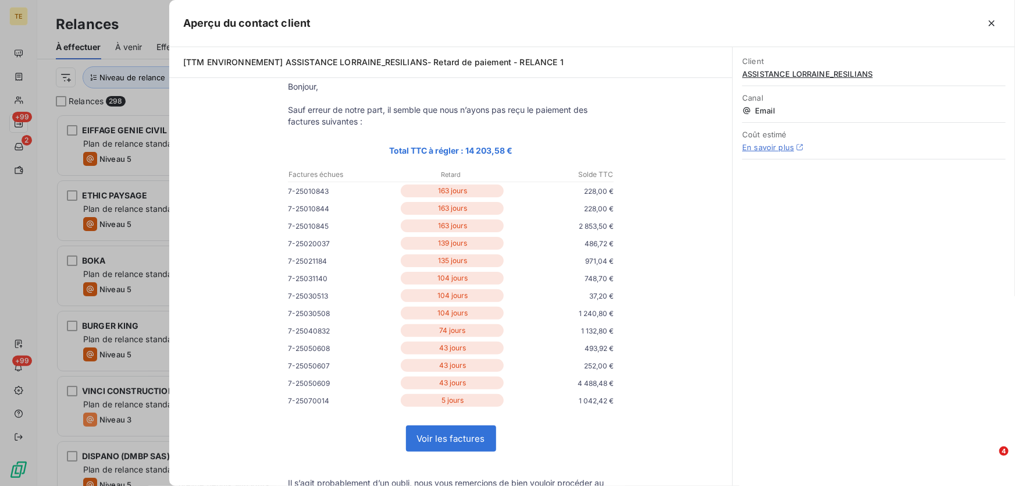
scroll to position [0, 0]
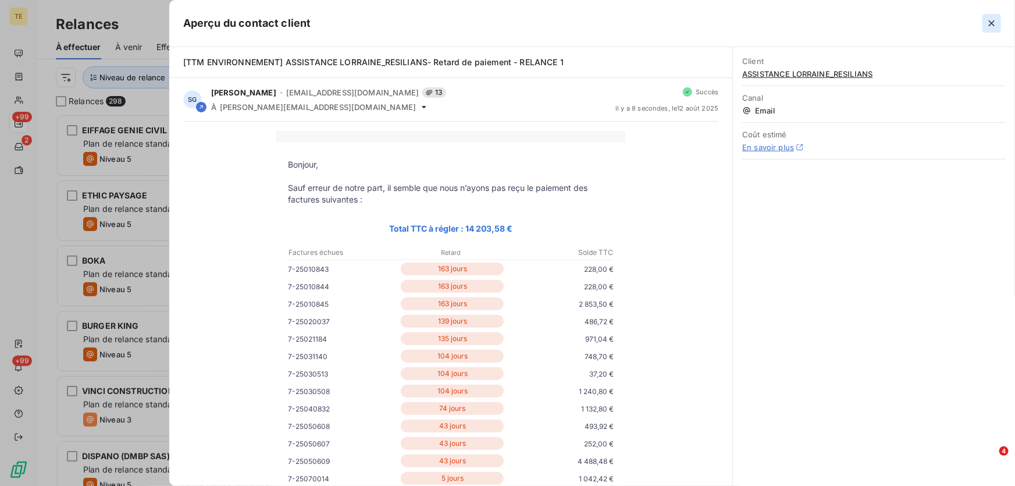
click at [996, 22] on icon "button" at bounding box center [992, 23] width 12 height 12
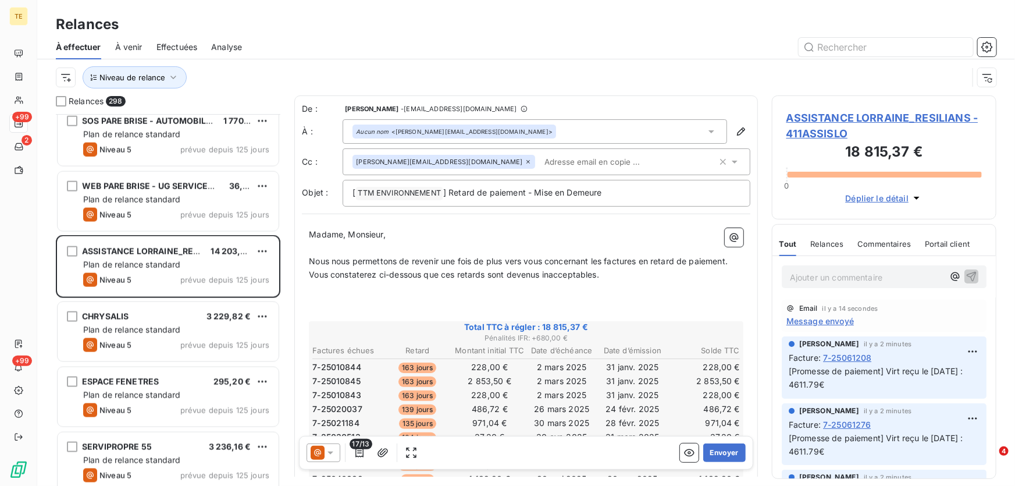
scroll to position [3014, 0]
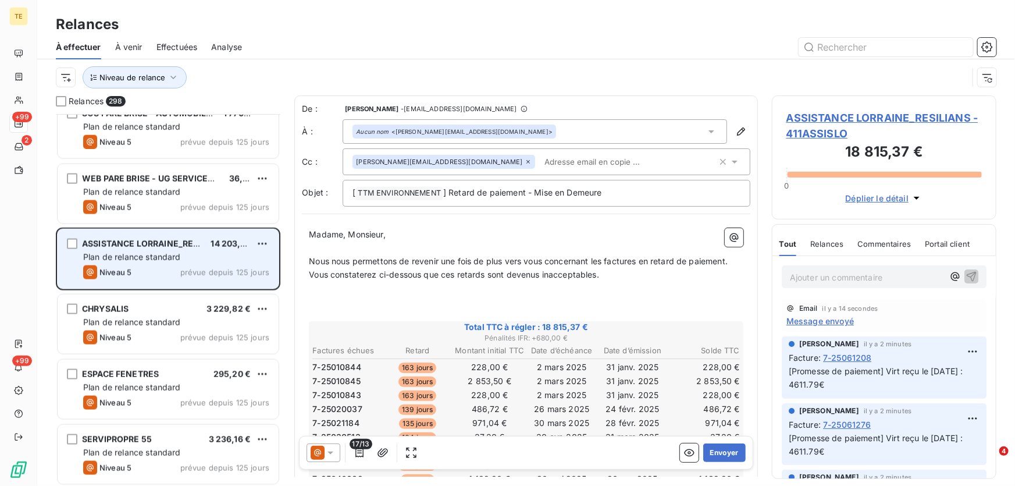
click at [165, 258] on span "Plan de relance standard" at bounding box center [132, 257] width 98 height 10
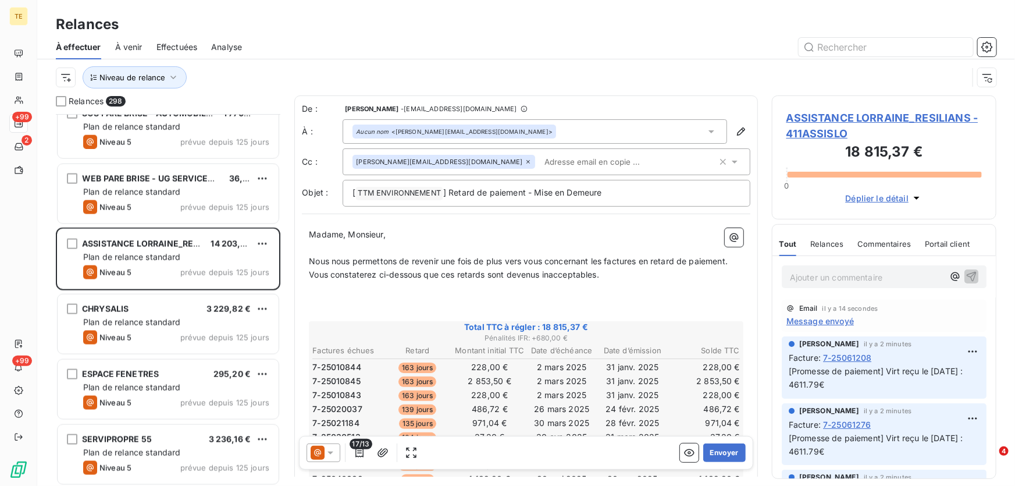
click at [837, 322] on span "Message envoyé" at bounding box center [819, 321] width 67 height 12
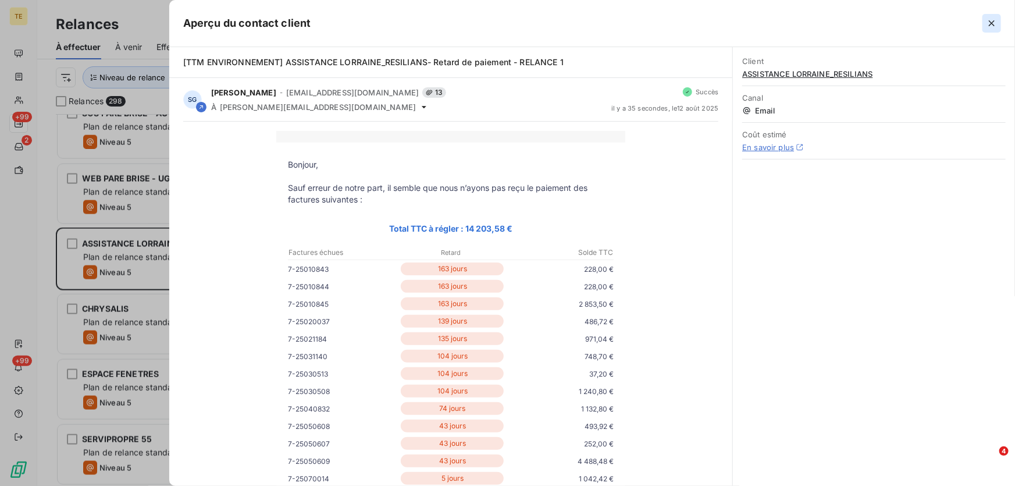
click at [989, 23] on icon "button" at bounding box center [992, 23] width 12 height 12
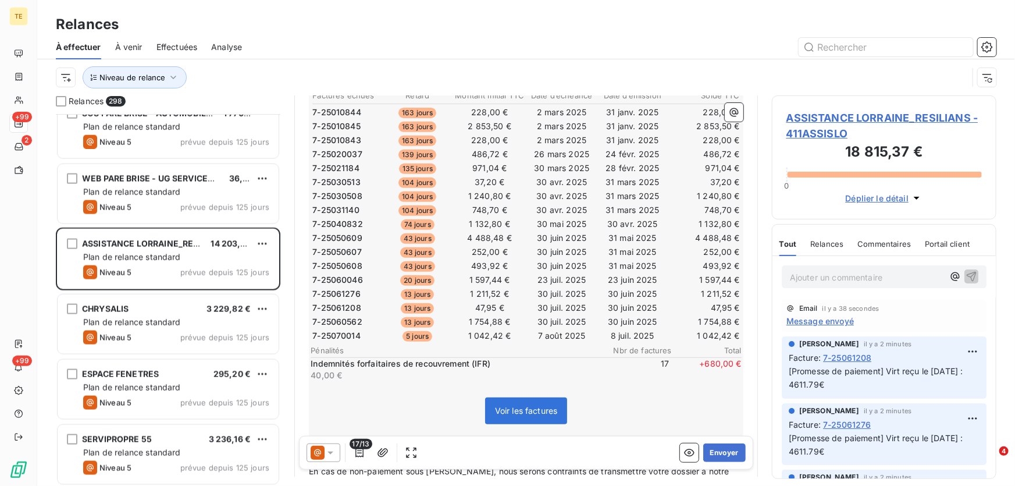
scroll to position [265, 0]
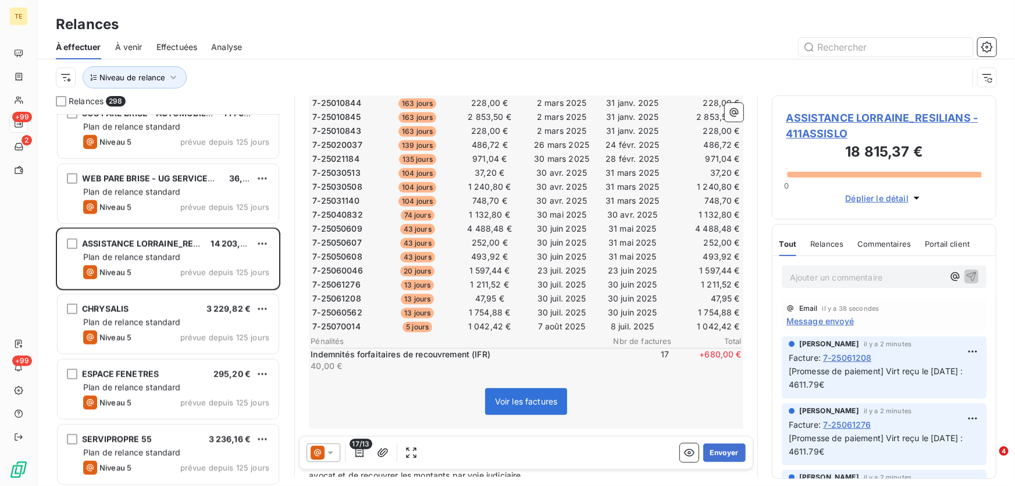
click at [334, 449] on icon at bounding box center [331, 453] width 12 height 12
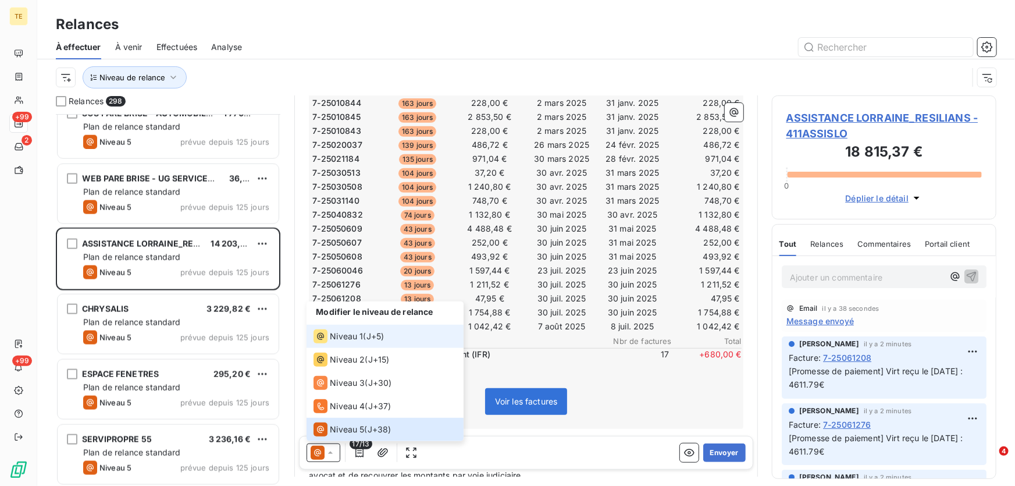
click at [346, 337] on span "Niveau 1" at bounding box center [346, 336] width 33 height 12
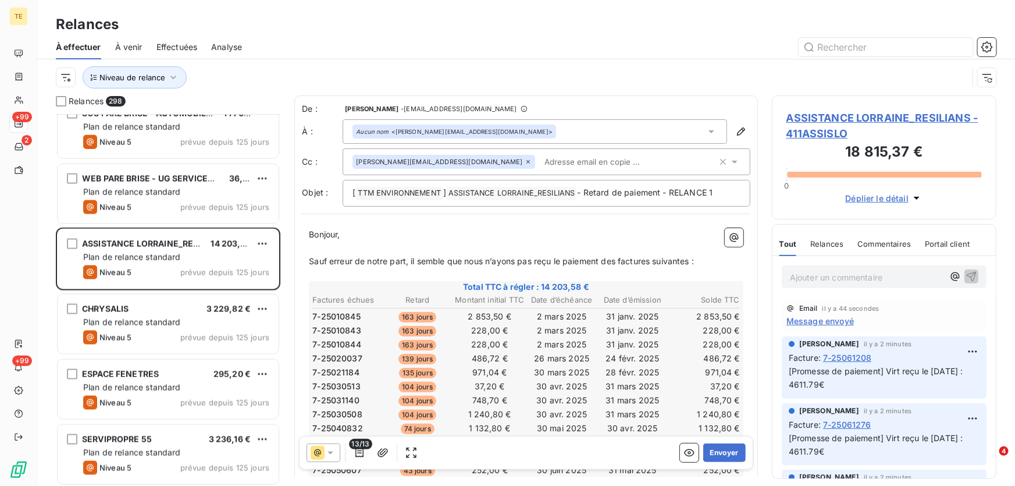
click at [463, 165] on div "jeanfrancois.losson@resilians.fr" at bounding box center [443, 162] width 183 height 14
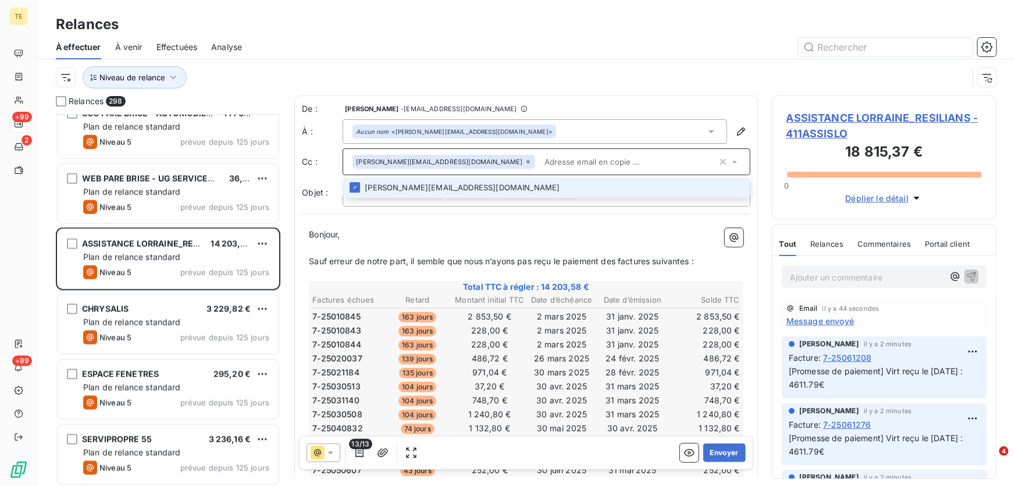
click at [526, 162] on icon at bounding box center [527, 161] width 3 height 3
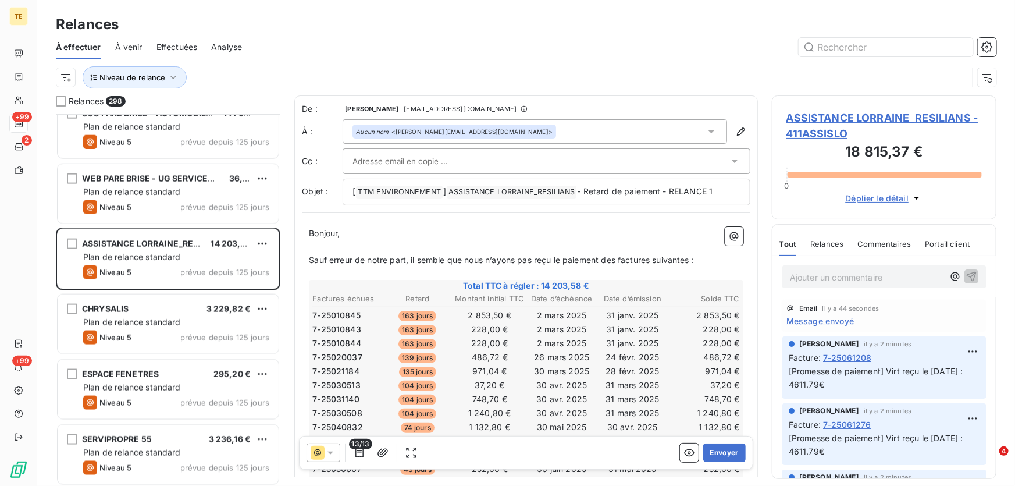
drag, startPoint x: 720, startPoint y: 451, endPoint x: 698, endPoint y: 413, distance: 44.0
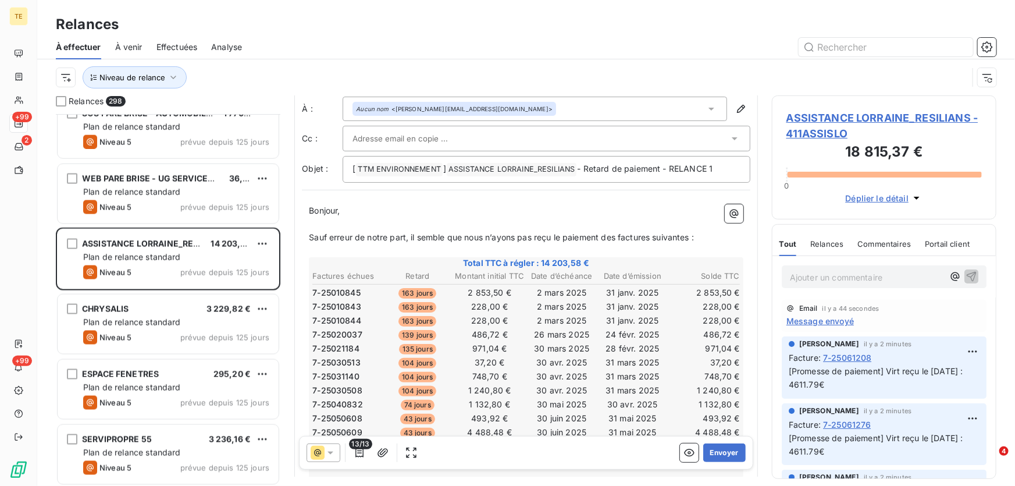
scroll to position [159, 0]
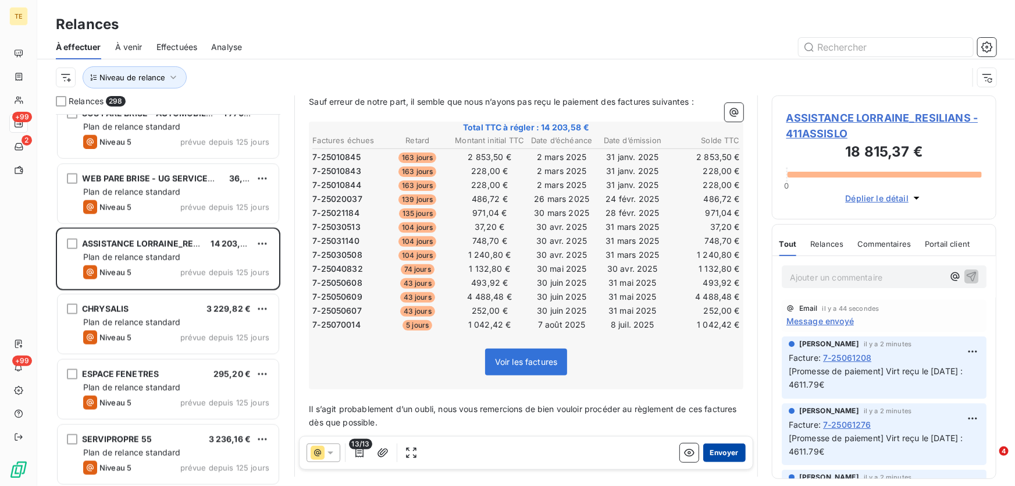
click at [718, 454] on button "Envoyer" at bounding box center [724, 452] width 42 height 19
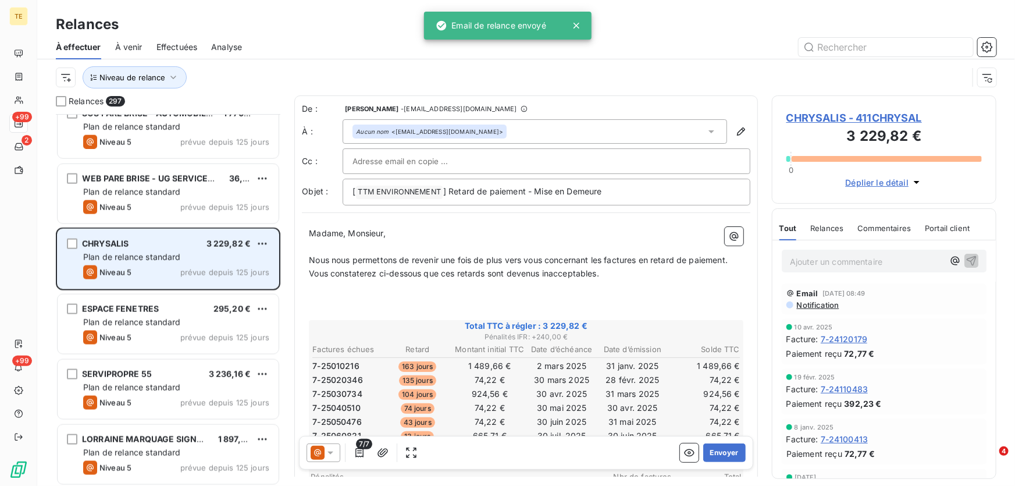
click at [144, 265] on div "Niveau 5 prévue depuis 125 jours" at bounding box center [176, 272] width 186 height 14
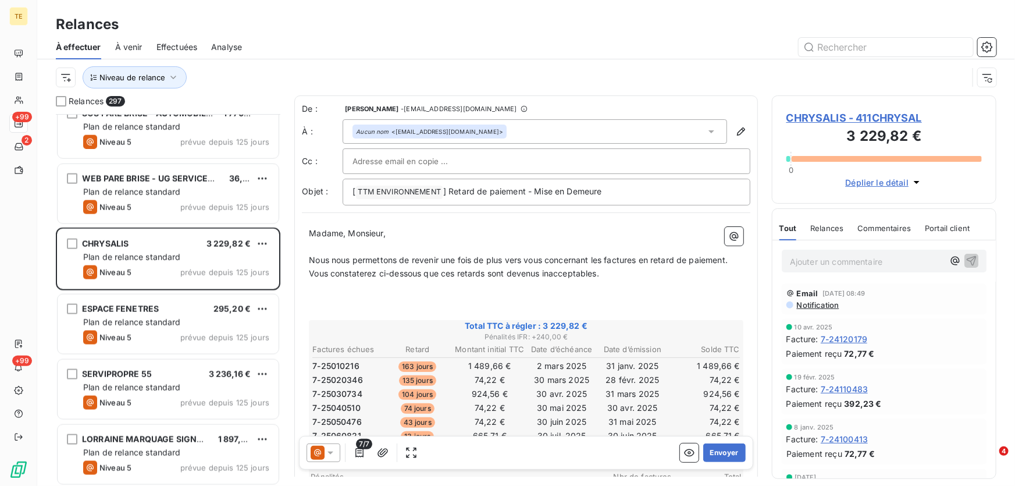
click at [815, 302] on span "Notification" at bounding box center [818, 304] width 44 height 9
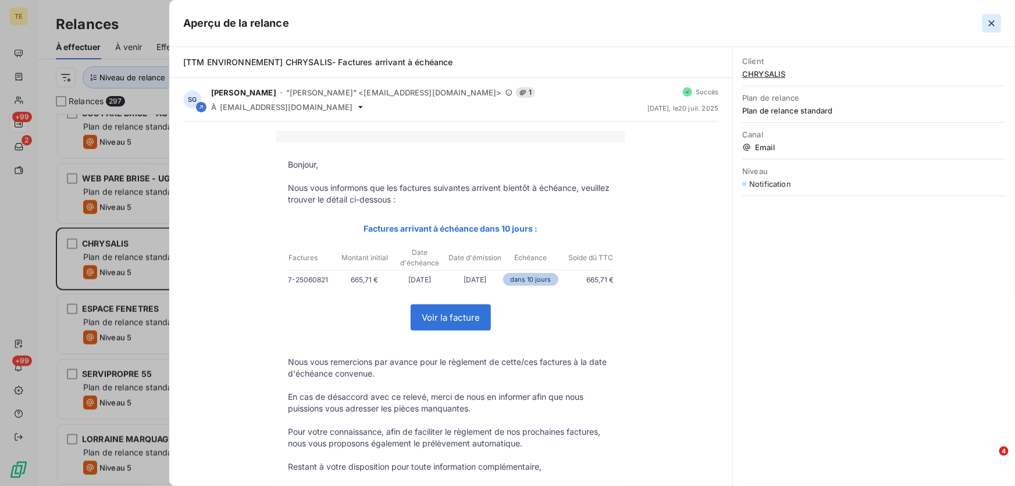
click at [993, 23] on icon "button" at bounding box center [992, 23] width 12 height 12
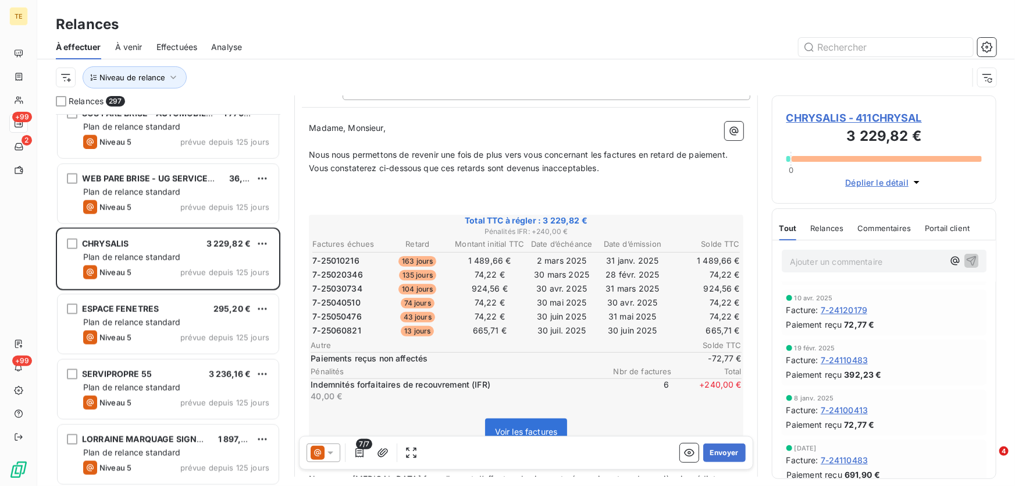
scroll to position [87, 0]
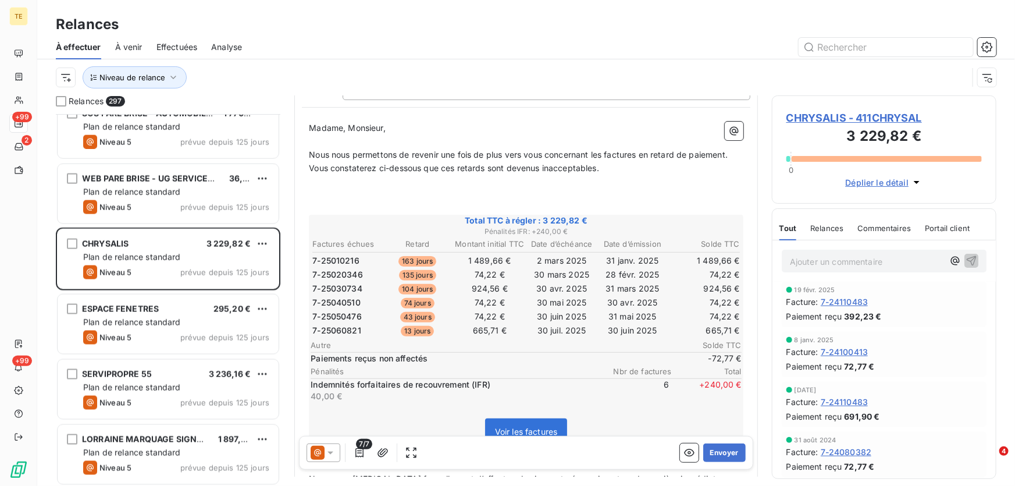
click at [329, 452] on icon at bounding box center [330, 452] width 6 height 3
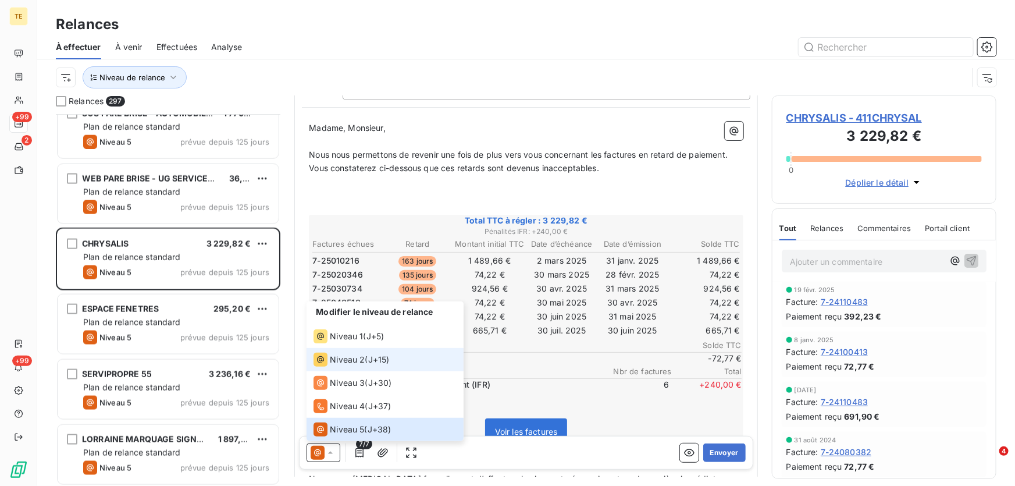
click at [358, 356] on span "Niveau 2" at bounding box center [347, 360] width 35 height 12
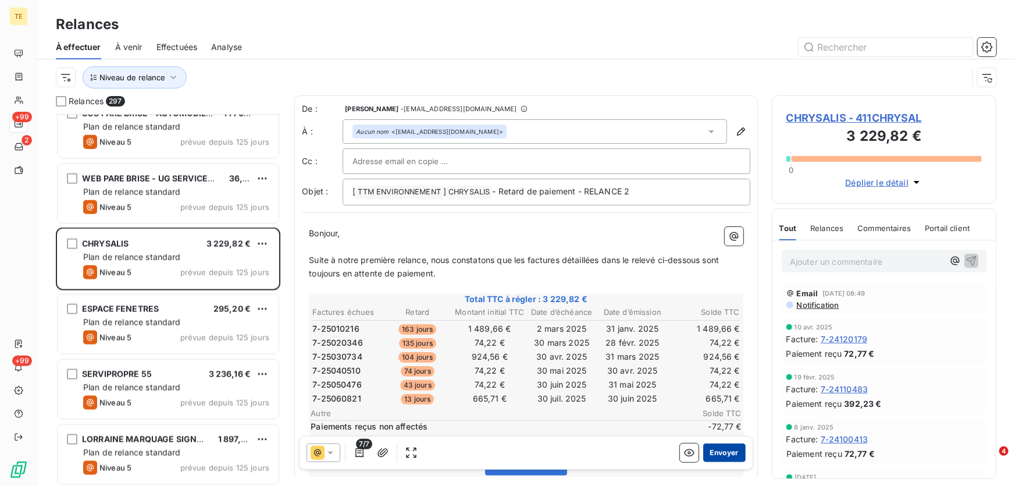
click at [717, 454] on button "Envoyer" at bounding box center [724, 452] width 42 height 19
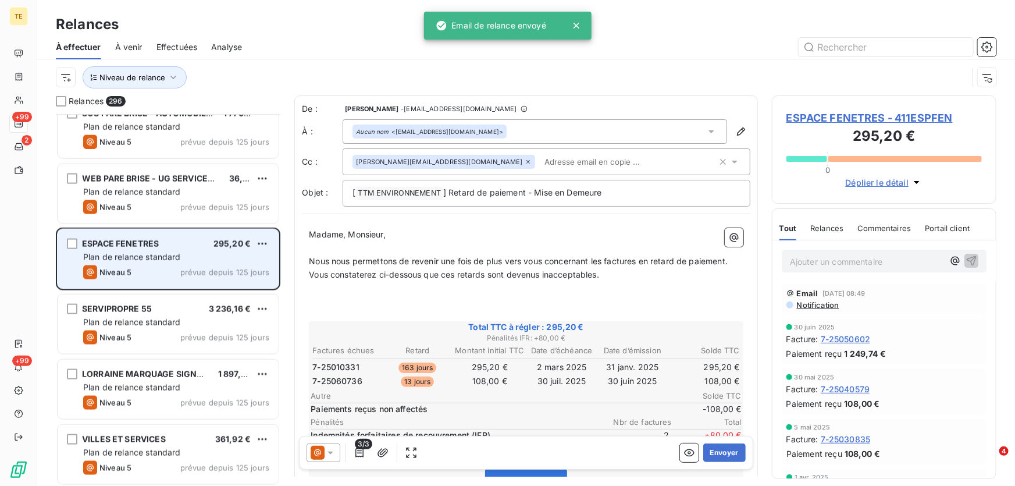
click at [184, 256] on div "Plan de relance standard" at bounding box center [176, 257] width 186 height 12
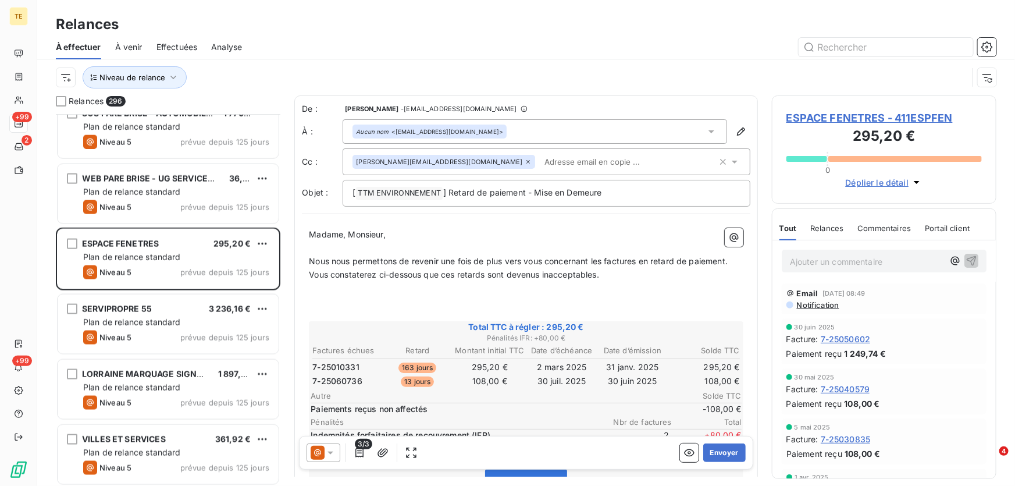
click at [526, 161] on icon at bounding box center [527, 161] width 3 height 3
click at [333, 455] on icon at bounding box center [331, 453] width 12 height 12
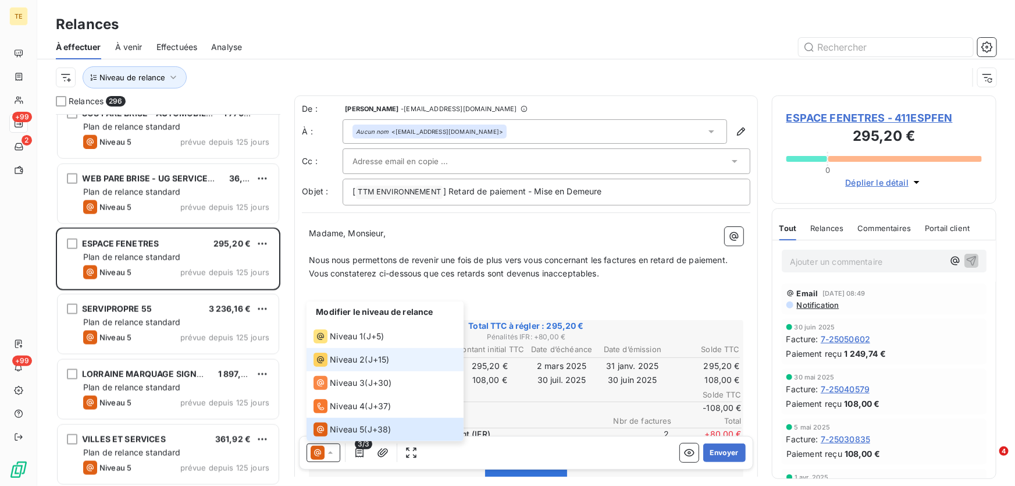
click at [347, 357] on span "Niveau 2" at bounding box center [347, 360] width 35 height 12
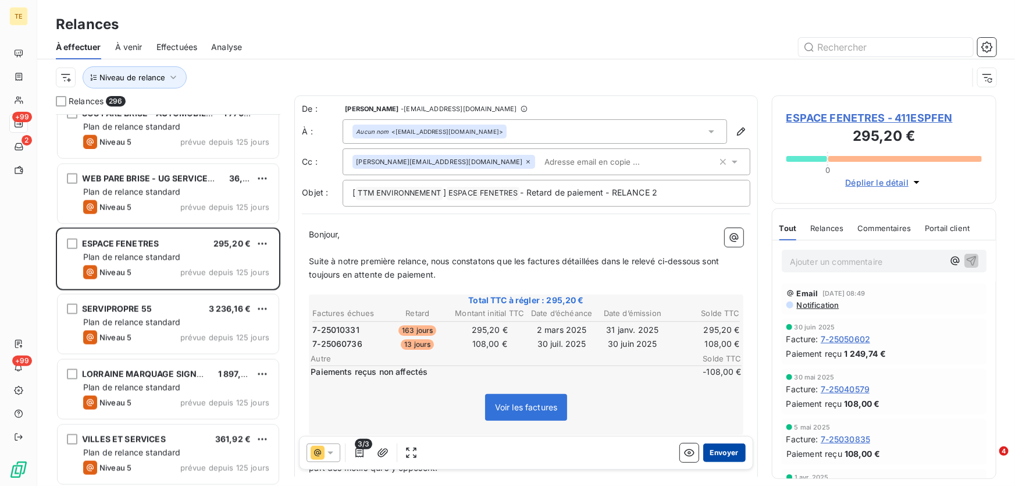
click at [722, 448] on button "Envoyer" at bounding box center [724, 452] width 42 height 19
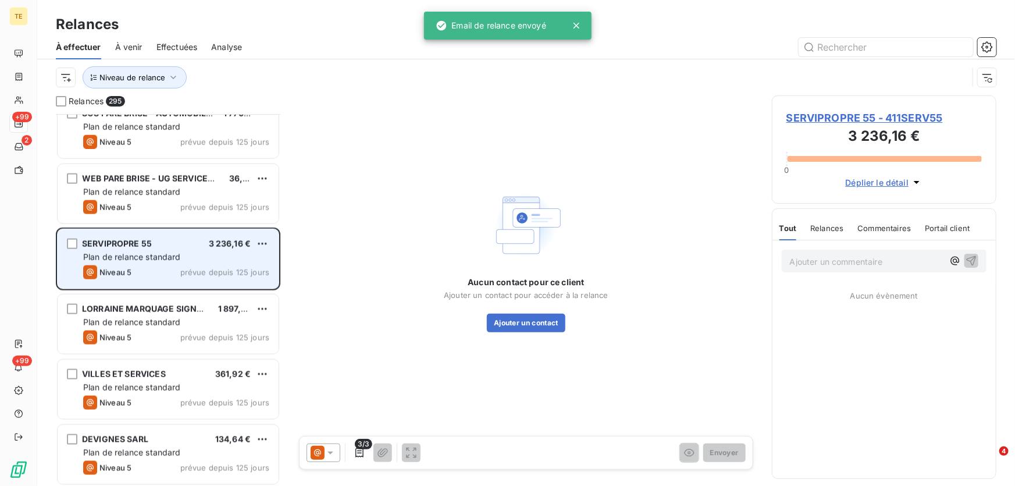
click at [174, 252] on span "Plan de relance standard" at bounding box center [132, 257] width 98 height 10
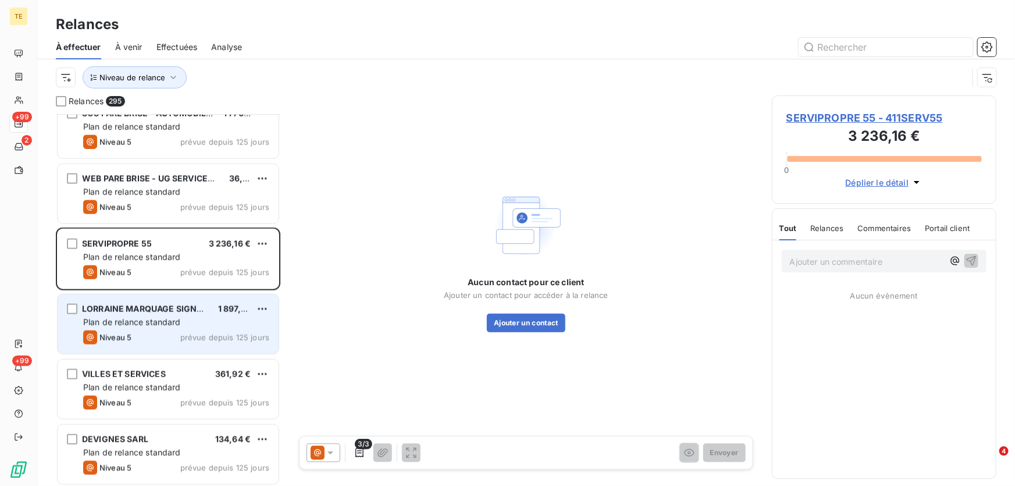
click at [175, 325] on span "Plan de relance standard" at bounding box center [132, 322] width 98 height 10
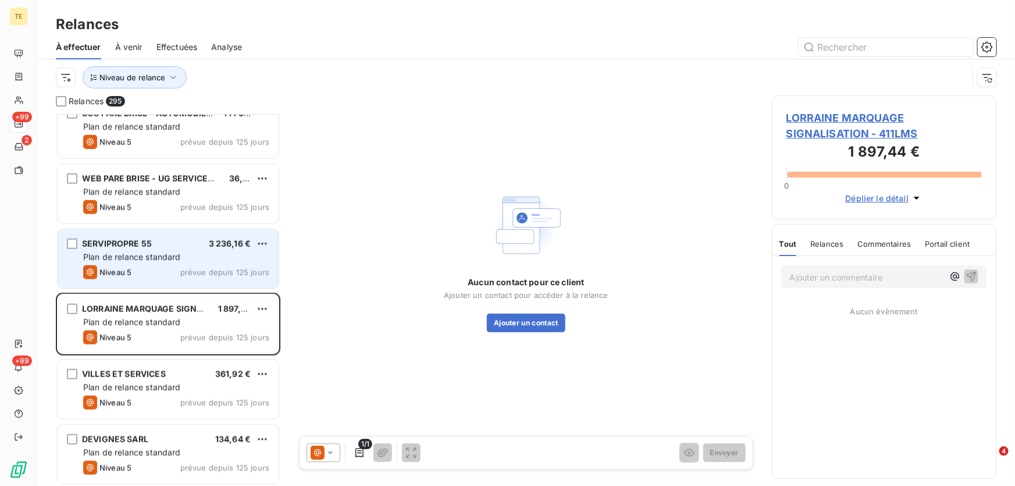
click at [158, 256] on span "Plan de relance standard" at bounding box center [132, 257] width 98 height 10
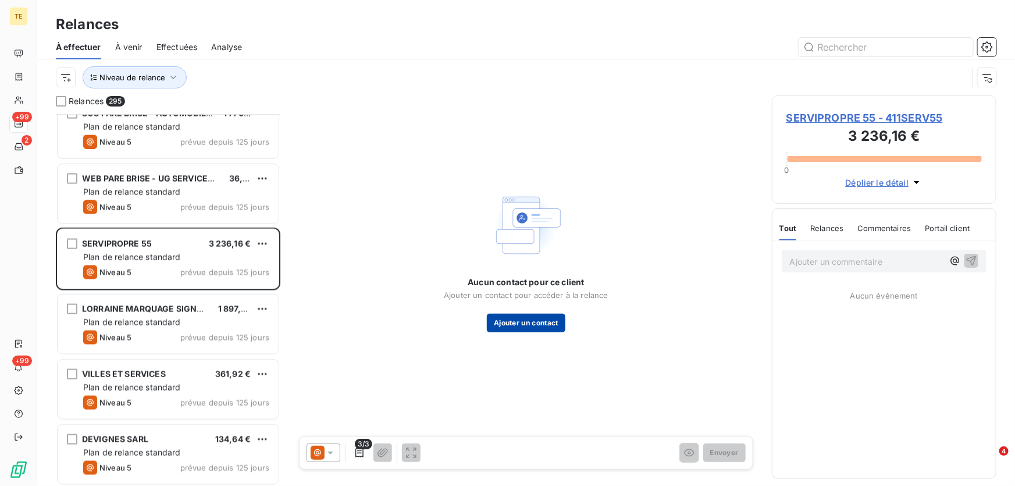
click at [522, 319] on button "Ajouter un contact" at bounding box center [526, 322] width 79 height 19
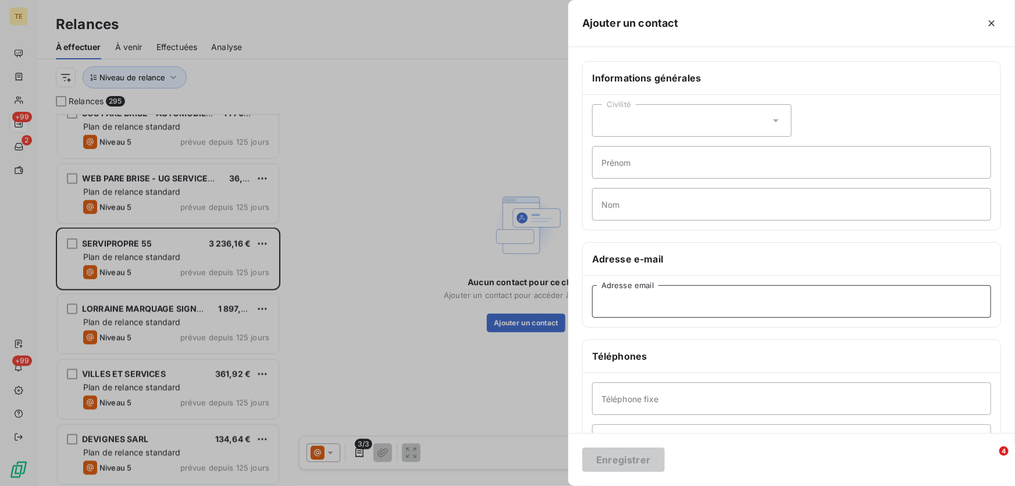
click at [605, 299] on input "Adresse email" at bounding box center [791, 301] width 399 height 33
paste input "ROMUALD.PIERQUET@SERVIPROPRE55.FR"
type input "ROMUALD.PIERQUET@SERVIPROPRE55.FR"
click at [619, 466] on button "Enregistrer" at bounding box center [623, 459] width 83 height 24
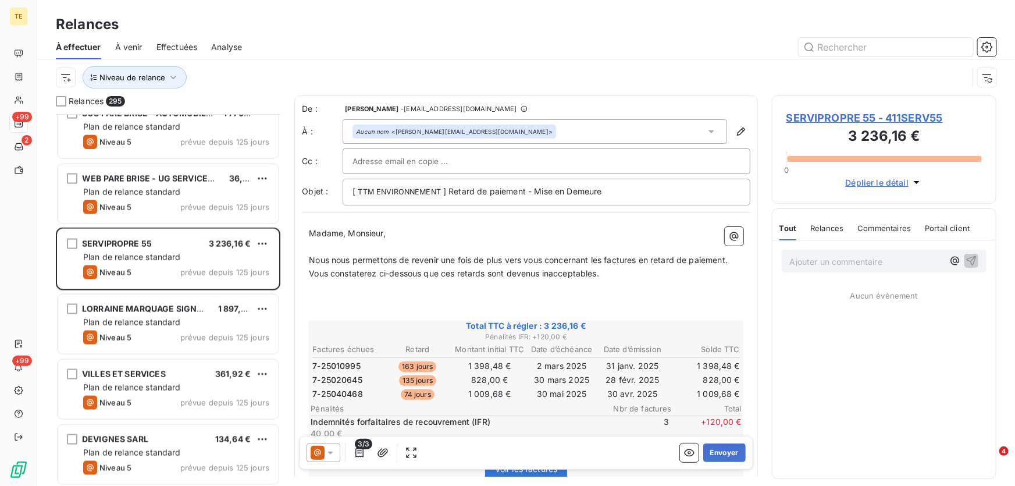
click at [334, 450] on icon at bounding box center [331, 453] width 12 height 12
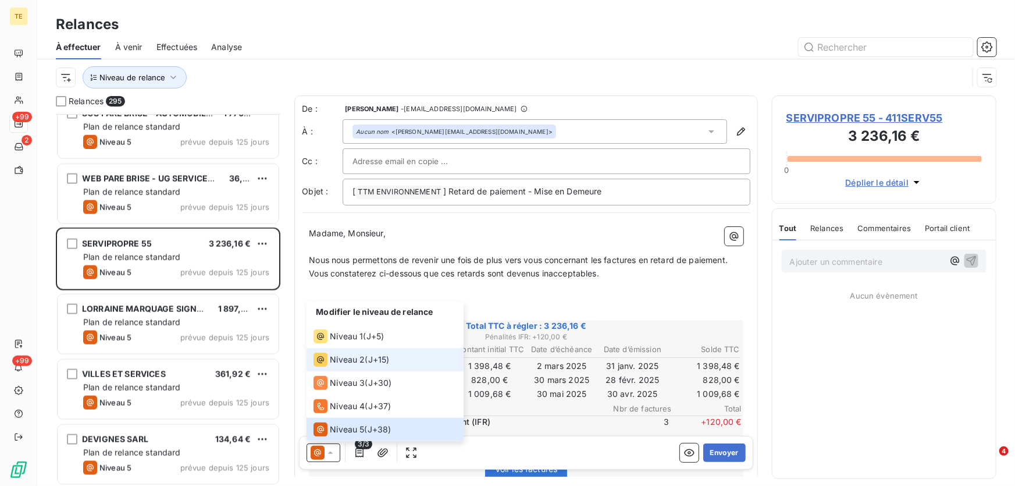
click at [352, 361] on span "Niveau 2" at bounding box center [347, 360] width 35 height 12
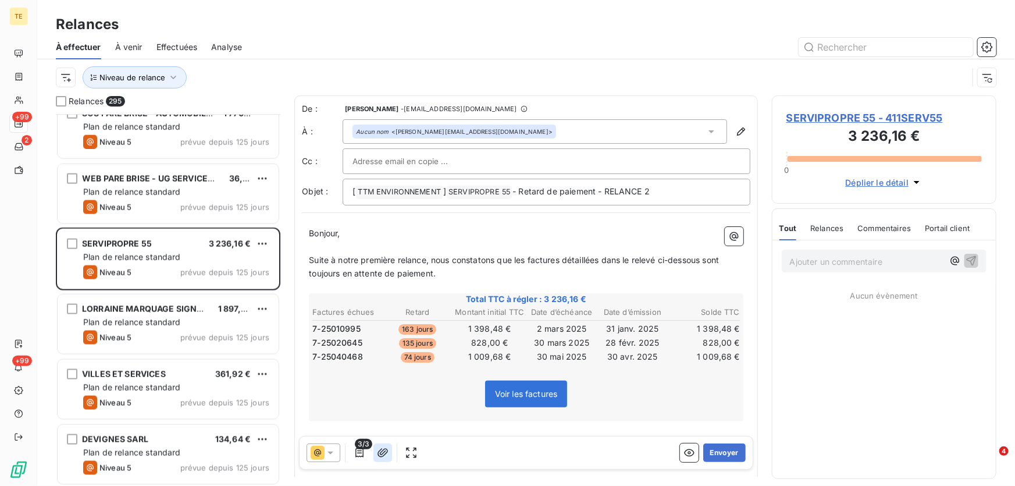
drag, startPoint x: 712, startPoint y: 455, endPoint x: 375, endPoint y: 455, distance: 337.3
click at [375, 455] on div "3/3 Envoyer" at bounding box center [526, 453] width 454 height 34
click at [330, 454] on icon at bounding box center [331, 453] width 12 height 12
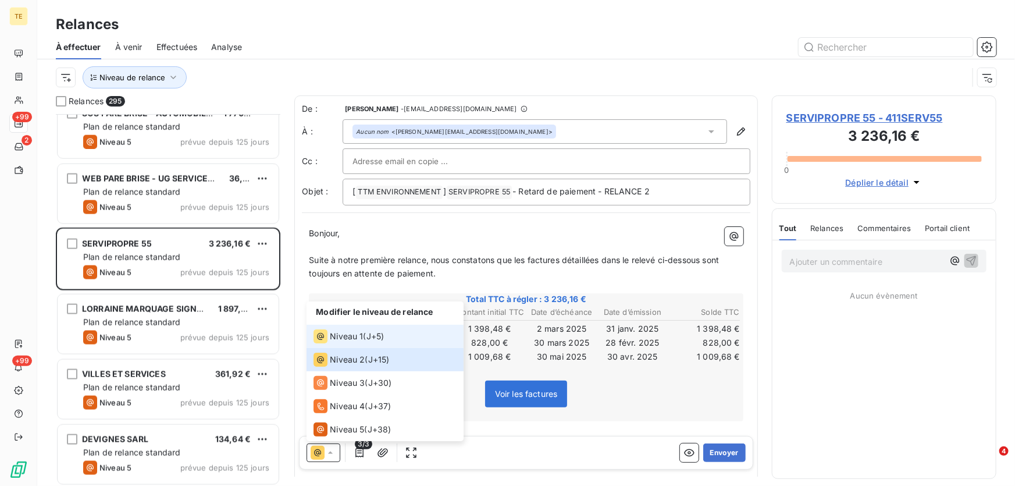
click at [355, 333] on span "Niveau 1" at bounding box center [346, 336] width 33 height 12
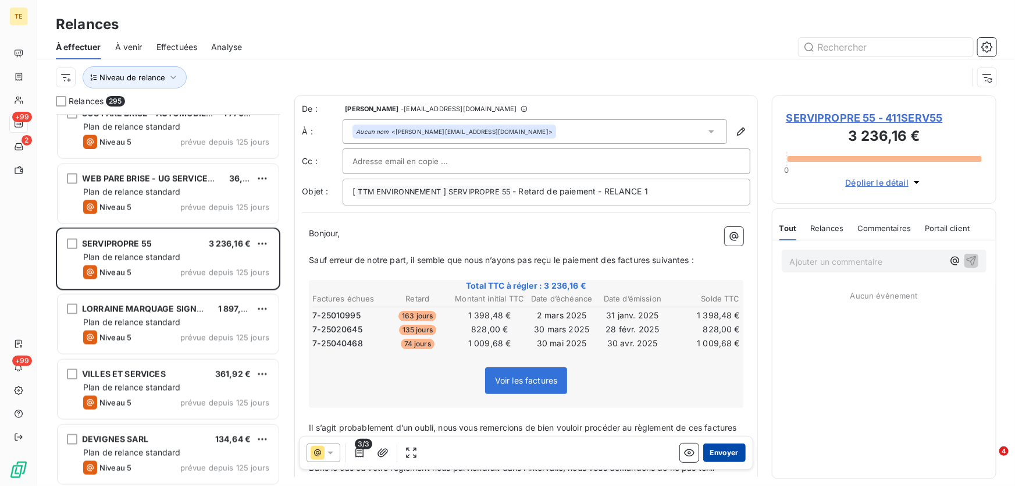
click at [712, 450] on button "Envoyer" at bounding box center [724, 452] width 42 height 19
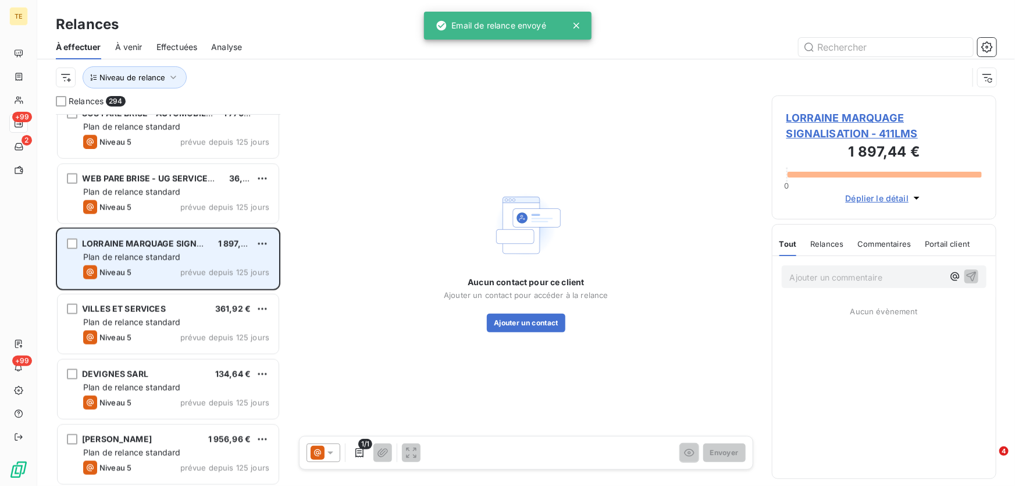
click at [190, 251] on div "Plan de relance standard" at bounding box center [176, 257] width 186 height 12
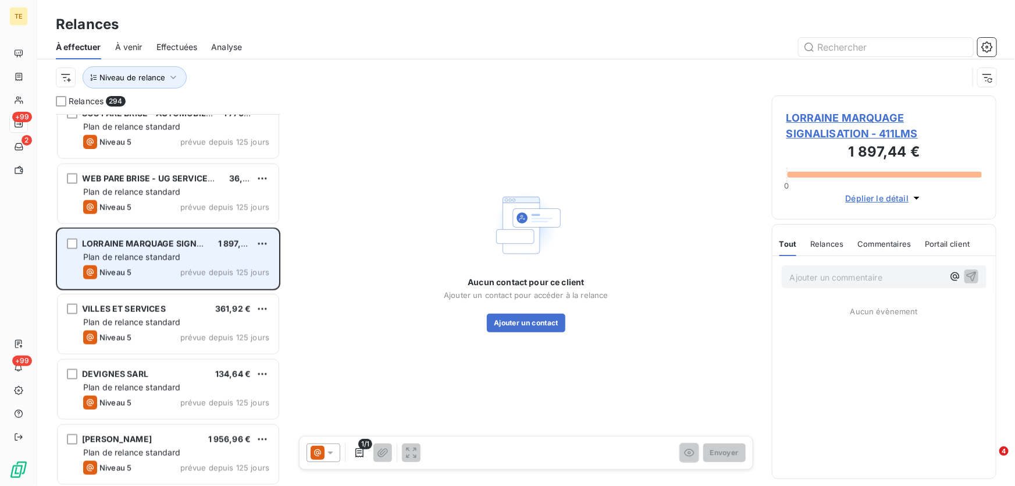
click at [136, 261] on span "Plan de relance standard" at bounding box center [132, 257] width 98 height 10
click at [167, 249] on div "LORRAINE MARQUAGE SIGNALISATION 1 897,44 € Plan de relance standard Niveau 5 pr…" at bounding box center [168, 258] width 221 height 59
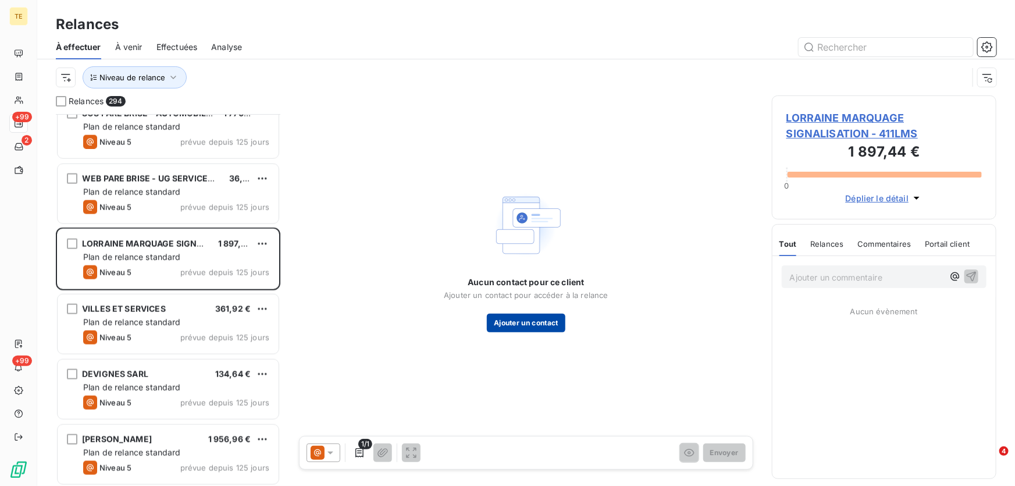
click at [546, 326] on button "Ajouter un contact" at bounding box center [526, 322] width 79 height 19
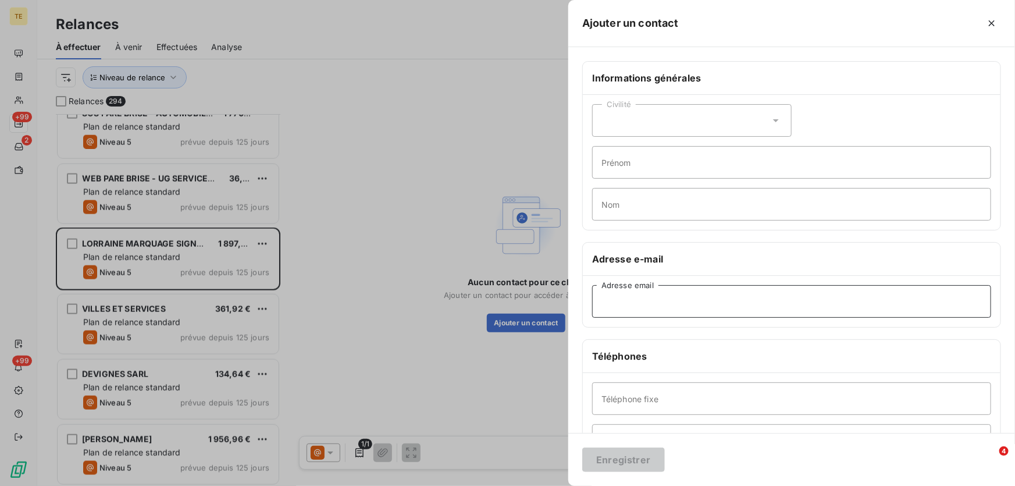
click at [605, 309] on input "Adresse email" at bounding box center [791, 301] width 399 height 33
paste input "contact-lms@orange.fr"
type input "contact-lms@orange.fr"
click at [631, 464] on button "Enregistrer" at bounding box center [623, 459] width 83 height 24
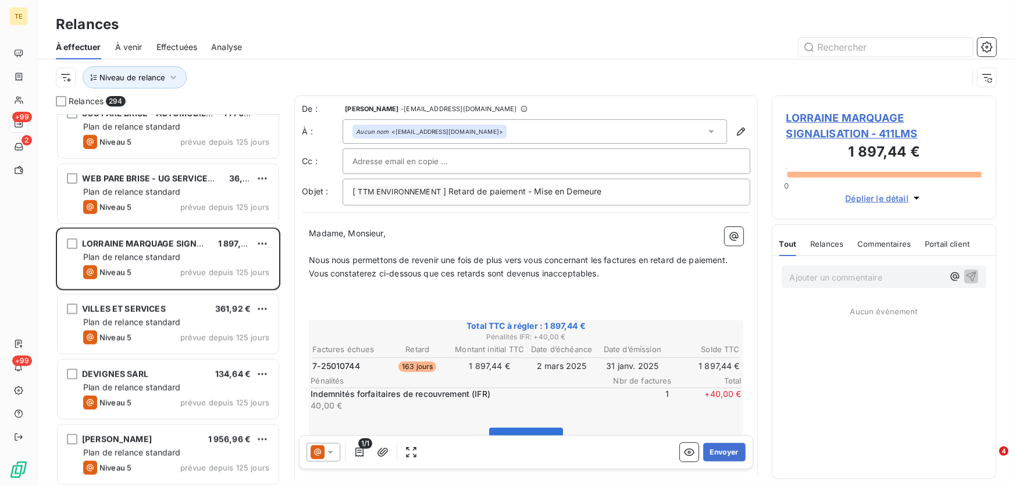
click at [333, 452] on icon at bounding box center [331, 453] width 12 height 12
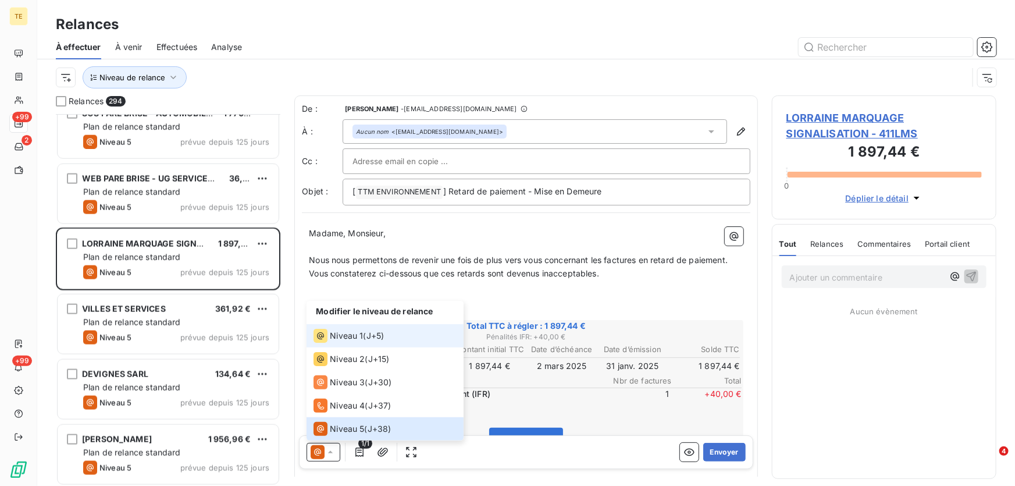
click at [351, 331] on span "Niveau 1" at bounding box center [346, 336] width 33 height 12
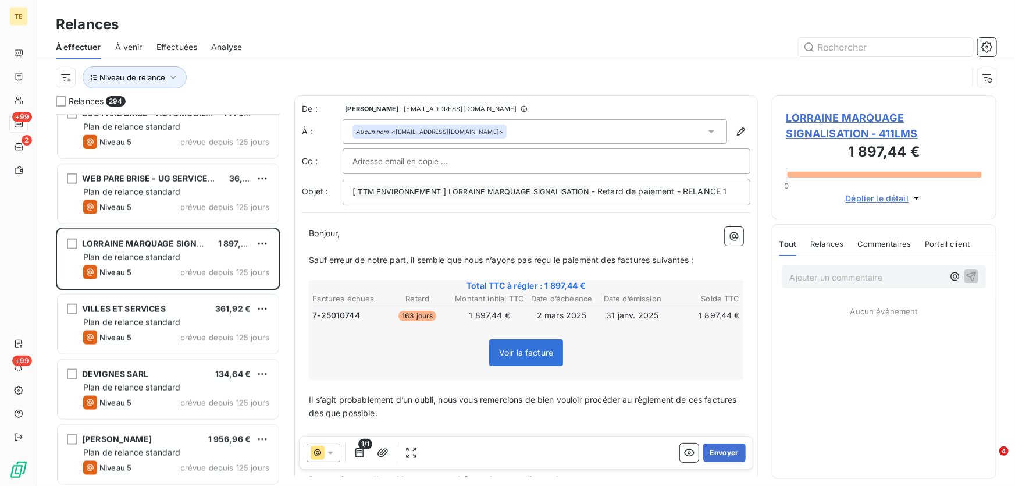
click at [328, 453] on icon at bounding box center [331, 453] width 12 height 12
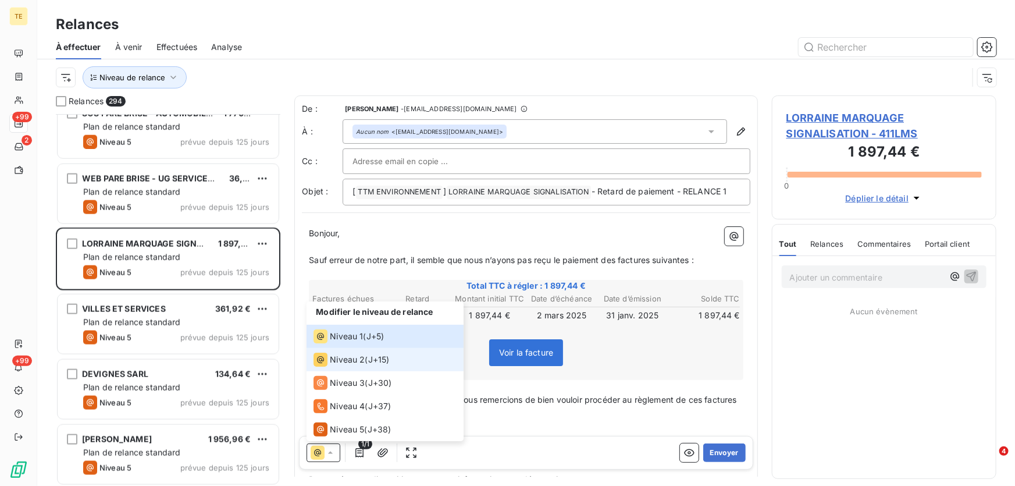
click at [346, 355] on span "Niveau 2" at bounding box center [347, 360] width 35 height 12
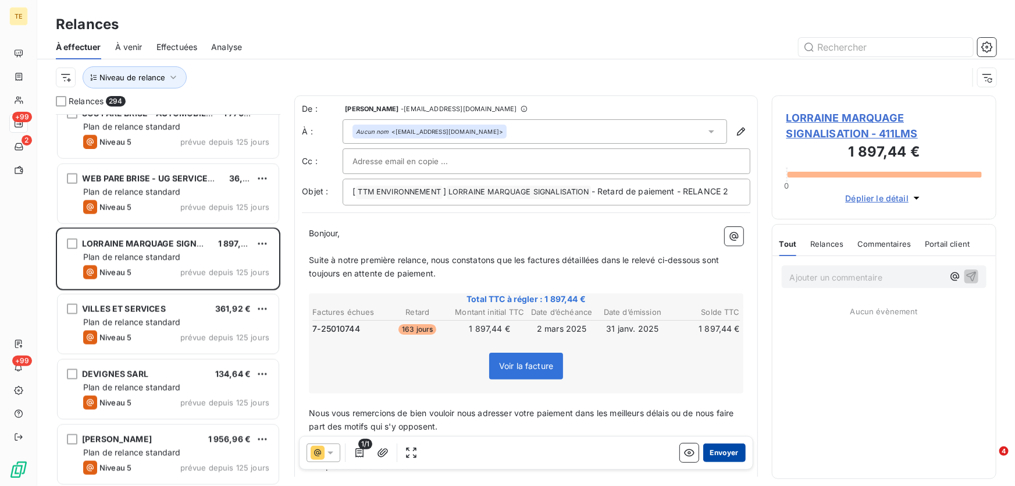
click at [710, 455] on button "Envoyer" at bounding box center [724, 452] width 42 height 19
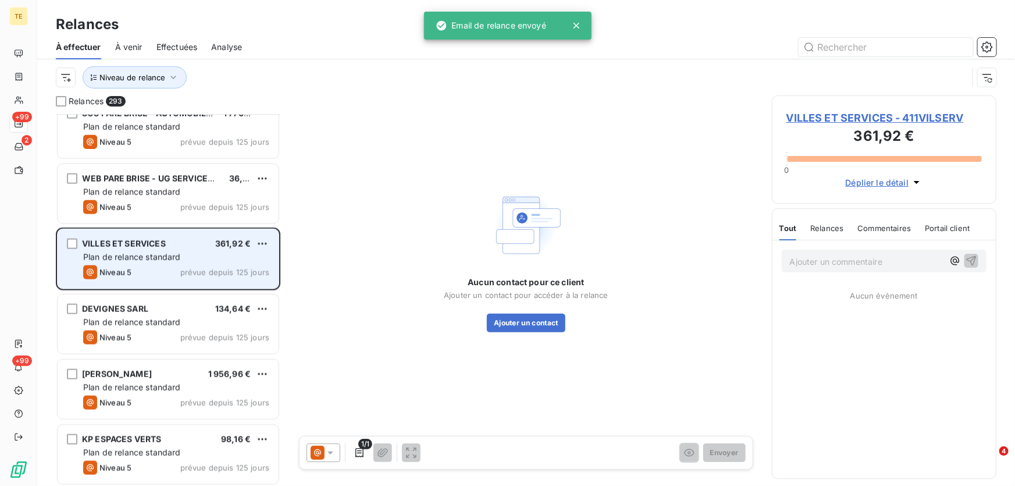
click at [138, 259] on span "Plan de relance standard" at bounding box center [132, 257] width 98 height 10
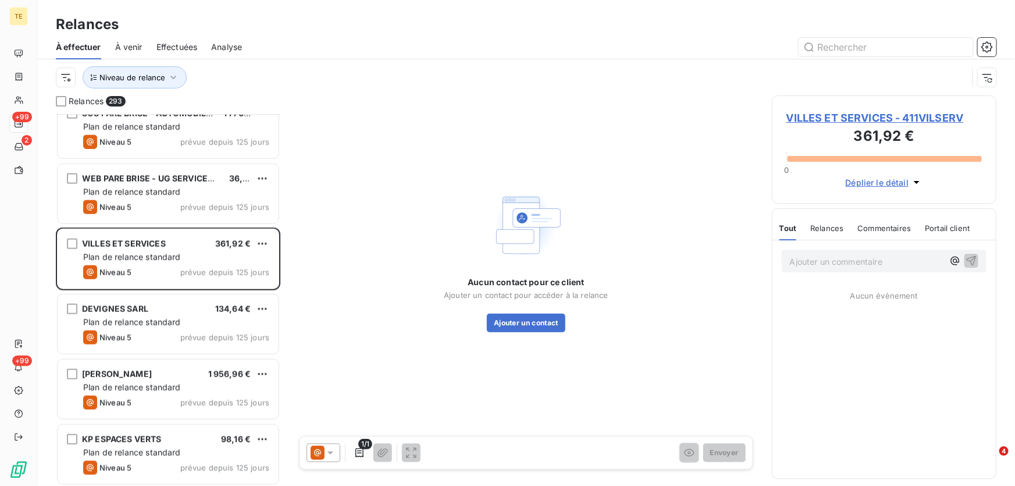
click at [837, 112] on span "VILLES ET SERVICES - 411VILSERV" at bounding box center [883, 118] width 195 height 16
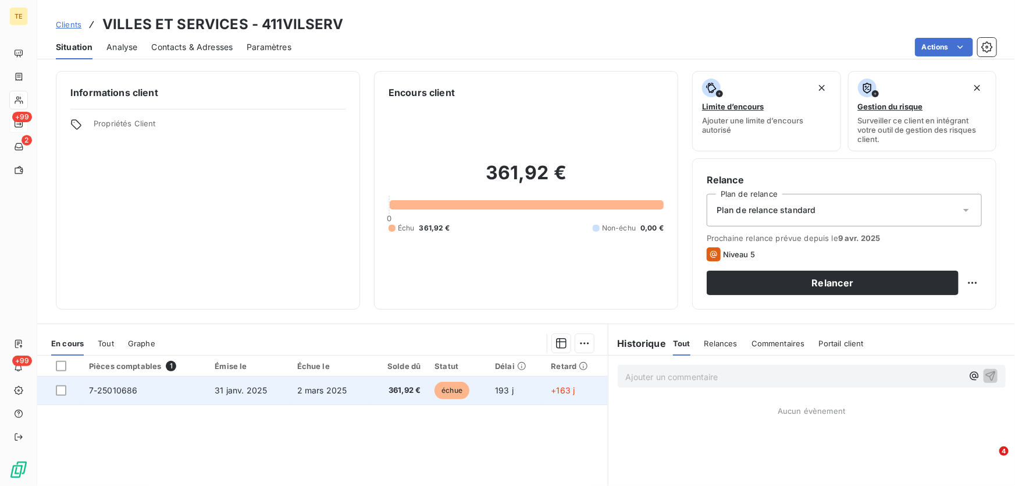
click at [120, 388] on span "7-25010686" at bounding box center [113, 390] width 49 height 10
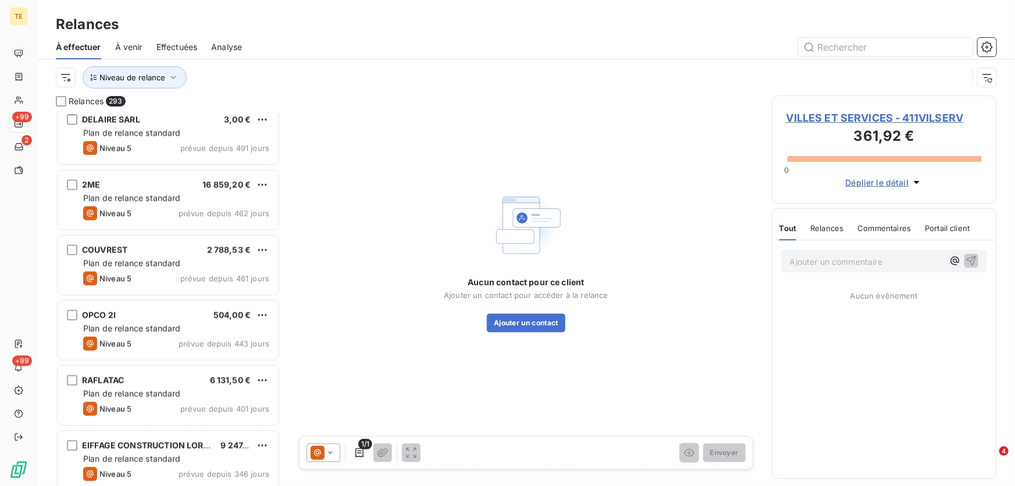
scroll to position [1322, 0]
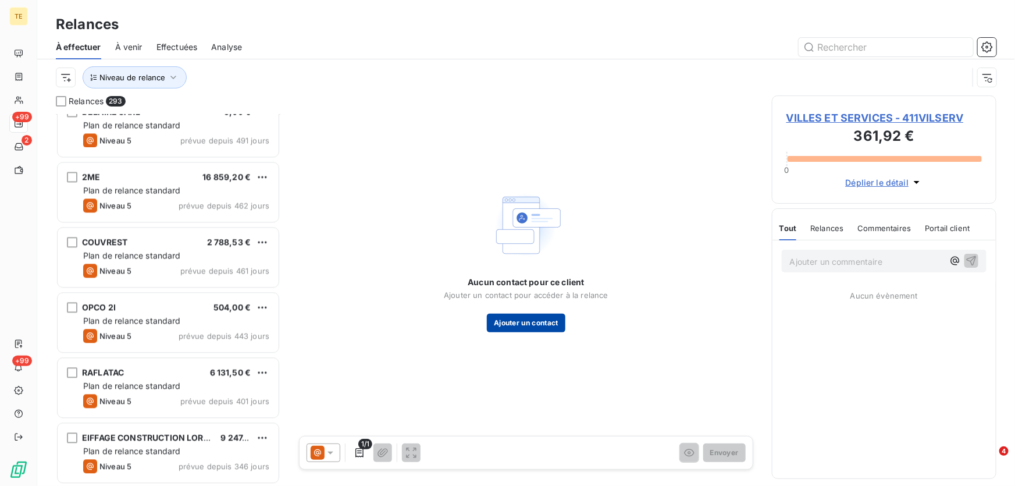
click at [559, 322] on button "Ajouter un contact" at bounding box center [526, 322] width 79 height 19
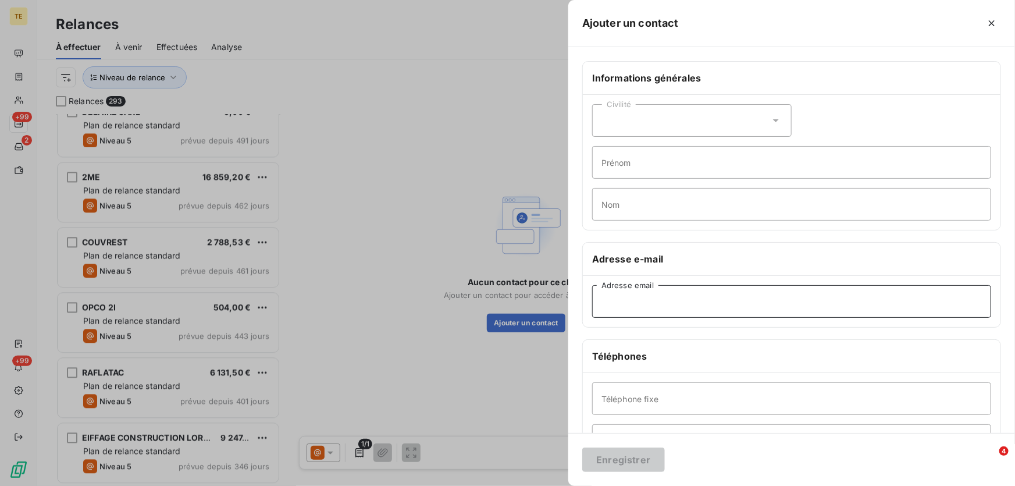
click at [641, 301] on input "Adresse email" at bounding box center [791, 301] width 399 height 33
paste input "compta.fmalgras@ville-et-services.com"
type input "compta.fmalgras@ville-et-services.com"
click at [622, 462] on button "Enregistrer" at bounding box center [623, 459] width 83 height 24
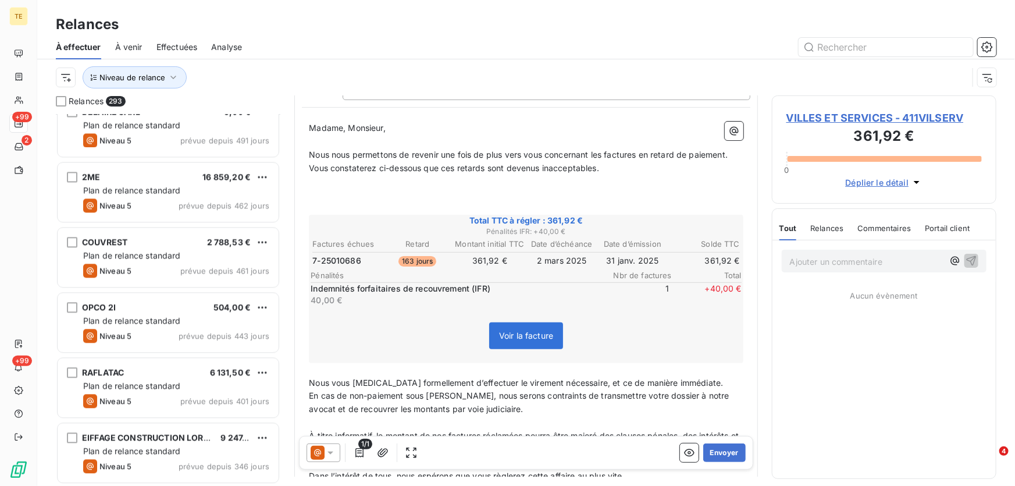
scroll to position [0, 0]
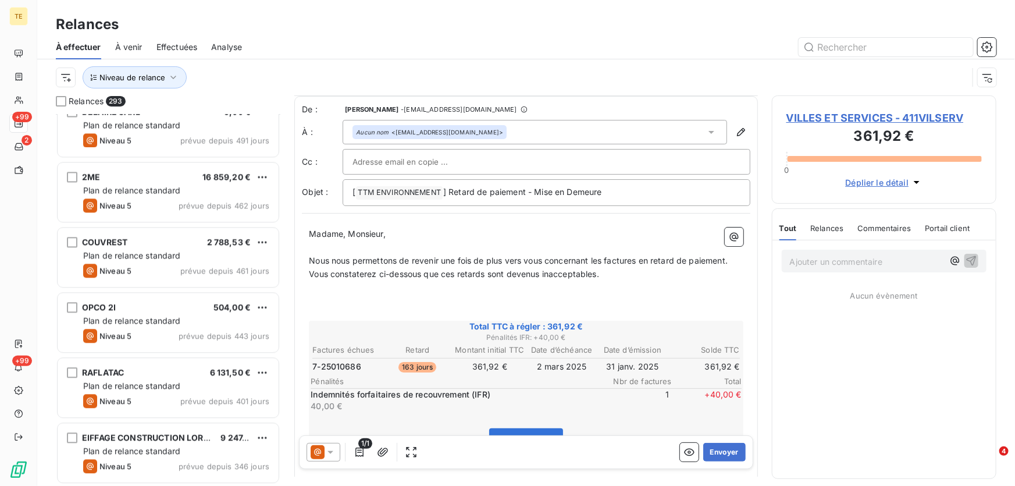
click at [328, 456] on icon at bounding box center [331, 453] width 12 height 12
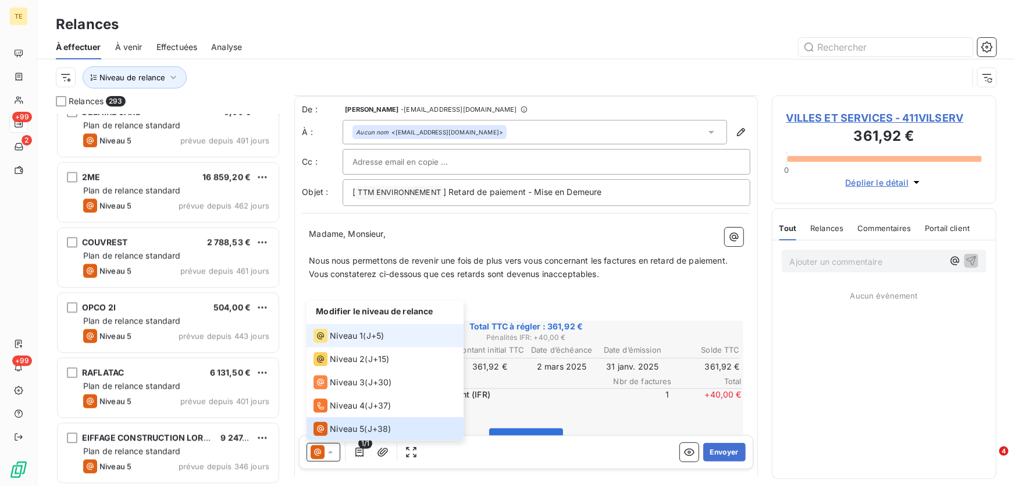
click at [337, 338] on span "Niveau 1" at bounding box center [346, 336] width 33 height 12
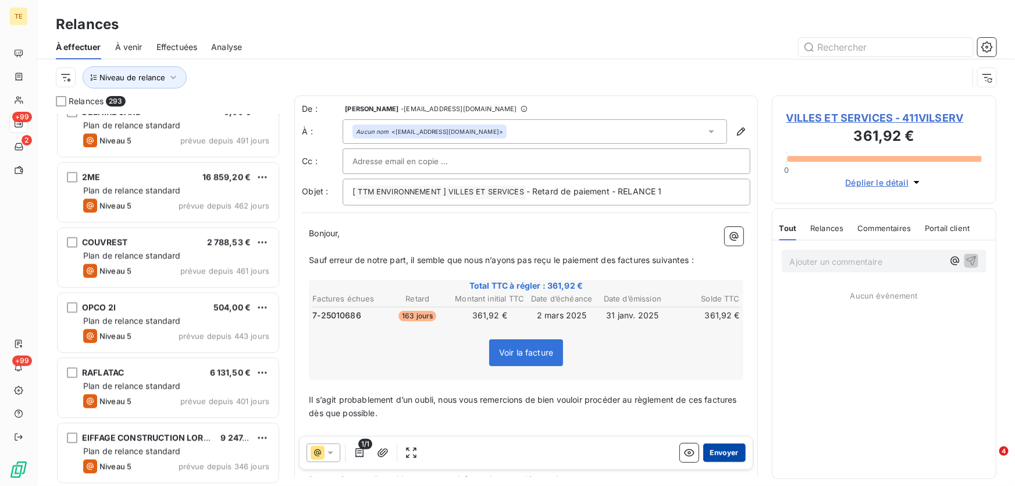
click at [716, 452] on button "Envoyer" at bounding box center [724, 452] width 42 height 19
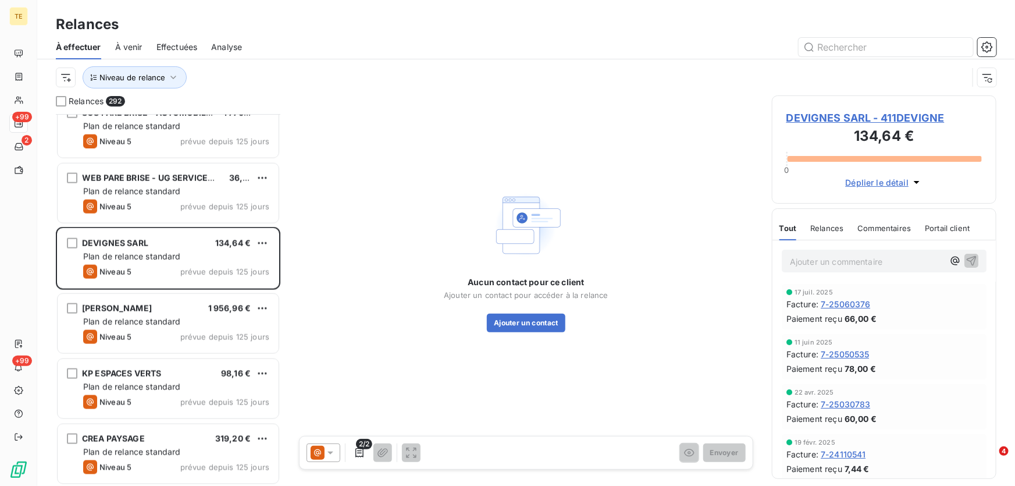
scroll to position [3014, 0]
click at [312, 245] on div "Aucun contact pour ce client Ajouter un contact pour accéder à la relance Ajout…" at bounding box center [526, 259] width 464 height 329
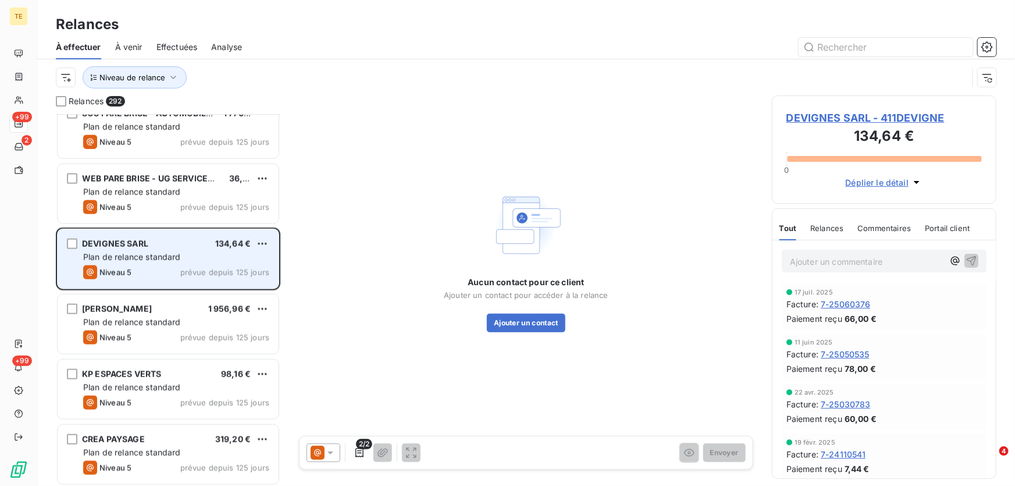
click at [127, 252] on span "Plan de relance standard" at bounding box center [132, 257] width 98 height 10
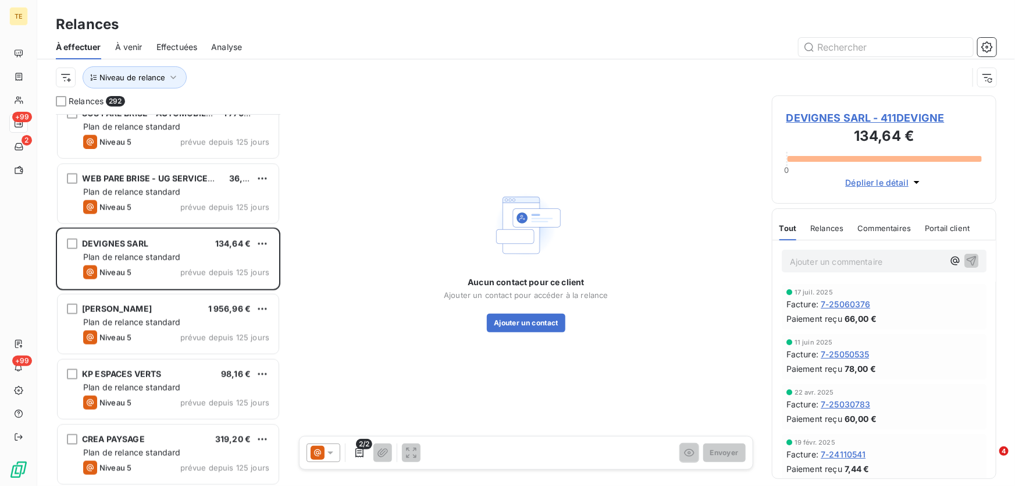
click at [846, 122] on span "DEVIGNES SARL - 411DEVIGNE" at bounding box center [883, 118] width 195 height 16
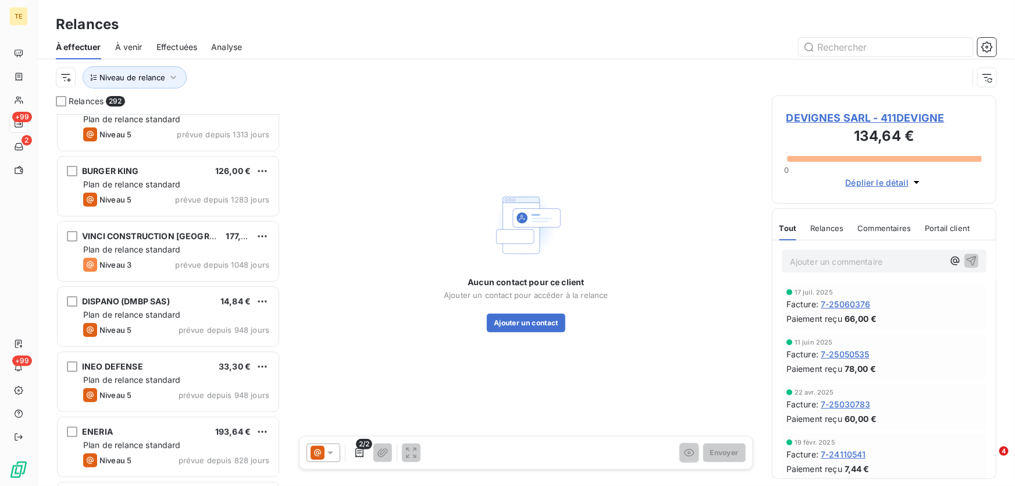
scroll to position [159, 0]
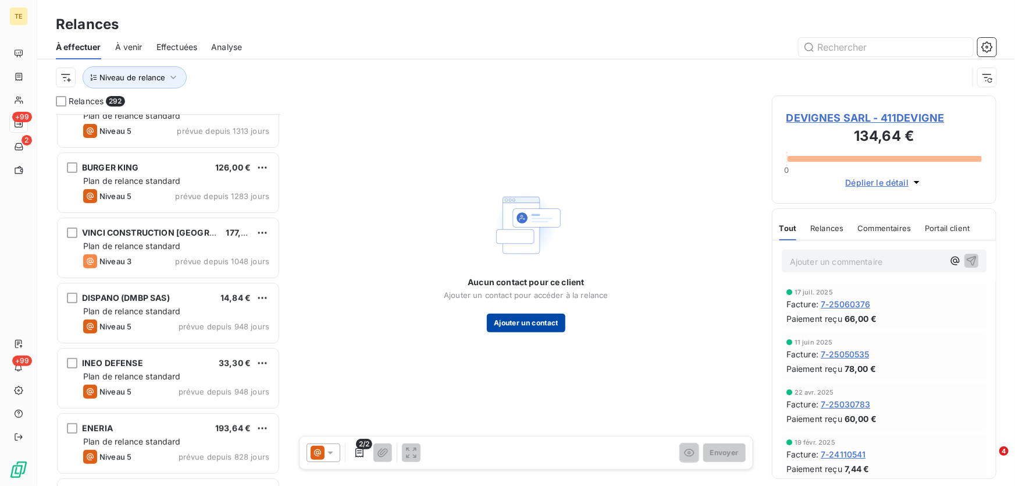
click at [534, 324] on button "Ajouter un contact" at bounding box center [526, 322] width 79 height 19
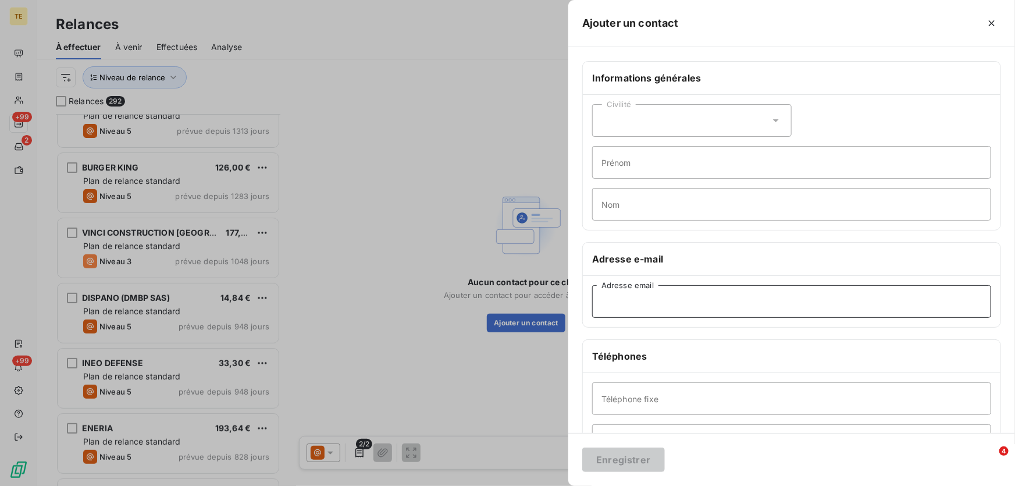
click at [626, 310] on input "Adresse email" at bounding box center [791, 301] width 399 height 33
paste input "entreprise.devignes@wanadoo.fr"
type input "entreprise.devignes@wanadoo.fr"
click at [626, 459] on button "Enregistrer" at bounding box center [623, 459] width 83 height 24
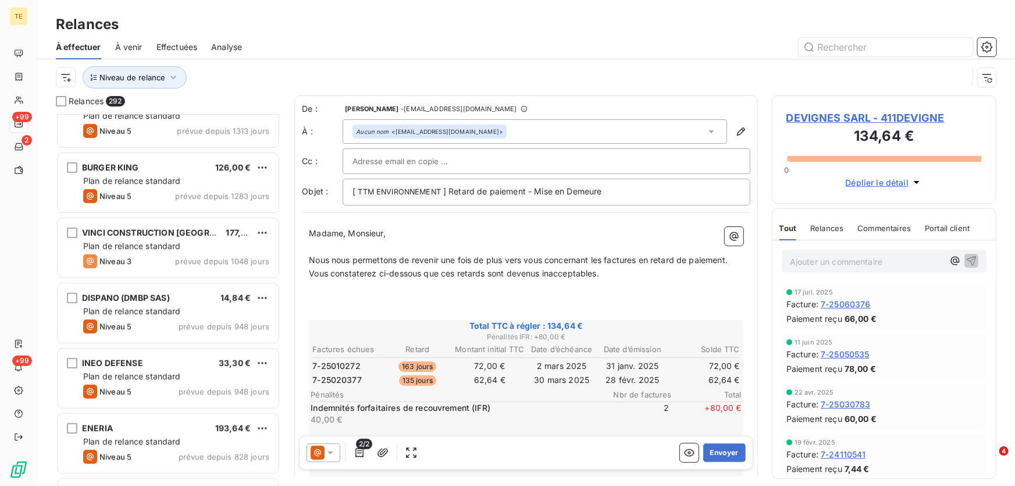
click at [329, 454] on icon at bounding box center [331, 453] width 12 height 12
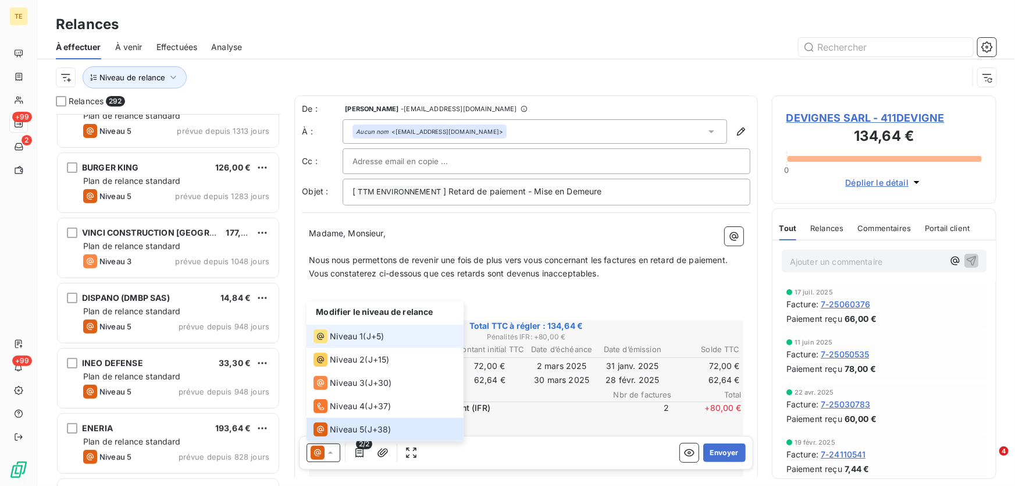
click at [348, 331] on span "Niveau 1" at bounding box center [346, 336] width 33 height 12
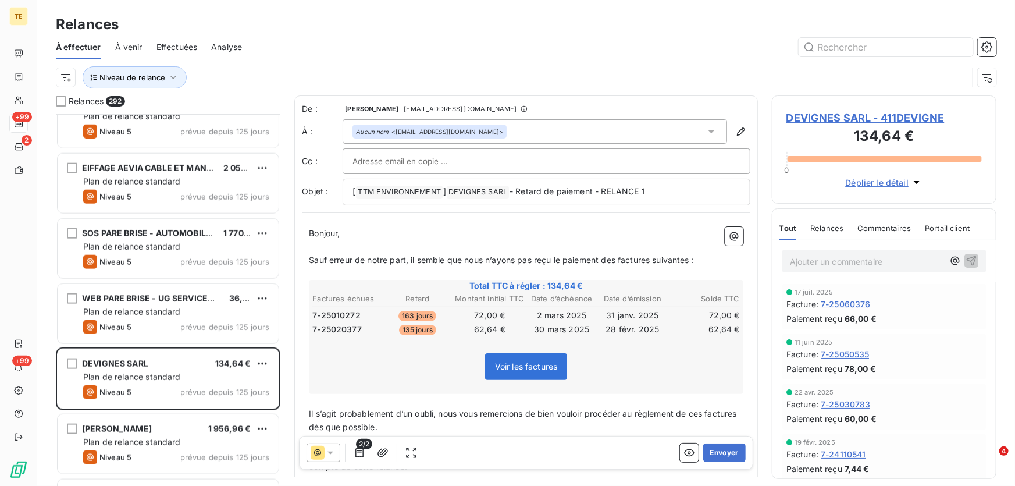
scroll to position [2908, 0]
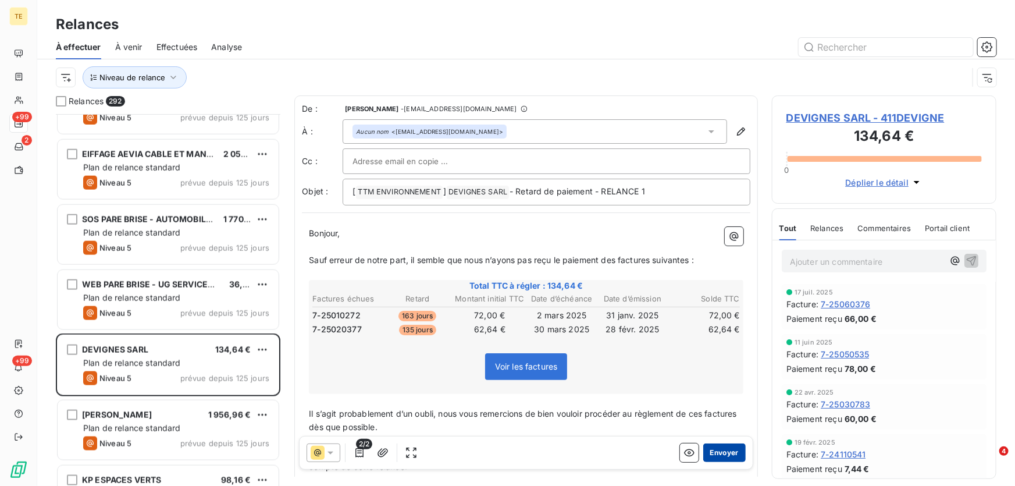
click at [714, 454] on button "Envoyer" at bounding box center [724, 452] width 42 height 19
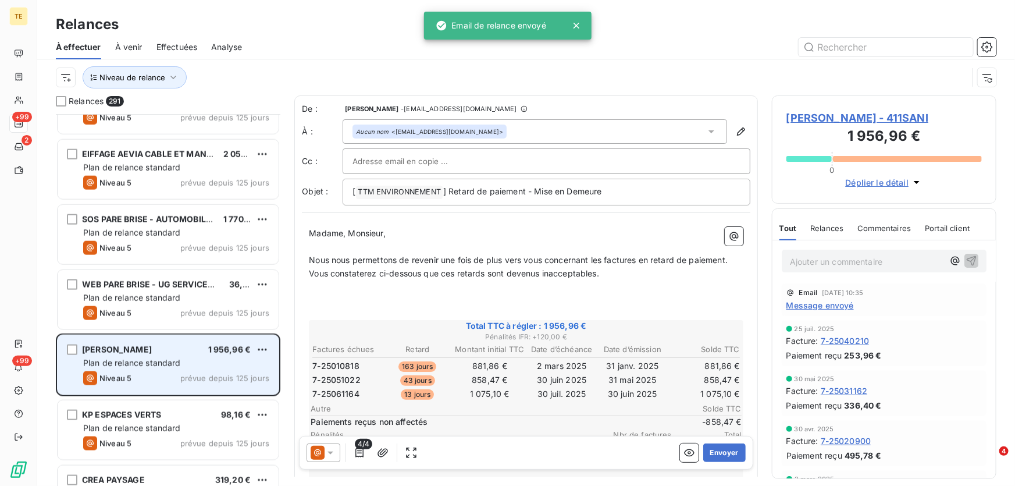
click at [235, 360] on div "Plan de relance standard" at bounding box center [176, 363] width 186 height 12
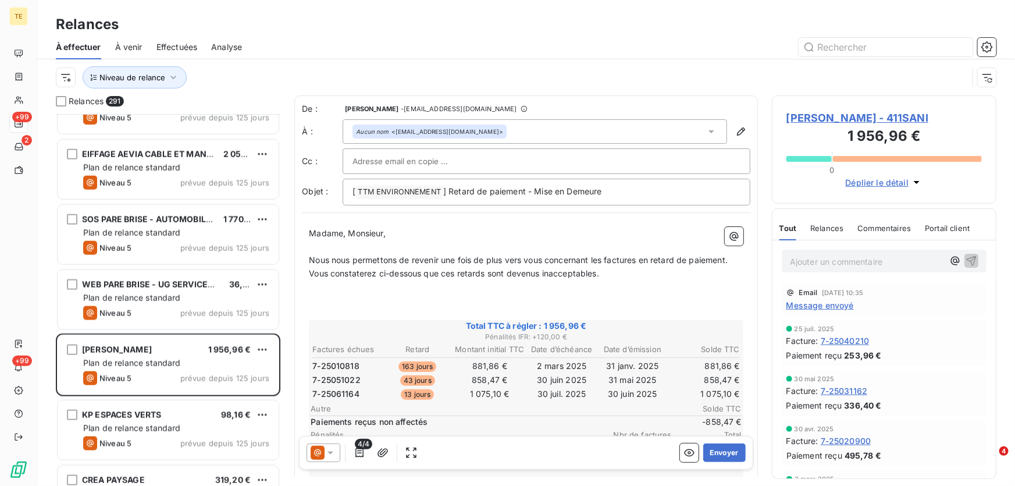
click at [832, 302] on span "Message envoyé" at bounding box center [819, 305] width 67 height 12
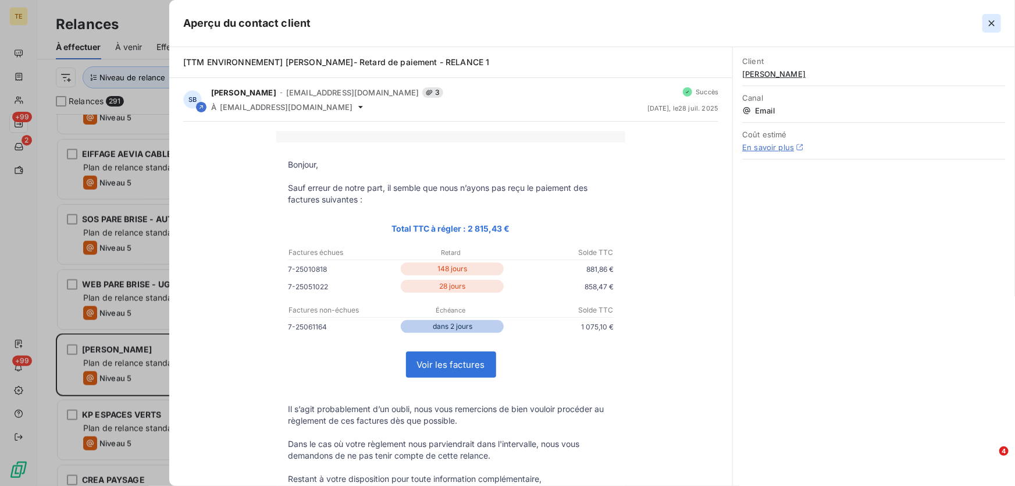
click at [992, 22] on icon "button" at bounding box center [992, 23] width 12 height 12
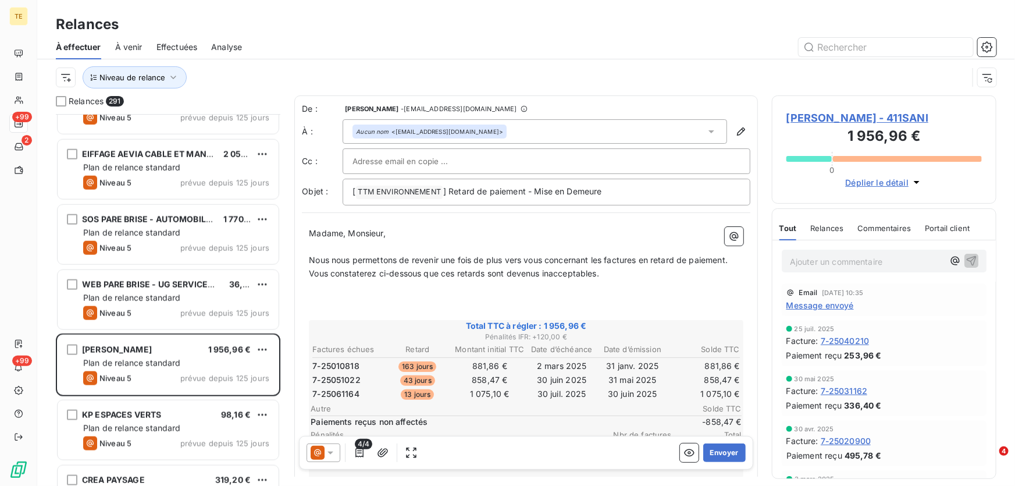
click at [850, 121] on span "SANI Nancy - 411SANI" at bounding box center [883, 118] width 195 height 16
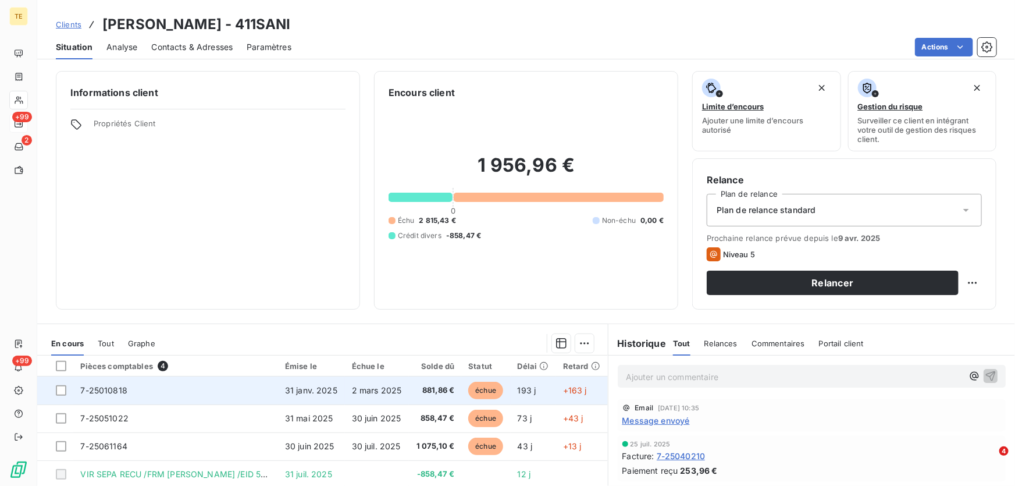
click at [70, 393] on td at bounding box center [55, 390] width 36 height 28
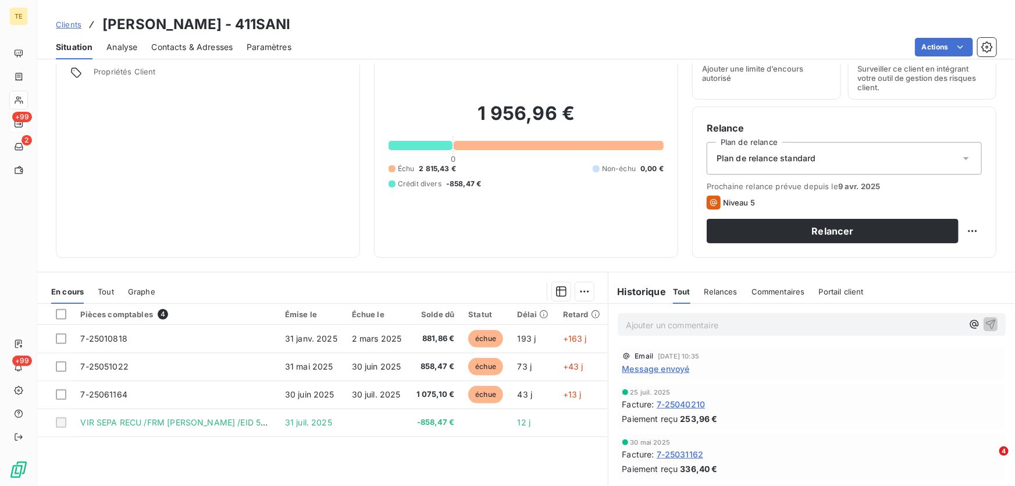
scroll to position [52, 0]
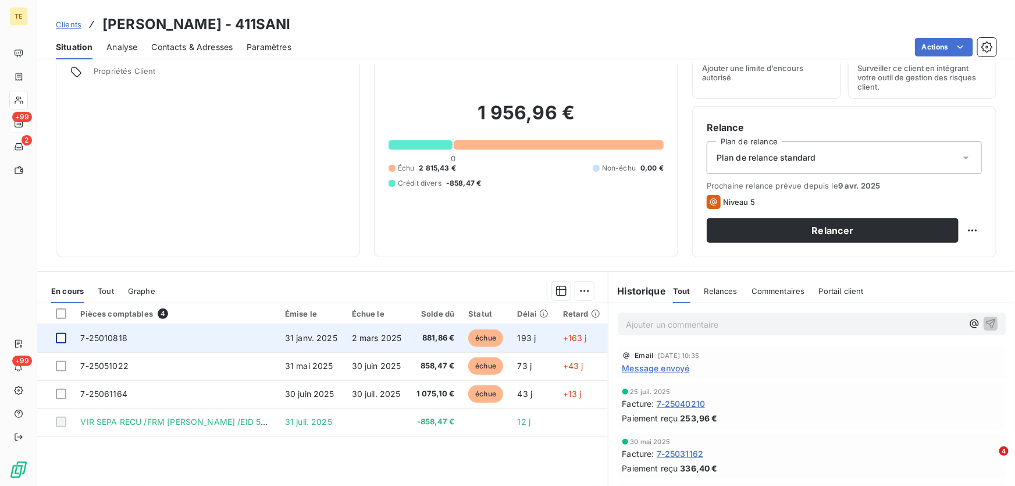
click at [60, 340] on div at bounding box center [61, 338] width 10 height 10
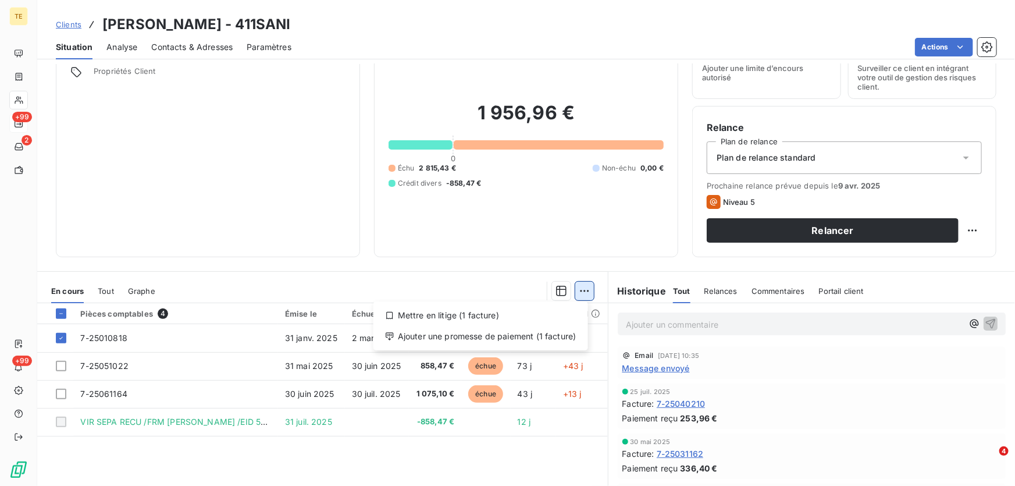
click at [586, 295] on html "TE +99 2 +99 Clients SANI Nancy - 411SANI Situation Analyse Contacts & Adresses…" at bounding box center [507, 243] width 1015 height 486
click at [549, 336] on div "Ajouter une promesse de paiement (1 facture)" at bounding box center [480, 336] width 205 height 19
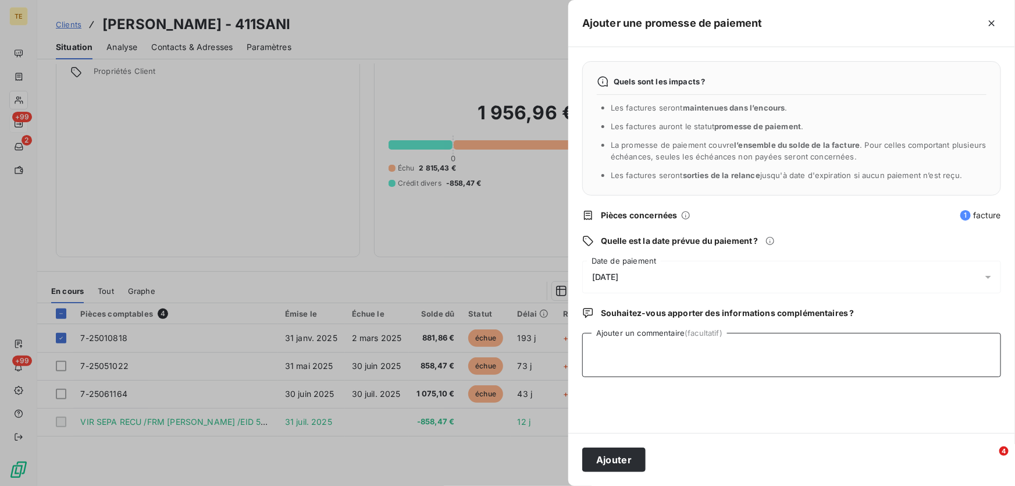
click at [602, 344] on textarea "Ajouter un commentaire (facultatif)" at bounding box center [791, 355] width 419 height 44
type textarea "Virt reçu le 01.08.2025 : 881.86€"
click at [616, 462] on button "Ajouter" at bounding box center [613, 459] width 63 height 24
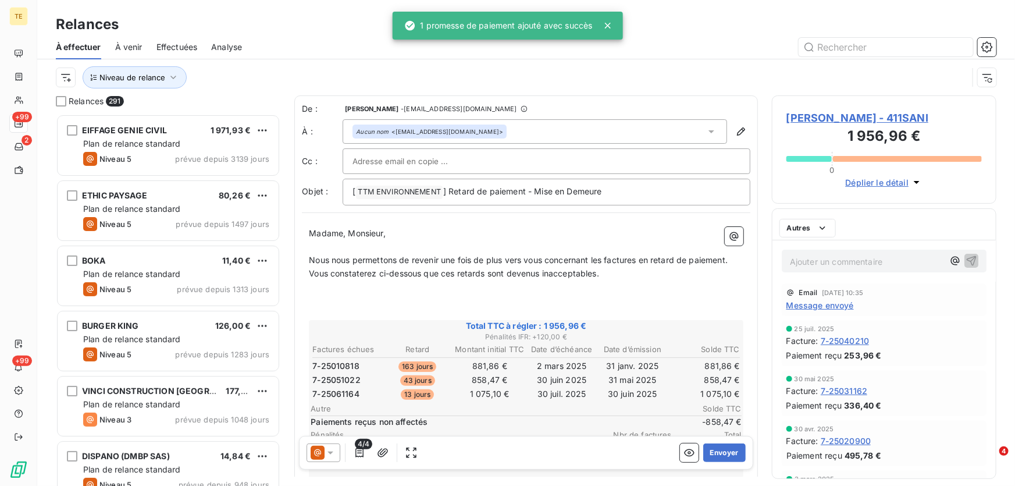
scroll to position [364, 216]
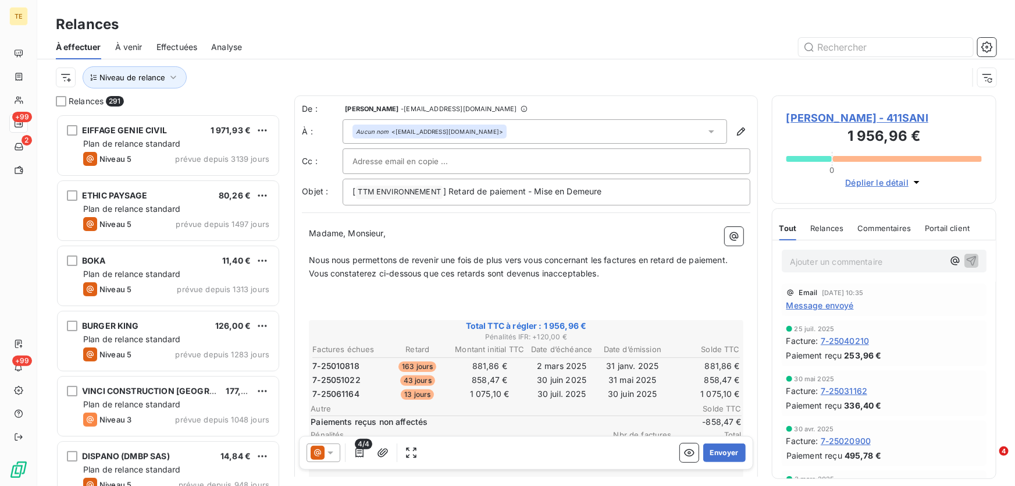
click at [330, 459] on div at bounding box center [323, 452] width 34 height 19
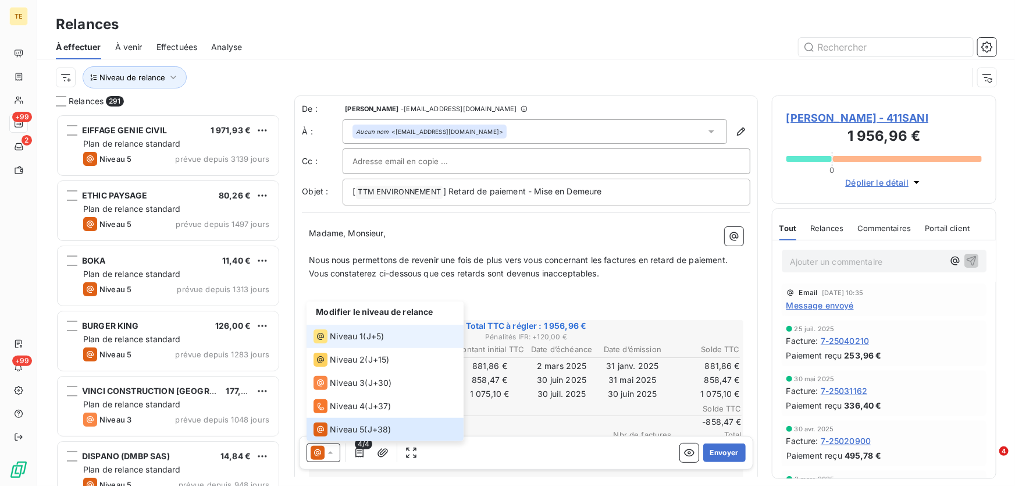
scroll to position [364, 216]
click at [365, 331] on div "Niveau 1 ( J+5 )" at bounding box center [348, 336] width 70 height 14
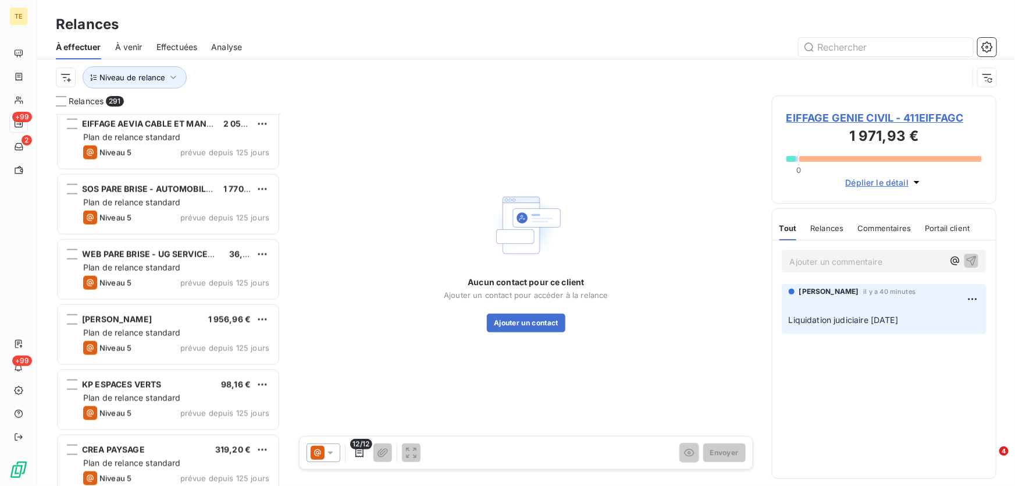
scroll to position [2961, 0]
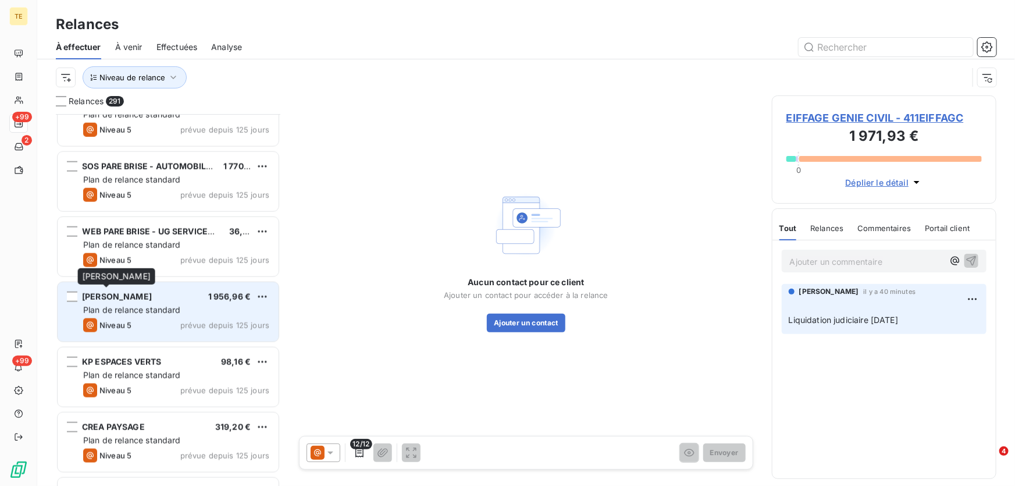
click at [127, 301] on span "[PERSON_NAME]" at bounding box center [117, 296] width 70 height 10
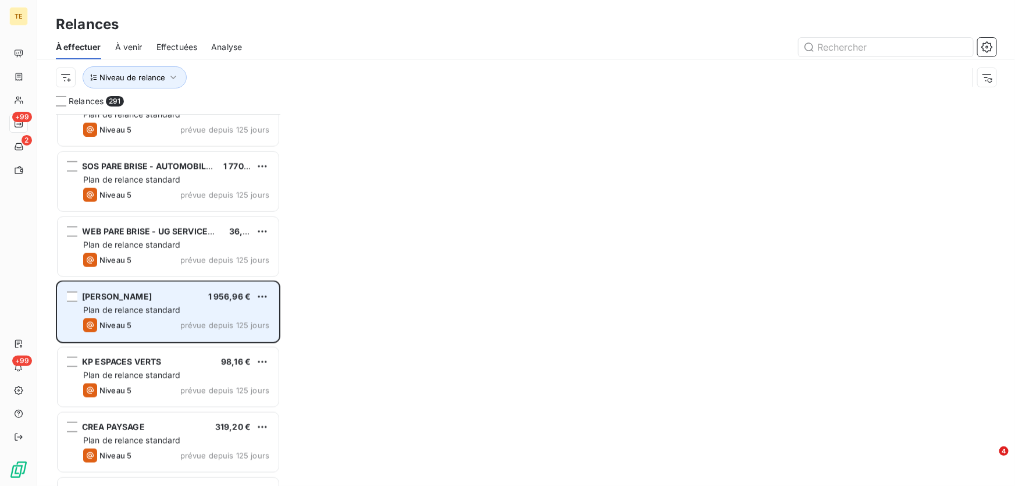
click at [213, 315] on div "Plan de relance standard" at bounding box center [176, 310] width 186 height 12
click at [154, 309] on span "Plan de relance standard" at bounding box center [132, 310] width 98 height 10
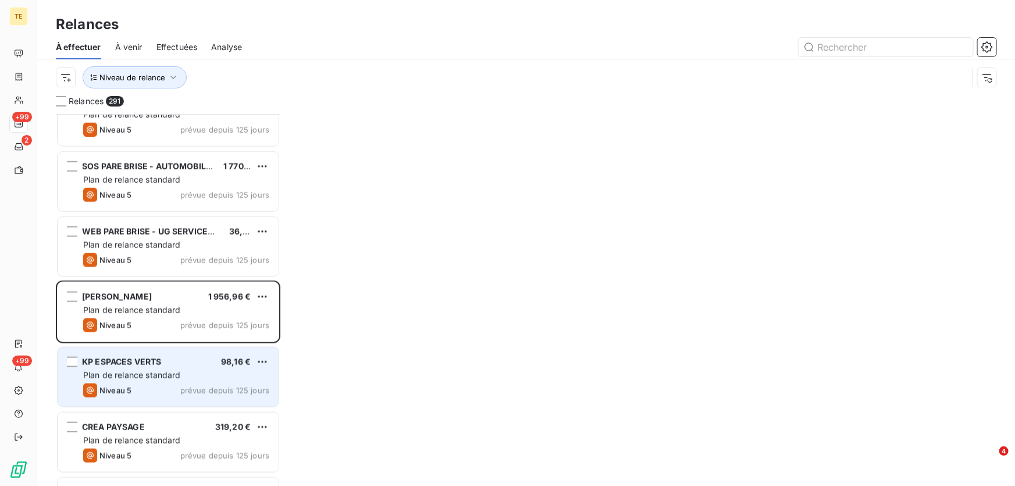
click at [158, 370] on span "Plan de relance standard" at bounding box center [132, 375] width 98 height 10
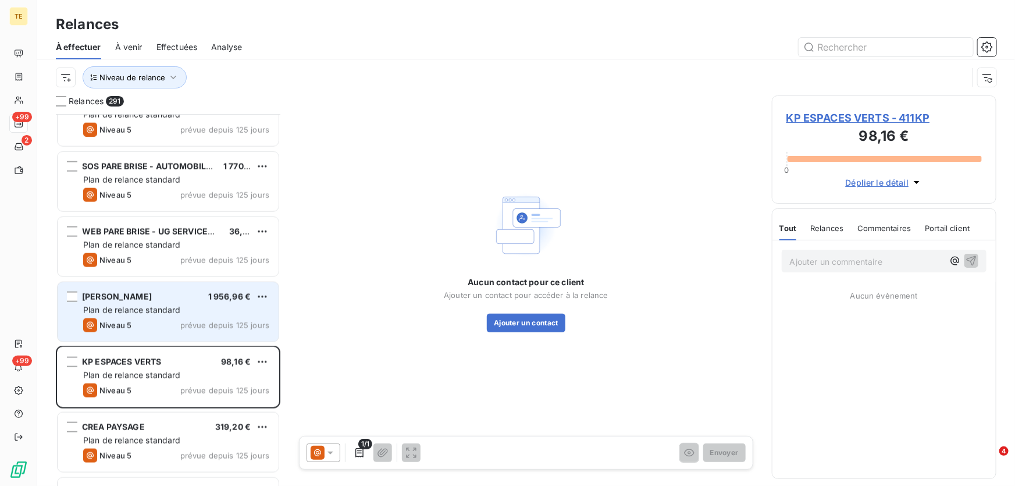
click at [148, 306] on span "Plan de relance standard" at bounding box center [132, 310] width 98 height 10
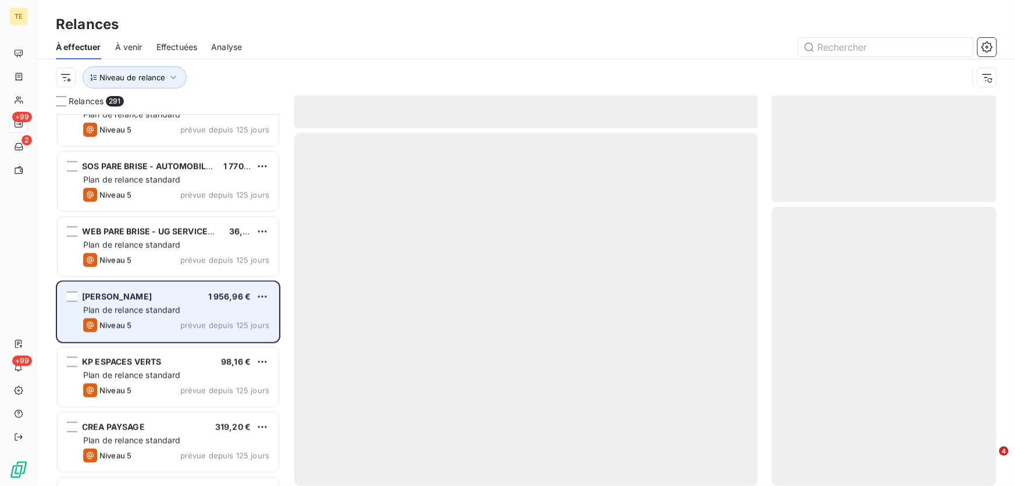
click at [109, 295] on span "SANI Nancy" at bounding box center [117, 296] width 70 height 10
click at [74, 295] on div "grid" at bounding box center [72, 296] width 10 height 10
click at [229, 297] on span "1 956,96 €" at bounding box center [229, 296] width 43 height 10
click at [78, 296] on div "SANI Nancy 1 956,96 € Plan de relance standard Niveau 5 prévue depuis 125 jours" at bounding box center [168, 311] width 221 height 59
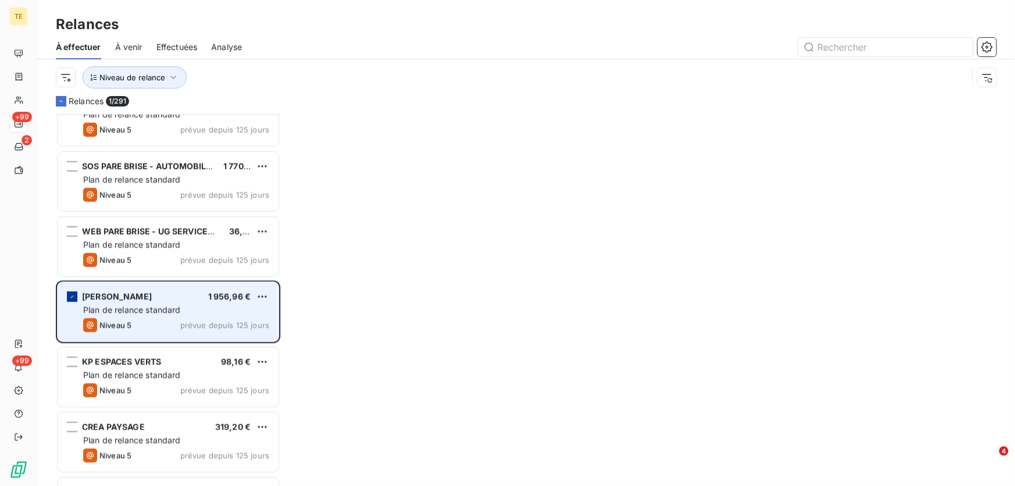
click at [74, 297] on icon "grid" at bounding box center [72, 296] width 7 height 7
click at [137, 312] on span "Plan de relance standard" at bounding box center [132, 310] width 98 height 10
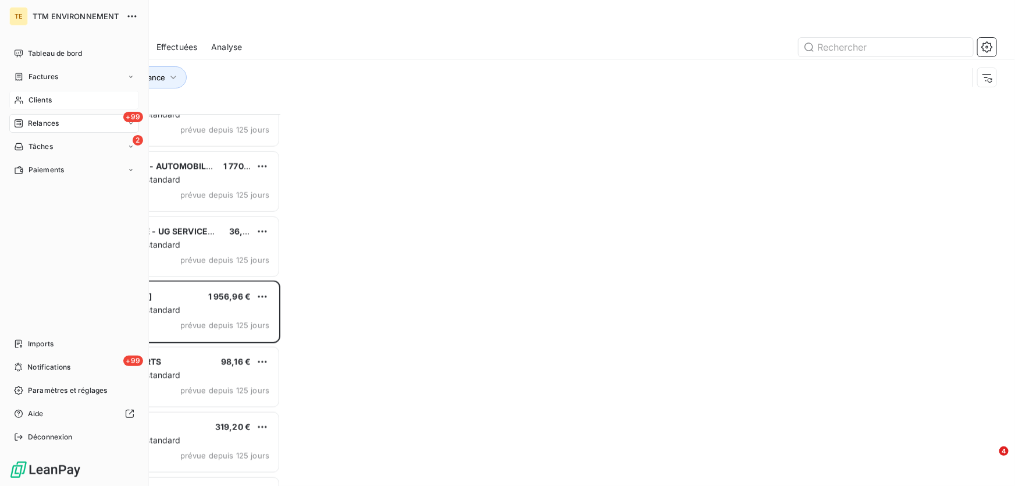
click at [51, 105] on span "Clients" at bounding box center [39, 100] width 23 height 10
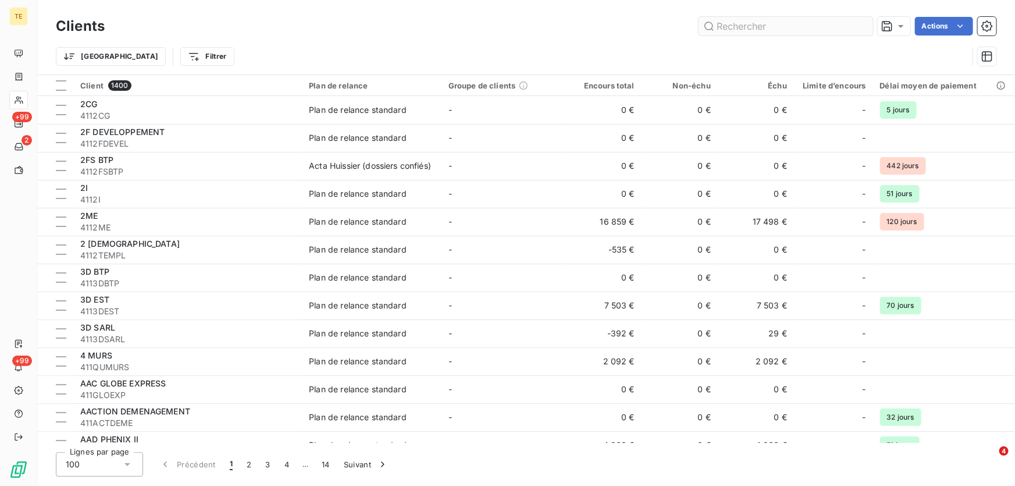
click at [790, 34] on input "text" at bounding box center [785, 26] width 174 height 19
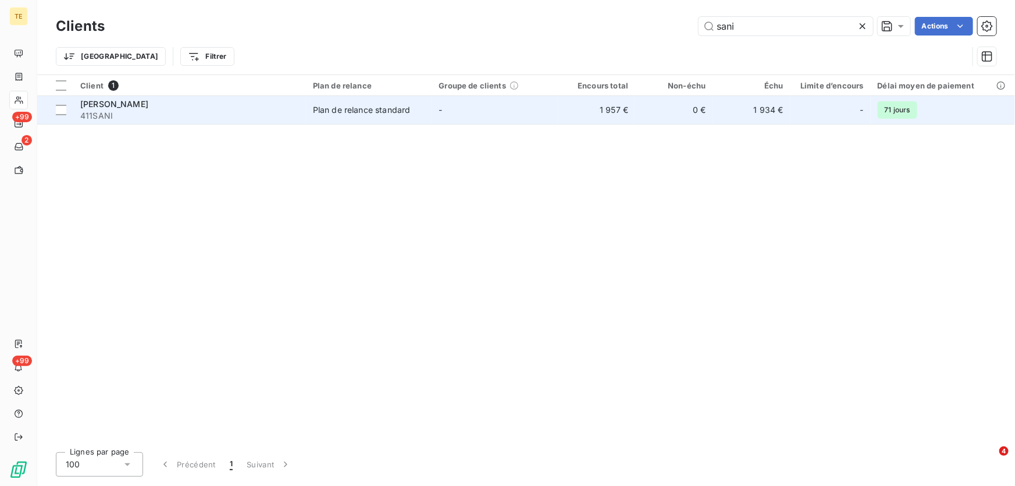
type input "sani"
click at [119, 107] on span "SANI Nancy" at bounding box center [114, 104] width 68 height 10
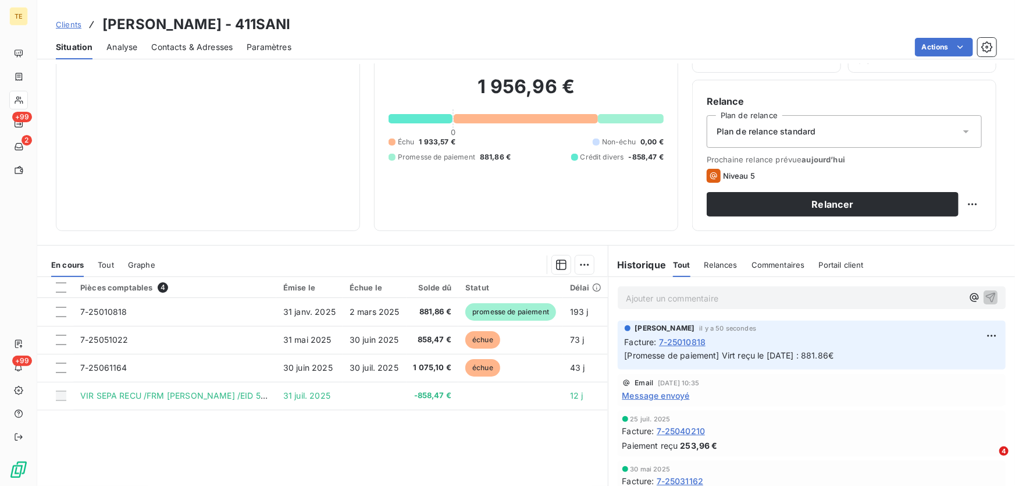
scroll to position [105, 0]
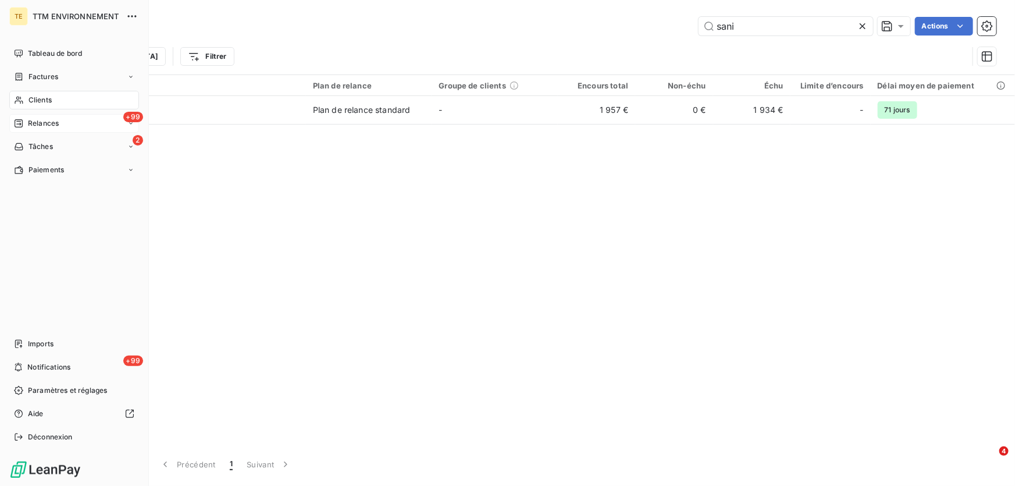
click at [41, 122] on span "Relances" at bounding box center [43, 123] width 31 height 10
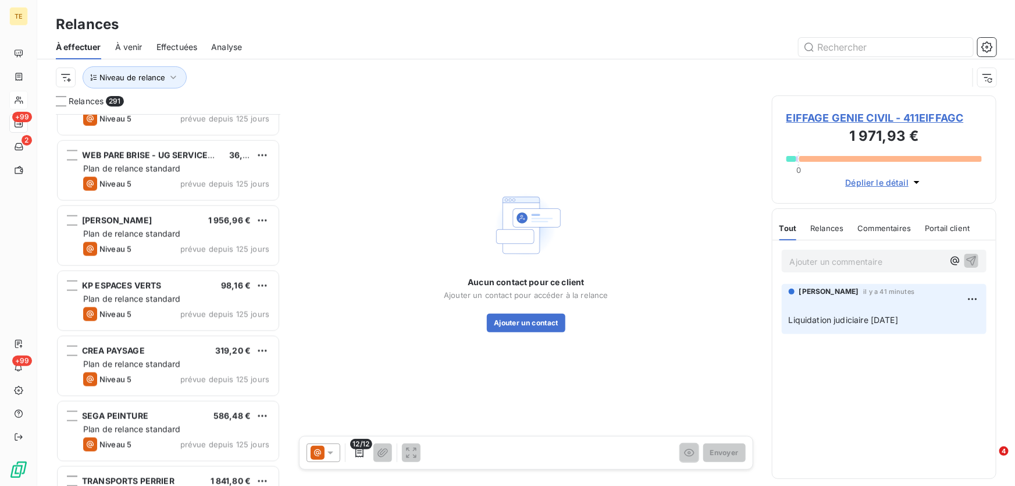
scroll to position [2961, 0]
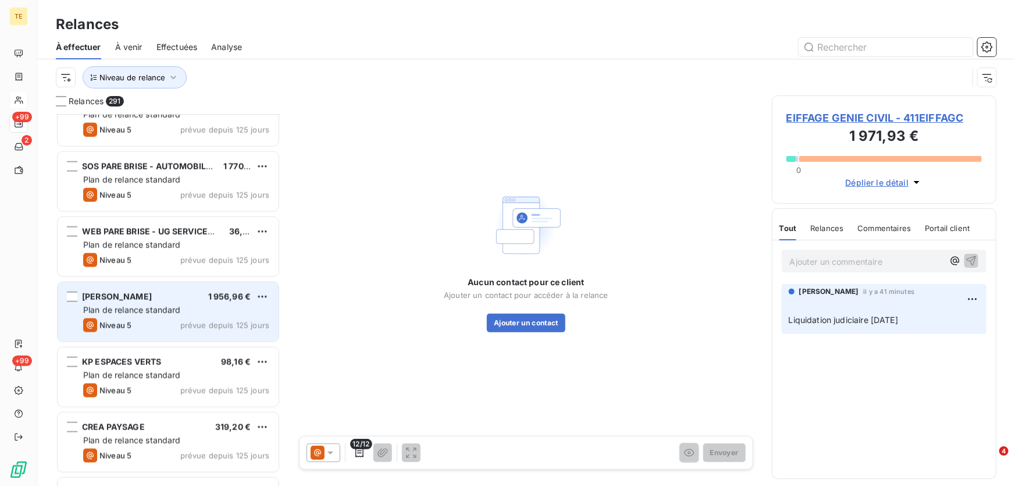
click at [184, 309] on div "Plan de relance standard" at bounding box center [176, 310] width 186 height 12
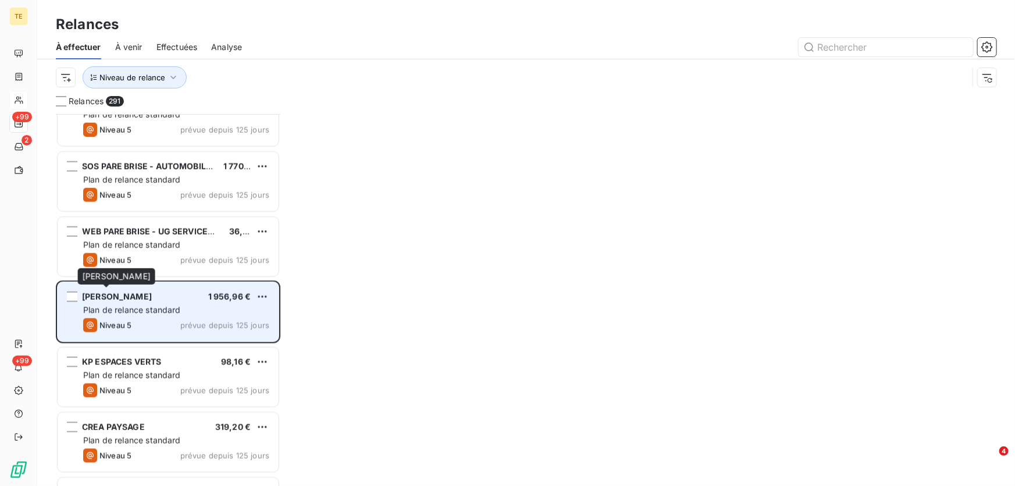
click at [97, 294] on span "SANI Nancy" at bounding box center [117, 296] width 70 height 10
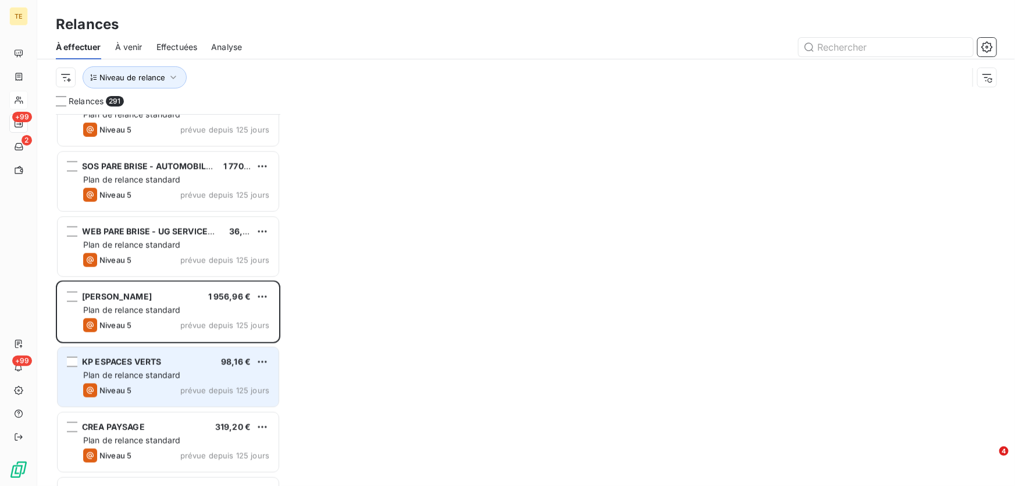
click at [131, 366] on div "KP ESPACES VERTS" at bounding box center [121, 362] width 79 height 12
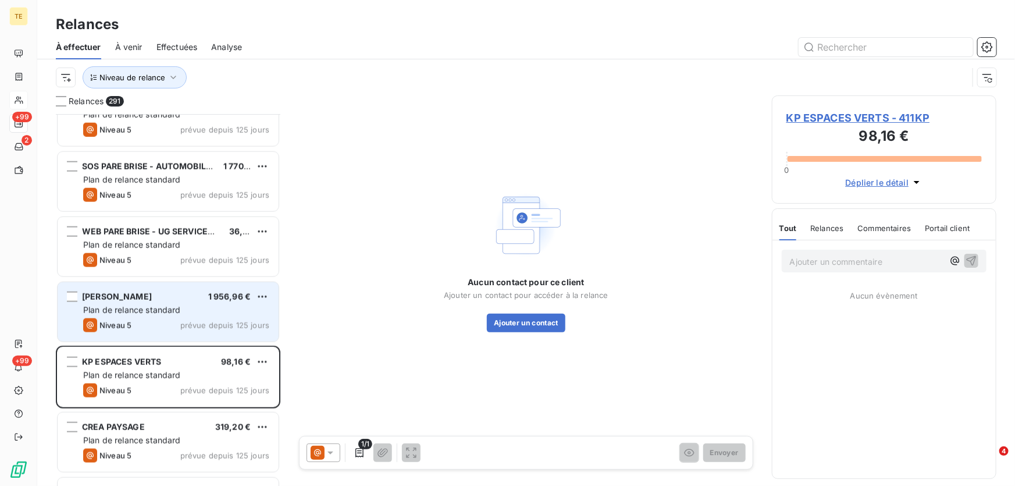
click at [133, 320] on div "Niveau 5 prévue depuis 125 jours" at bounding box center [176, 325] width 186 height 14
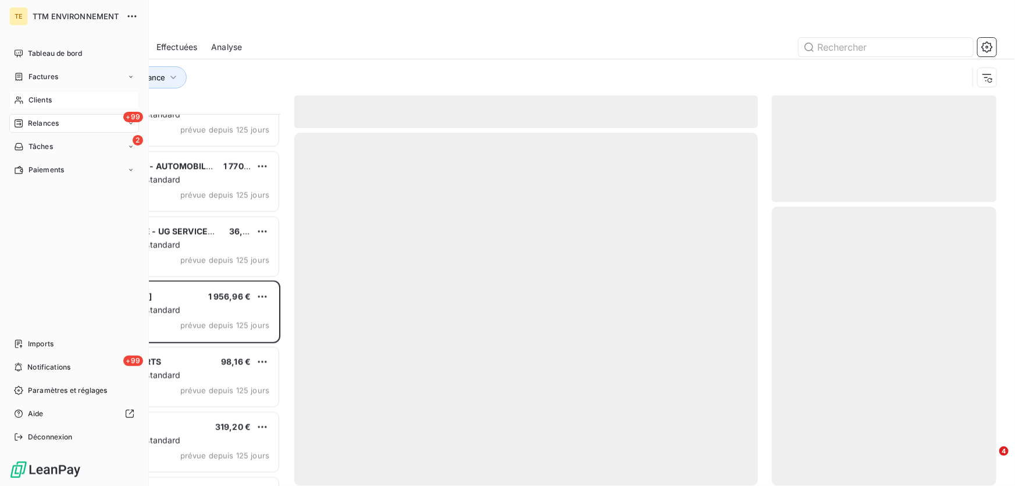
click at [41, 95] on span "Clients" at bounding box center [39, 100] width 23 height 10
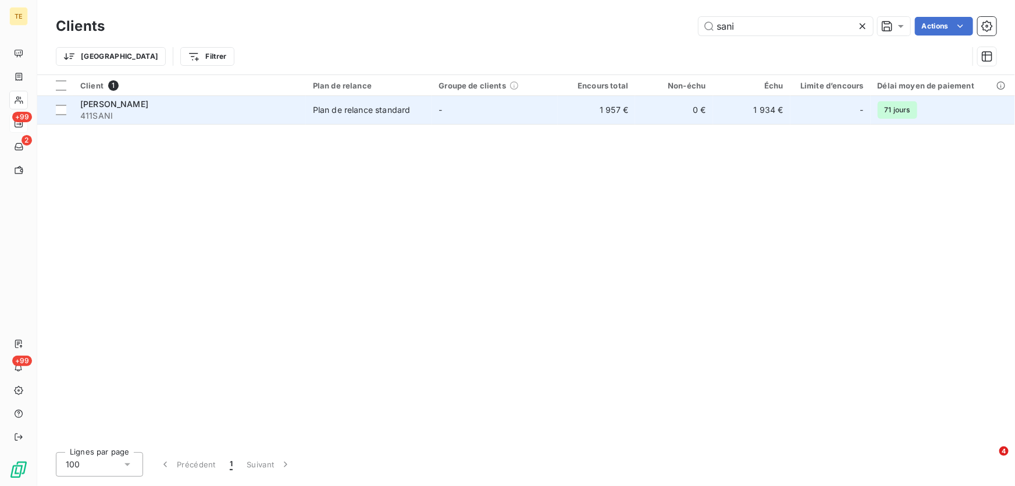
click at [124, 104] on span "SANI Nancy" at bounding box center [114, 104] width 68 height 10
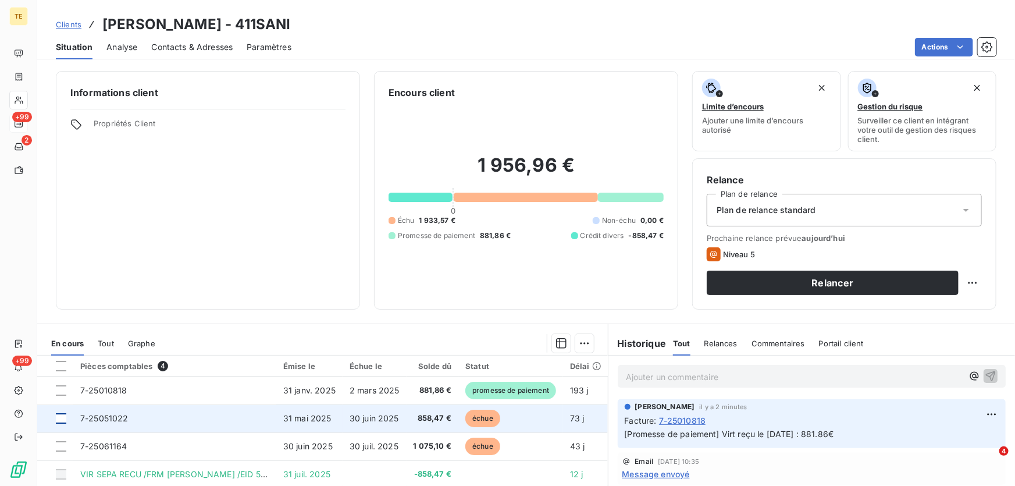
click at [62, 416] on div at bounding box center [61, 418] width 10 height 10
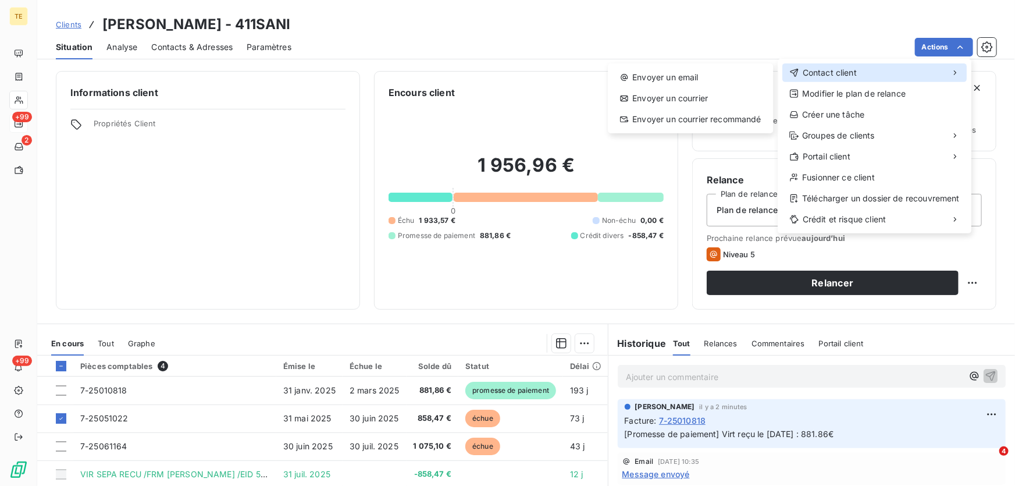
click at [822, 72] on span "Contact client" at bounding box center [830, 73] width 54 height 12
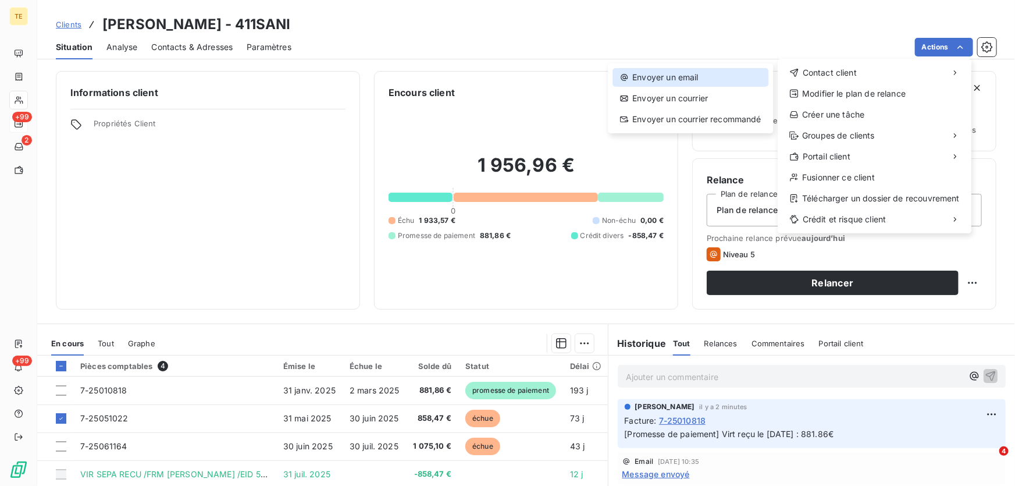
click at [692, 77] on div "Envoyer un email" at bounding box center [690, 77] width 156 height 19
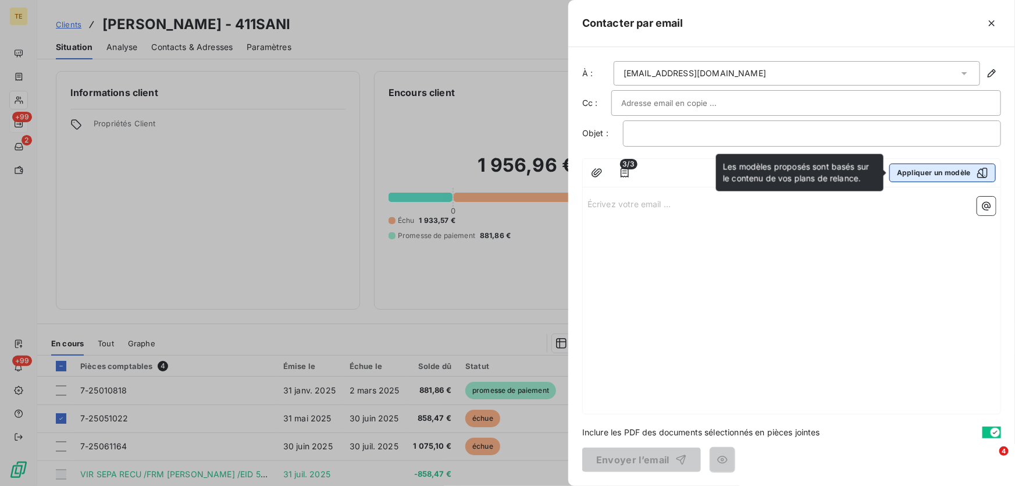
click at [983, 173] on icon "button" at bounding box center [982, 172] width 10 height 10
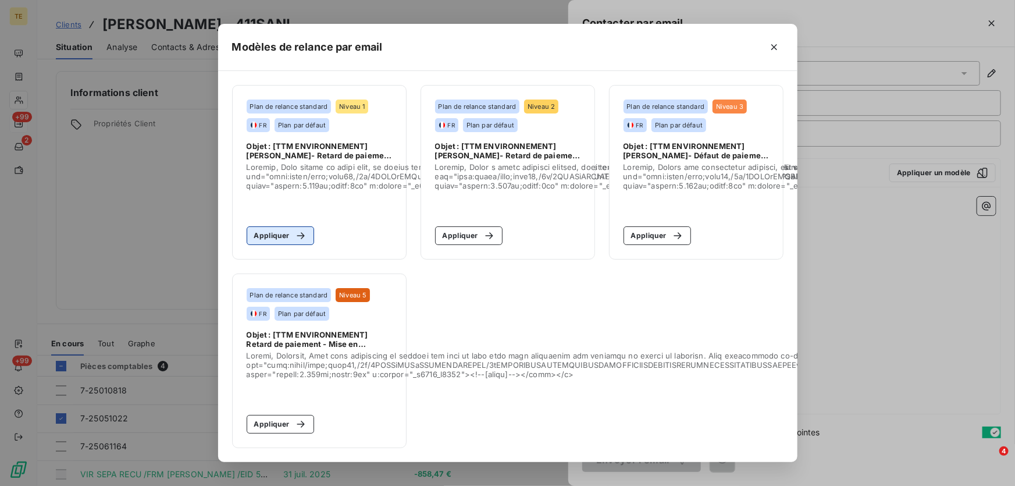
click at [280, 229] on button "Appliquer" at bounding box center [281, 235] width 68 height 19
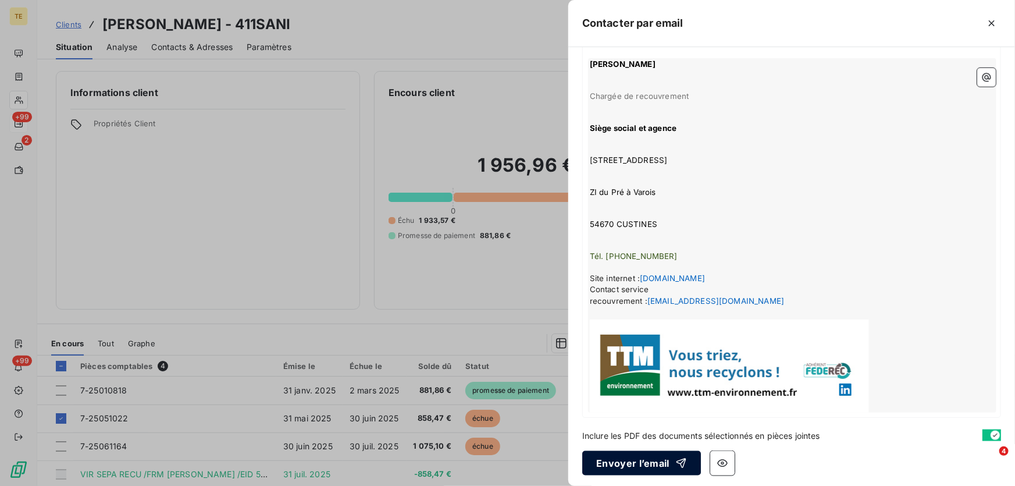
scroll to position [494, 0]
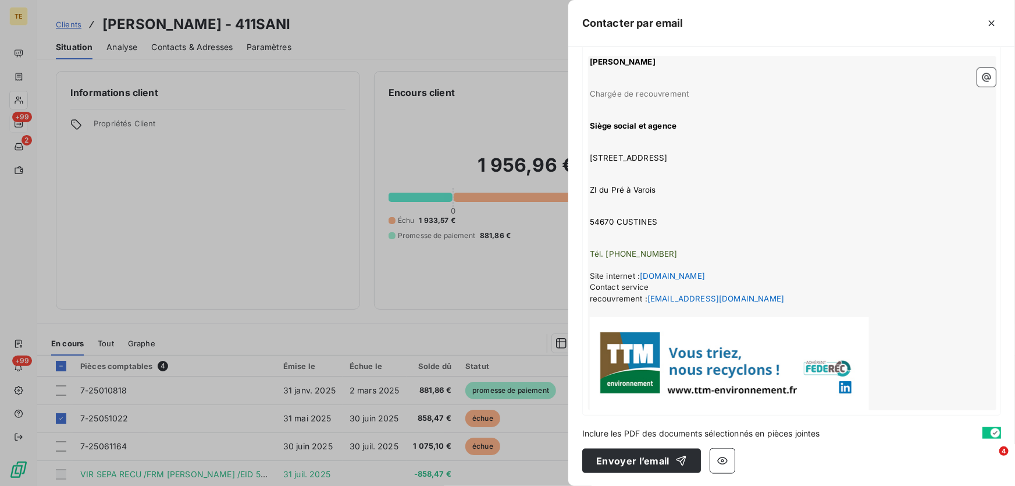
drag, startPoint x: 627, startPoint y: 455, endPoint x: 749, endPoint y: 231, distance: 255.6
click at [746, 233] on div "À : compta@saninancy.fr Cc : Objet : [TTM ENVIRONNEMENT] SANI Nancy- Retard de …" at bounding box center [791, 266] width 447 height 438
click at [624, 457] on button "Envoyer l’email" at bounding box center [641, 460] width 119 height 24
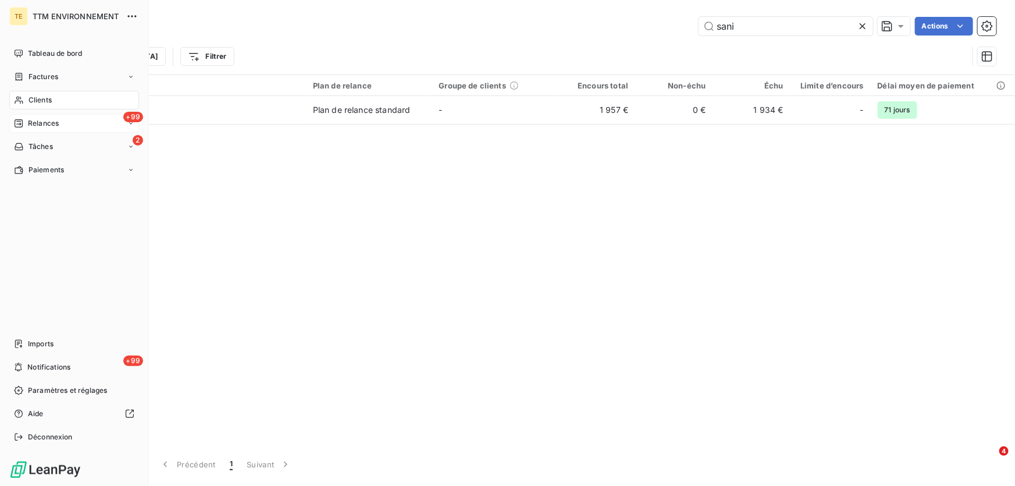
click at [42, 124] on span "Relances" at bounding box center [43, 123] width 31 height 10
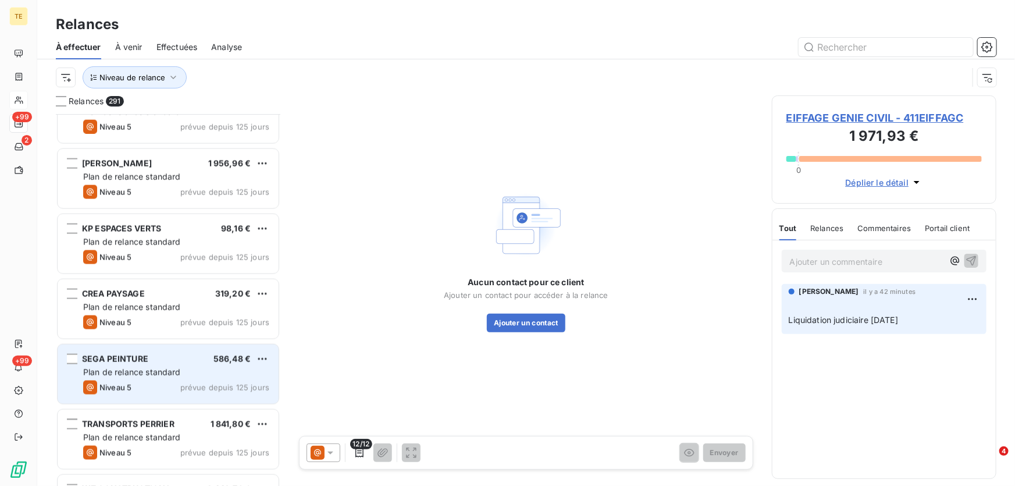
scroll to position [3067, 0]
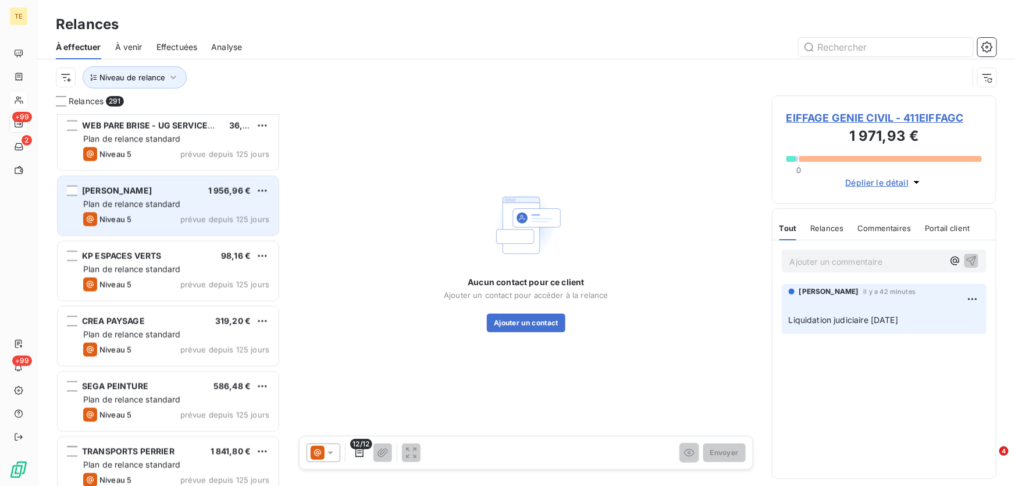
click at [139, 197] on div "SANI Nancy 1 956,96 € Plan de relance standard Niveau 5 prévue depuis 125 jours" at bounding box center [168, 205] width 221 height 59
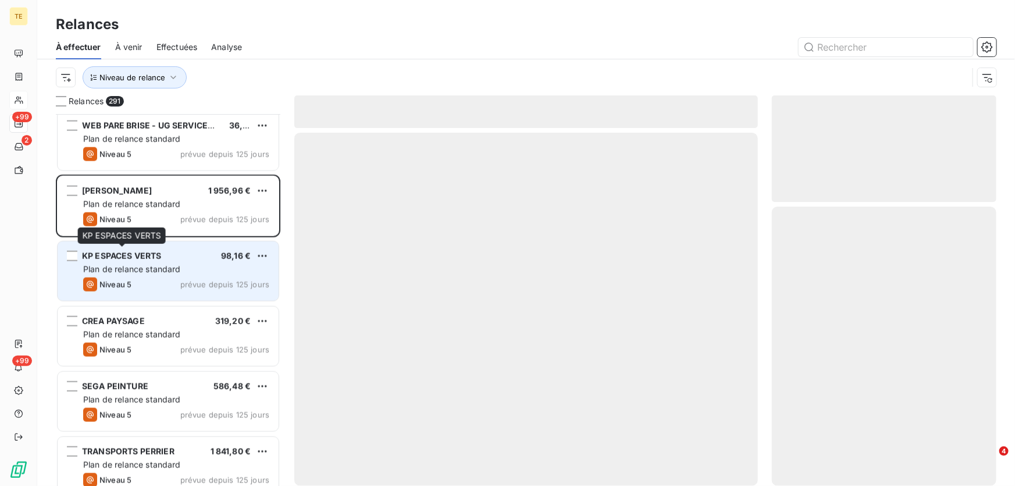
click at [122, 261] on div "KP ESPACES VERTS" at bounding box center [121, 256] width 79 height 12
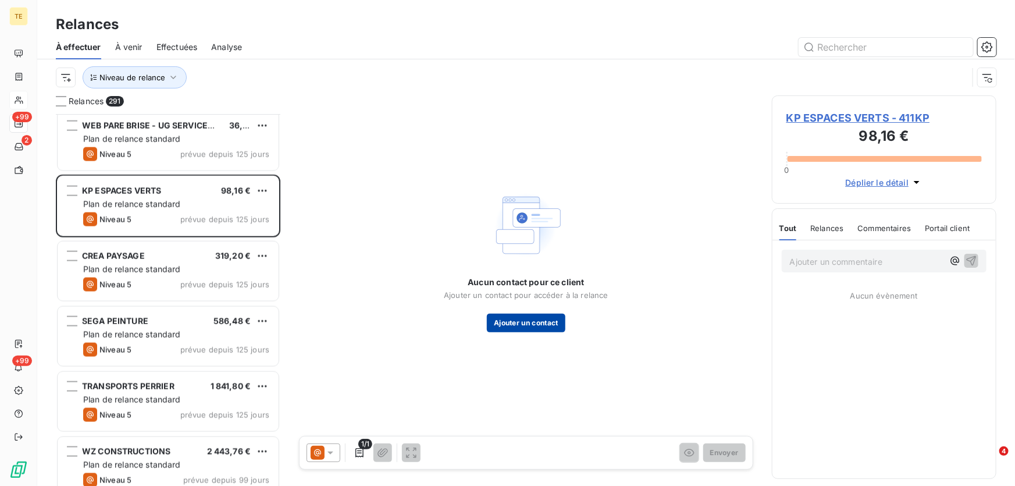
click at [505, 319] on button "Ajouter un contact" at bounding box center [526, 322] width 79 height 19
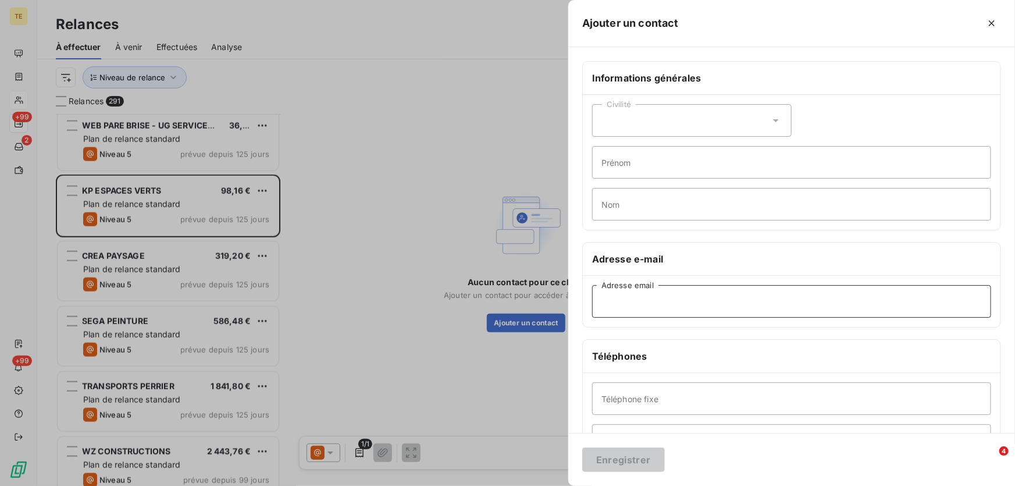
click at [639, 300] on input "Adresse email" at bounding box center [791, 301] width 399 height 33
paste input "kpespacevert@hotmail.fr"
type input "kpespacevert@hotmail.fr"
click at [622, 462] on button "Enregistrer" at bounding box center [623, 459] width 83 height 24
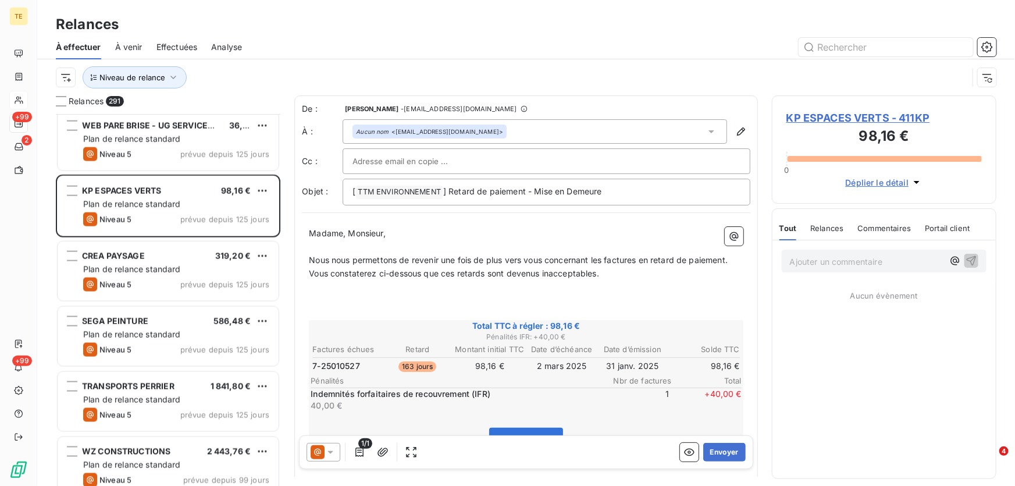
click at [331, 457] on icon at bounding box center [331, 453] width 12 height 12
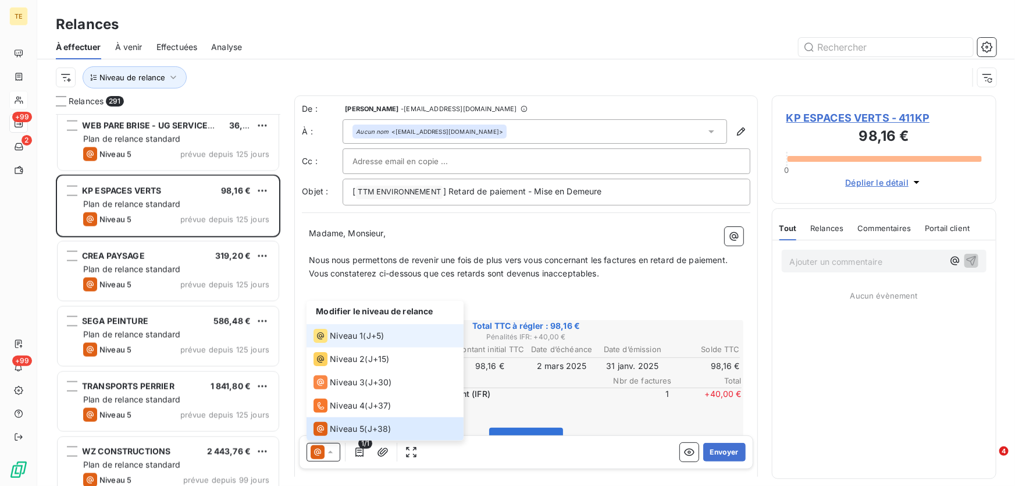
click at [353, 337] on span "Niveau 1" at bounding box center [346, 336] width 33 height 12
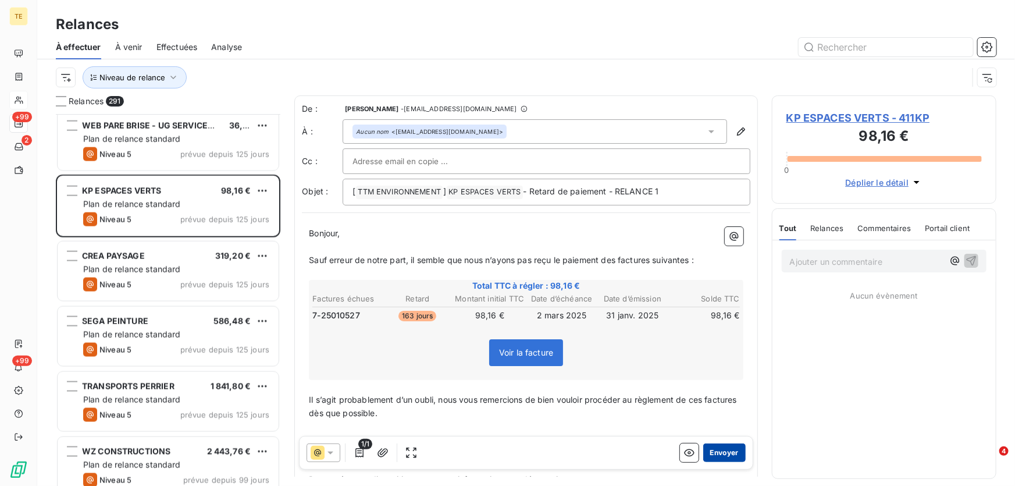
click at [714, 454] on button "Envoyer" at bounding box center [724, 452] width 42 height 19
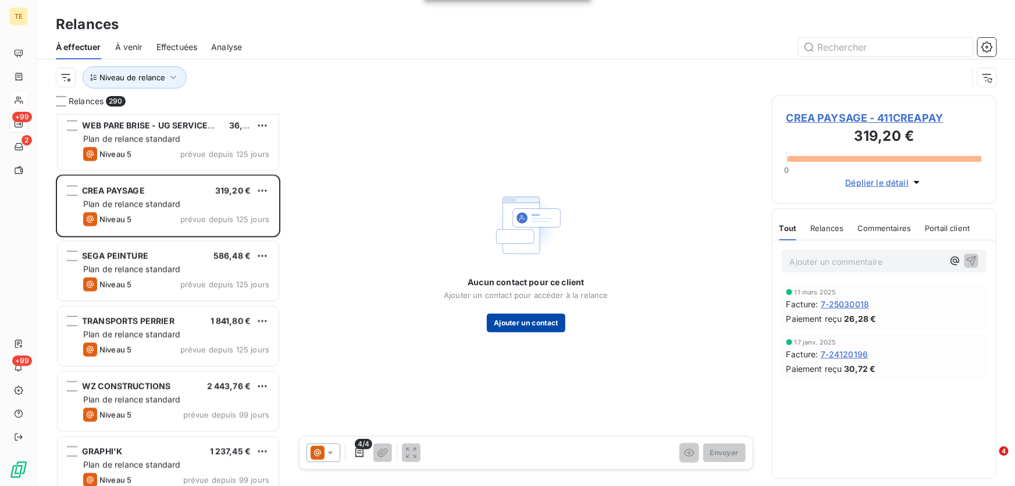
click at [531, 320] on button "Ajouter un contact" at bounding box center [526, 322] width 79 height 19
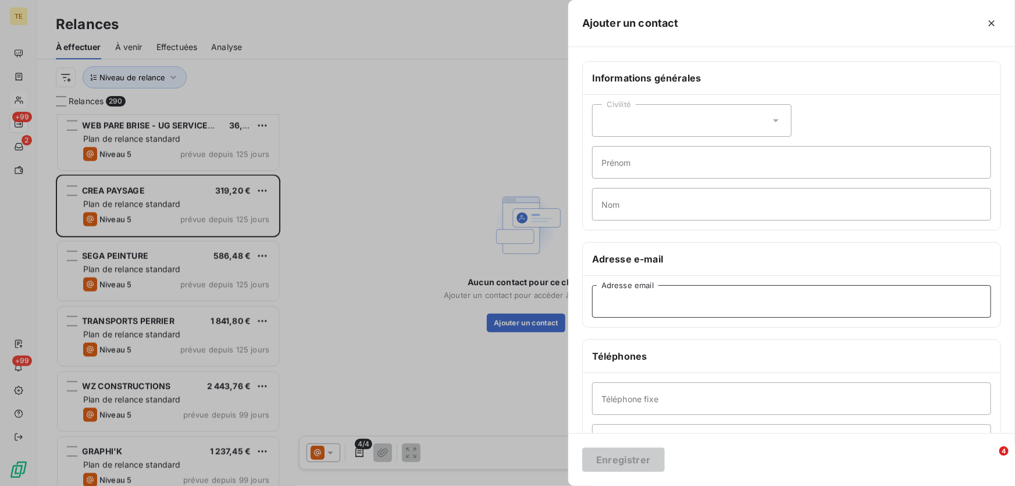
click at [618, 308] on input "Adresse email" at bounding box center [791, 301] width 399 height 33
paste input "contact@creapaysage.net"
type input "contact@creapaysage.net"
click at [611, 464] on button "Enregistrer" at bounding box center [623, 459] width 83 height 24
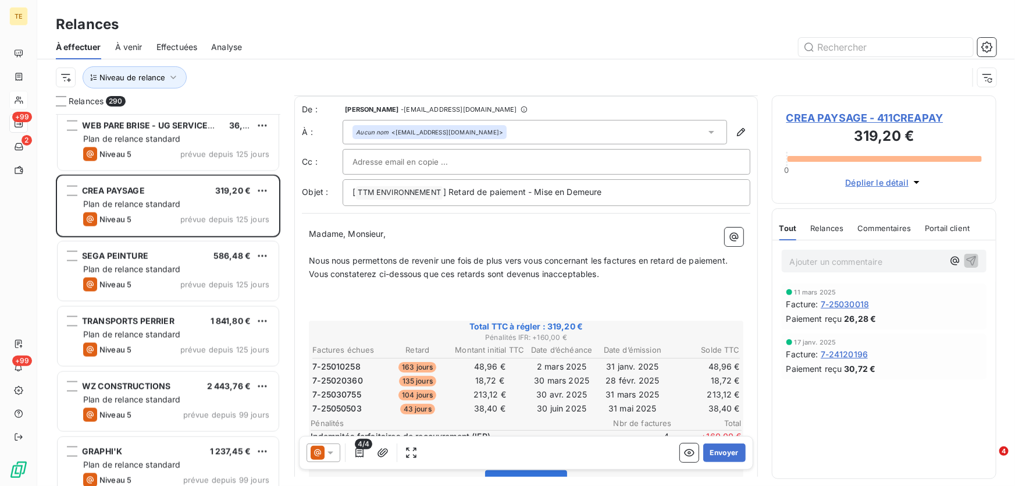
scroll to position [53, 0]
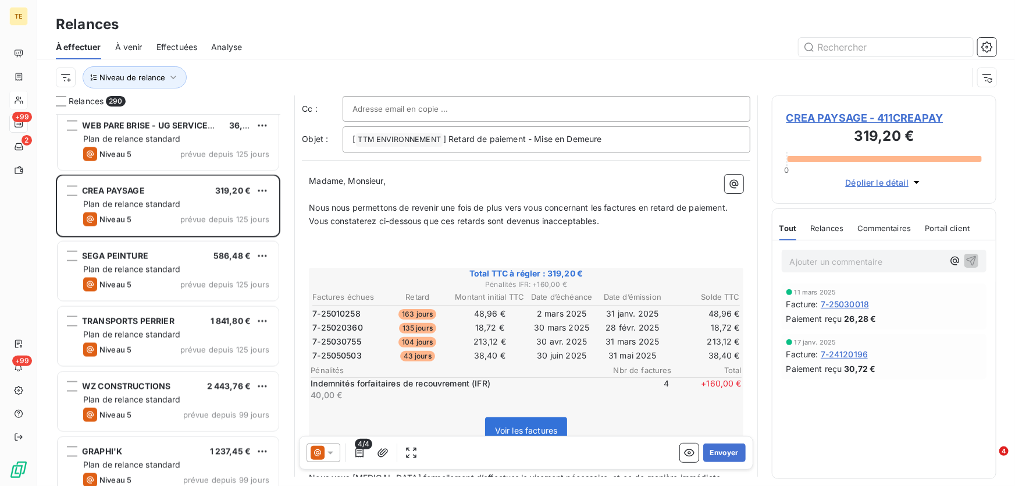
click at [339, 452] on div at bounding box center [323, 452] width 34 height 19
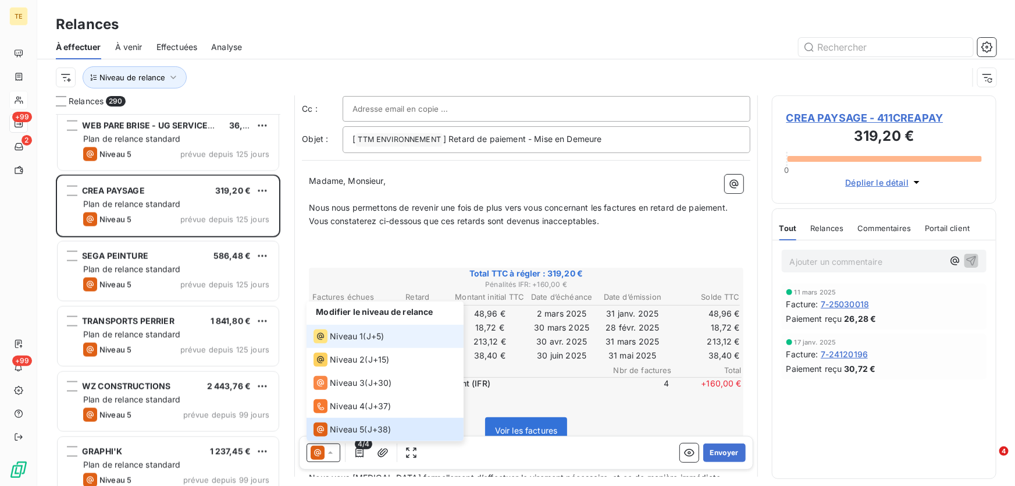
click at [342, 339] on span "Niveau 1" at bounding box center [346, 336] width 33 height 12
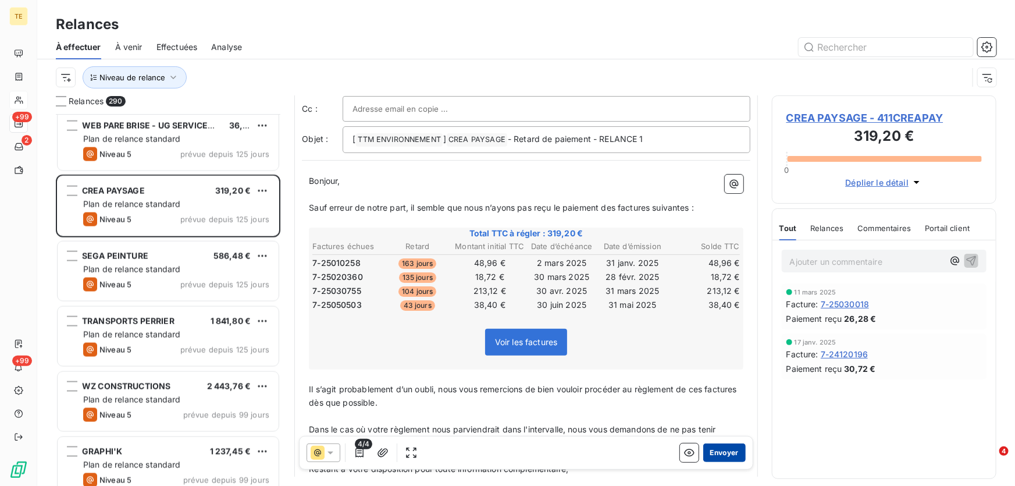
click at [717, 455] on button "Envoyer" at bounding box center [724, 452] width 42 height 19
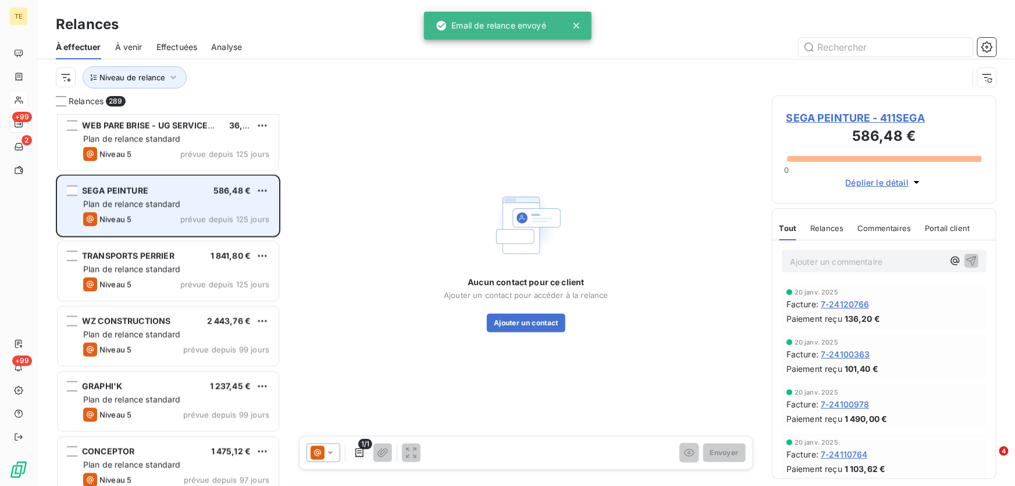
click at [164, 197] on div "SEGA PEINTURE 586,48 € Plan de relance standard Niveau 5 prévue depuis 125 jours" at bounding box center [168, 205] width 221 height 59
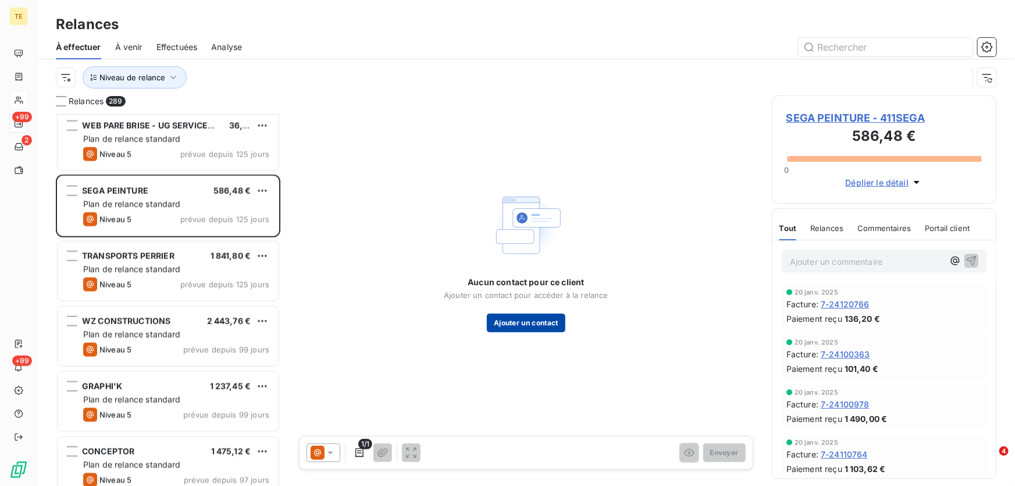
click at [539, 325] on button "Ajouter un contact" at bounding box center [526, 322] width 79 height 19
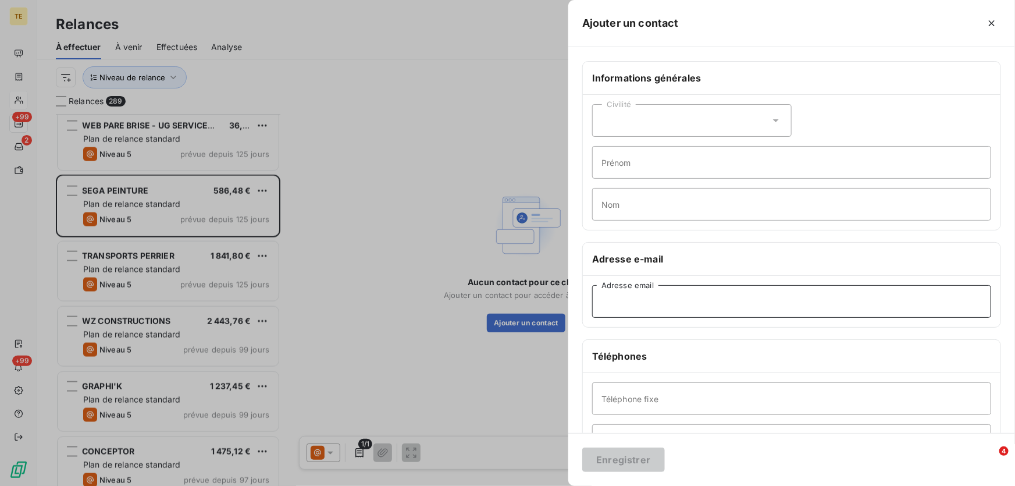
click at [628, 308] on input "Adresse email" at bounding box center [791, 301] width 399 height 33
paste input "segapeinture@gmail.com"
type input "segapeinture@gmail.com"
click at [611, 457] on button "Enregistrer" at bounding box center [623, 459] width 83 height 24
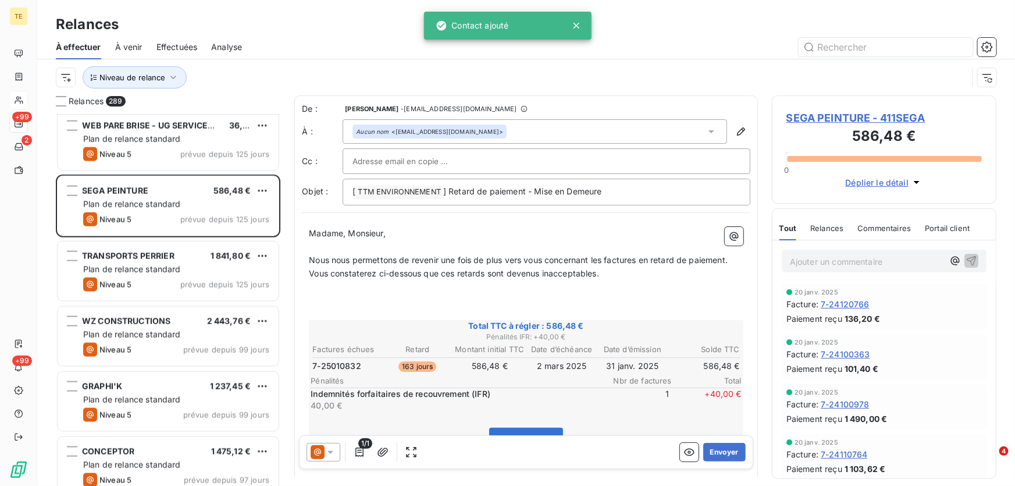
scroll to position [52, 0]
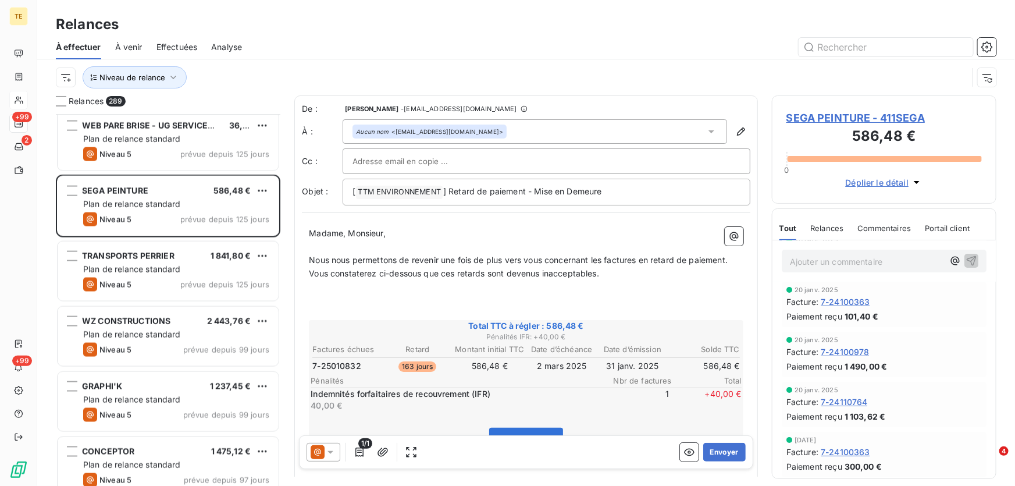
click at [336, 456] on div at bounding box center [323, 452] width 34 height 19
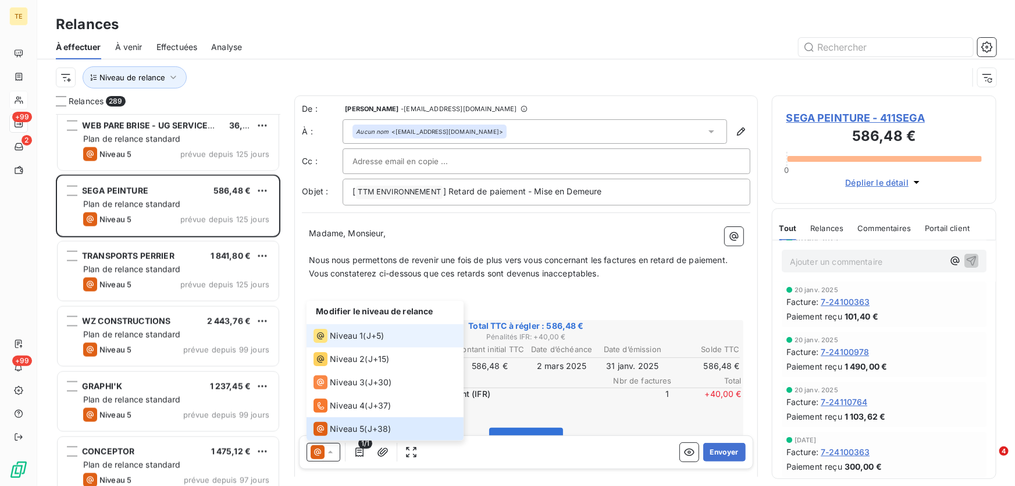
click at [354, 344] on li "Niveau 1 ( J+5 )" at bounding box center [384, 336] width 157 height 23
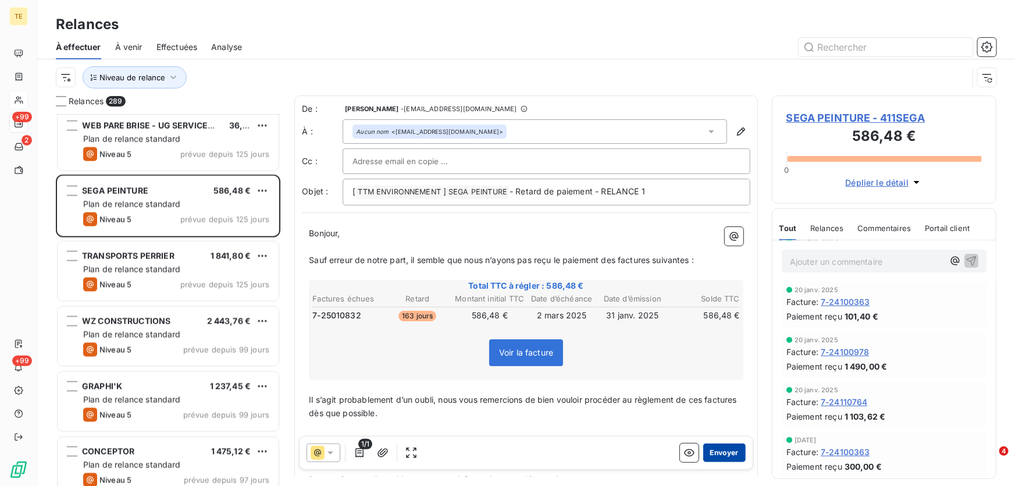
click at [722, 445] on button "Envoyer" at bounding box center [724, 452] width 42 height 19
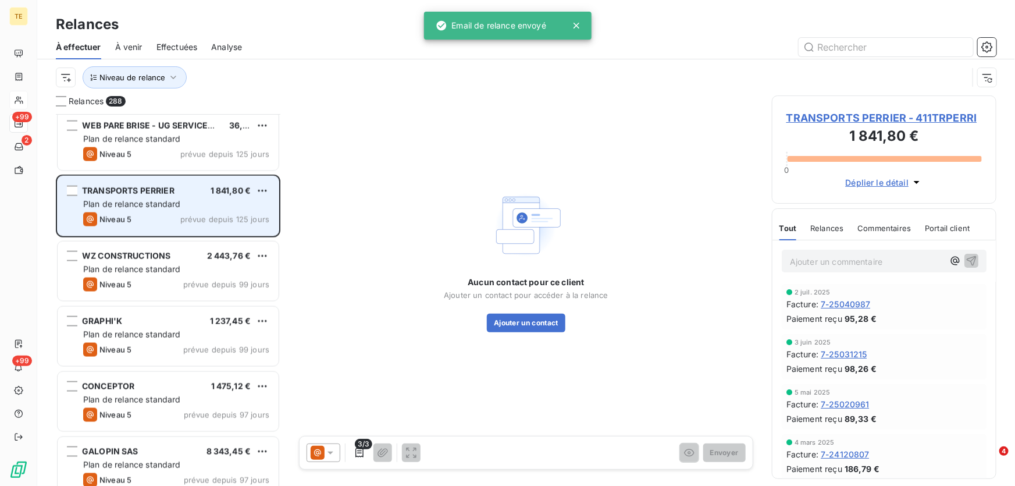
click at [126, 211] on div "TRANSPORTS PERRIER 1 841,80 € Plan de relance standard Niveau 5 prévue depuis 1…" at bounding box center [168, 205] width 221 height 59
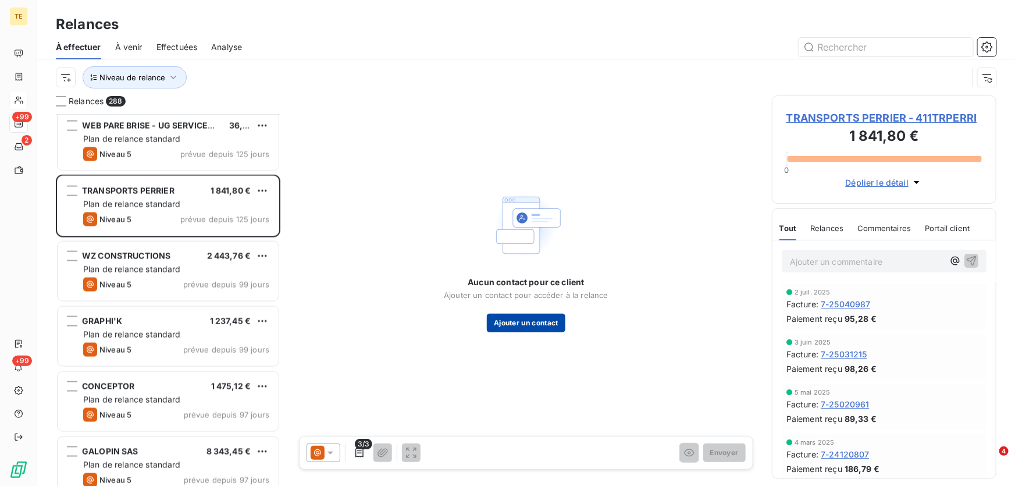
click at [514, 319] on button "Ajouter un contact" at bounding box center [526, 322] width 79 height 19
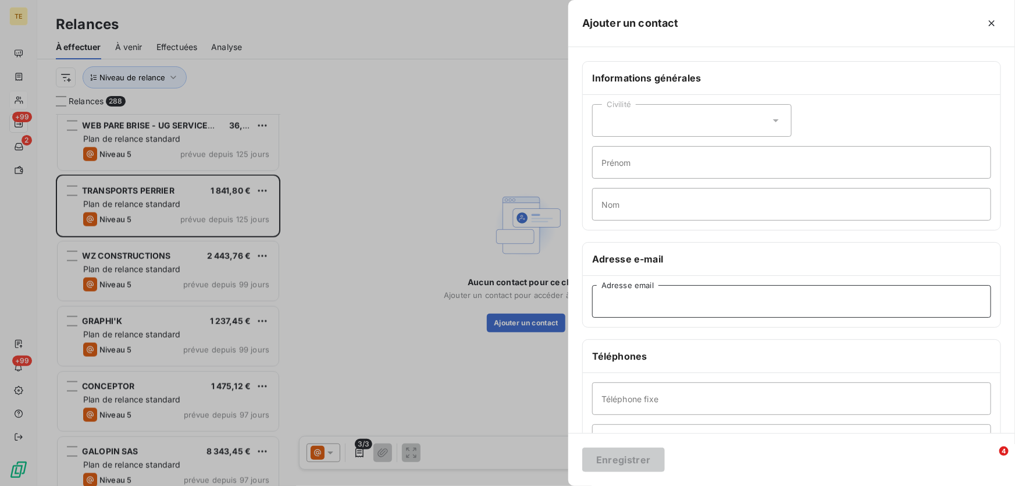
click at [611, 313] on input "Adresse email" at bounding box center [791, 301] width 399 height 33
paste input "cpta.ern.courlaoux@transports-perrier.com"
type input "cpta.ern.courlaoux@transports-perrier.com"
click at [622, 454] on button "Enregistrer" at bounding box center [623, 459] width 83 height 24
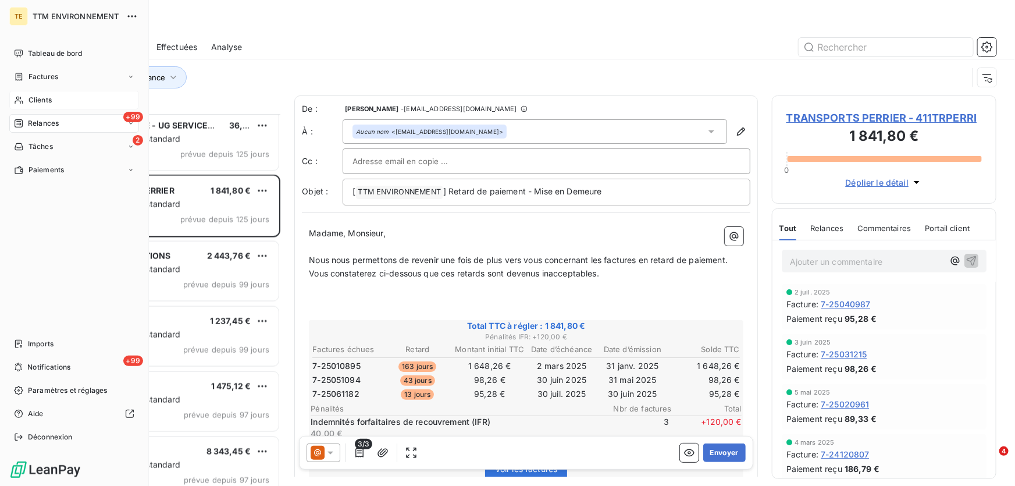
click at [38, 122] on span "Relances" at bounding box center [43, 123] width 31 height 10
click at [39, 120] on span "Relances" at bounding box center [43, 123] width 31 height 10
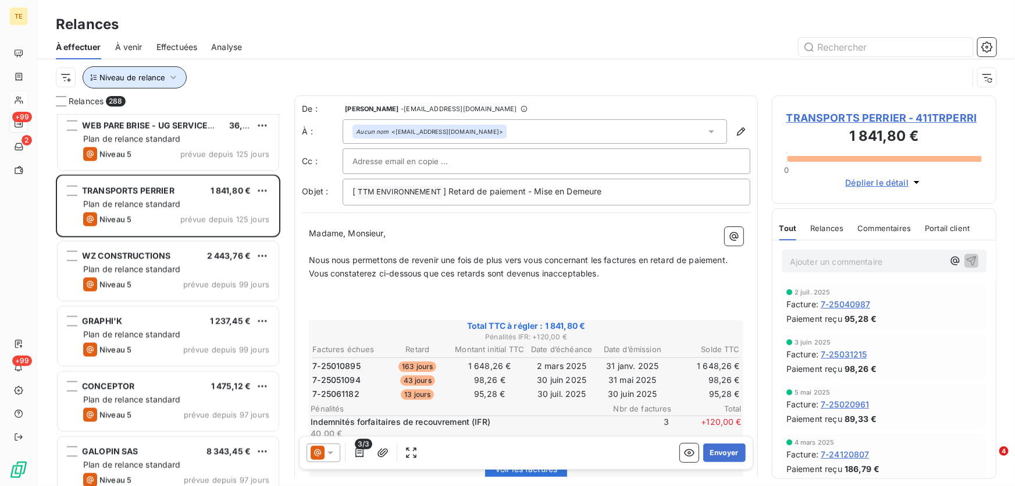
click at [177, 80] on icon "button" at bounding box center [173, 78] width 12 height 12
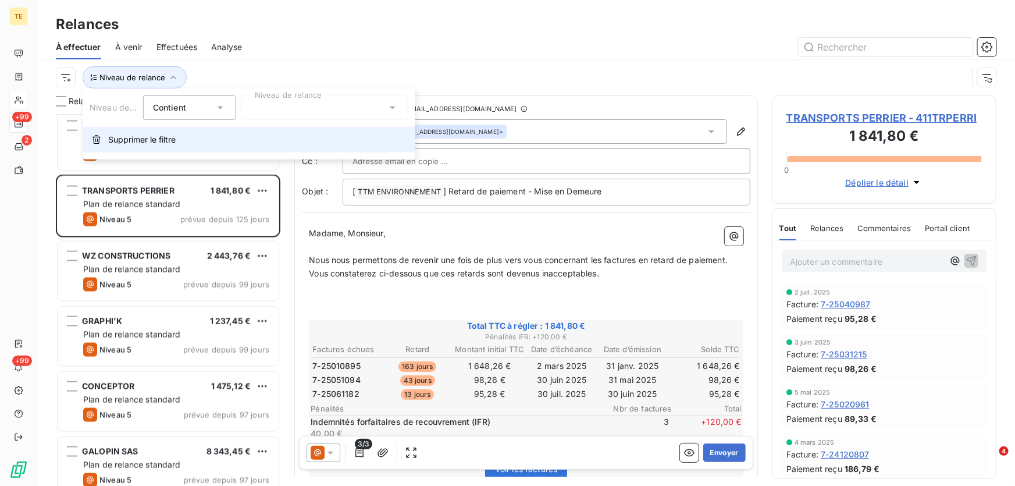
click at [156, 140] on span "Supprimer le filtre" at bounding box center [141, 140] width 67 height 12
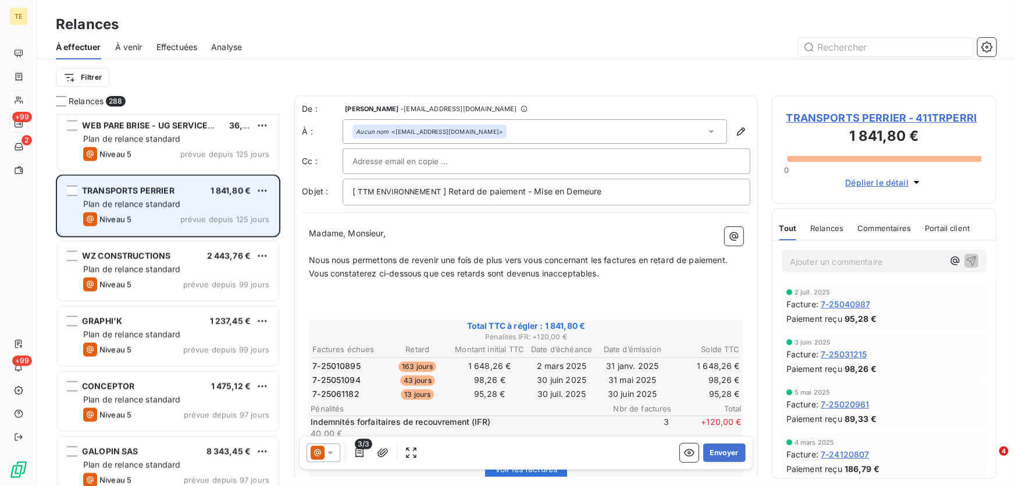
click at [109, 203] on span "Plan de relance standard" at bounding box center [132, 204] width 98 height 10
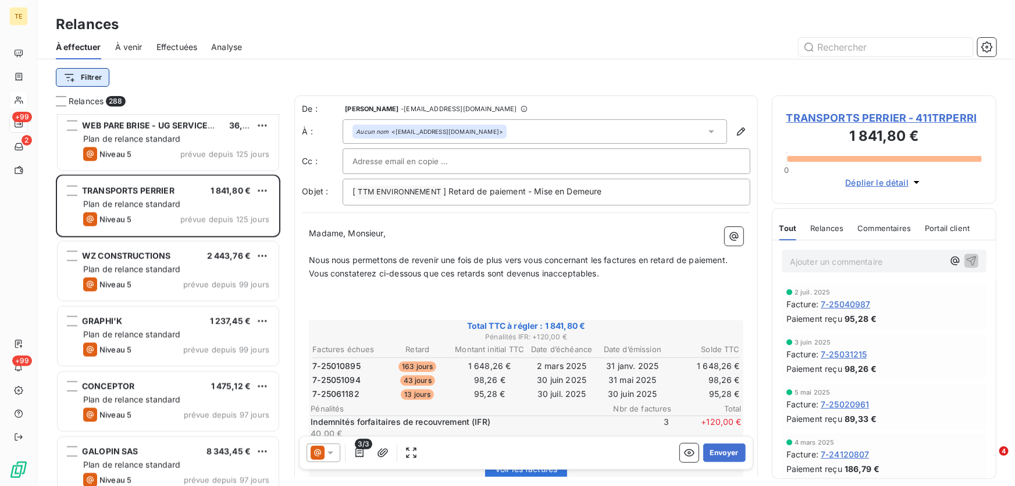
click at [95, 79] on html "TE +99 2 +99 Relances À effectuer À venir Effectuées Analyse Filtrer Relances 2…" at bounding box center [507, 243] width 1015 height 486
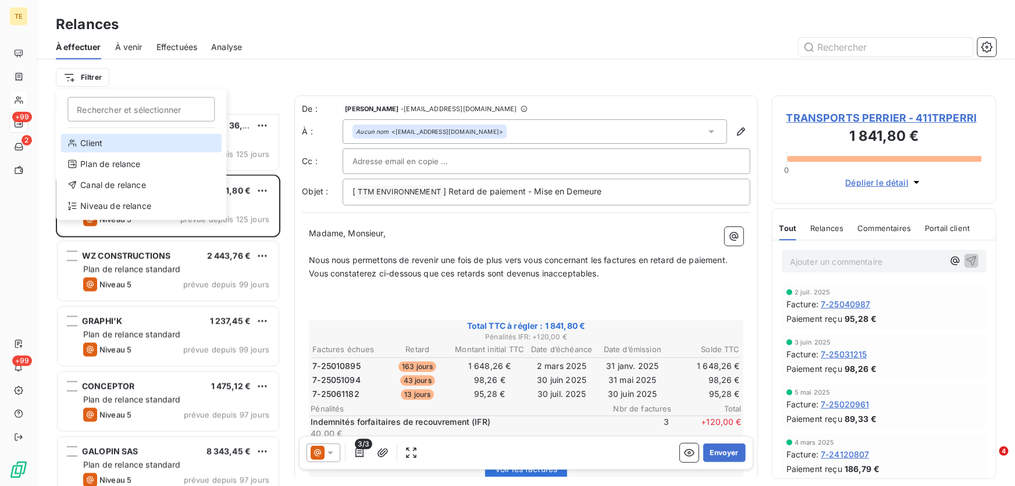
click at [100, 138] on div "Client" at bounding box center [140, 143] width 161 height 19
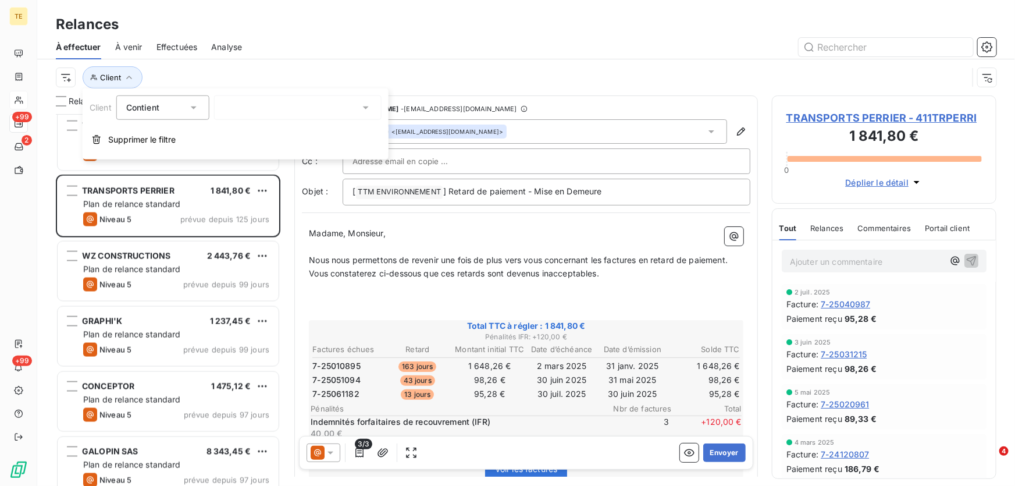
click at [291, 112] on div at bounding box center [297, 107] width 167 height 24
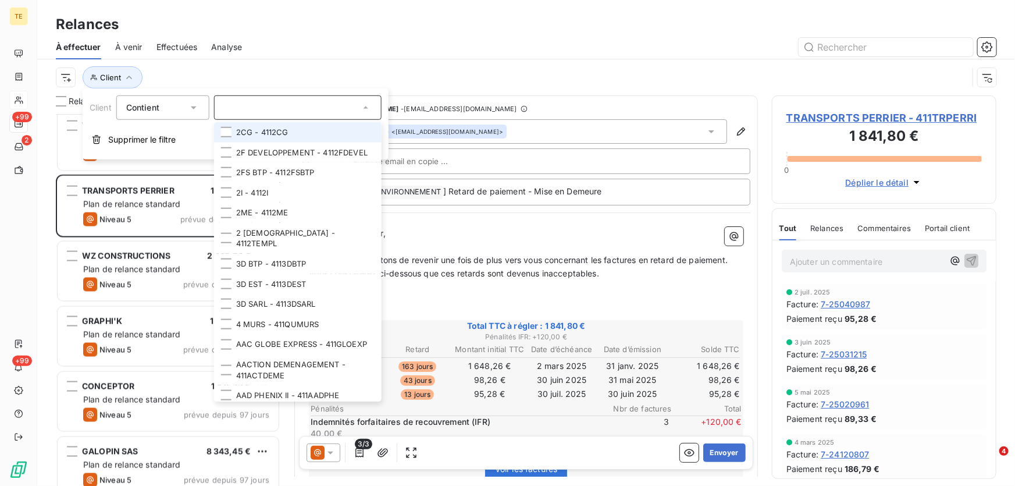
click at [250, 107] on input "text" at bounding box center [292, 107] width 136 height 10
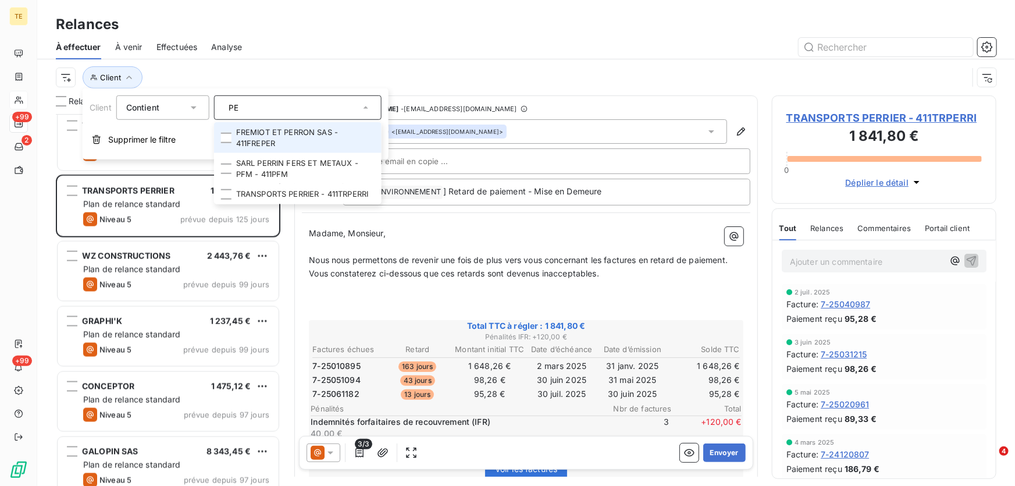
type input "P"
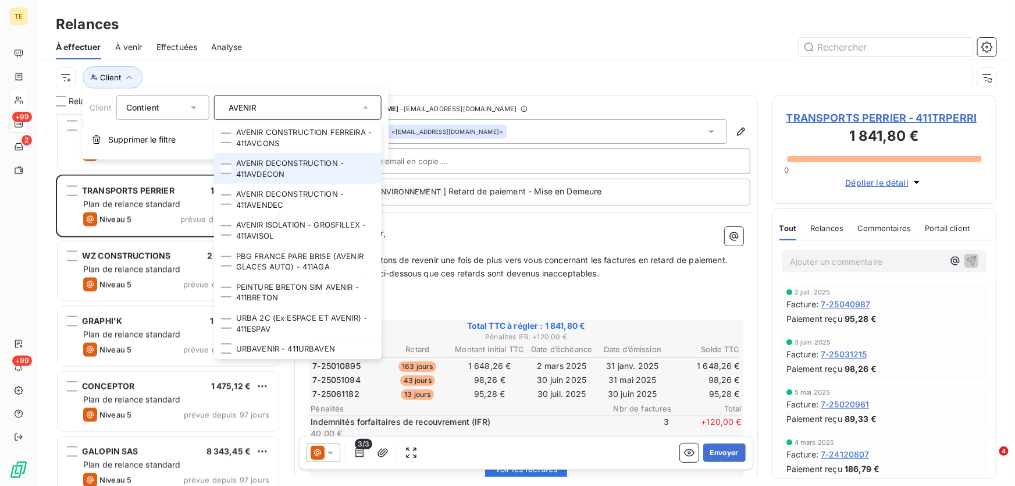
type input "AVENIR"
click at [263, 168] on li "AVENIR DECONSTRUCTION - 411AVDECON" at bounding box center [297, 168] width 167 height 31
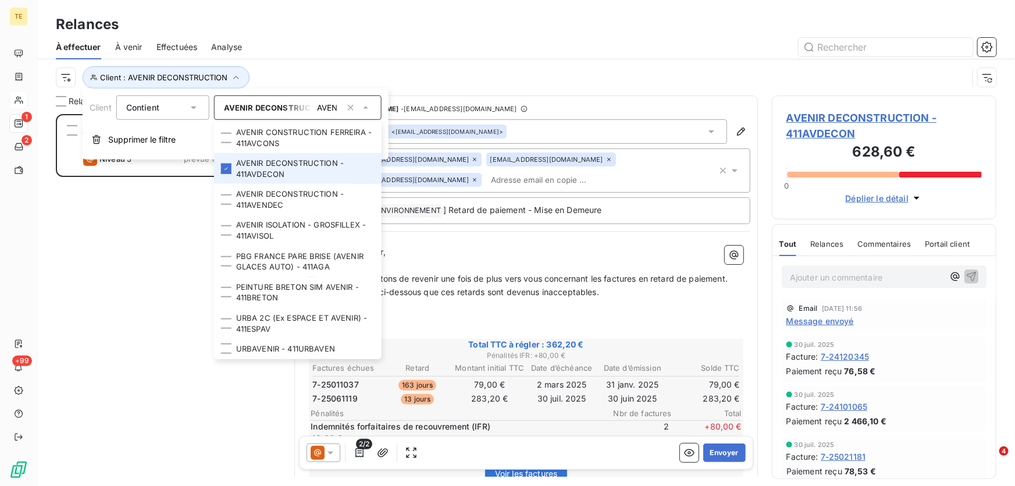
scroll to position [364, 216]
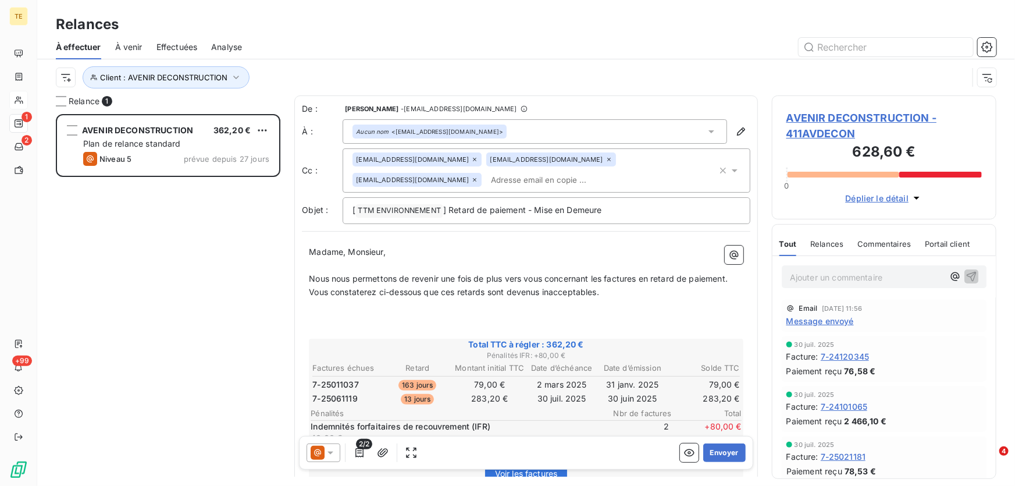
click at [458, 55] on div at bounding box center [626, 47] width 740 height 19
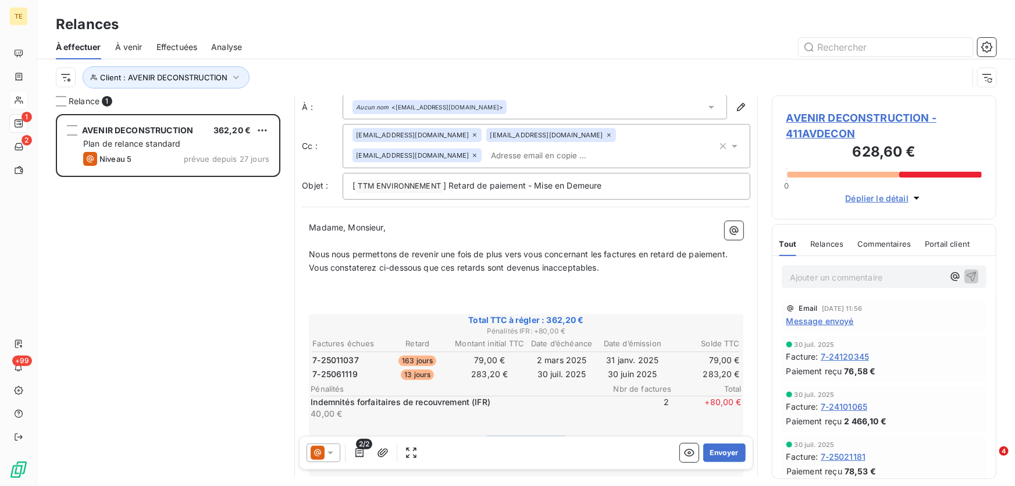
scroll to position [53, 0]
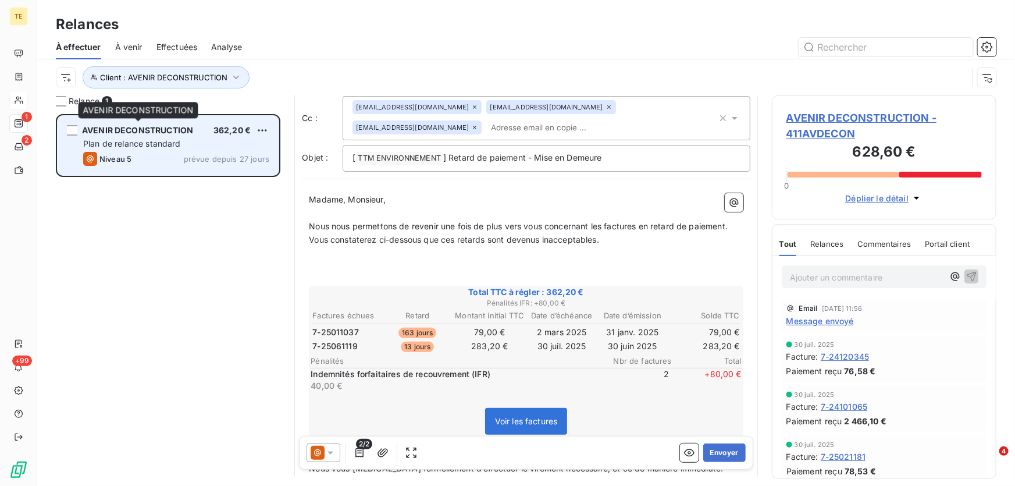
click at [83, 132] on span "AVENIR DECONSTRUCTION" at bounding box center [137, 130] width 111 height 10
click at [70, 132] on div "grid" at bounding box center [72, 130] width 10 height 10
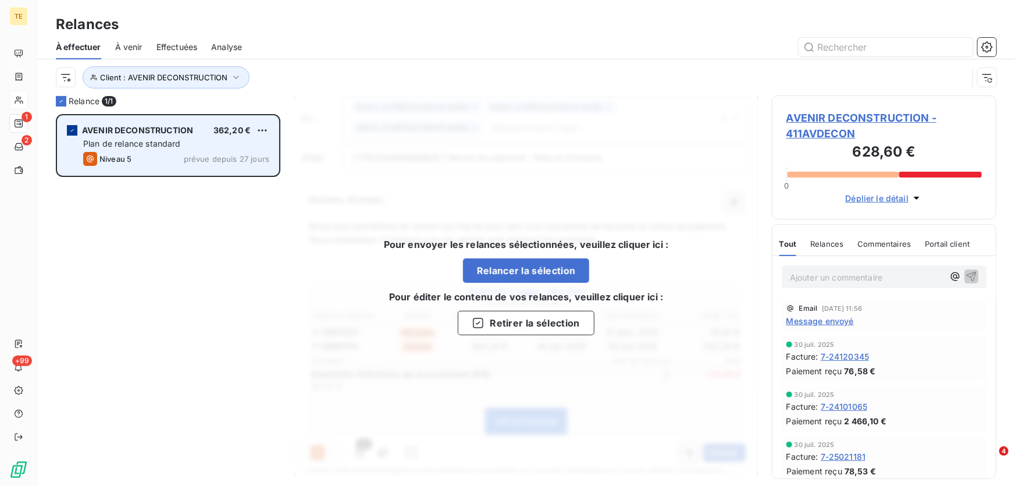
click at [68, 129] on div "grid" at bounding box center [72, 130] width 10 height 10
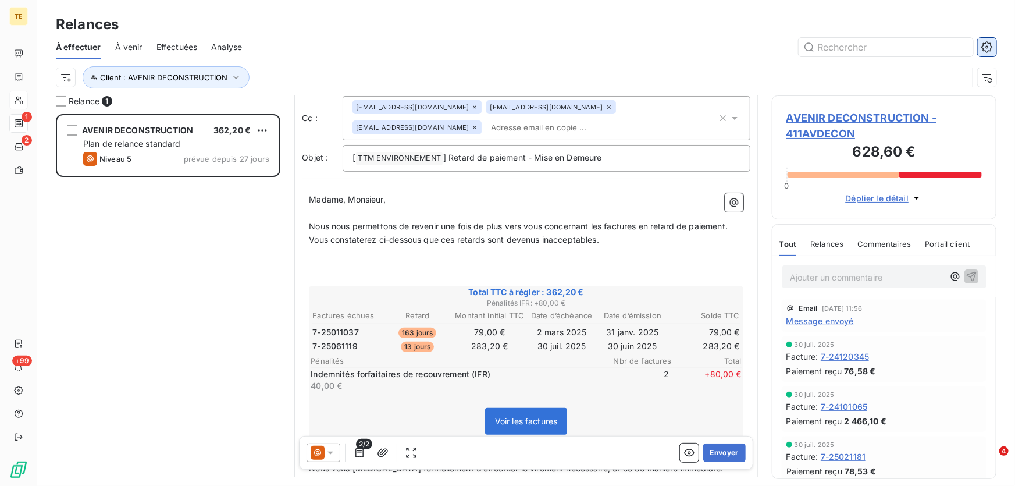
click at [987, 48] on icon "button" at bounding box center [987, 47] width 12 height 12
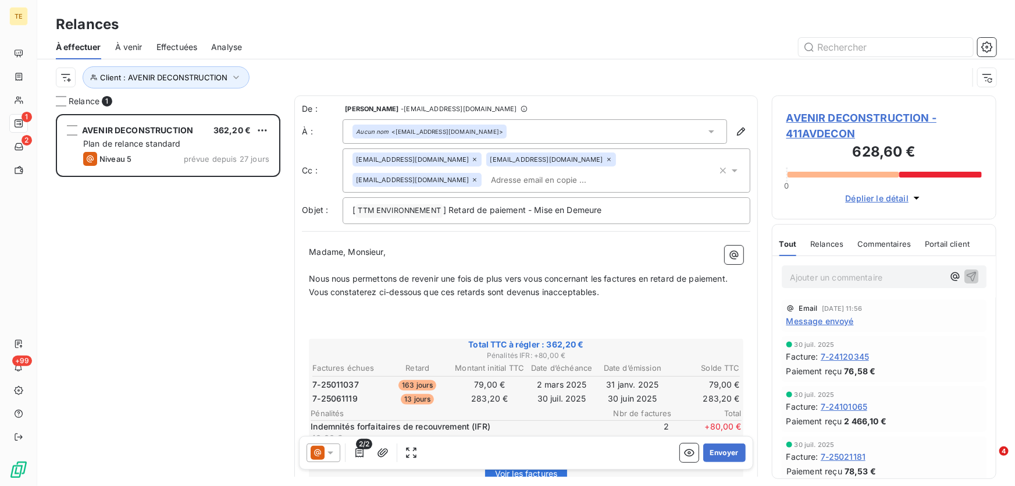
scroll to position [364, 216]
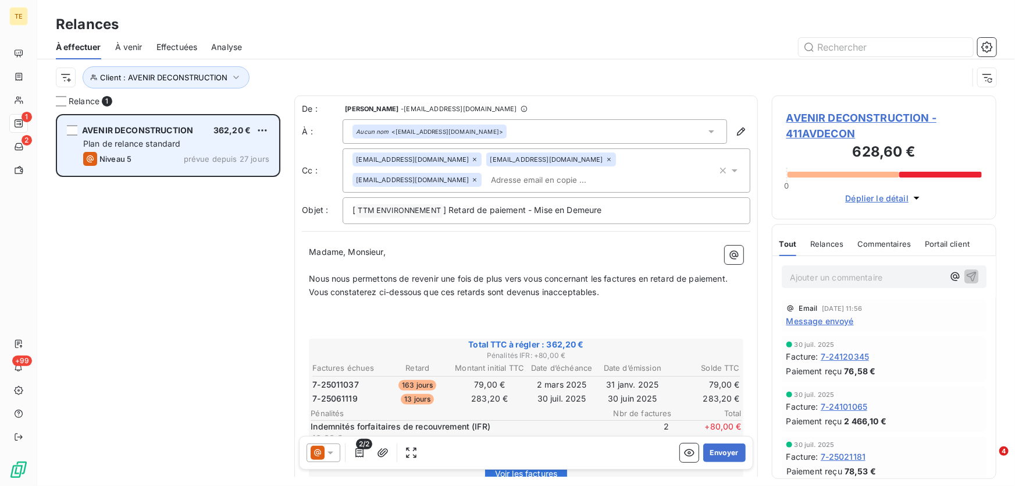
click at [158, 139] on span "Plan de relance standard" at bounding box center [132, 143] width 98 height 10
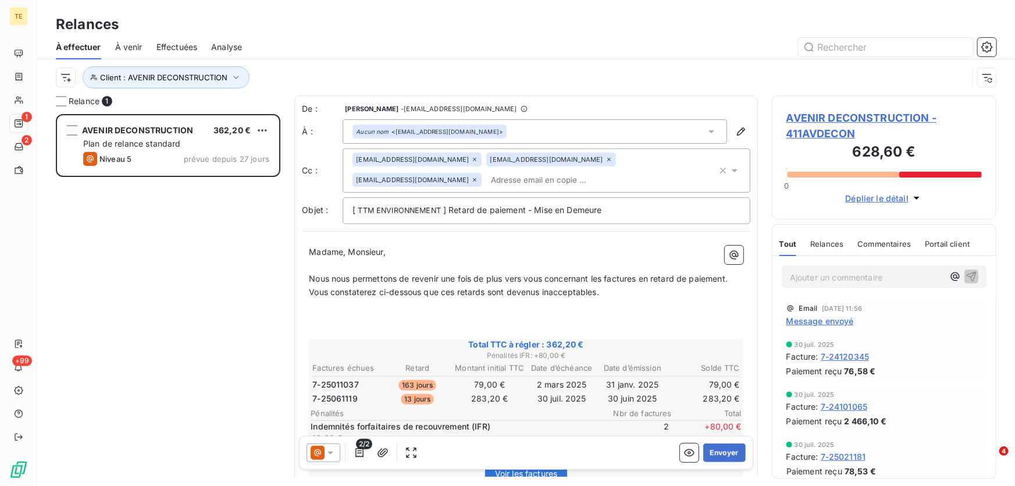
click at [331, 452] on icon at bounding box center [330, 452] width 6 height 3
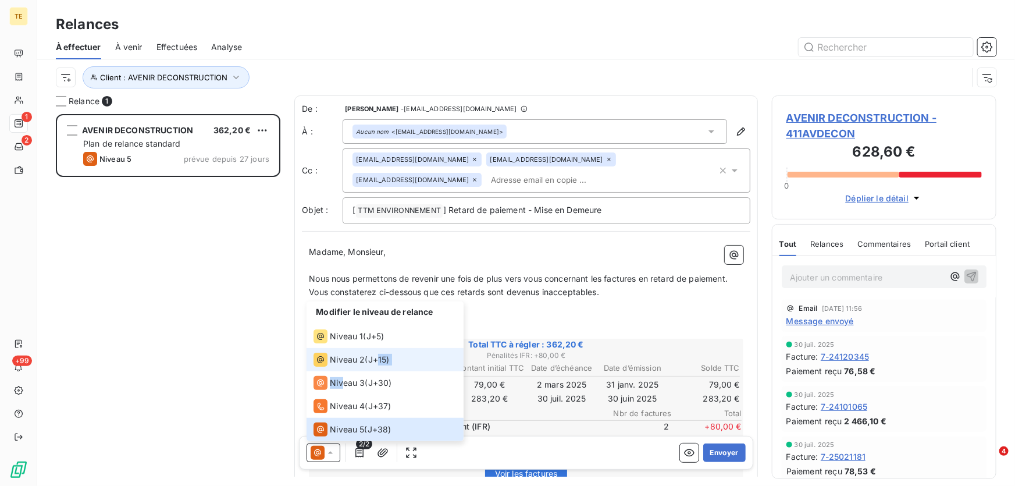
drag, startPoint x: 343, startPoint y: 377, endPoint x: 380, endPoint y: 355, distance: 44.1
click at [380, 355] on ul "Modifier le niveau de relance Niveau 1 ( J+5 ) Niveau 2 ( J+15 ) Niveau 3 ( J+3…" at bounding box center [384, 371] width 157 height 140
click at [336, 358] on span "Niveau 2" at bounding box center [347, 360] width 35 height 12
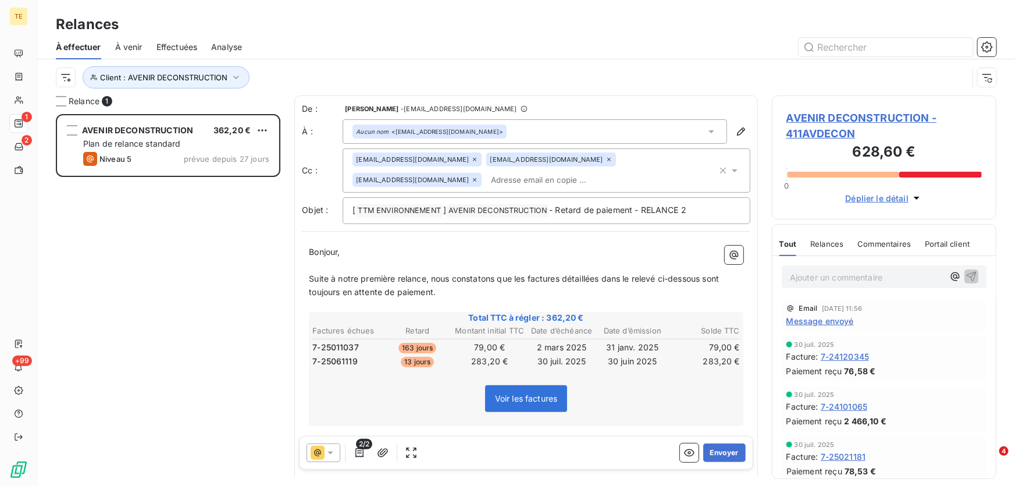
click at [330, 451] on icon at bounding box center [331, 453] width 12 height 12
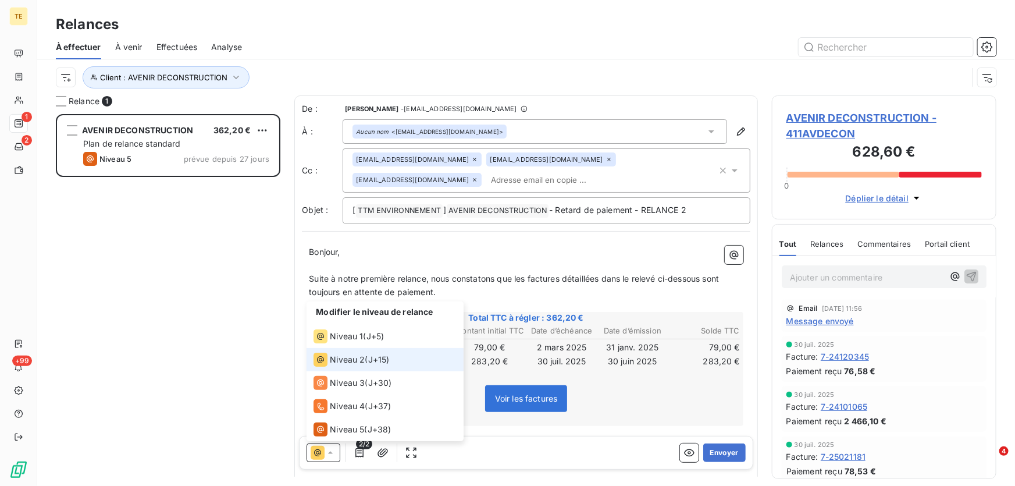
click at [340, 363] on span "Niveau 2" at bounding box center [347, 360] width 35 height 12
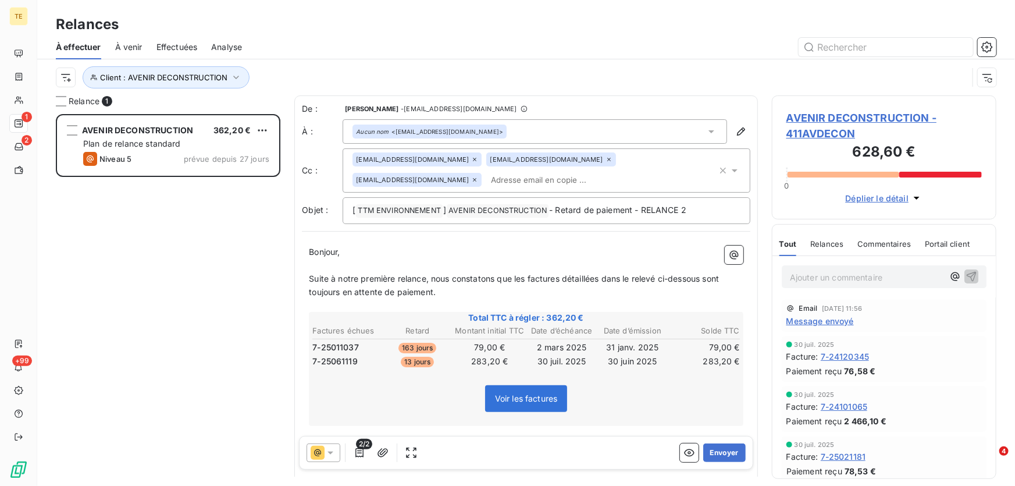
click at [471, 158] on icon at bounding box center [474, 159] width 7 height 7
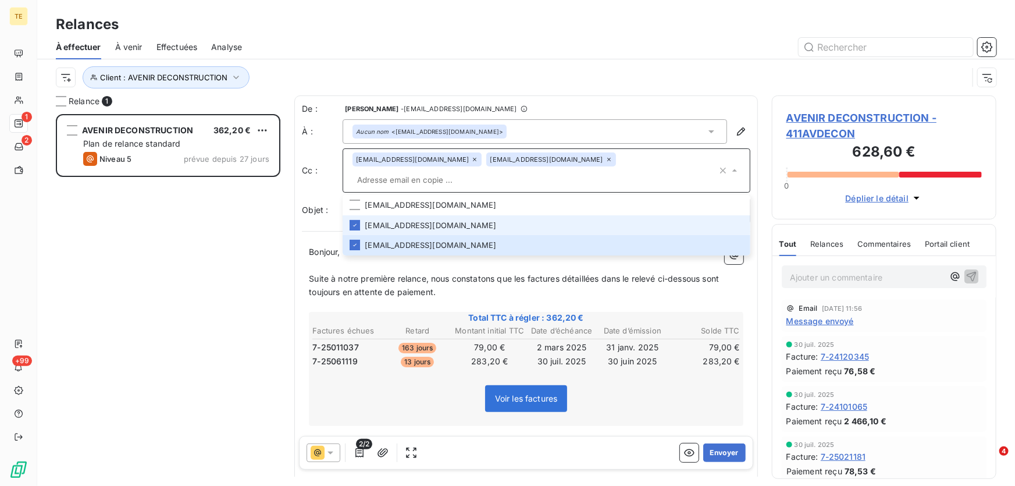
click at [471, 160] on icon at bounding box center [474, 159] width 7 height 7
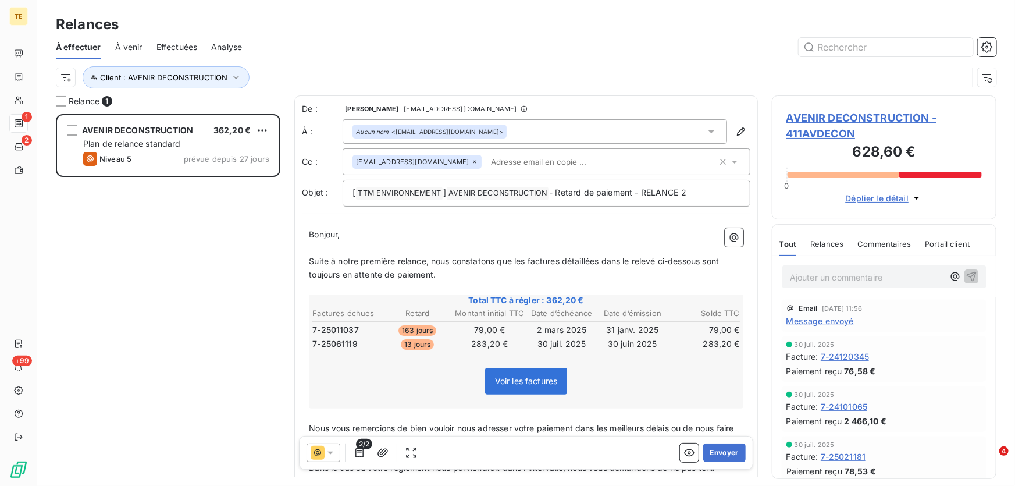
click at [471, 160] on icon at bounding box center [474, 161] width 7 height 7
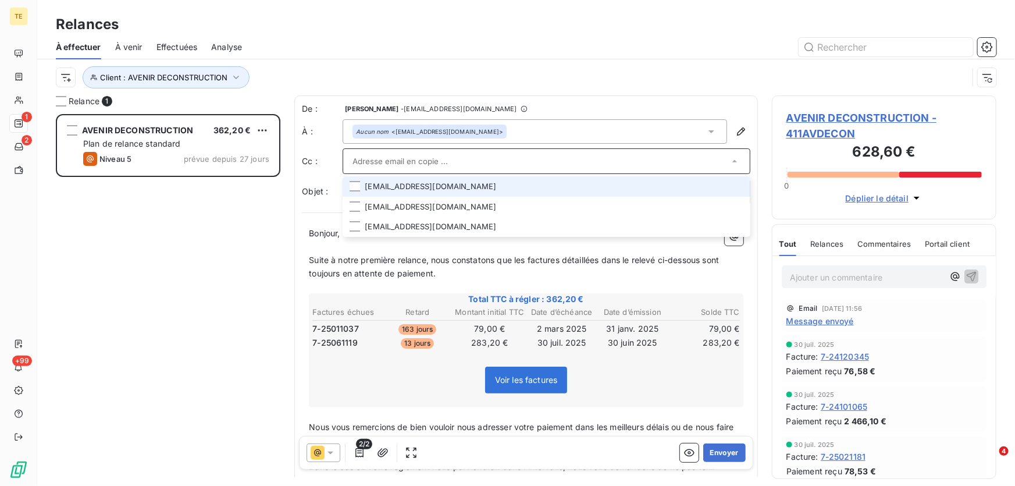
click at [236, 372] on div "AVENIR DECONSTRUCTION 362,20 € Plan de relance standard Niveau 5 prévue depuis …" at bounding box center [168, 300] width 224 height 372
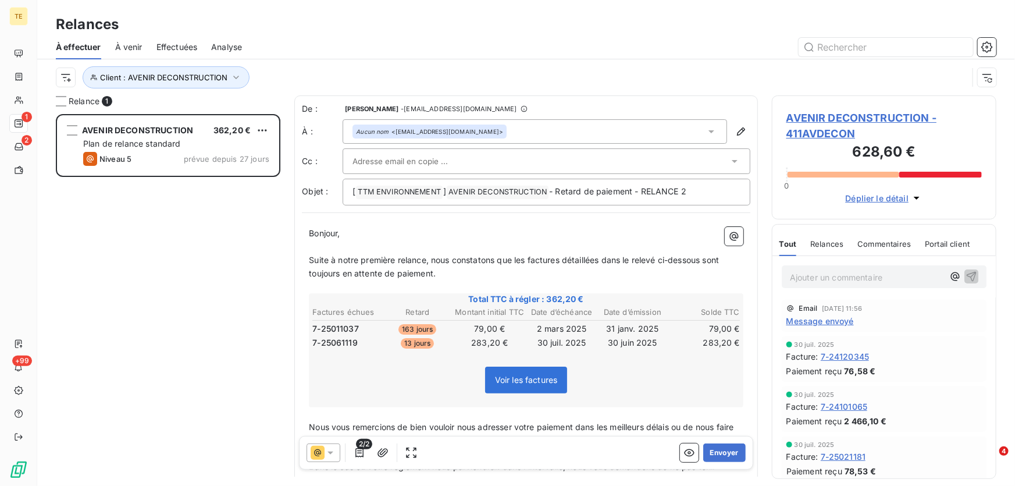
click at [807, 321] on span "Message envoyé" at bounding box center [819, 321] width 67 height 12
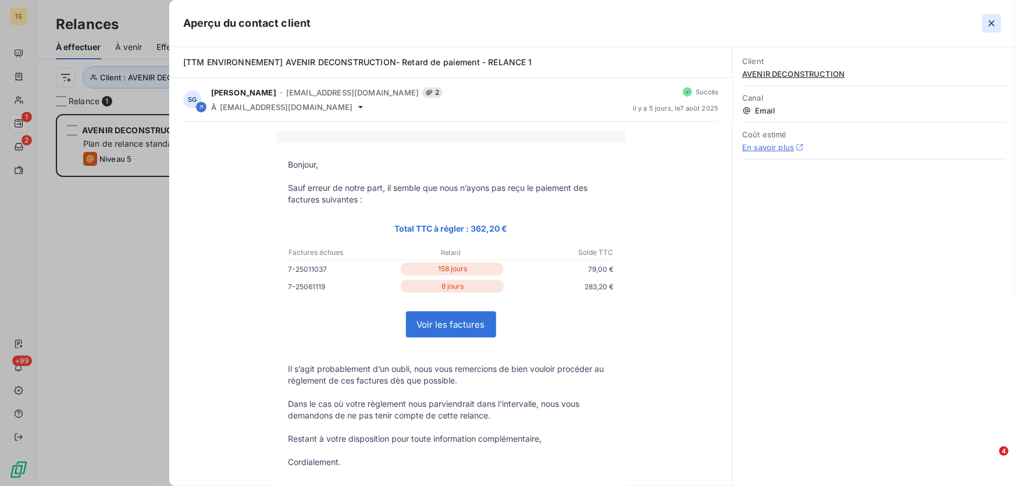
click at [988, 26] on icon "button" at bounding box center [992, 23] width 12 height 12
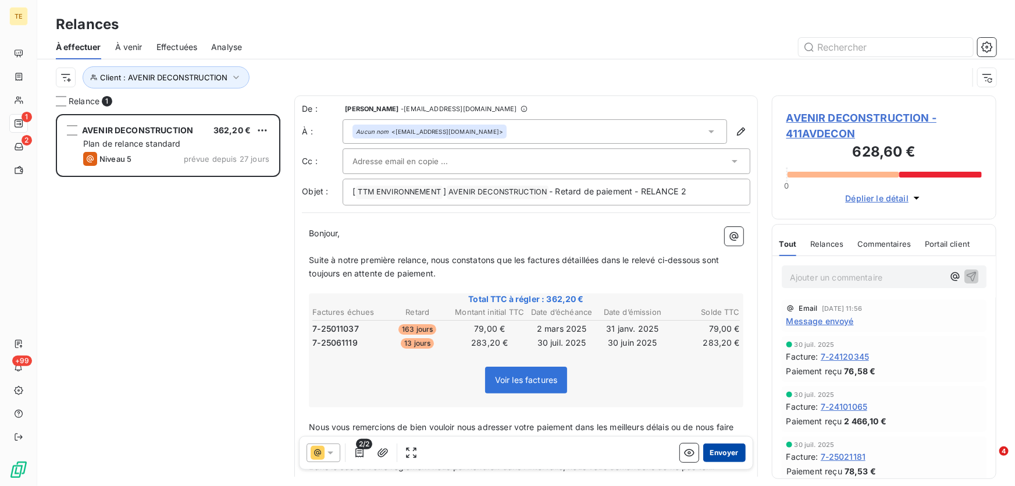
click at [721, 452] on button "Envoyer" at bounding box center [724, 452] width 42 height 19
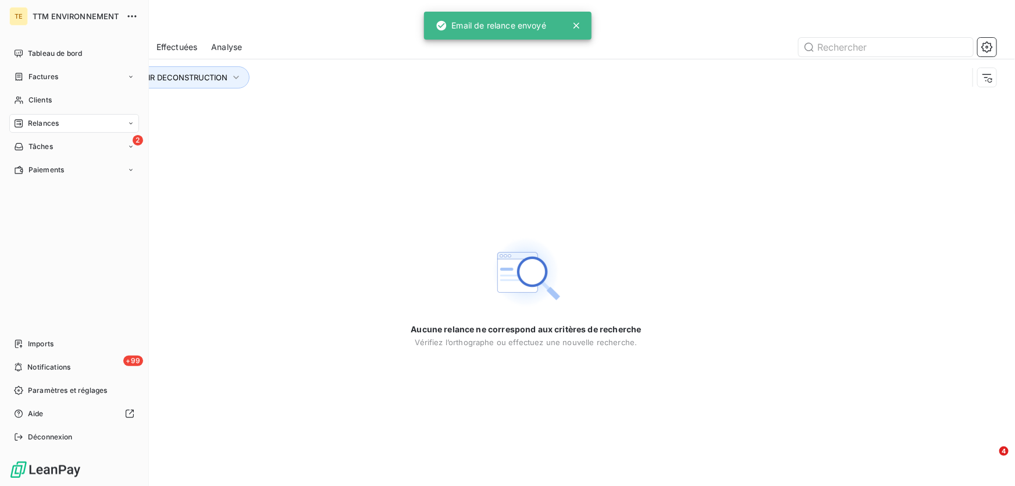
click at [39, 123] on span "Relances" at bounding box center [43, 123] width 31 height 10
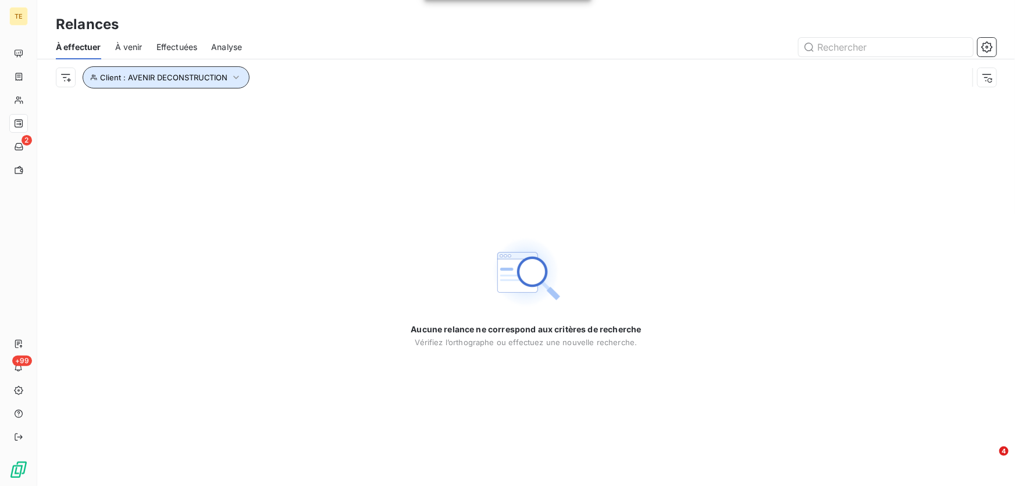
click at [233, 76] on icon "button" at bounding box center [236, 78] width 12 height 12
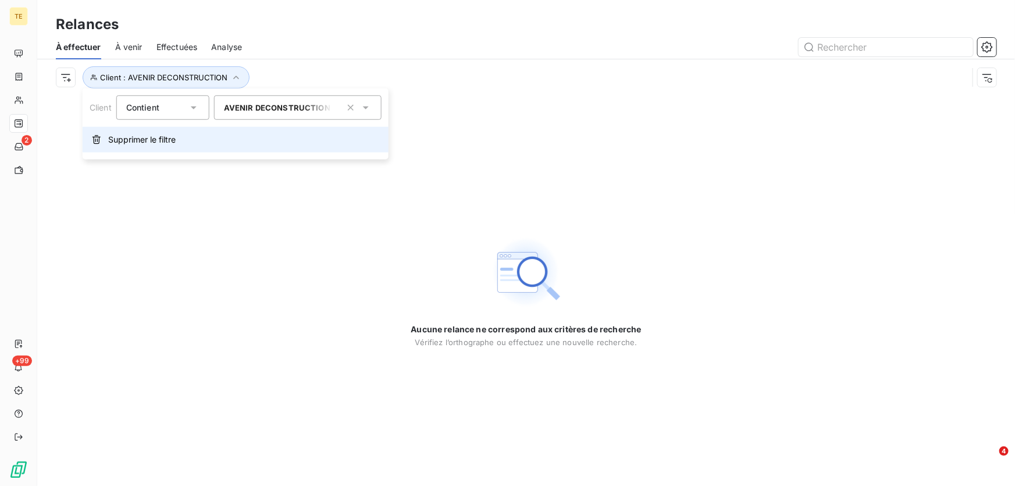
click at [109, 134] on span "Supprimer le filtre" at bounding box center [141, 140] width 67 height 12
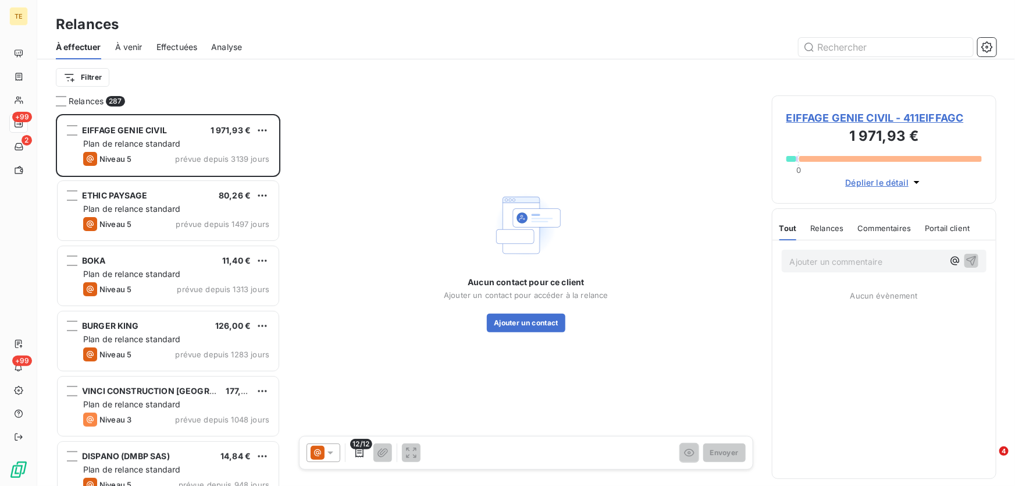
scroll to position [364, 216]
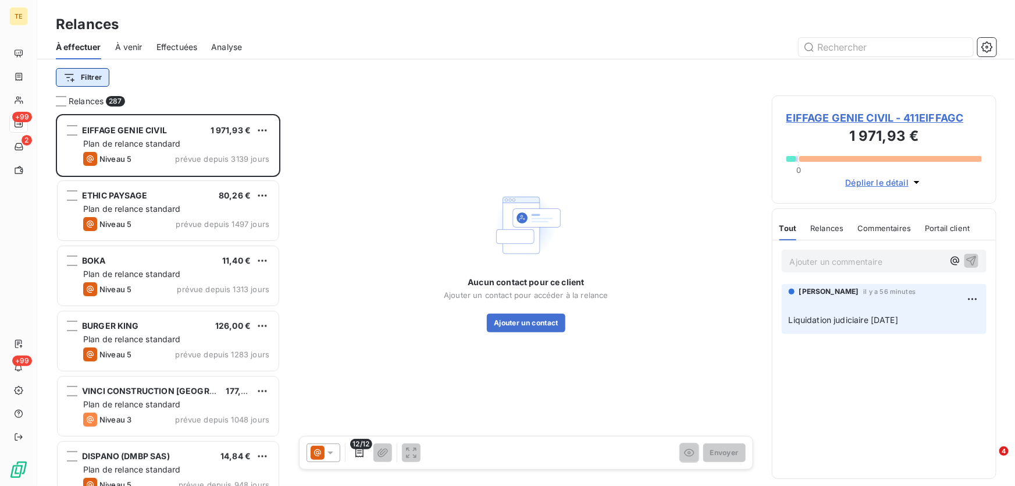
click at [86, 80] on html "TE +99 2 +99 Relances À effectuer À venir Effectuées Analyse Filtrer Relances 2…" at bounding box center [507, 243] width 1015 height 486
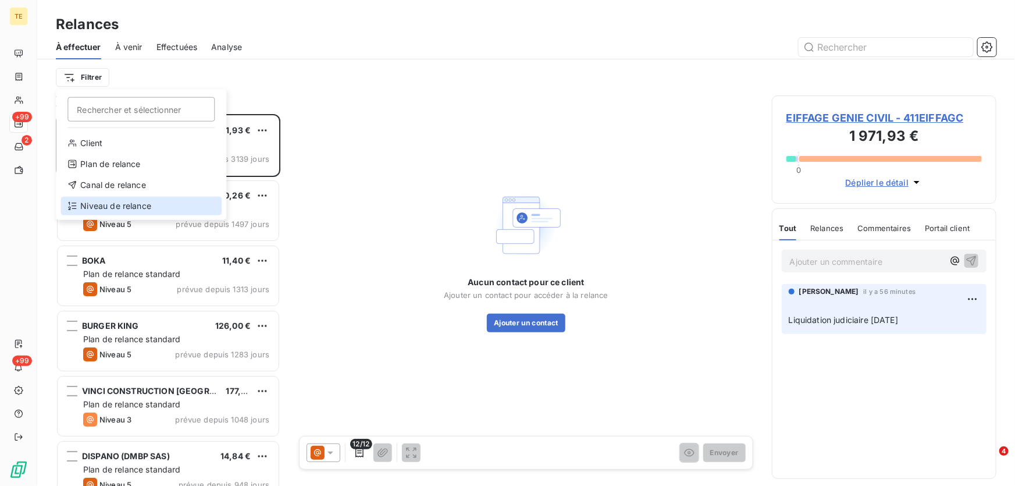
click at [103, 205] on div "Niveau de relance" at bounding box center [140, 206] width 161 height 19
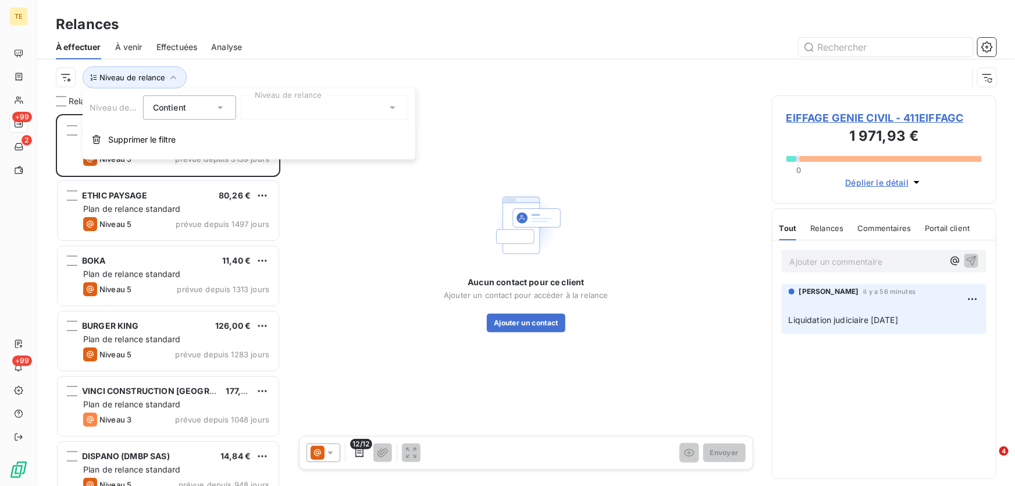
click at [336, 108] on div at bounding box center [324, 107] width 167 height 24
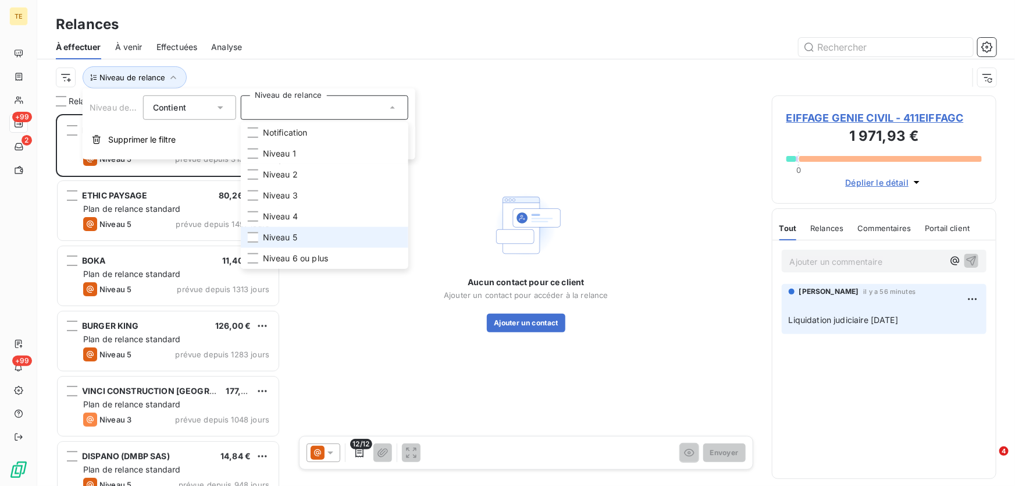
click at [278, 238] on span "Niveau 5" at bounding box center [280, 237] width 34 height 12
click at [494, 81] on div "Niveau de relance : Niveau 5" at bounding box center [512, 77] width 912 height 22
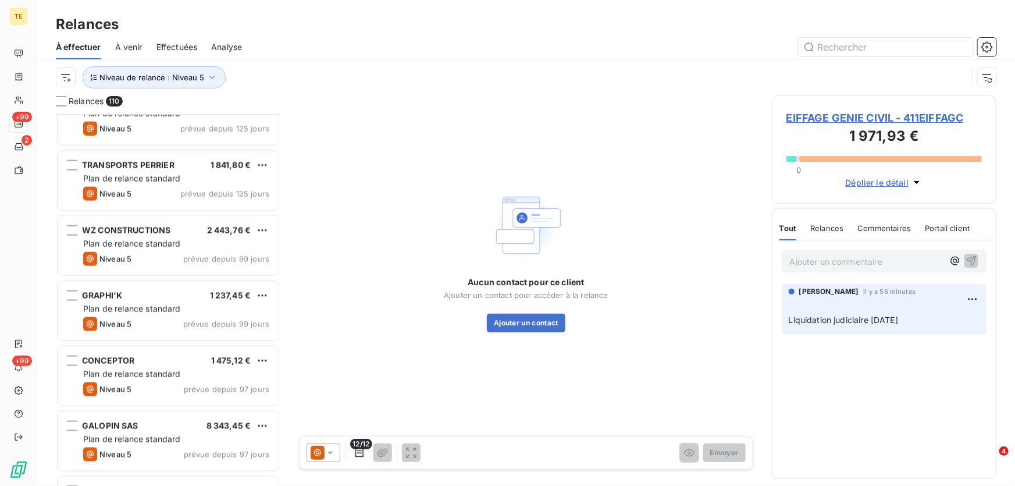
scroll to position [2961, 0]
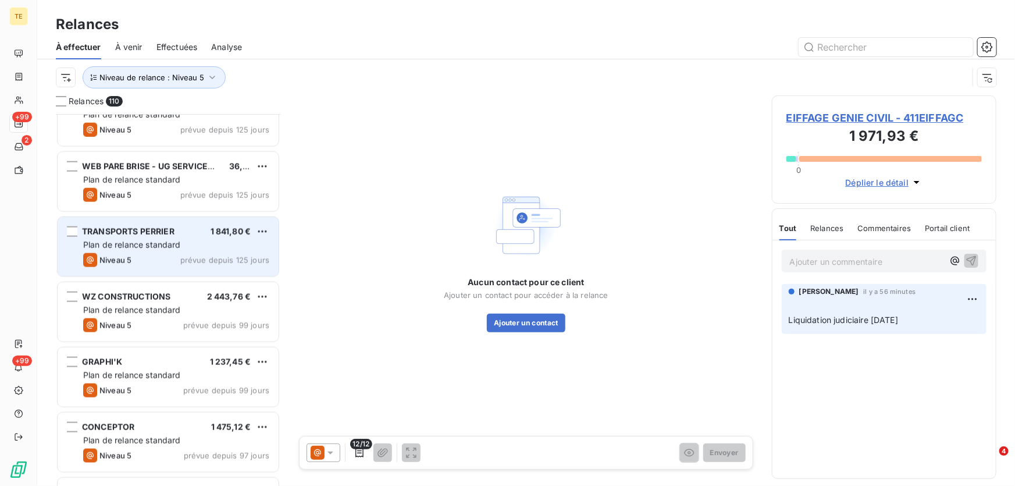
click at [120, 239] on div "Plan de relance standard" at bounding box center [176, 245] width 186 height 12
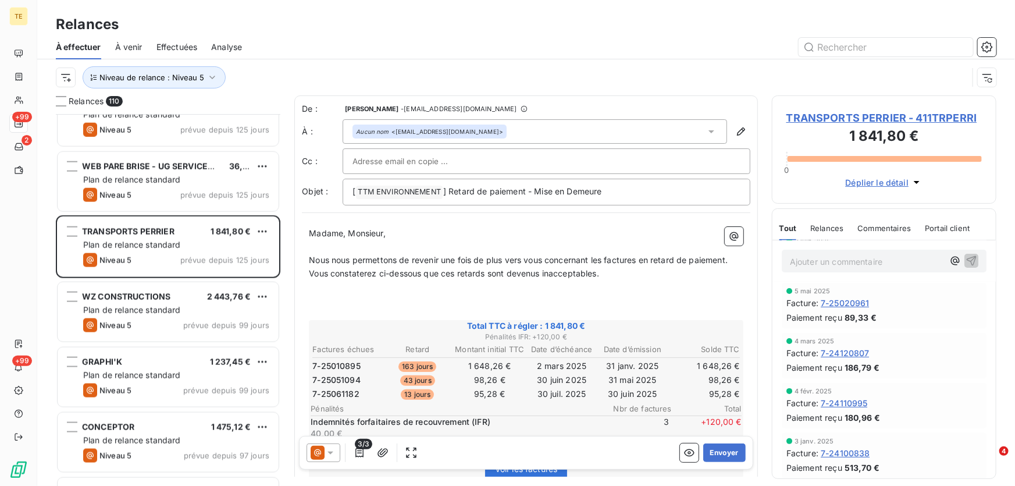
scroll to position [103, 0]
click at [737, 133] on icon "button" at bounding box center [741, 131] width 8 height 8
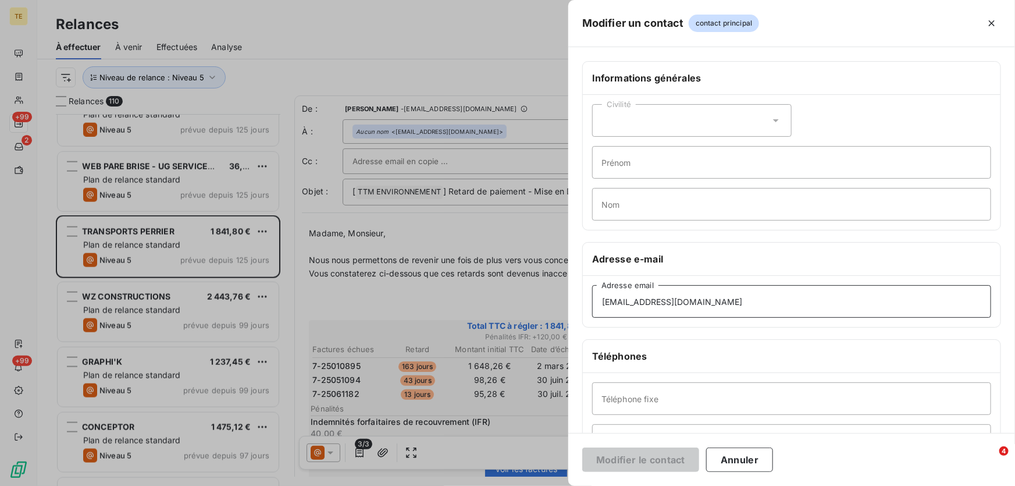
drag, startPoint x: 707, startPoint y: 297, endPoint x: 452, endPoint y: 290, distance: 254.2
click at [454, 485] on div "Modifier un contact contact principal Informations générales Civilité Prénom No…" at bounding box center [507, 486] width 1015 height 0
paste input "cpta.ern.courlaoux@transports-perrier.com"
type input "cpta.ern.courlaoux@transports-perrier.com"
click at [602, 304] on input "cpta.ern.courlaoux@transports-perrier.com" at bounding box center [791, 301] width 399 height 33
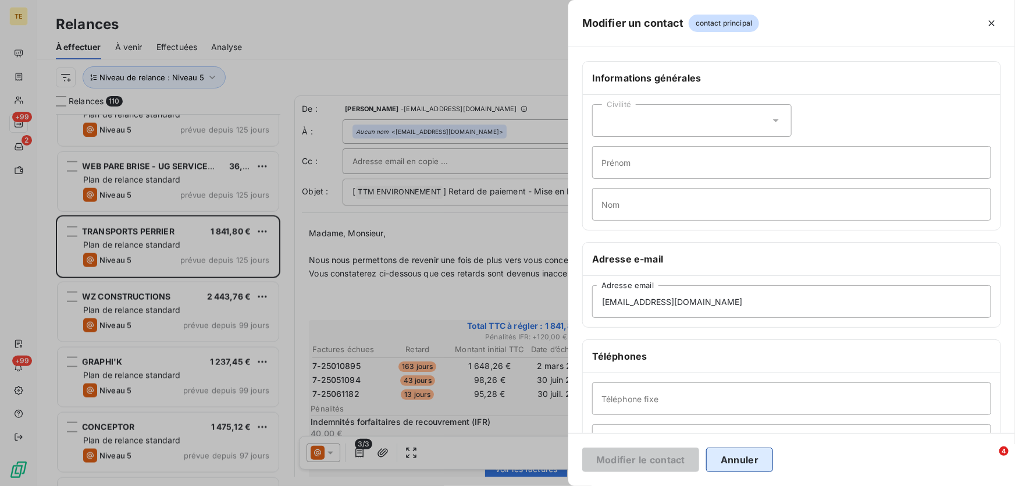
click at [739, 462] on button "Annuler" at bounding box center [739, 459] width 67 height 24
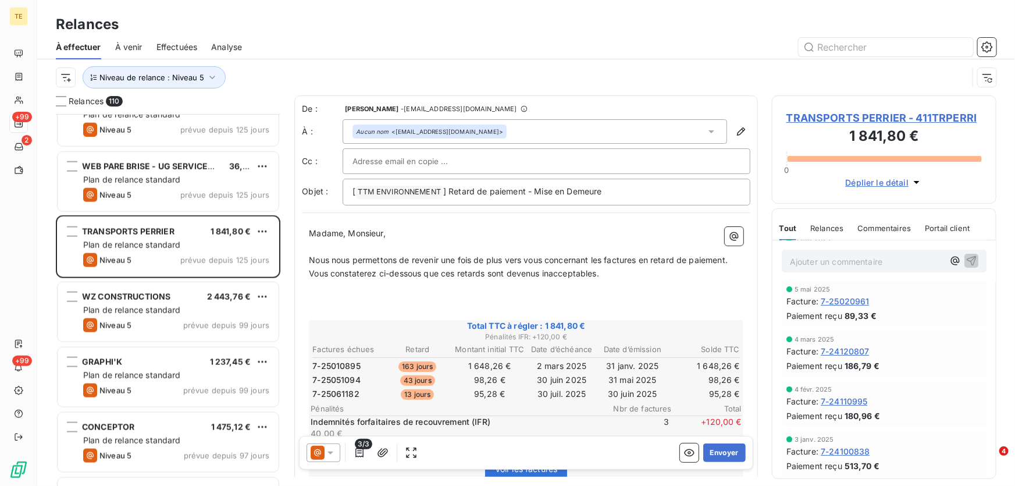
click at [329, 454] on icon at bounding box center [331, 453] width 12 height 12
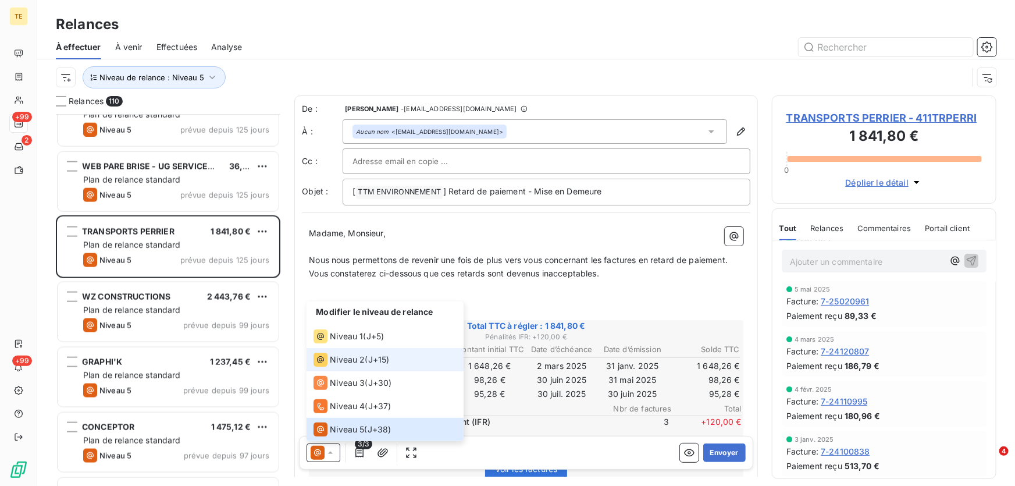
click at [341, 361] on span "Niveau 2" at bounding box center [347, 360] width 35 height 12
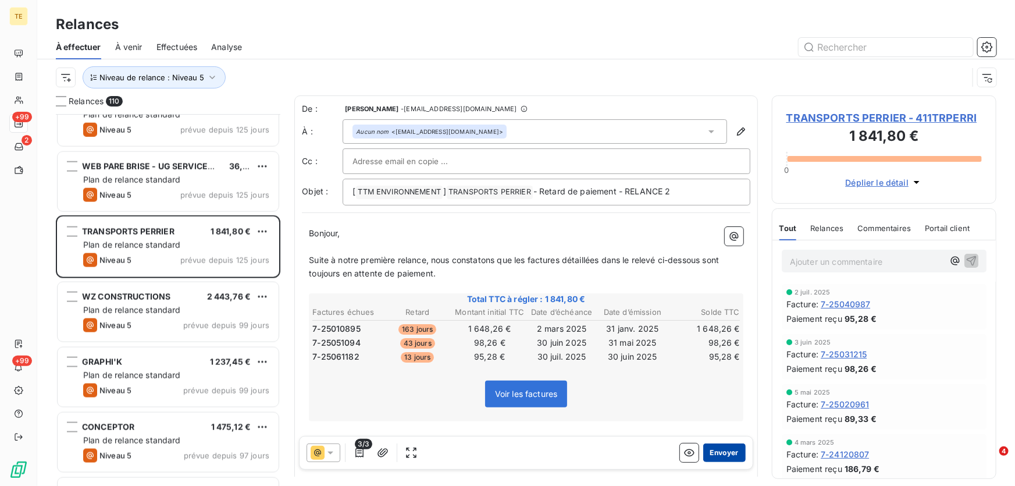
click at [715, 449] on button "Envoyer" at bounding box center [724, 452] width 42 height 19
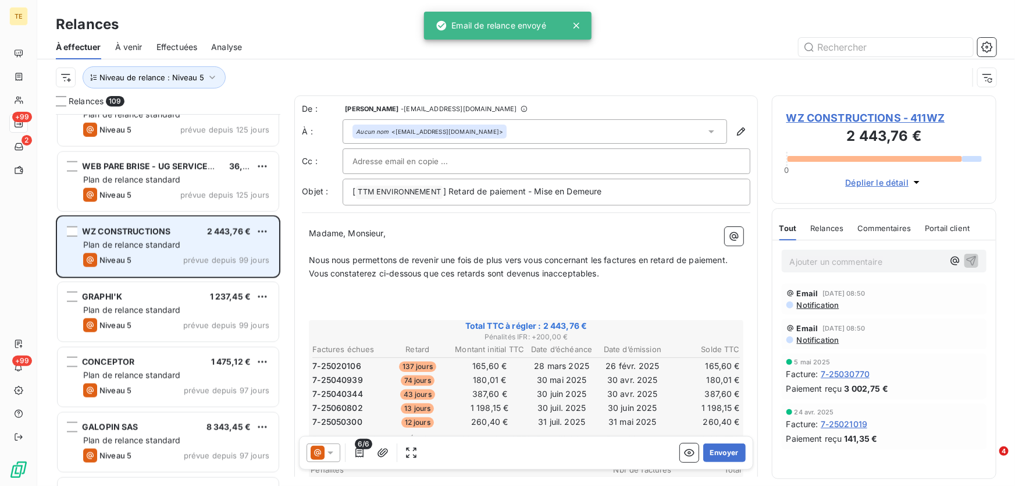
click at [112, 241] on span "Plan de relance standard" at bounding box center [132, 245] width 98 height 10
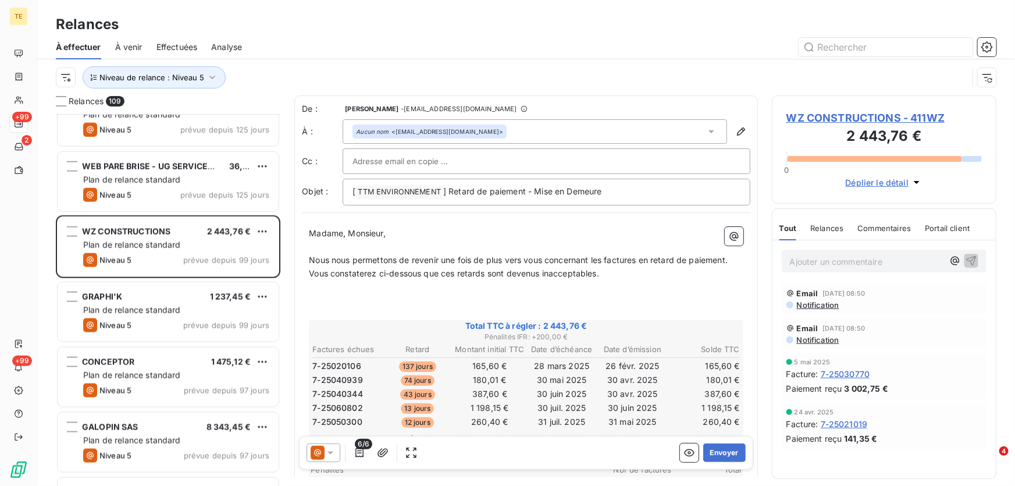
click at [814, 341] on span "Notification" at bounding box center [818, 339] width 44 height 9
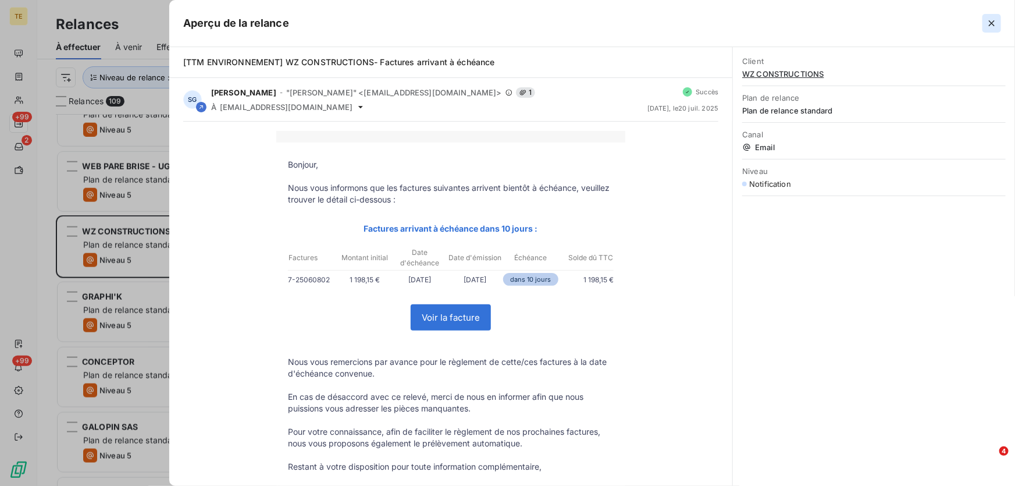
click at [986, 22] on icon "button" at bounding box center [992, 23] width 12 height 12
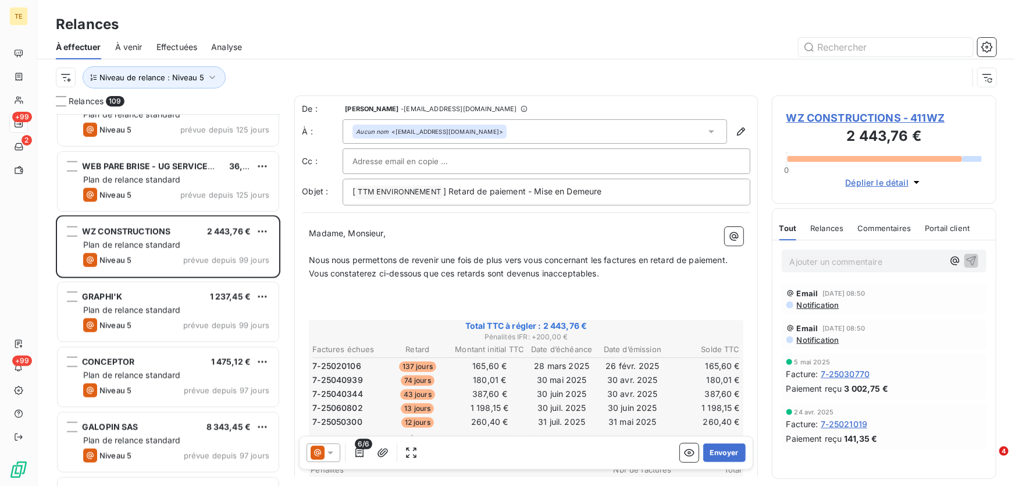
click at [328, 450] on icon at bounding box center [331, 453] width 12 height 12
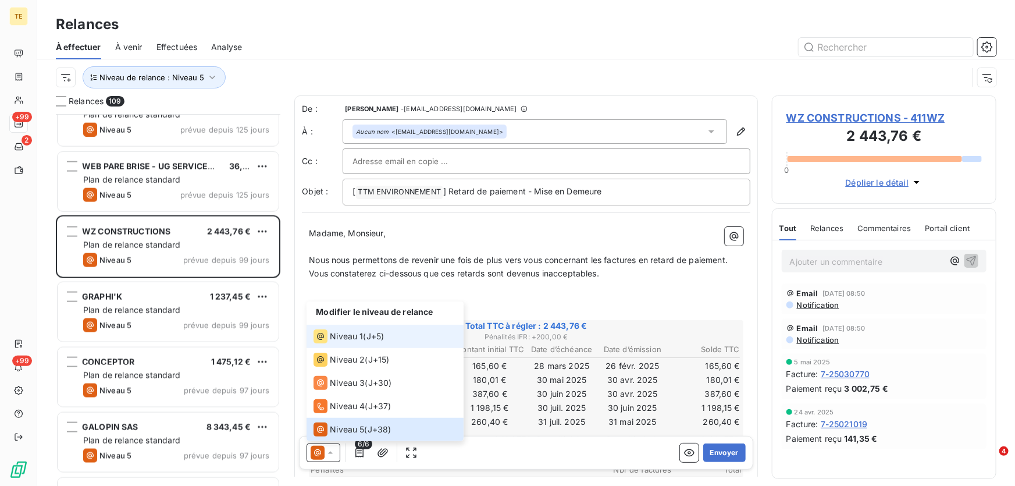
click at [358, 344] on li "Niveau 1 ( J+5 )" at bounding box center [384, 336] width 157 height 23
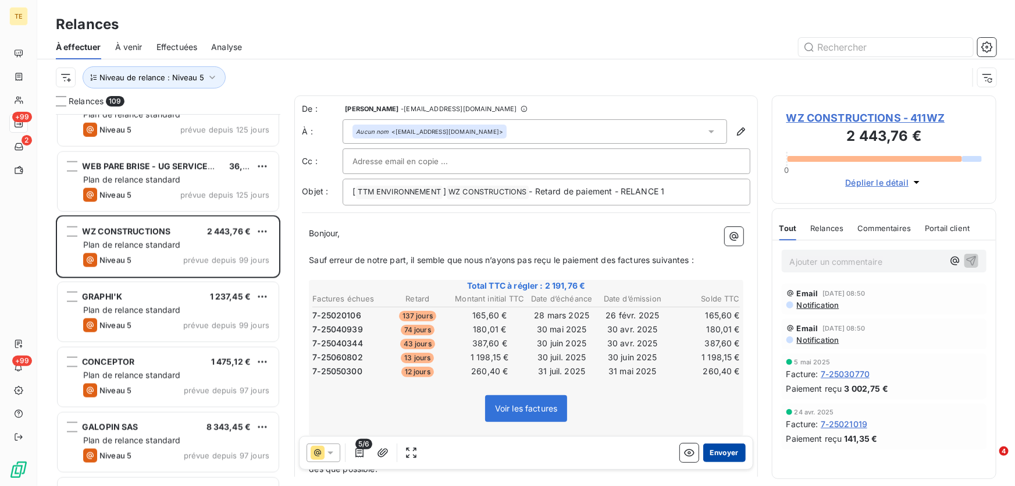
click at [722, 449] on button "Envoyer" at bounding box center [724, 452] width 42 height 19
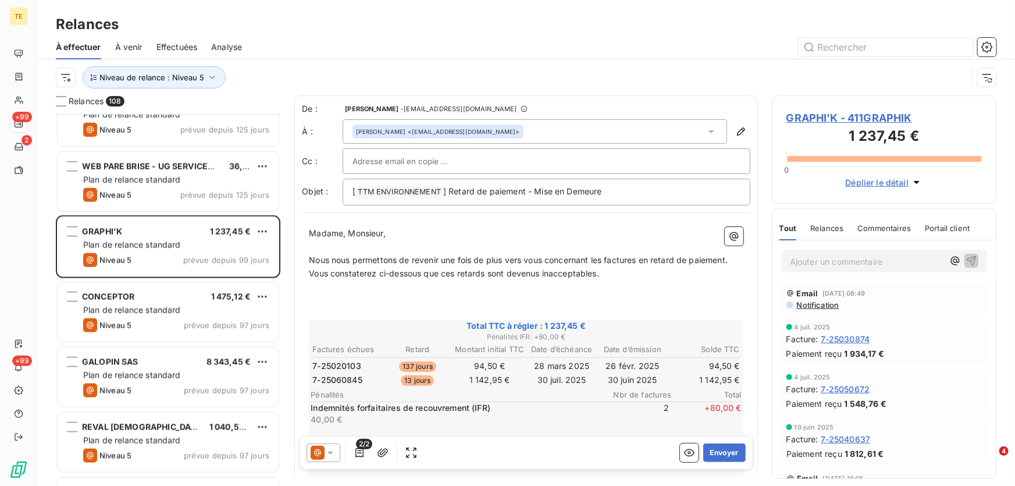
click at [332, 453] on icon at bounding box center [331, 453] width 12 height 12
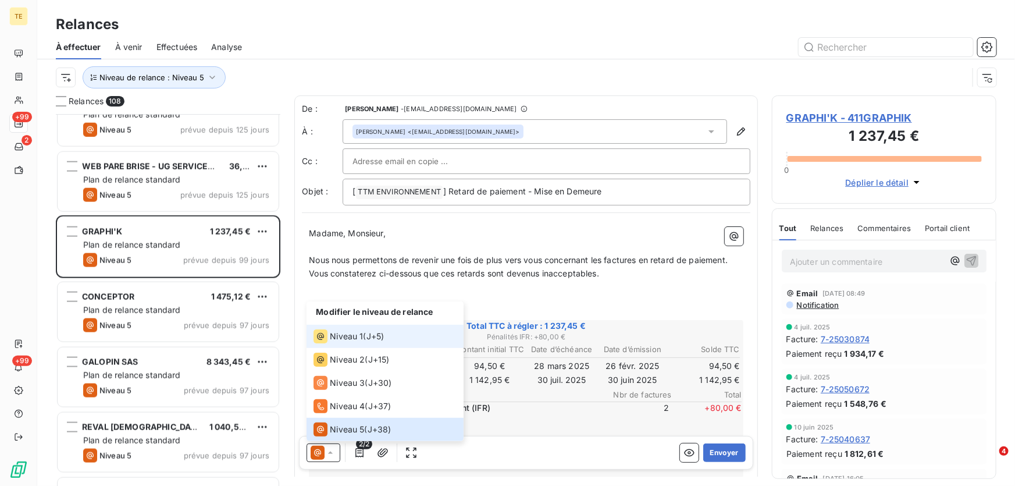
click at [355, 336] on span "Niveau 1" at bounding box center [346, 336] width 33 height 12
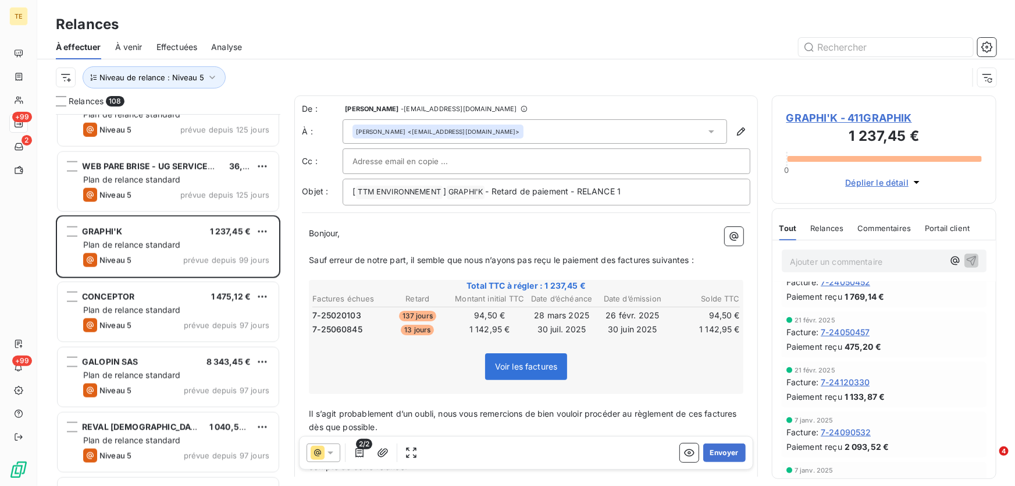
scroll to position [211, 0]
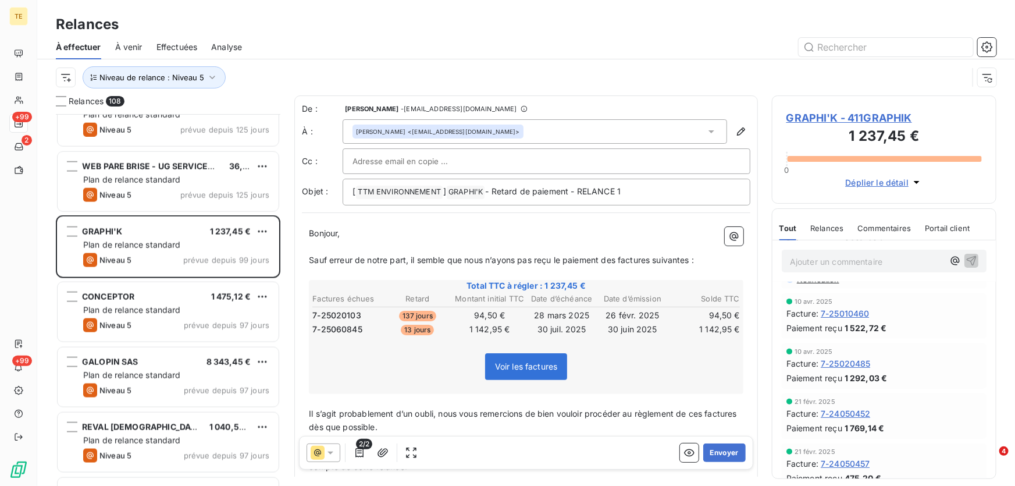
drag, startPoint x: 711, startPoint y: 448, endPoint x: 398, endPoint y: 374, distance: 321.0
click at [716, 450] on button "Envoyer" at bounding box center [724, 452] width 42 height 19
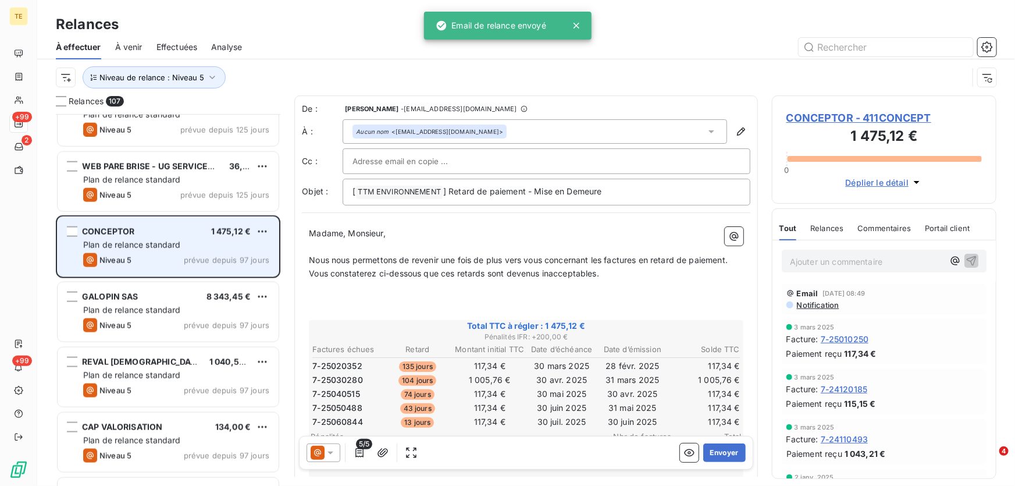
click at [121, 237] on div "CONCEPTOR" at bounding box center [108, 232] width 52 height 12
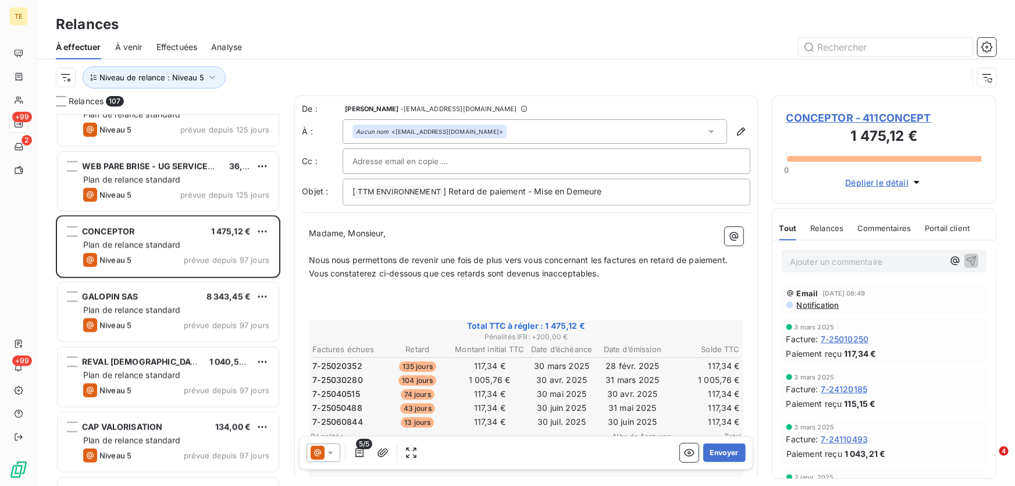
click at [331, 454] on icon at bounding box center [331, 453] width 12 height 12
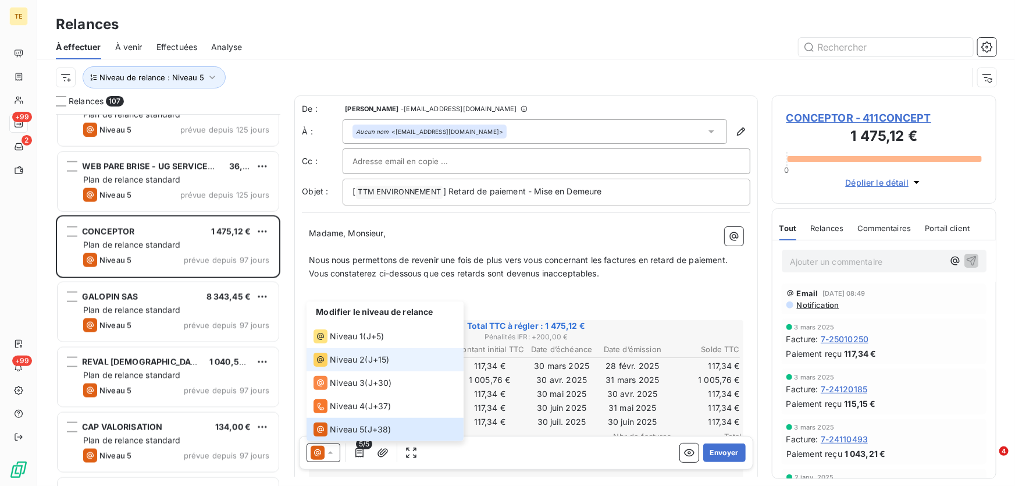
click at [339, 361] on span "Niveau 2" at bounding box center [347, 360] width 35 height 12
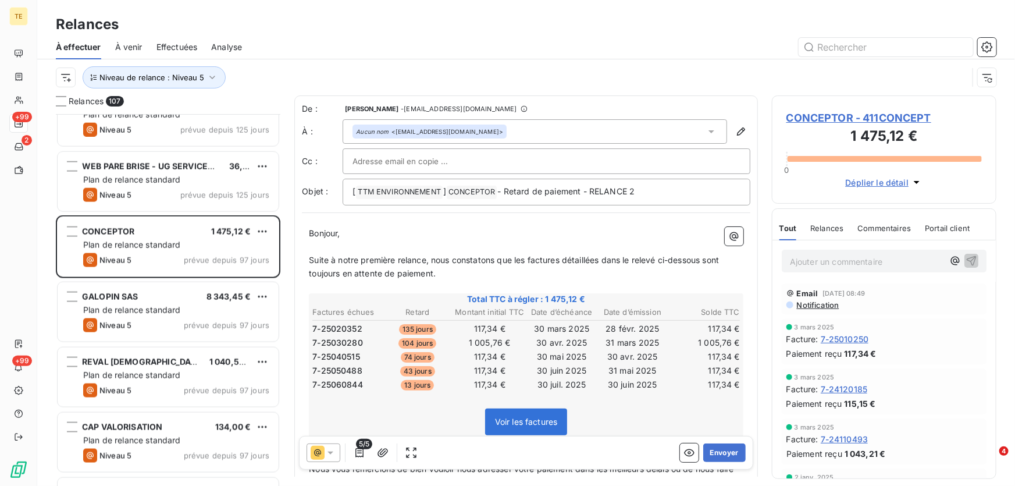
click at [331, 454] on icon at bounding box center [331, 453] width 12 height 12
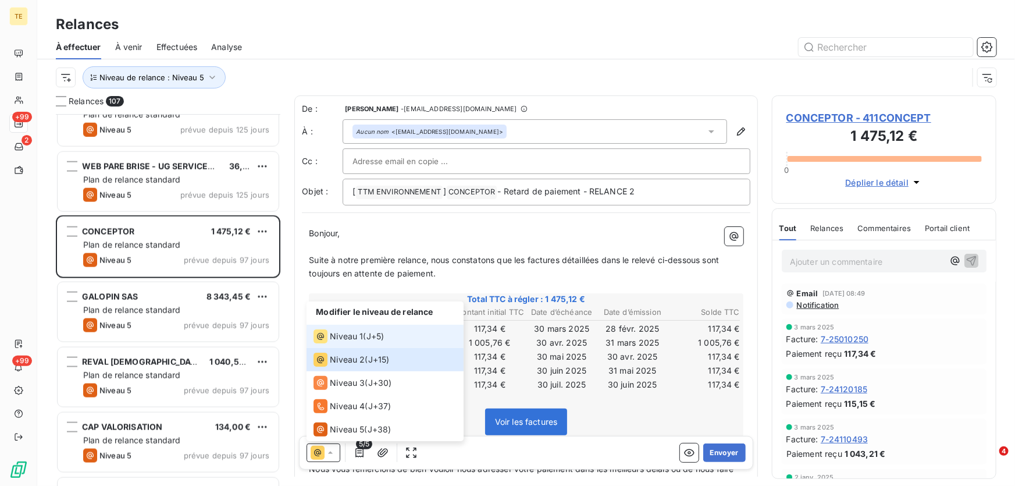
click at [344, 337] on span "Niveau 1" at bounding box center [346, 336] width 33 height 12
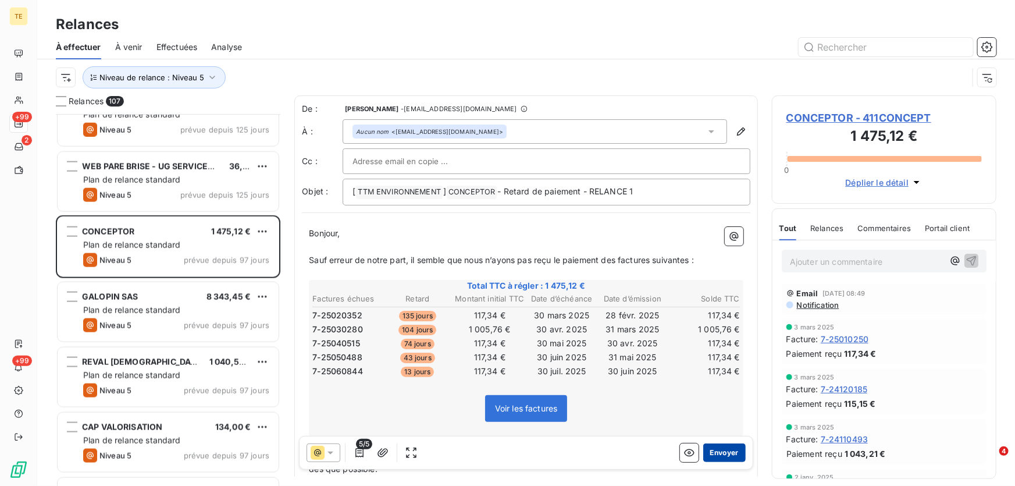
click at [712, 452] on button "Envoyer" at bounding box center [724, 452] width 42 height 19
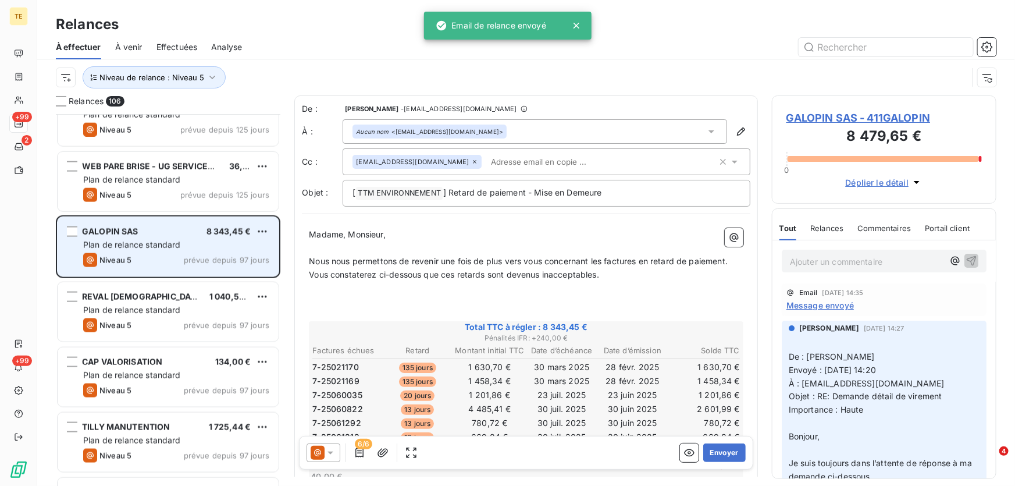
click at [122, 239] on div "Plan de relance standard" at bounding box center [176, 245] width 186 height 12
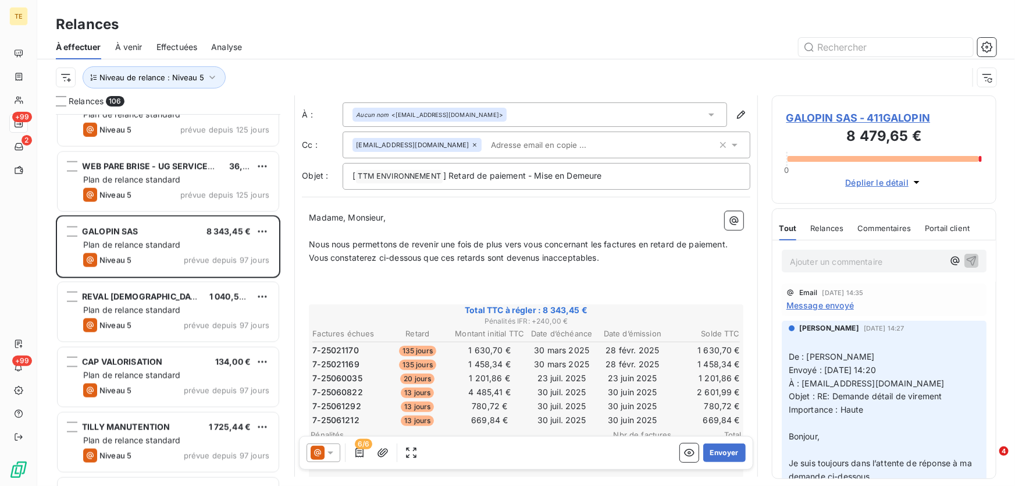
scroll to position [53, 0]
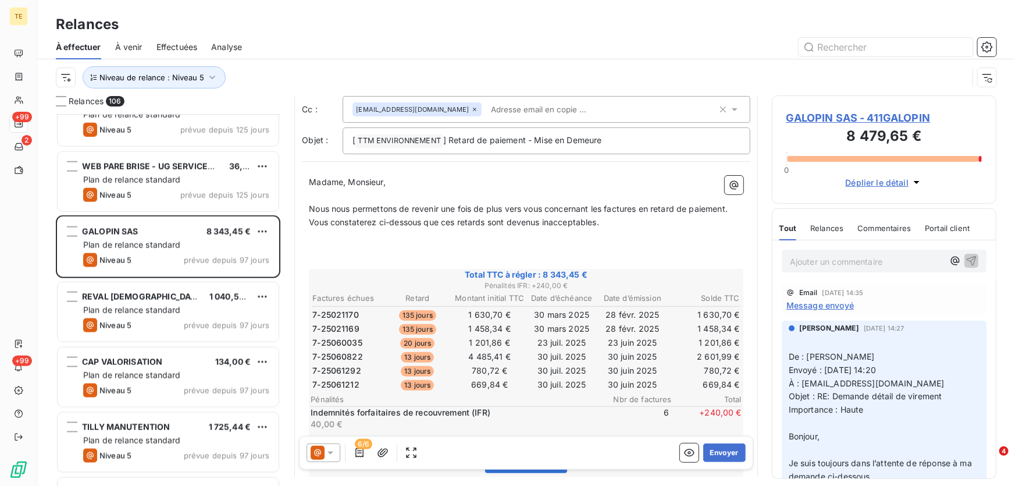
click at [804, 116] on span "GALOPIN SAS - 411GALOPIN" at bounding box center [883, 118] width 195 height 16
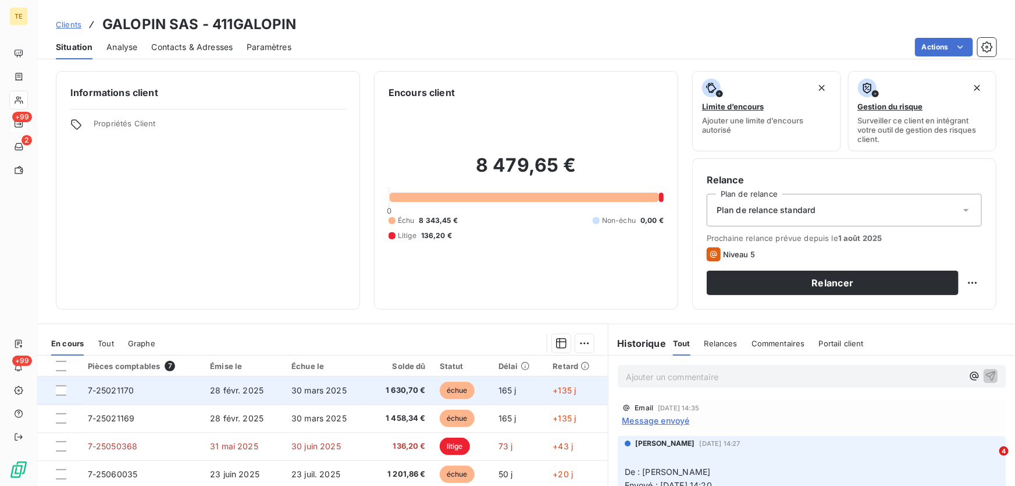
click at [107, 390] on span "7-25021170" at bounding box center [111, 390] width 47 height 10
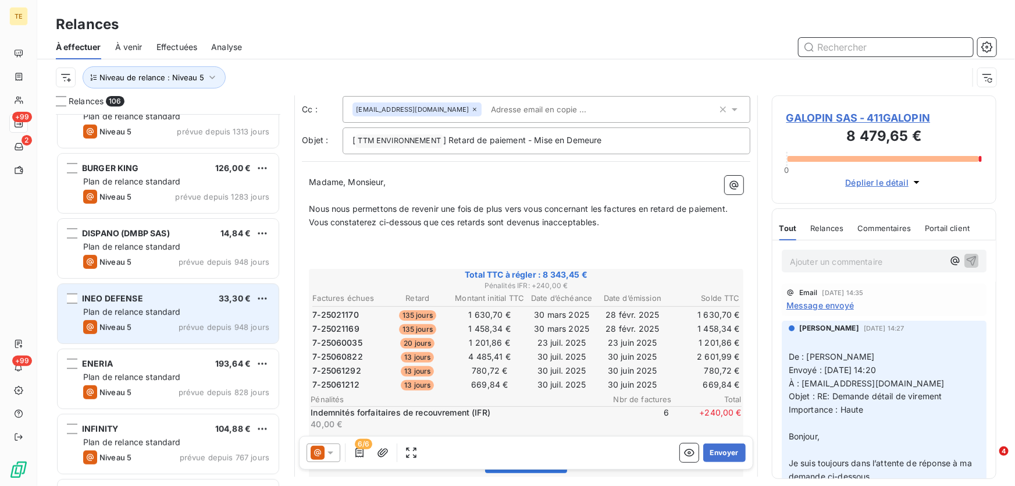
scroll to position [159, 0]
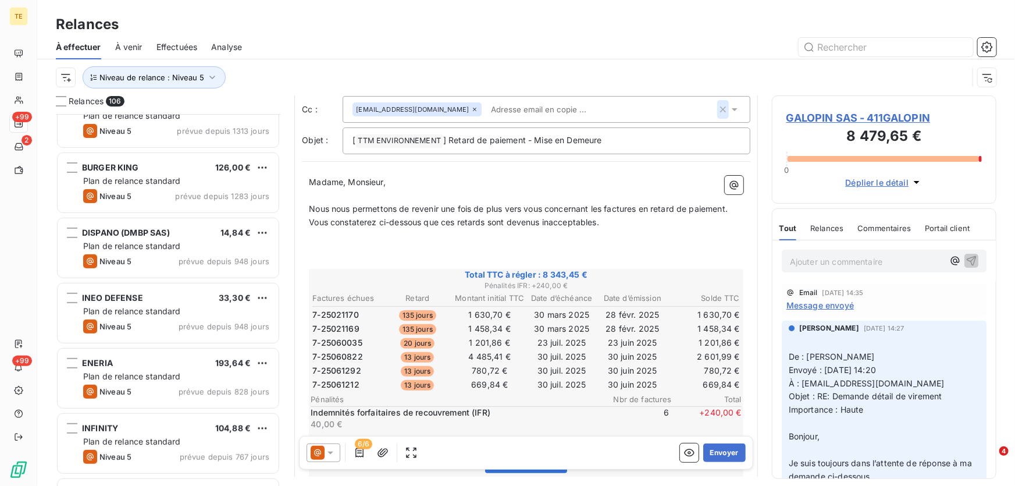
click at [717, 108] on icon "button" at bounding box center [723, 110] width 12 height 12
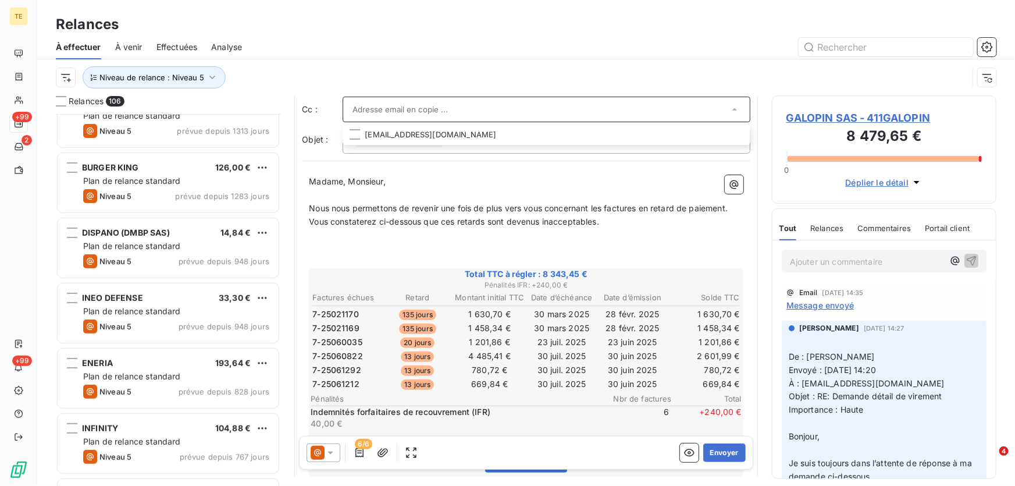
click at [379, 108] on input "text" at bounding box center [540, 109] width 376 height 17
paste input "compta@galopin54.fr"
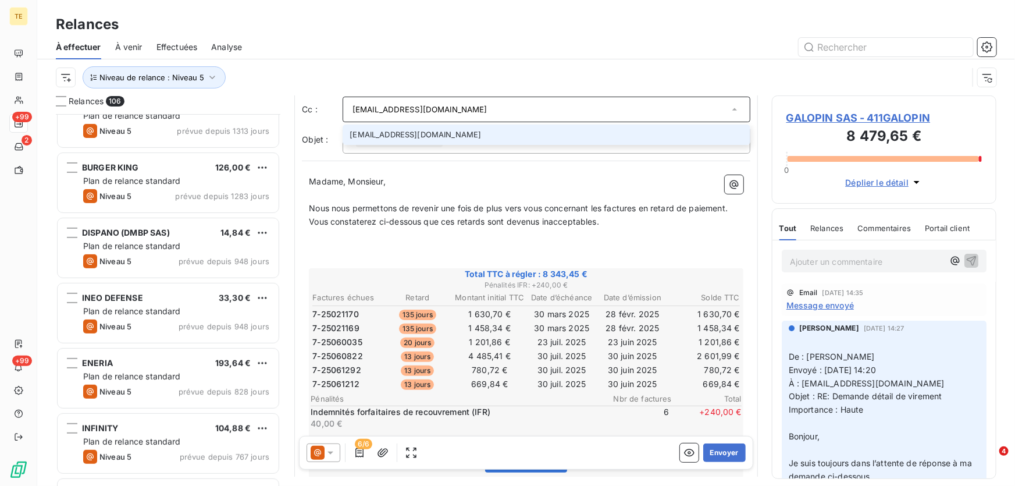
type input "compta@galopin54.fr"
click at [371, 138] on li "compta@galopin54.fr" at bounding box center [547, 134] width 408 height 20
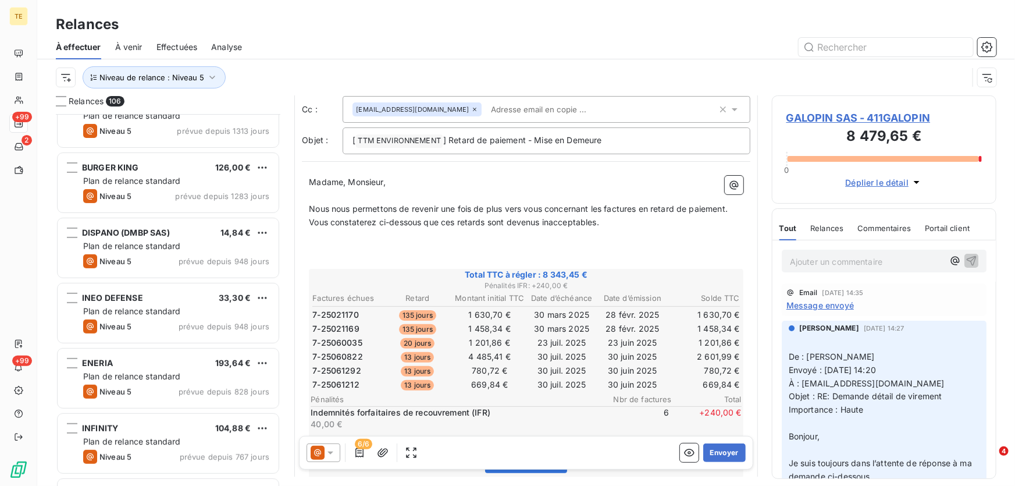
click at [577, 189] on p "﻿" at bounding box center [526, 195] width 434 height 13
click at [331, 451] on icon at bounding box center [331, 453] width 12 height 12
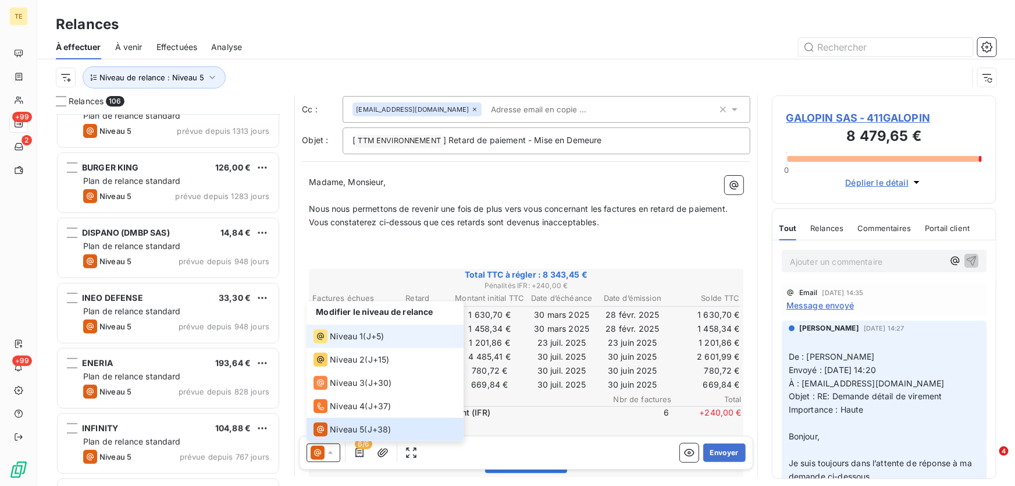
click at [346, 336] on span "Niveau 1" at bounding box center [346, 336] width 33 height 12
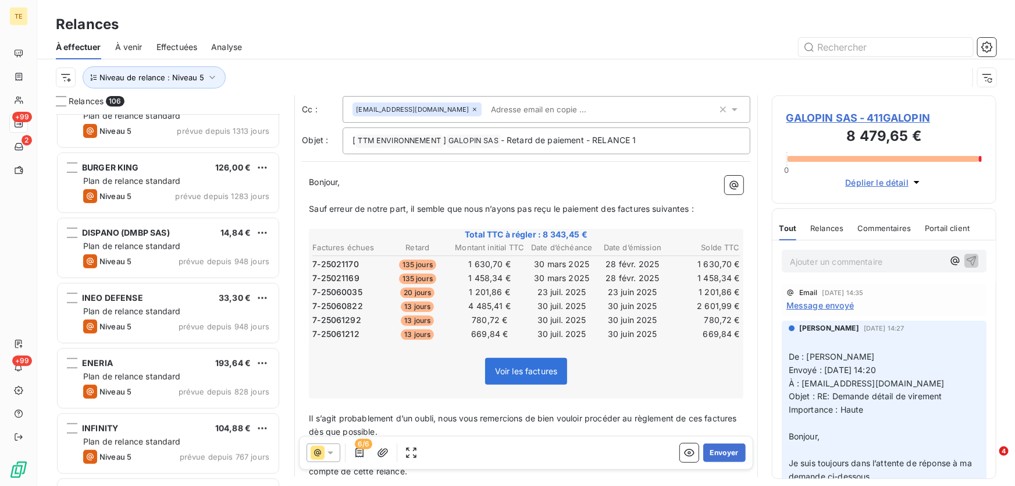
click at [471, 108] on icon at bounding box center [474, 109] width 7 height 7
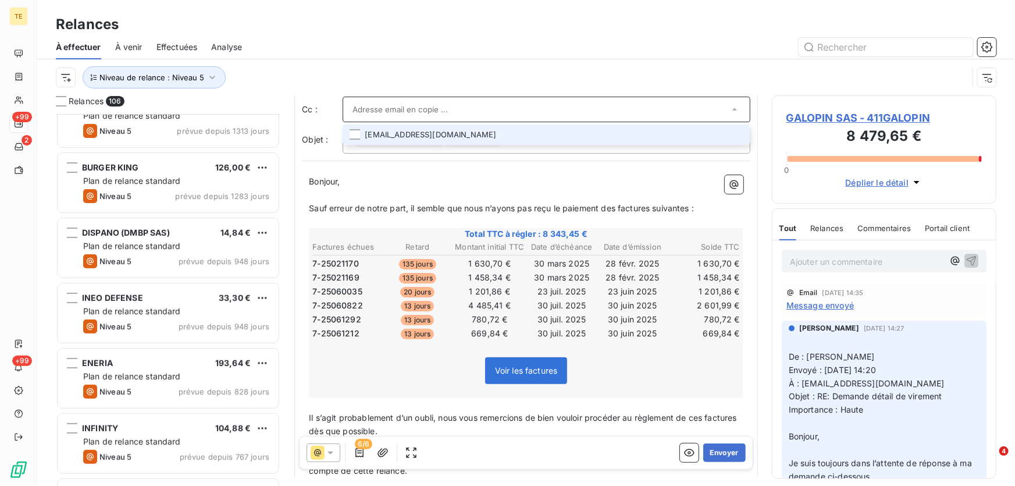
paste input "compta@galopin54.fr"
type input "compta@galopin54.fr"
click at [409, 133] on li "compta@galopin54.fr" at bounding box center [547, 134] width 408 height 20
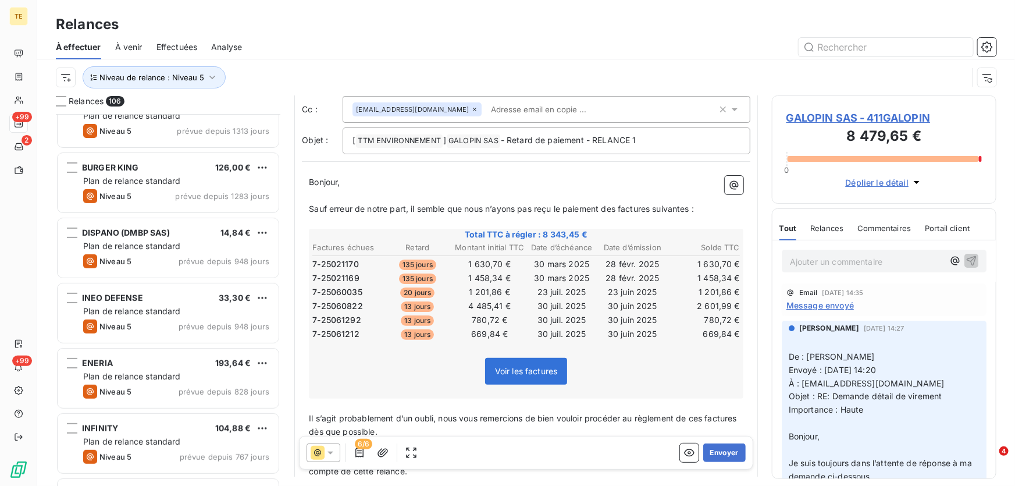
click at [377, 178] on p "Bonjour," at bounding box center [526, 182] width 434 height 13
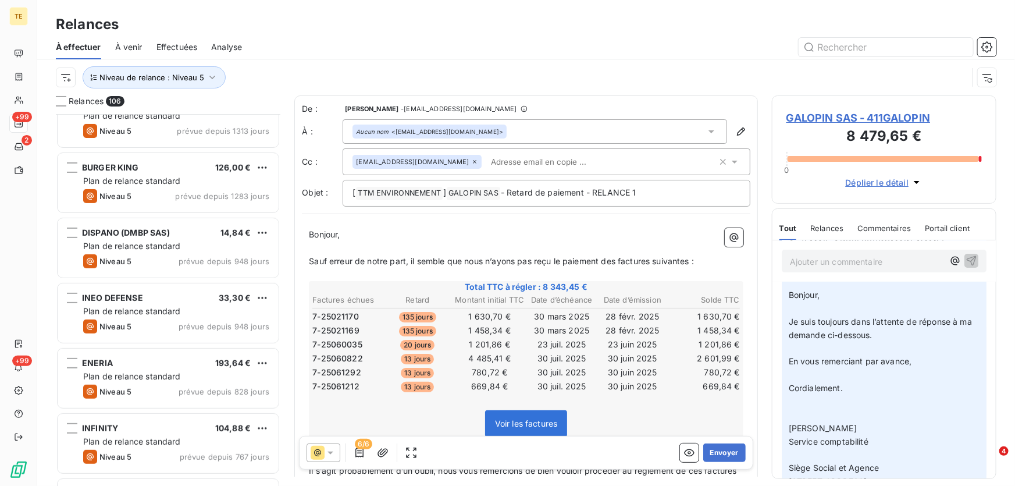
scroll to position [0, 0]
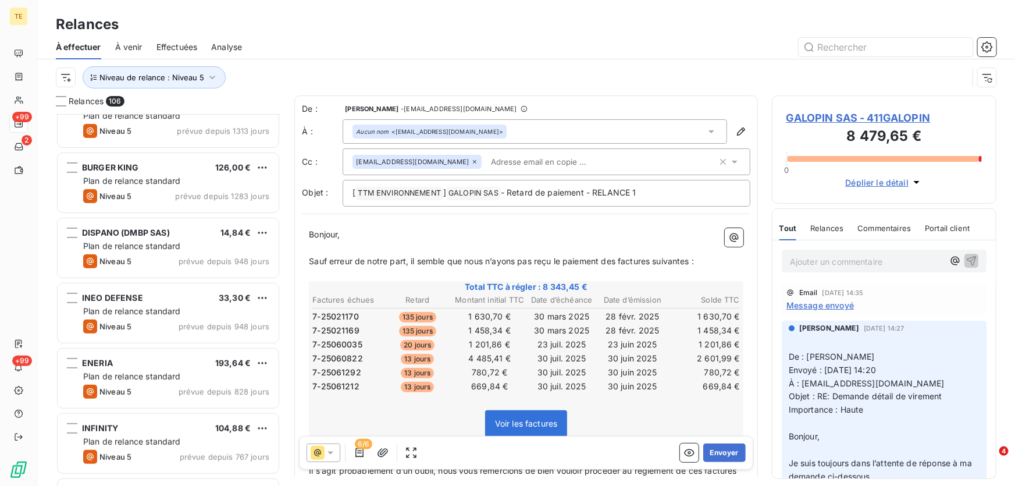
click at [811, 303] on span "Message envoyé" at bounding box center [819, 305] width 67 height 12
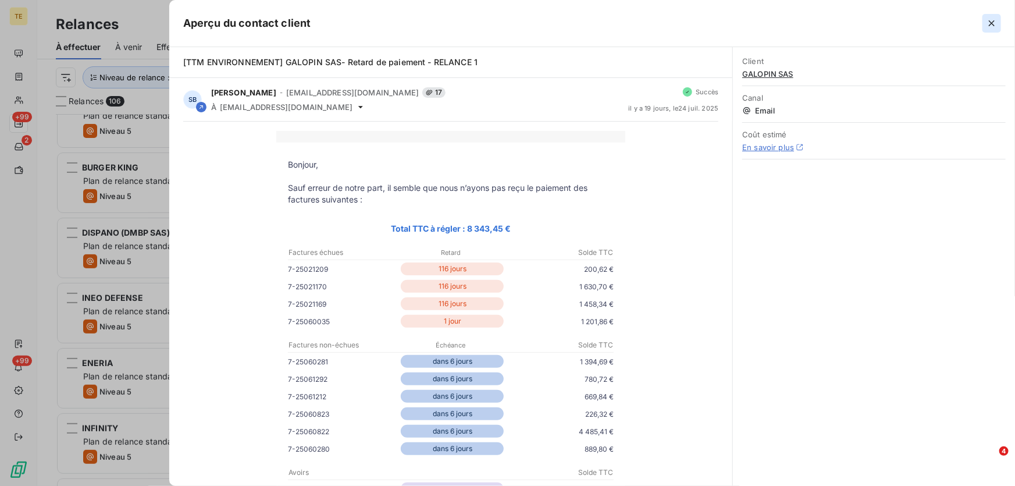
click at [990, 24] on icon "button" at bounding box center [992, 23] width 6 height 6
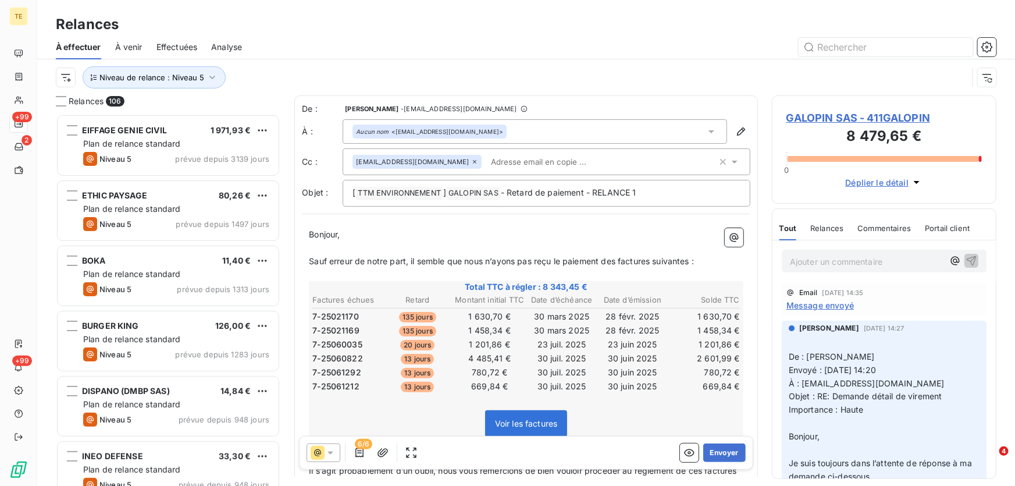
click at [471, 163] on icon at bounding box center [474, 161] width 7 height 7
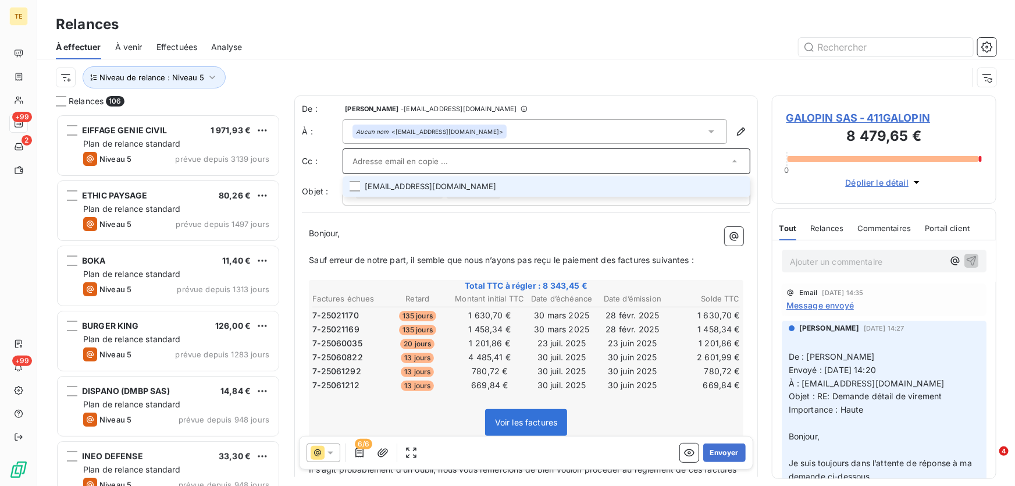
click at [417, 227] on p "Bonjour," at bounding box center [526, 233] width 434 height 13
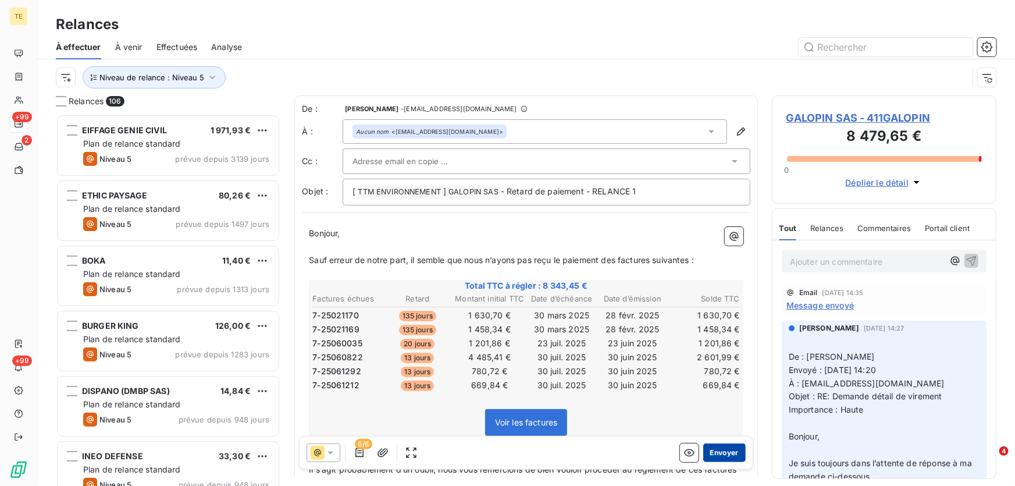
click at [712, 453] on button "Envoyer" at bounding box center [724, 452] width 42 height 19
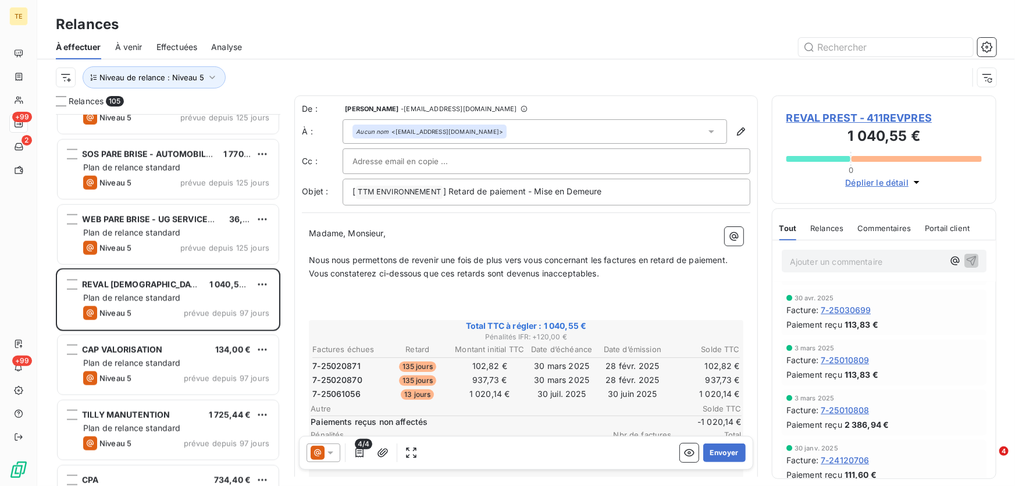
scroll to position [238, 0]
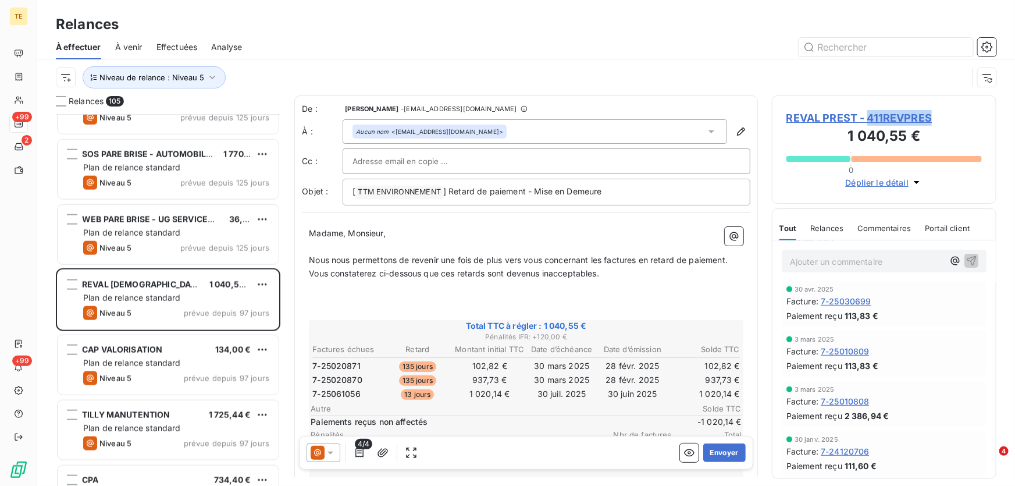
drag, startPoint x: 933, startPoint y: 116, endPoint x: 869, endPoint y: 116, distance: 64.6
click at [869, 116] on span "REVAL PREST - 411REVPRES" at bounding box center [883, 118] width 195 height 16
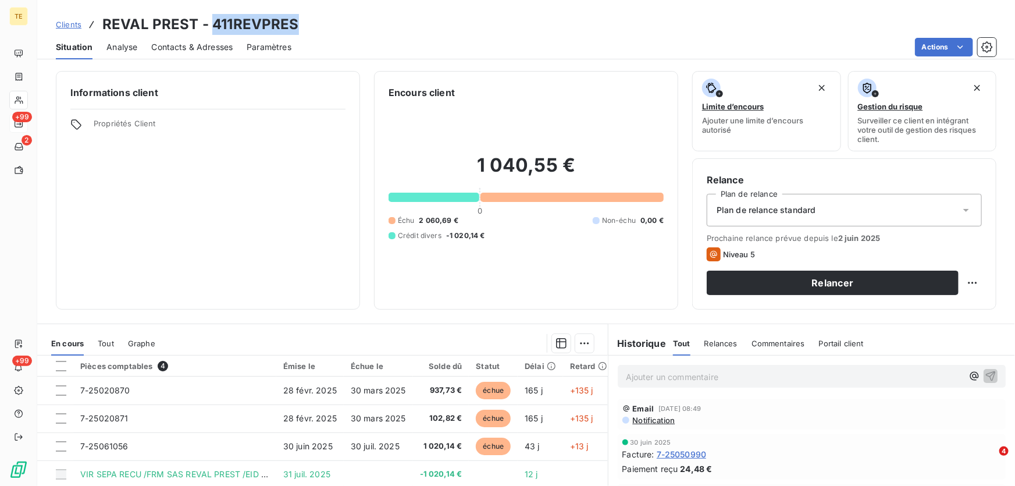
drag, startPoint x: 313, startPoint y: 28, endPoint x: 215, endPoint y: 20, distance: 98.6
click at [213, 20] on div "Clients REVAL PREST - 411REVPRES" at bounding box center [526, 24] width 978 height 21
copy h3 "411REVPRES"
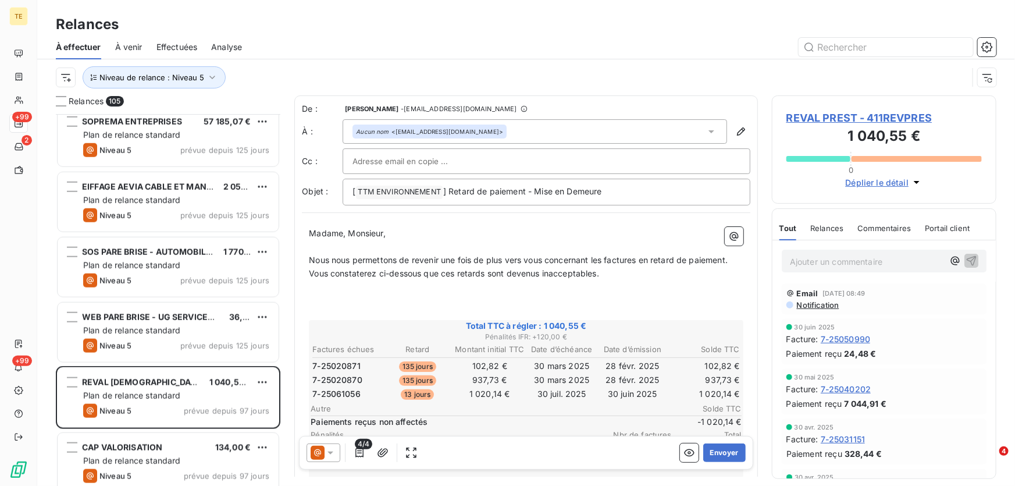
scroll to position [2908, 0]
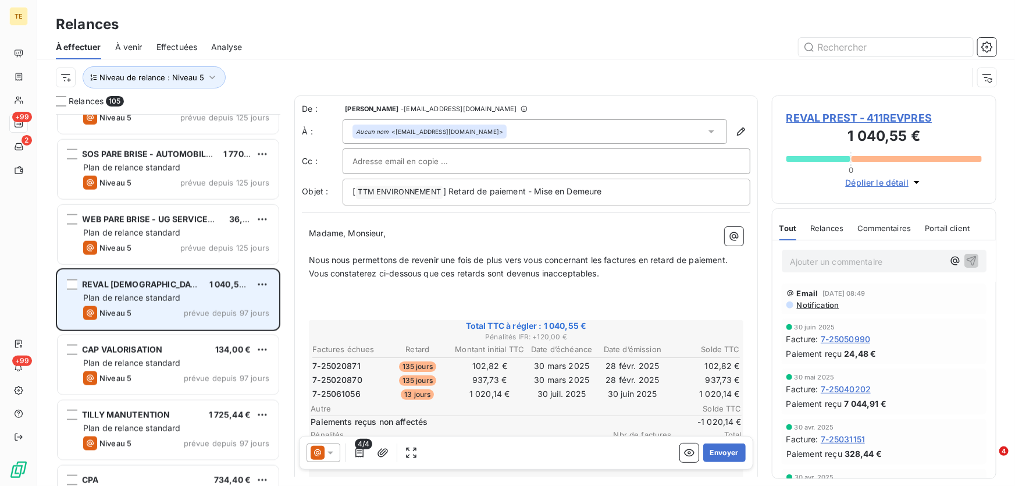
click at [124, 293] on span "Plan de relance standard" at bounding box center [132, 298] width 98 height 10
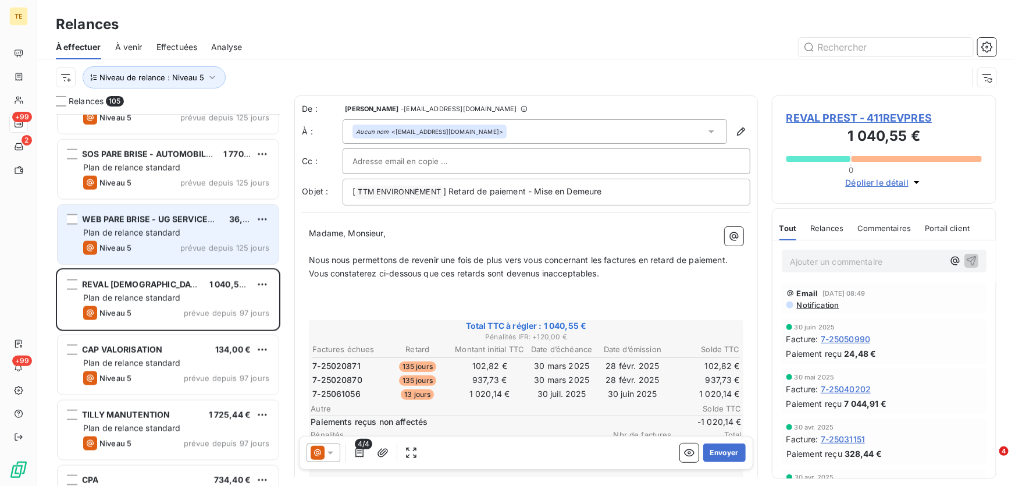
click at [127, 230] on span "Plan de relance standard" at bounding box center [132, 232] width 98 height 10
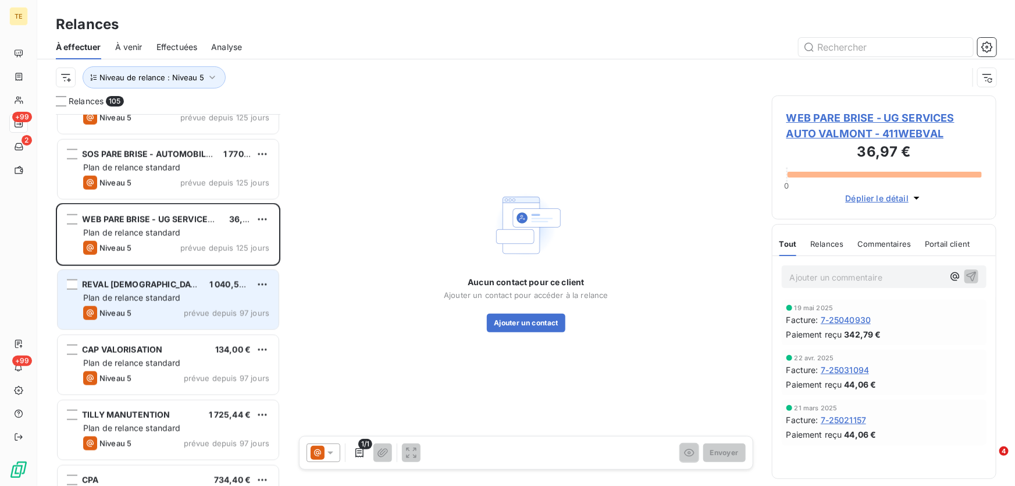
click at [121, 293] on span "Plan de relance standard" at bounding box center [132, 298] width 98 height 10
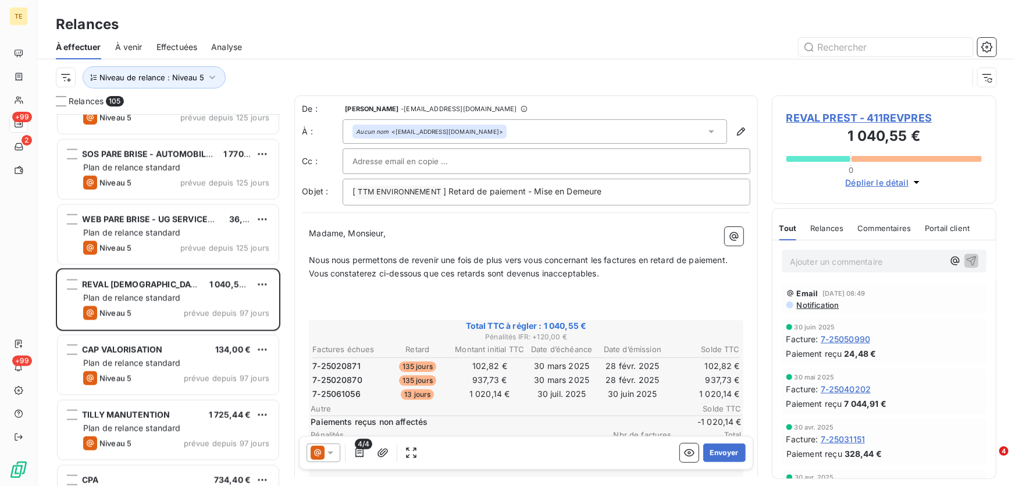
click at [520, 389] on td "1 020,14 €" at bounding box center [490, 393] width 72 height 13
click at [850, 116] on span "REVAL PREST - 411REVPRES" at bounding box center [883, 118] width 195 height 16
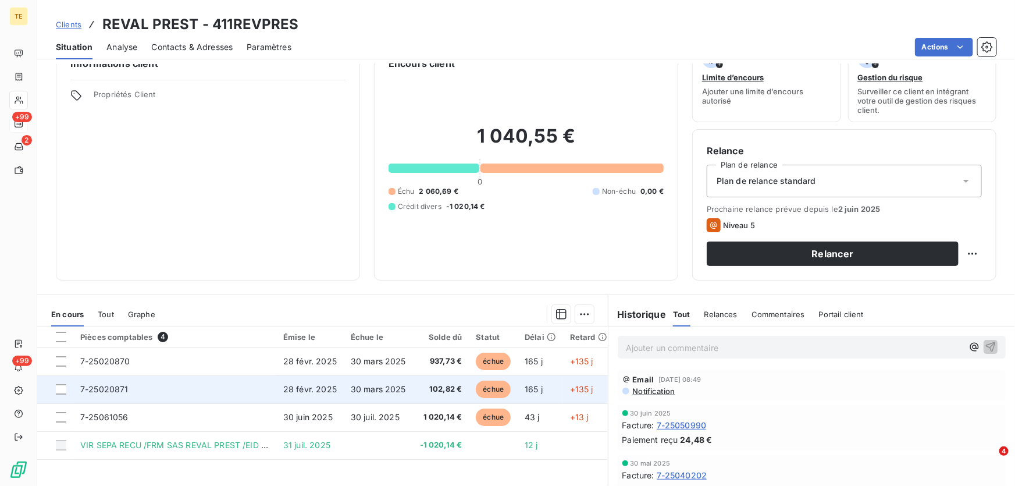
scroll to position [52, 0]
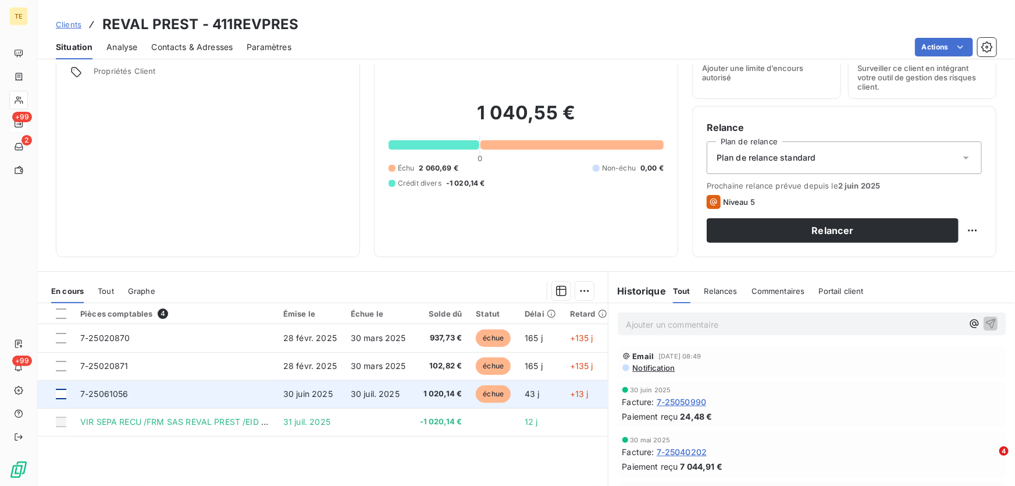
click at [64, 395] on div at bounding box center [61, 393] width 10 height 10
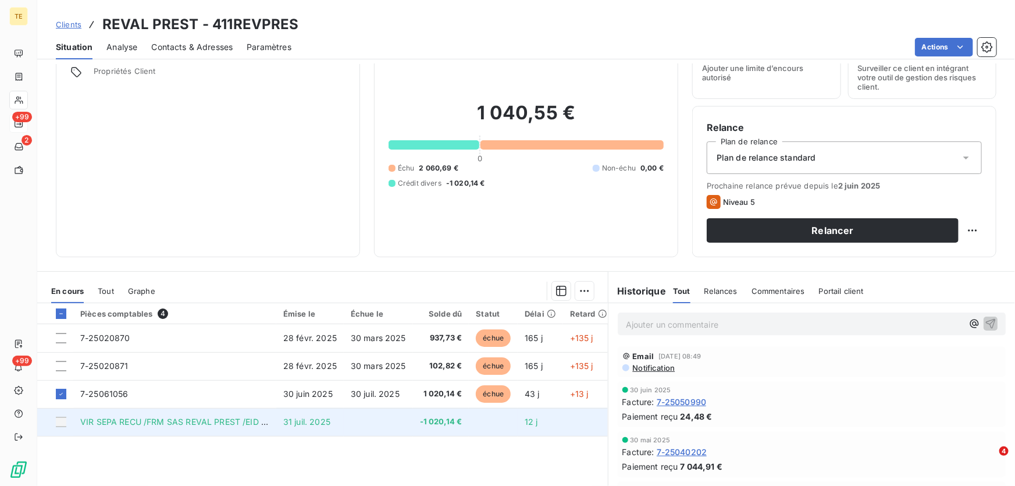
click at [59, 422] on div at bounding box center [61, 421] width 10 height 10
click at [60, 425] on div at bounding box center [61, 421] width 10 height 10
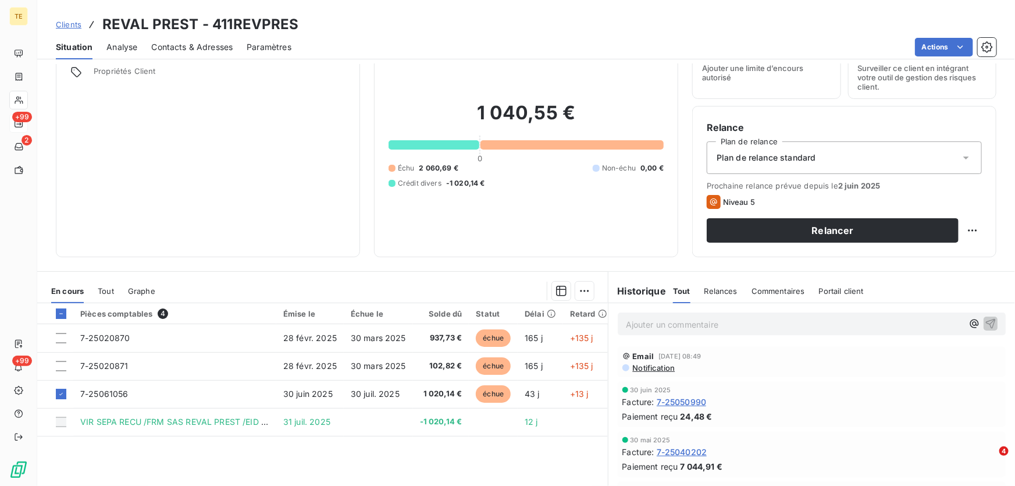
click at [354, 458] on div "Pièces comptables 4 Émise le Échue le Solde dû Statut Délai Retard 7-25020870 2…" at bounding box center [322, 415] width 571 height 224
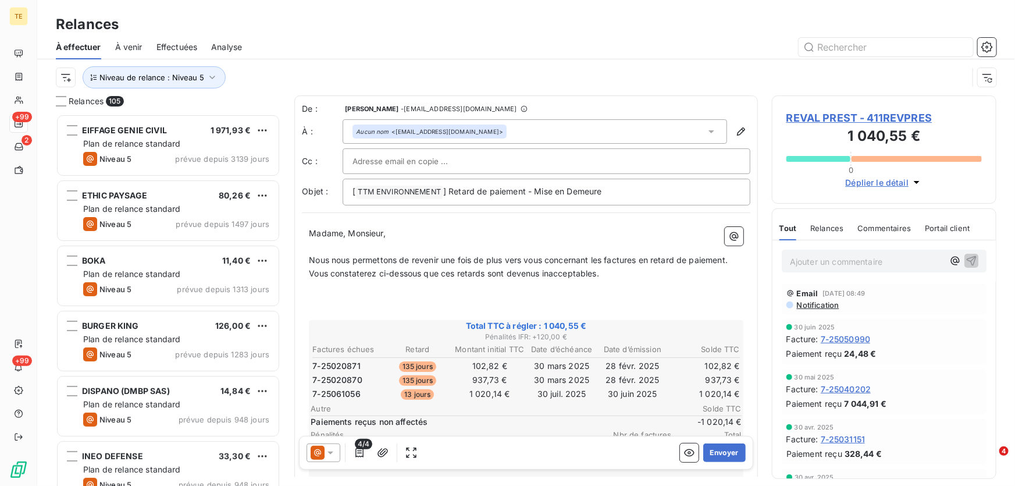
scroll to position [364, 216]
click at [330, 453] on icon at bounding box center [330, 452] width 6 height 3
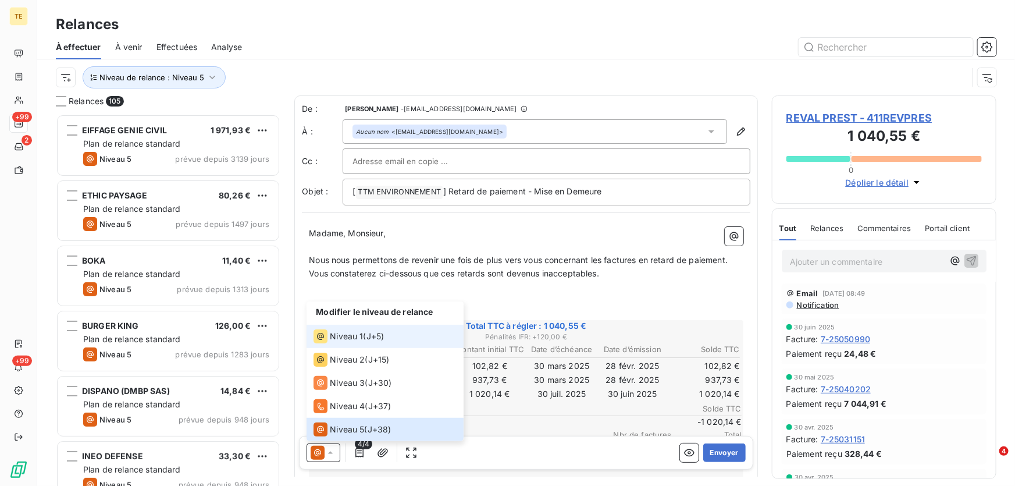
click at [345, 335] on span "Niveau 1" at bounding box center [346, 336] width 33 height 12
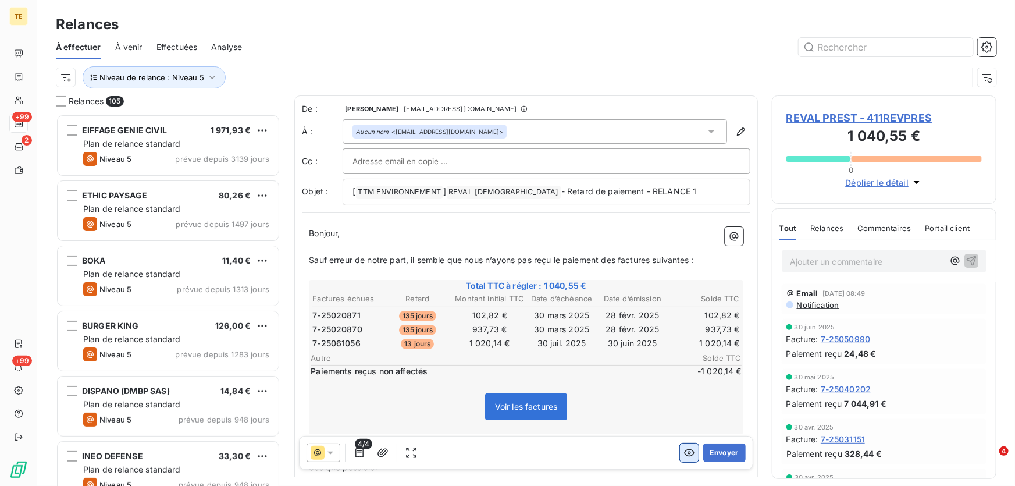
click at [684, 455] on icon "button" at bounding box center [689, 453] width 10 height 8
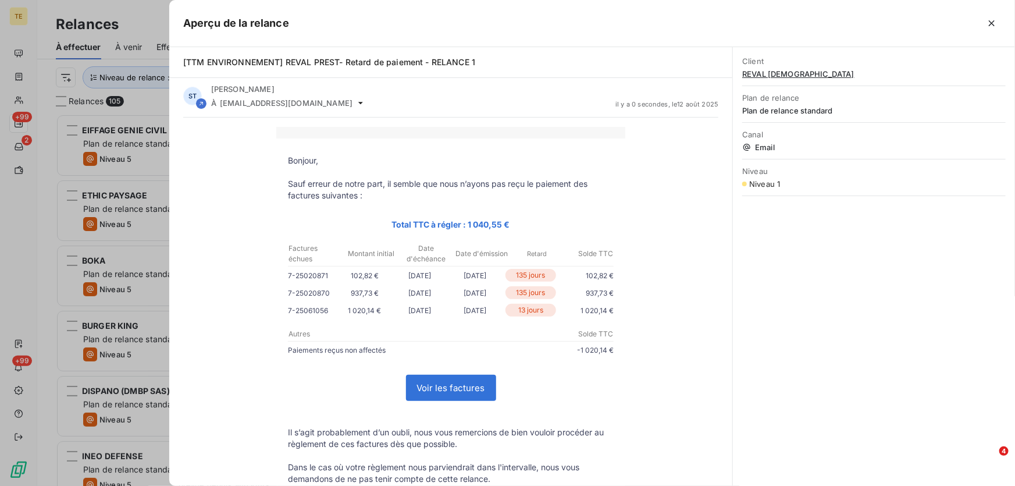
scroll to position [0, 0]
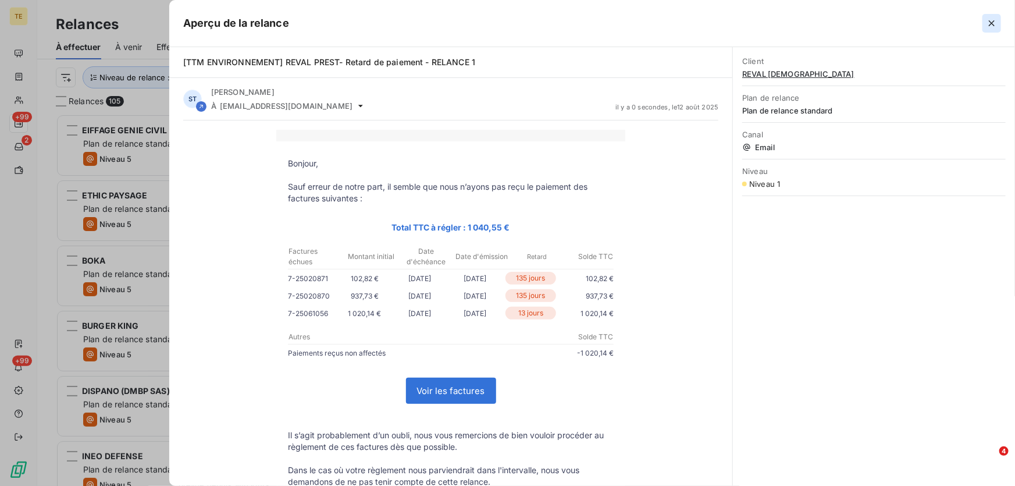
click at [995, 29] on button "button" at bounding box center [991, 23] width 19 height 19
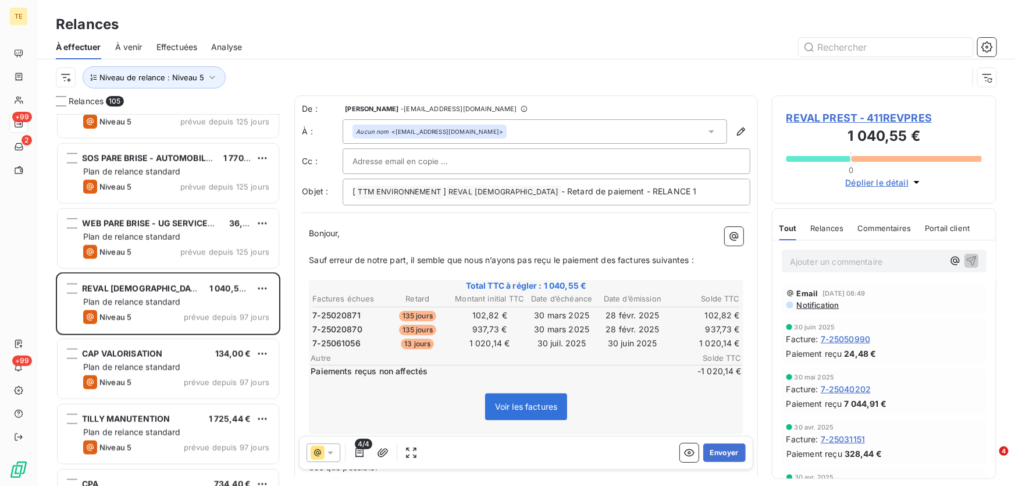
scroll to position [2908, 0]
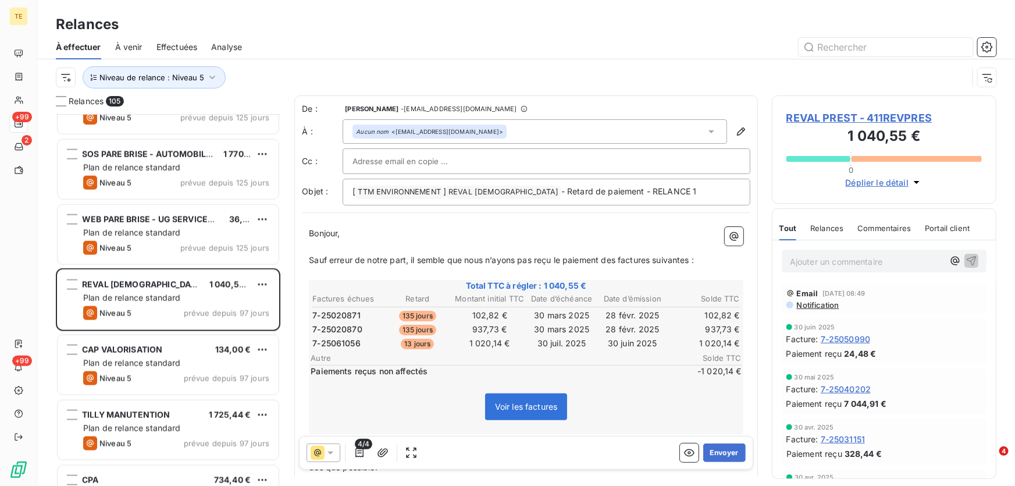
drag, startPoint x: 714, startPoint y: 450, endPoint x: 665, endPoint y: 400, distance: 69.9
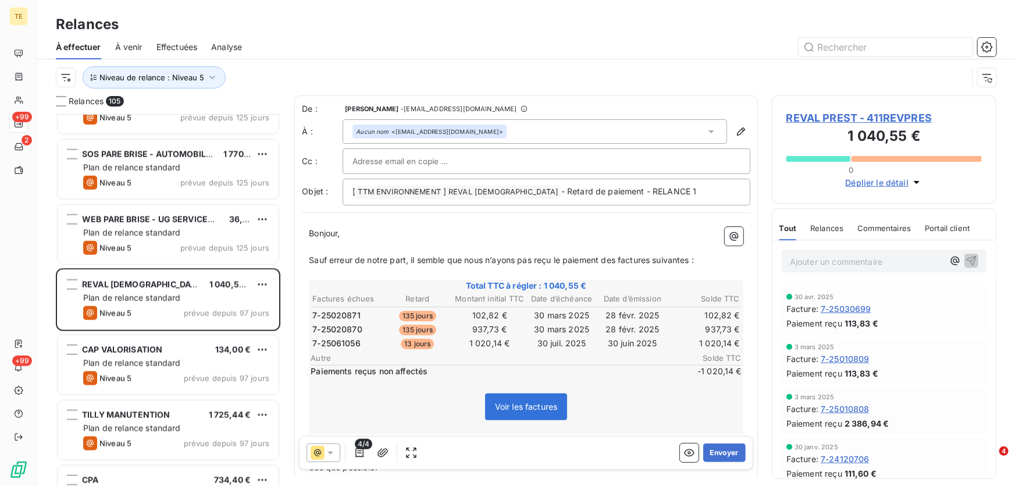
scroll to position [238, 0]
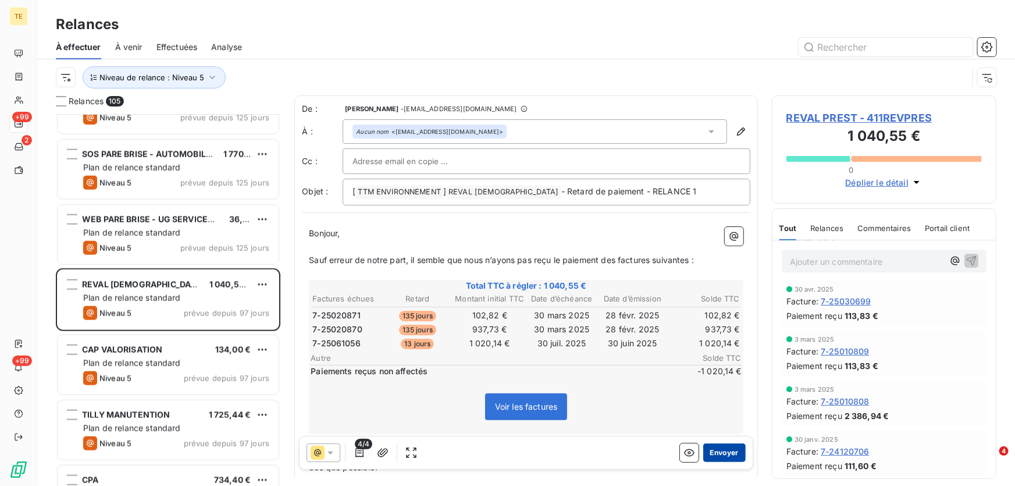
click at [712, 453] on button "Envoyer" at bounding box center [724, 452] width 42 height 19
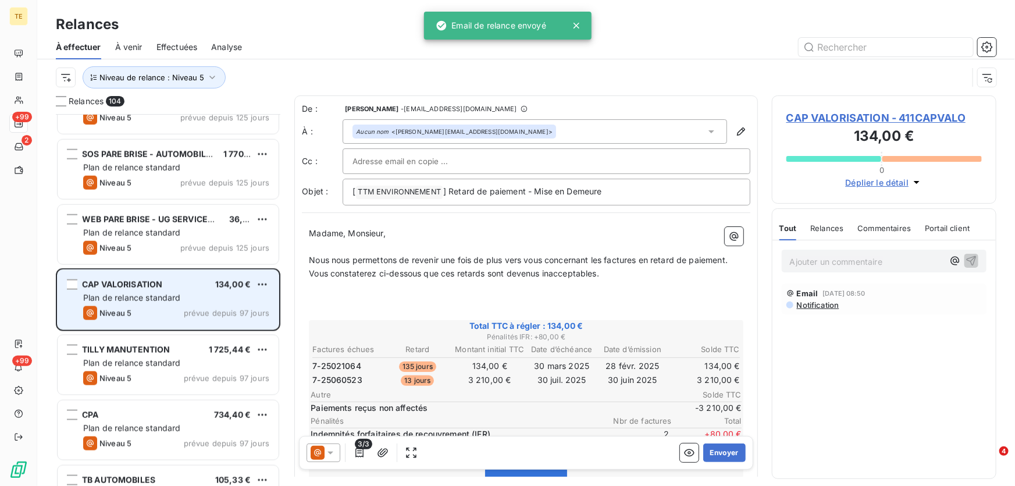
click at [135, 297] on span "Plan de relance standard" at bounding box center [132, 298] width 98 height 10
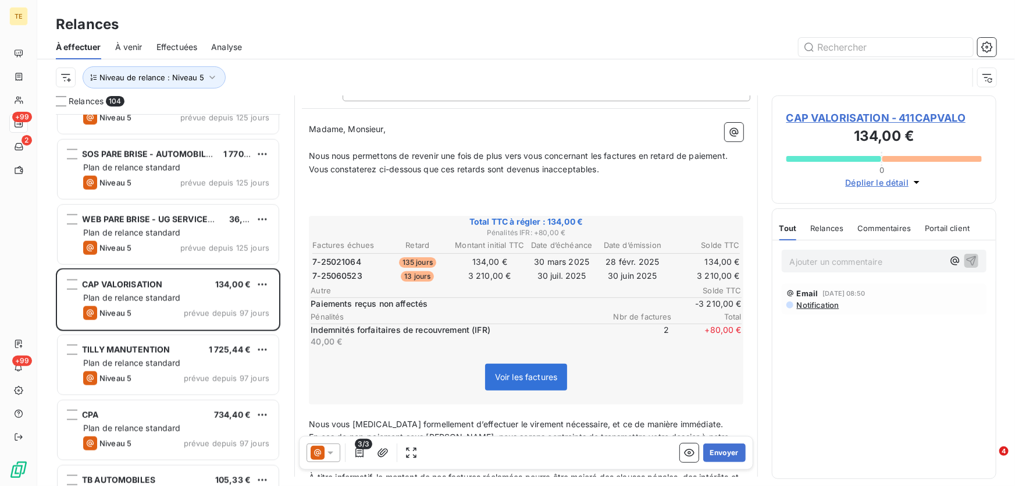
scroll to position [106, 0]
click at [329, 450] on icon at bounding box center [331, 453] width 12 height 12
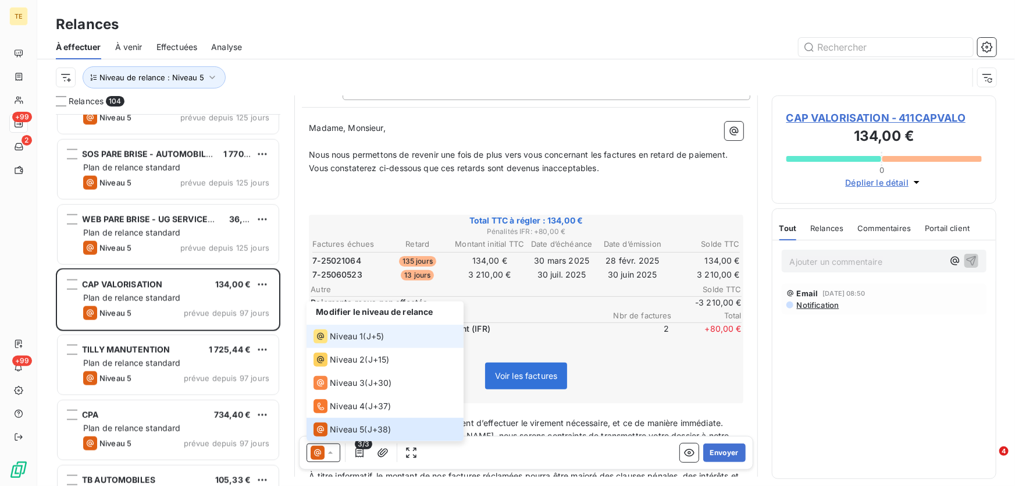
click at [347, 340] on span "Niveau 1" at bounding box center [346, 336] width 33 height 12
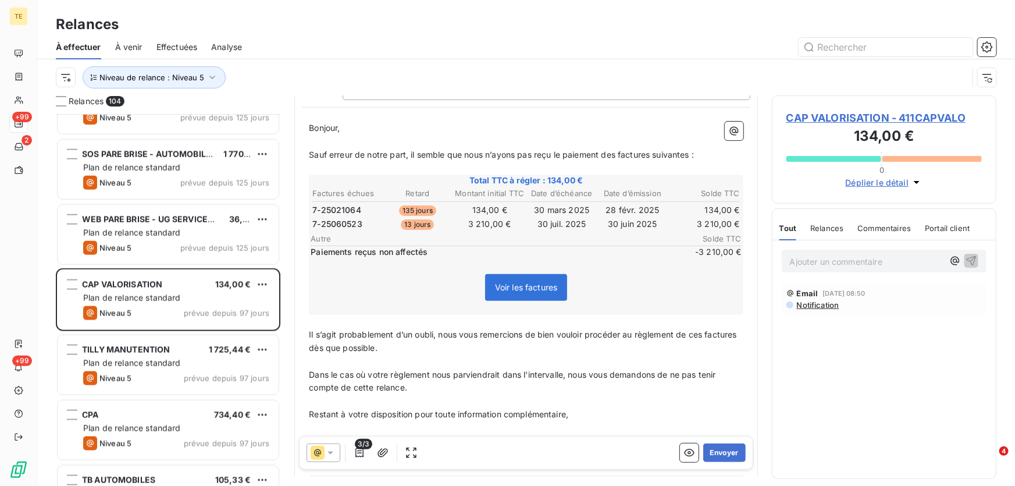
scroll to position [0, 0]
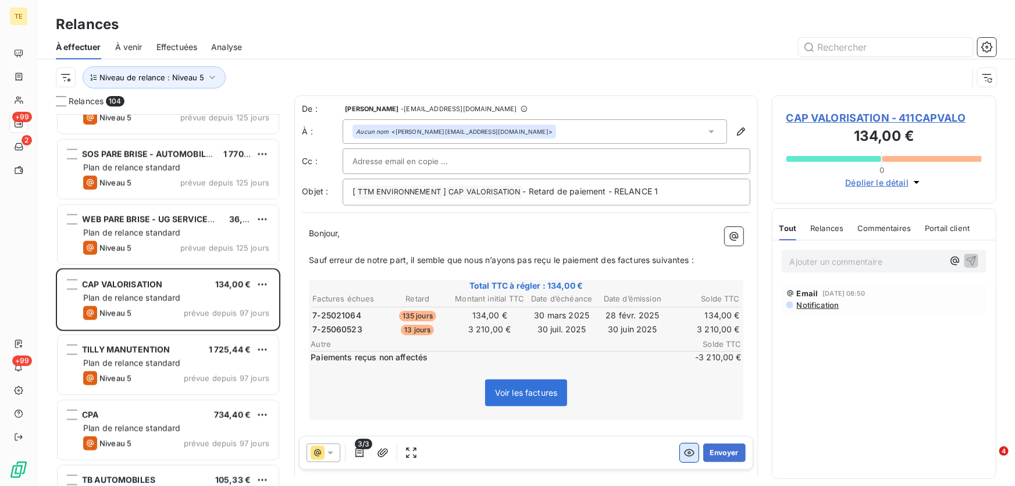
click at [683, 454] on icon "button" at bounding box center [689, 453] width 12 height 12
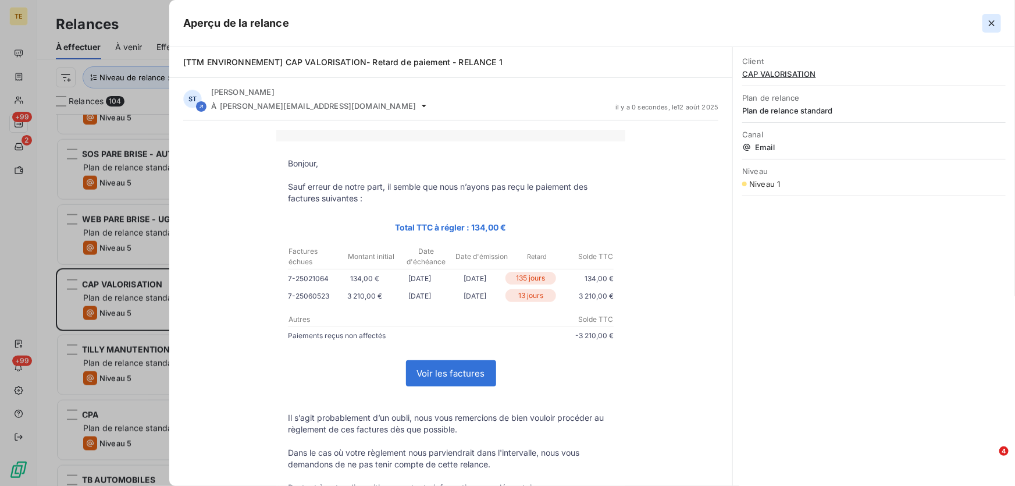
click at [994, 23] on icon "button" at bounding box center [992, 23] width 12 height 12
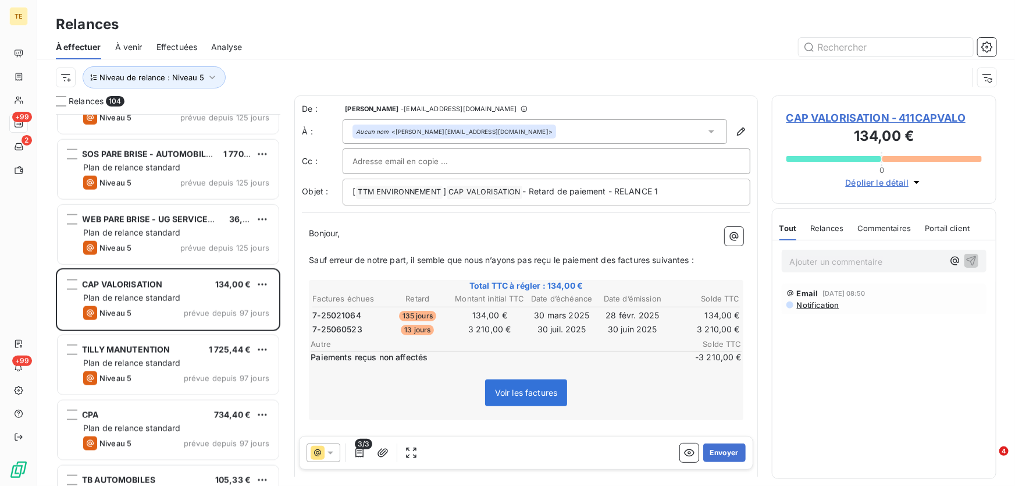
click at [819, 116] on span "CAP VALORISATION - 411CAPVALO" at bounding box center [883, 118] width 195 height 16
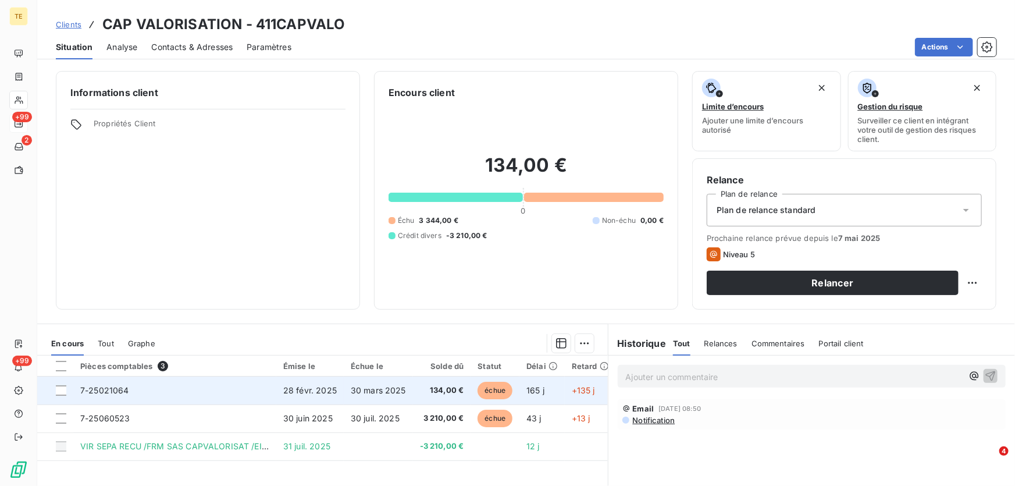
click at [99, 391] on span "7-25021064" at bounding box center [104, 390] width 49 height 10
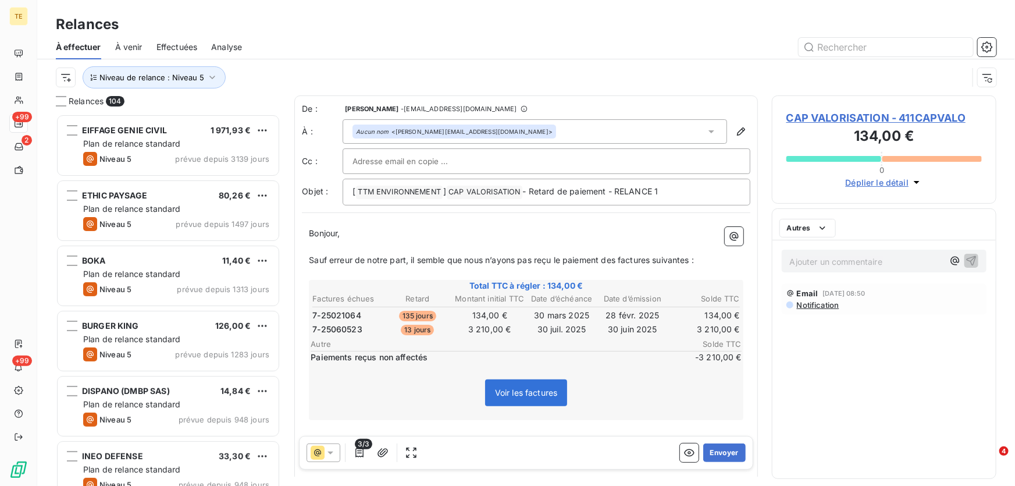
scroll to position [364, 216]
click at [707, 457] on button "Envoyer" at bounding box center [724, 452] width 42 height 19
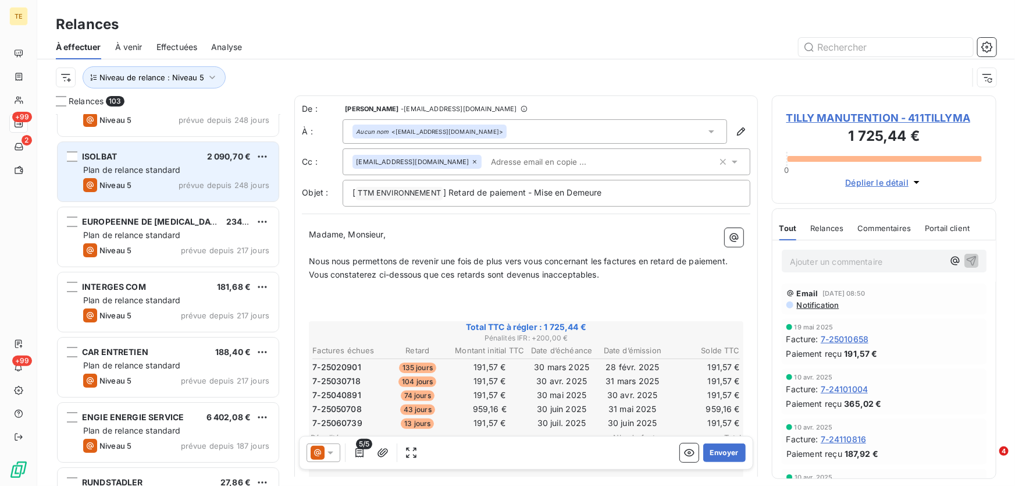
scroll to position [2062, 0]
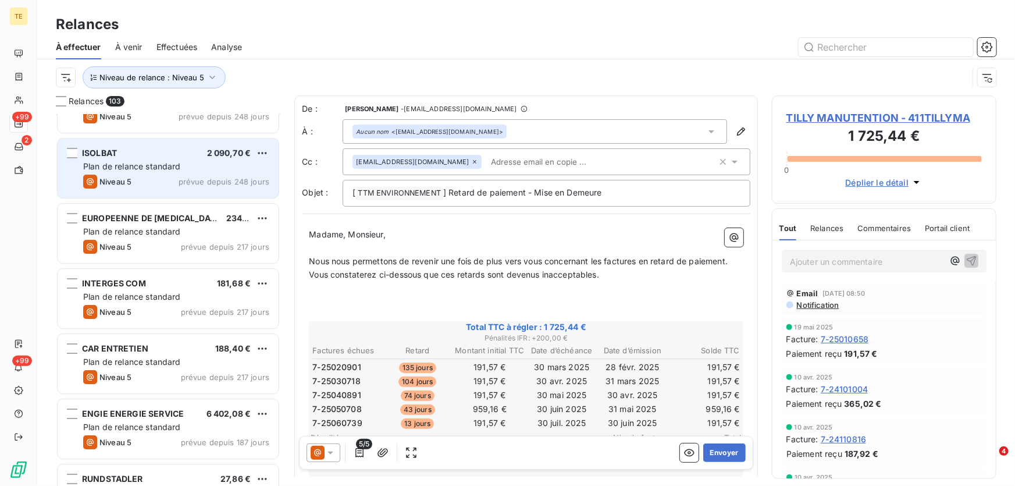
click at [149, 181] on div "Niveau 5 prévue depuis 248 jours" at bounding box center [176, 181] width 186 height 14
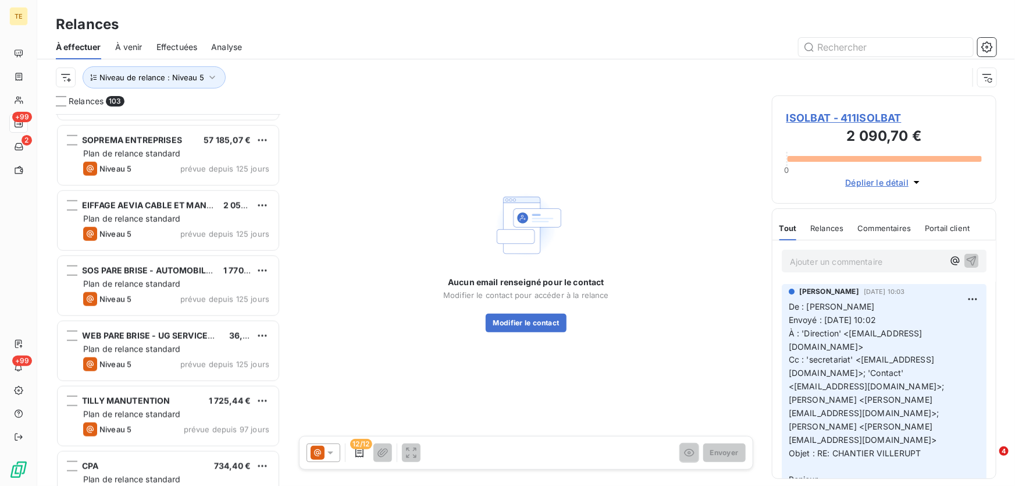
scroll to position [2803, 0]
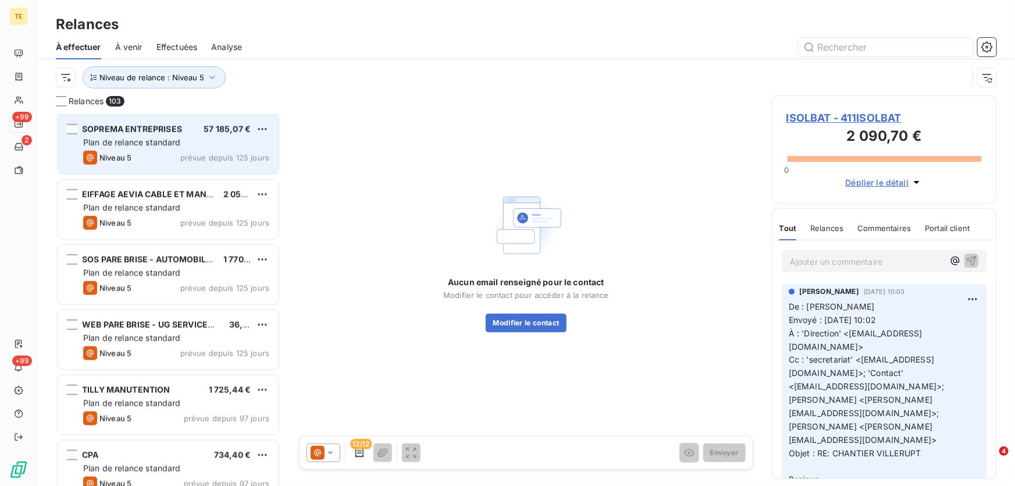
click at [142, 145] on span "Plan de relance standard" at bounding box center [132, 142] width 98 height 10
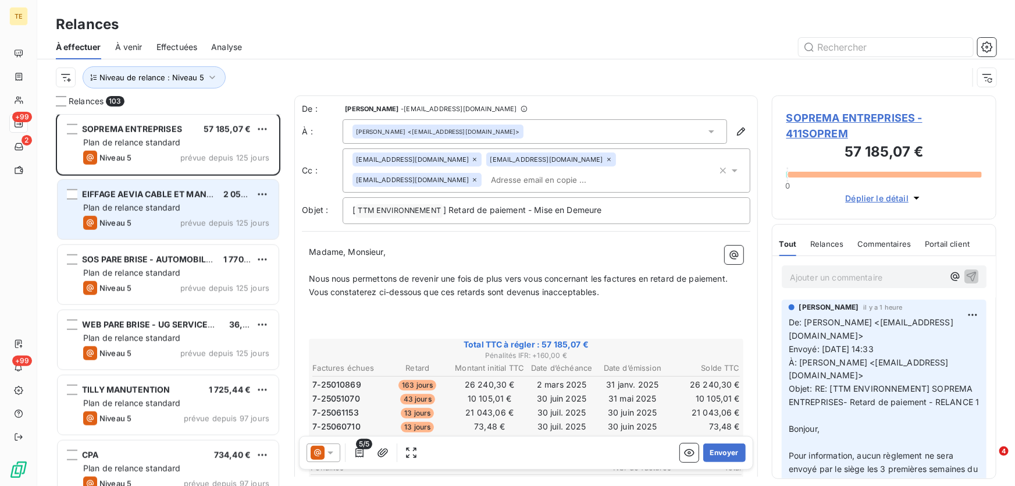
click at [133, 211] on span "Plan de relance standard" at bounding box center [132, 207] width 98 height 10
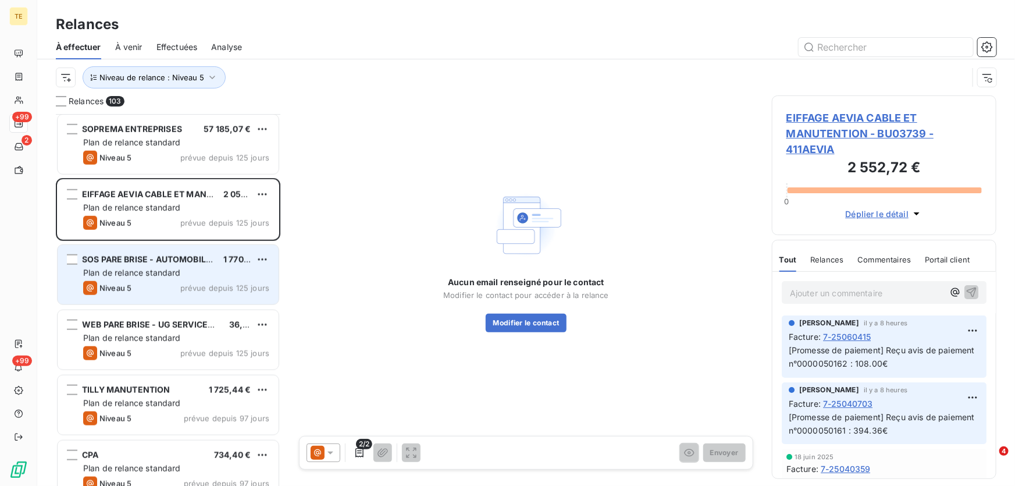
click at [127, 278] on div "Plan de relance standard" at bounding box center [176, 273] width 186 height 12
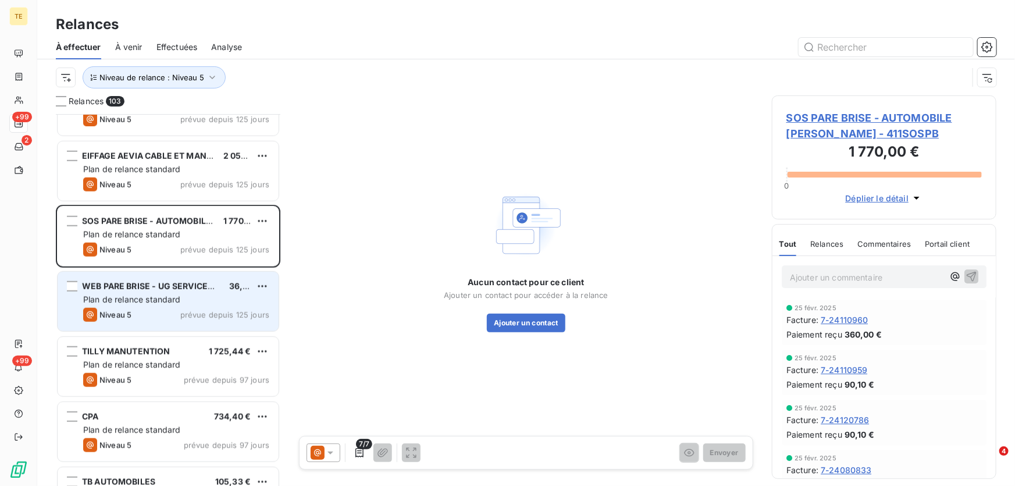
scroll to position [2803, 0]
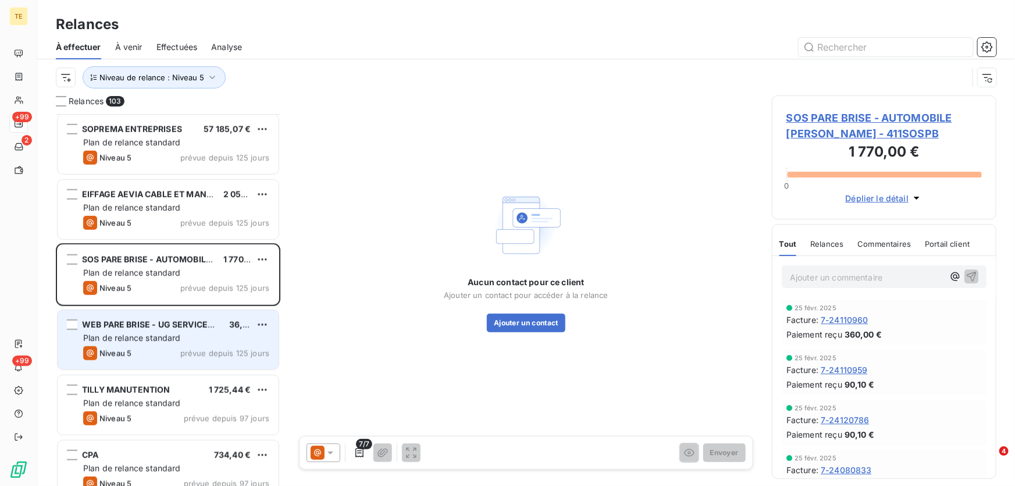
click at [119, 336] on span "Plan de relance standard" at bounding box center [132, 338] width 98 height 10
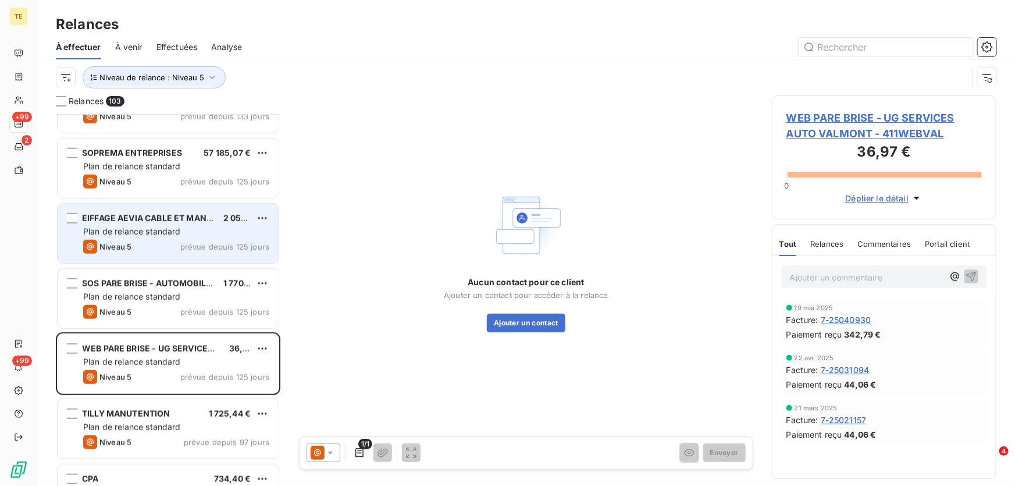
scroll to position [2750, 0]
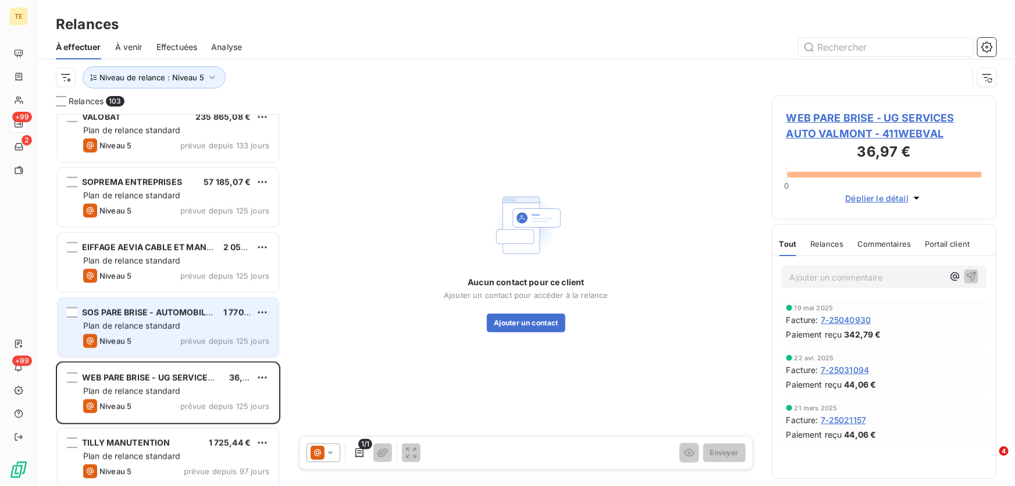
click at [134, 334] on div "Niveau 5 prévue depuis 125 jours" at bounding box center [176, 341] width 186 height 14
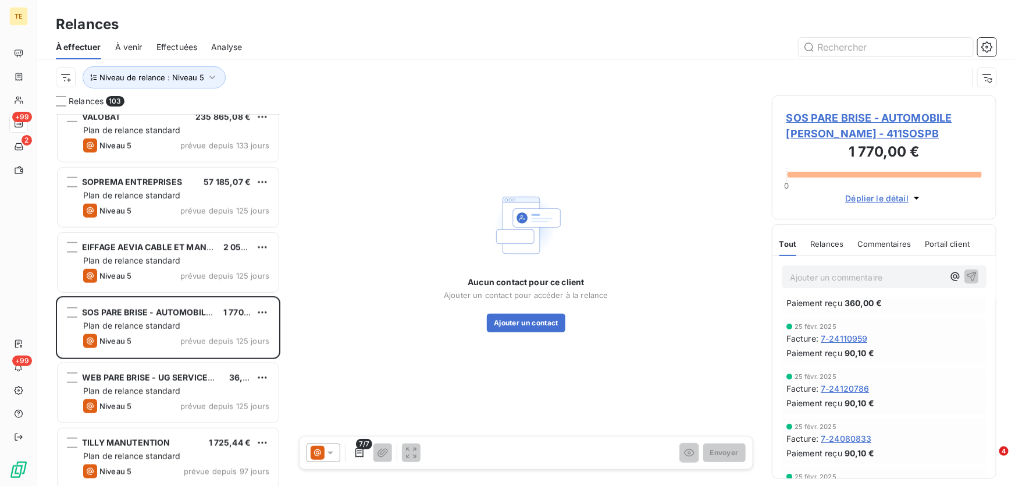
scroll to position [69, 0]
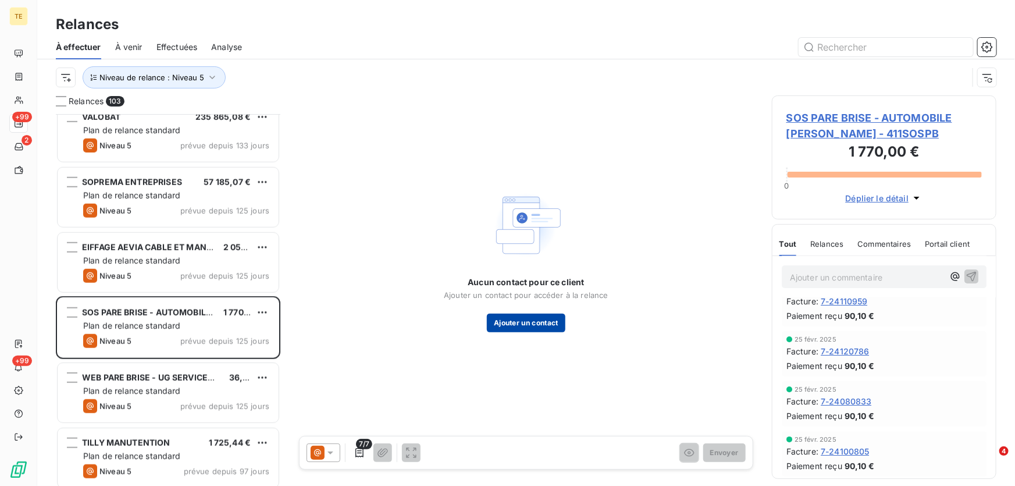
click at [533, 326] on button "Ajouter un contact" at bounding box center [526, 322] width 79 height 19
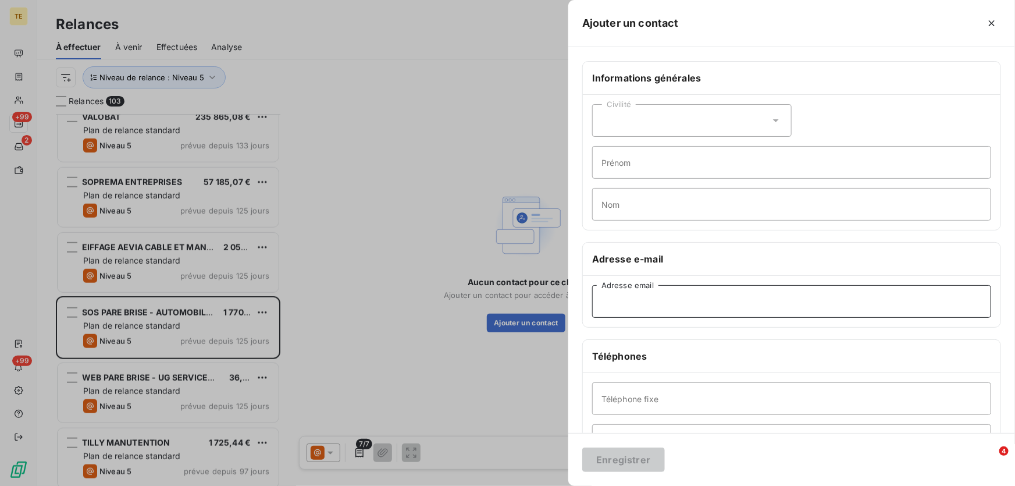
click at [621, 304] on input "Adresse email" at bounding box center [791, 301] width 399 height 33
paste input "nancy@sosparebriseplus.fr"
type input "nancy@sosparebriseplus.fr"
click at [604, 464] on button "Enregistrer" at bounding box center [623, 459] width 83 height 24
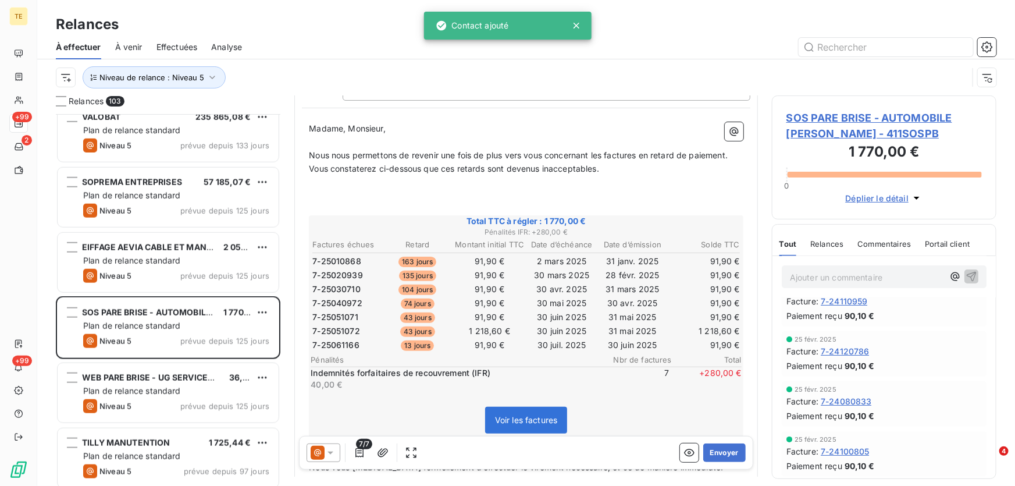
scroll to position [106, 0]
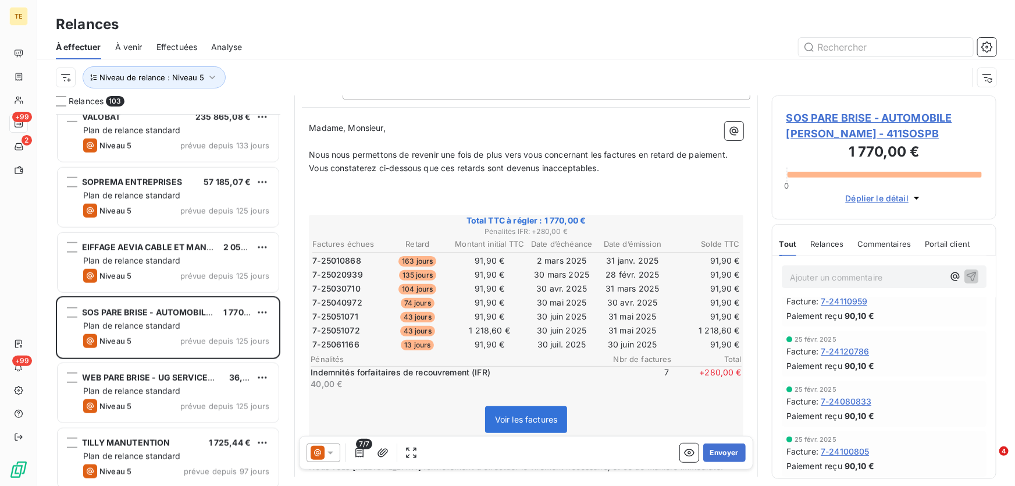
click at [331, 455] on icon at bounding box center [331, 453] width 12 height 12
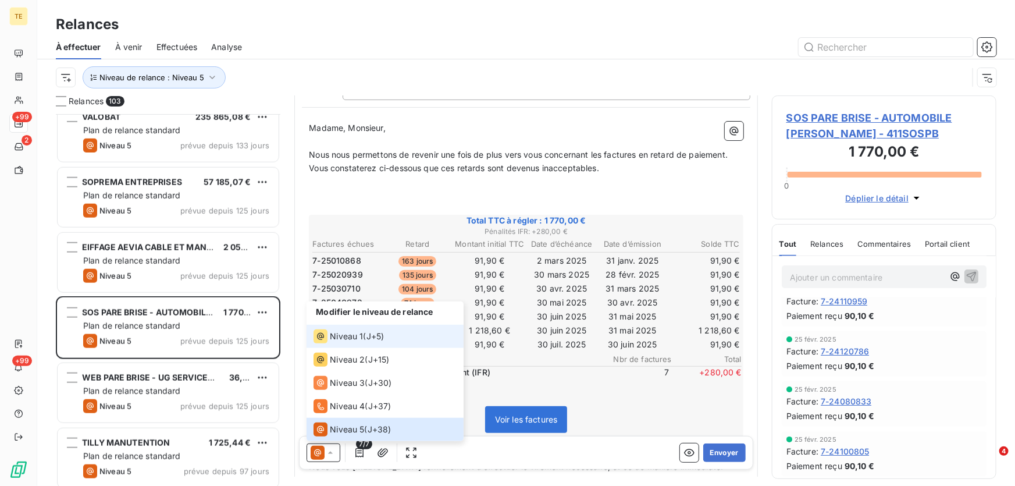
click at [350, 336] on span "Niveau 1" at bounding box center [346, 336] width 33 height 12
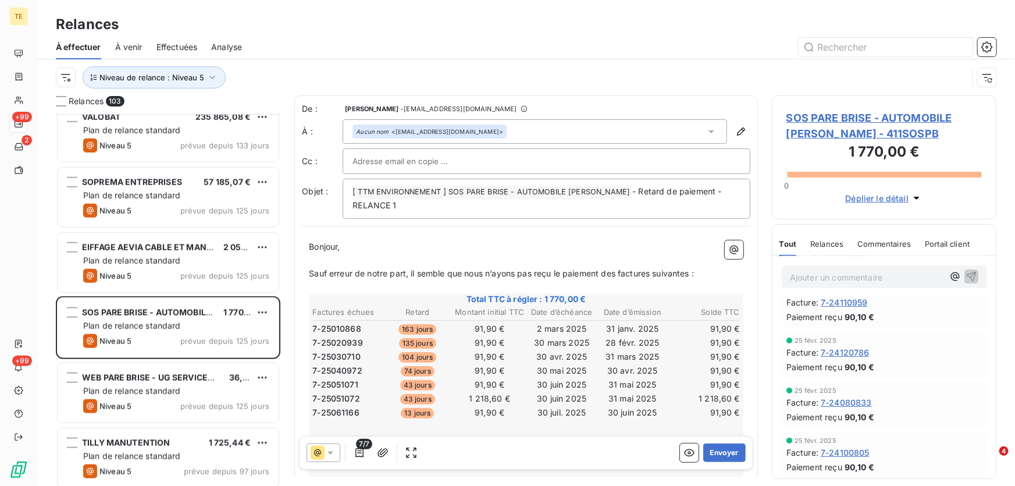
scroll to position [69, 0]
click at [714, 455] on button "Envoyer" at bounding box center [724, 452] width 42 height 19
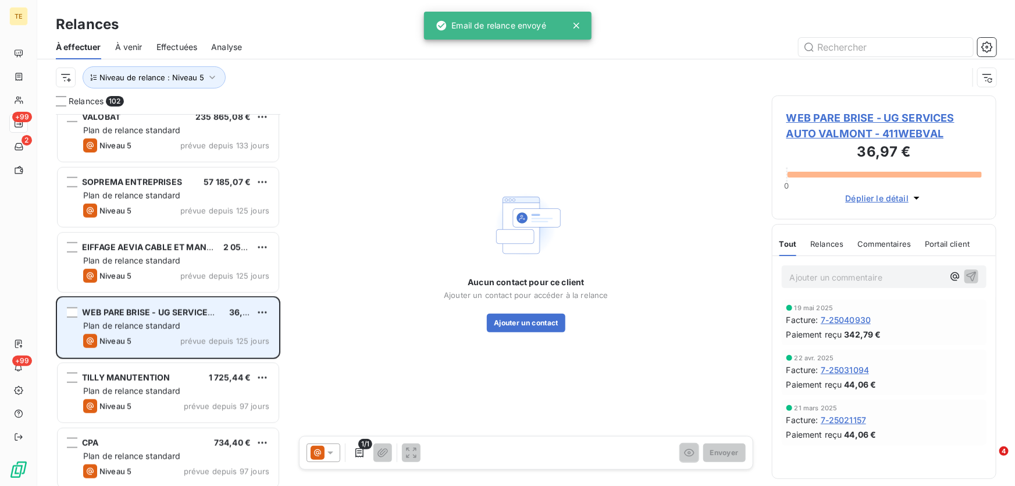
click at [156, 332] on div "WEB PARE BRISE - UG SERVICES AUTO VALMONT 36,97 € Plan de relance standard Nive…" at bounding box center [168, 327] width 221 height 59
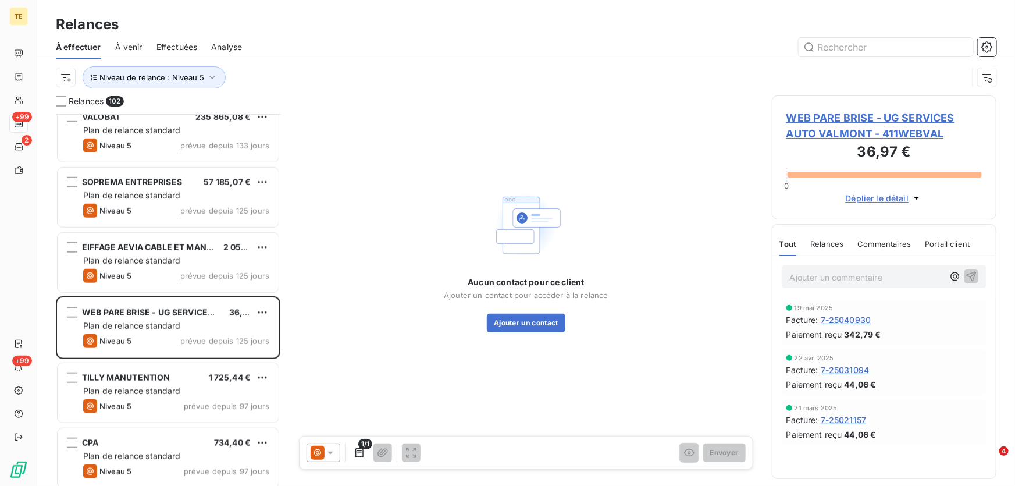
click at [823, 133] on span "WEB PARE BRISE - UG SERVICES AUTO VALMONT - 411WEBVAL" at bounding box center [883, 125] width 195 height 31
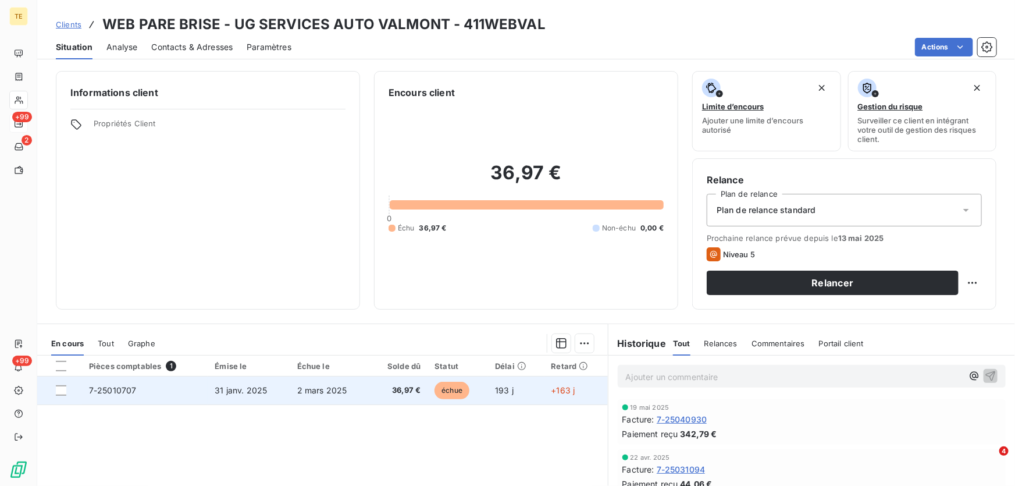
click at [116, 388] on span "7-25010707" at bounding box center [113, 390] width 48 height 10
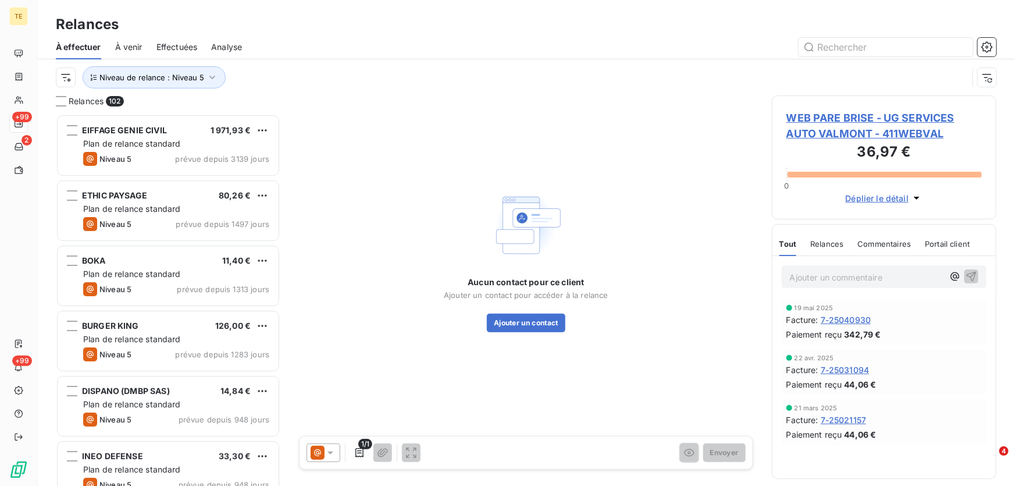
scroll to position [364, 216]
click at [530, 323] on button "Ajouter un contact" at bounding box center [526, 322] width 79 height 19
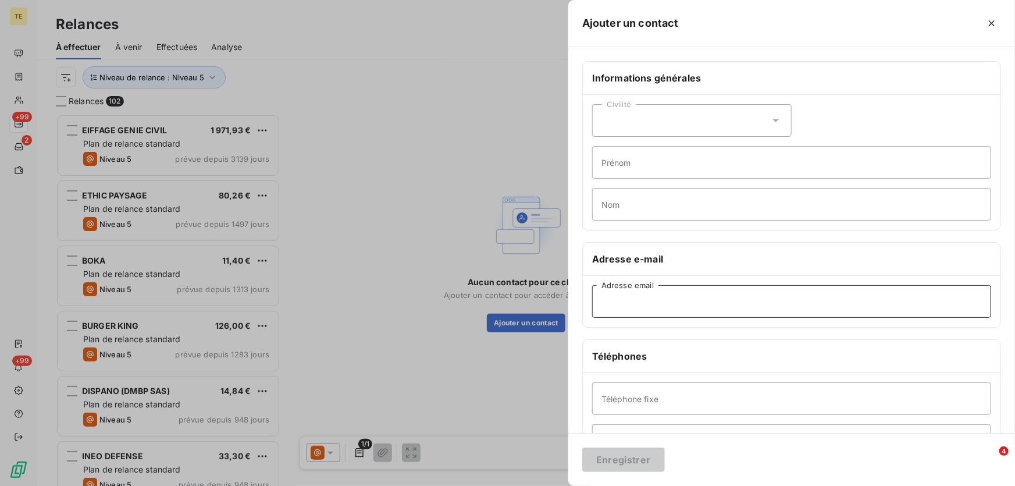
click at [607, 306] on input "Adresse email" at bounding box center [791, 301] width 399 height 33
paste input "agence.valmont@webpare-brise.com"
type input "agence.valmont@webpare-brise.com"
click at [624, 459] on button "Enregistrer" at bounding box center [623, 459] width 83 height 24
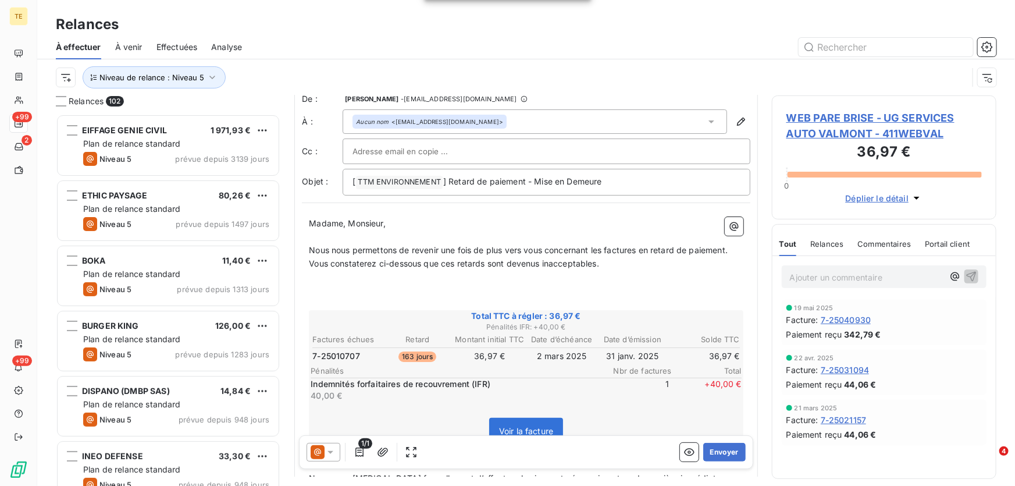
scroll to position [0, 0]
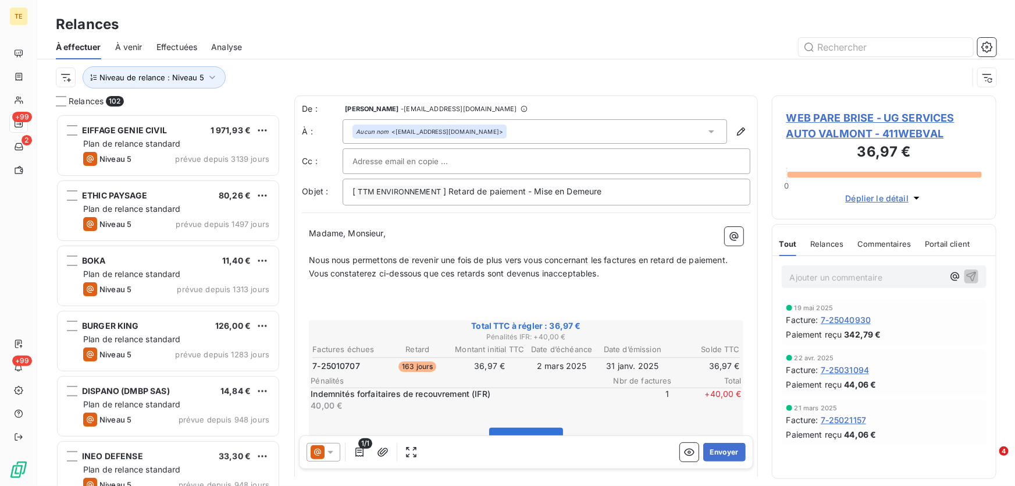
click at [331, 451] on icon at bounding box center [331, 453] width 12 height 12
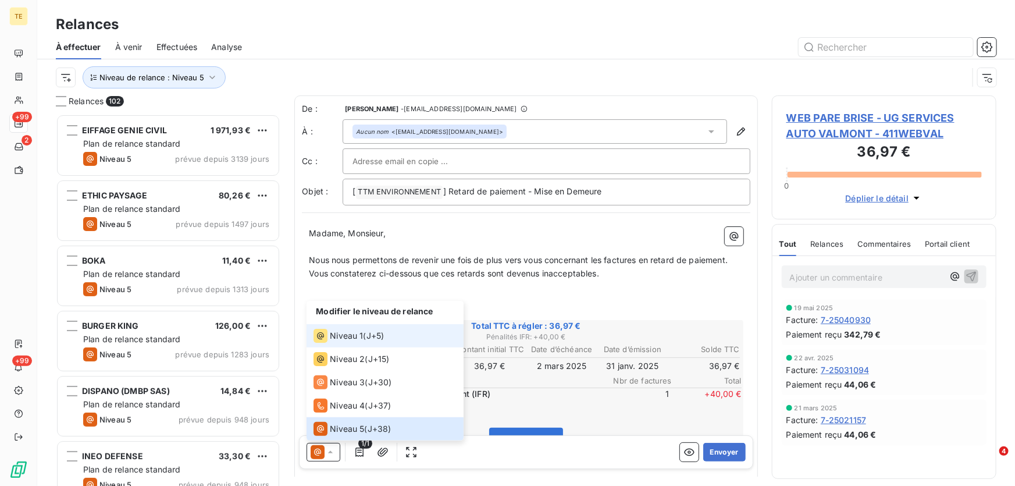
click at [342, 332] on span "Niveau 1" at bounding box center [346, 336] width 33 height 12
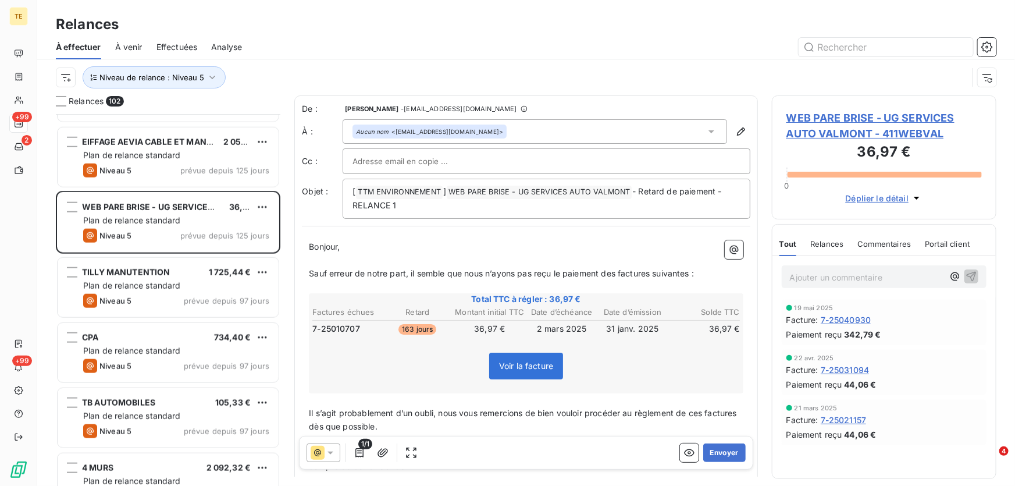
scroll to position [2803, 0]
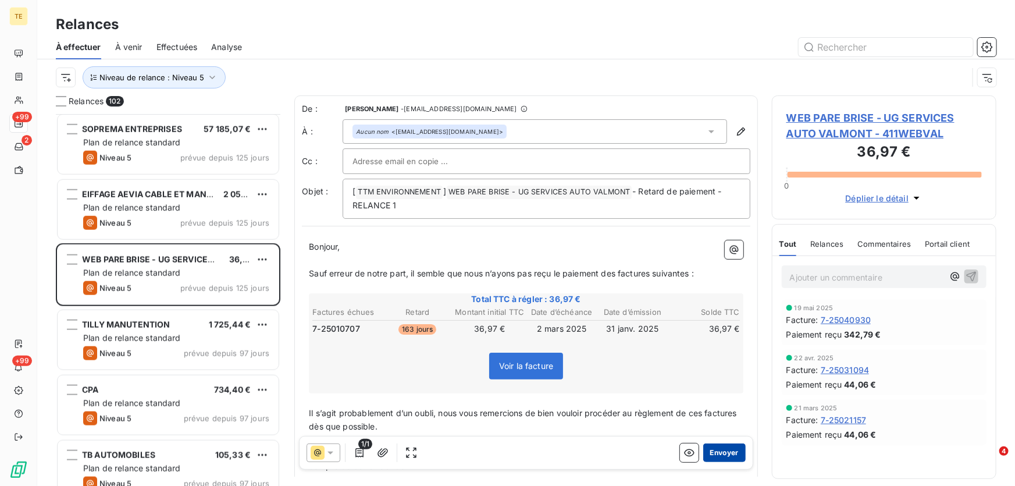
click at [716, 455] on button "Envoyer" at bounding box center [724, 452] width 42 height 19
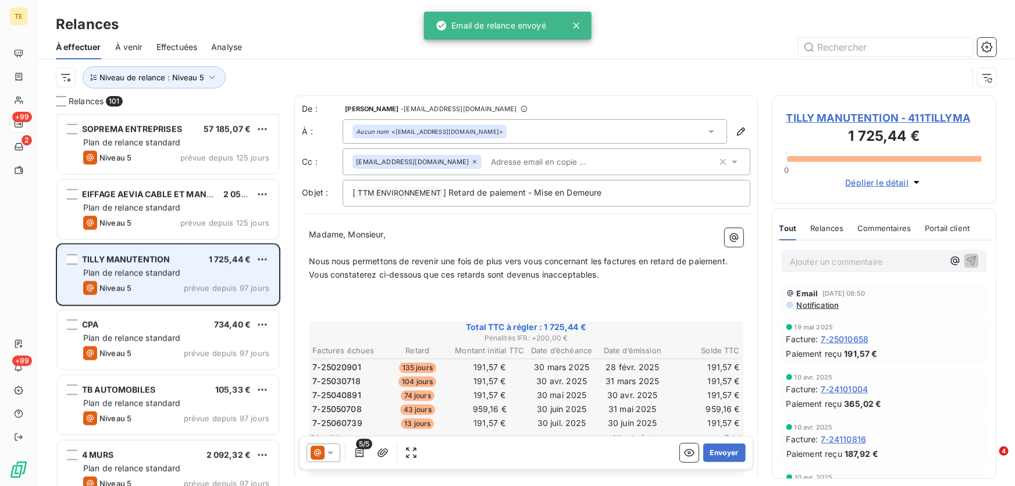
click at [223, 284] on span "prévue depuis 97 jours" at bounding box center [226, 287] width 85 height 9
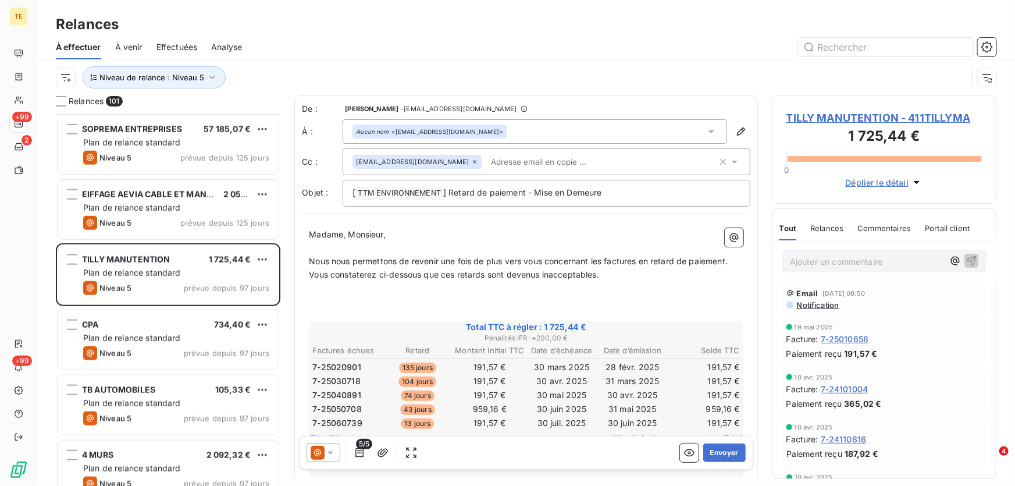
click at [330, 458] on icon at bounding box center [331, 453] width 12 height 12
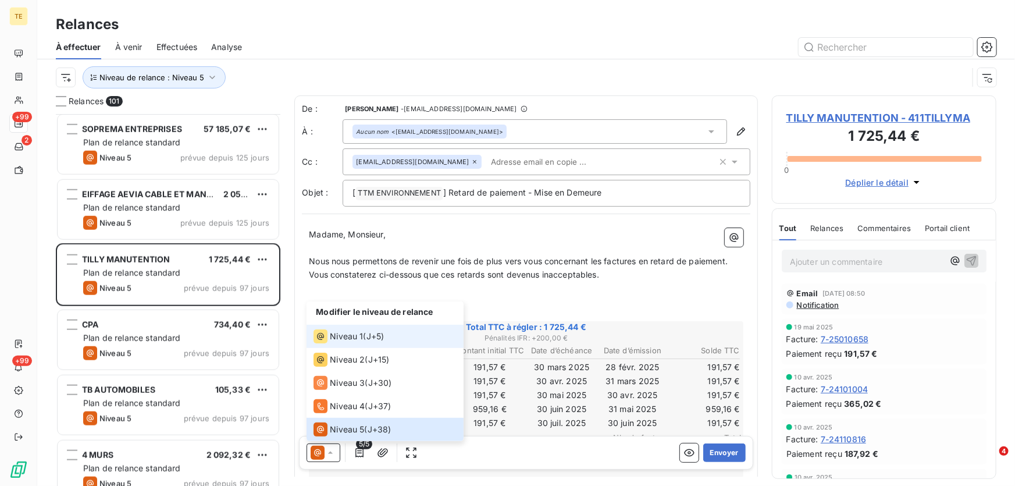
click at [344, 340] on span "Niveau 1" at bounding box center [346, 336] width 33 height 12
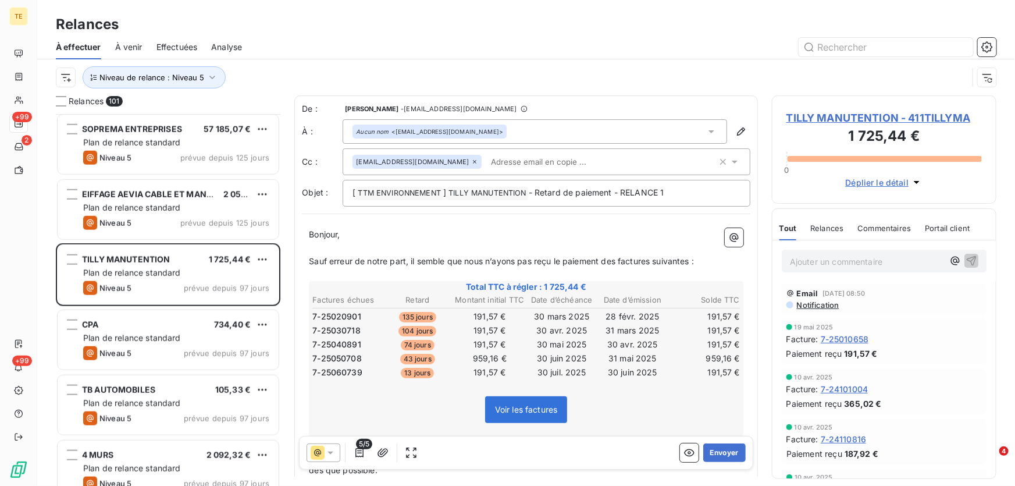
click at [473, 162] on icon at bounding box center [474, 161] width 3 height 3
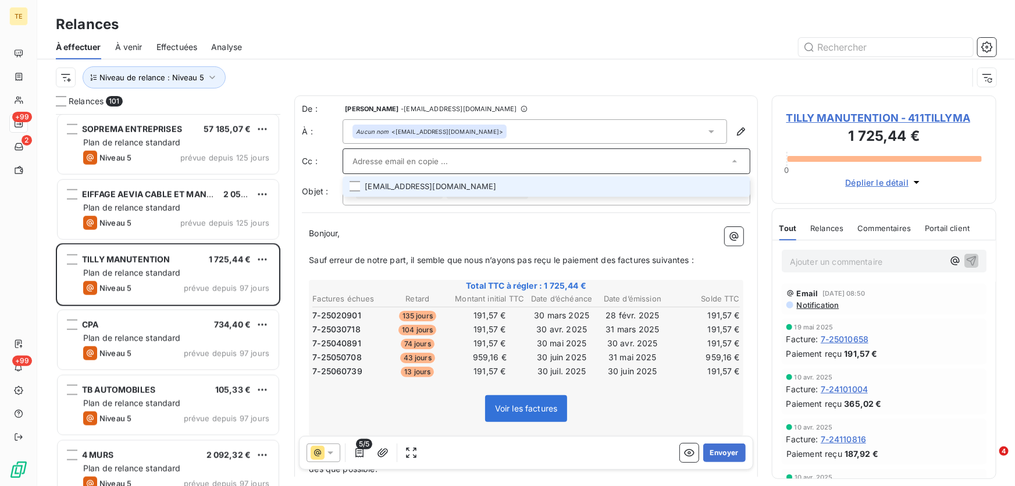
click at [402, 230] on p "Bonjour," at bounding box center [526, 233] width 434 height 13
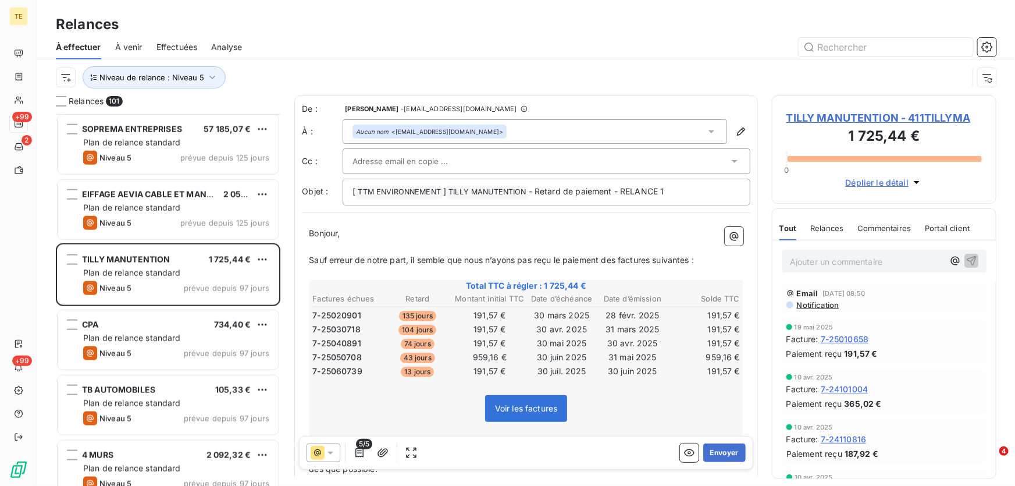
drag, startPoint x: 715, startPoint y: 448, endPoint x: 686, endPoint y: 279, distance: 172.4
click at [715, 451] on button "Envoyer" at bounding box center [724, 452] width 42 height 19
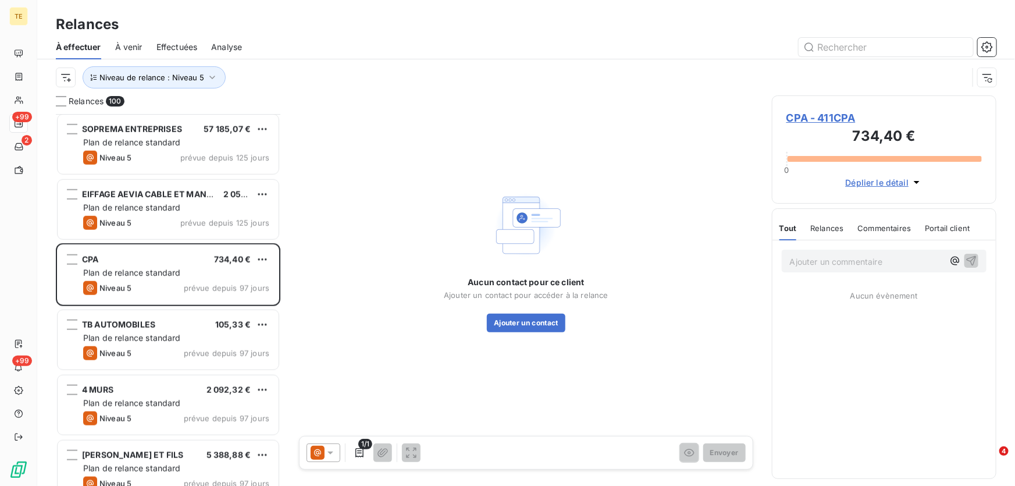
click at [829, 112] on span "CPA - 411CPA" at bounding box center [883, 118] width 195 height 16
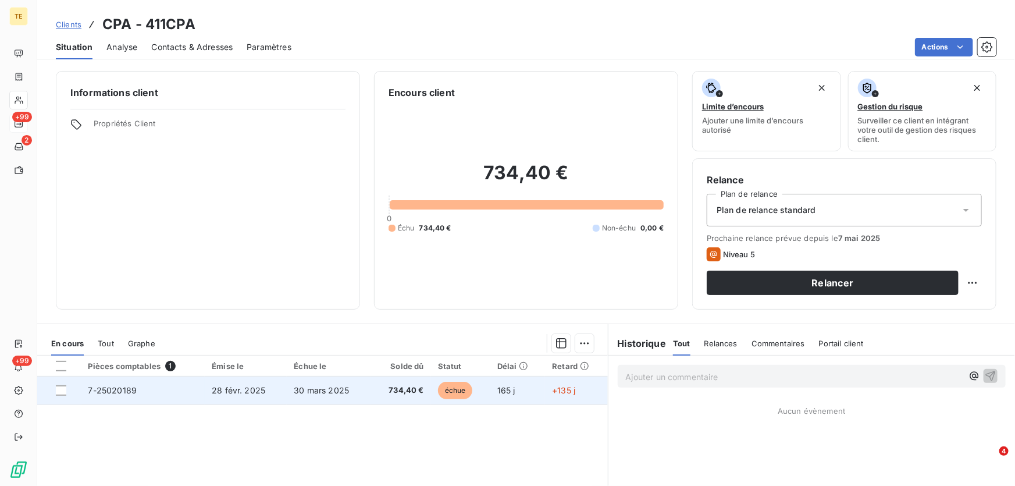
click at [114, 390] on span "7-25020189" at bounding box center [112, 390] width 49 height 10
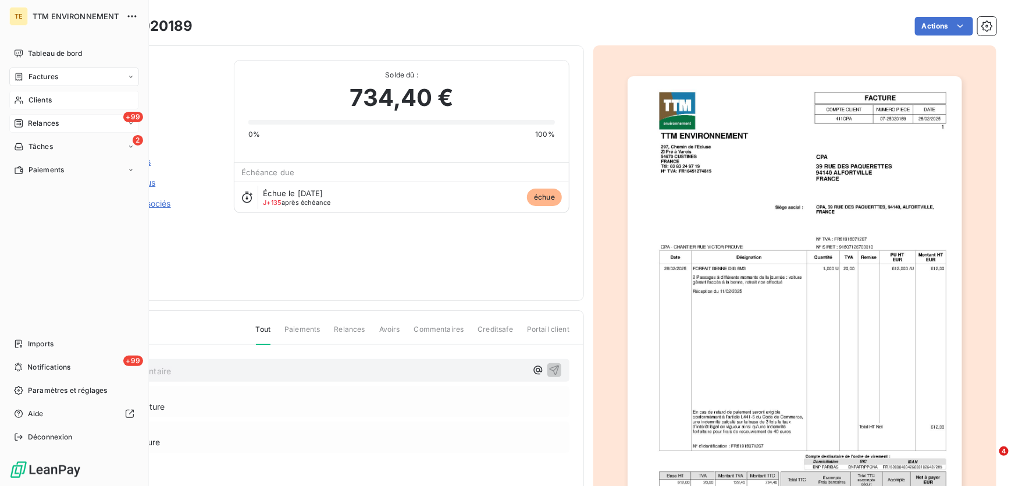
click at [41, 102] on span "Clients" at bounding box center [39, 100] width 23 height 10
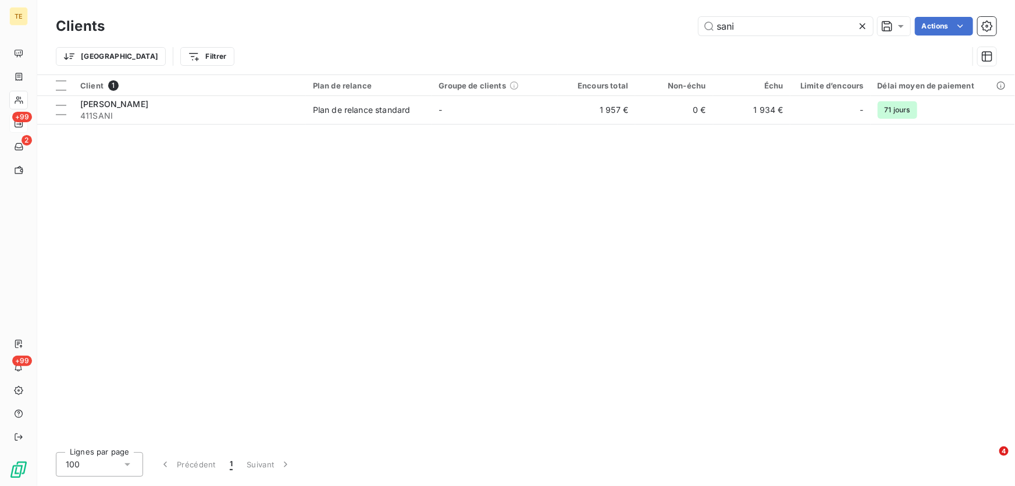
click at [861, 22] on icon at bounding box center [863, 26] width 12 height 12
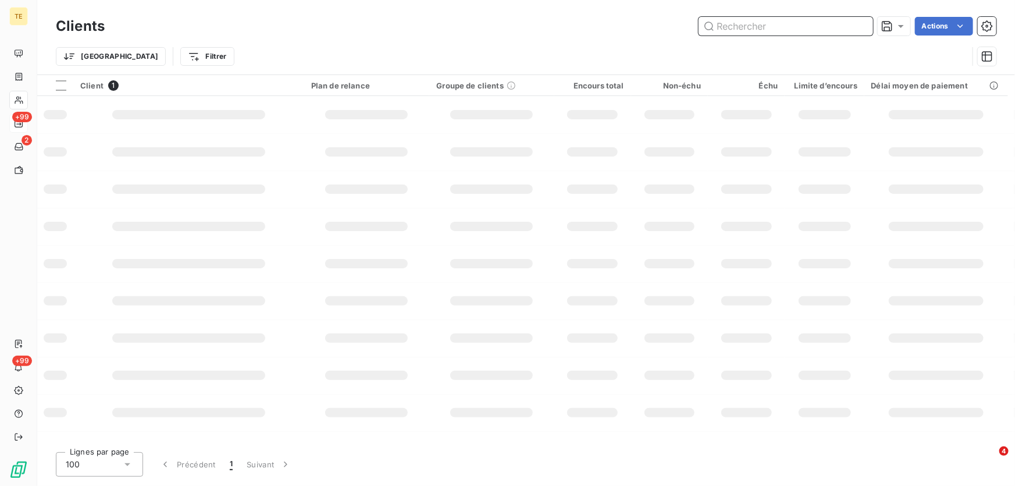
click at [778, 28] on input "text" at bounding box center [785, 26] width 174 height 19
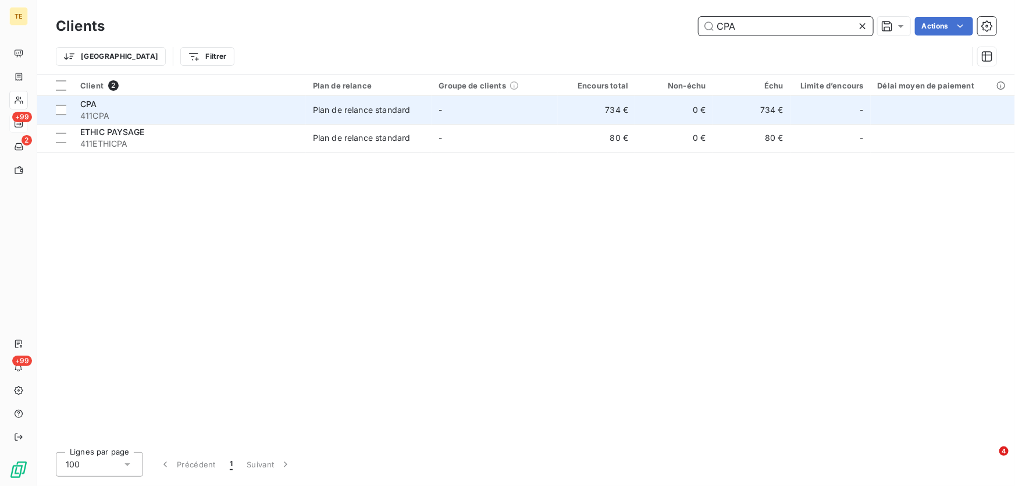
type input "CPA"
click at [97, 114] on span "411CPA" at bounding box center [189, 116] width 219 height 12
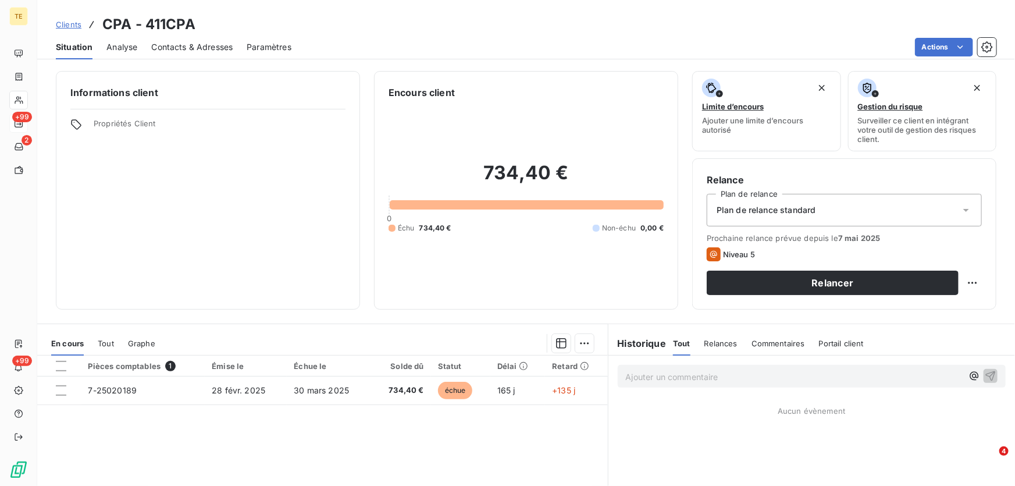
click at [649, 374] on p "Ajouter un commentaire ﻿" at bounding box center [794, 376] width 337 height 15
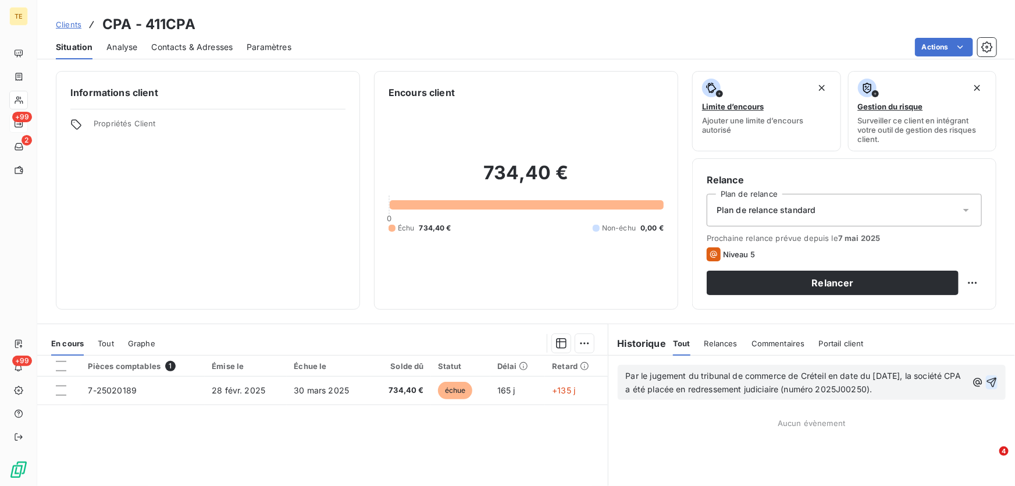
click at [986, 383] on icon "button" at bounding box center [992, 382] width 12 height 12
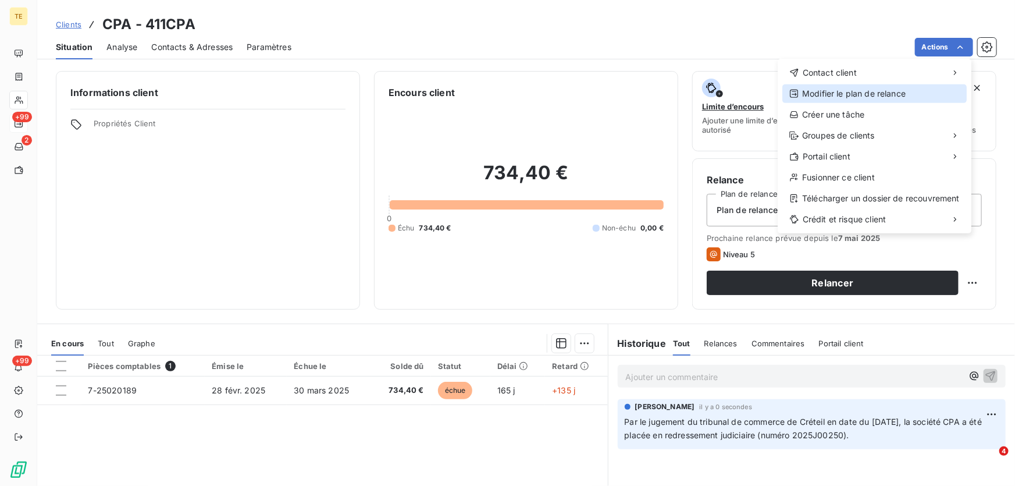
click at [818, 97] on div "Modifier le plan de relance" at bounding box center [874, 93] width 184 height 19
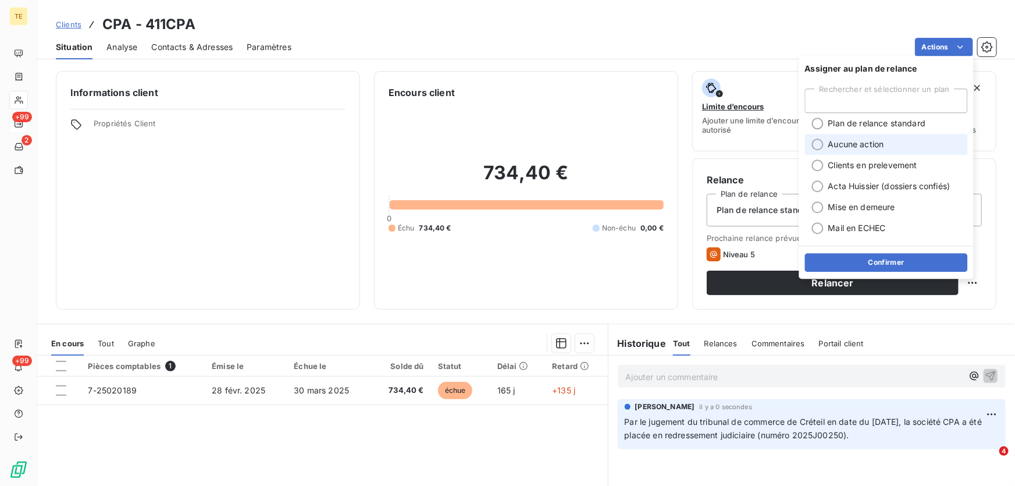
click at [832, 147] on span "Aucune action" at bounding box center [856, 144] width 56 height 12
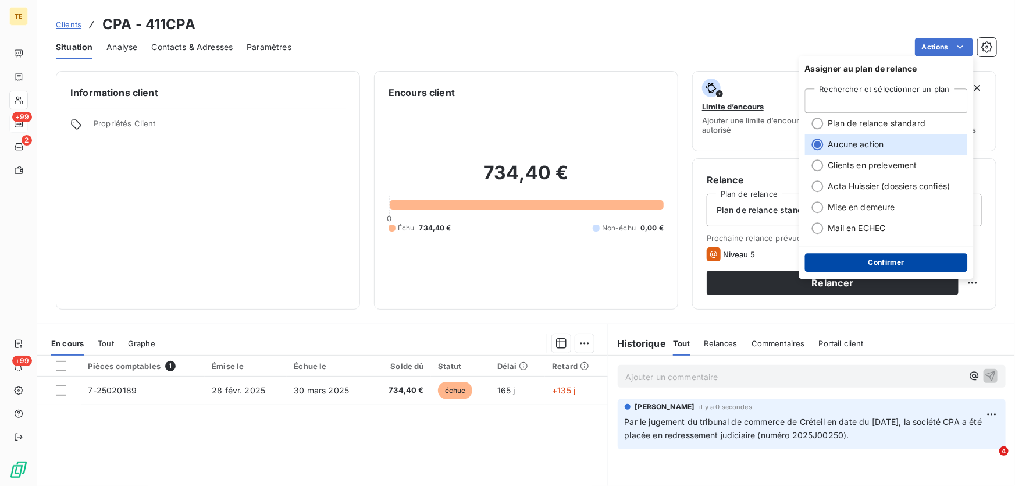
click at [875, 265] on button "Confirmer" at bounding box center [886, 262] width 163 height 19
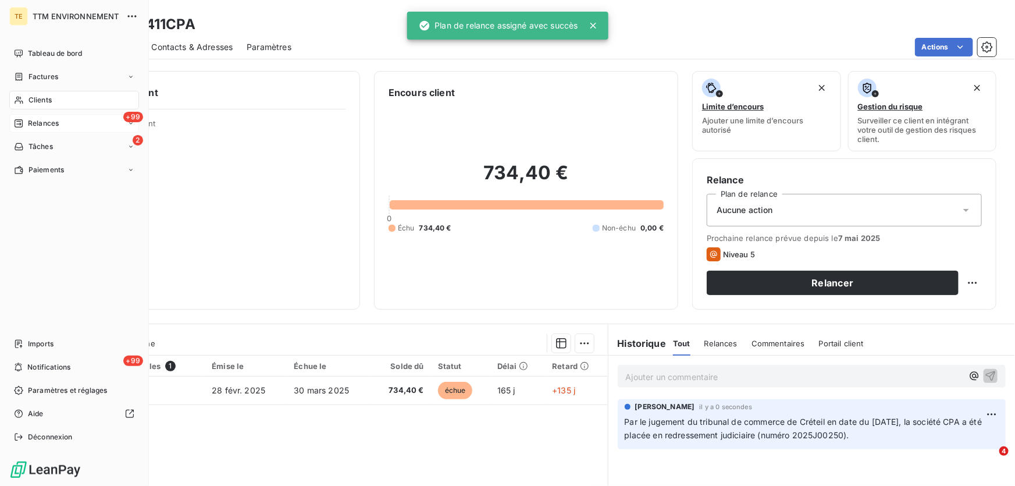
click at [38, 116] on div "+99 Relances" at bounding box center [74, 123] width 130 height 19
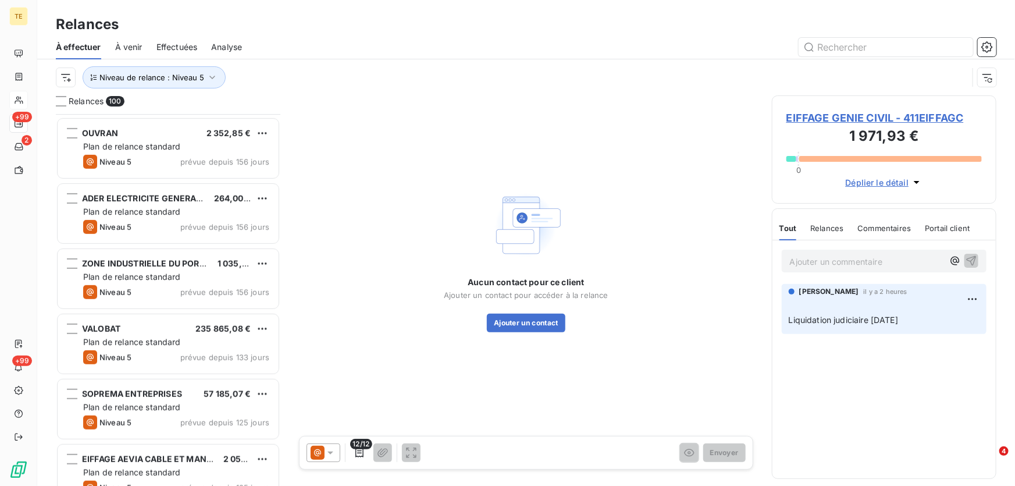
scroll to position [2855, 0]
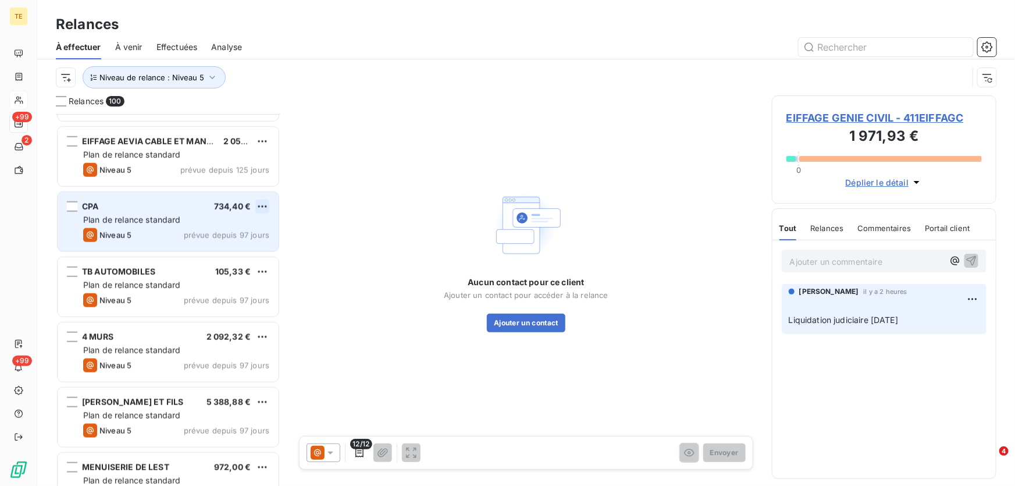
click at [261, 204] on html "TE +99 2 +99 Relances À effectuer À venir Effectuées Analyse Niveau de relance …" at bounding box center [507, 243] width 1015 height 486
click at [209, 249] on div "Passer cette action" at bounding box center [212, 250] width 104 height 19
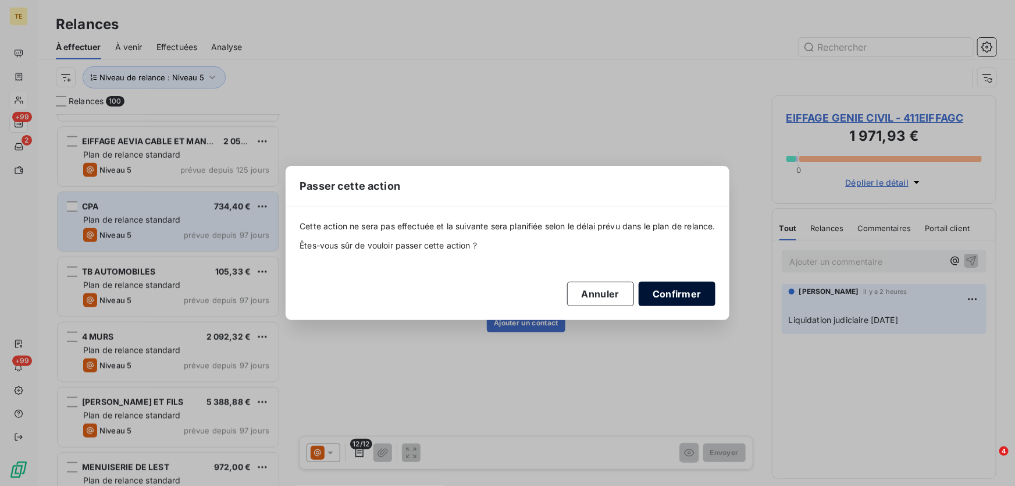
click at [675, 297] on button "Confirmer" at bounding box center [677, 293] width 77 height 24
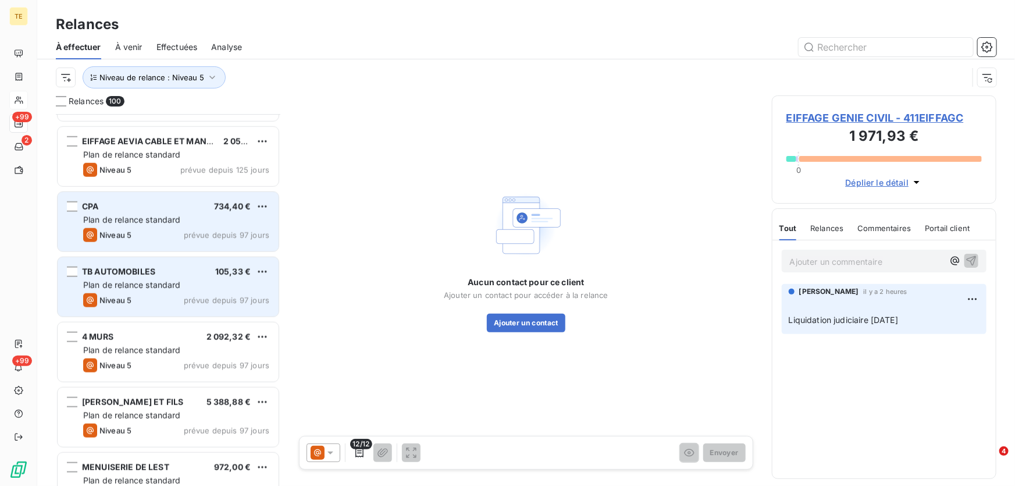
click at [131, 288] on span "Plan de relance standard" at bounding box center [132, 285] width 98 height 10
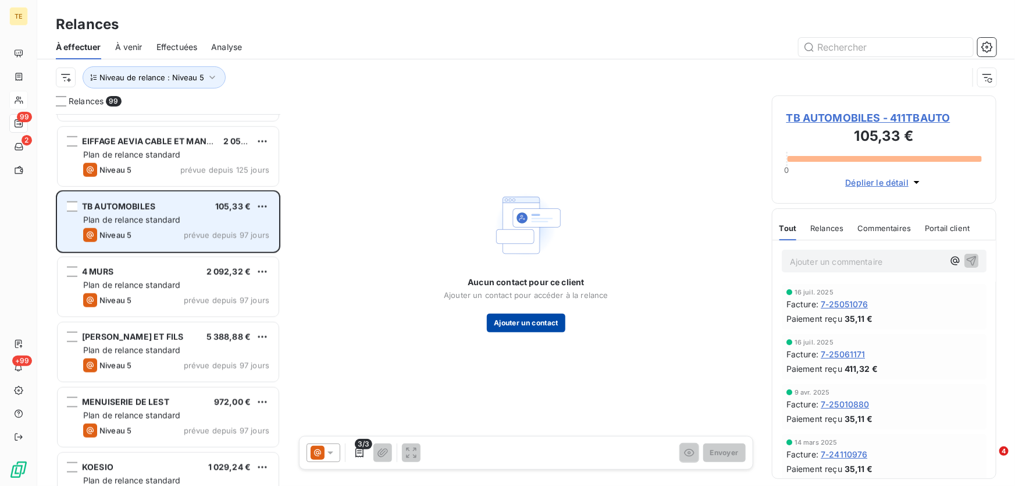
click at [550, 327] on button "Ajouter un contact" at bounding box center [526, 322] width 79 height 19
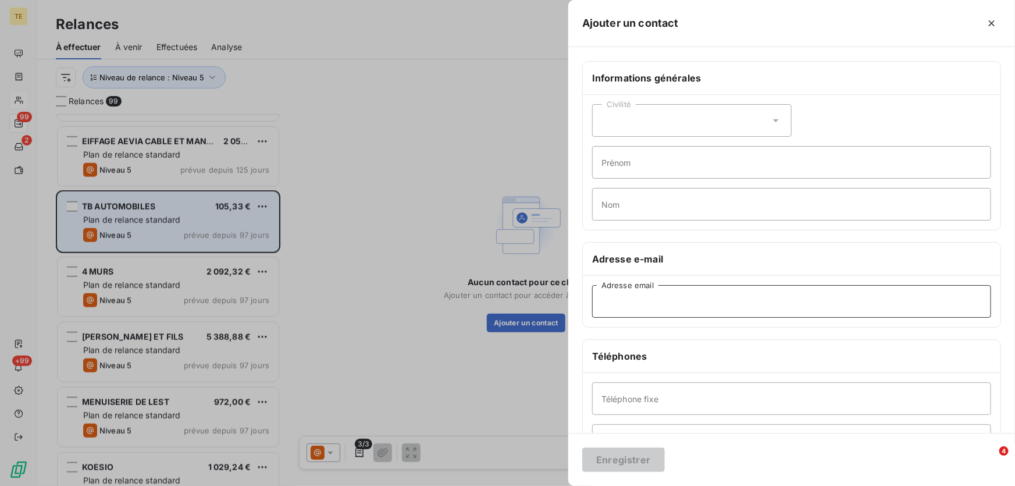
click at [605, 309] on input "Adresse email" at bounding box center [791, 301] width 399 height 33
paste input "tbautomobiles54@gmail.com"
type input "tbautomobiles54@gmail.com"
click at [619, 464] on button "Enregistrer" at bounding box center [623, 459] width 83 height 24
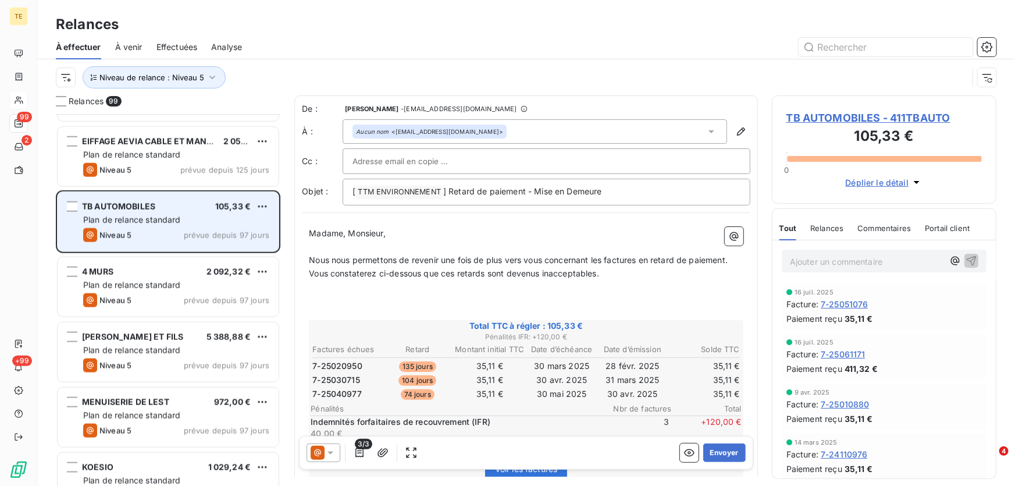
click at [332, 456] on icon at bounding box center [331, 453] width 12 height 12
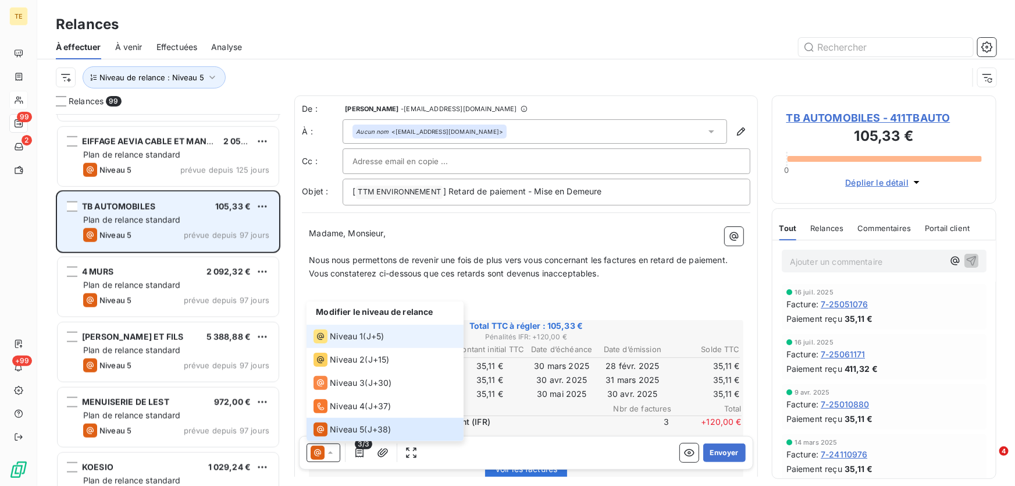
click at [346, 336] on span "Niveau 1" at bounding box center [346, 336] width 33 height 12
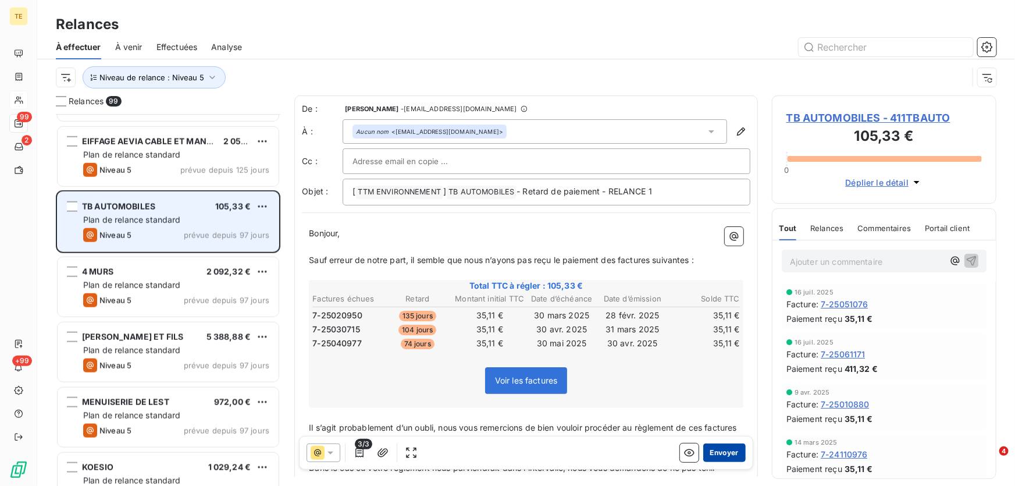
click at [716, 454] on button "Envoyer" at bounding box center [724, 452] width 42 height 19
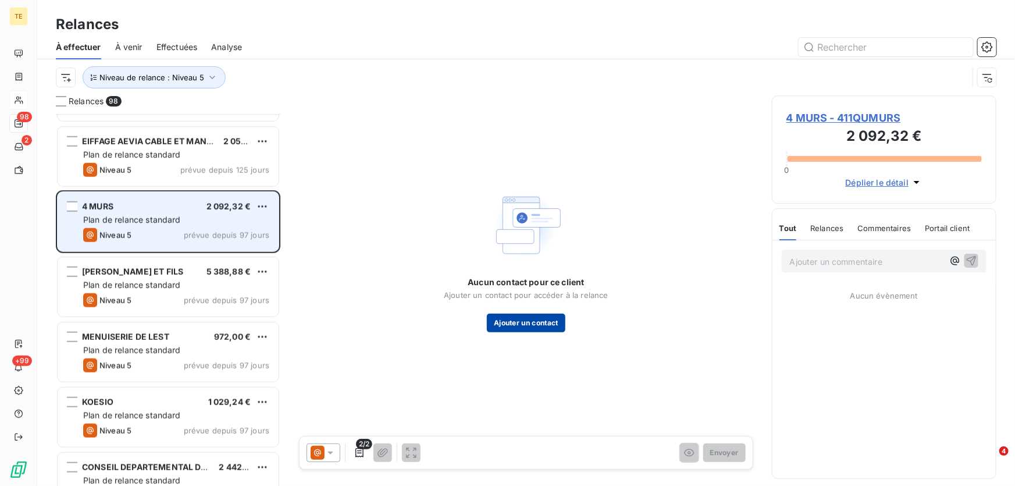
click at [553, 322] on button "Ajouter un contact" at bounding box center [526, 322] width 79 height 19
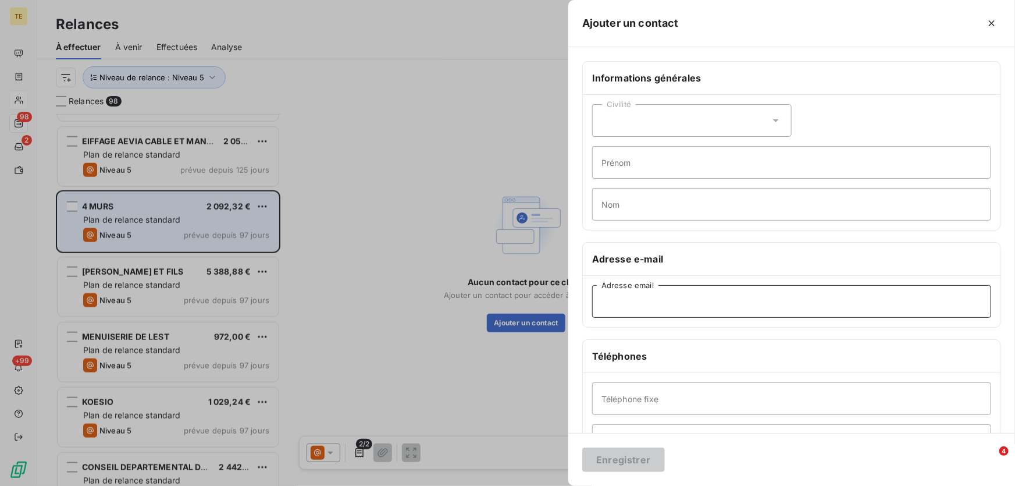
click at [627, 304] on input "Adresse email" at bounding box center [791, 301] width 399 height 33
paste input "terville@4murs.fr"
type input "terville@4murs.fr"
click at [625, 462] on button "Enregistrer" at bounding box center [623, 459] width 83 height 24
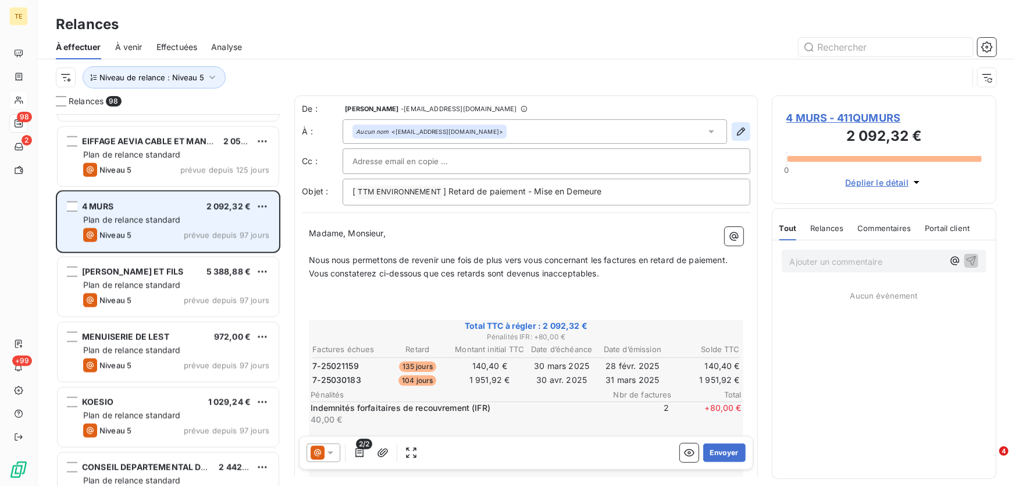
click at [736, 133] on icon "button" at bounding box center [741, 132] width 12 height 12
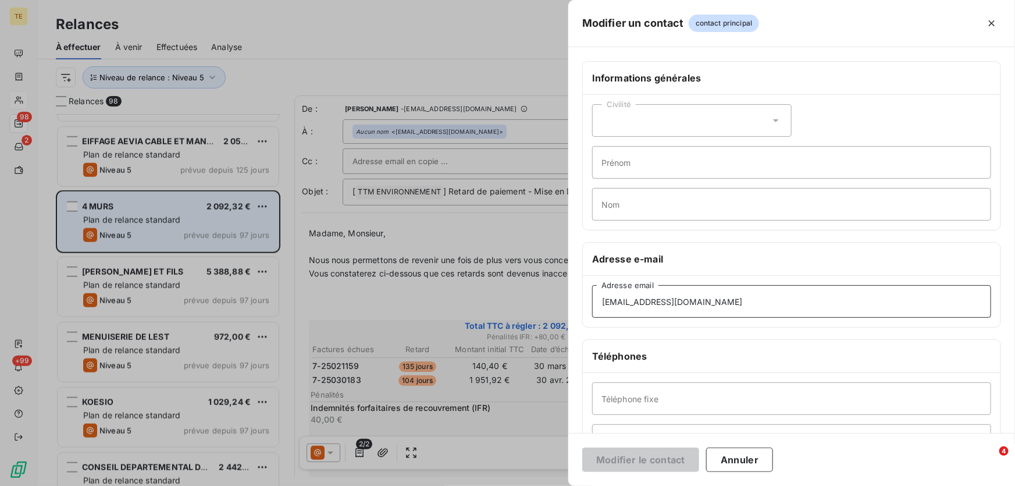
drag, startPoint x: 686, startPoint y: 304, endPoint x: 568, endPoint y: 297, distance: 118.8
click at [569, 298] on div "Informations générales Civilité Prénom Nom Adresse e-mail terville@4murs.fr Adr…" at bounding box center [791, 319] width 447 height 516
paste input "nadine.darbellay"
type input "nadine.darbellay@4murs.fr"
click at [633, 463] on button "Modifier le contact" at bounding box center [640, 459] width 117 height 24
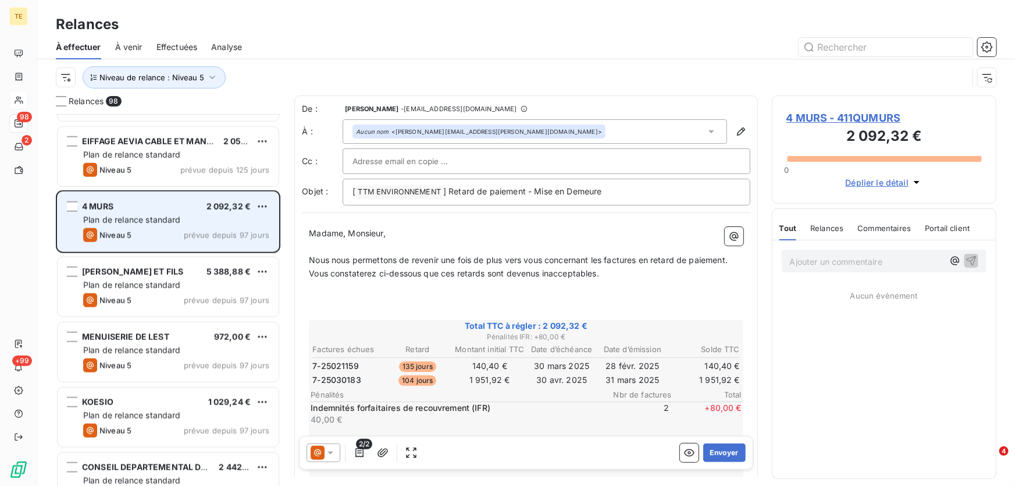
click at [854, 117] on span "4 MURS - 411QUMURS" at bounding box center [883, 118] width 195 height 16
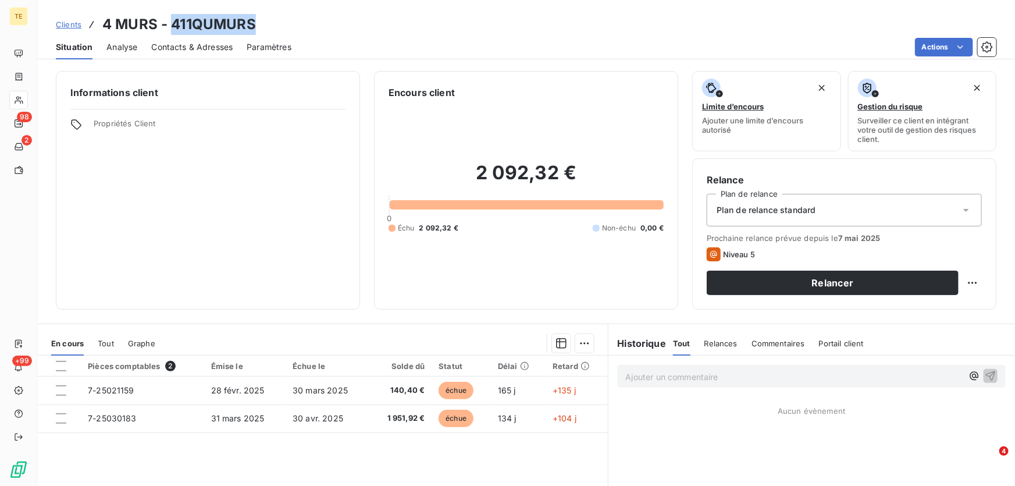
drag, startPoint x: 258, startPoint y: 20, endPoint x: 172, endPoint y: 25, distance: 86.2
click at [172, 25] on div "Clients 4 MURS - 411QUMURS" at bounding box center [526, 24] width 978 height 21
copy h3 "411QUMURS"
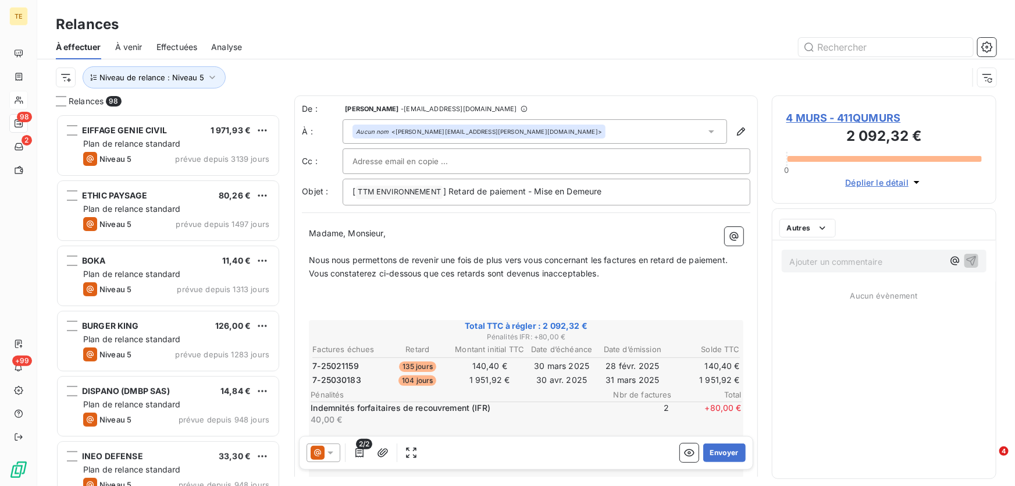
scroll to position [364, 216]
click at [330, 455] on icon at bounding box center [331, 453] width 12 height 12
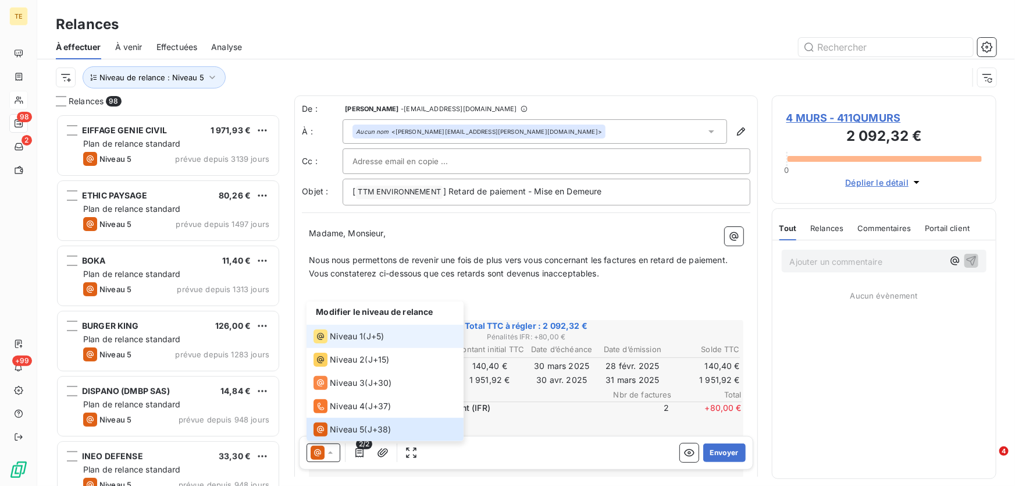
click at [361, 334] on span "Niveau 1" at bounding box center [346, 336] width 33 height 12
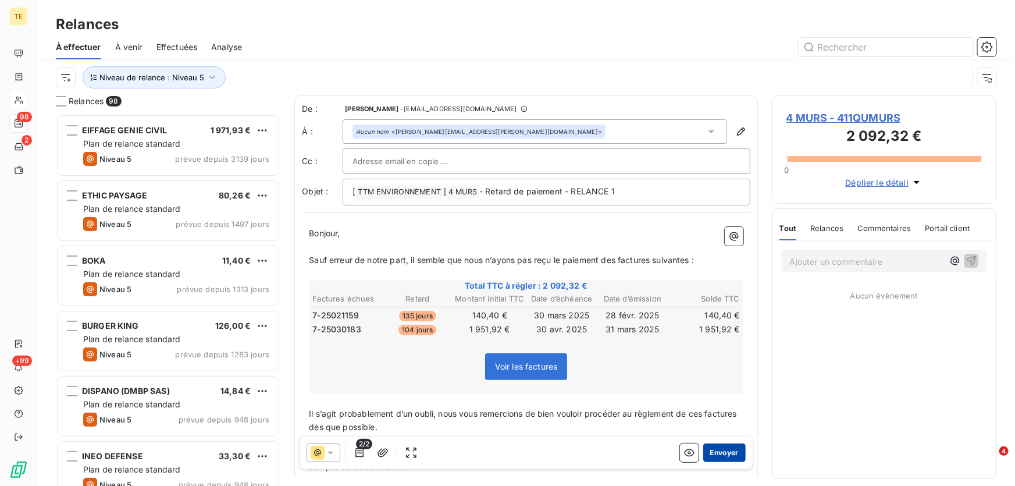
click at [714, 450] on button "Envoyer" at bounding box center [724, 452] width 42 height 19
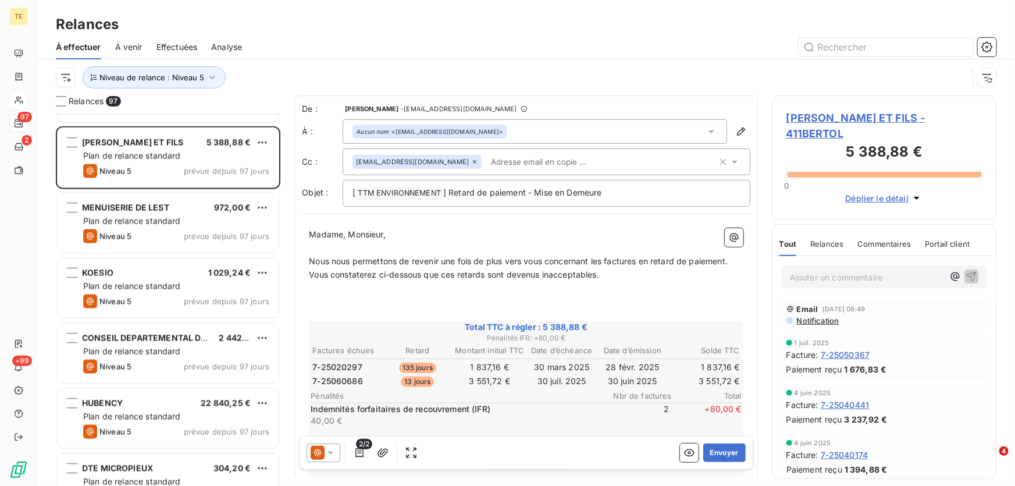
scroll to position [2803, 0]
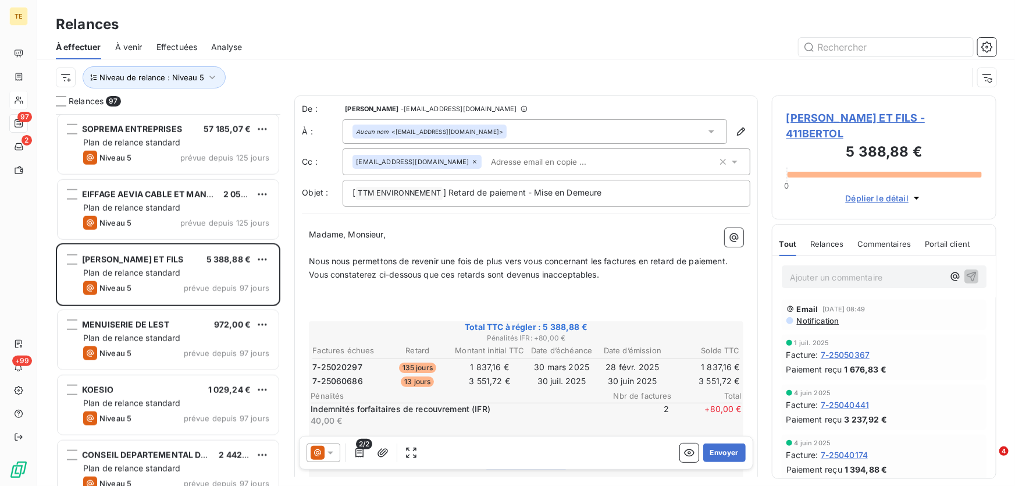
click at [808, 110] on span "BERTOLANI ET FILS - 411BERTOL" at bounding box center [883, 125] width 195 height 31
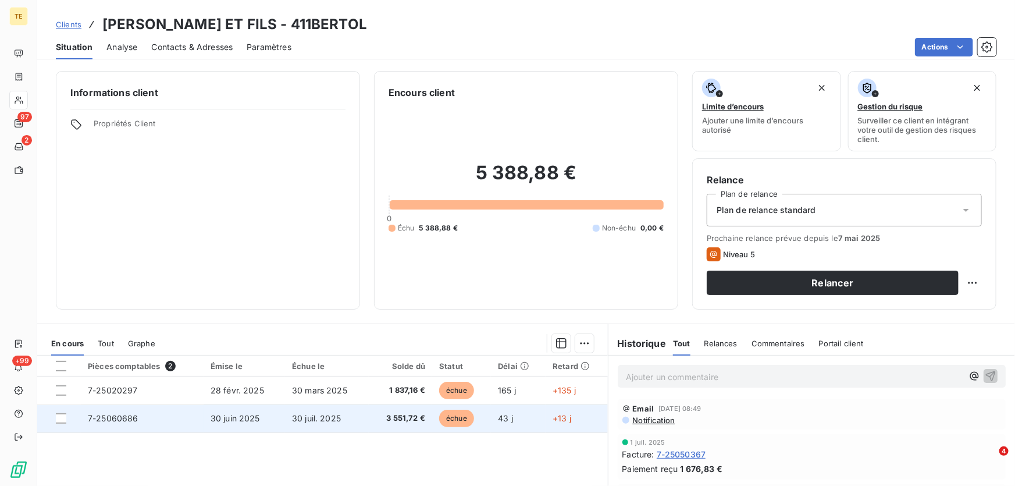
click at [67, 421] on div at bounding box center [65, 418] width 18 height 10
click at [65, 418] on div at bounding box center [61, 418] width 10 height 10
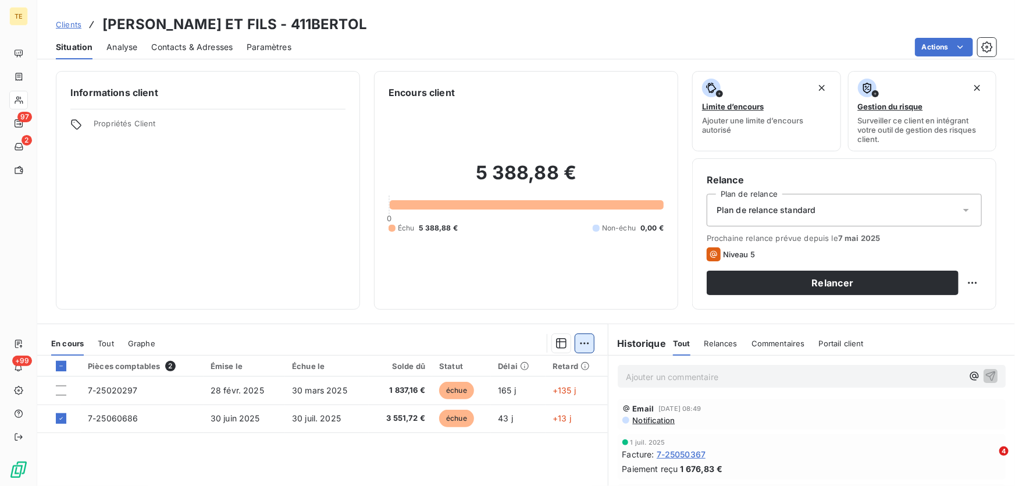
click at [585, 341] on html "TE 97 2 +99 Clients BERTOLANI ET FILS - 411BERTOL Situation Analyse Contacts & …" at bounding box center [507, 243] width 1015 height 486
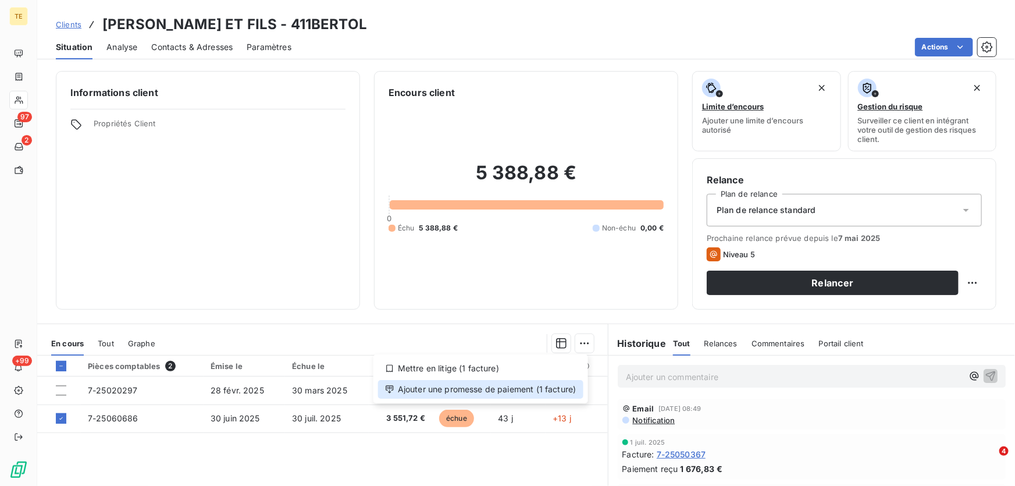
click at [515, 387] on div "Ajouter une promesse de paiement (1 facture)" at bounding box center [480, 389] width 205 height 19
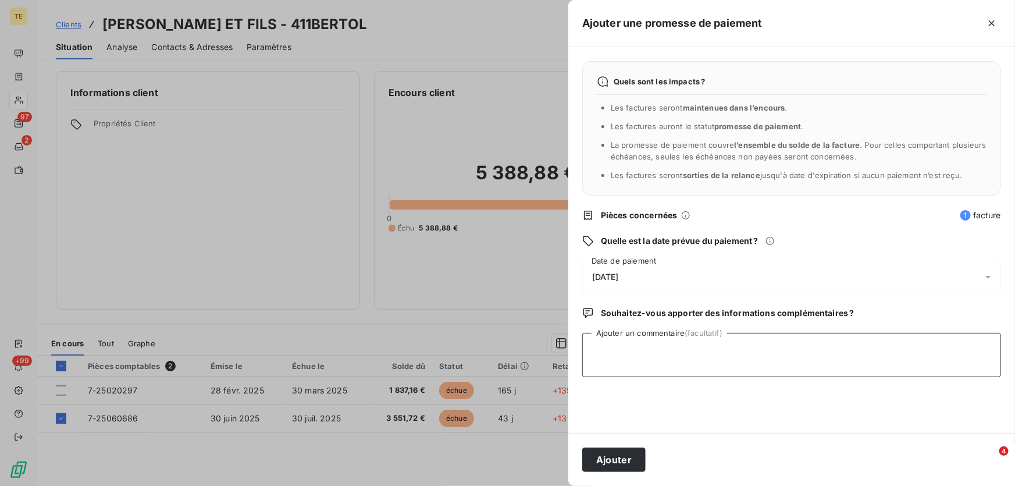
click at [600, 344] on textarea "Ajouter un commentaire (facultatif)" at bounding box center [791, 355] width 419 height 44
type textarea "Virt reçu le 01.08.2025 : 3551.72€"
click at [615, 464] on button "Ajouter" at bounding box center [613, 459] width 63 height 24
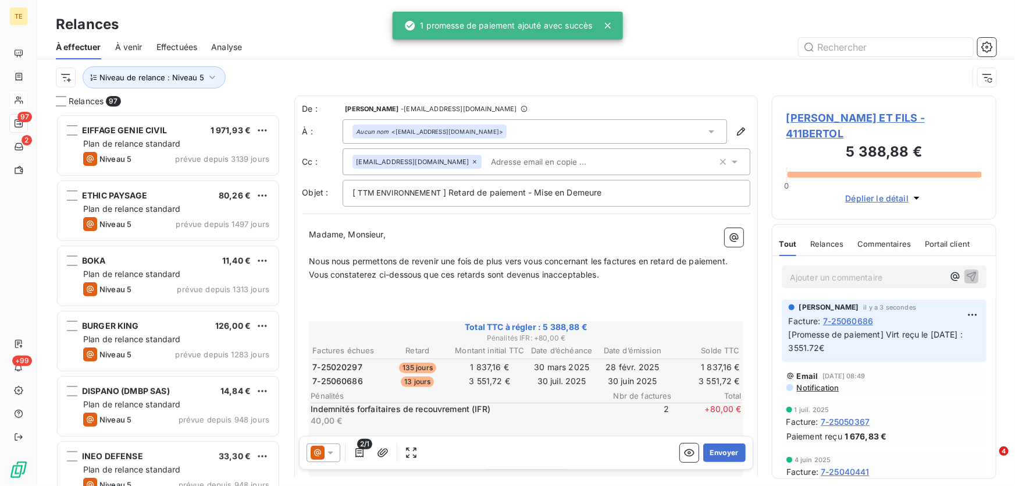
scroll to position [364, 216]
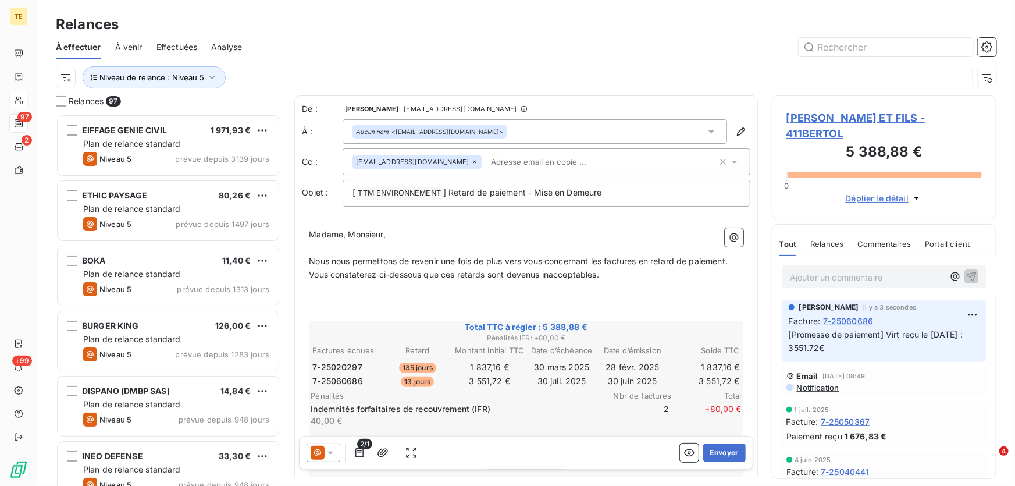
click at [471, 163] on icon at bounding box center [474, 161] width 7 height 7
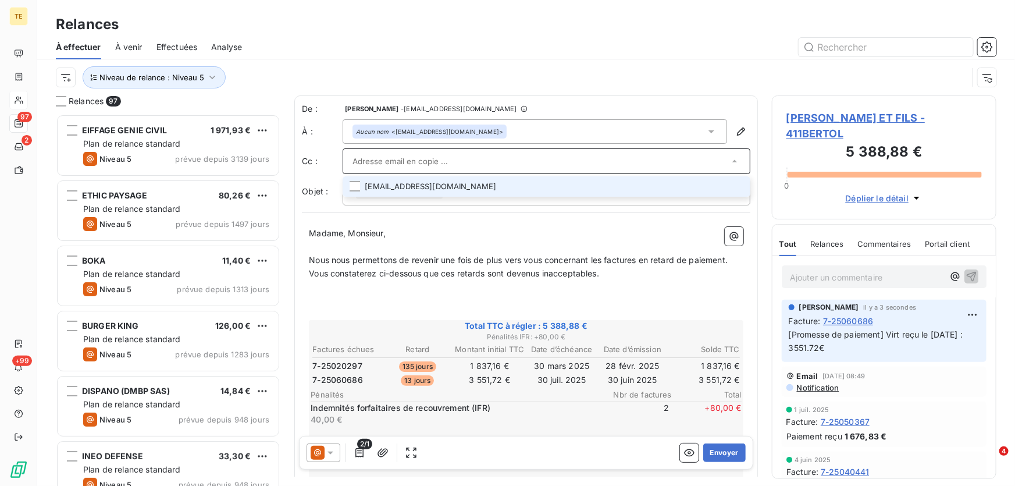
click at [406, 305] on p "﻿" at bounding box center [526, 299] width 434 height 13
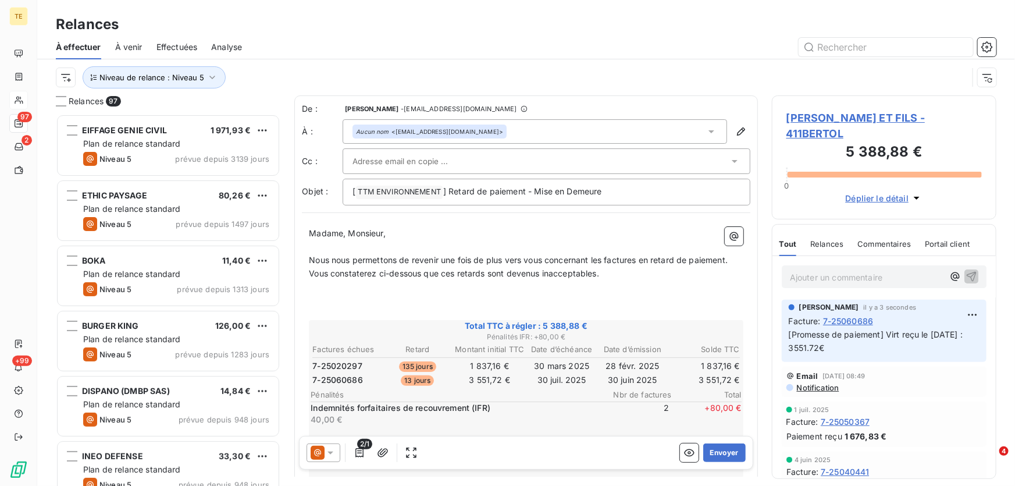
click at [810, 116] on span "BERTOLANI ET FILS - 411BERTOL" at bounding box center [883, 125] width 195 height 31
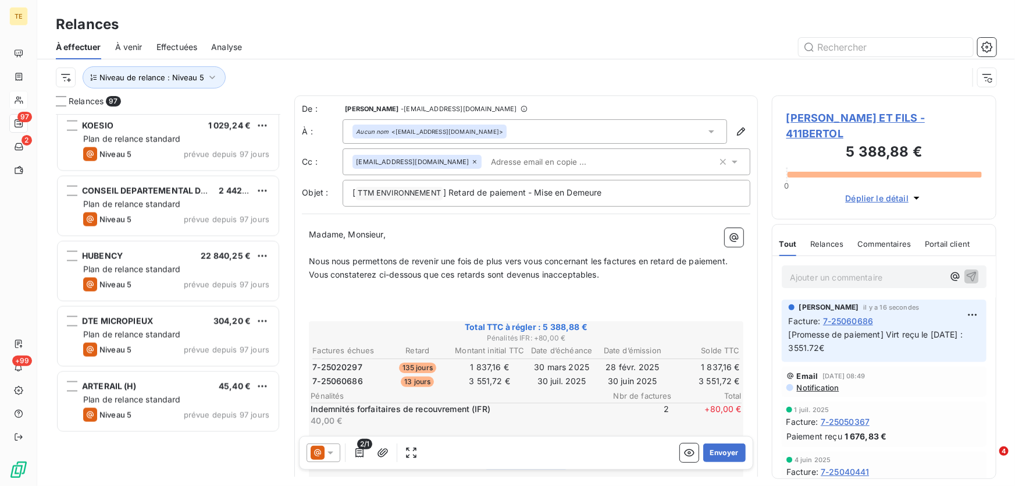
scroll to position [2803, 0]
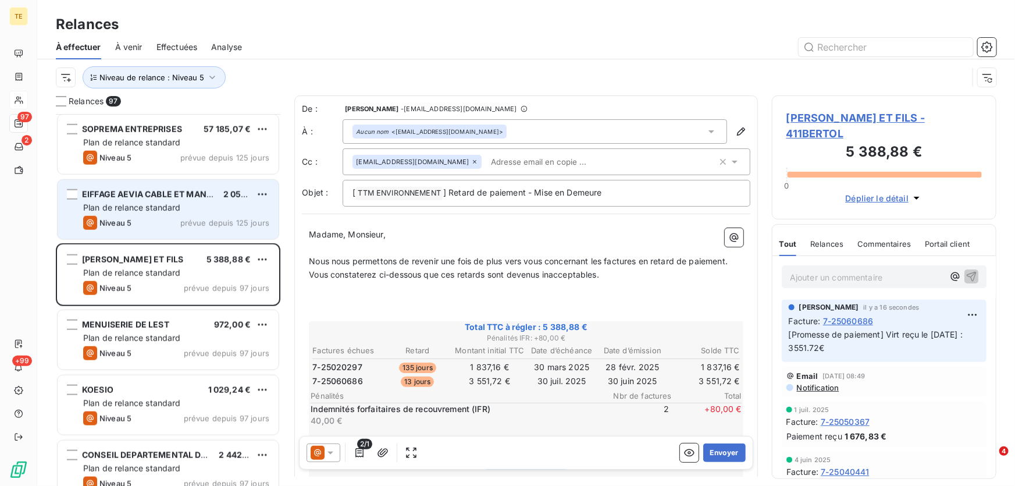
click at [117, 209] on span "Plan de relance standard" at bounding box center [132, 207] width 98 height 10
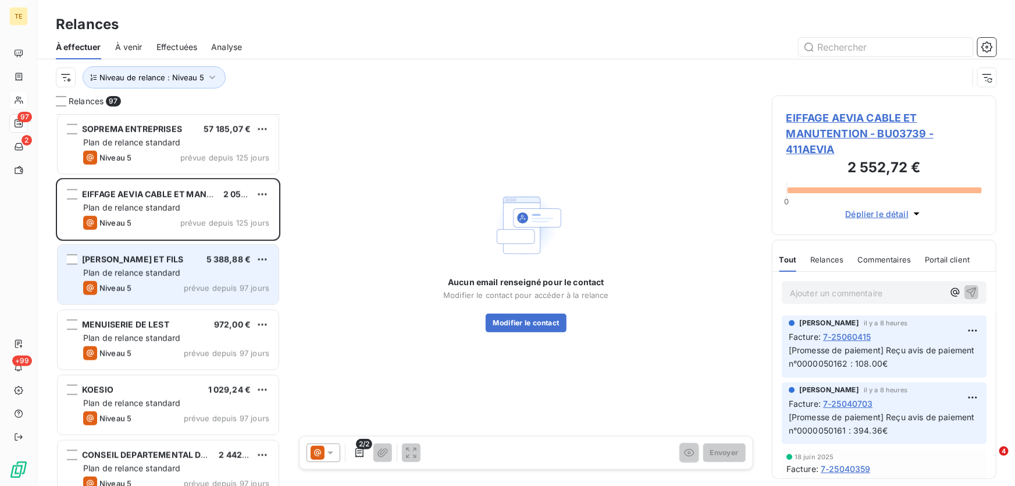
click at [124, 268] on span "Plan de relance standard" at bounding box center [132, 273] width 98 height 10
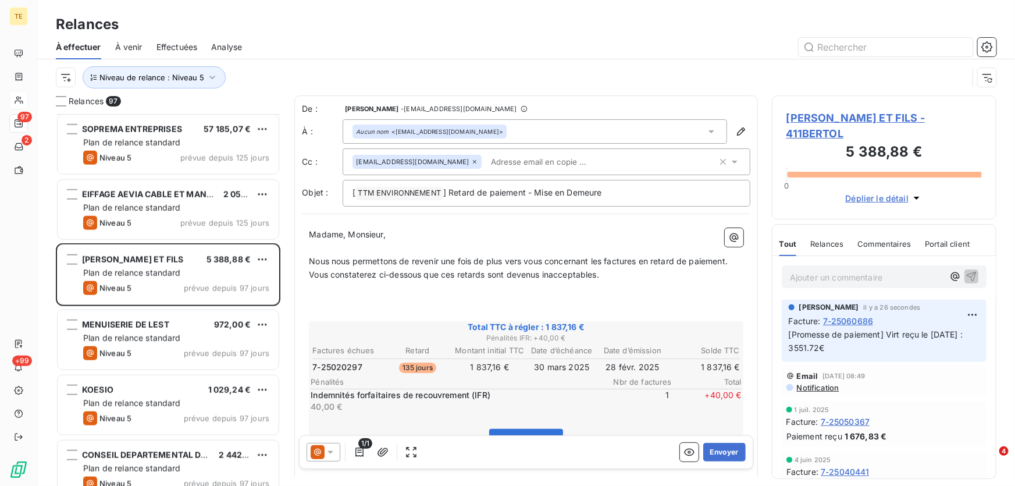
click at [330, 450] on icon at bounding box center [331, 453] width 12 height 12
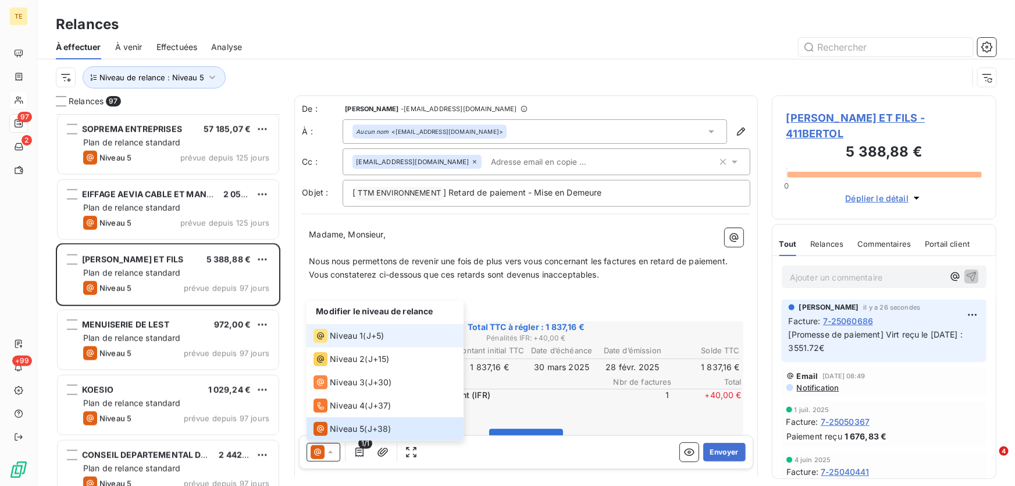
click at [343, 337] on span "Niveau 1" at bounding box center [346, 336] width 33 height 12
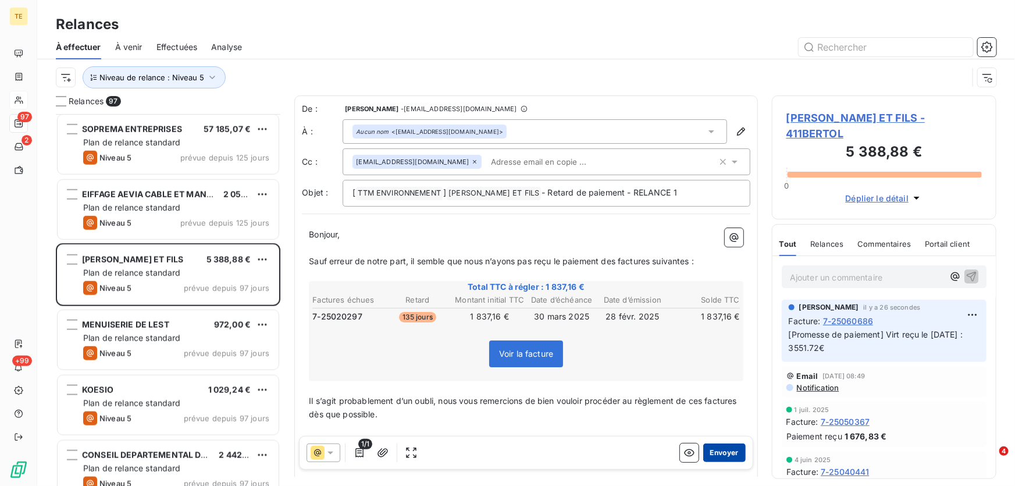
click at [716, 454] on button "Envoyer" at bounding box center [724, 452] width 42 height 19
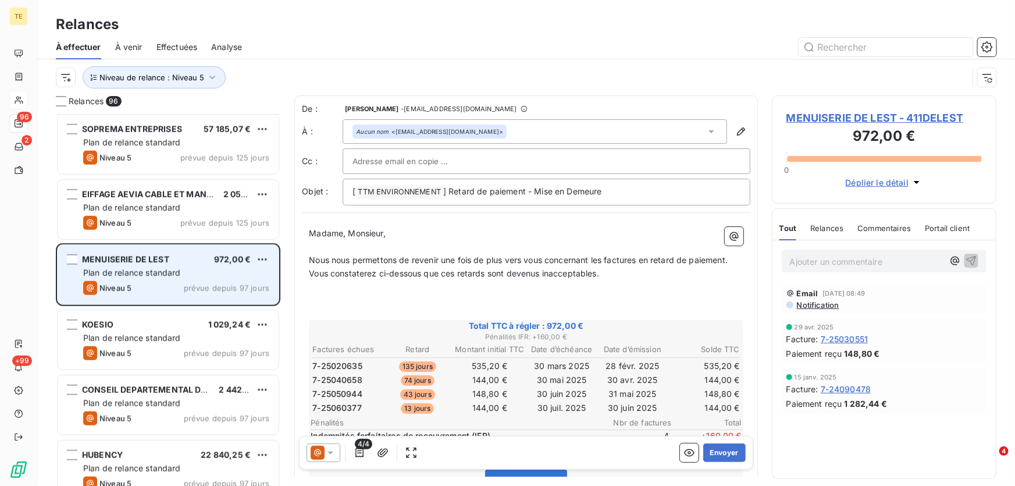
click at [149, 285] on div "Niveau 5 prévue depuis 97 jours" at bounding box center [176, 288] width 186 height 14
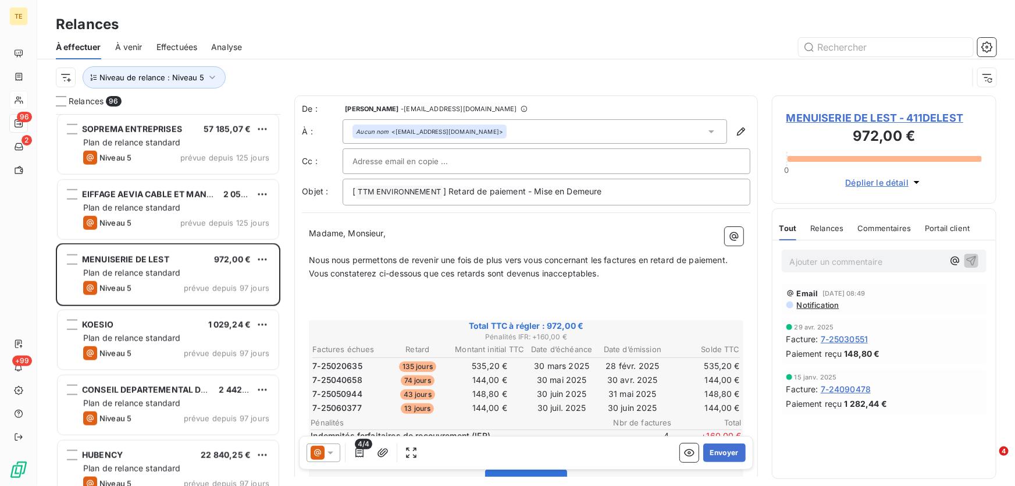
click at [810, 110] on span "MENUISERIE DE LEST - 411DELEST" at bounding box center [883, 118] width 195 height 16
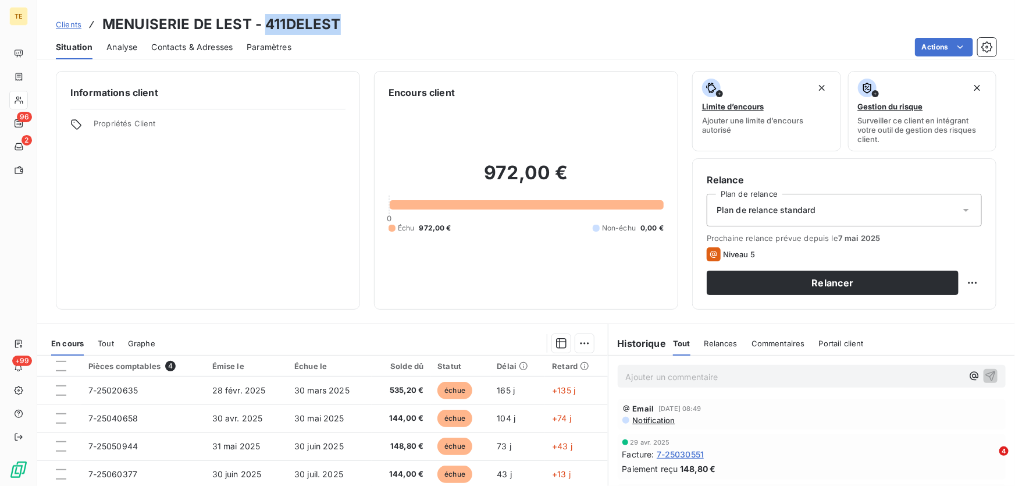
drag, startPoint x: 346, startPoint y: 16, endPoint x: 265, endPoint y: 24, distance: 81.8
click at [265, 24] on div "Clients MENUISERIE DE LEST - 411DELEST" at bounding box center [526, 24] width 978 height 21
copy h3 "411DELEST"
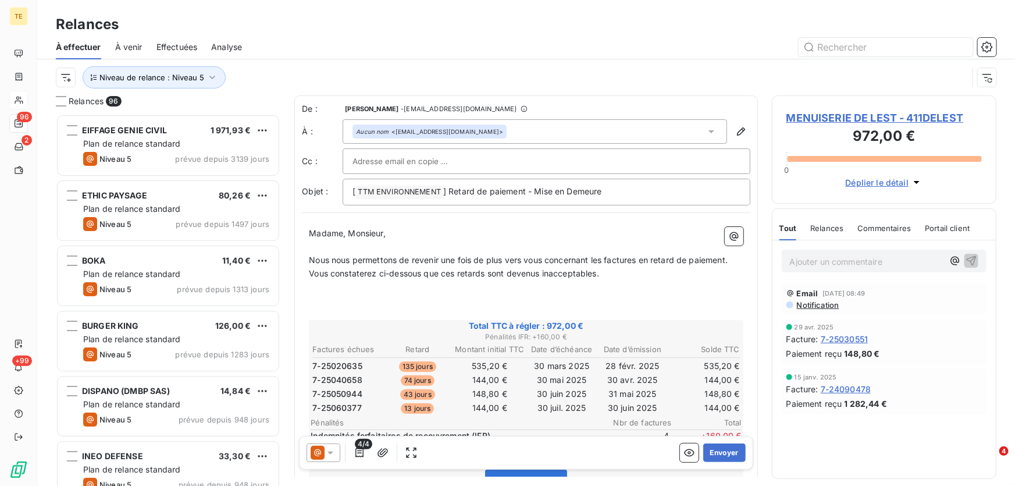
scroll to position [364, 216]
click at [331, 452] on icon at bounding box center [330, 452] width 6 height 3
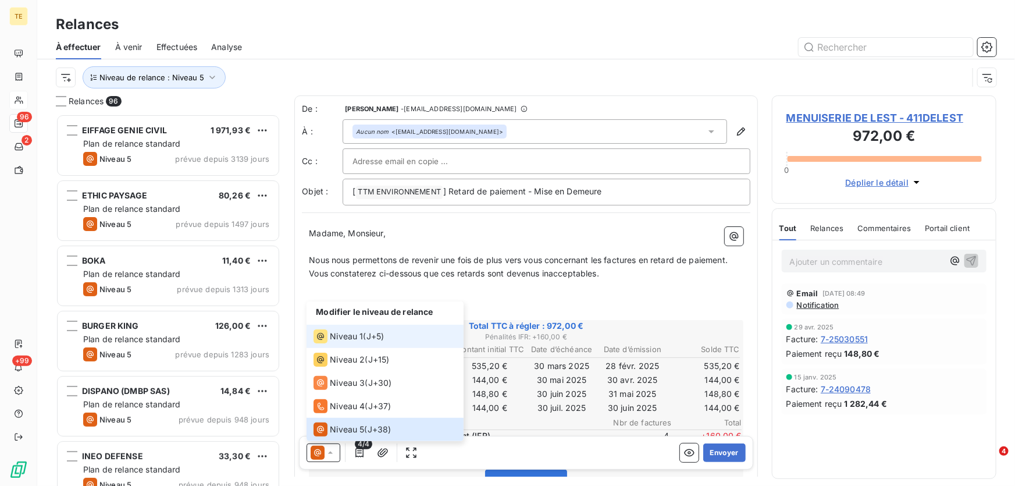
click at [344, 340] on span "Niveau 1" at bounding box center [346, 336] width 33 height 12
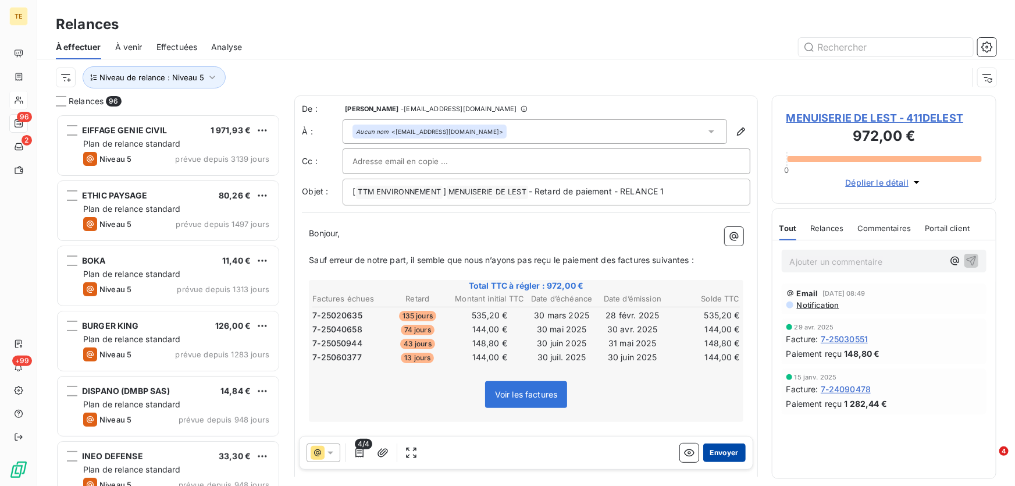
click at [718, 451] on button "Envoyer" at bounding box center [724, 452] width 42 height 19
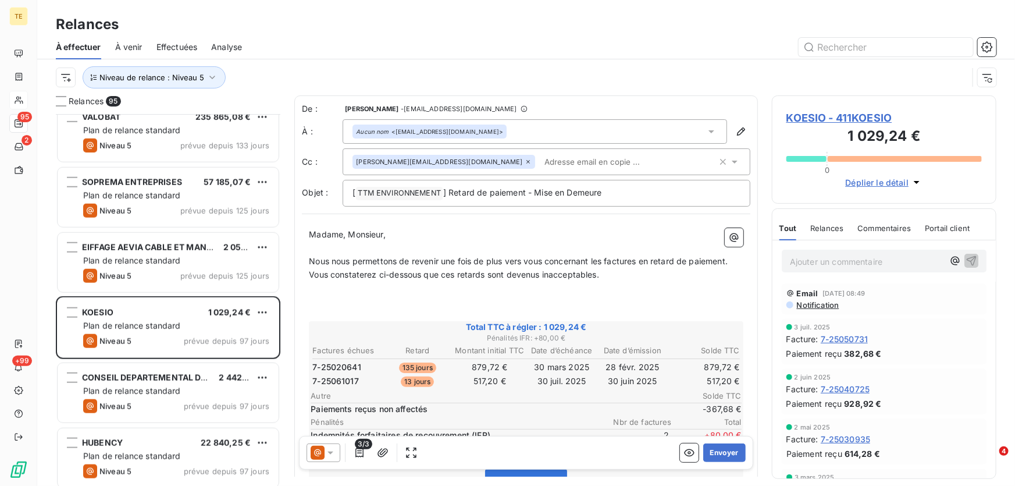
scroll to position [2855, 0]
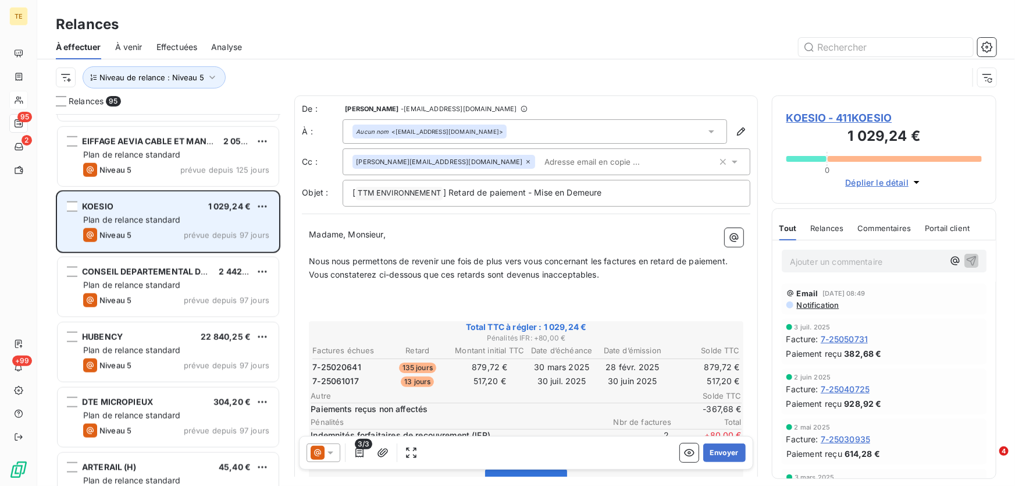
click at [199, 230] on span "prévue depuis 97 jours" at bounding box center [226, 234] width 85 height 9
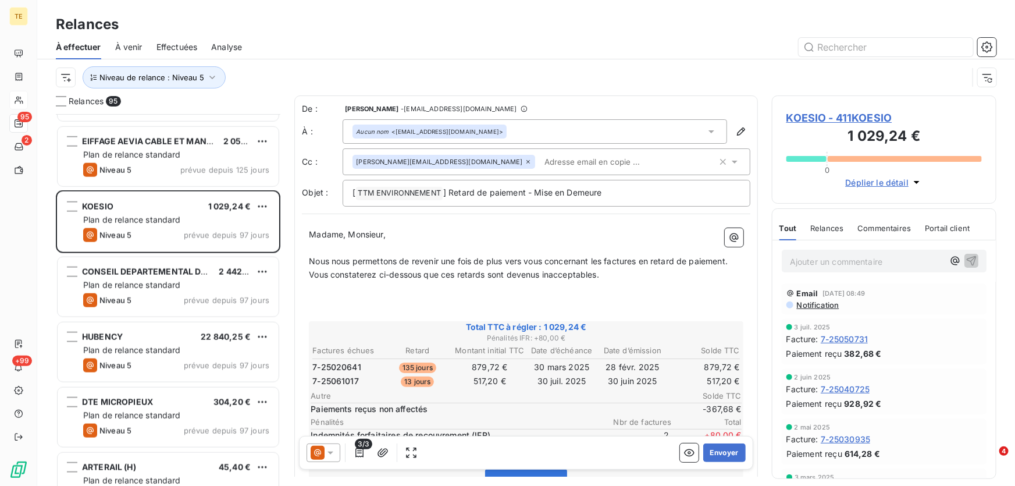
click at [821, 308] on span "Notification" at bounding box center [818, 304] width 44 height 9
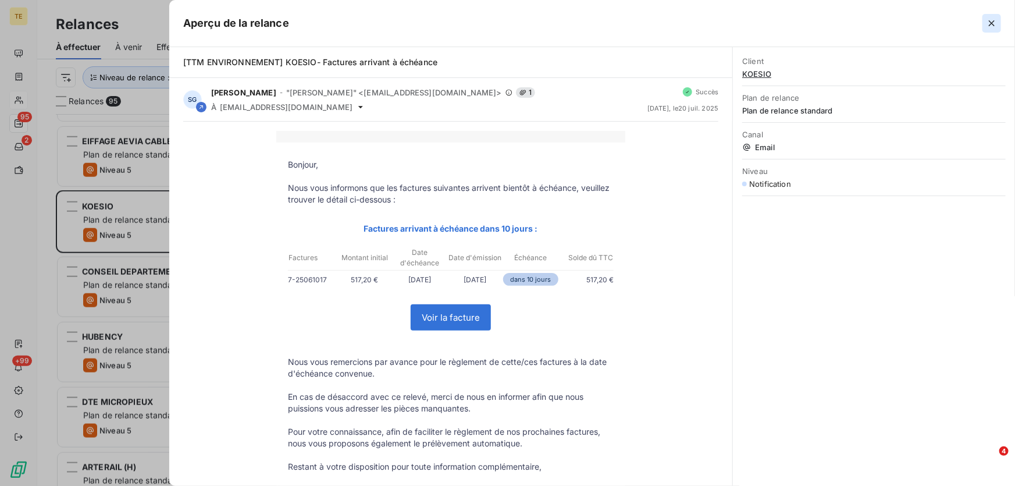
click at [991, 23] on icon "button" at bounding box center [992, 23] width 6 height 6
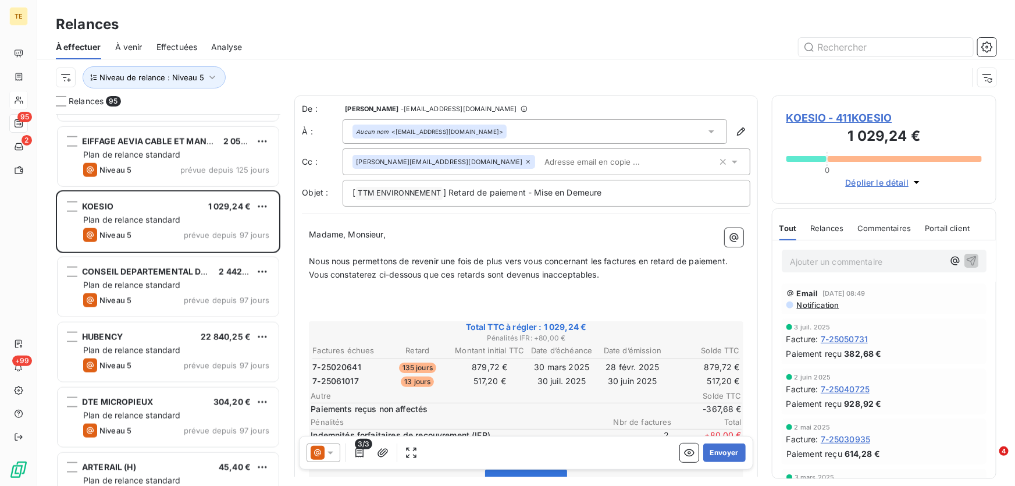
click at [805, 113] on span "KOESIO - 411KOESIO" at bounding box center [883, 118] width 195 height 16
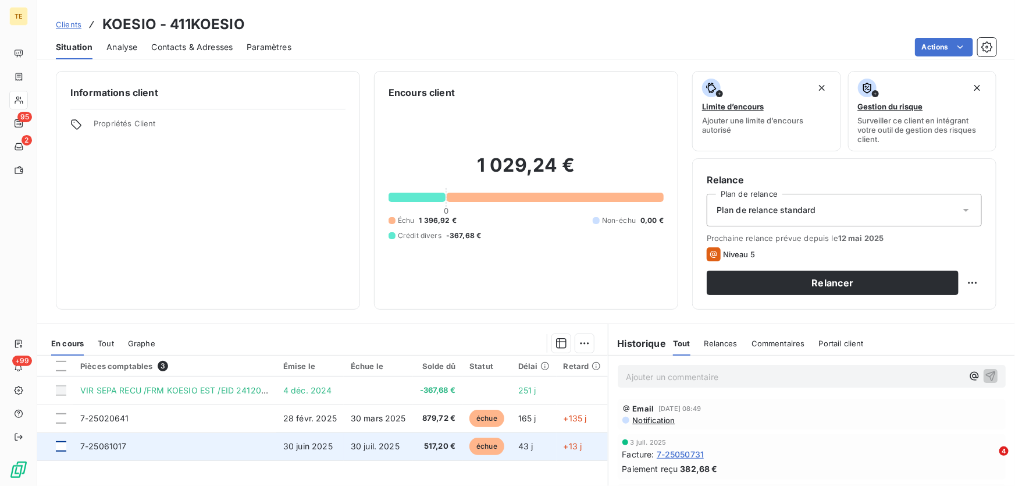
click at [61, 446] on div at bounding box center [61, 446] width 10 height 10
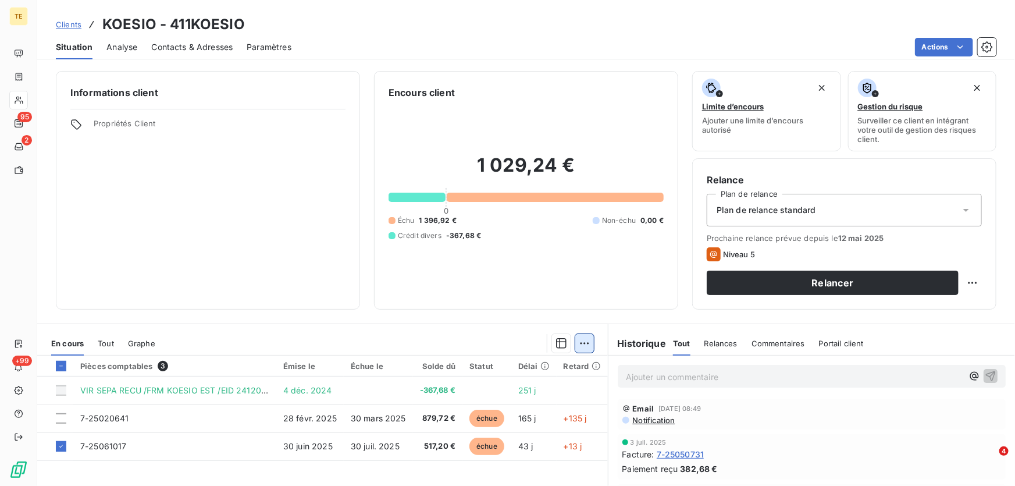
click at [576, 344] on html "TE 95 2 +99 Clients KOESIO - 411KOESIO Situation Analyse Contacts & Adresses Pa…" at bounding box center [507, 243] width 1015 height 486
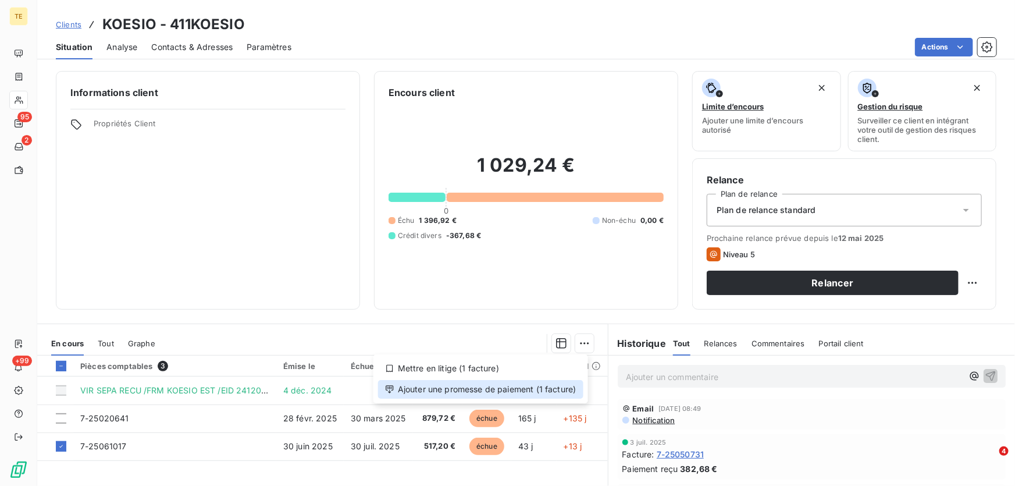
click at [539, 391] on div "Ajouter une promesse de paiement (1 facture)" at bounding box center [480, 389] width 205 height 19
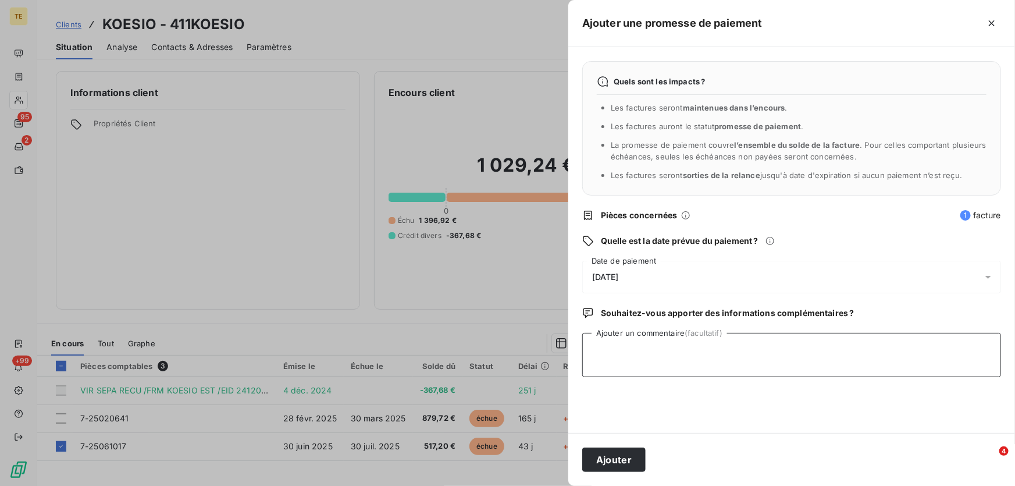
click at [603, 343] on textarea "Ajouter un commentaire (facultatif)" at bounding box center [791, 355] width 419 height 44
type textarea "Virt reçu le 01.08.2025 : 517.20€"
click at [604, 464] on button "Ajouter" at bounding box center [613, 459] width 63 height 24
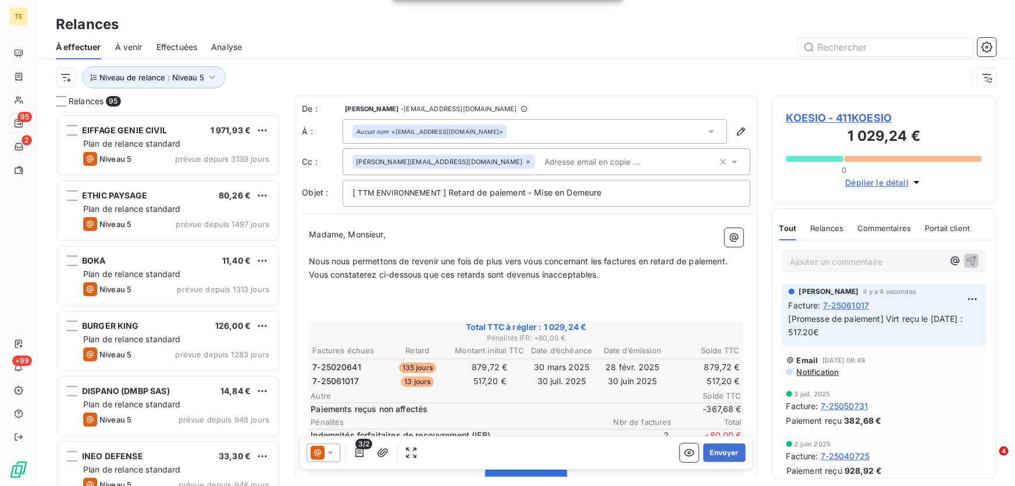
scroll to position [364, 216]
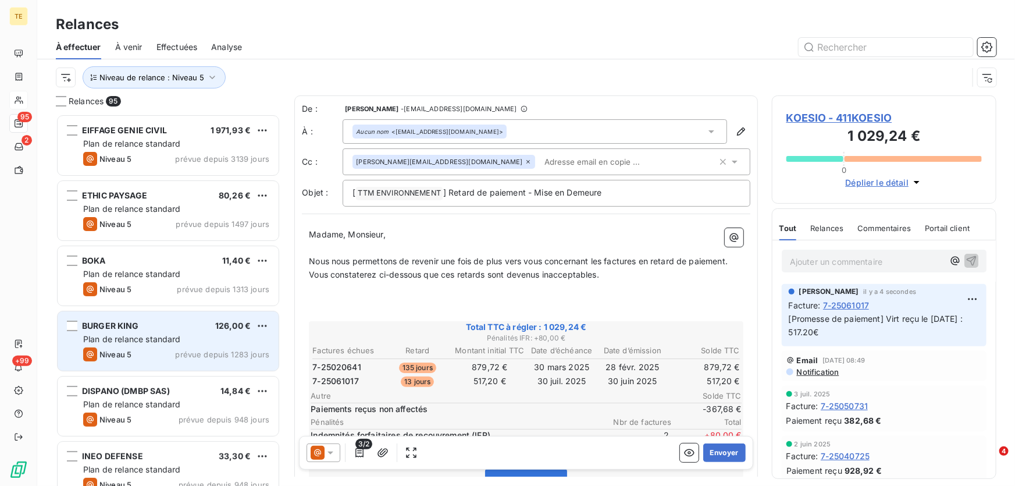
click at [124, 352] on span "Niveau 5" at bounding box center [115, 354] width 32 height 9
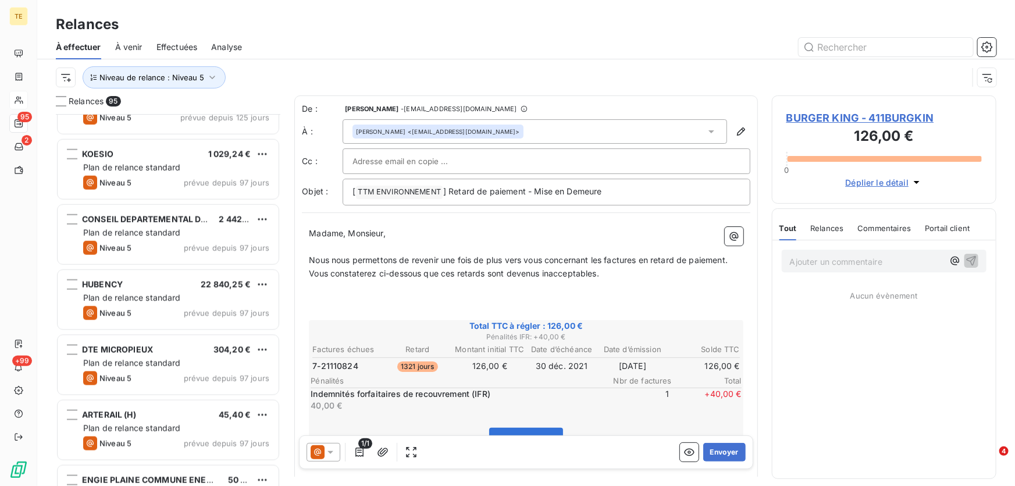
scroll to position [2908, 0]
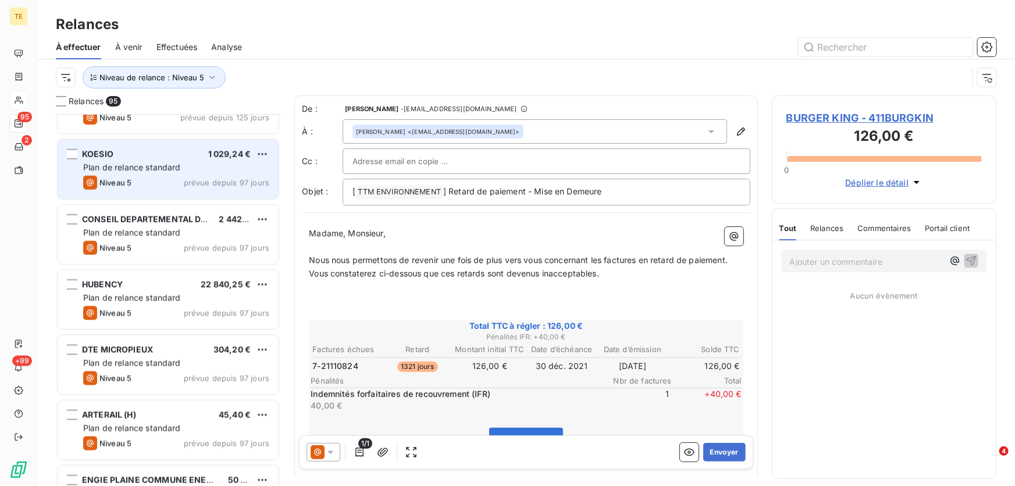
click at [129, 159] on div "KOESIO 1 029,24 € Plan de relance standard Niveau 5 prévue depuis 97 jours" at bounding box center [168, 169] width 221 height 59
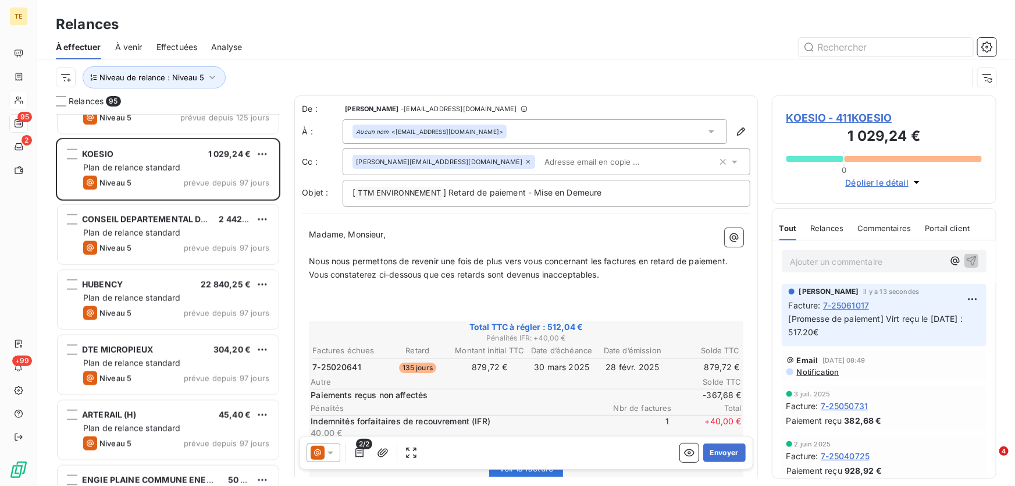
click at [331, 455] on icon at bounding box center [331, 453] width 12 height 12
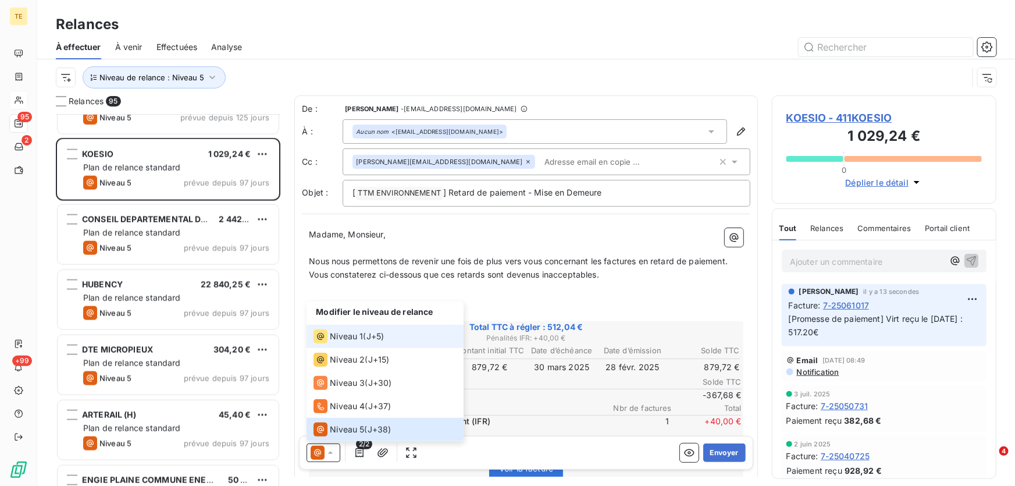
click at [345, 335] on span "Niveau 1" at bounding box center [346, 336] width 33 height 12
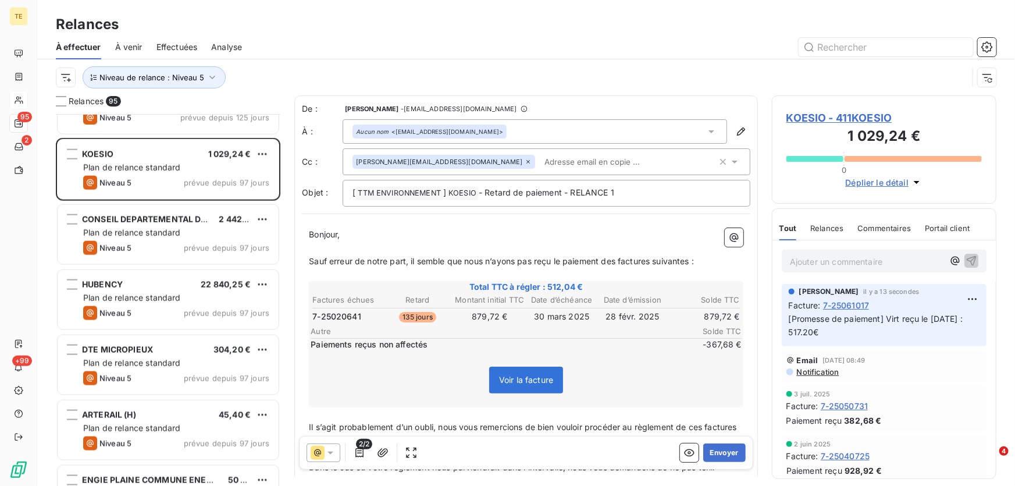
click at [858, 112] on span "KOESIO - 411KOESIO" at bounding box center [883, 118] width 195 height 16
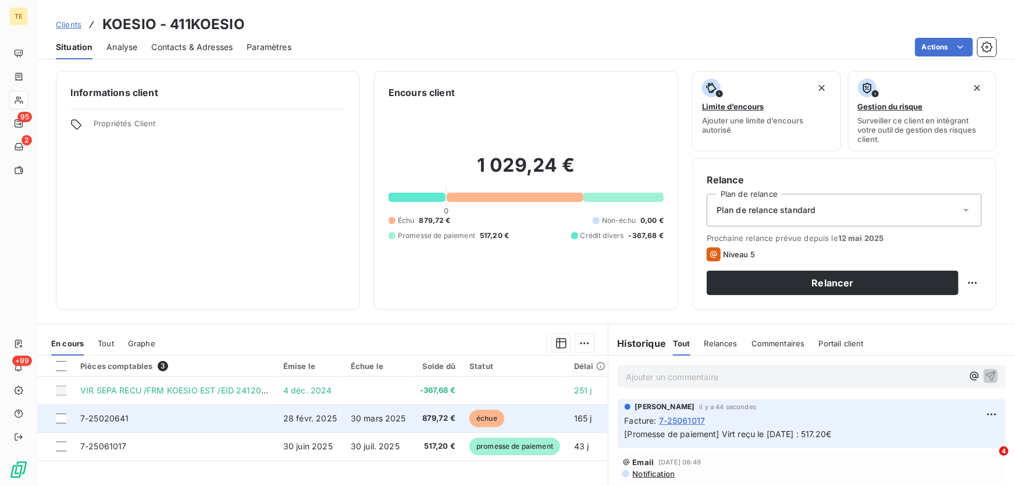
click at [99, 410] on td "7-25020641" at bounding box center [174, 418] width 203 height 28
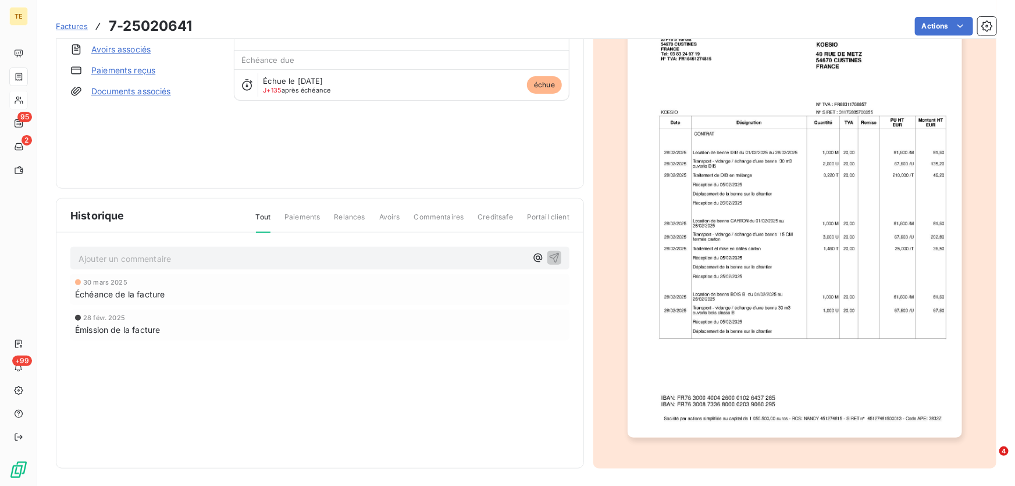
scroll to position [113, 0]
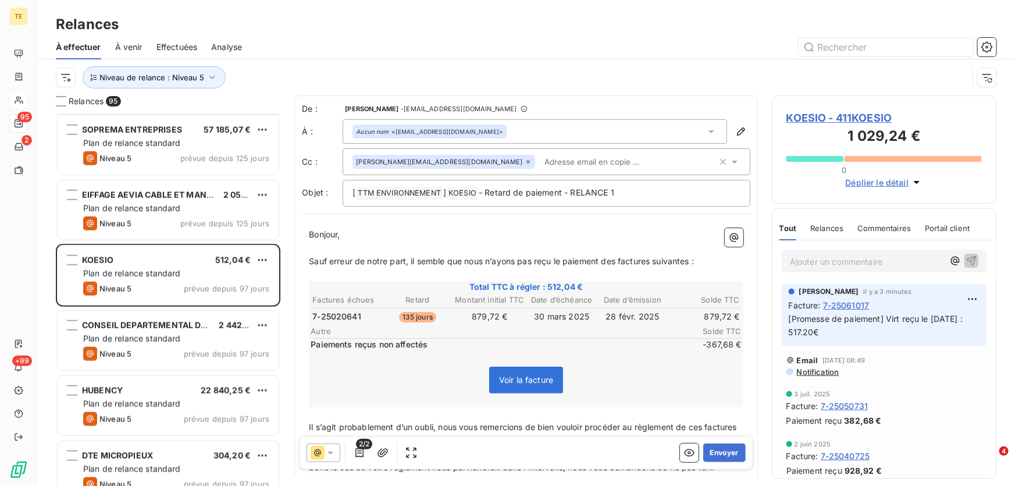
scroll to position [2803, 0]
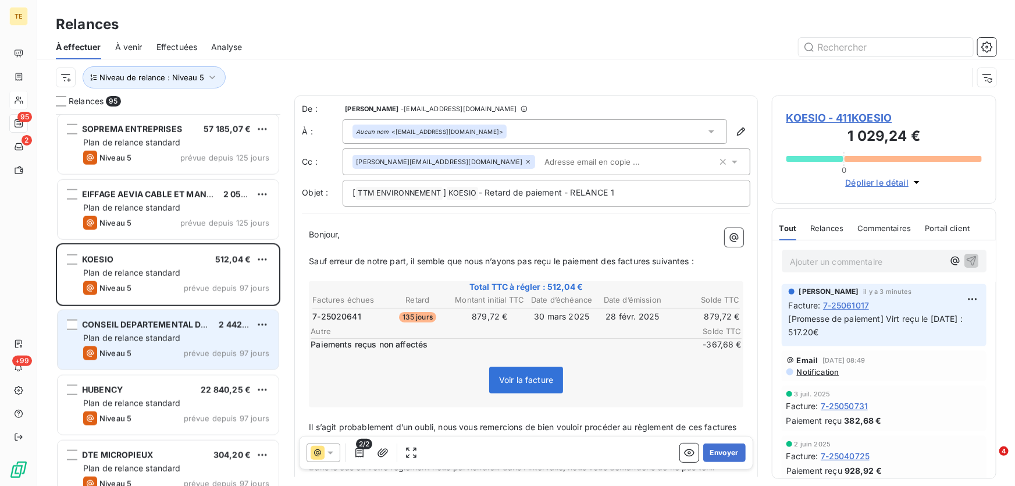
click at [153, 331] on div "CONSEIL DEPARTEMENTAL DE LA MOSELLE 2 442,24 € Plan de relance standard Niveau …" at bounding box center [168, 339] width 221 height 59
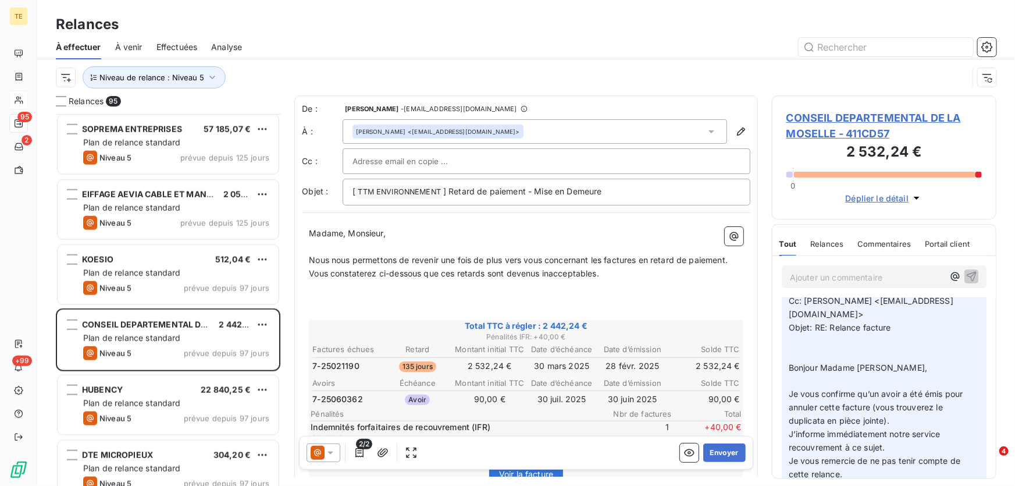
scroll to position [105, 0]
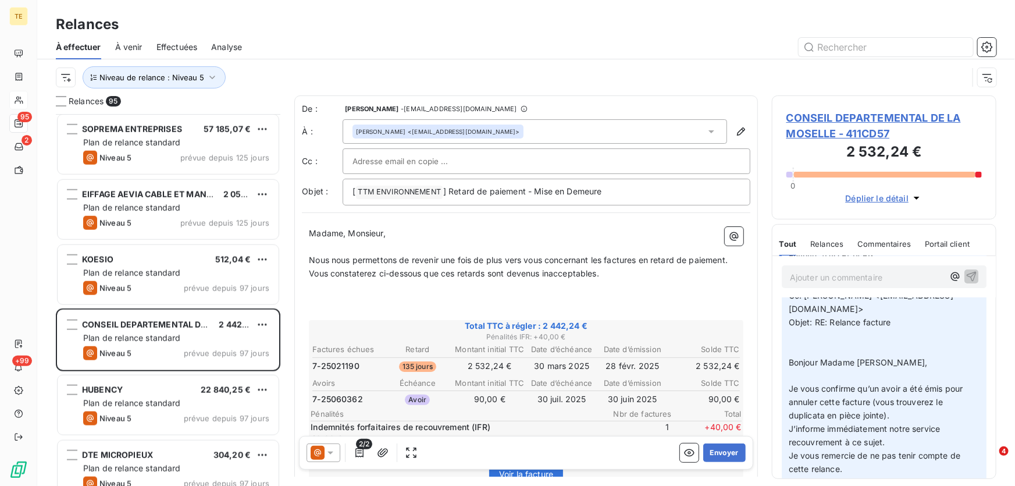
click at [864, 129] on span "CONSEIL DEPARTEMENTAL DE LA MOSELLE - 411CD57" at bounding box center [883, 125] width 195 height 31
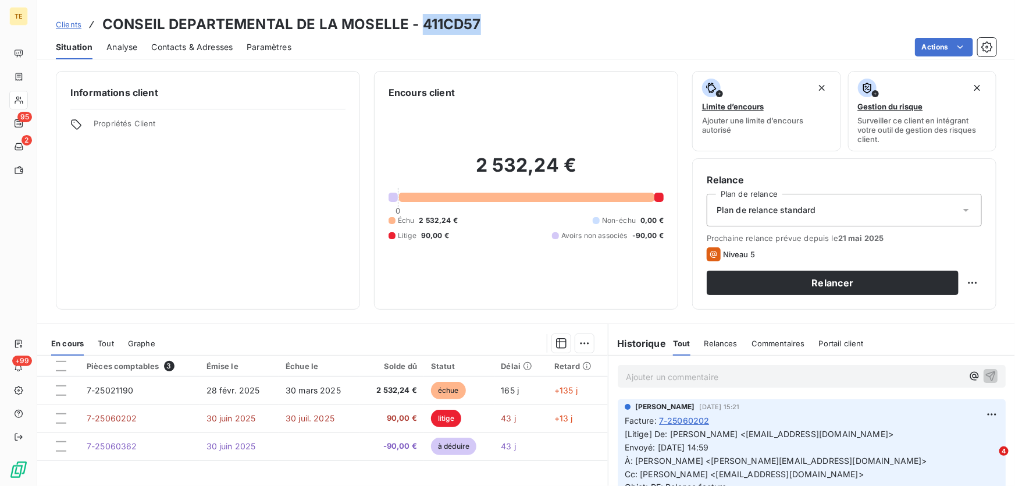
drag, startPoint x: 492, startPoint y: 26, endPoint x: 418, endPoint y: 22, distance: 74.6
click at [418, 22] on div "Clients CONSEIL DEPARTEMENTAL DE LA MOSELLE - 411CD57" at bounding box center [526, 24] width 978 height 21
copy h3 "411CD57"
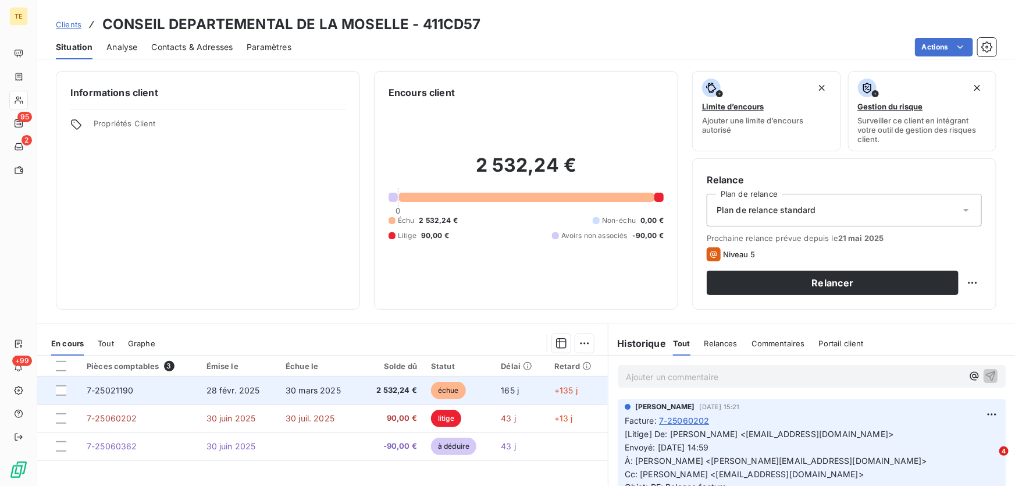
click at [115, 390] on span "7-25021190" at bounding box center [110, 390] width 47 height 10
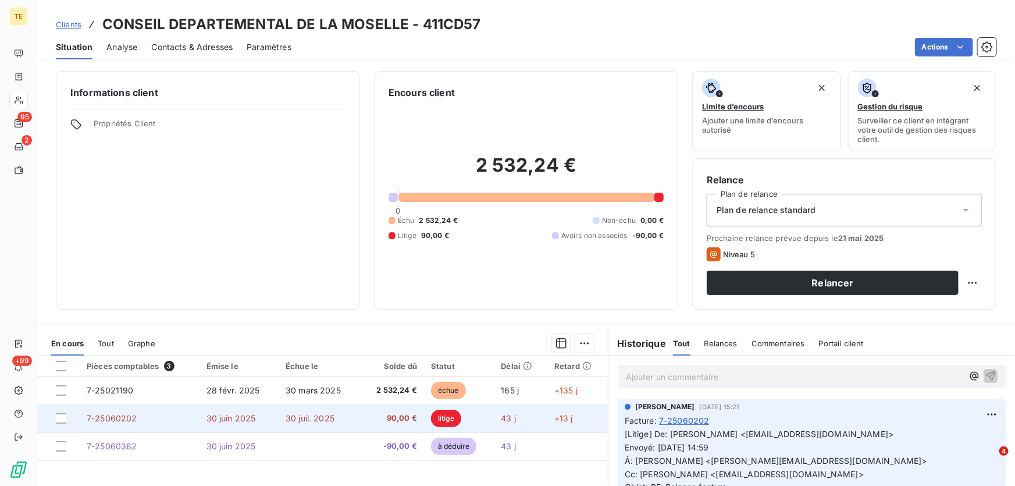
click at [238, 418] on span "30 juin 2025" at bounding box center [230, 418] width 49 height 10
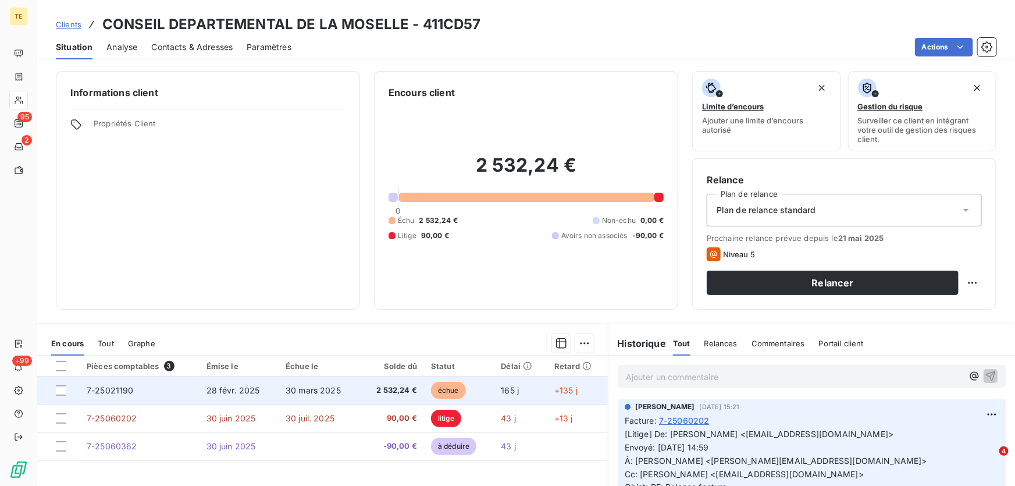
click at [116, 391] on span "7-25021190" at bounding box center [110, 390] width 47 height 10
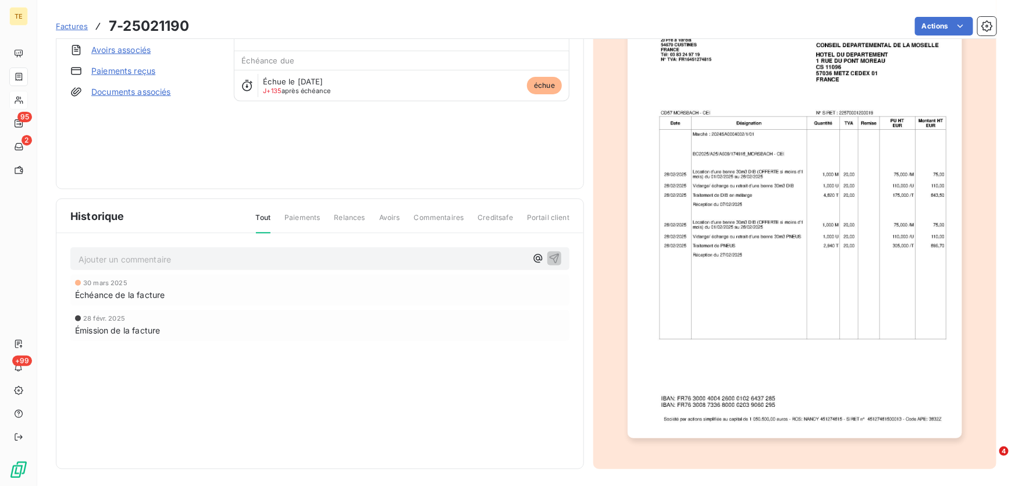
scroll to position [113, 0]
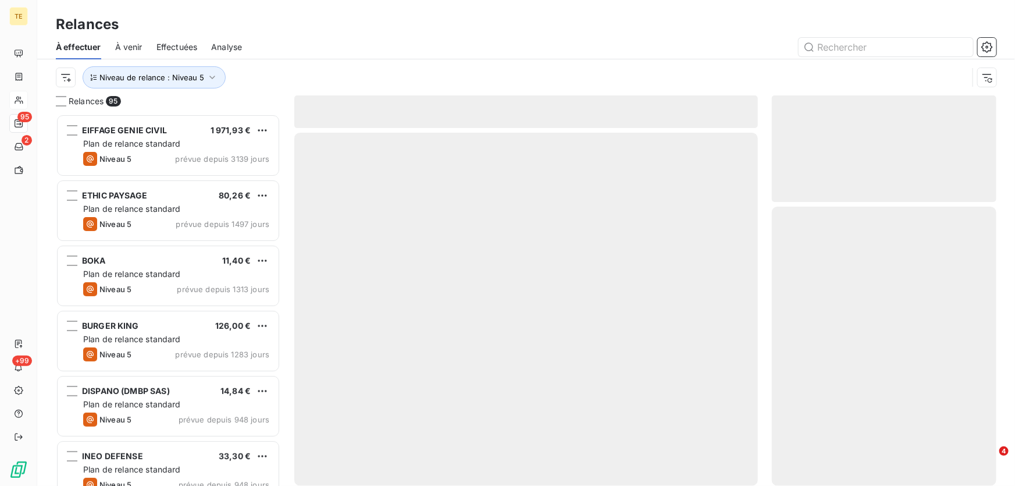
scroll to position [364, 216]
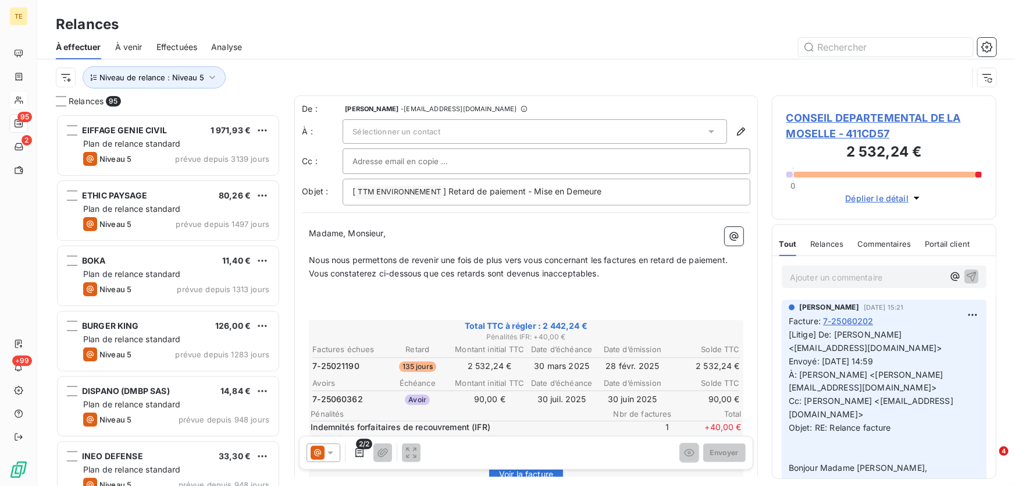
click at [623, 290] on p "﻿" at bounding box center [526, 286] width 434 height 13
click at [362, 451] on icon "button" at bounding box center [359, 452] width 8 height 9
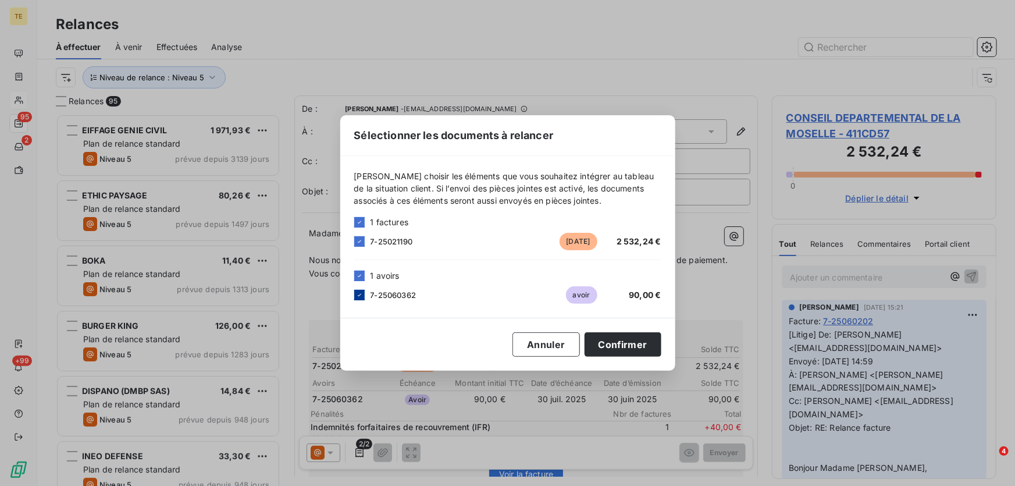
click at [358, 295] on icon at bounding box center [359, 295] width 3 height 2
click at [622, 348] on button "Confirmer" at bounding box center [622, 344] width 77 height 24
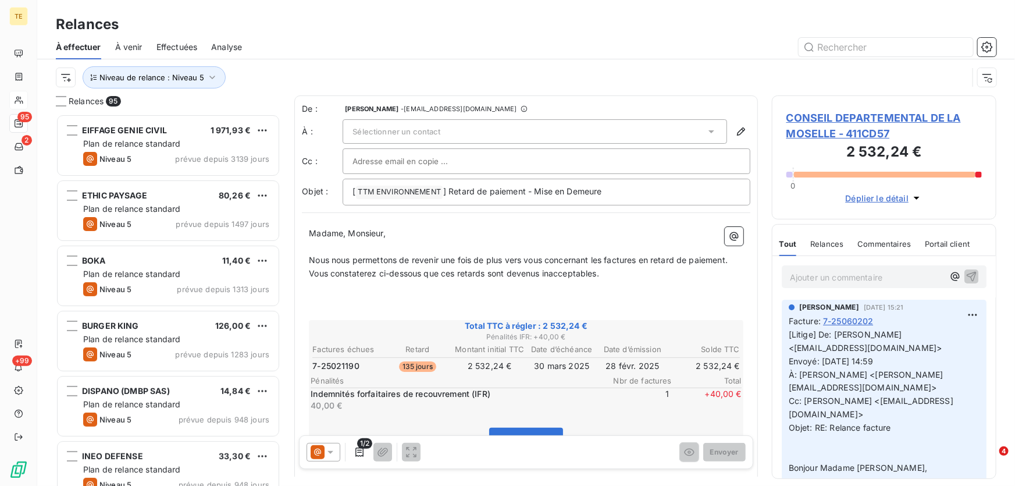
click at [329, 450] on icon at bounding box center [331, 453] width 12 height 12
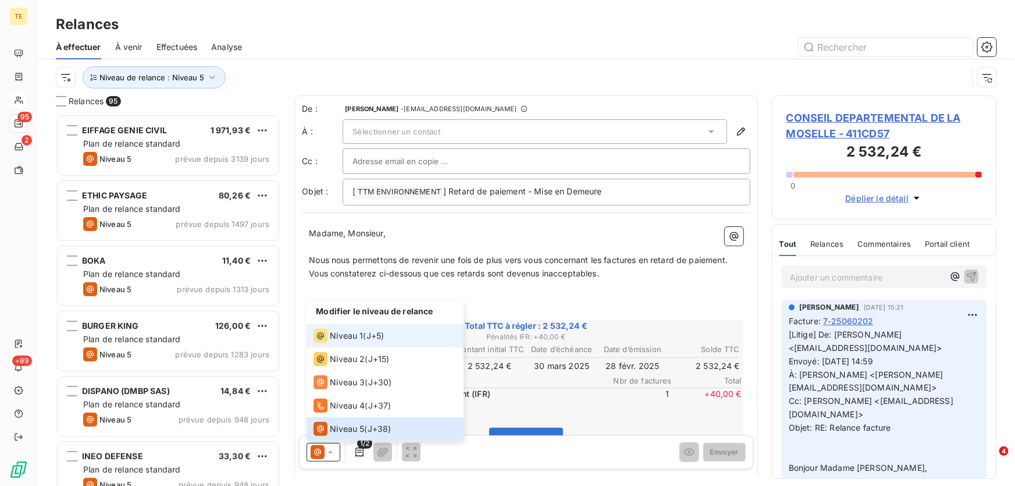
click at [351, 333] on span "Niveau 1" at bounding box center [346, 336] width 33 height 12
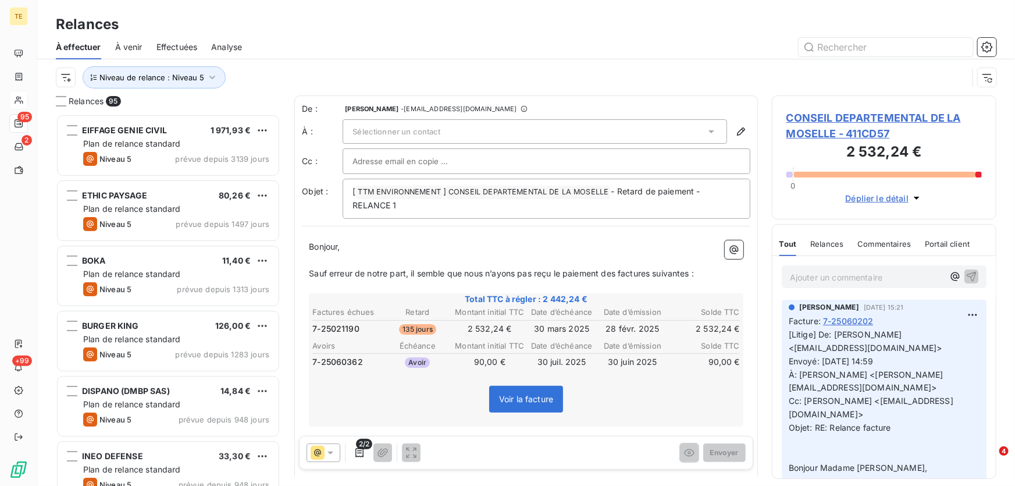
click at [805, 126] on span "CONSEIL DEPARTEMENTAL DE LA MOSELLE - 411CD57" at bounding box center [883, 125] width 195 height 31
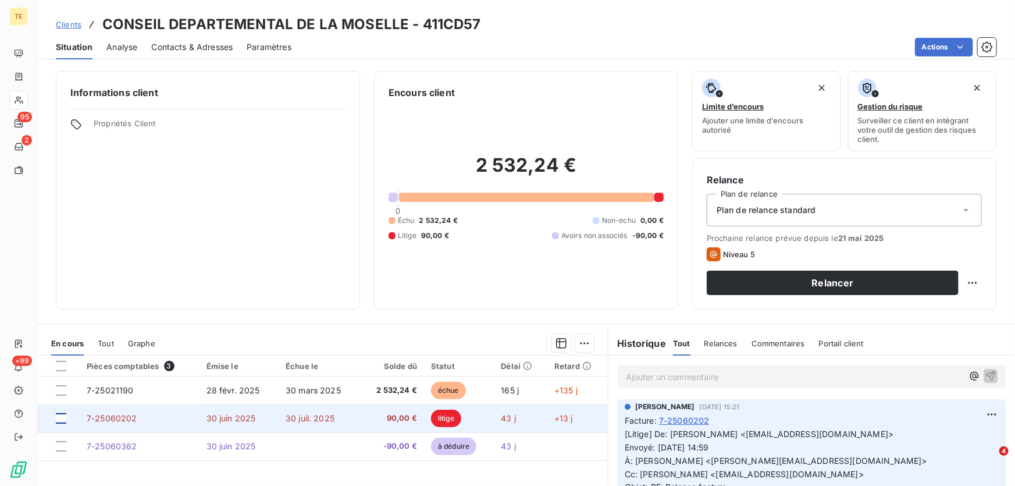
click at [59, 419] on div at bounding box center [61, 418] width 10 height 10
click at [59, 419] on icon at bounding box center [61, 418] width 7 height 7
click at [110, 415] on span "7-25060202" at bounding box center [112, 418] width 51 height 10
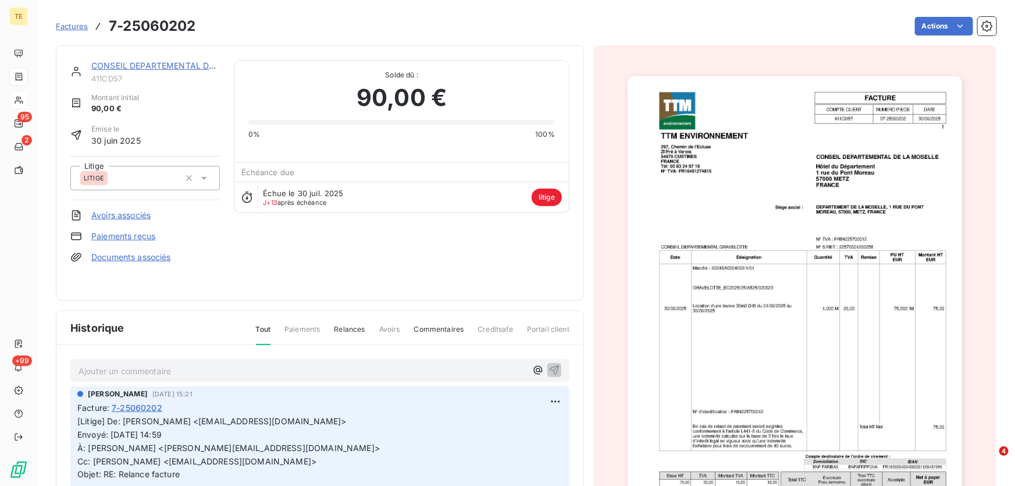
click at [205, 180] on icon at bounding box center [204, 178] width 12 height 12
click at [237, 249] on div "CONSEIL DEPARTEMENTAL DE LA MOSELLE 411CD57 Montant initial 90,00 € Émise le 30…" at bounding box center [319, 173] width 499 height 226
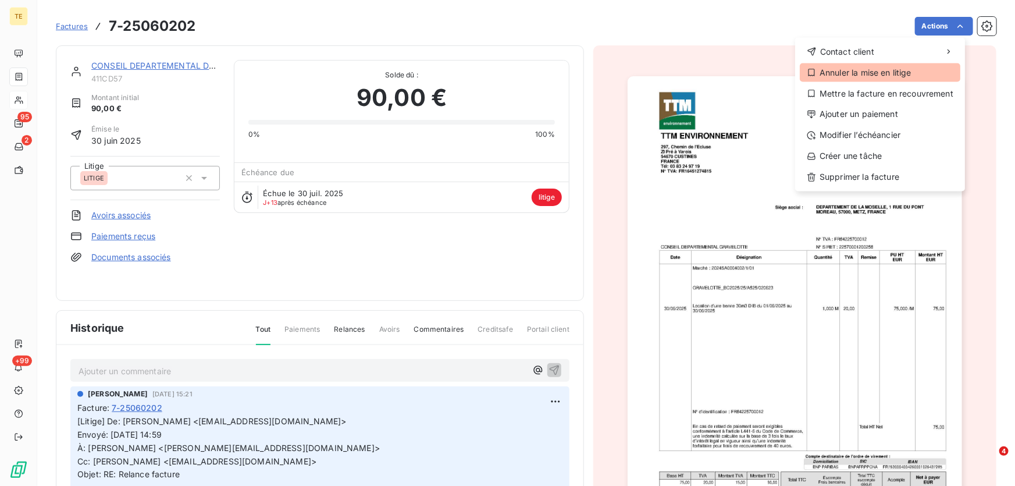
click at [842, 72] on div "Annuler la mise en litige" at bounding box center [880, 72] width 161 height 19
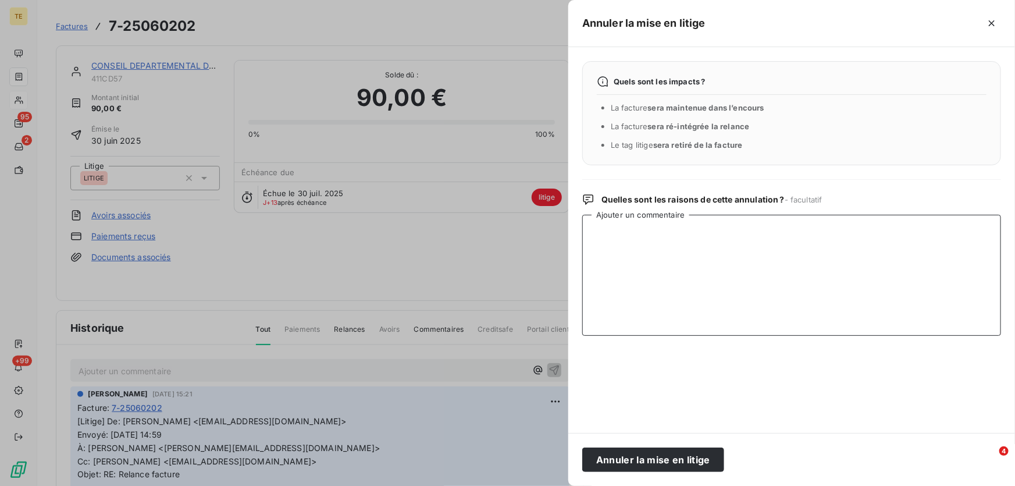
click at [657, 236] on textarea "Ajouter un commentaire" at bounding box center [791, 275] width 419 height 121
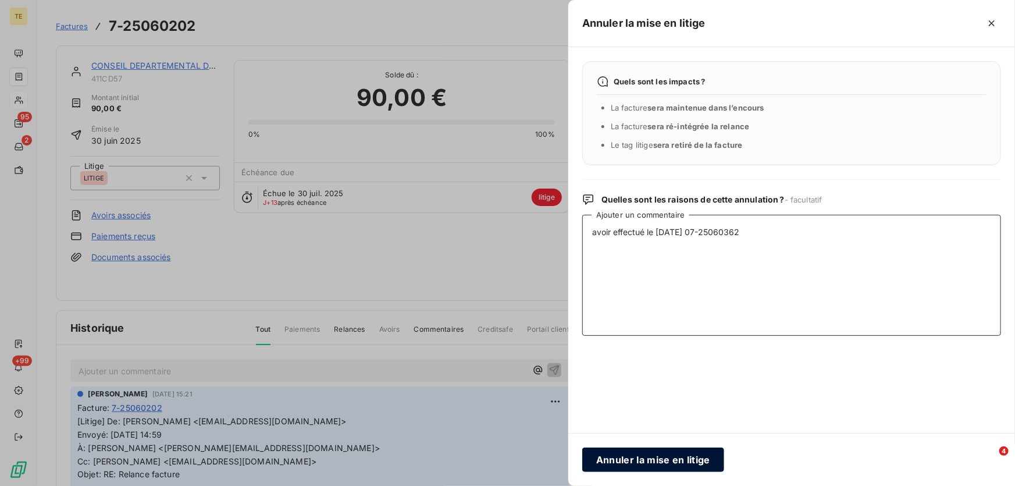
type textarea "avoir effectué le 30.06.2025 07-25060362"
click at [646, 458] on button "Annuler la mise en litige" at bounding box center [653, 459] width 142 height 24
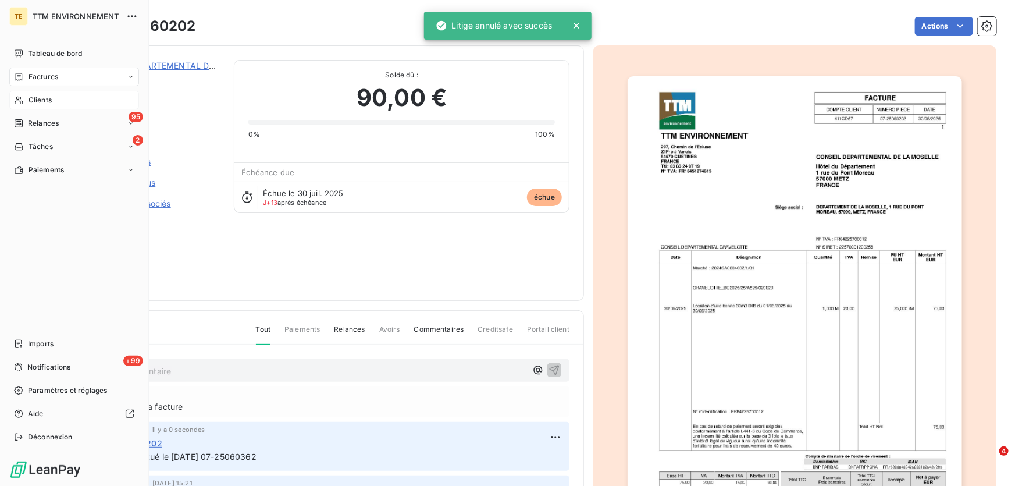
click at [45, 98] on span "Clients" at bounding box center [39, 100] width 23 height 10
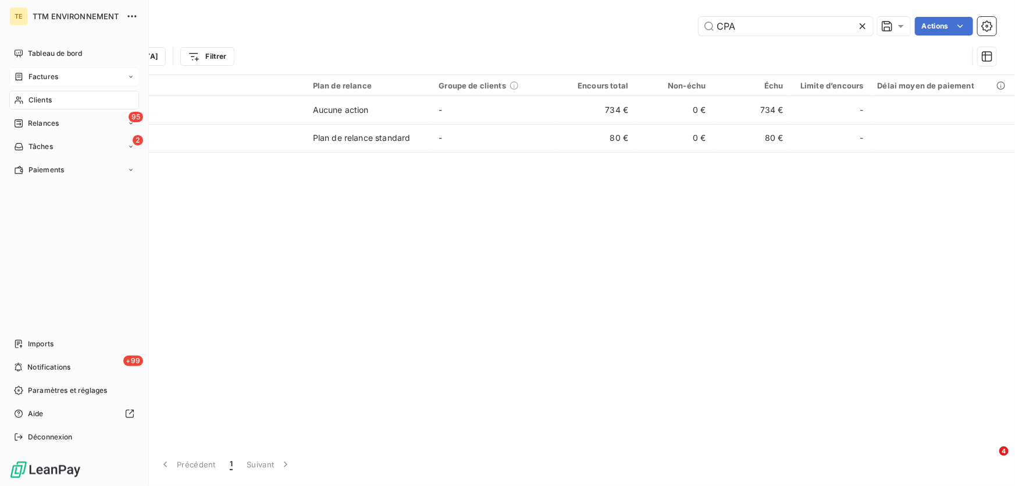
click at [41, 74] on span "Factures" at bounding box center [43, 77] width 30 height 10
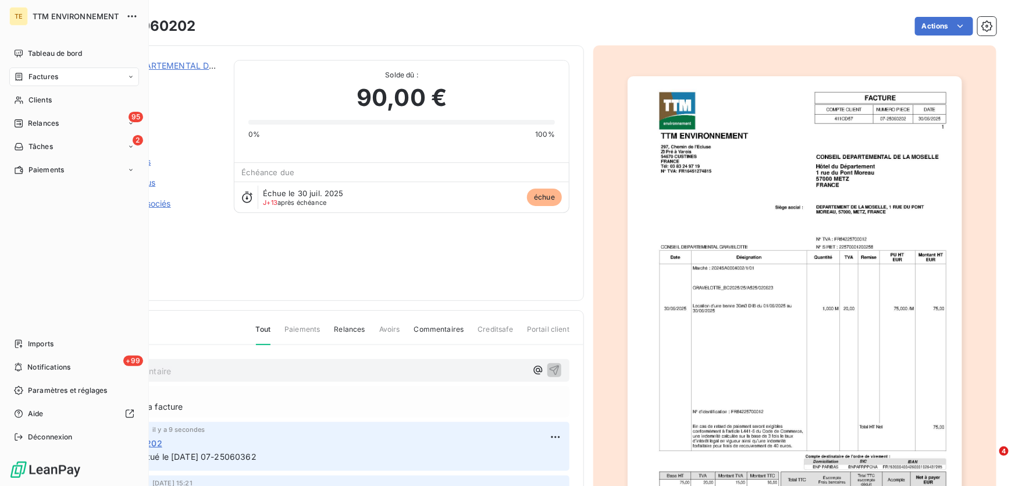
click at [44, 123] on span "Relances" at bounding box center [43, 123] width 31 height 10
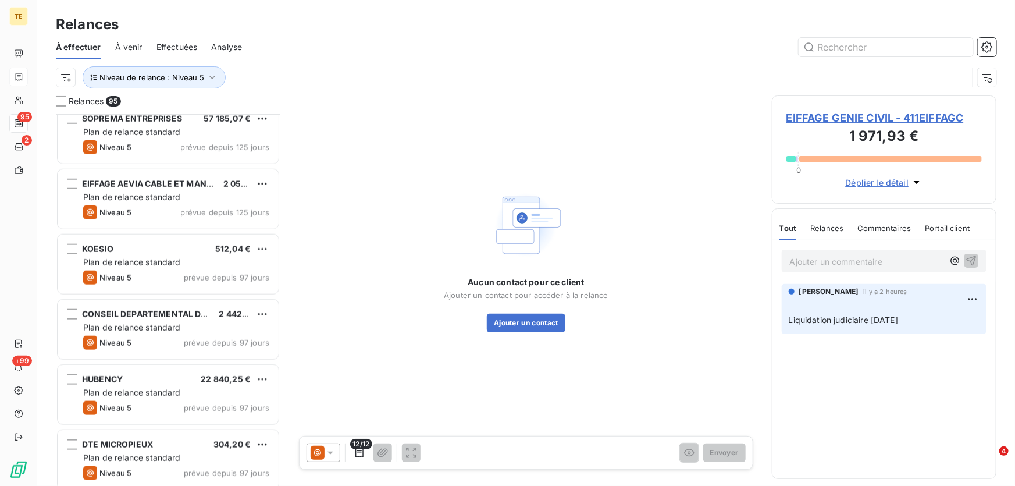
scroll to position [2803, 0]
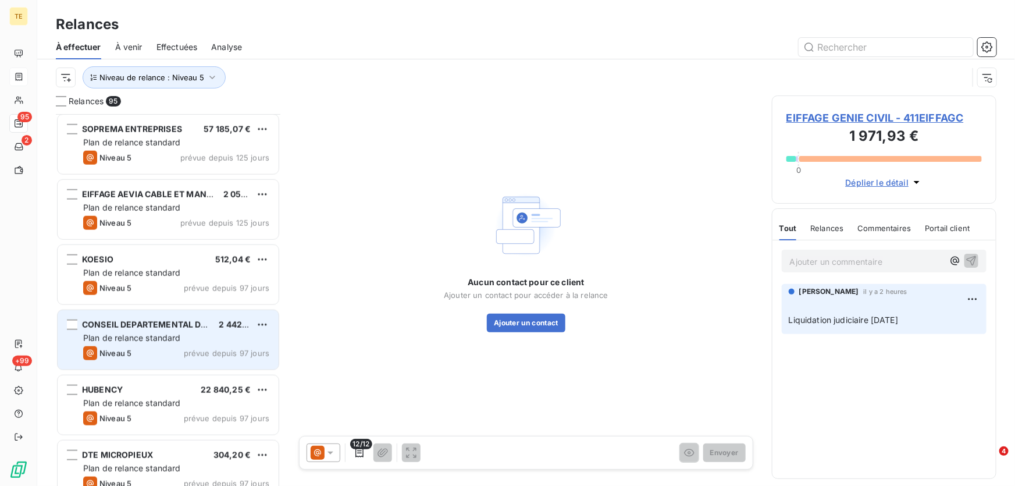
click at [168, 337] on span "Plan de relance standard" at bounding box center [132, 338] width 98 height 10
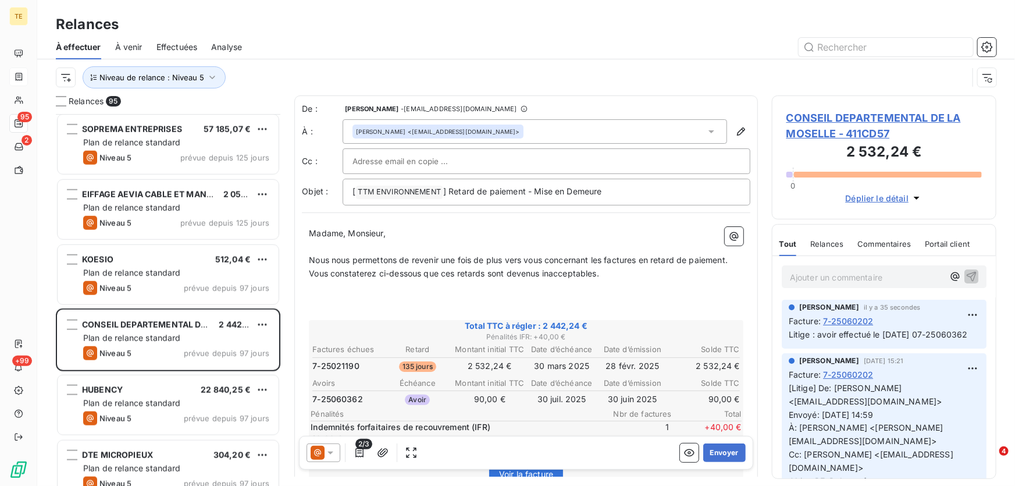
click at [338, 450] on div at bounding box center [323, 452] width 34 height 19
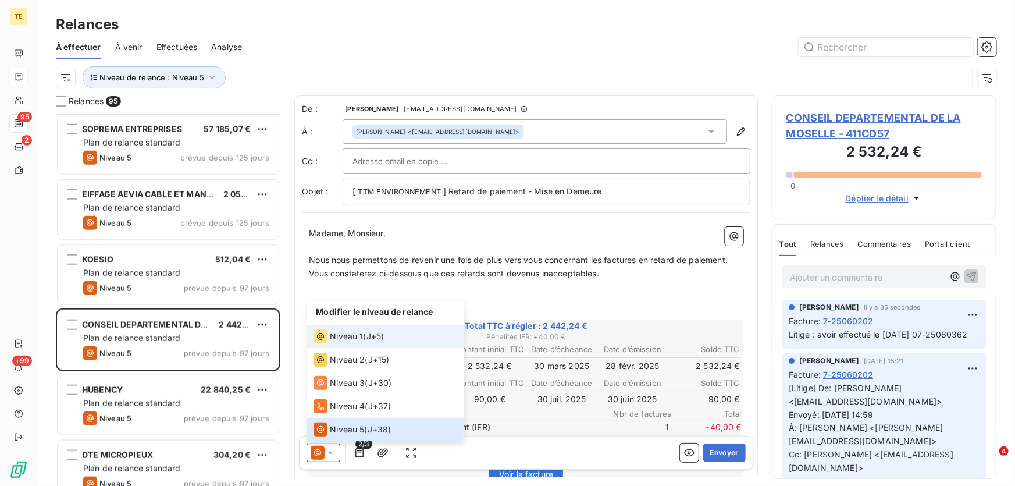
click at [349, 331] on span "Niveau 1" at bounding box center [346, 336] width 33 height 12
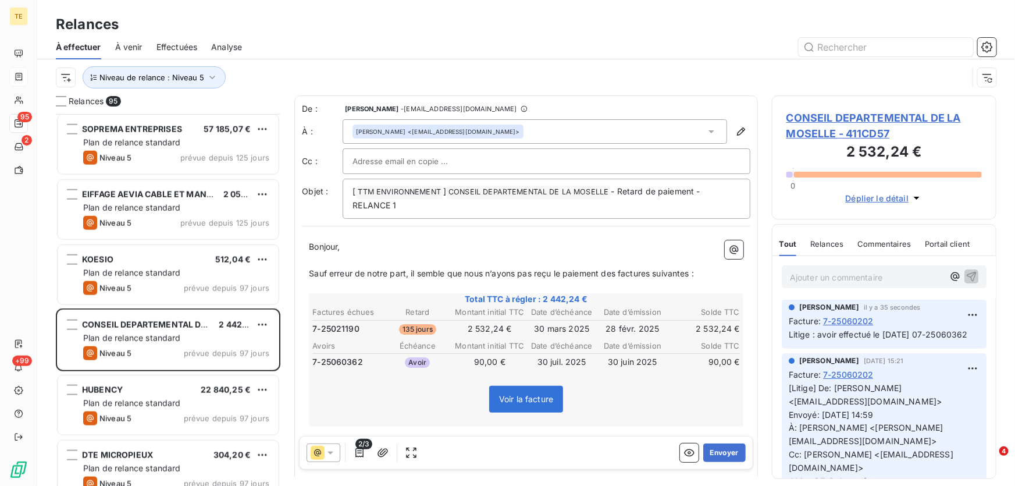
click at [360, 448] on span "2/3" at bounding box center [363, 443] width 17 height 10
click at [379, 448] on icon "button" at bounding box center [383, 453] width 12 height 12
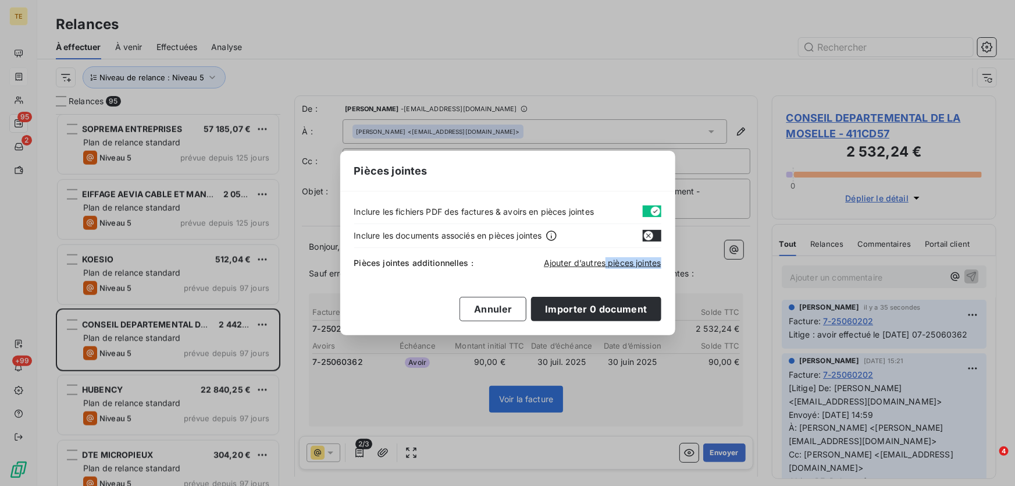
drag, startPoint x: 603, startPoint y: 259, endPoint x: 646, endPoint y: 246, distance: 44.3
click at [659, 248] on div "Pièces jointes additionnelles : Ajouter d’autres pièces jointes" at bounding box center [507, 261] width 307 height 26
click at [651, 236] on icon "button" at bounding box center [648, 235] width 9 height 9
click at [621, 264] on span "Ajouter d’autres pièces jointes" at bounding box center [602, 263] width 117 height 10
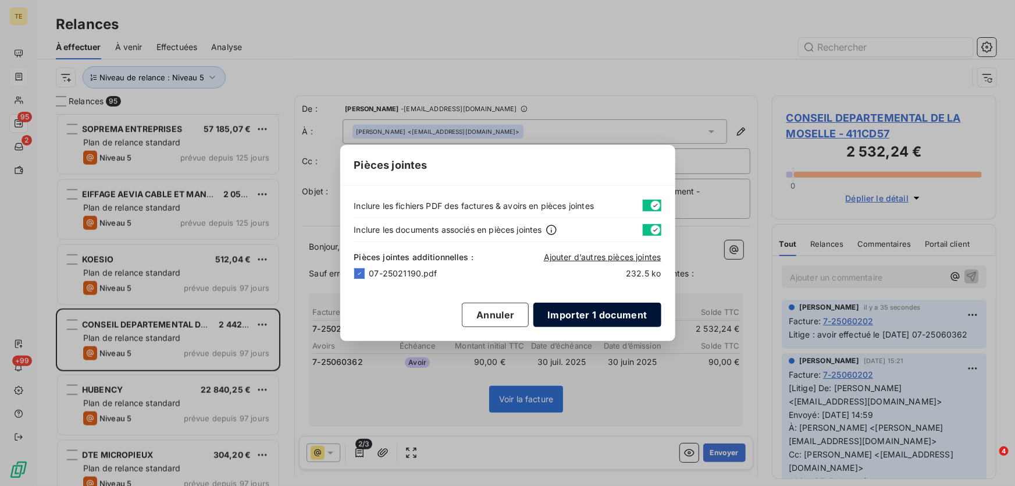
click at [584, 309] on button "Importer 1 document" at bounding box center [596, 314] width 127 height 24
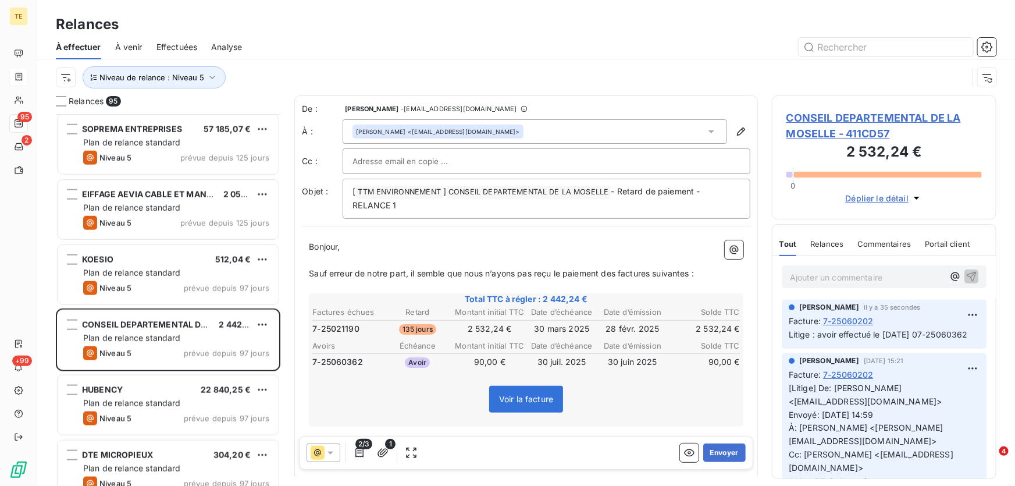
click at [397, 401] on div "Voir la facture" at bounding box center [526, 401] width 431 height 50
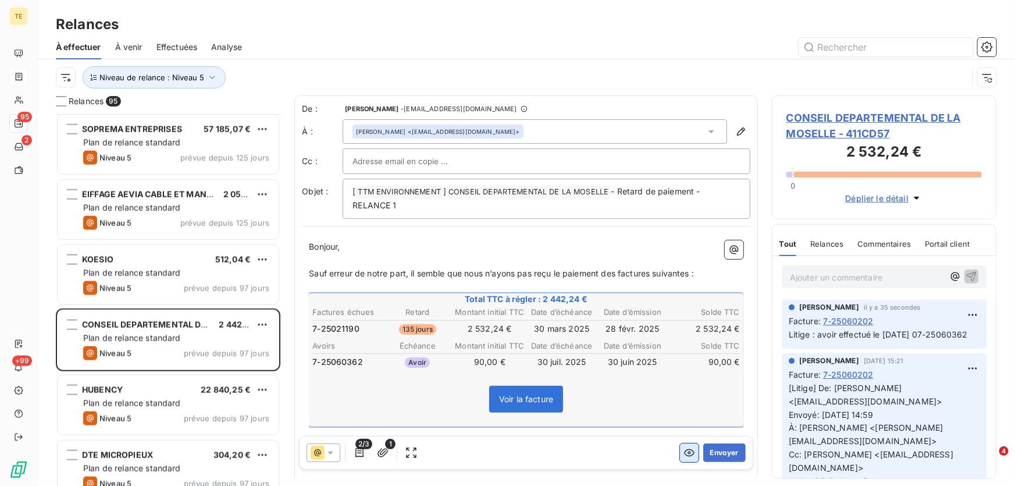
click at [684, 454] on icon "button" at bounding box center [689, 453] width 10 height 8
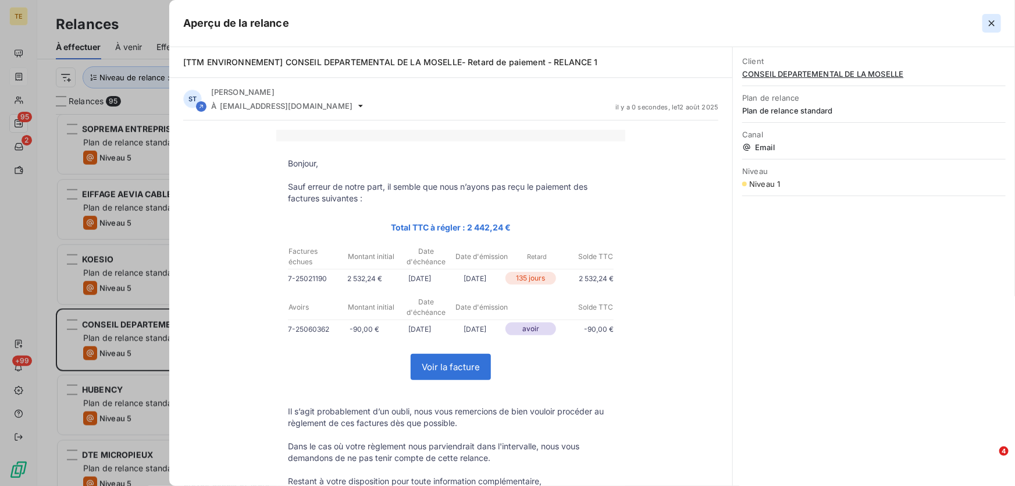
click at [994, 22] on icon "button" at bounding box center [992, 23] width 12 height 12
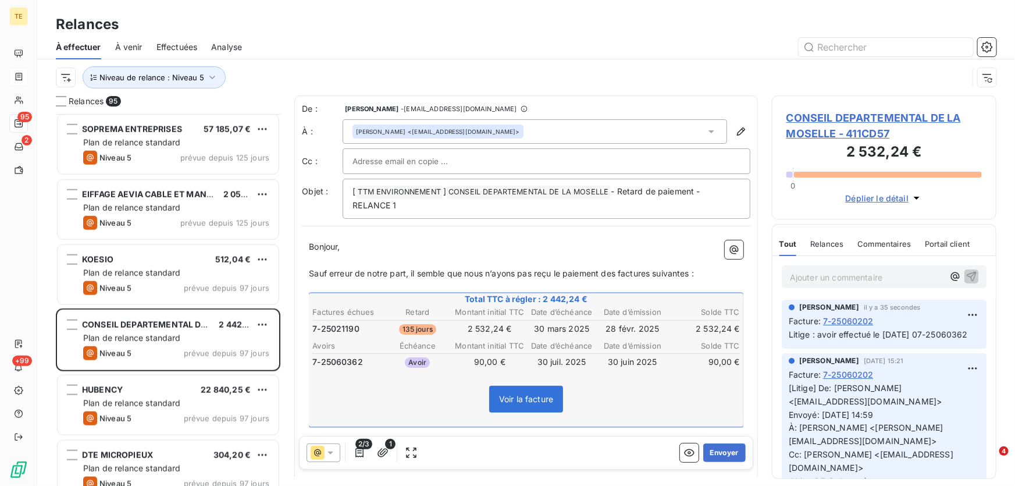
click at [808, 130] on span "CONSEIL DEPARTEMENTAL DE LA MOSELLE - 411CD57" at bounding box center [883, 125] width 195 height 31
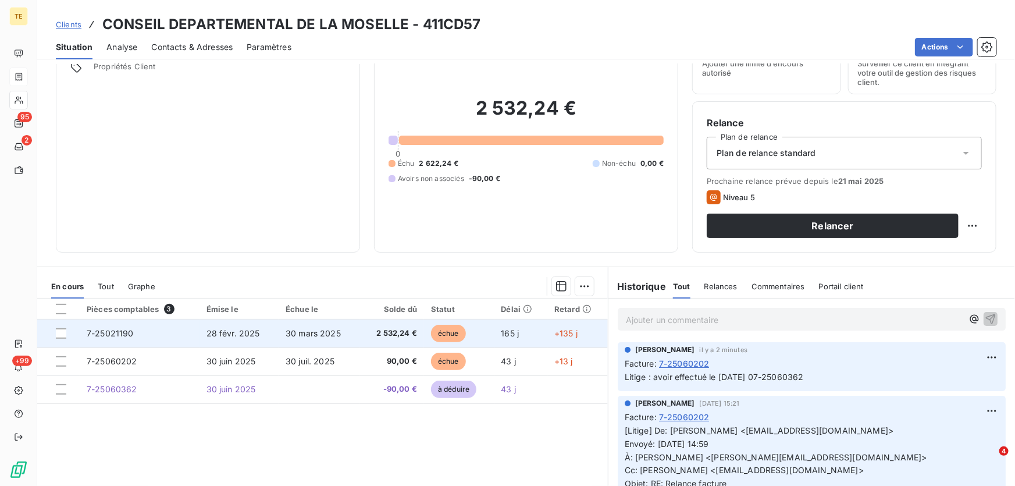
scroll to position [128, 0]
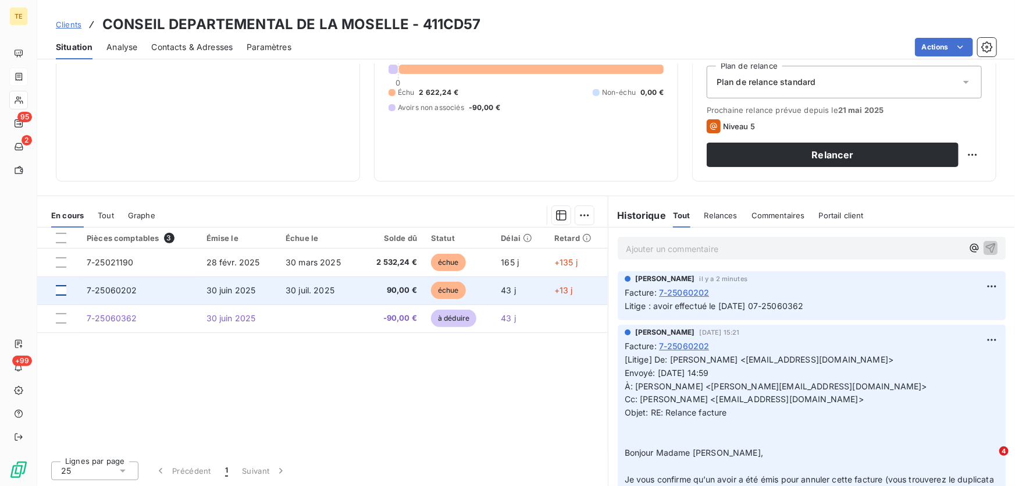
click at [63, 290] on div at bounding box center [61, 290] width 10 height 10
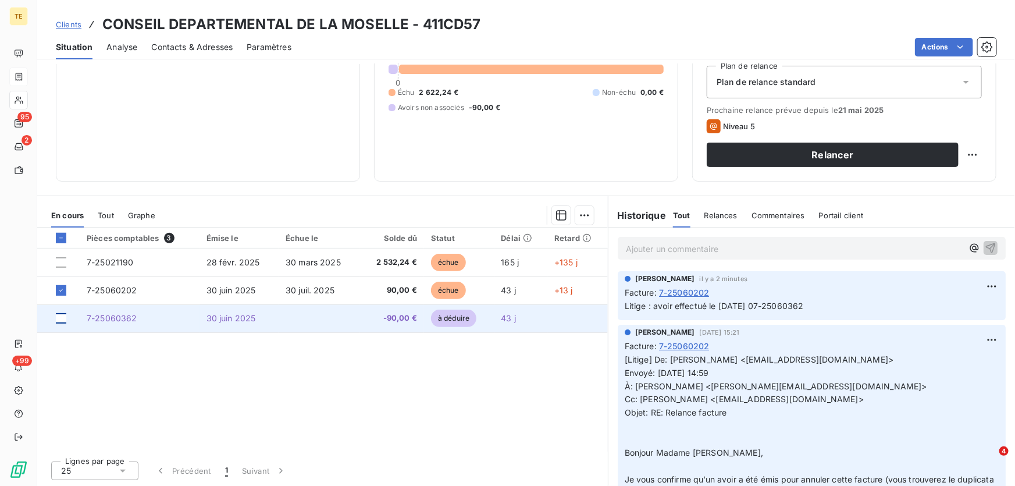
click at [62, 319] on div at bounding box center [61, 318] width 10 height 10
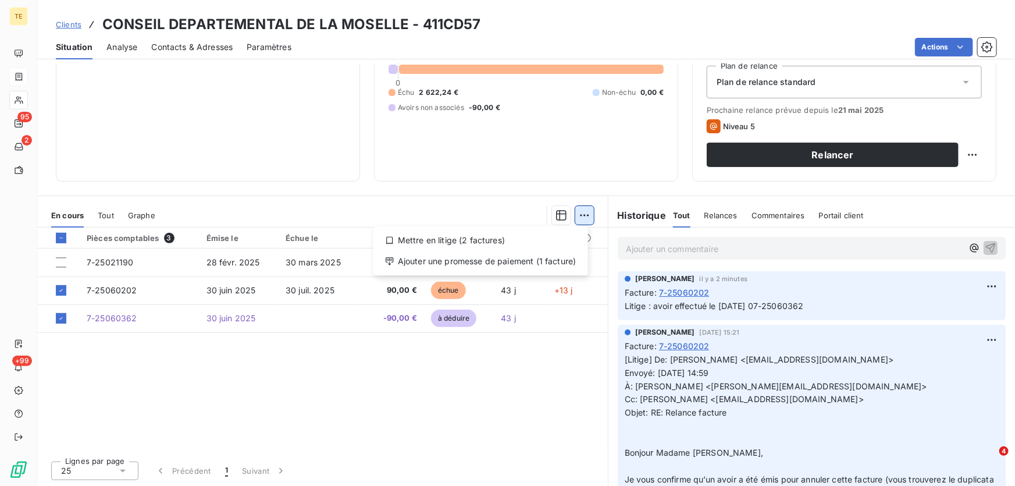
click at [581, 215] on html "TE 95 2 +99 Clients CONSEIL DEPARTEMENTAL DE LA MOSELLE - 411CD57 Situation Ana…" at bounding box center [507, 243] width 1015 height 486
drag, startPoint x: 446, startPoint y: 239, endPoint x: 493, endPoint y: 376, distance: 144.4
click at [493, 376] on html "TE 95 2 +99 Clients CONSEIL DEPARTEMENTAL DE LA MOSELLE - 411CD57 Situation Ana…" at bounding box center [507, 243] width 1015 height 486
click at [486, 241] on div "Mettre en litige (2 factures)" at bounding box center [480, 240] width 205 height 19
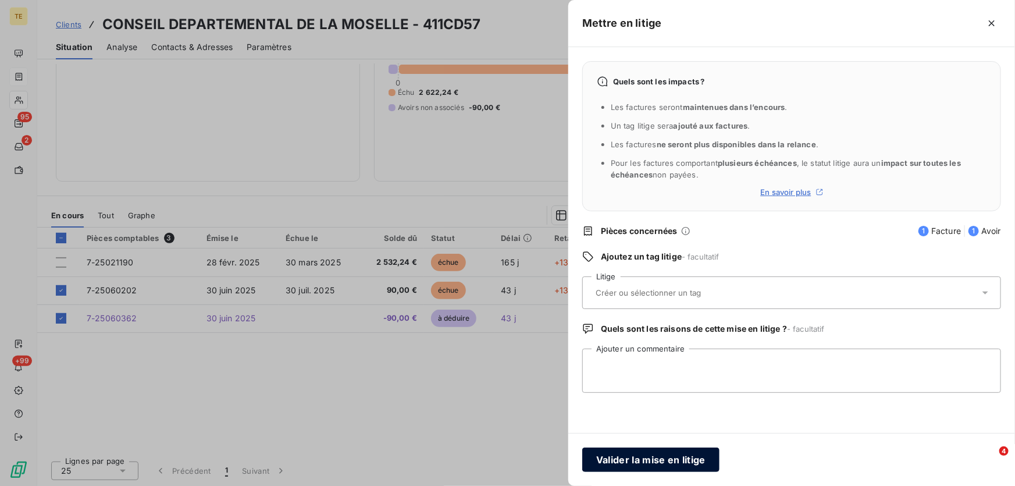
click at [625, 458] on button "Valider la mise en litige" at bounding box center [650, 459] width 137 height 24
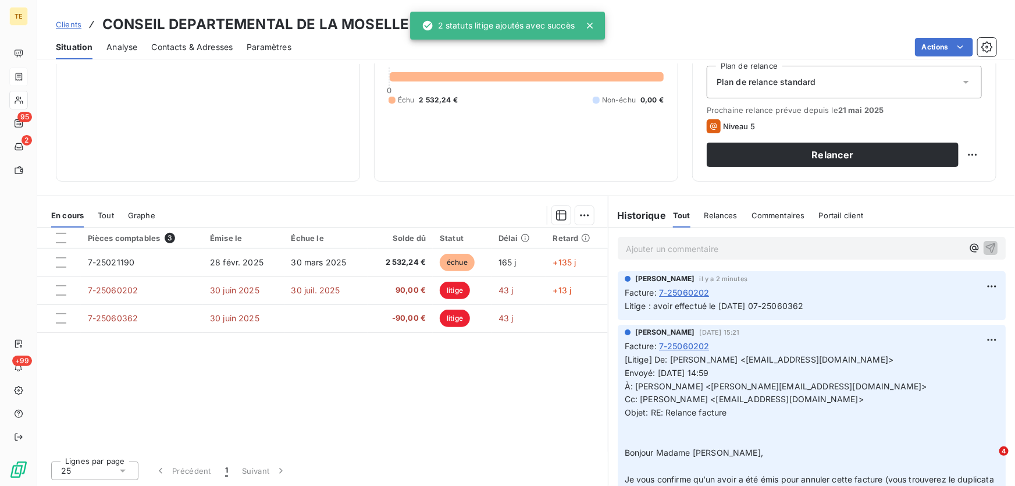
click at [477, 420] on div "Pièces comptables 3 Émise le Échue le Solde dû Statut Délai Retard 7-25021190 2…" at bounding box center [322, 339] width 571 height 224
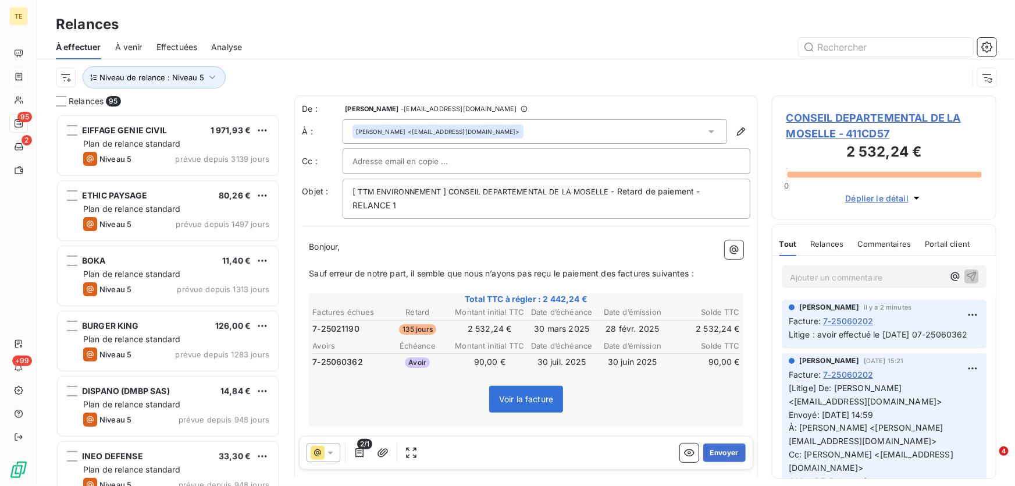
scroll to position [364, 216]
click at [331, 452] on icon at bounding box center [330, 452] width 6 height 3
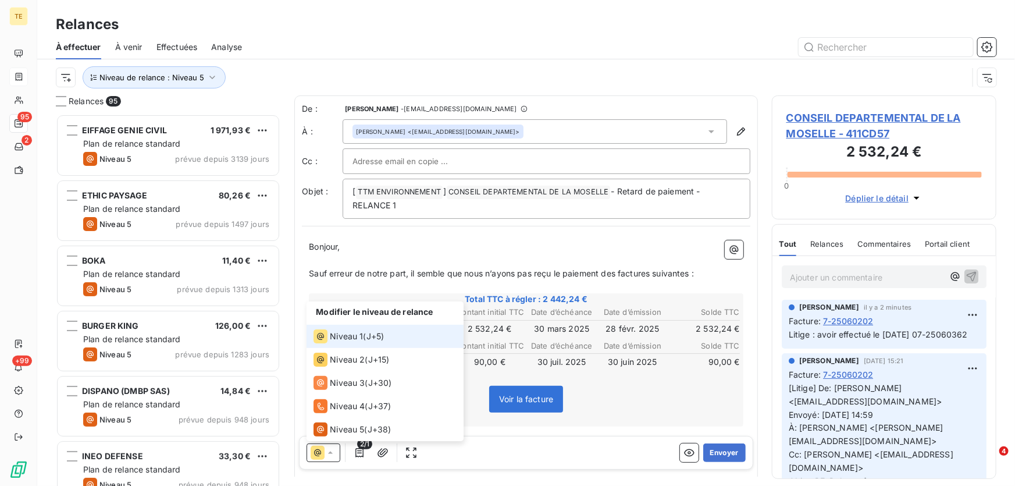
click at [352, 340] on span "Niveau 1" at bounding box center [346, 336] width 33 height 12
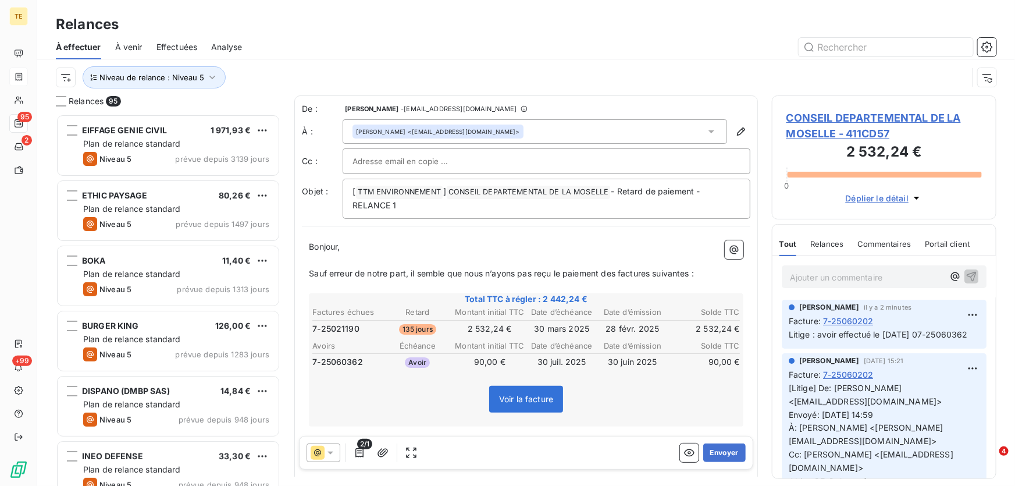
click at [327, 453] on icon at bounding box center [331, 453] width 12 height 12
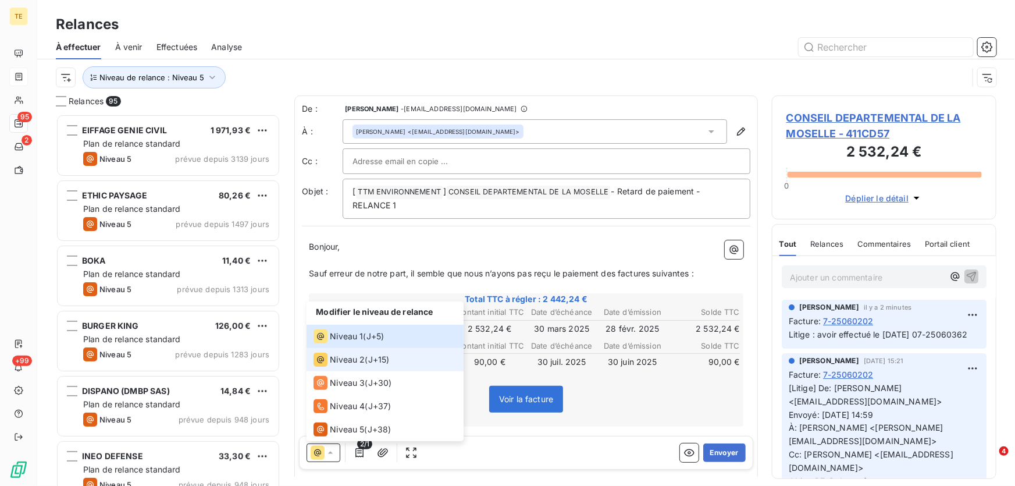
click at [348, 362] on span "Niveau 2" at bounding box center [347, 360] width 35 height 12
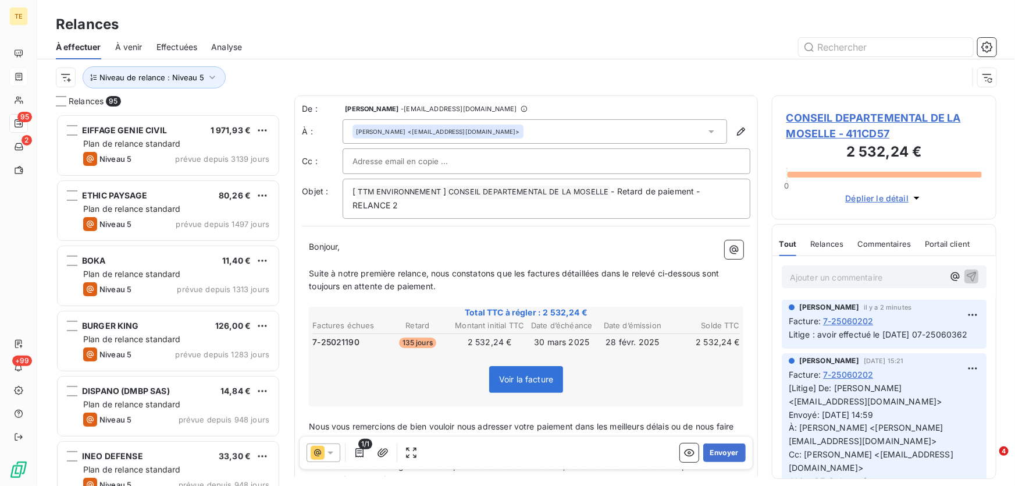
click at [333, 455] on icon at bounding box center [331, 453] width 12 height 12
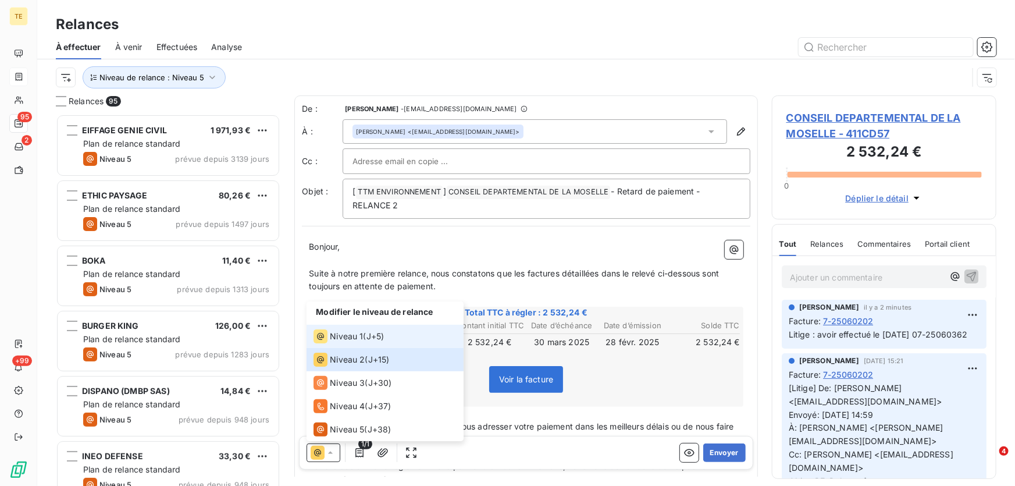
click at [344, 331] on span "Niveau 1" at bounding box center [346, 336] width 33 height 12
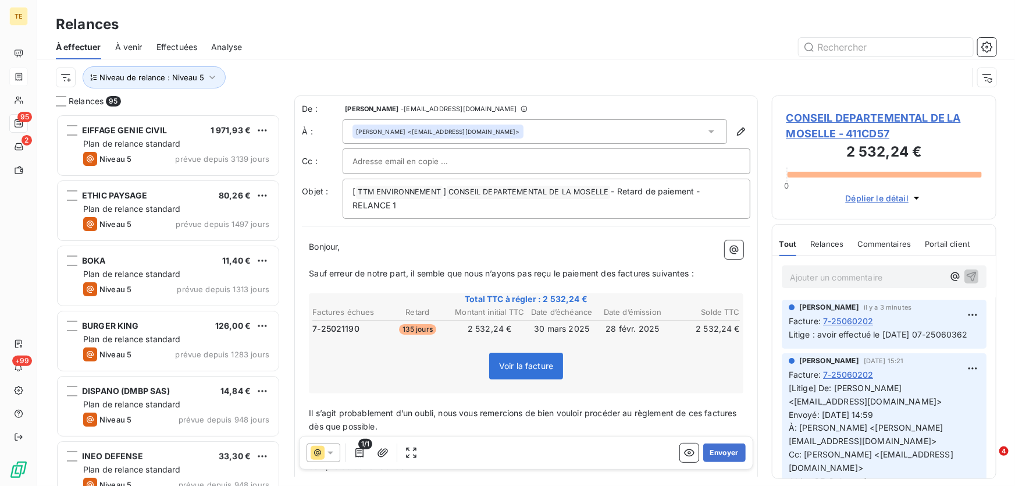
drag, startPoint x: 718, startPoint y: 454, endPoint x: 672, endPoint y: 448, distance: 46.3
click at [669, 448] on div "1/1 Envoyer" at bounding box center [526, 453] width 454 height 34
click at [686, 452] on button "button" at bounding box center [689, 452] width 19 height 19
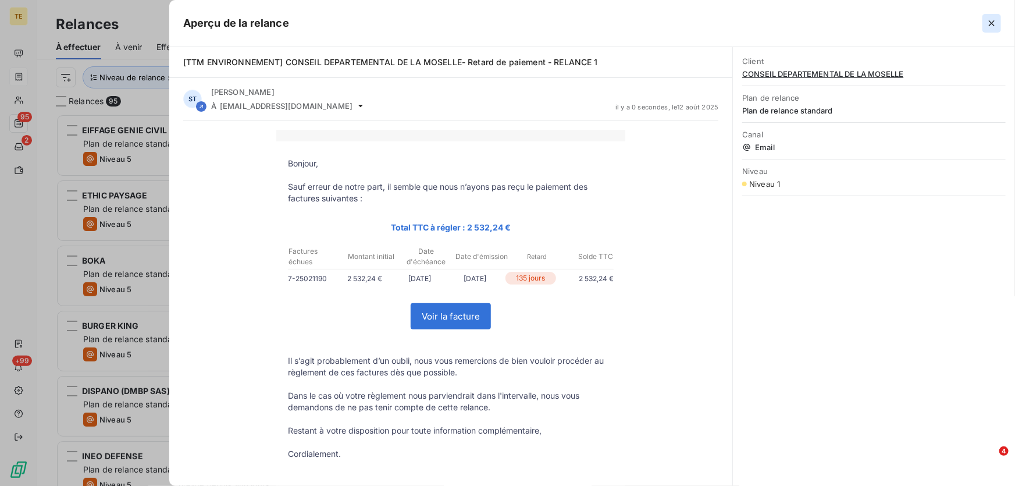
click at [985, 26] on button "button" at bounding box center [991, 23] width 19 height 19
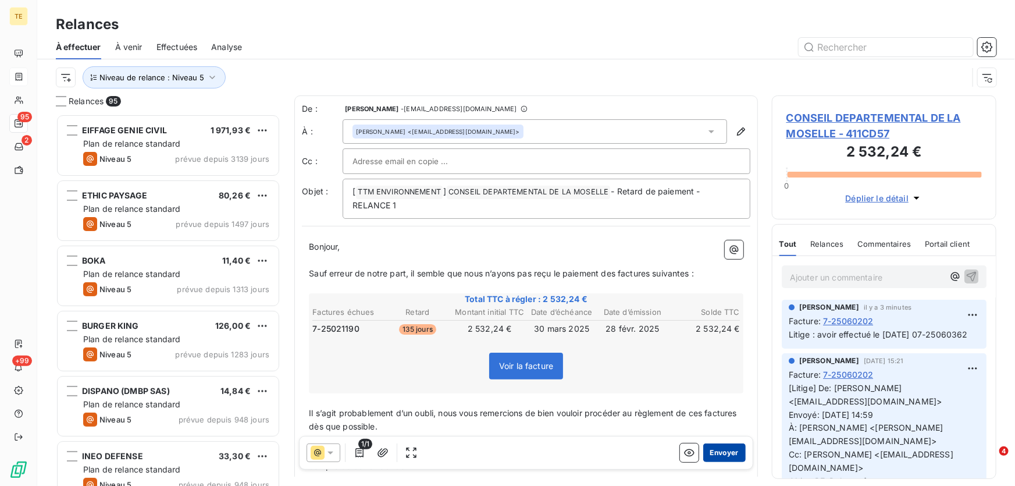
click at [727, 454] on button "Envoyer" at bounding box center [724, 452] width 42 height 19
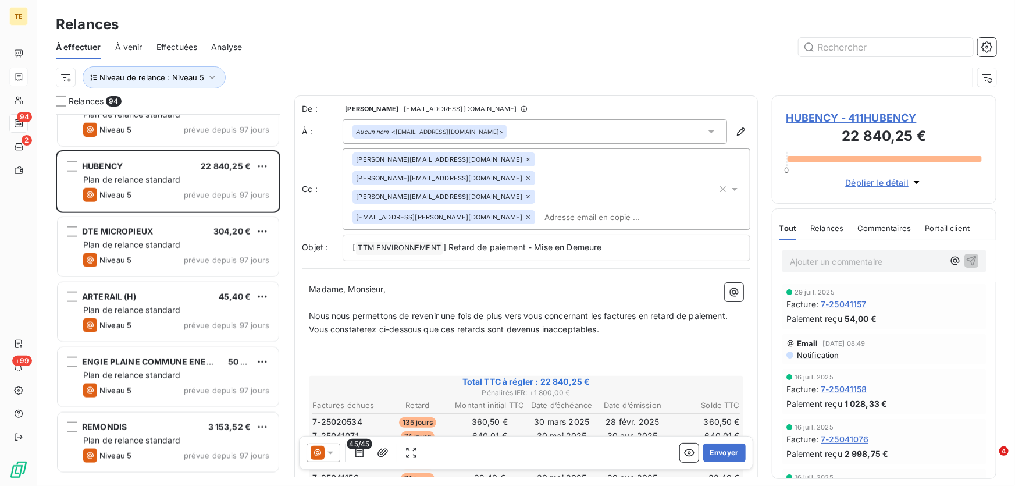
scroll to position [2855, 0]
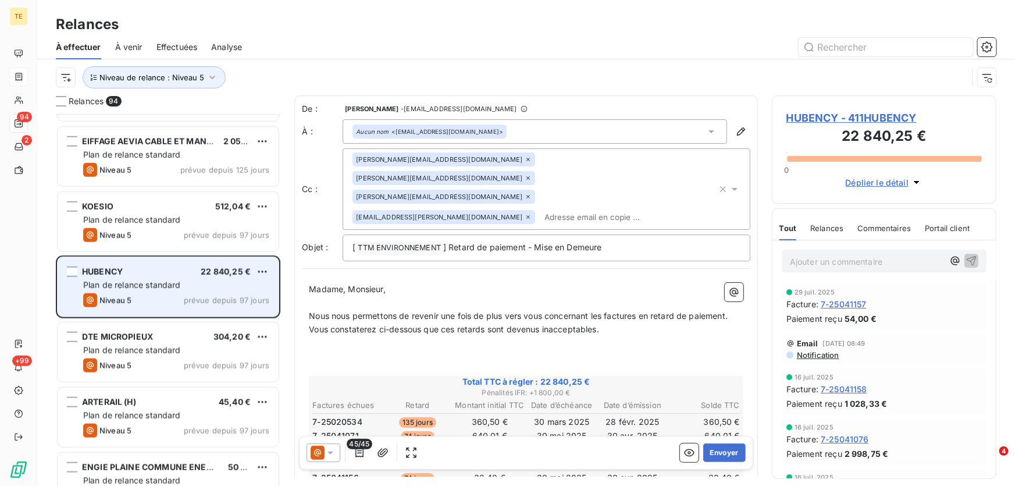
click at [215, 279] on div "Plan de relance standard" at bounding box center [176, 285] width 186 height 12
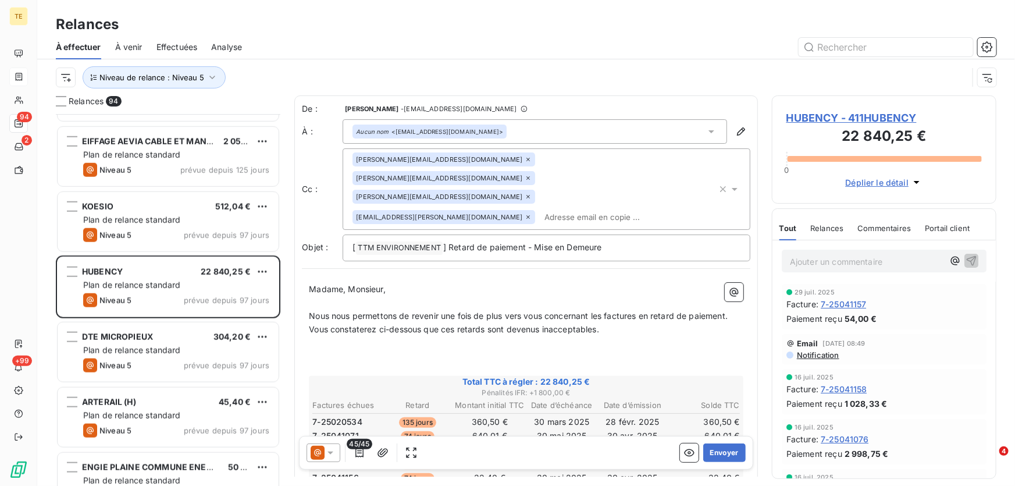
drag, startPoint x: 489, startPoint y: 179, endPoint x: 469, endPoint y: 173, distance: 21.0
click at [525, 213] on icon at bounding box center [528, 216] width 7 height 7
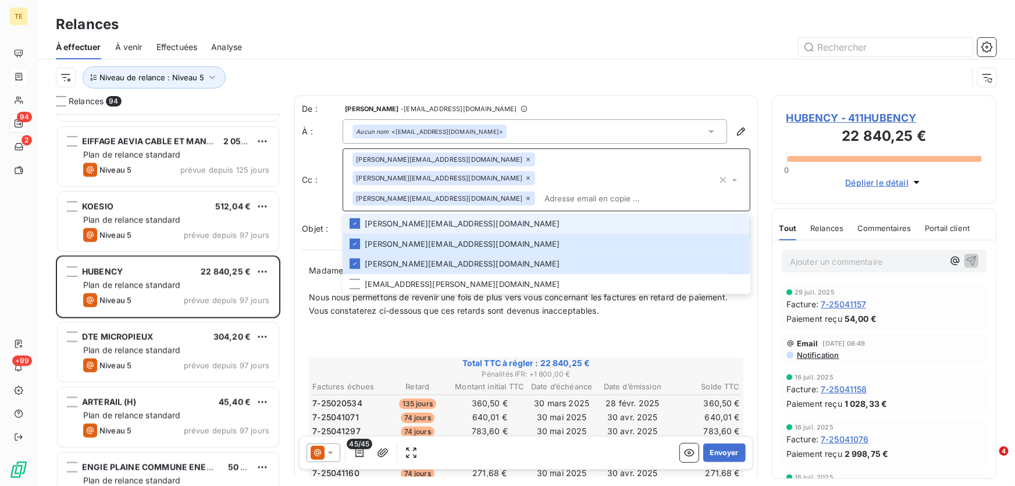
click at [526, 160] on icon at bounding box center [527, 159] width 3 height 3
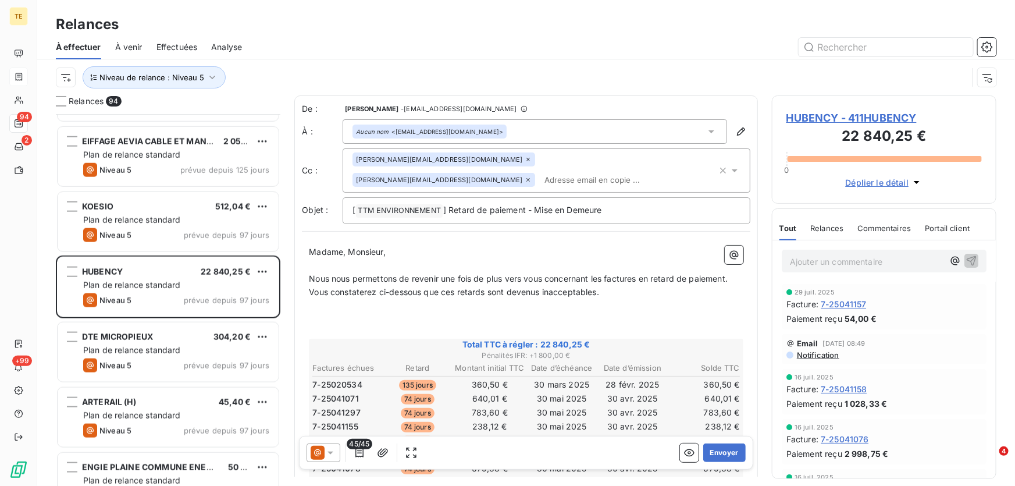
click at [525, 163] on icon at bounding box center [528, 159] width 7 height 7
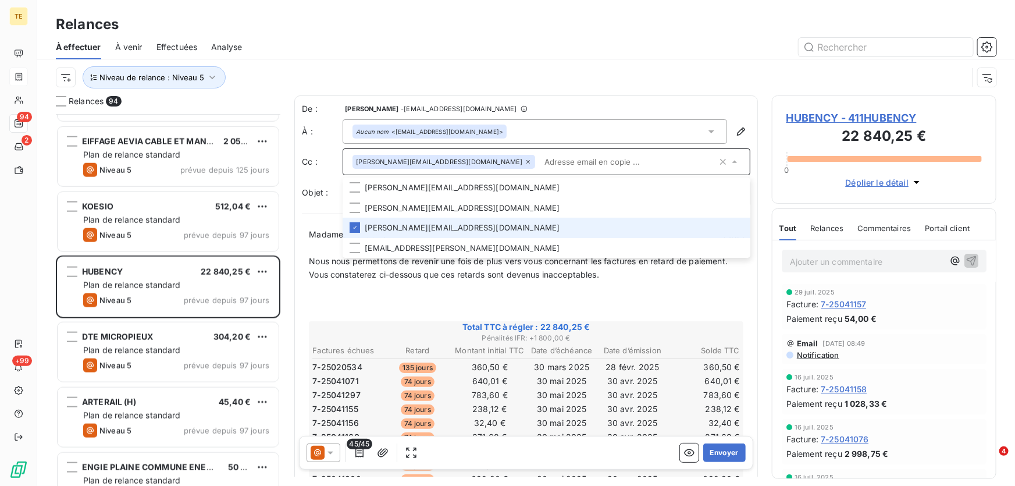
click at [525, 163] on icon at bounding box center [528, 161] width 7 height 7
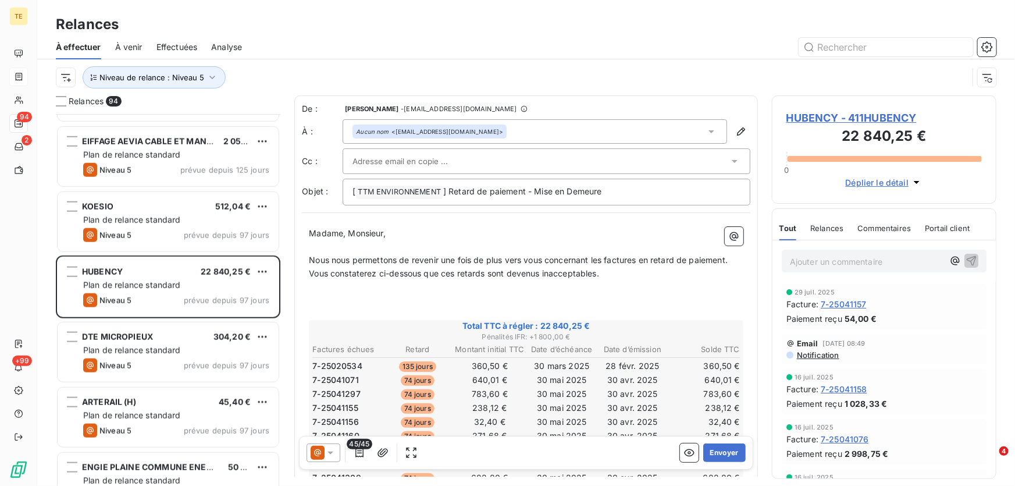
click at [626, 56] on div at bounding box center [626, 47] width 740 height 19
click at [812, 113] on span "HUBENCY - 411HUBENCY" at bounding box center [883, 118] width 195 height 16
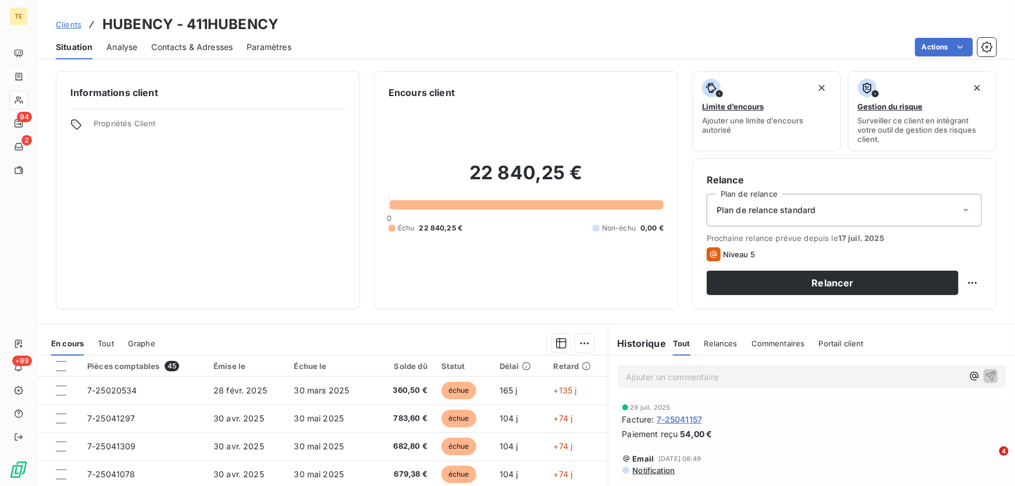
click at [177, 47] on span "Contacts & Adresses" at bounding box center [191, 47] width 81 height 12
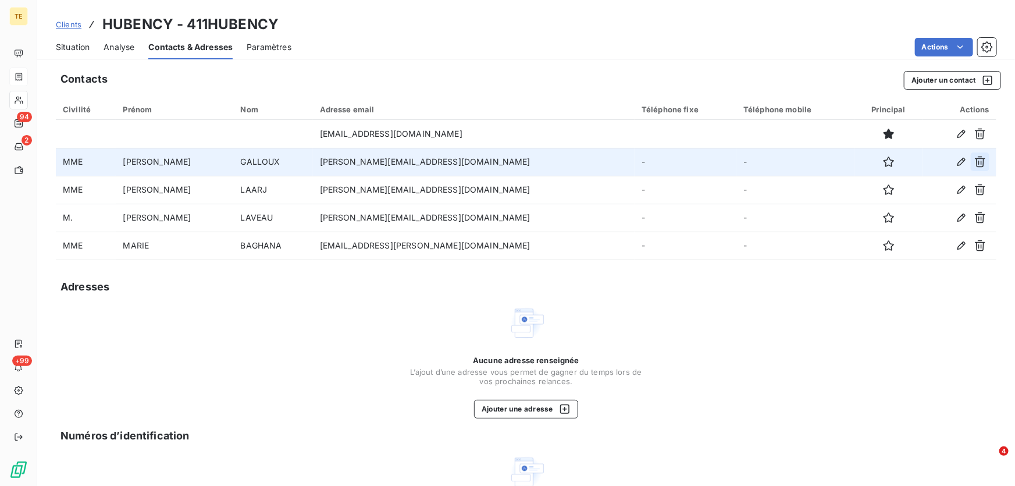
click at [975, 163] on icon "button" at bounding box center [980, 161] width 10 height 11
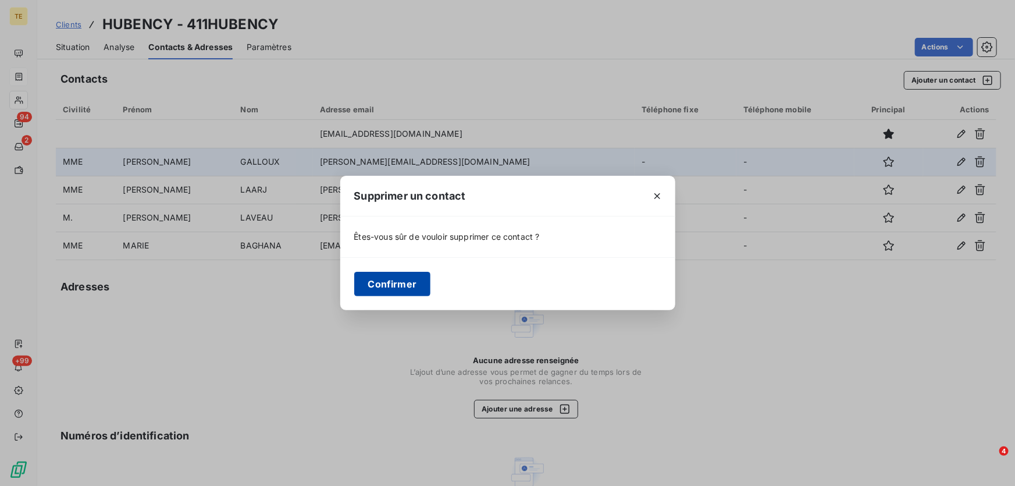
click at [412, 286] on button "Confirmer" at bounding box center [392, 284] width 77 height 24
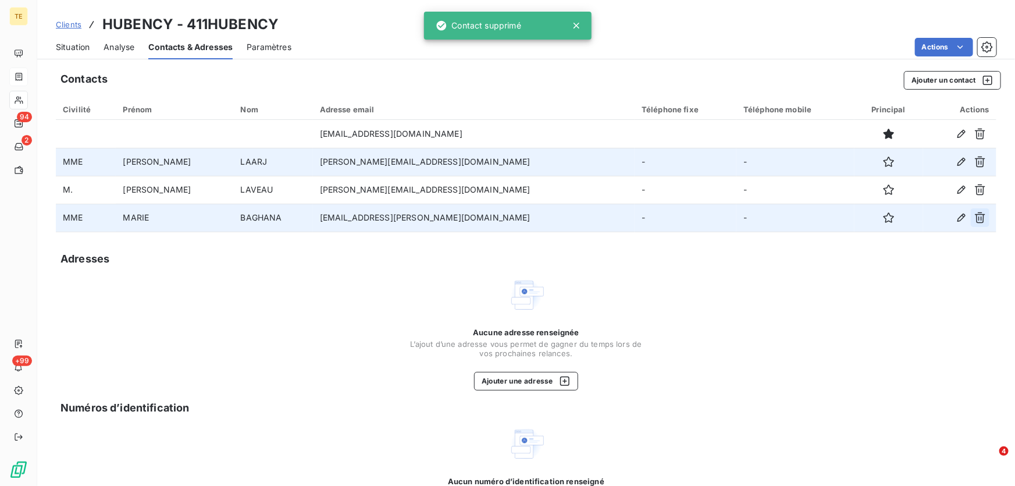
click at [975, 218] on icon "button" at bounding box center [980, 218] width 12 height 12
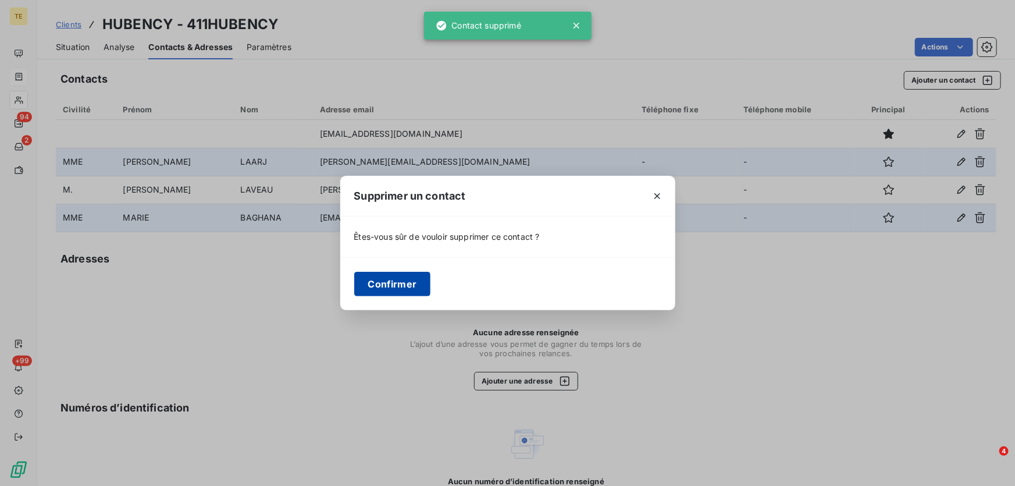
click at [372, 288] on button "Confirmer" at bounding box center [392, 284] width 77 height 24
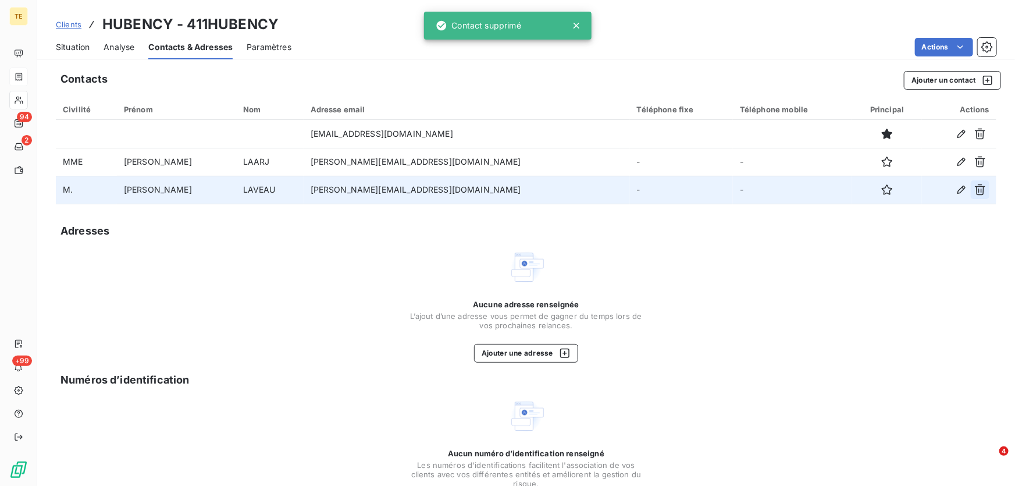
click at [974, 185] on icon "button" at bounding box center [980, 190] width 12 height 12
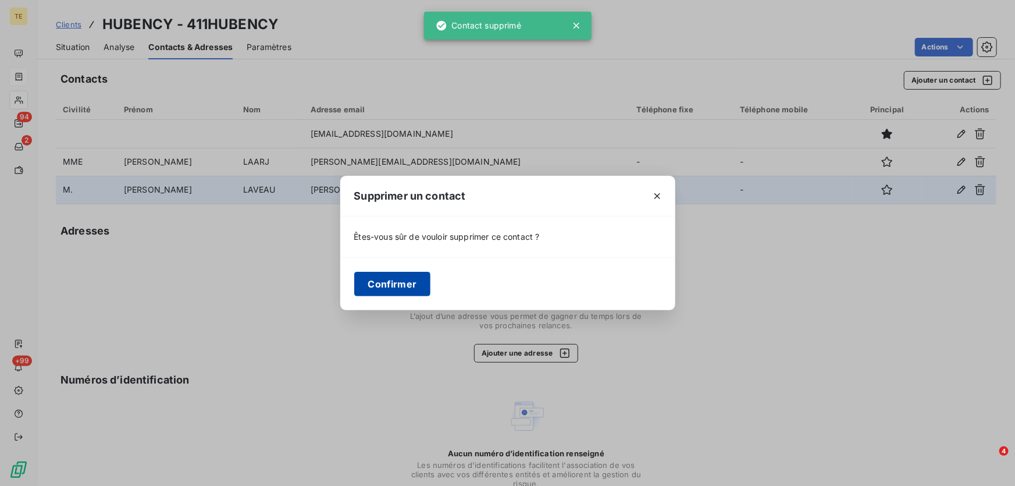
click at [379, 287] on button "Confirmer" at bounding box center [392, 284] width 77 height 24
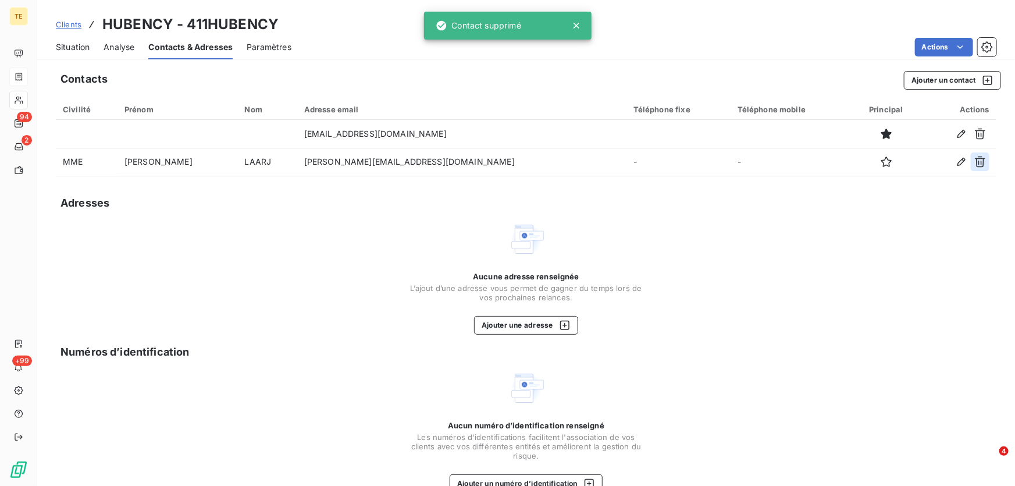
click at [974, 163] on icon "button" at bounding box center [980, 162] width 12 height 12
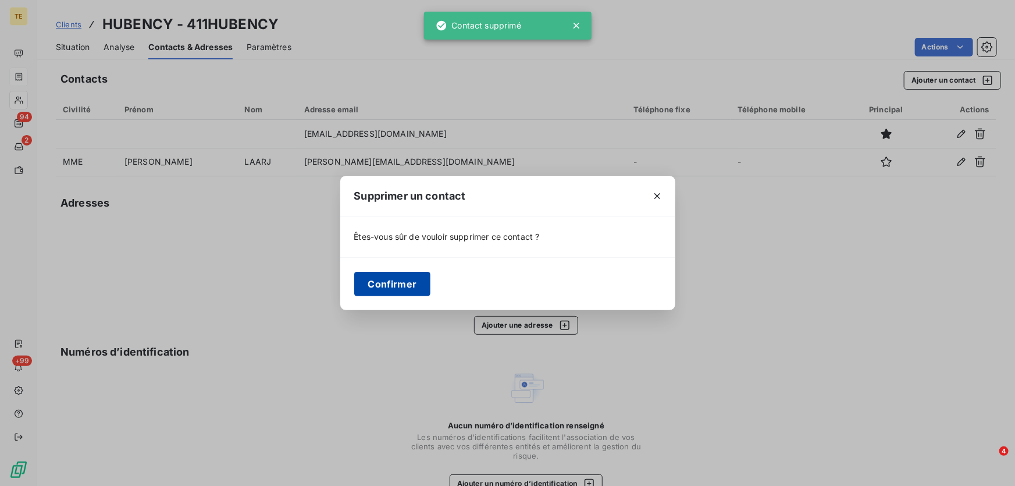
click at [366, 283] on button "Confirmer" at bounding box center [392, 284] width 77 height 24
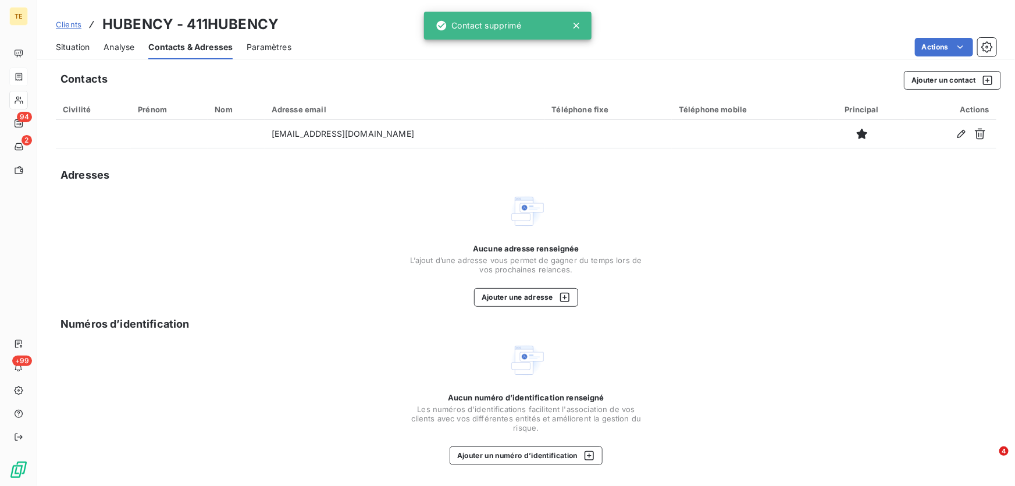
click at [687, 215] on div "Aucune adresse renseignée L’ajout d’une adresse vous permet de gagner du temps …" at bounding box center [526, 249] width 940 height 114
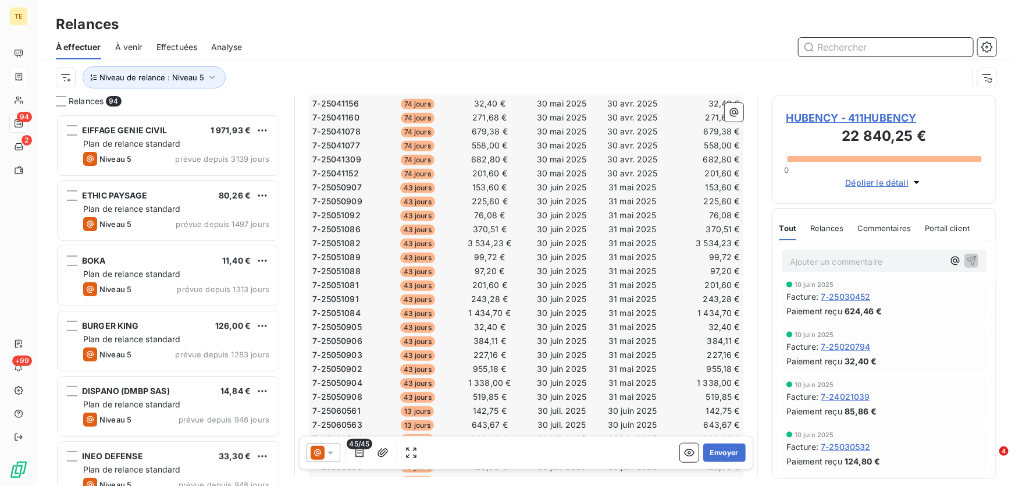
scroll to position [212, 0]
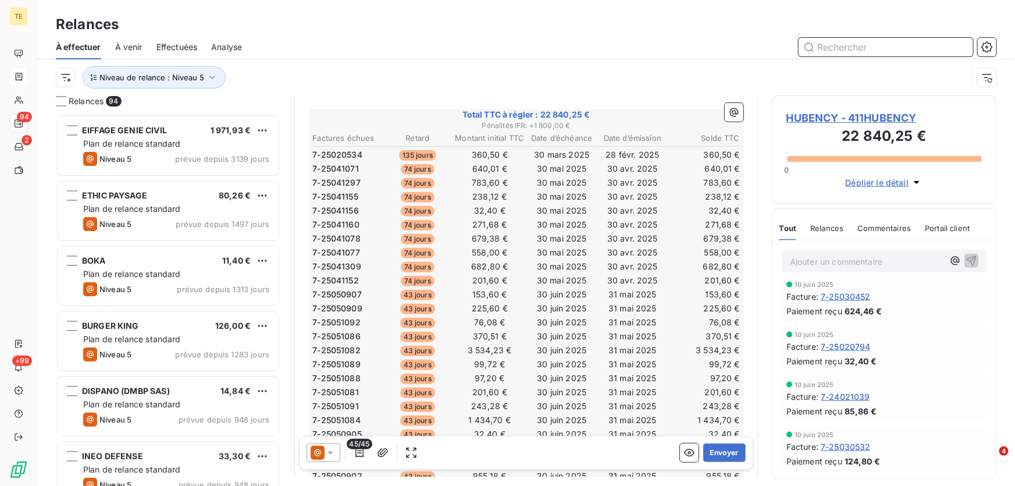
click at [180, 47] on span "Effectuées" at bounding box center [176, 47] width 41 height 12
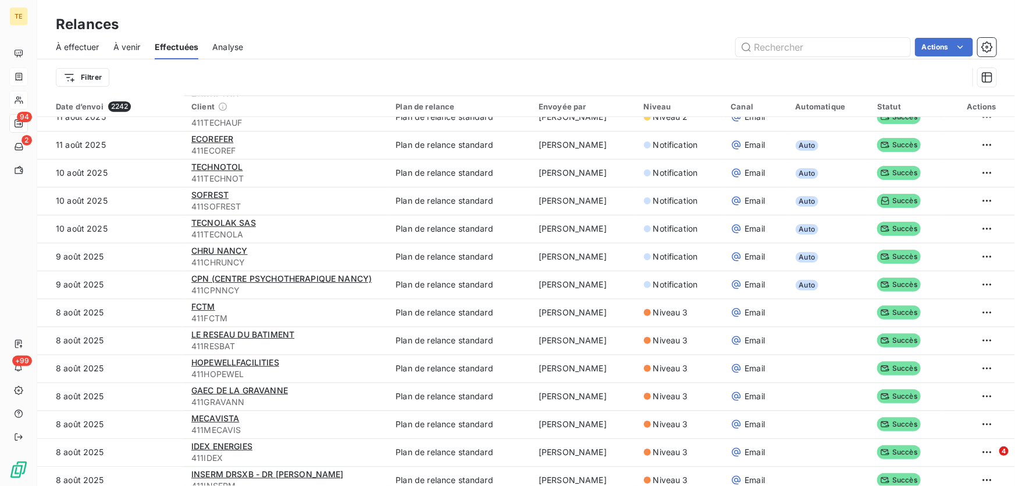
scroll to position [1586, 0]
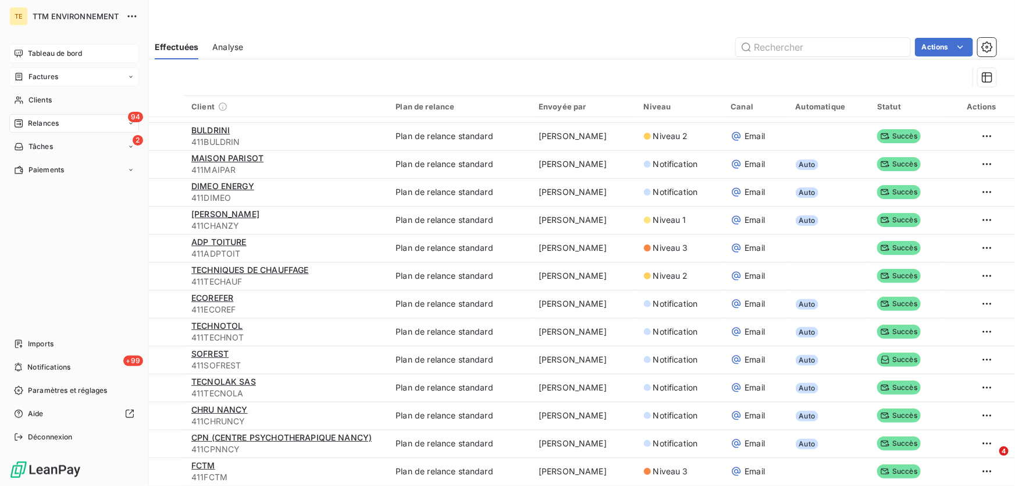
click at [49, 56] on span "Tableau de bord" at bounding box center [55, 53] width 54 height 10
